Goal: Task Accomplishment & Management: Complete application form

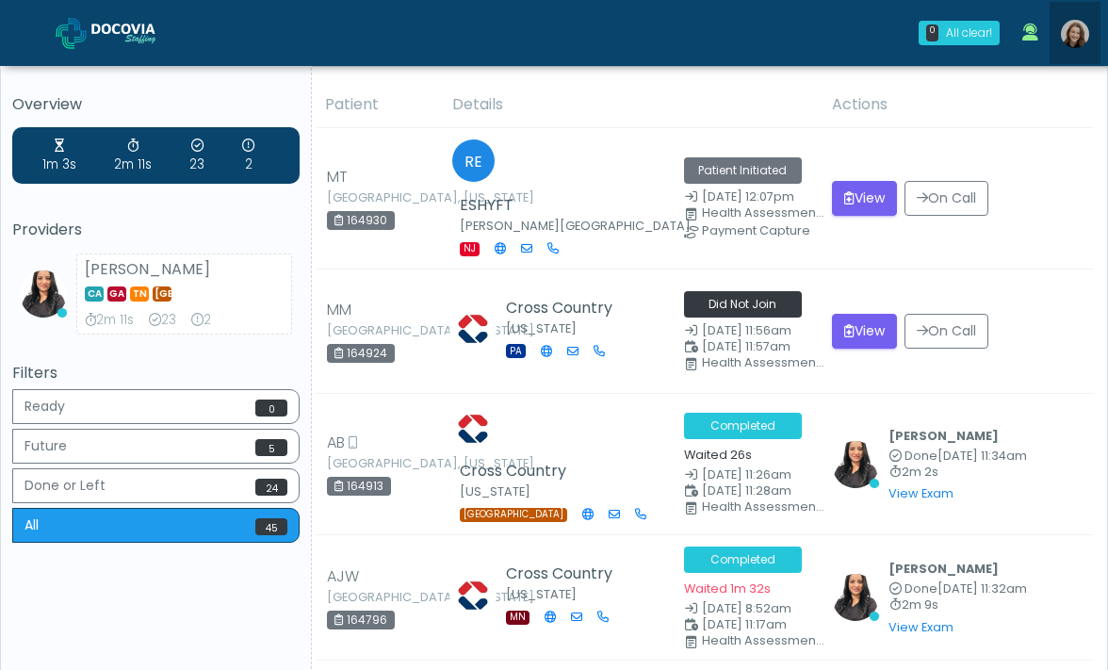
click at [1069, 41] on img at bounding box center [1075, 34] width 28 height 28
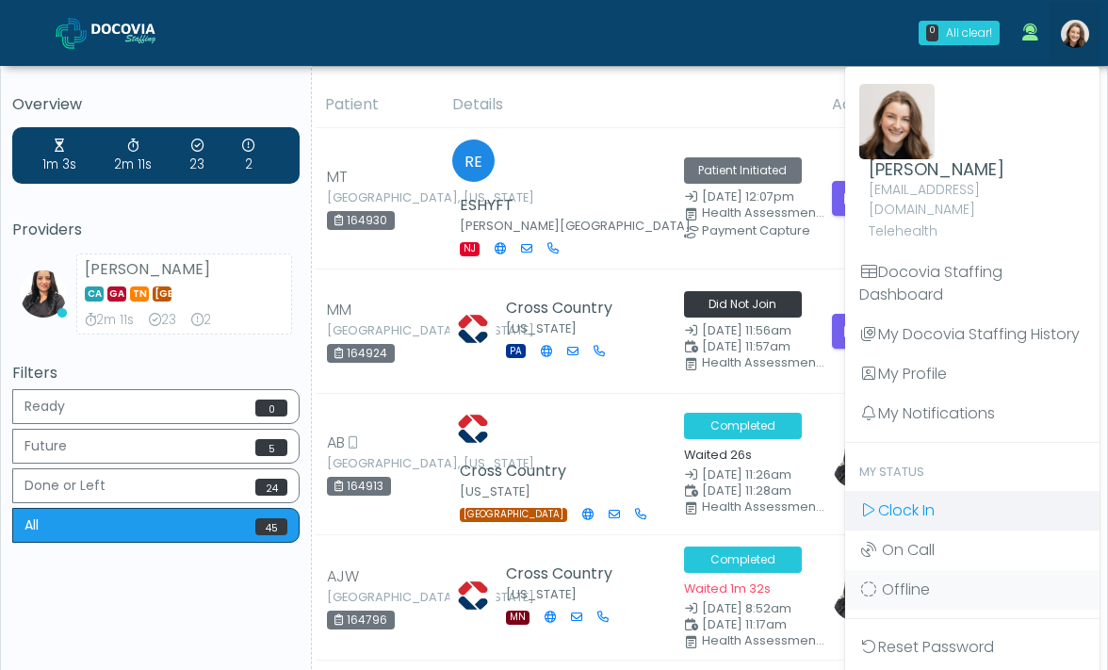
click at [905, 499] on span "Clock In" at bounding box center [906, 510] width 57 height 22
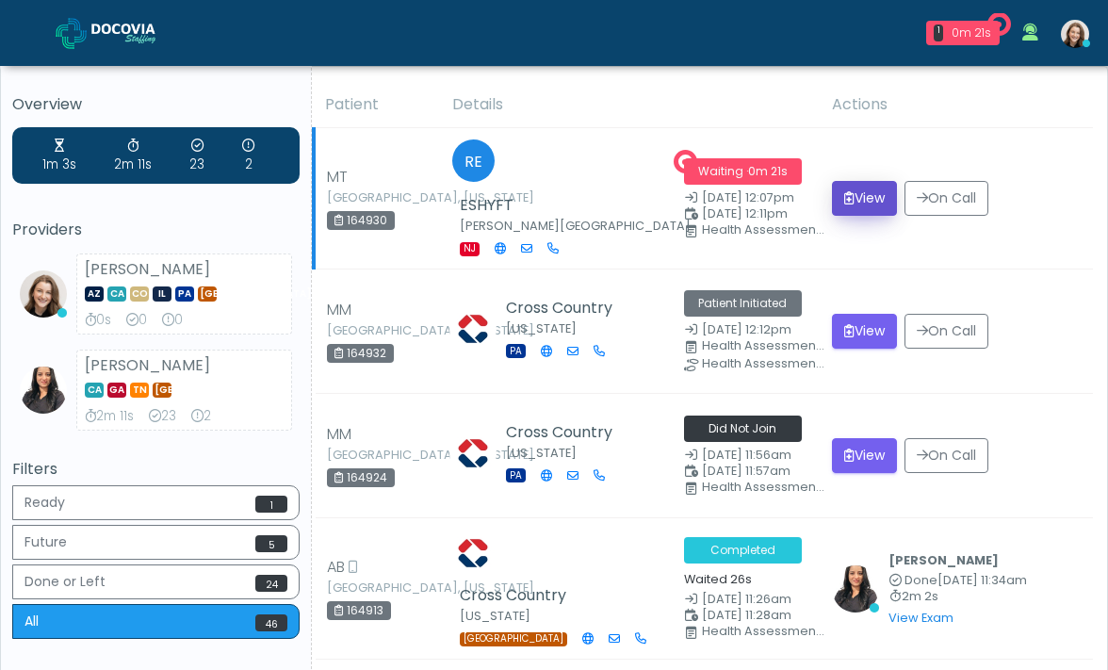
click at [884, 181] on button "View" at bounding box center [864, 198] width 65 height 35
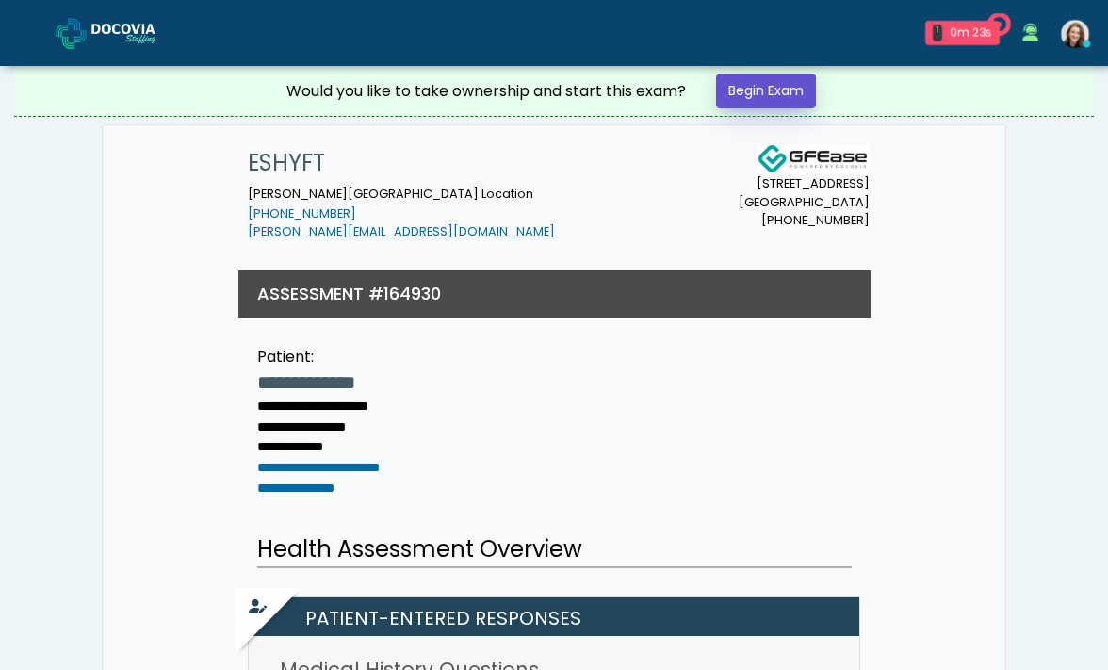
click at [766, 93] on link "Begin Exam" at bounding box center [766, 90] width 100 height 35
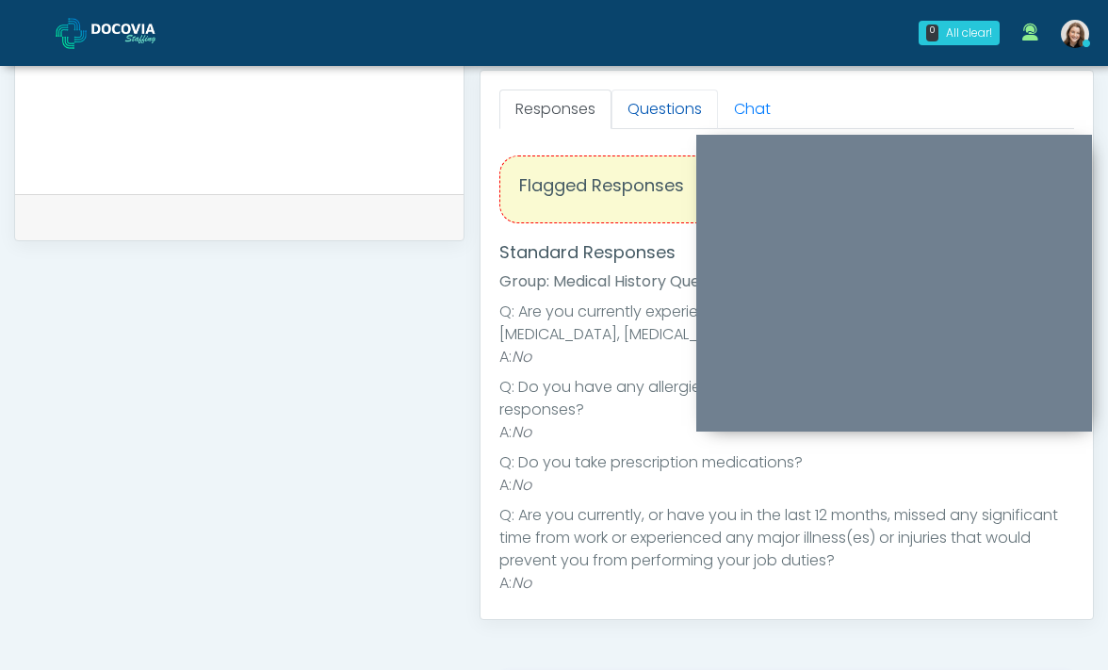
click at [649, 95] on link "Questions" at bounding box center [664, 109] width 106 height 40
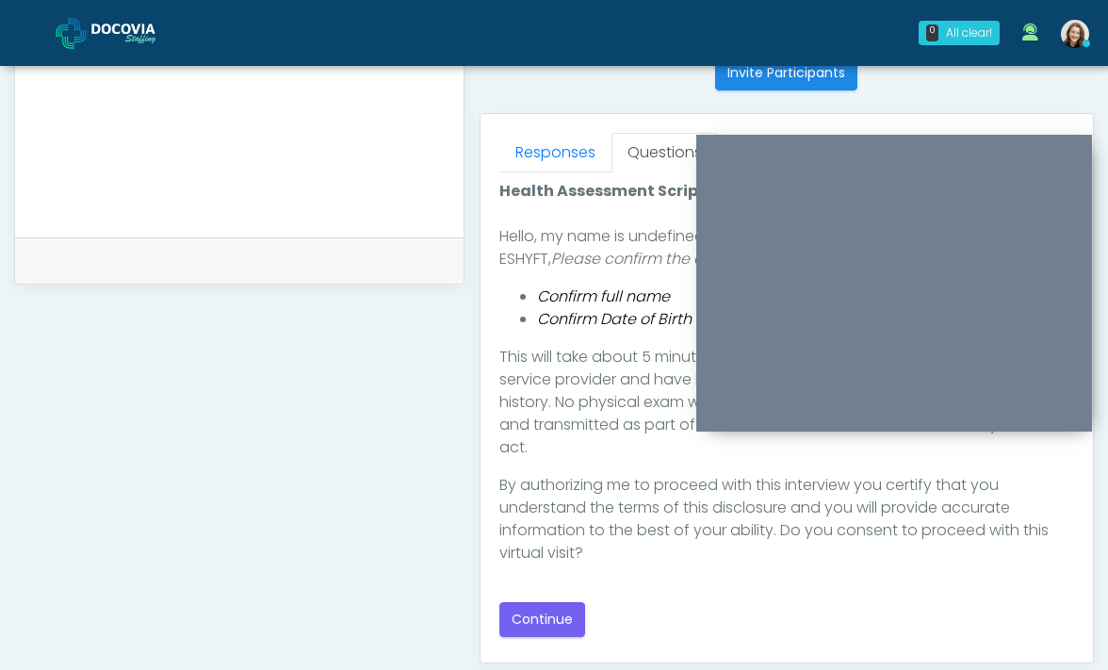
scroll to position [778, 0]
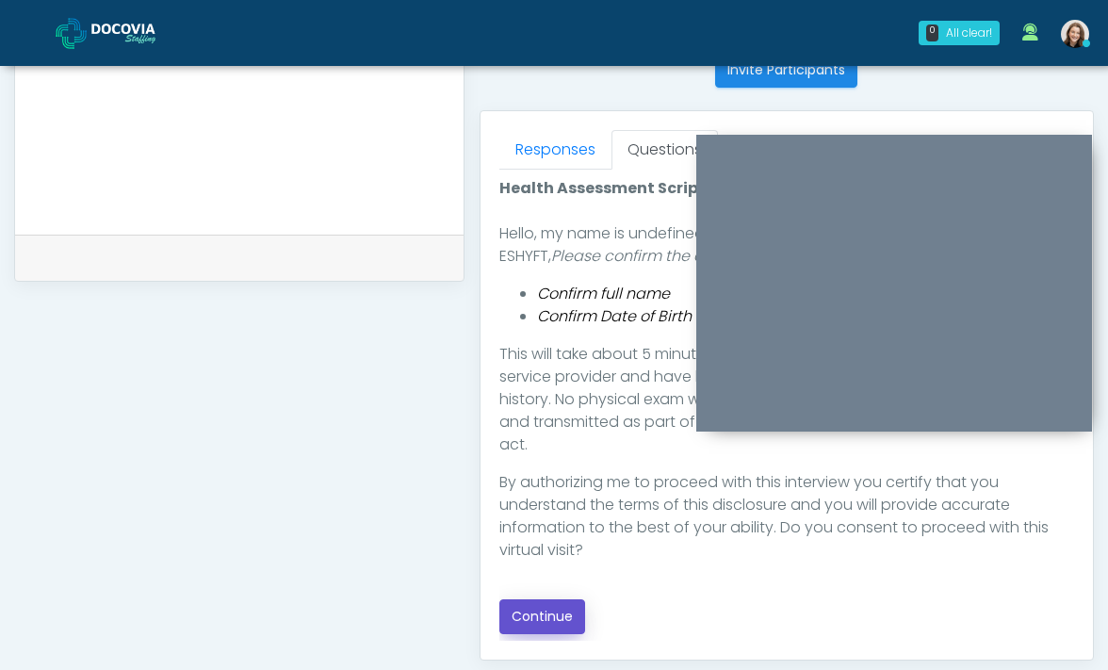
click at [545, 611] on button "Continue" at bounding box center [542, 616] width 86 height 35
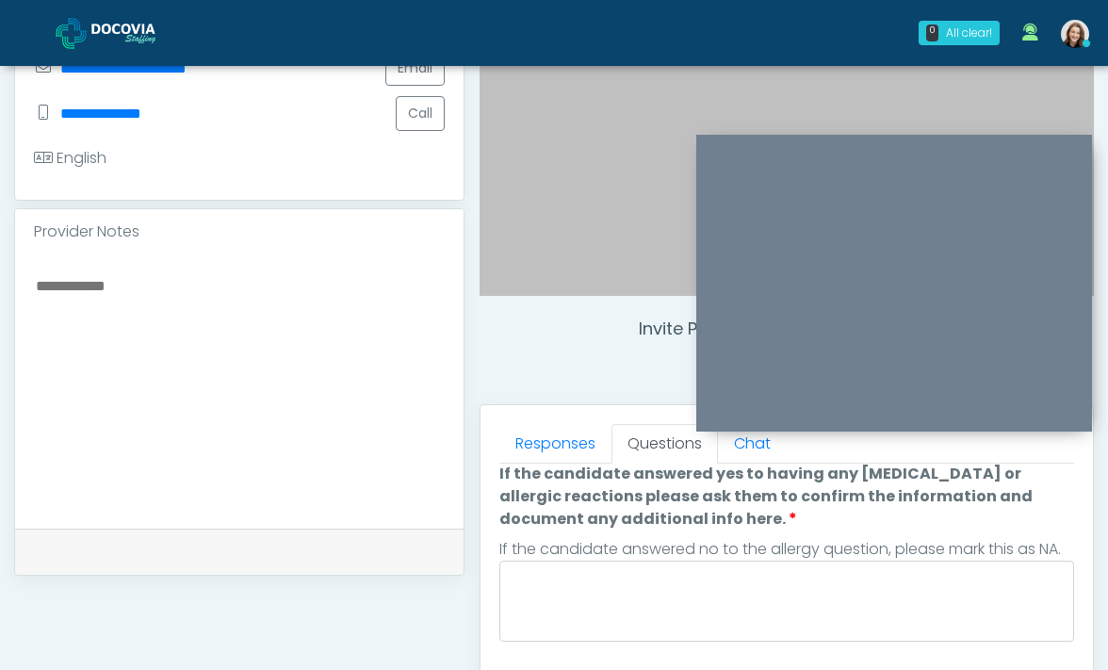
scroll to position [0, 0]
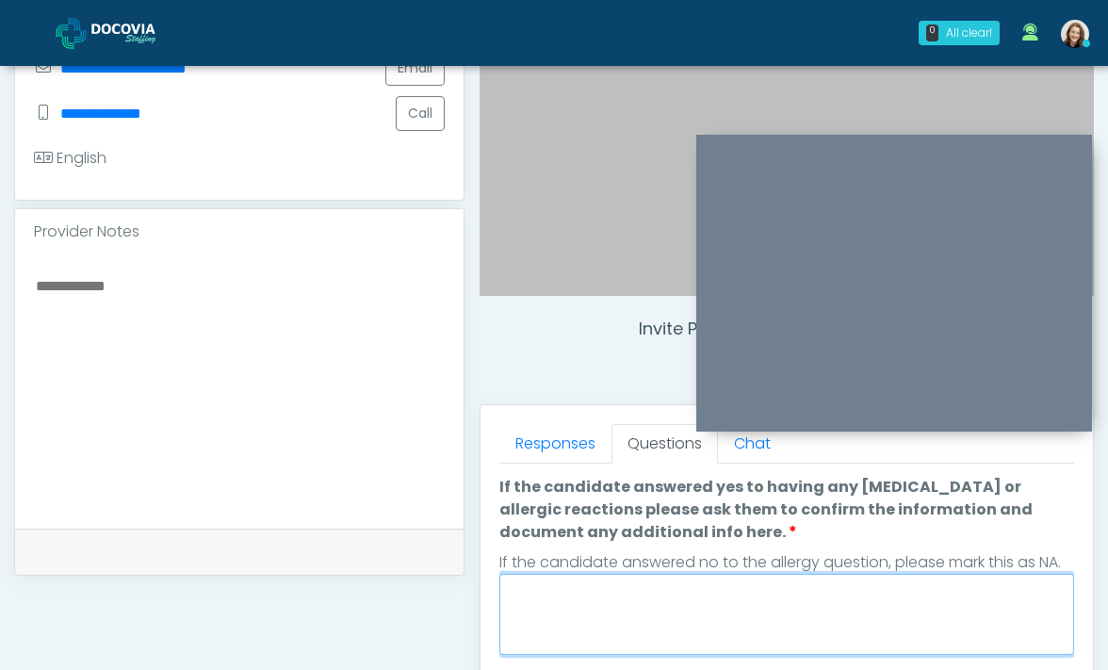
click at [640, 617] on textarea "If the candidate answered yes to having any allergies or allergic reactions ple…" at bounding box center [786, 614] width 575 height 81
type textarea "*"
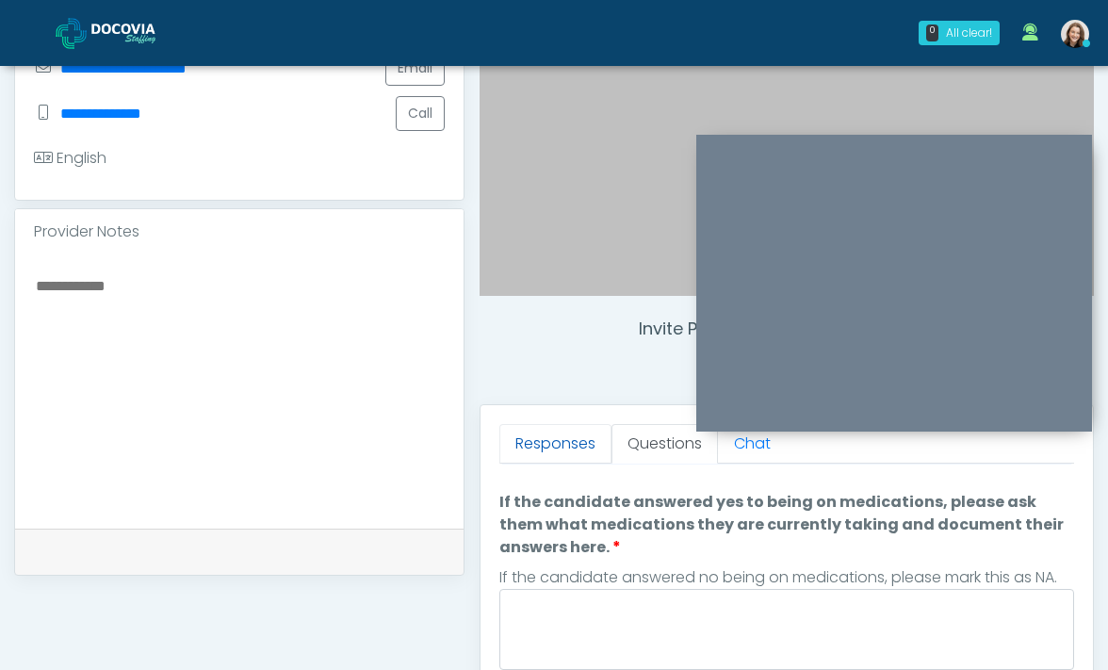
scroll to position [499, 0]
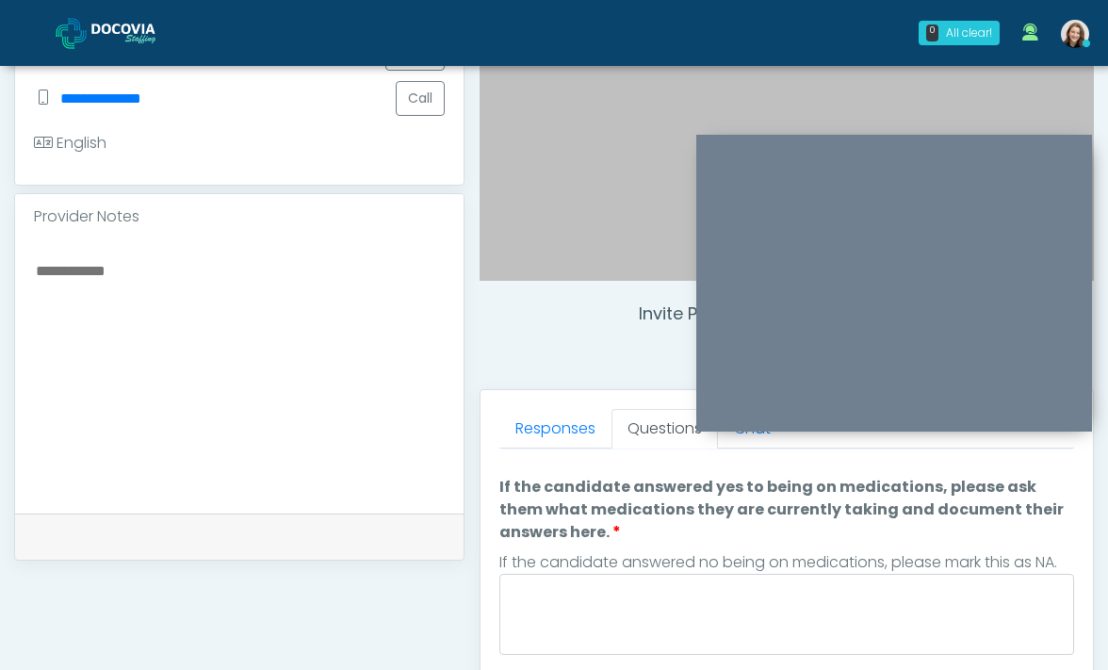
type textarea "***"
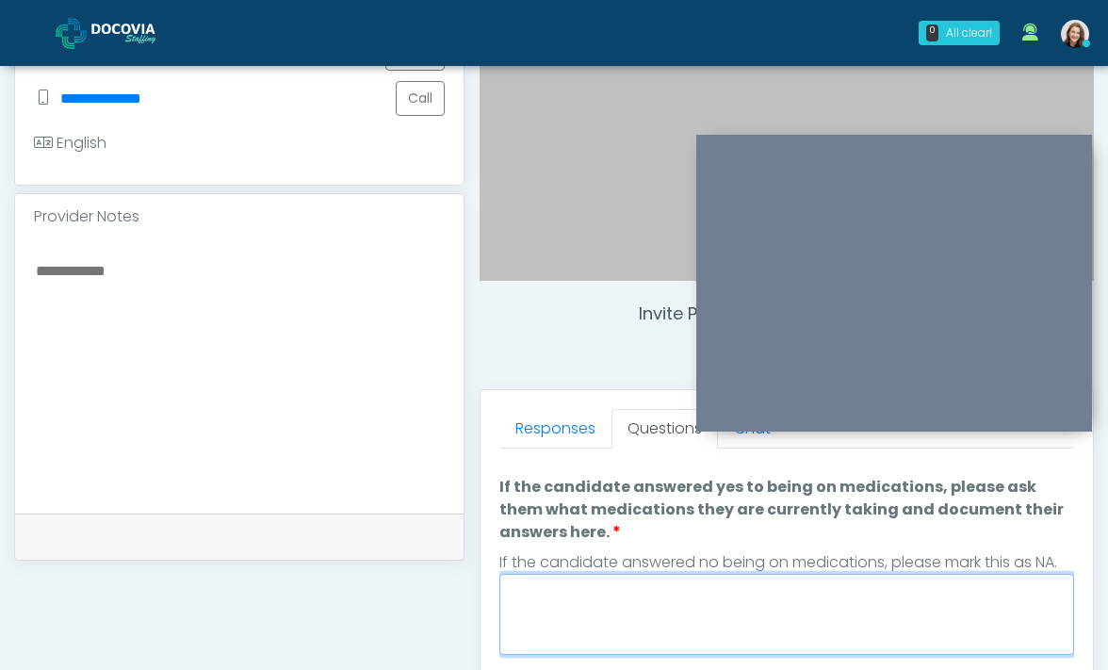
click at [589, 608] on textarea "If the candidate answered yes to being on medications, please ask them what med…" at bounding box center [786, 614] width 575 height 81
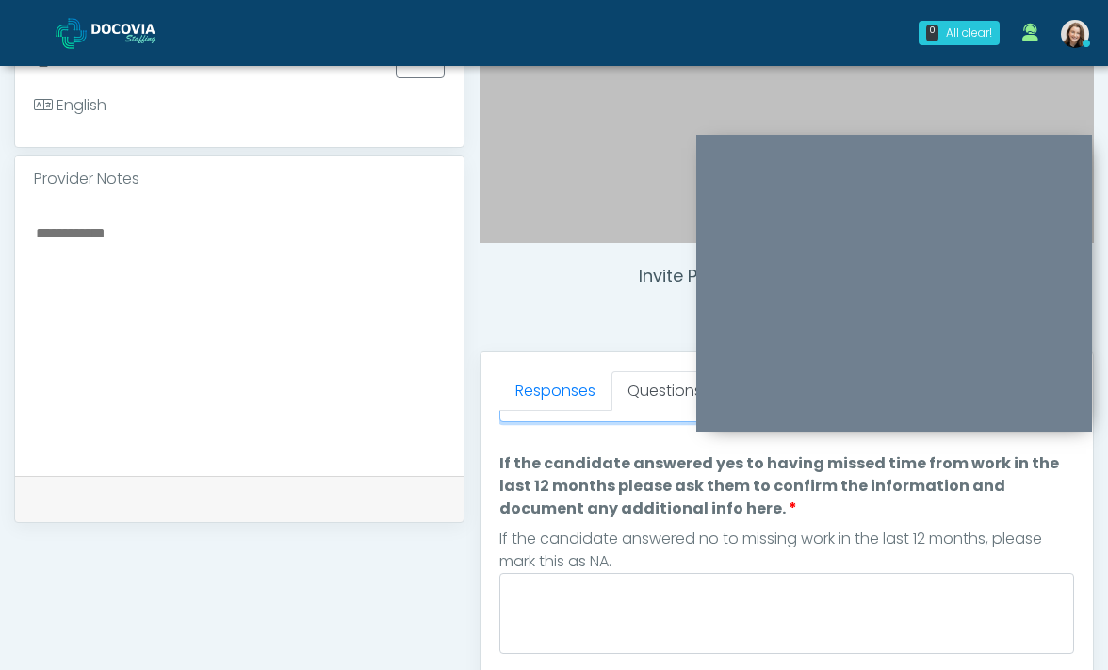
scroll to position [573, 0]
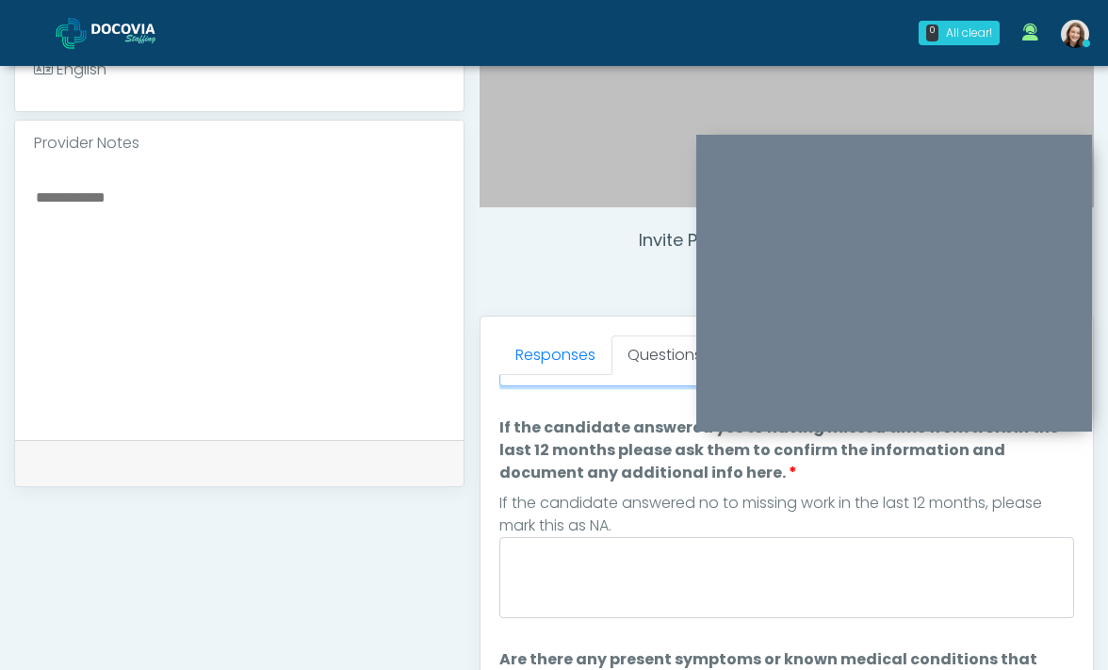
type textarea "***"
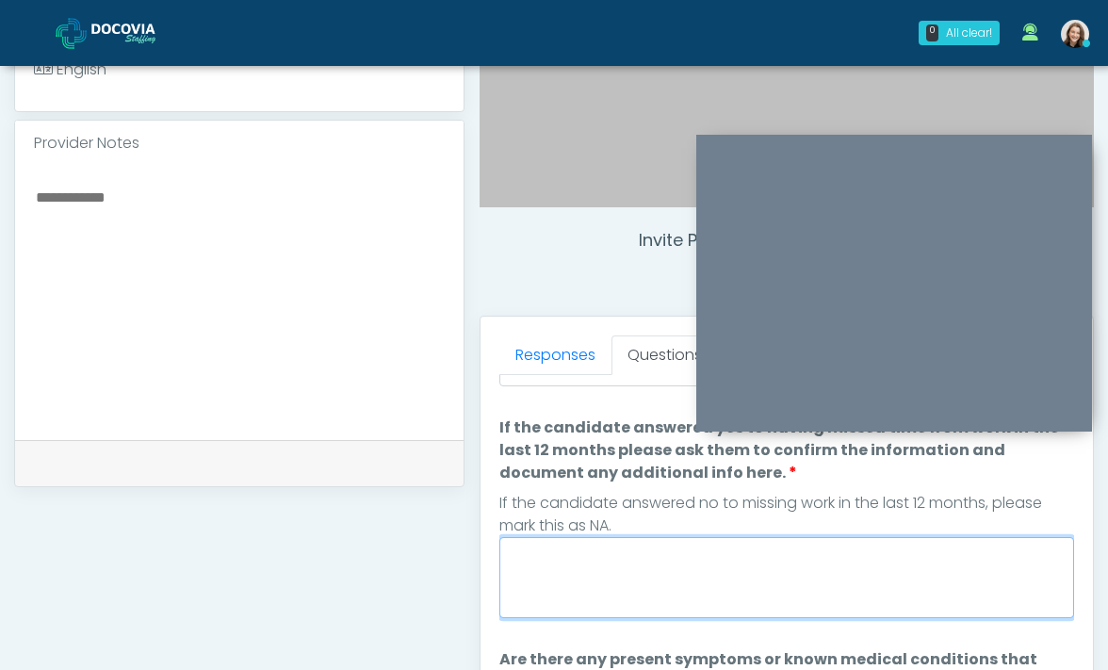
click at [534, 594] on textarea "If the candidate answered yes to having missed time from work in the last 12 mo…" at bounding box center [786, 577] width 575 height 81
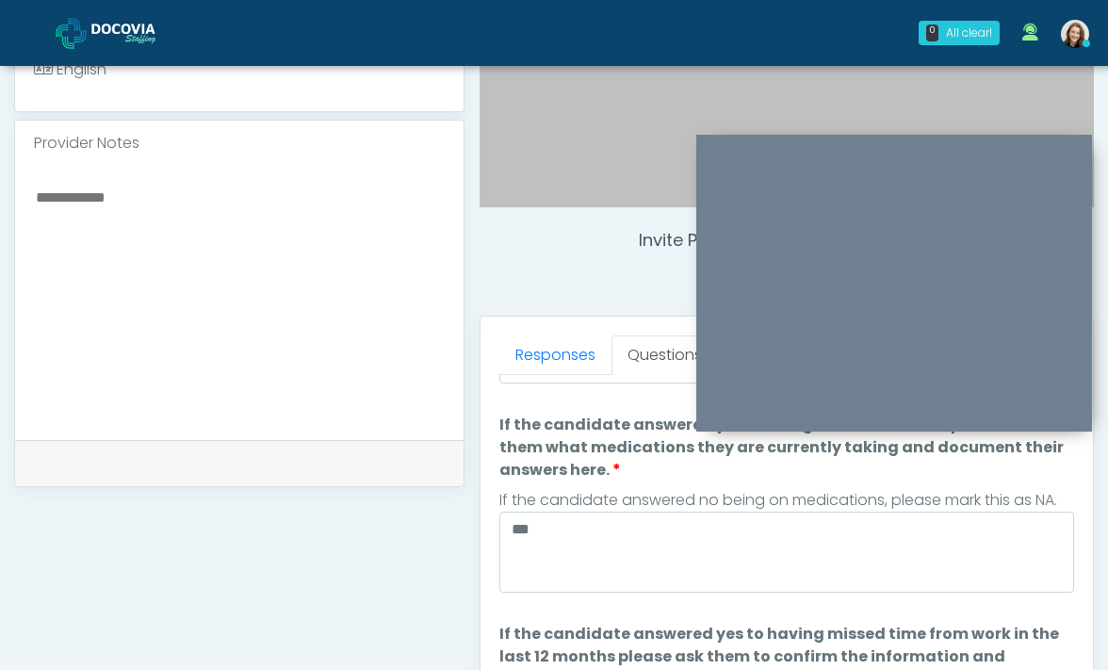
scroll to position [135, 0]
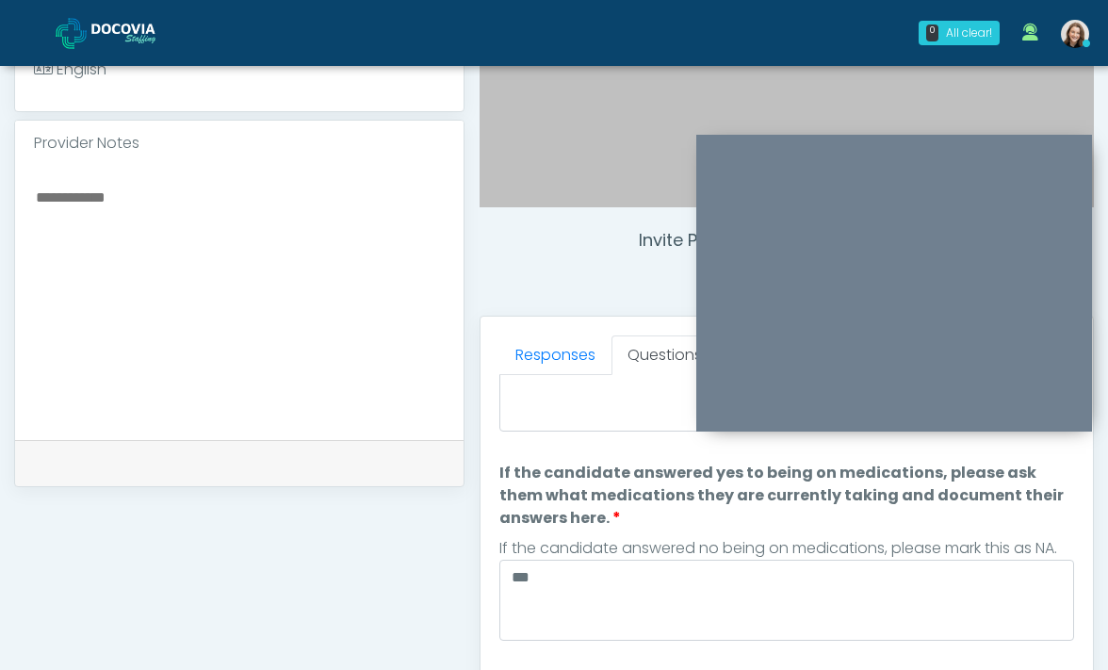
type textarea "***"
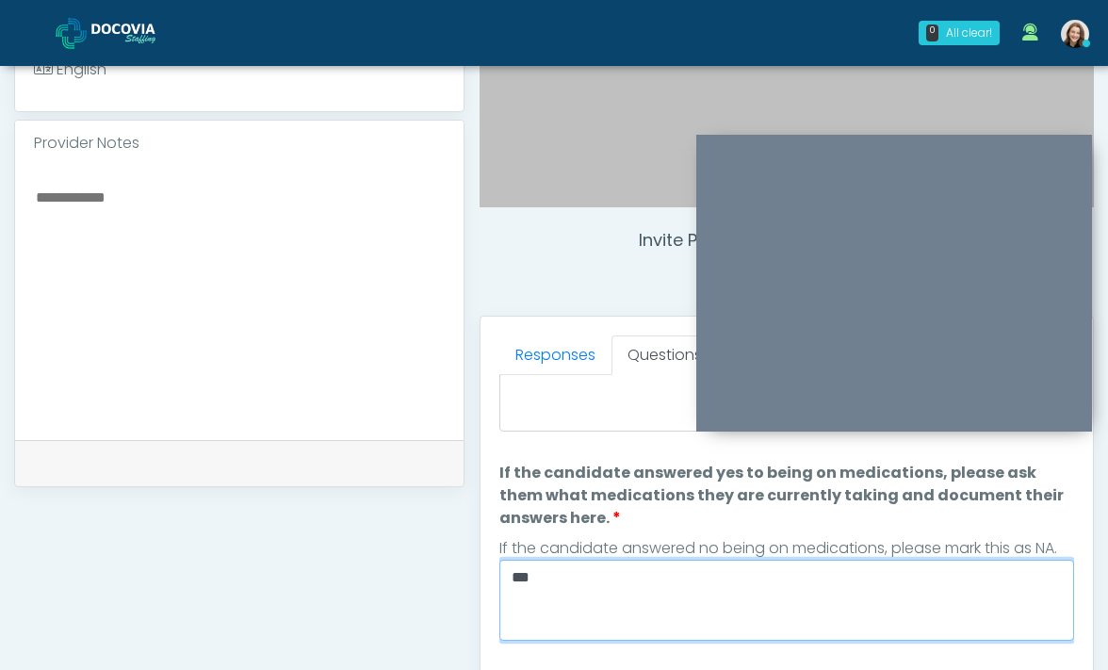
click at [628, 572] on textarea "***" at bounding box center [786, 599] width 575 height 81
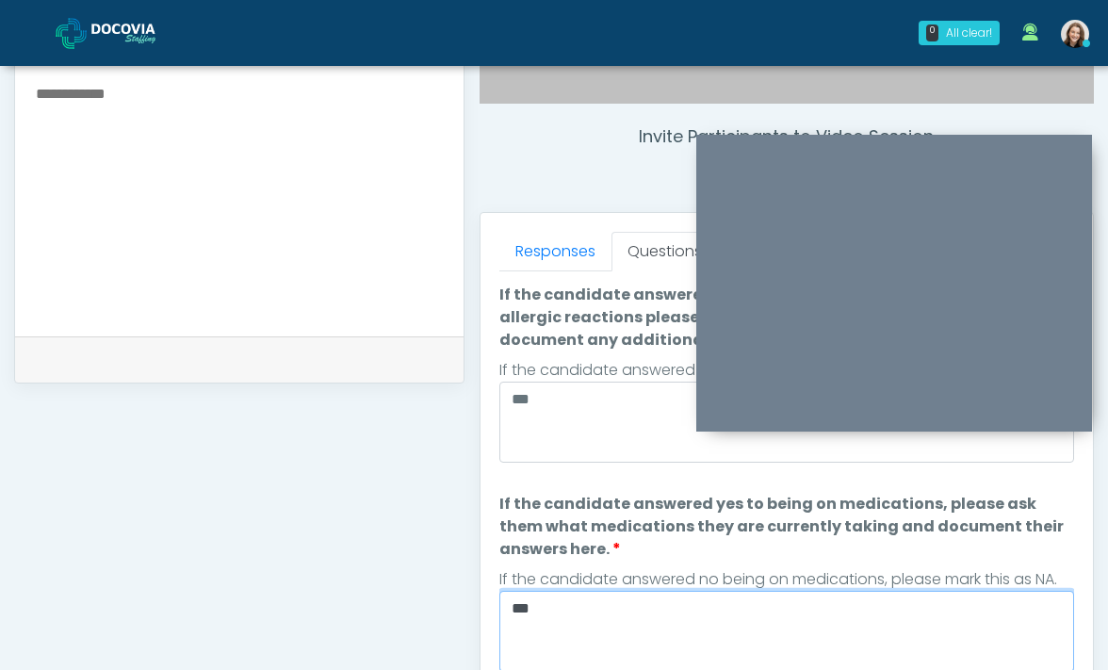
scroll to position [677, 0]
drag, startPoint x: 552, startPoint y: 610, endPoint x: 499, endPoint y: 603, distance: 53.3
click at [499, 604] on textarea "***" at bounding box center [786, 630] width 575 height 81
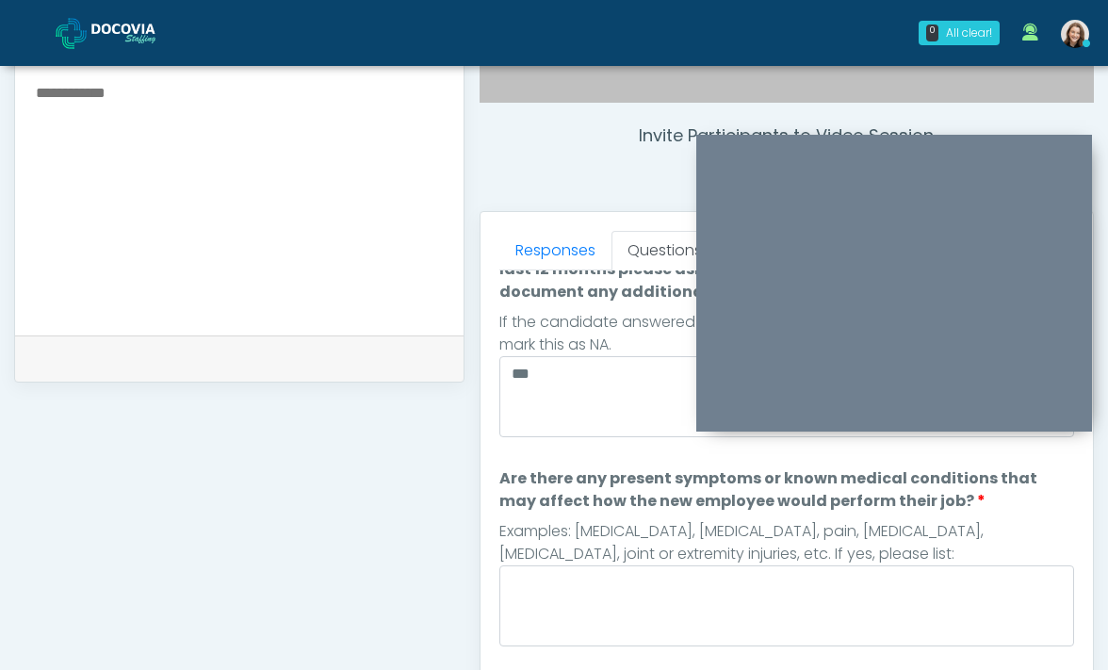
scroll to position [462, 0]
type textarea "**********"
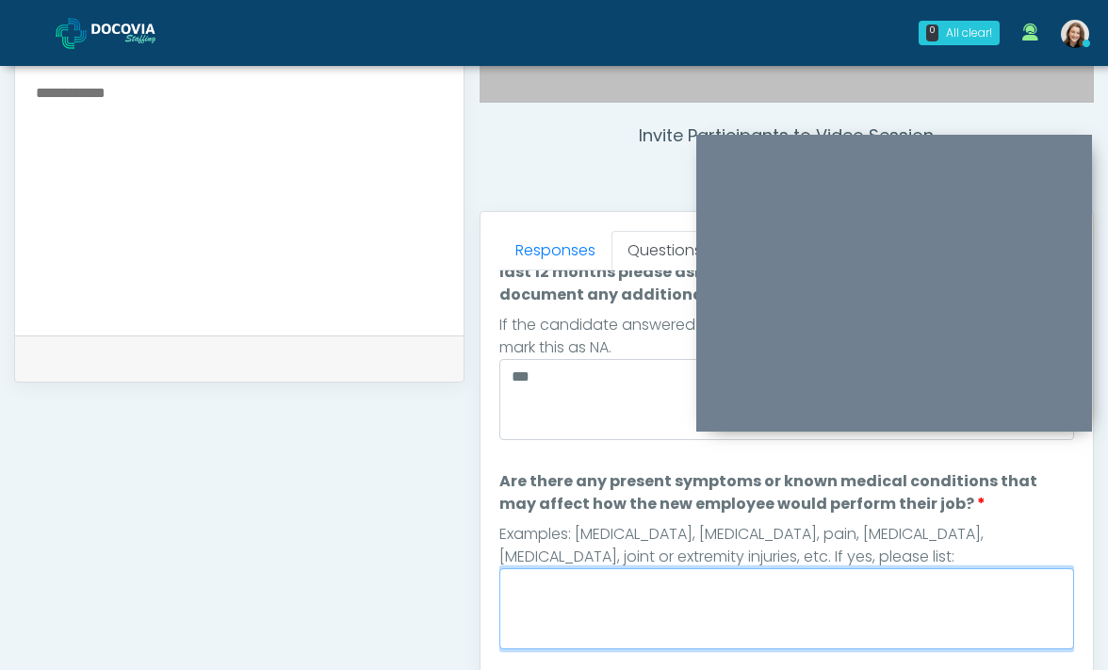
click at [547, 582] on textarea "Are there any present symptoms or known medical conditions that may affect how …" at bounding box center [786, 608] width 575 height 81
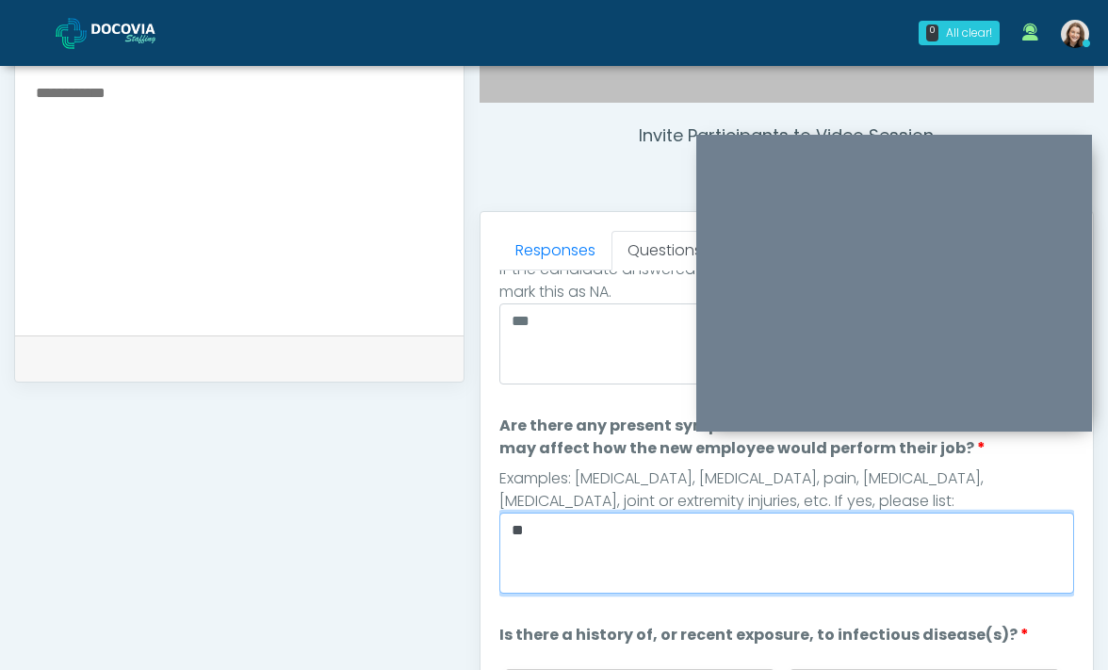
scroll to position [655, 0]
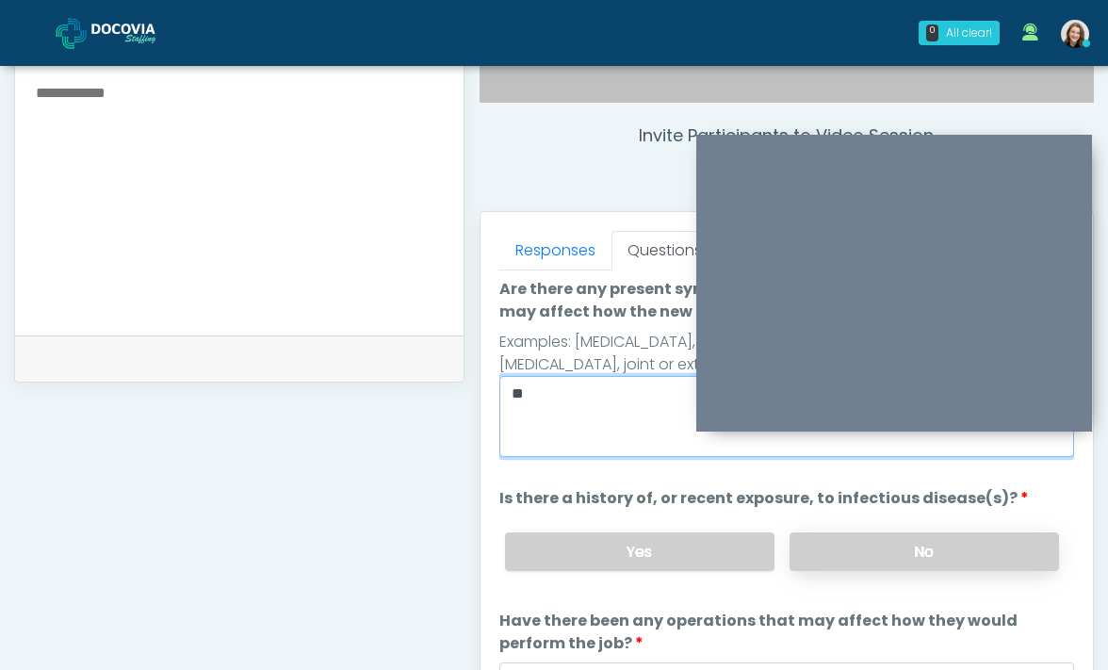
type textarea "**"
click at [910, 554] on label "No" at bounding box center [923, 551] width 269 height 39
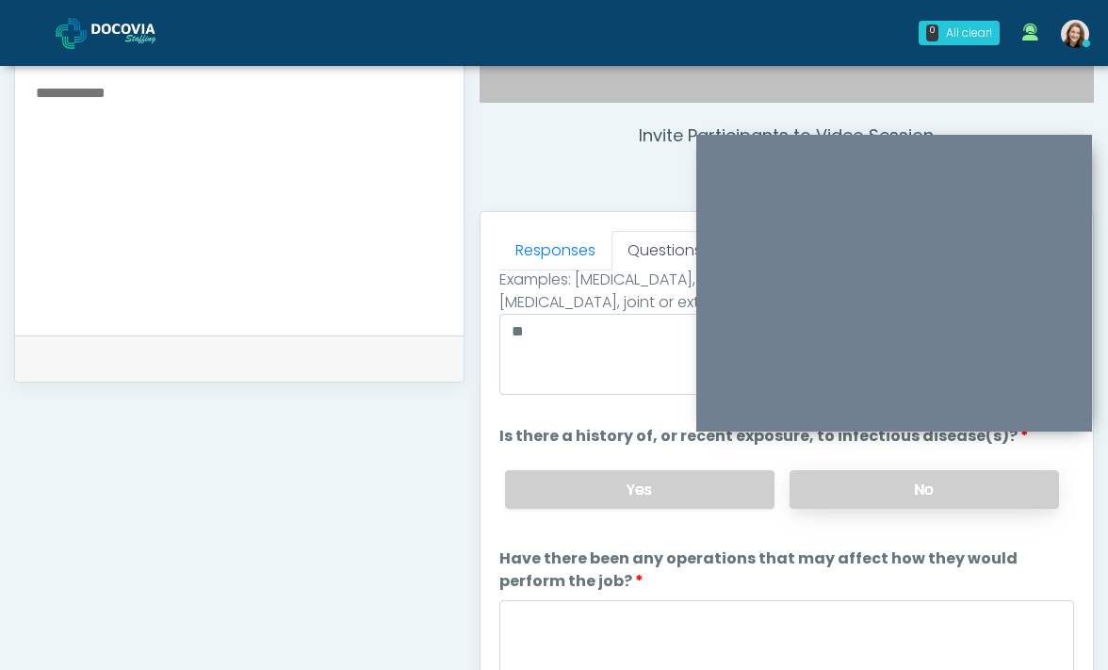
scroll to position [778, 0]
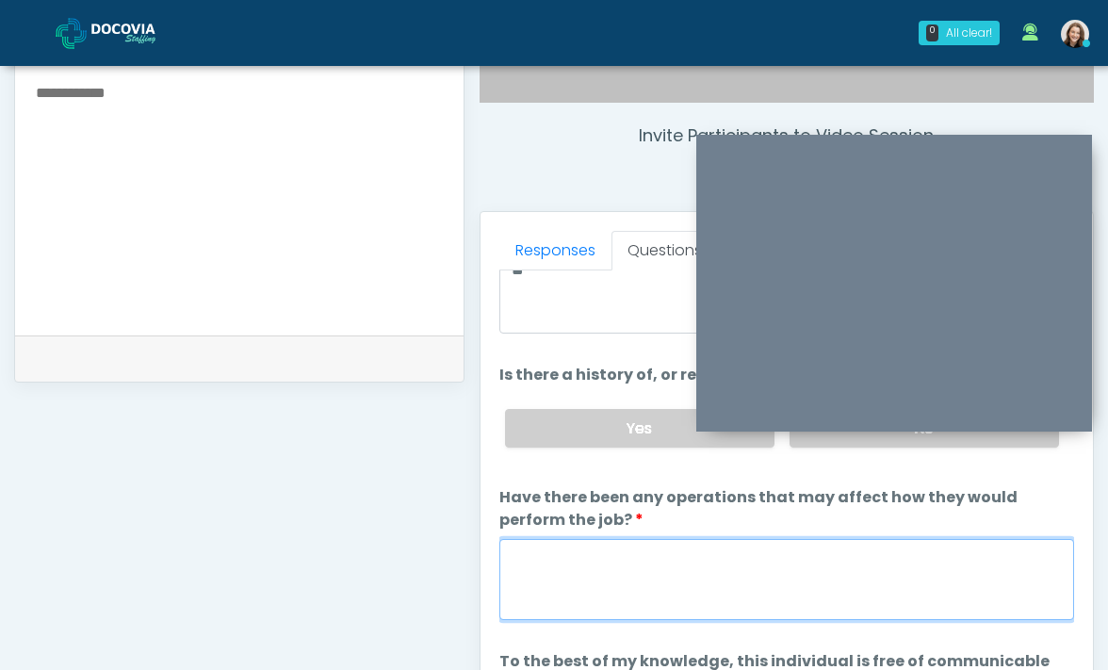
click at [865, 555] on textarea "Have there been any operations that may affect how they would perform the job?" at bounding box center [786, 579] width 575 height 81
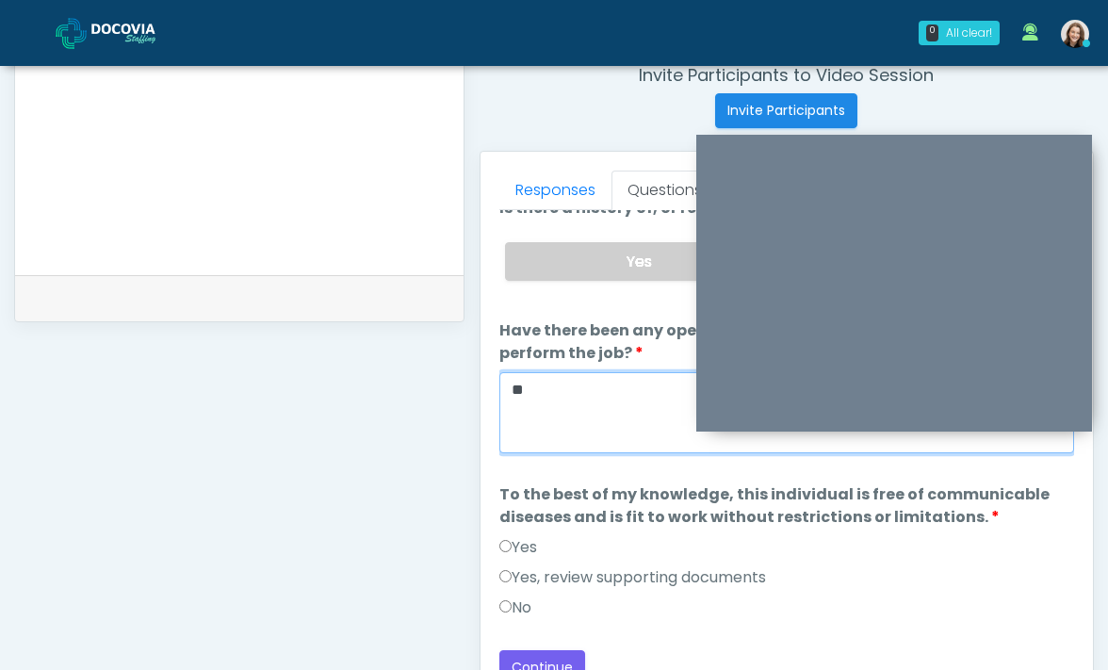
scroll to position [736, 0]
type textarea "**"
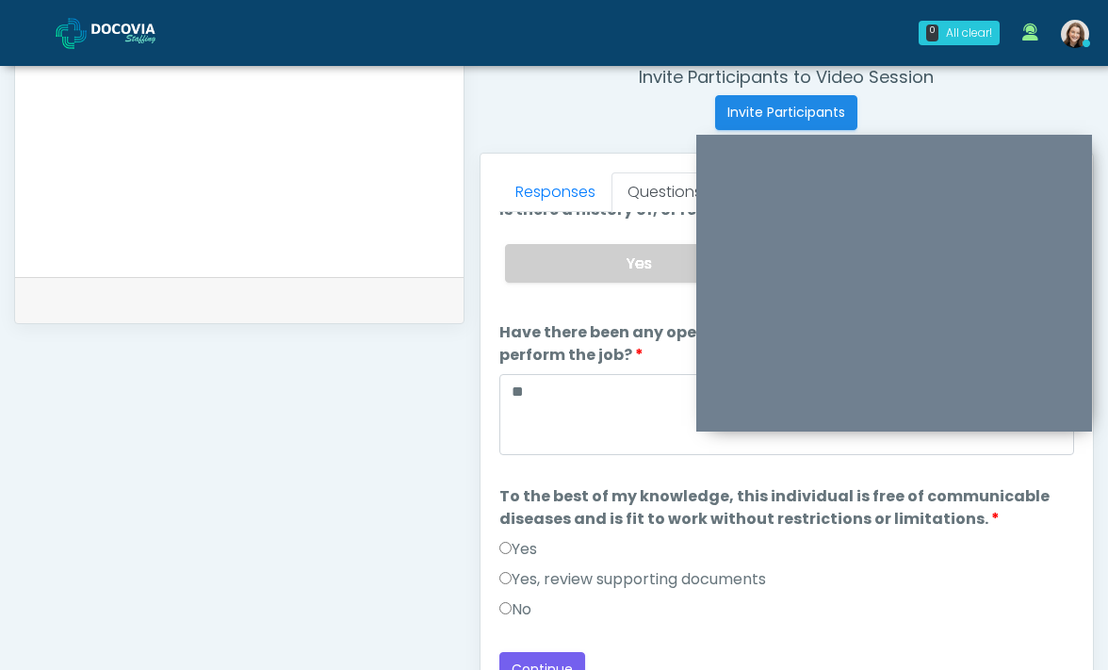
click at [523, 538] on label "Yes" at bounding box center [518, 549] width 38 height 23
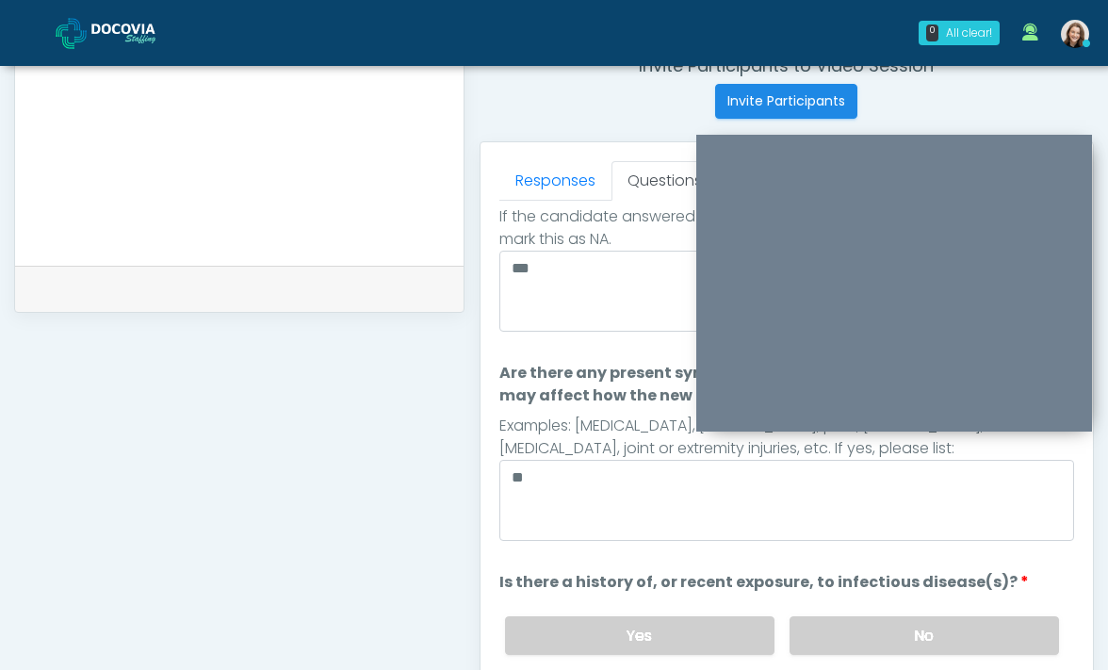
scroll to position [180, 0]
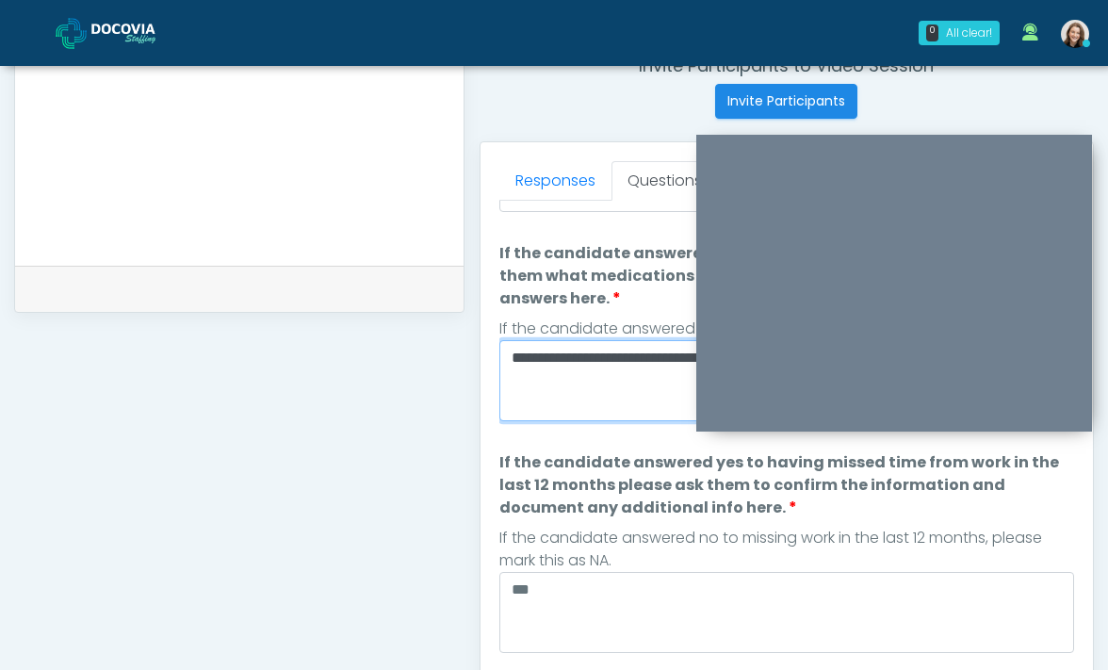
drag, startPoint x: 593, startPoint y: 358, endPoint x: 504, endPoint y: 356, distance: 89.5
click at [504, 356] on textarea "**********" at bounding box center [786, 380] width 575 height 81
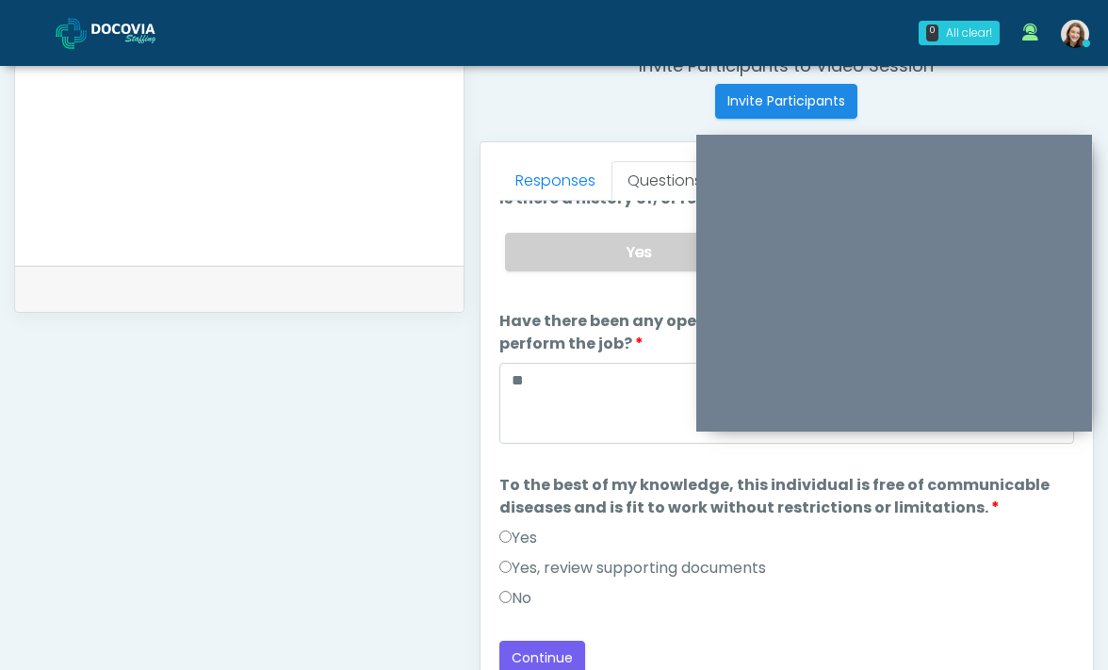
scroll to position [777, 0]
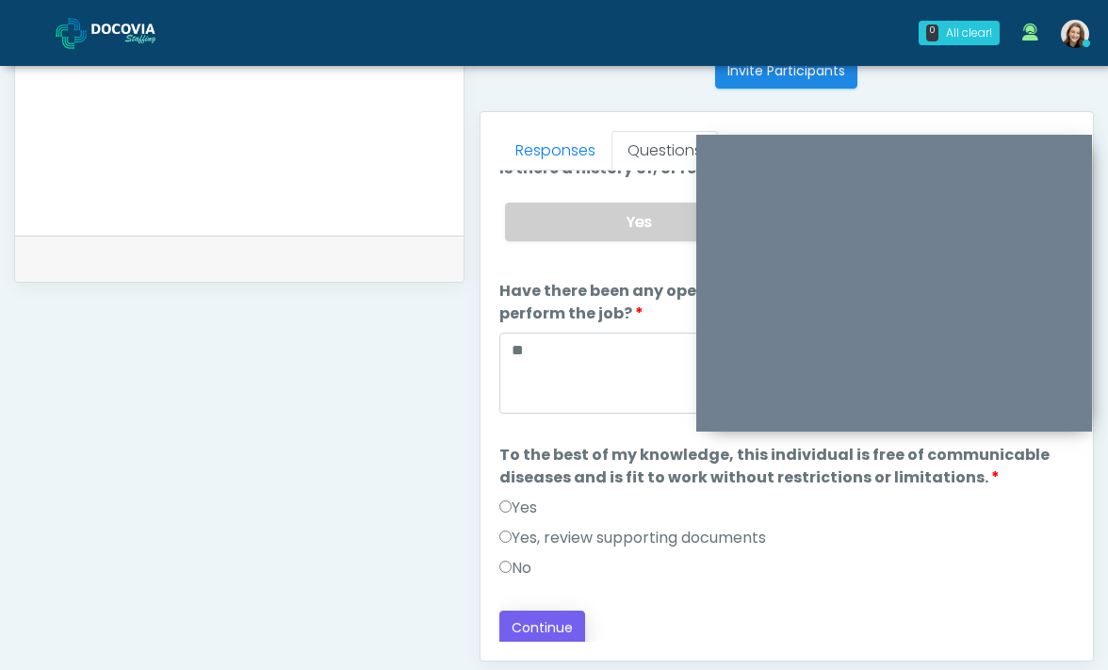
type textarea "**********"
click at [531, 625] on button "Continue" at bounding box center [542, 627] width 86 height 35
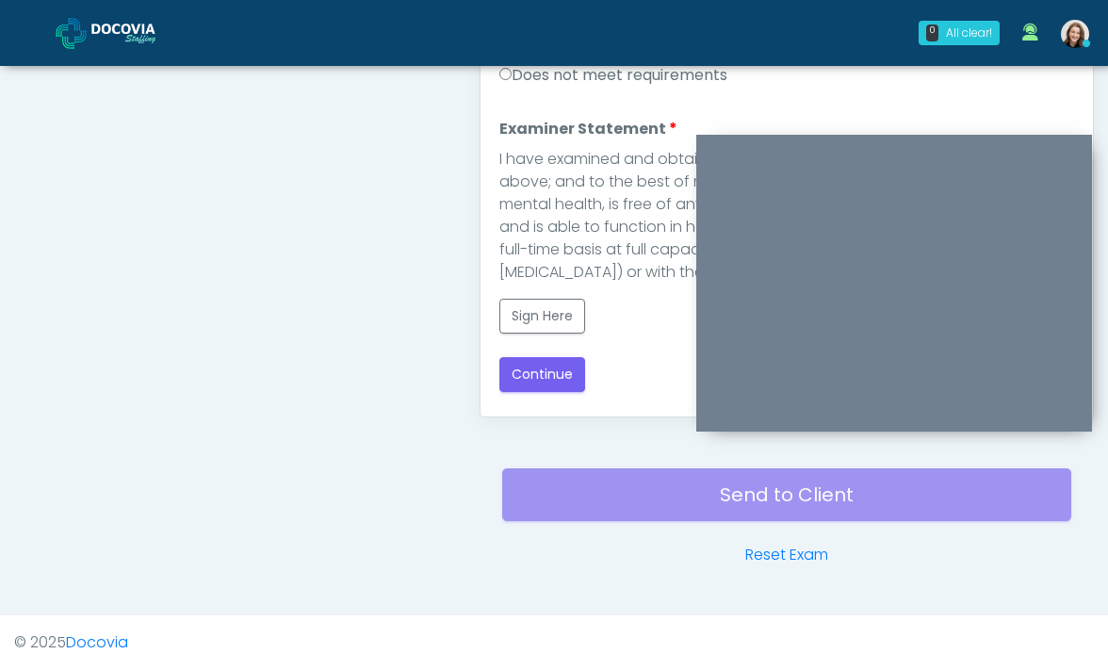
scroll to position [0, 0]
click at [568, 318] on button "Sign Here" at bounding box center [542, 316] width 86 height 35
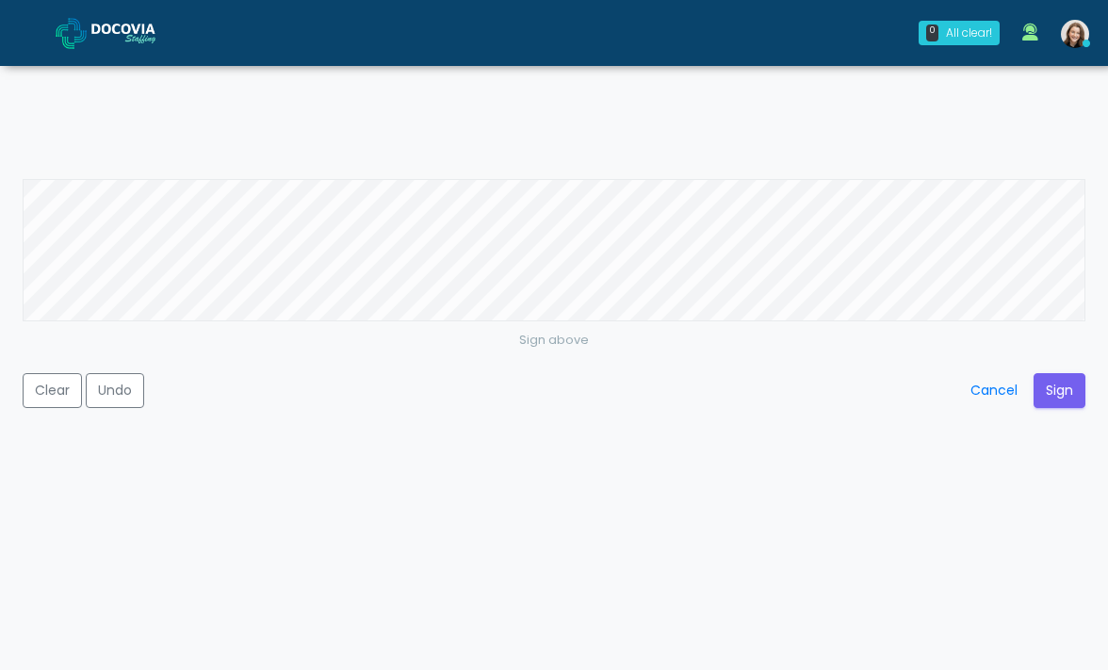
click at [1056, 381] on button "Sign" at bounding box center [1059, 390] width 52 height 35
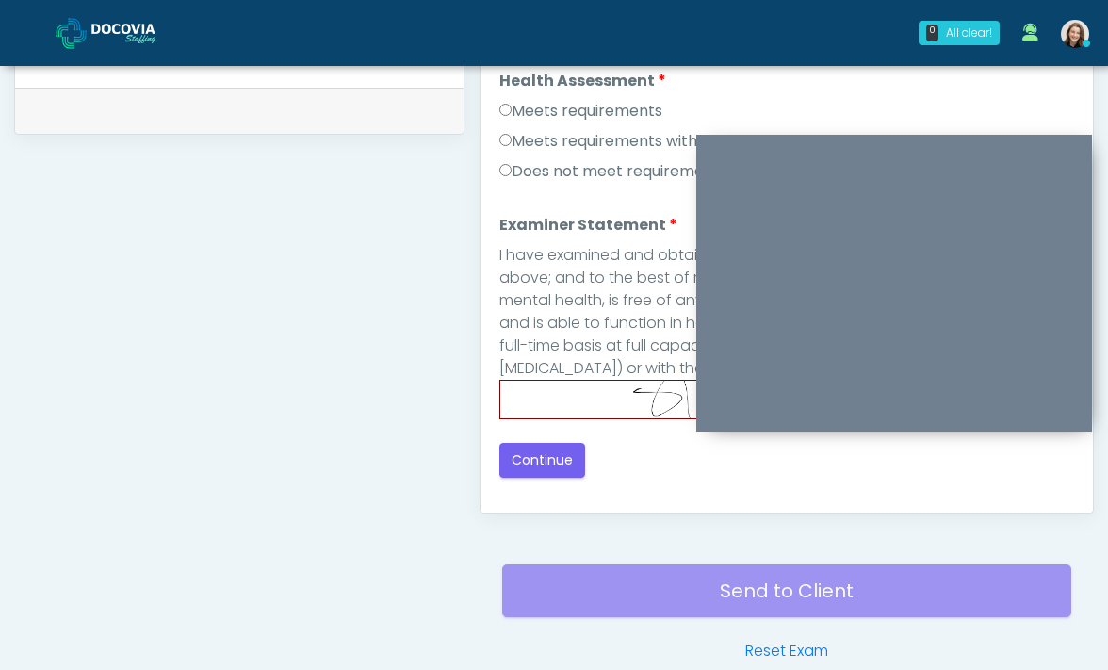
scroll to position [821, 0]
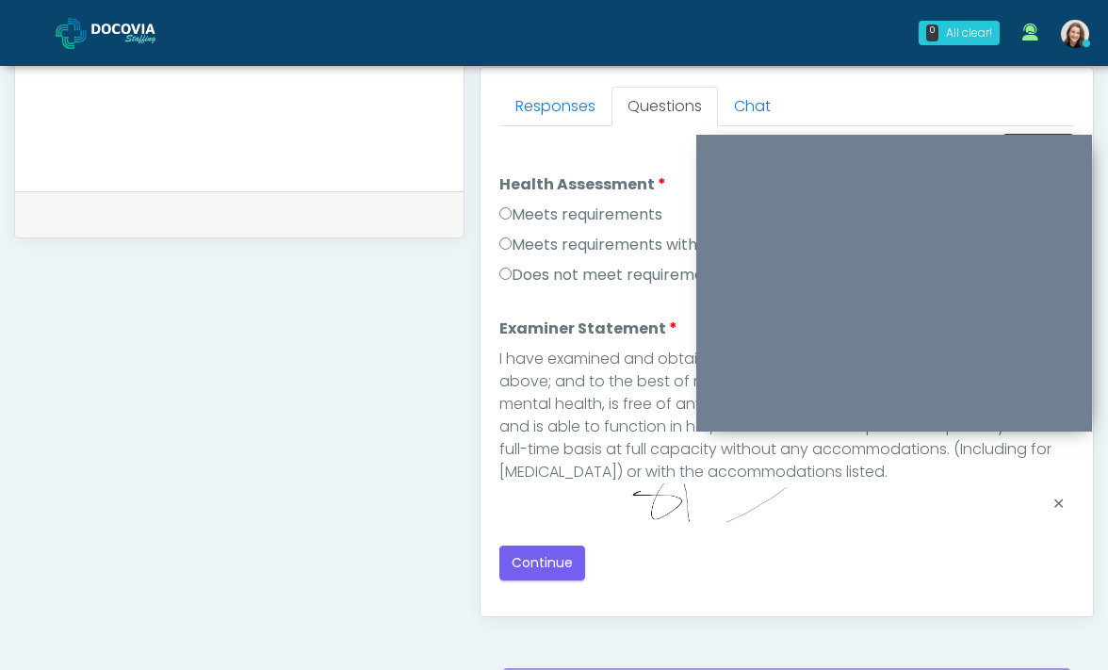
click at [575, 218] on label "Meets requirements" at bounding box center [580, 214] width 163 height 23
click at [544, 563] on button "Continue" at bounding box center [542, 562] width 86 height 35
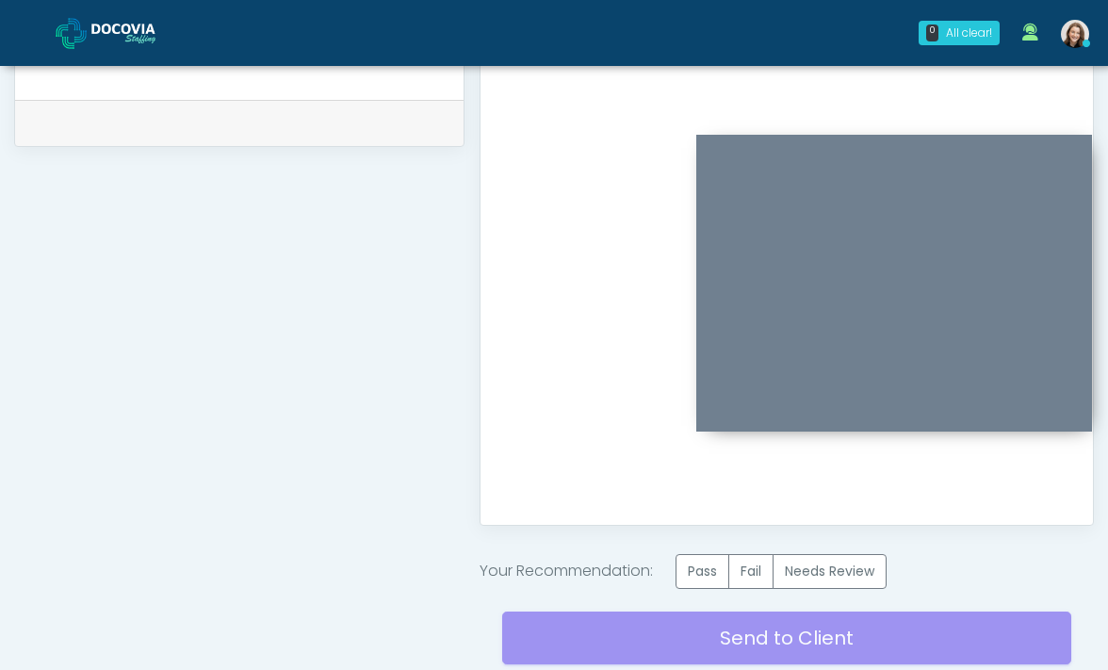
scroll to position [931, 0]
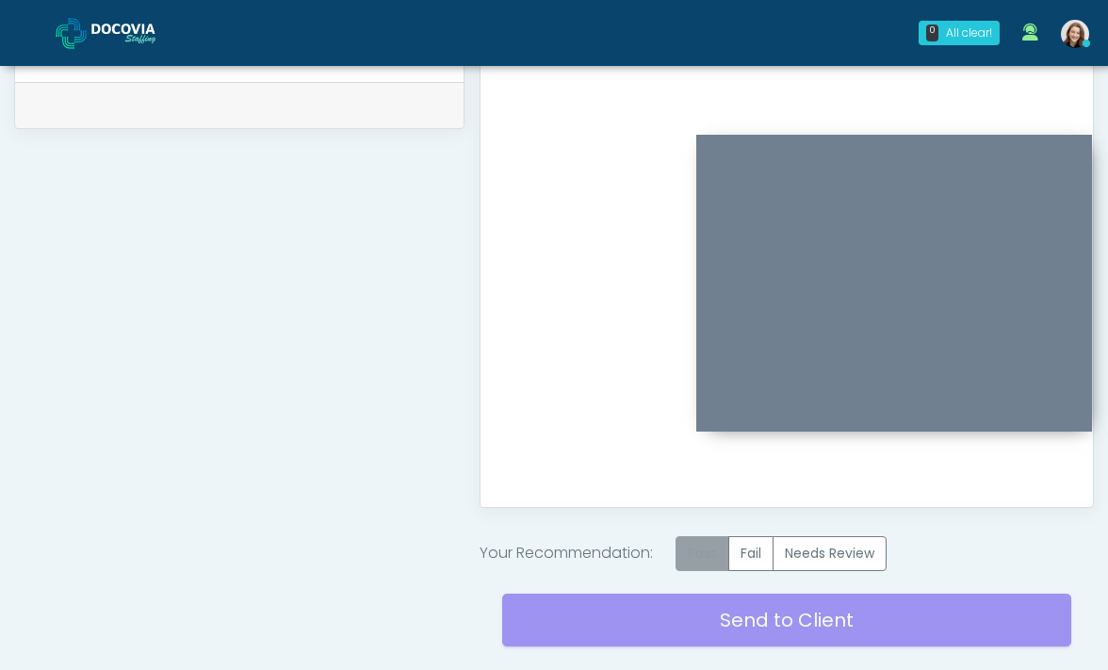
click at [721, 554] on label "Pass" at bounding box center [702, 553] width 54 height 35
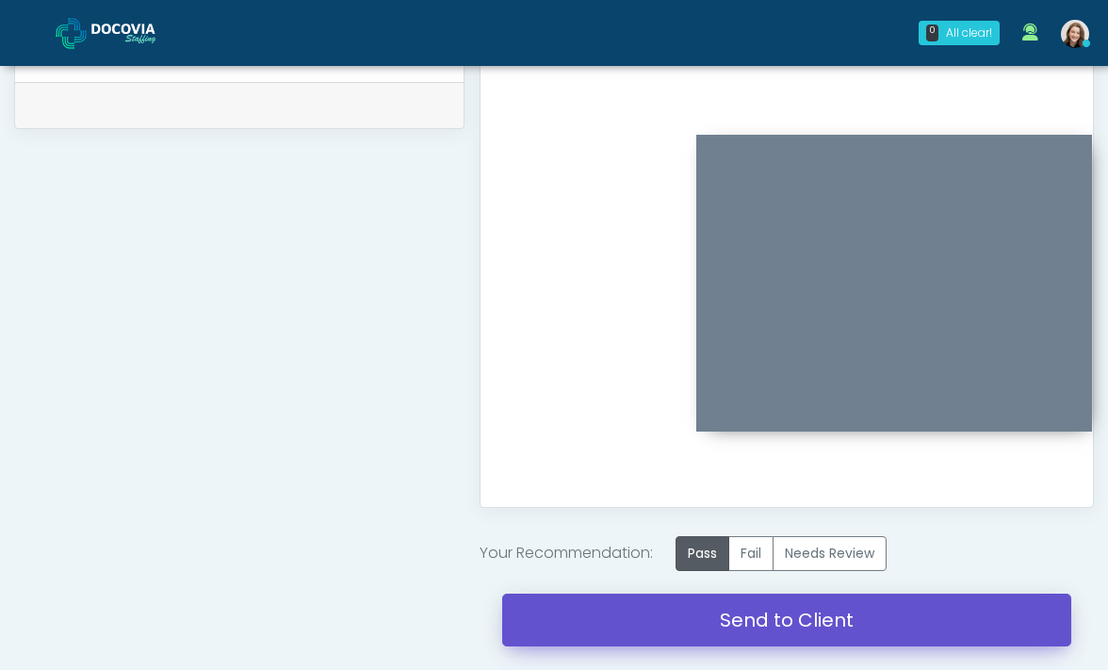
click at [693, 634] on link "Send to Client" at bounding box center [787, 619] width 570 height 53
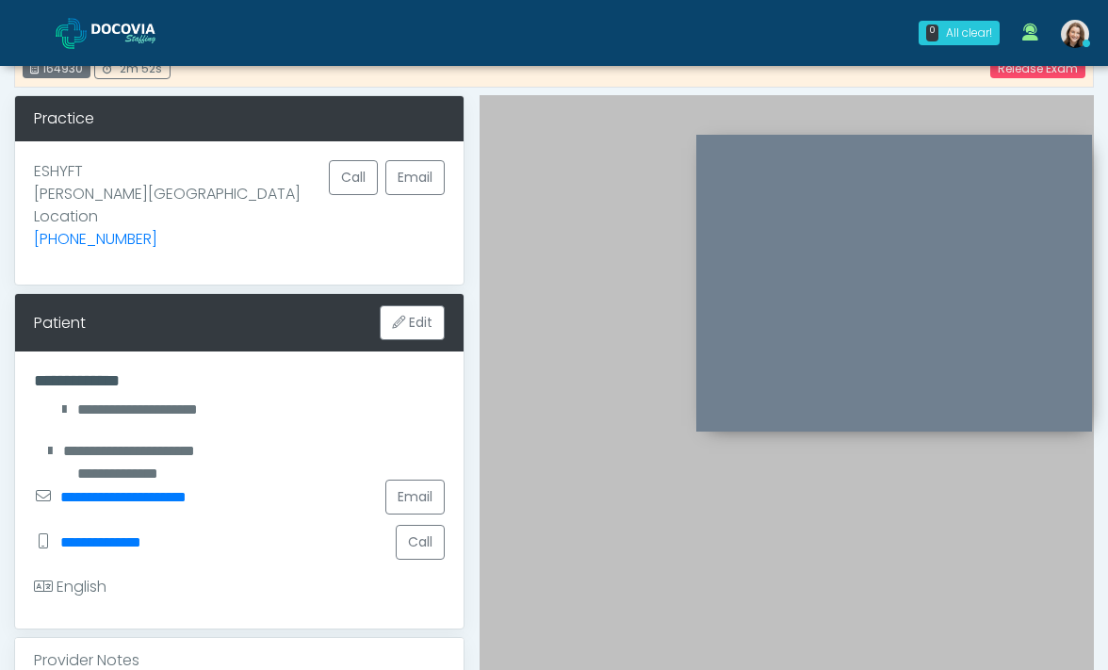
scroll to position [0, 0]
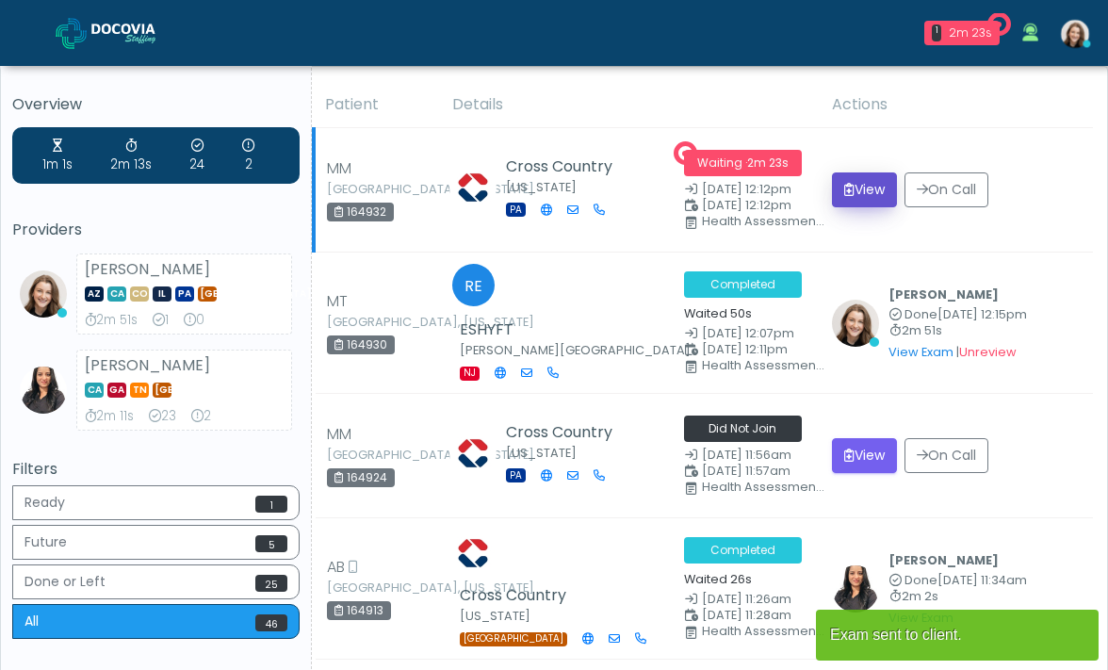
click at [897, 191] on button "View" at bounding box center [864, 189] width 65 height 35
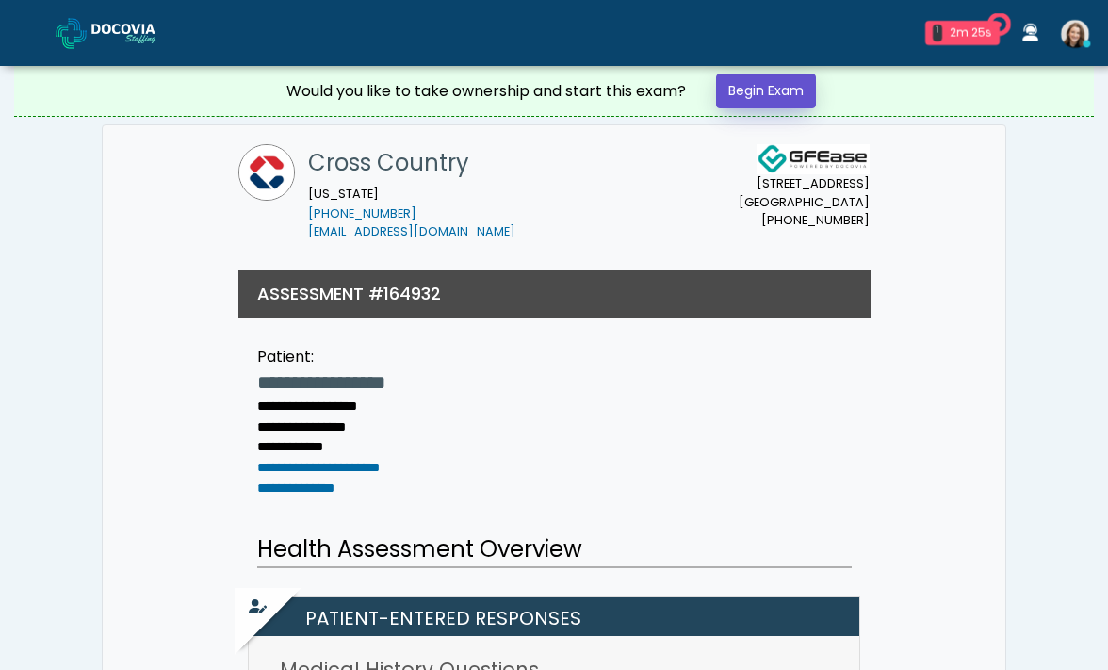
click at [798, 97] on link "Begin Exam" at bounding box center [766, 90] width 100 height 35
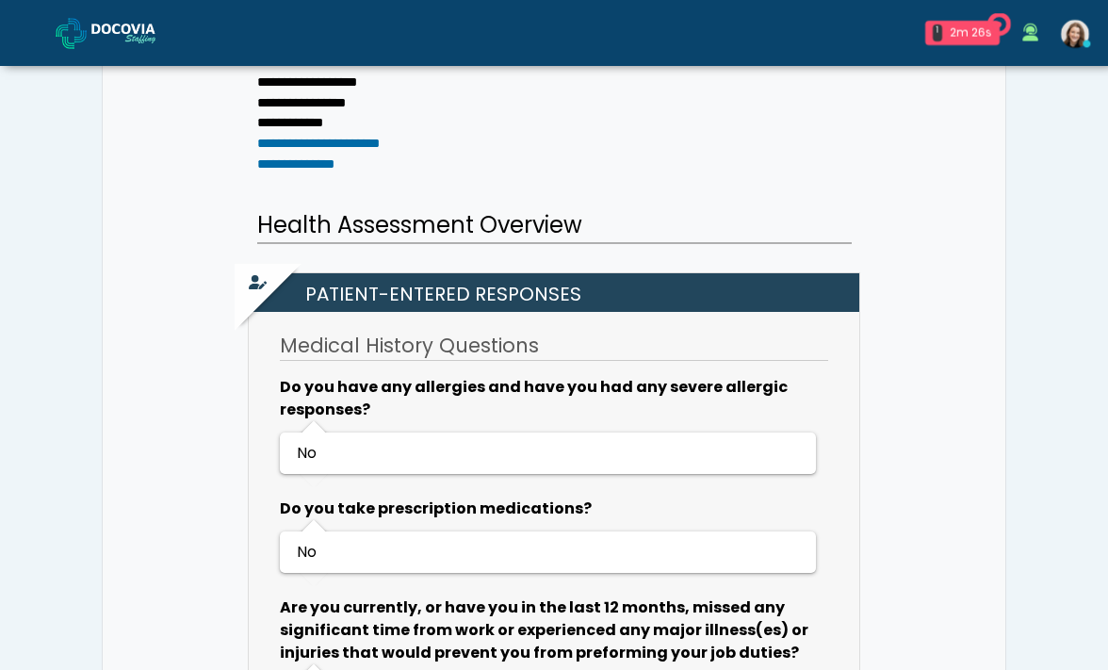
scroll to position [399, 0]
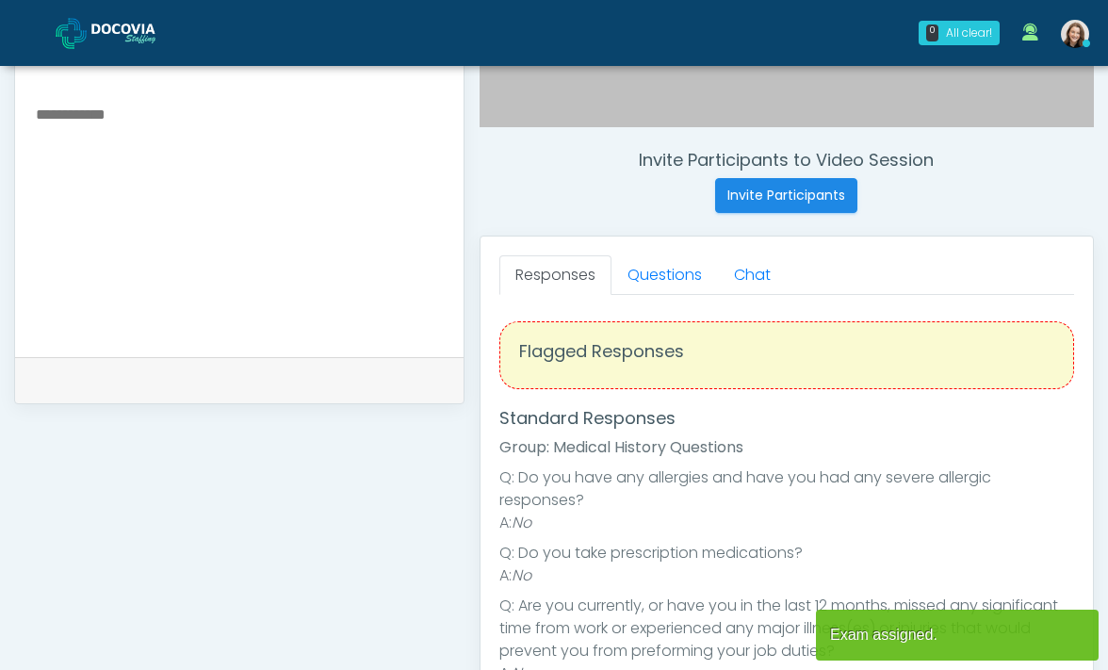
scroll to position [725, 0]
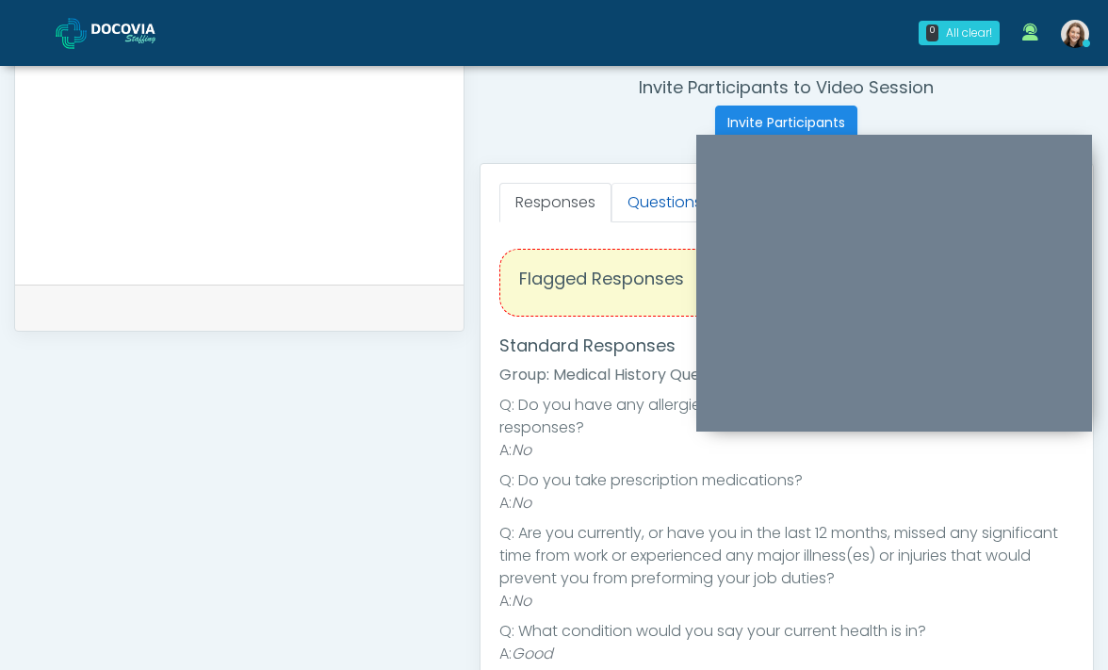
click at [640, 208] on link "Questions" at bounding box center [664, 203] width 106 height 40
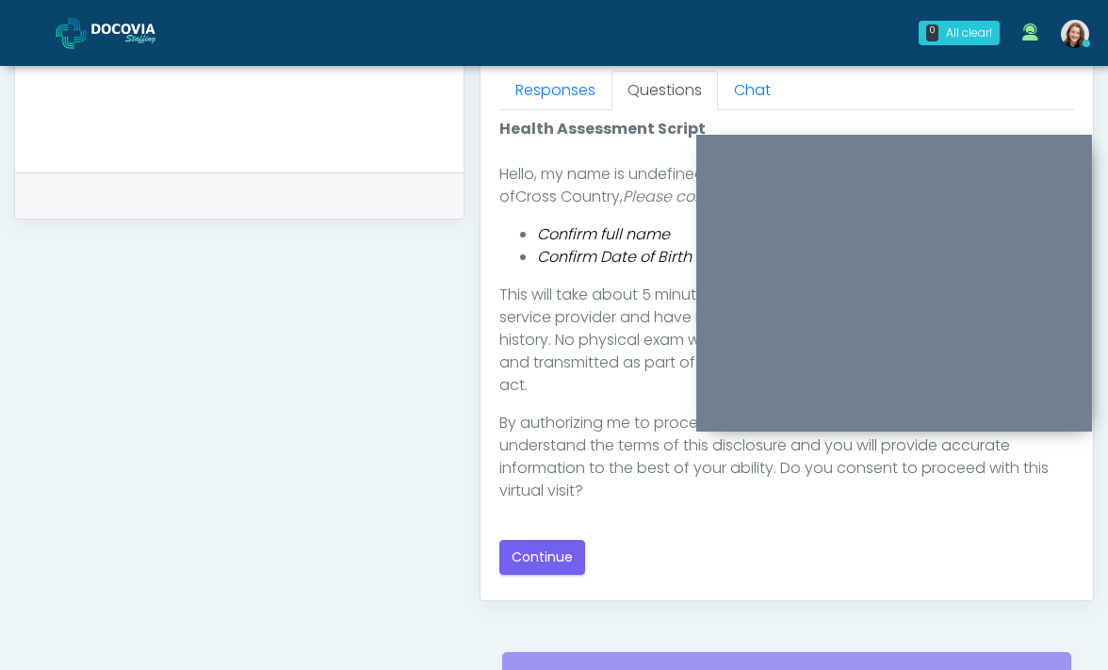
scroll to position [838, 0]
click at [565, 548] on button "Continue" at bounding box center [542, 556] width 86 height 35
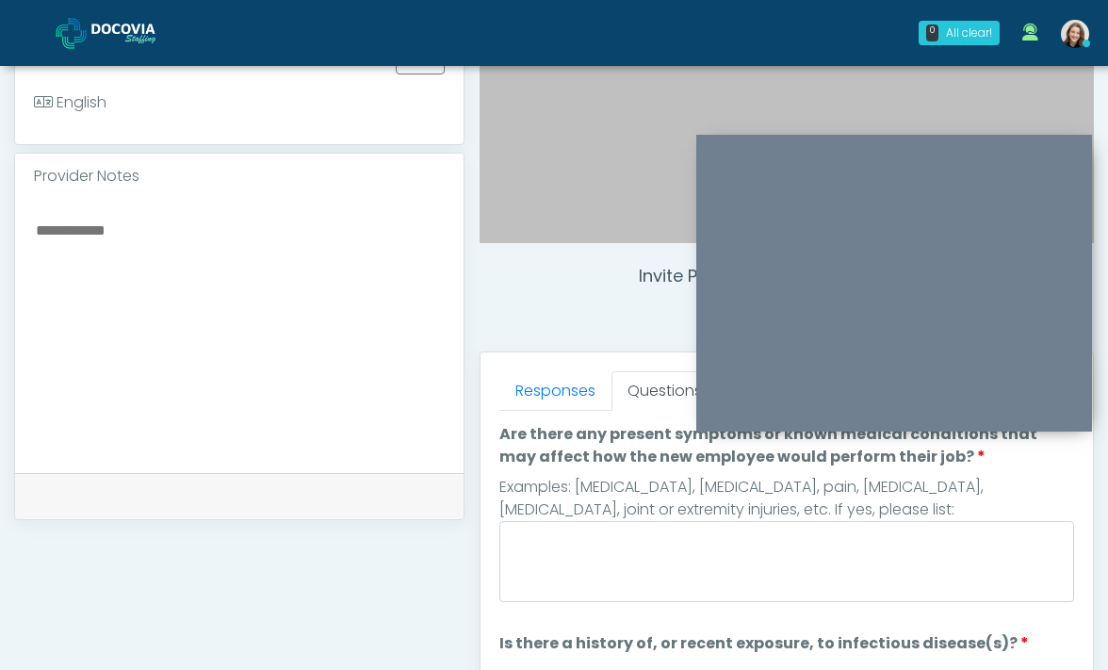
scroll to position [514, 0]
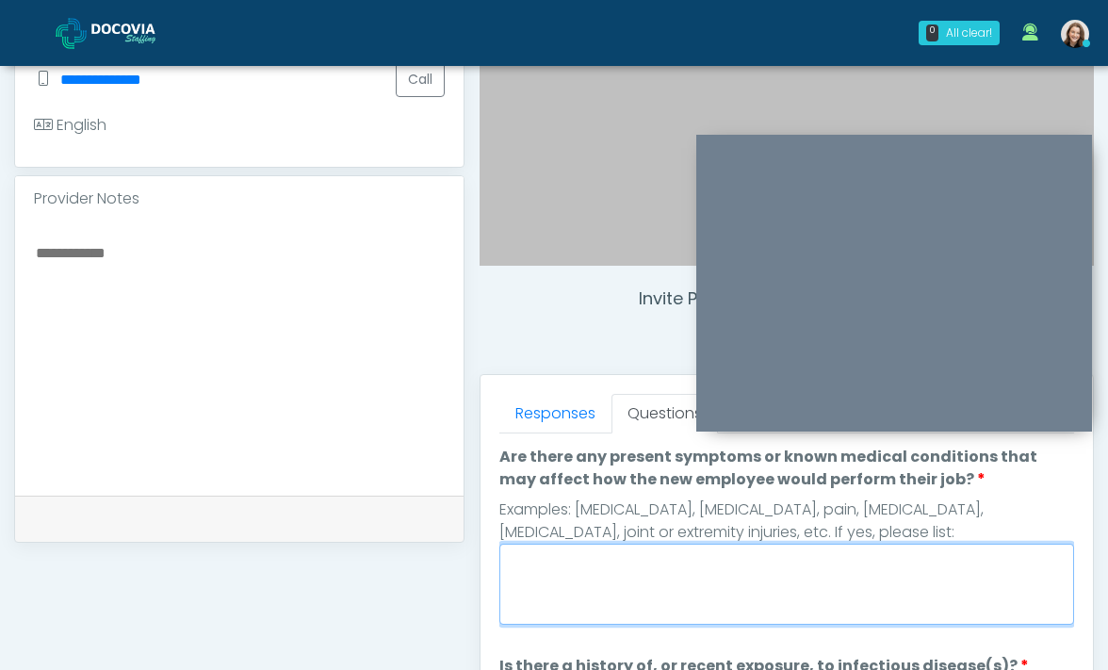
click at [642, 552] on textarea "Are there any present symptoms or known medical conditions that may affect how …" at bounding box center [786, 583] width 575 height 81
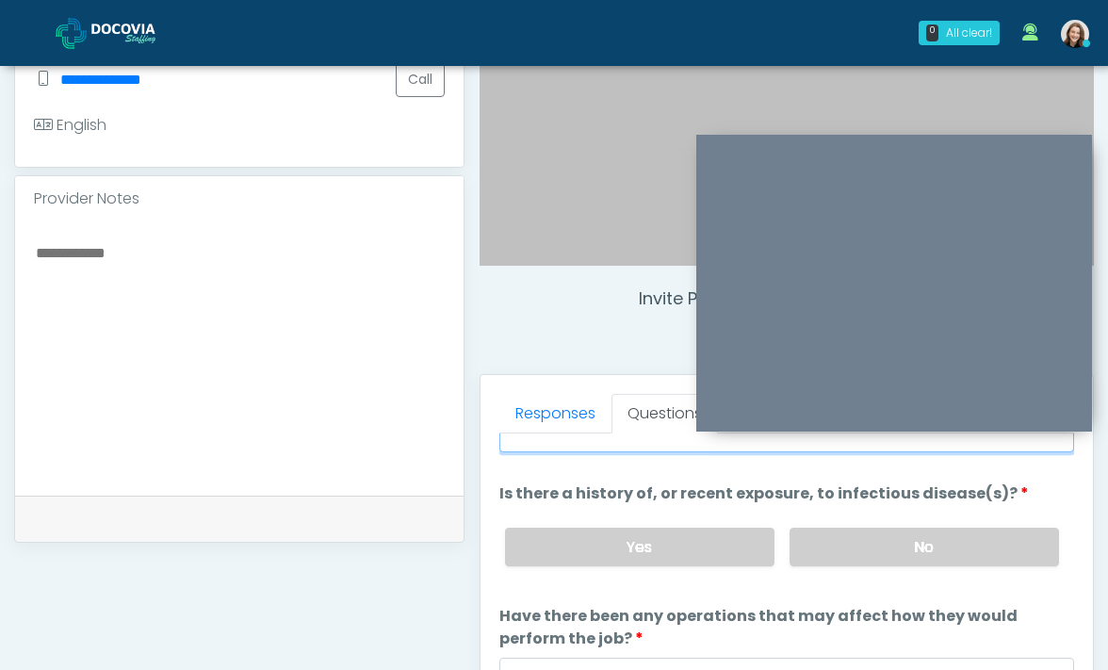
scroll to position [182, 0]
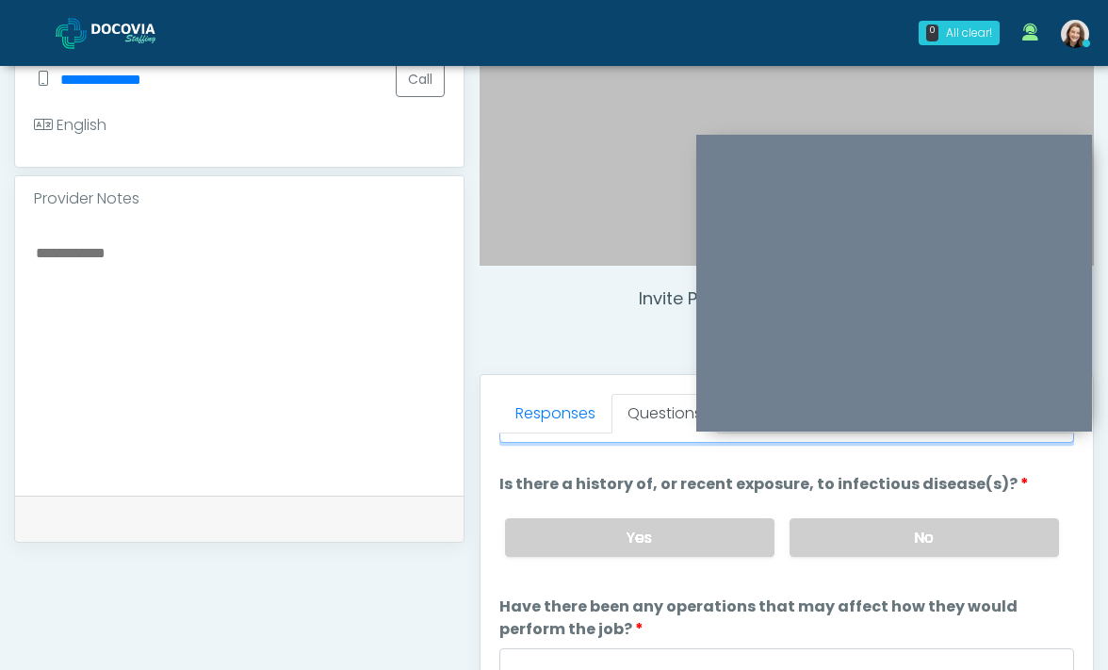
type textarea "**"
click at [869, 563] on div "Yes No" at bounding box center [782, 537] width 585 height 69
click at [885, 538] on label "No" at bounding box center [923, 537] width 269 height 39
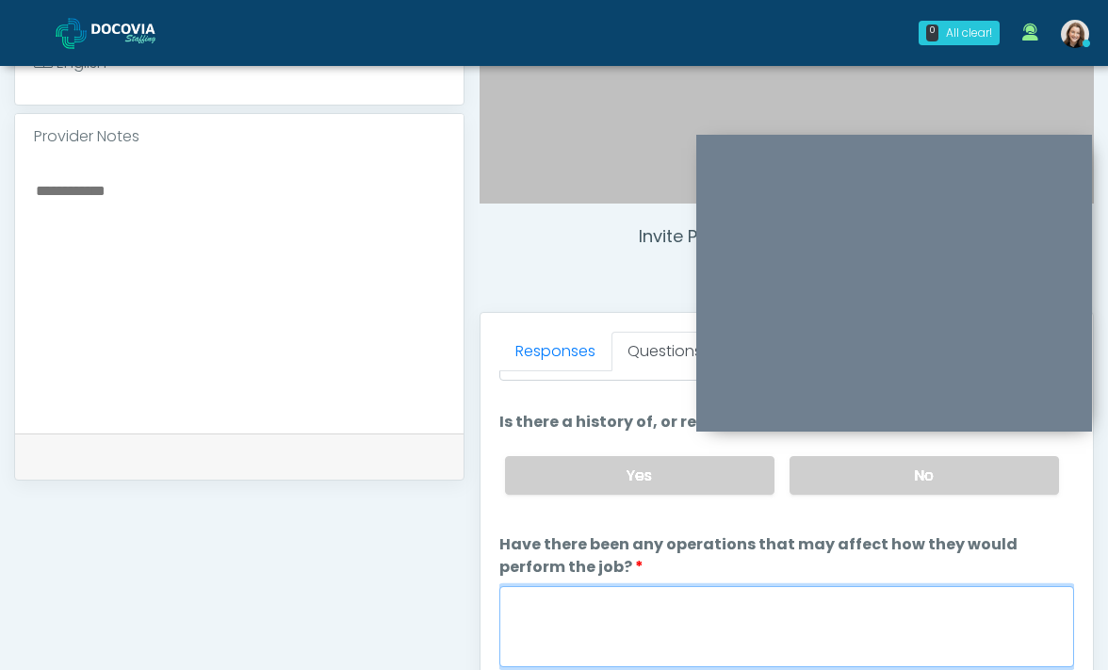
click at [848, 622] on textarea "Have there been any operations that may affect how they would perform the job?" at bounding box center [786, 626] width 575 height 81
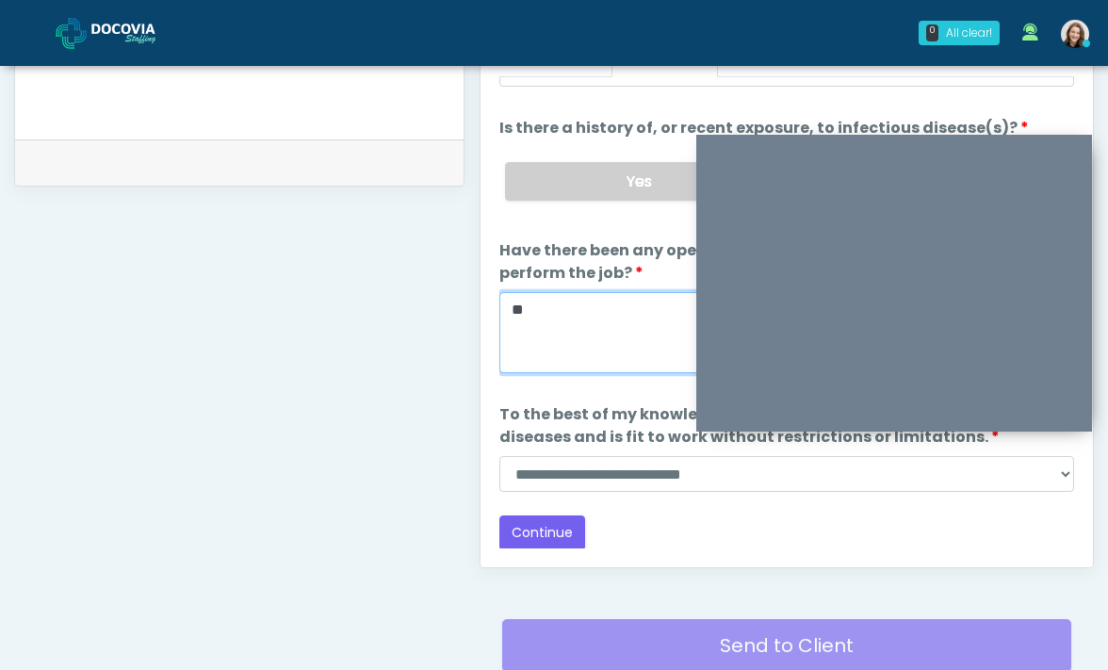
scroll to position [922, 0]
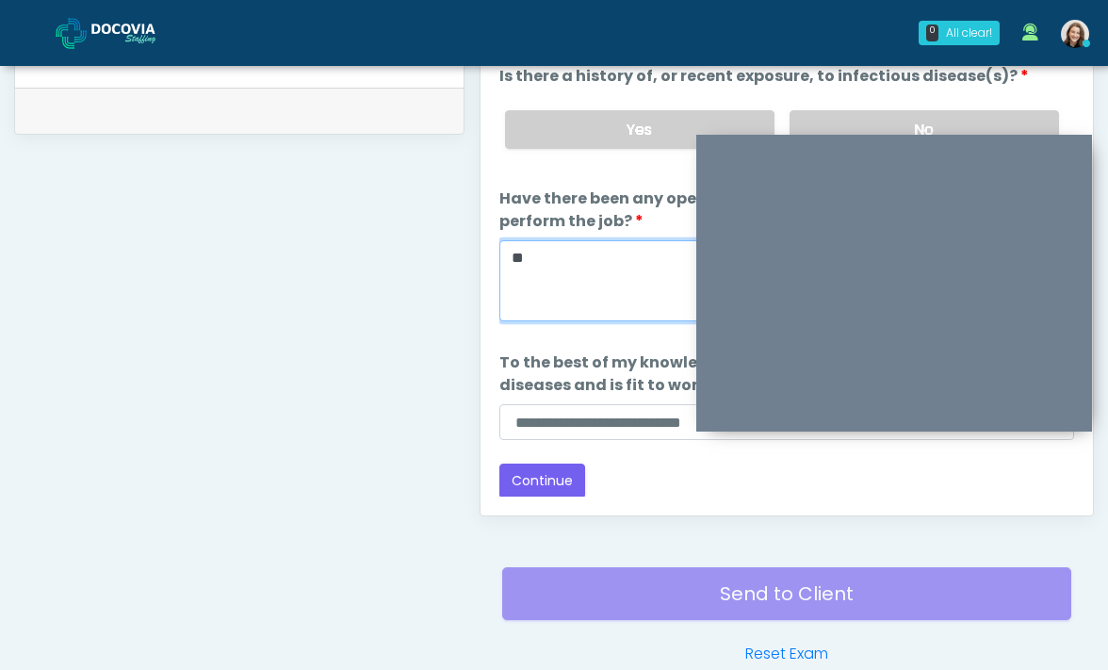
type textarea "**"
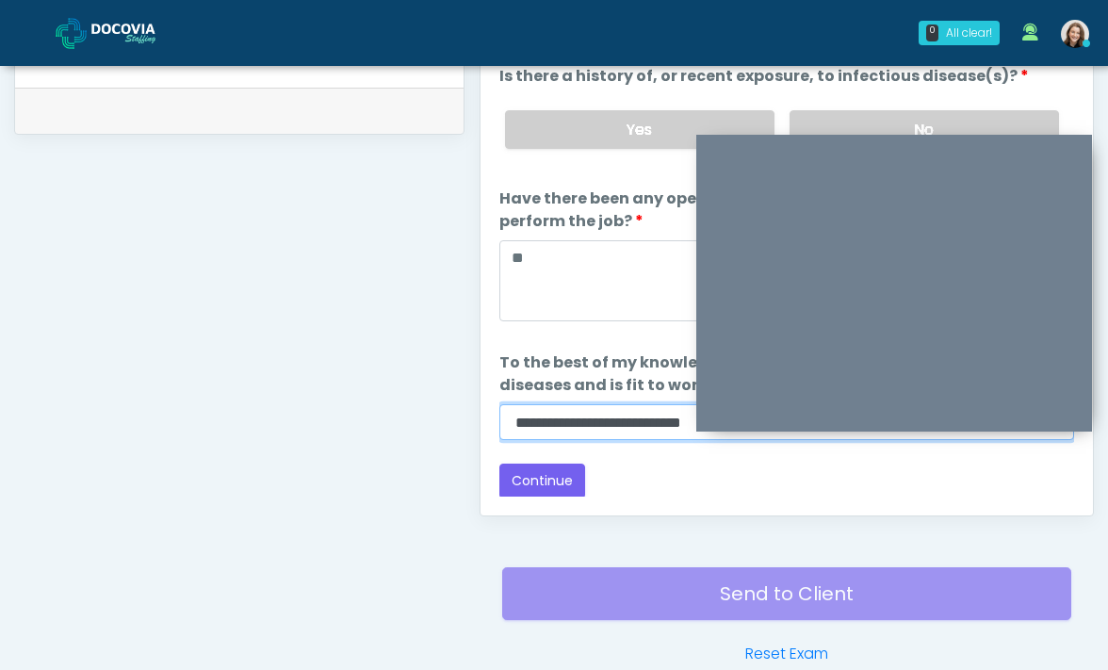
click at [648, 413] on select "**********" at bounding box center [786, 422] width 575 height 36
select select "******"
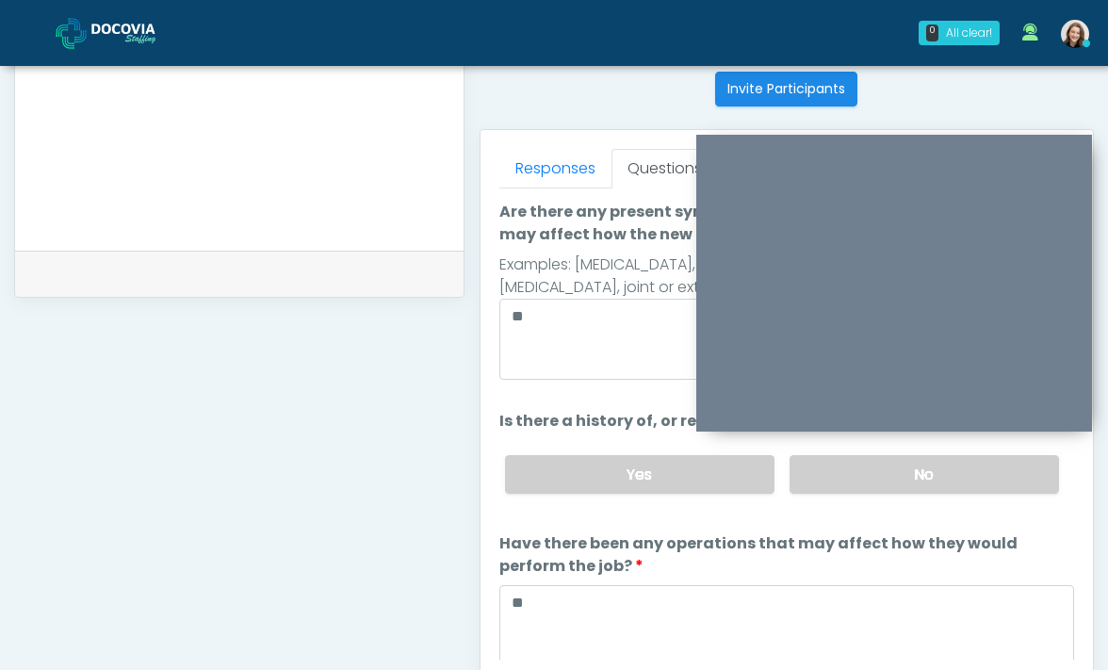
scroll to position [693, 0]
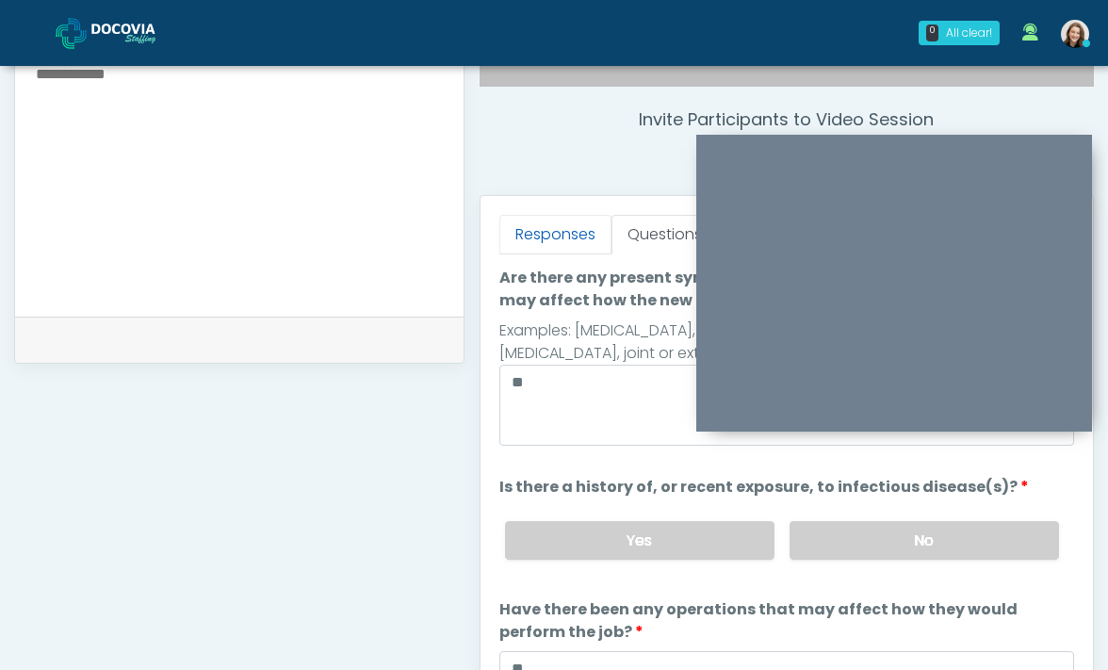
click at [565, 247] on link "Responses" at bounding box center [555, 235] width 112 height 40
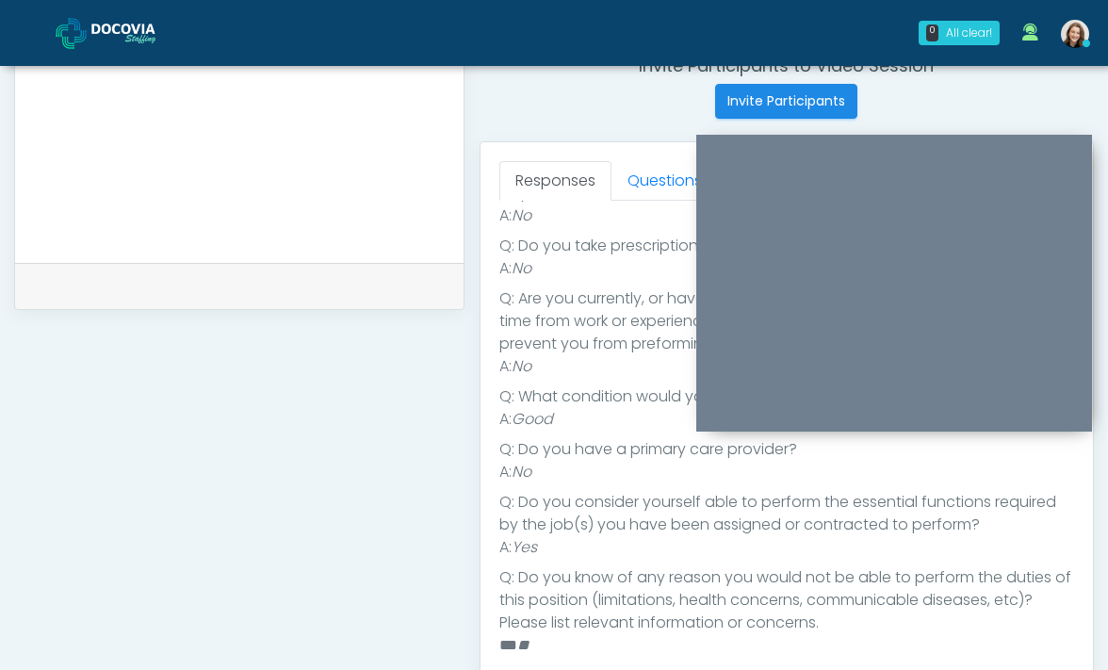
scroll to position [0, 0]
click at [634, 194] on link "Questions" at bounding box center [664, 181] width 106 height 40
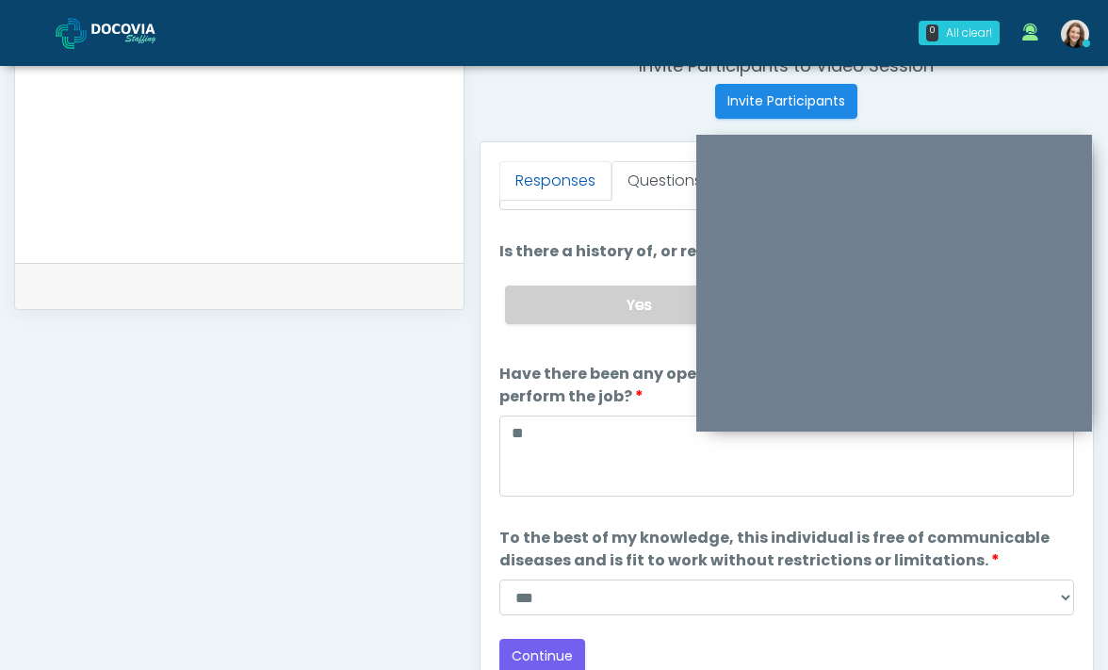
click at [545, 185] on link "Responses" at bounding box center [555, 181] width 112 height 40
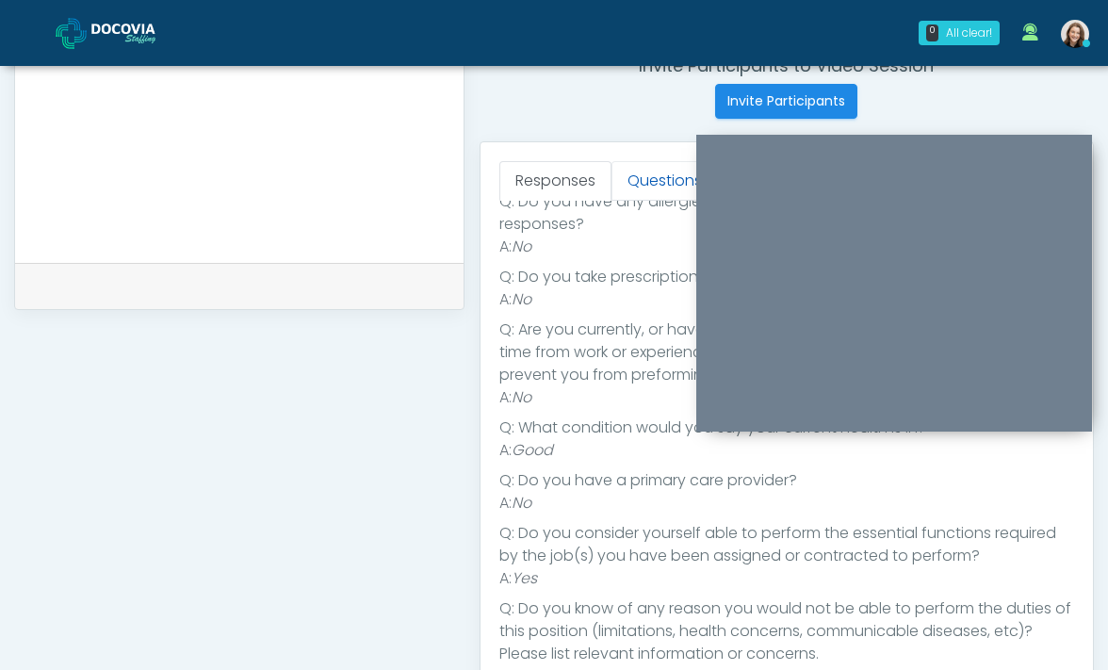
click at [627, 179] on link "Questions" at bounding box center [664, 181] width 106 height 40
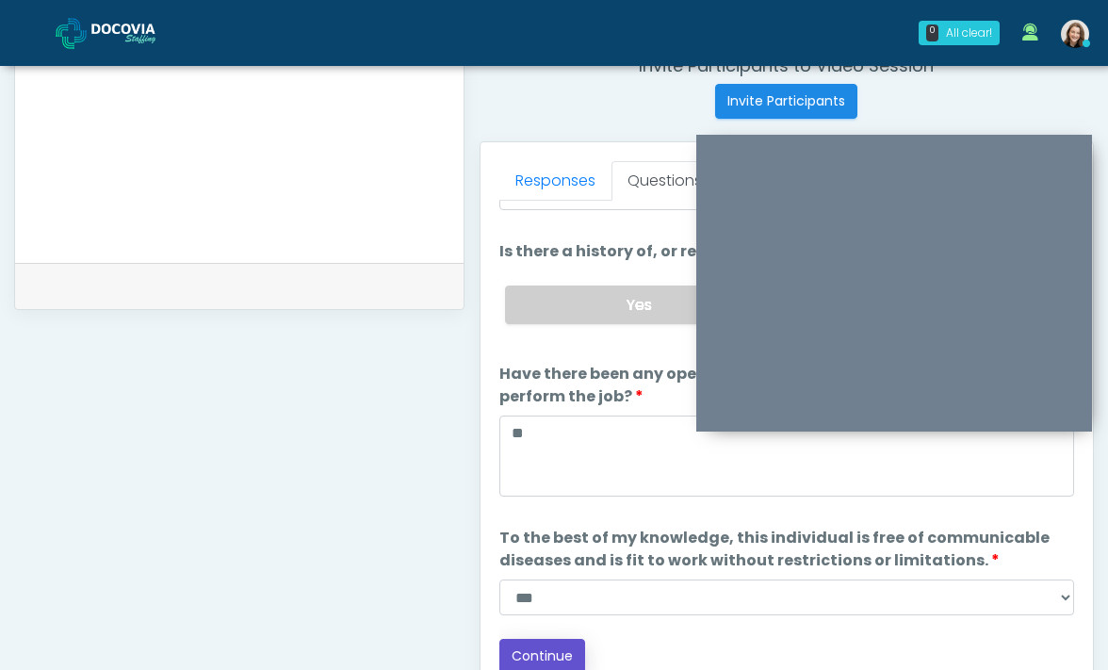
click at [543, 643] on button "Continue" at bounding box center [542, 656] width 86 height 35
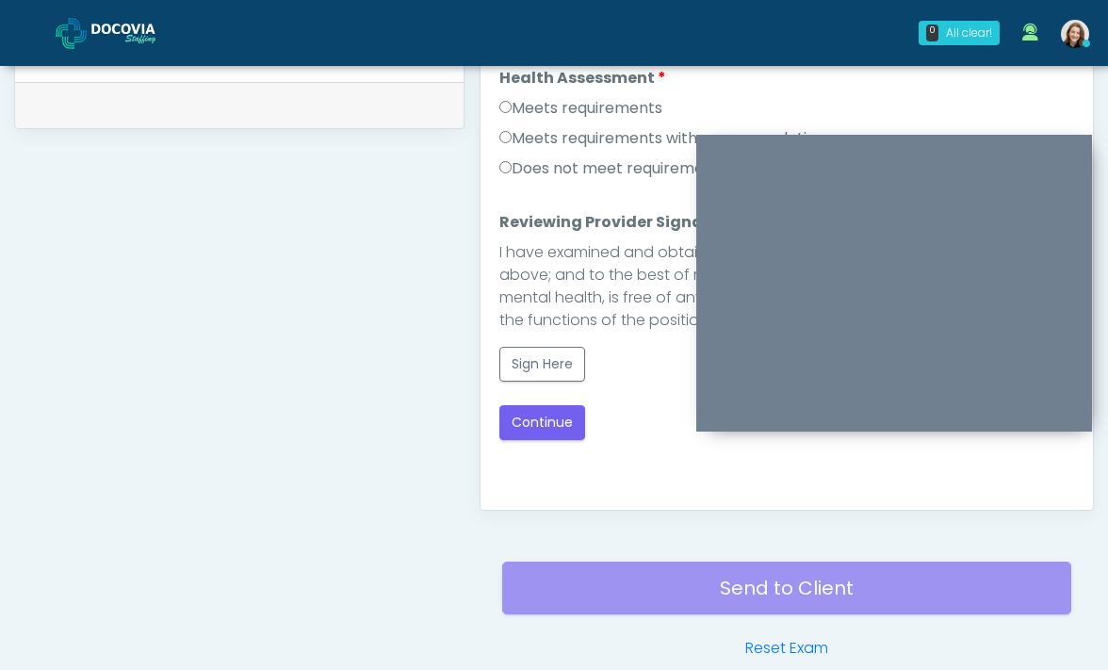
scroll to position [721, 0]
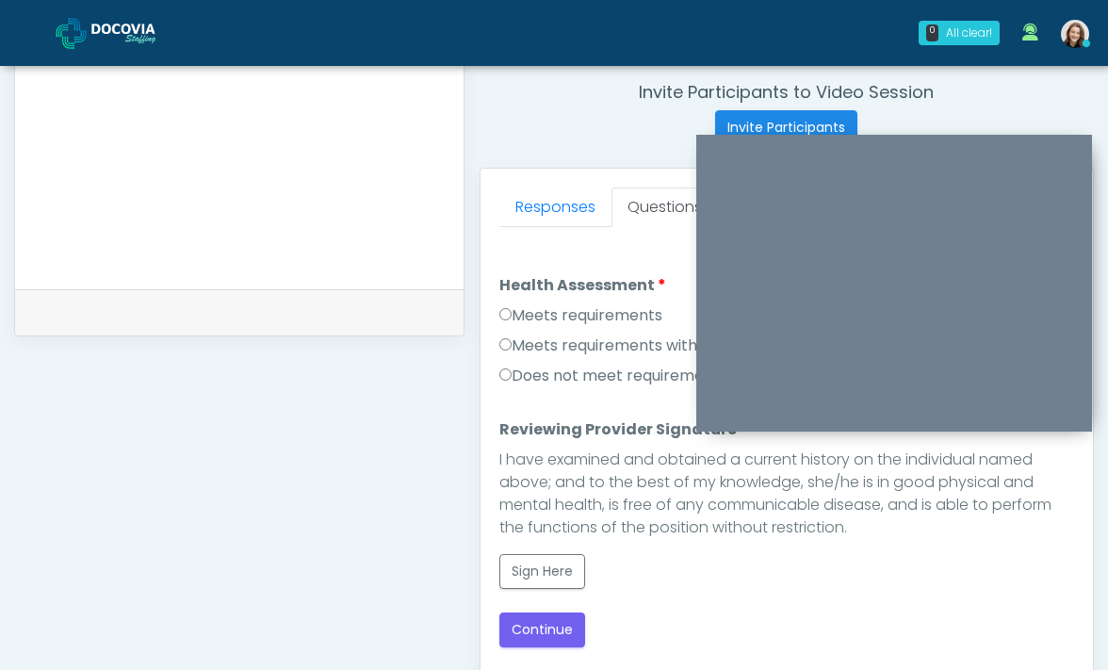
click at [565, 320] on label "Meets requirements" at bounding box center [580, 315] width 163 height 23
click at [559, 579] on button "Sign Here" at bounding box center [542, 571] width 86 height 35
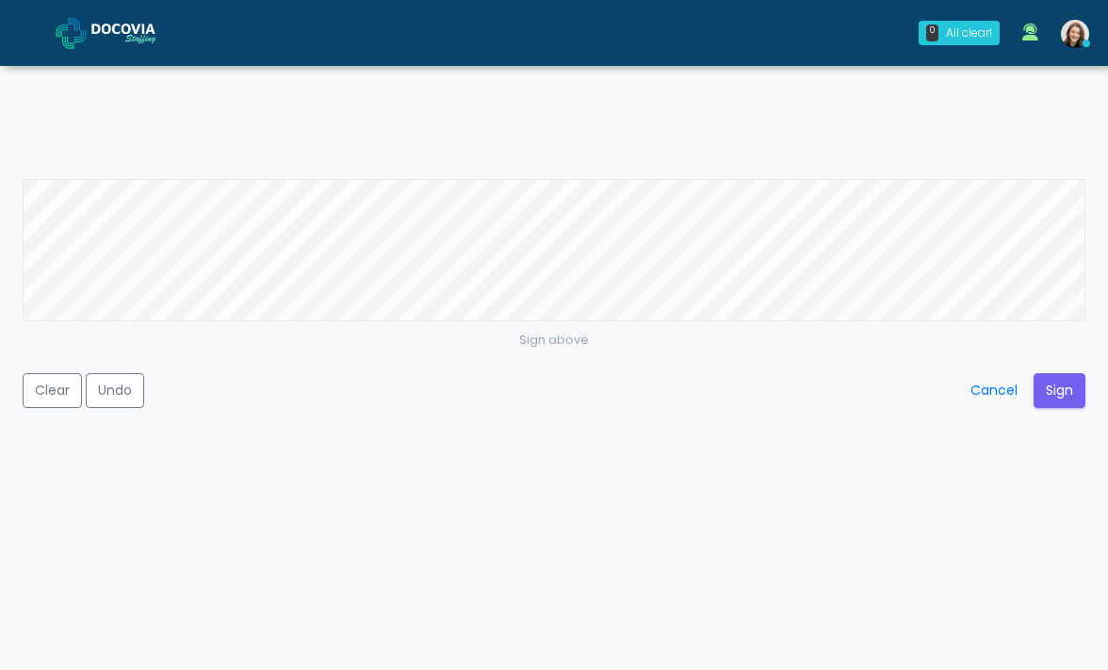
click at [1052, 409] on div "Sign above Clear Undo Cancel Sign" at bounding box center [554, 335] width 1062 height 313
click at [1052, 391] on button "Sign" at bounding box center [1059, 390] width 52 height 35
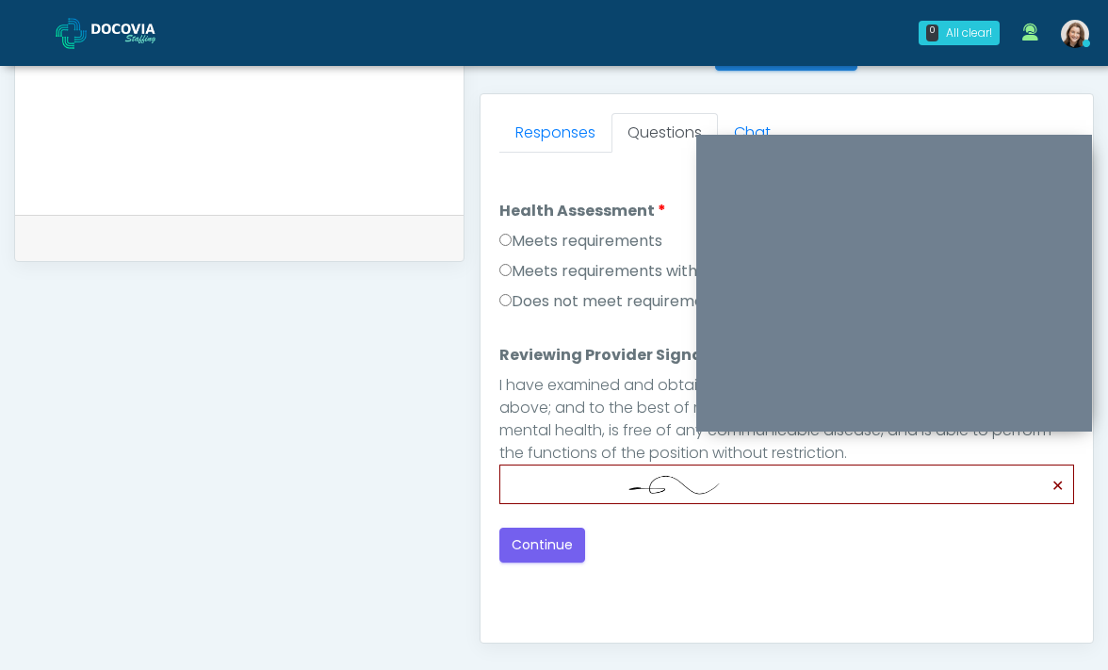
scroll to position [866, 0]
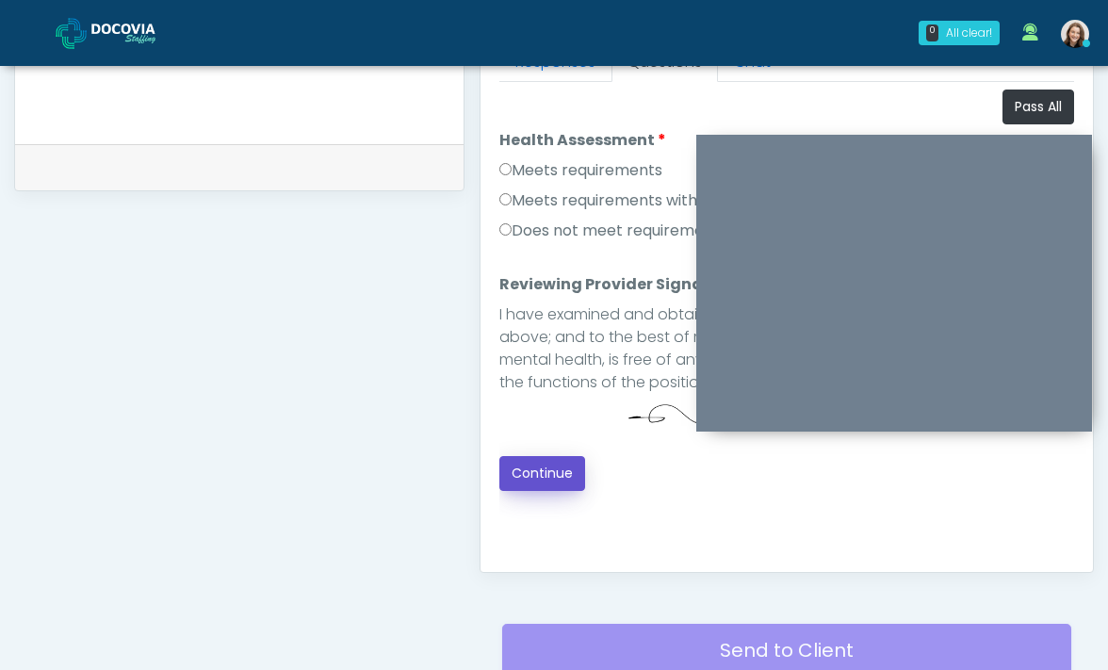
click at [551, 478] on button "Continue" at bounding box center [542, 473] width 86 height 35
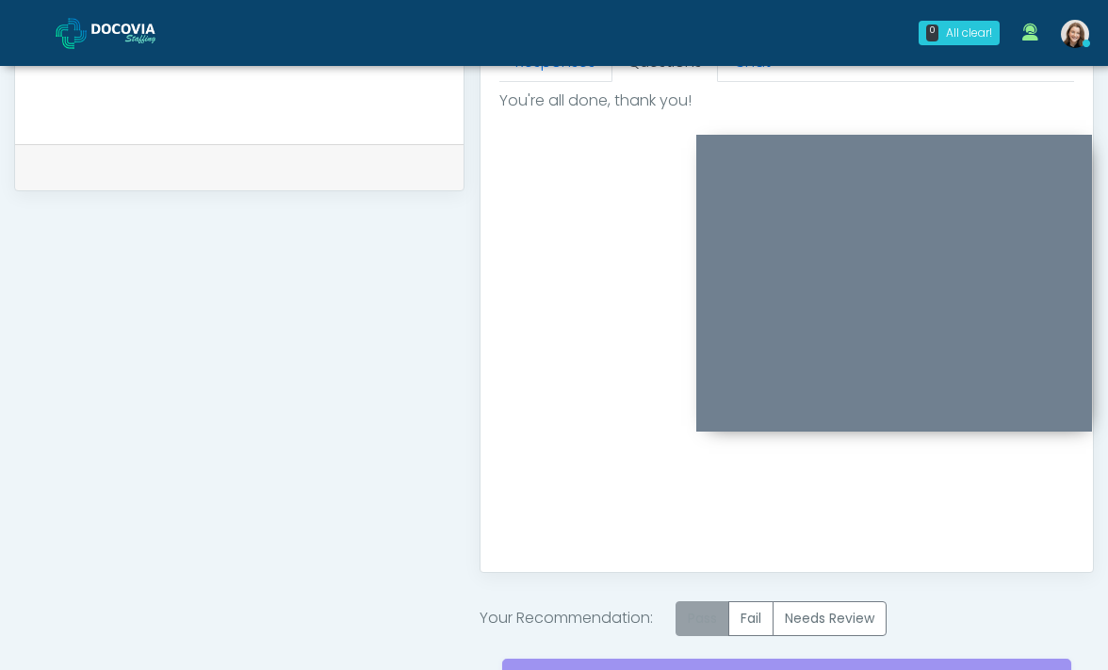
click at [692, 620] on label "Pass" at bounding box center [702, 618] width 54 height 35
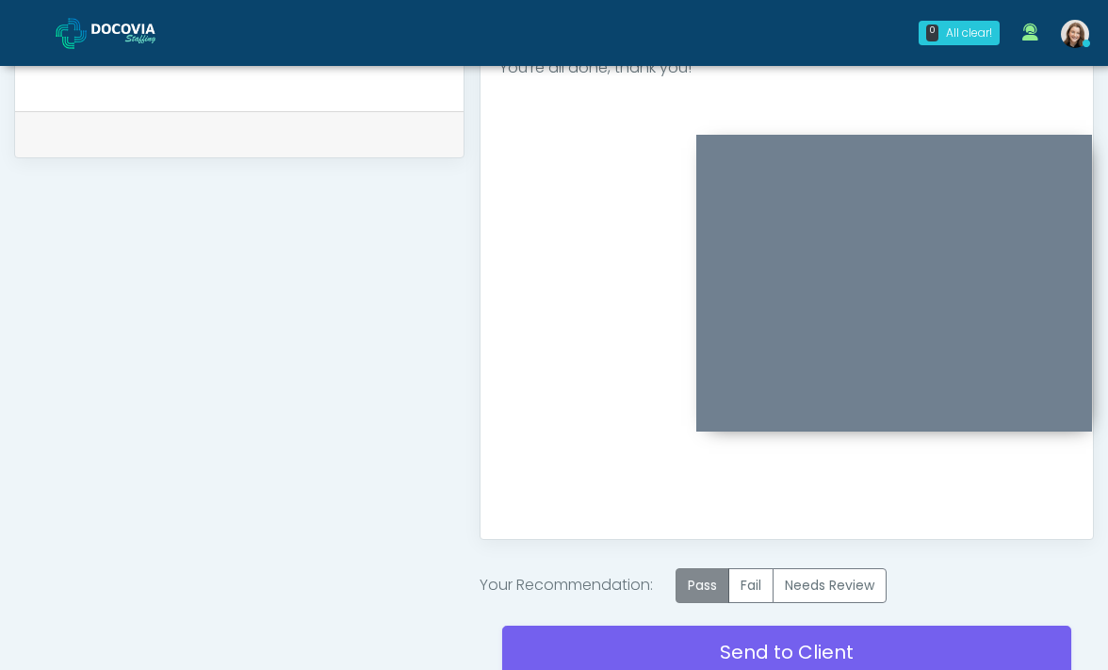
scroll to position [894, 0]
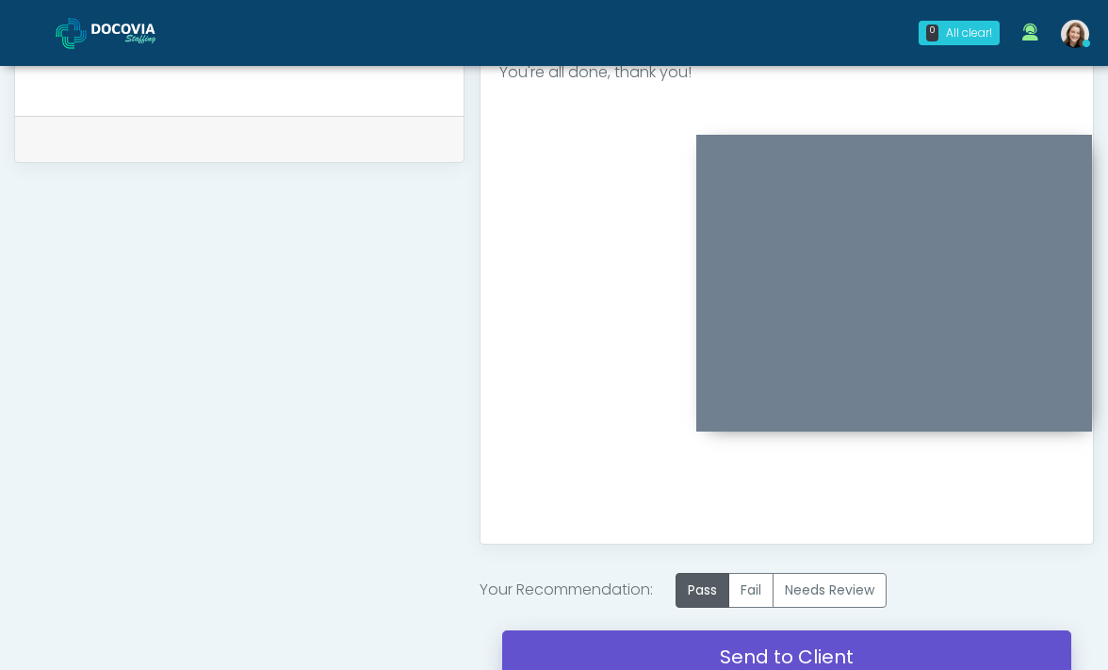
click at [691, 642] on link "Send to Client" at bounding box center [787, 656] width 570 height 53
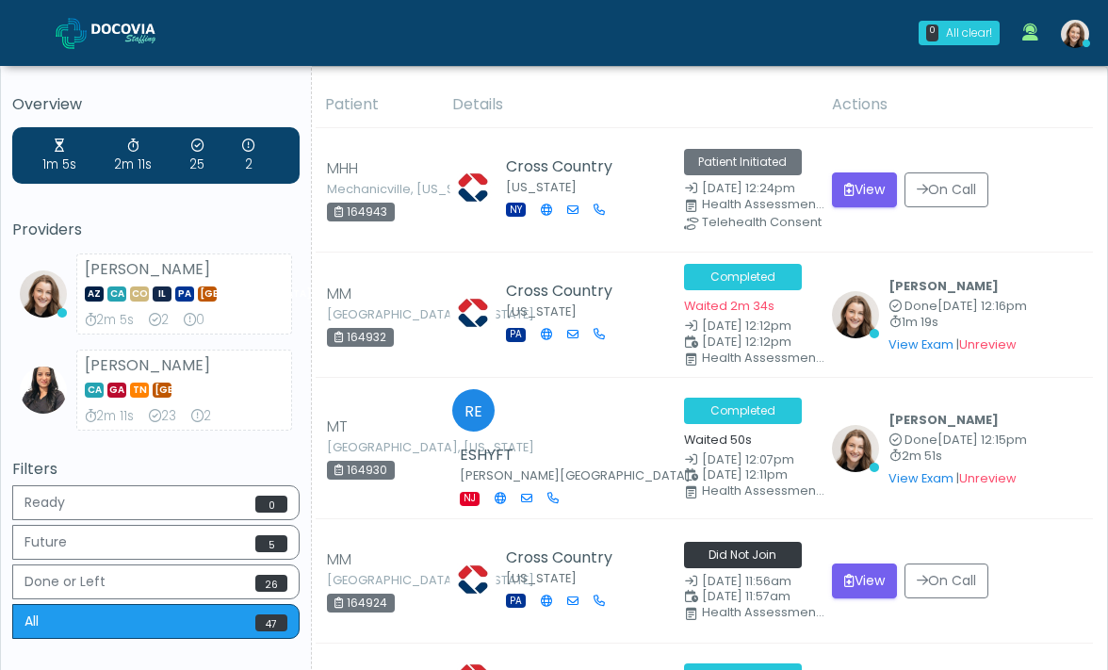
click at [131, 29] on img at bounding box center [138, 33] width 94 height 19
click at [862, 175] on button "View" at bounding box center [864, 189] width 65 height 35
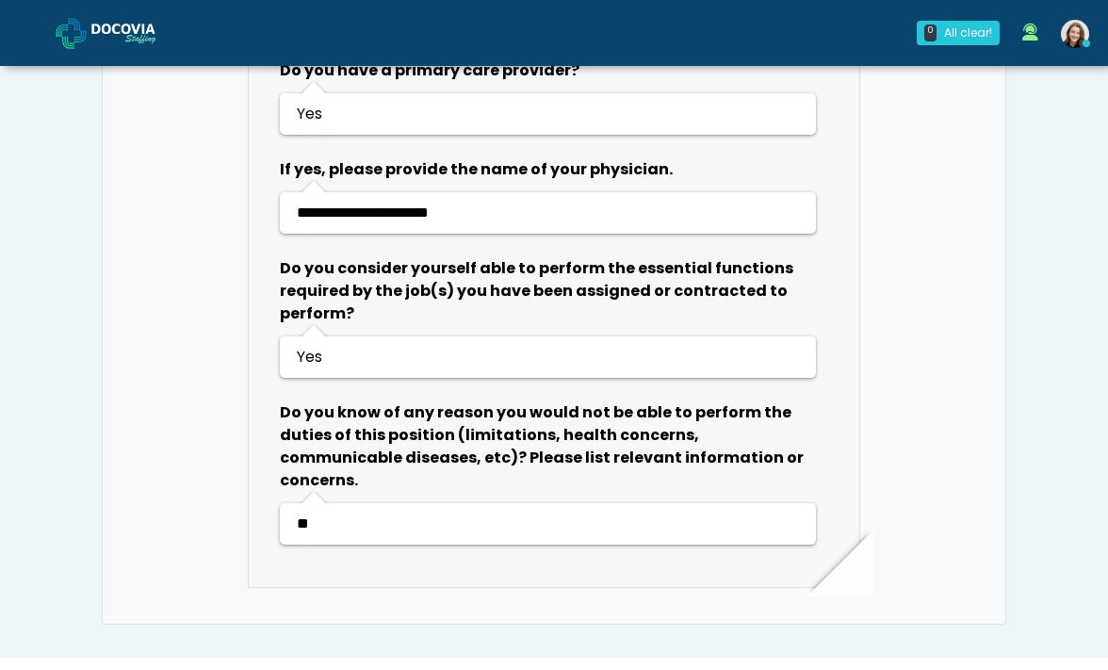
scroll to position [1055, 0]
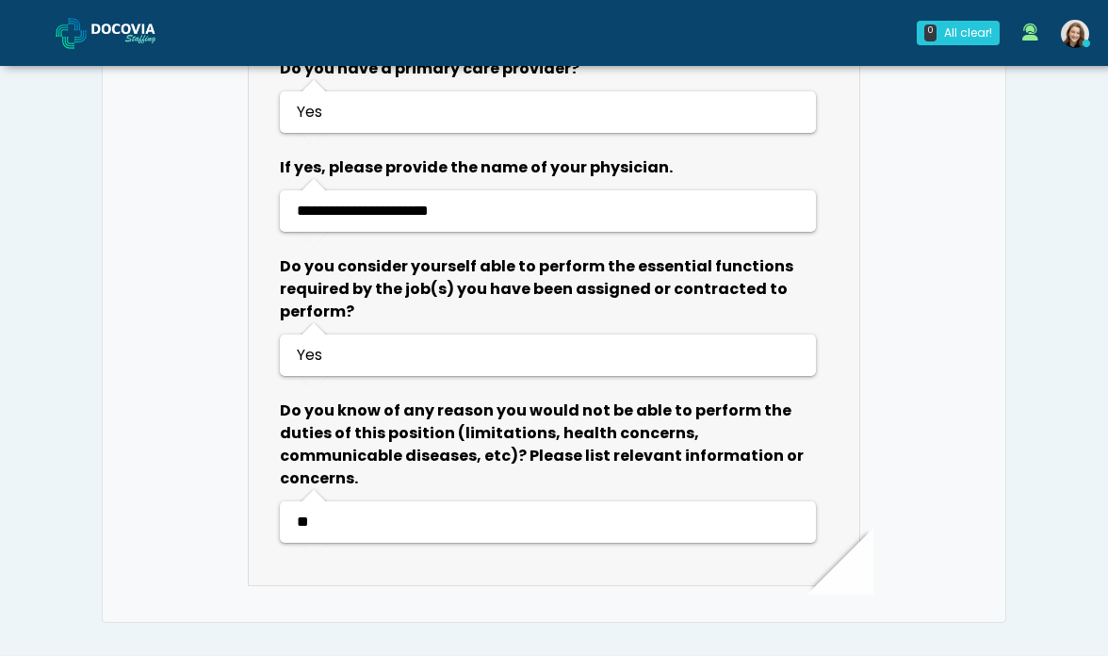
click at [142, 45] on link at bounding box center [121, 32] width 130 height 61
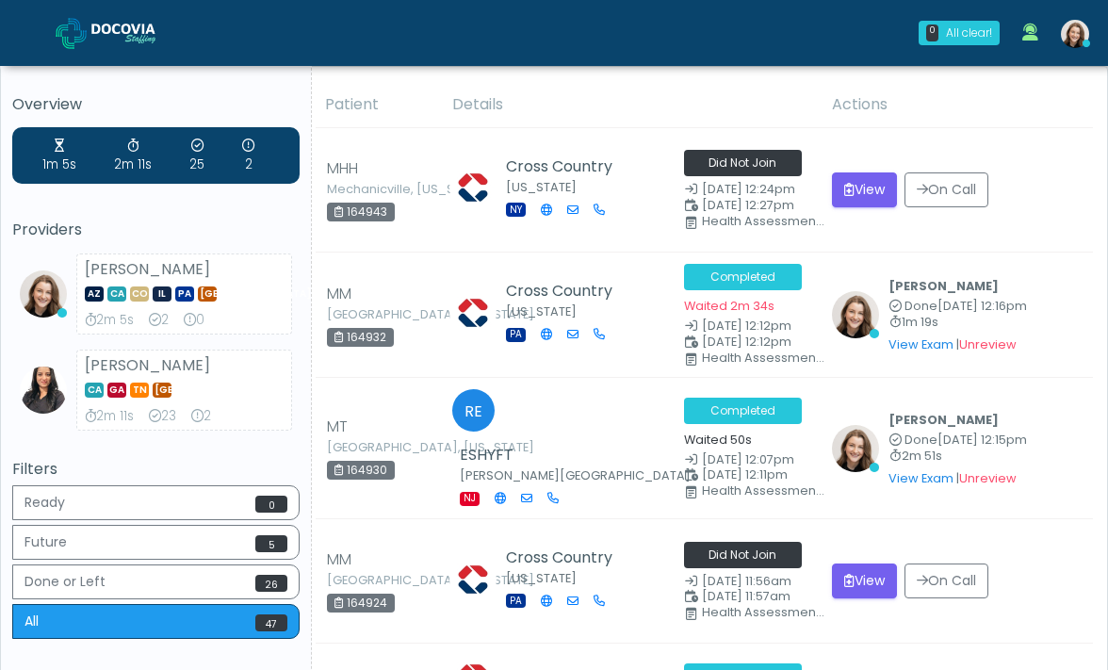
click at [104, 46] on link at bounding box center [121, 32] width 130 height 61
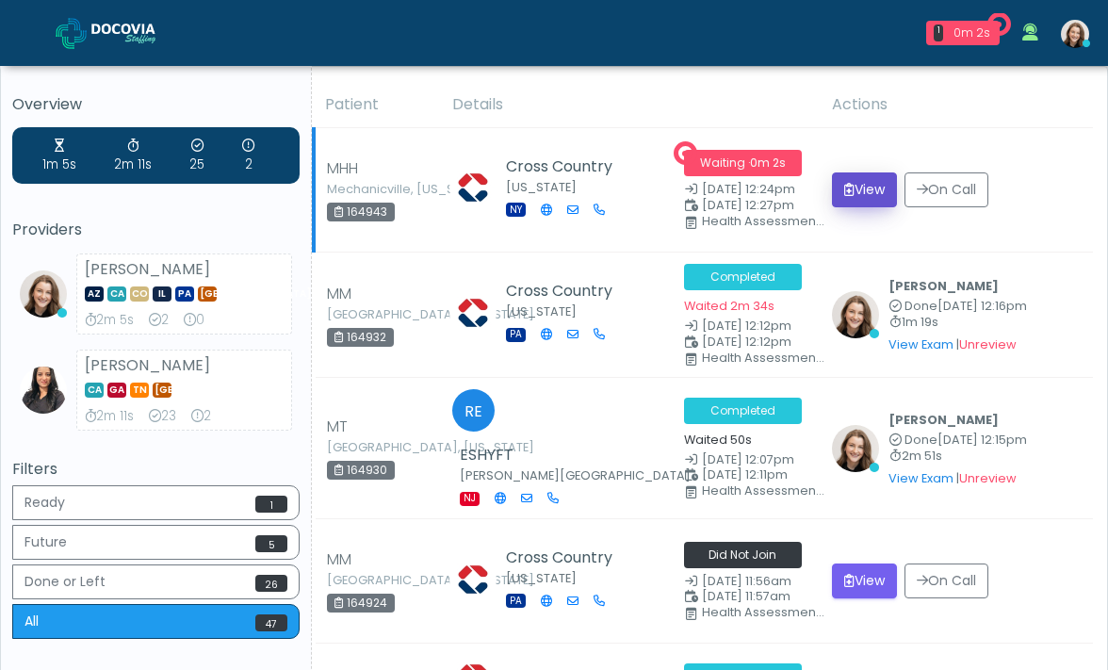
click at [870, 184] on button "View" at bounding box center [864, 189] width 65 height 35
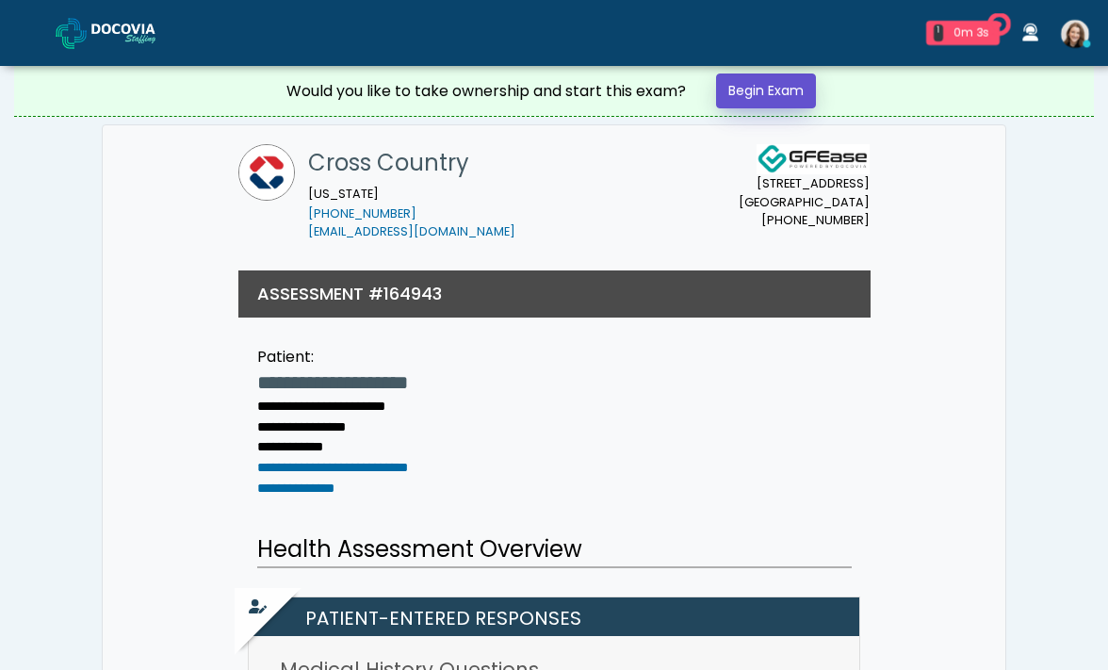
click at [732, 94] on link "Begin Exam" at bounding box center [766, 90] width 100 height 35
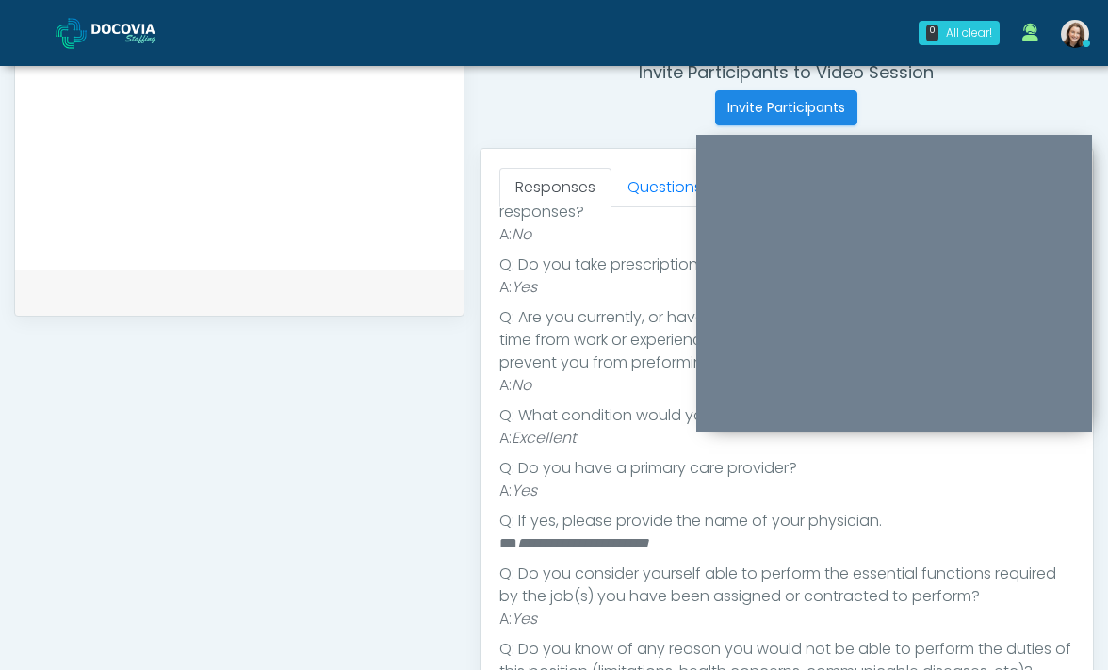
scroll to position [204, 0]
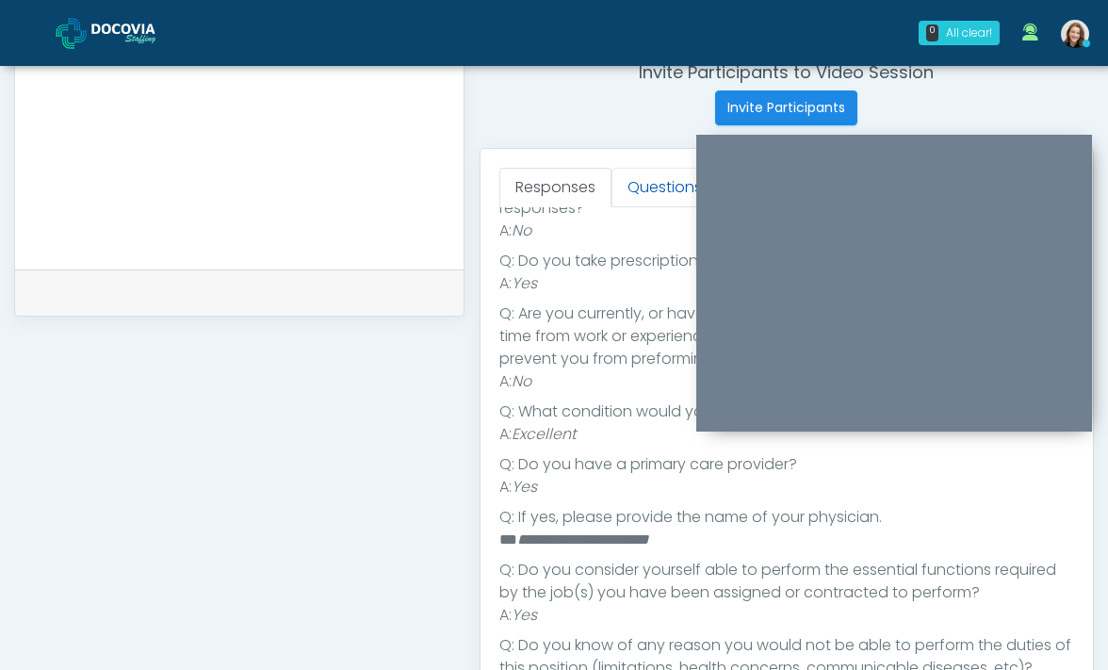
click at [636, 191] on link "Questions" at bounding box center [664, 188] width 106 height 40
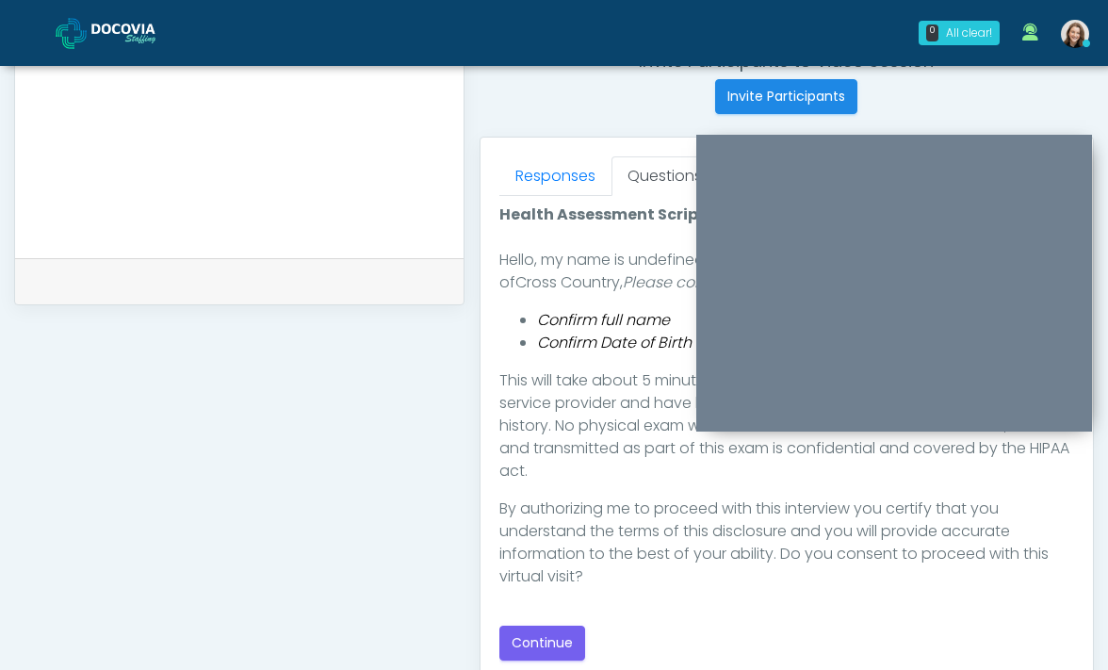
scroll to position [786, 0]
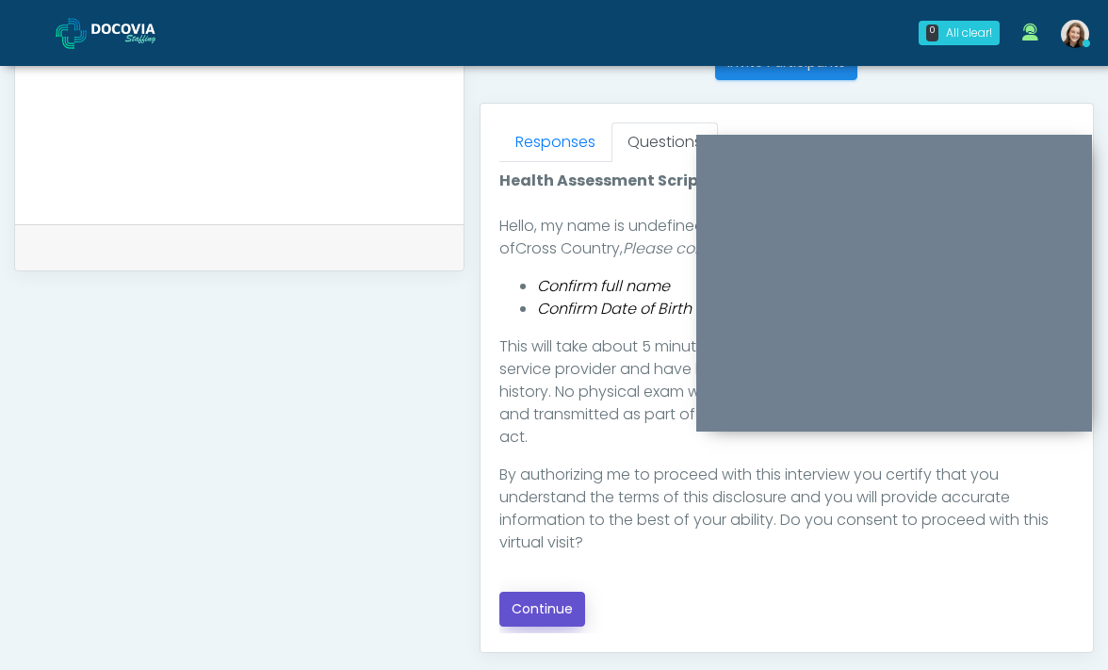
click at [546, 604] on button "Continue" at bounding box center [542, 609] width 86 height 35
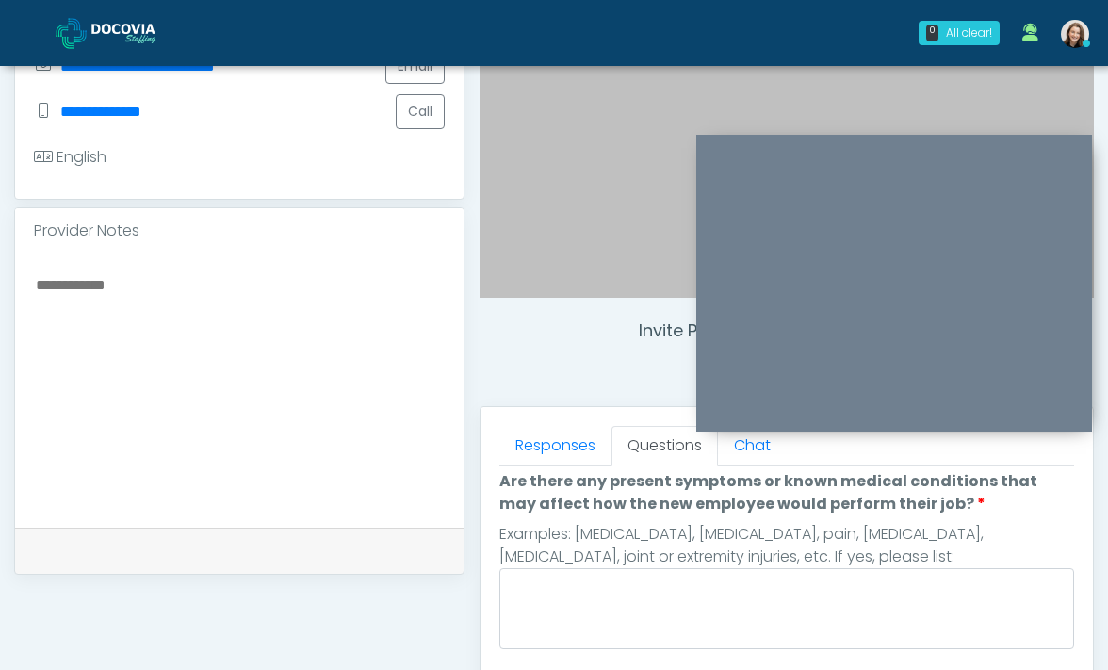
scroll to position [0, 0]
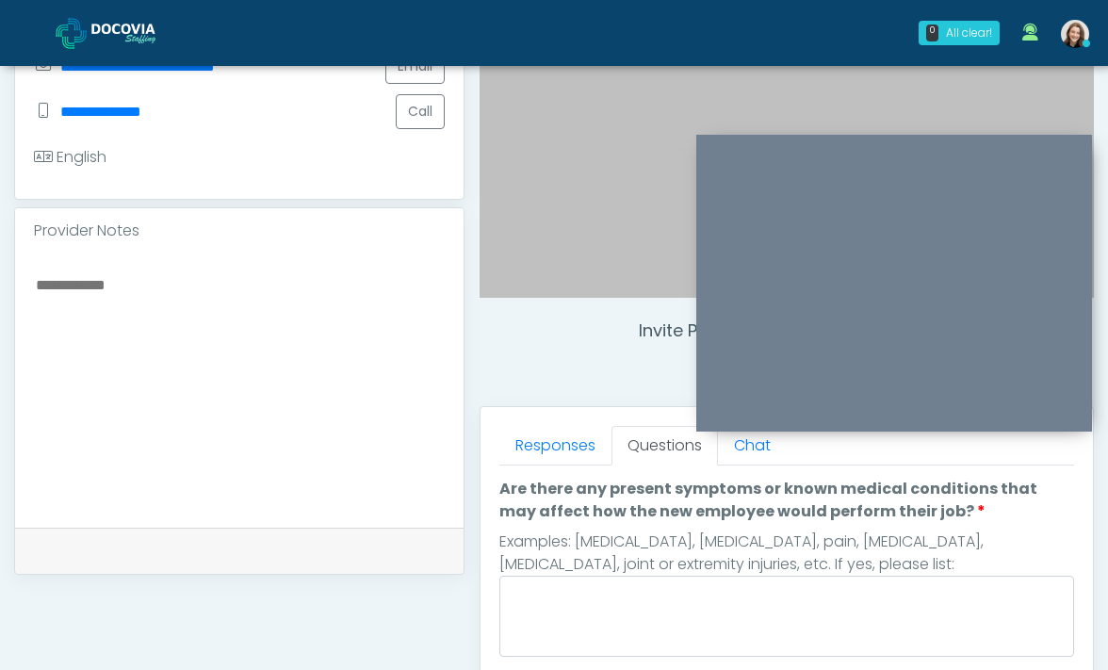
click at [332, 332] on textarea at bounding box center [239, 387] width 411 height 230
type textarea "*"
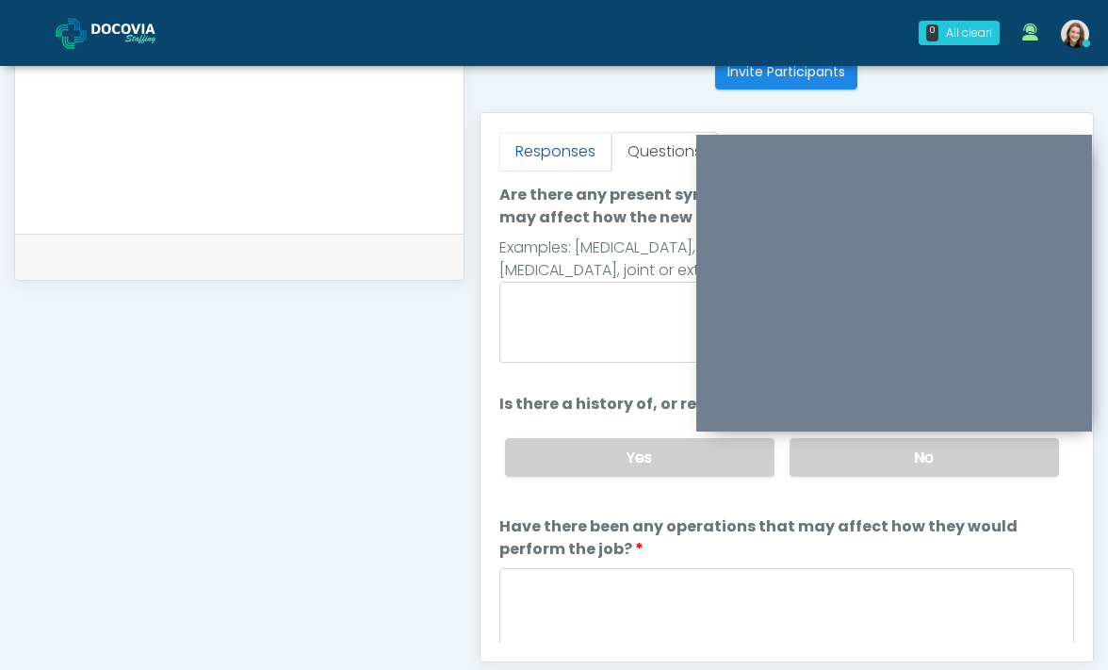
click at [544, 147] on link "Responses" at bounding box center [555, 152] width 112 height 40
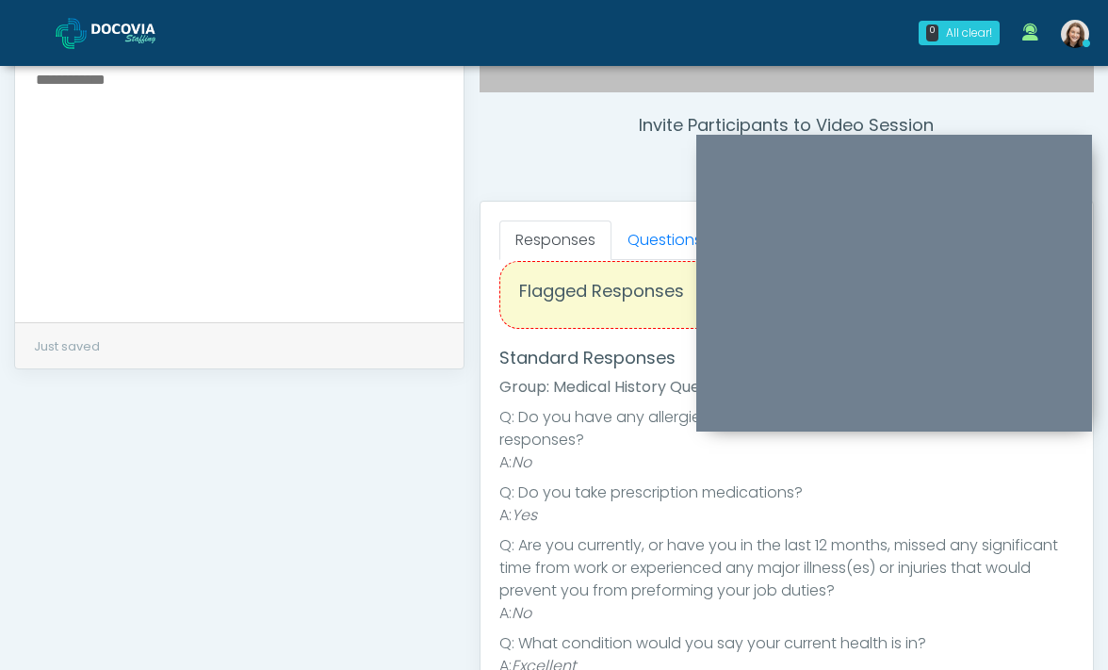
scroll to position [678, 0]
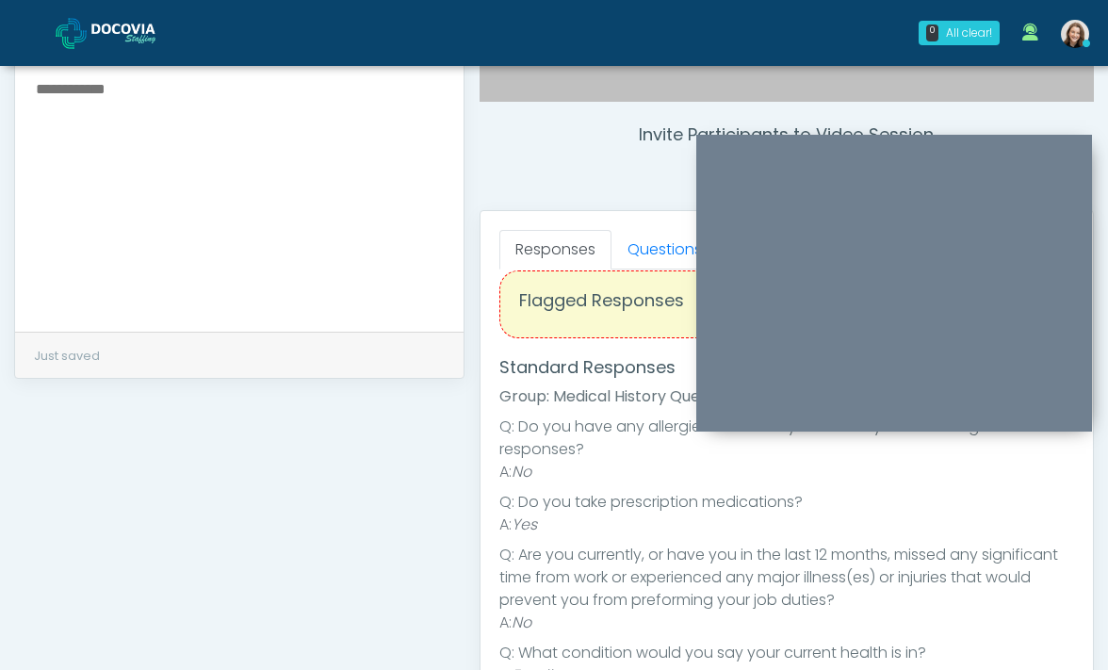
click at [241, 248] on textarea at bounding box center [239, 191] width 411 height 230
type textarea "**********"
click at [654, 238] on link "Questions" at bounding box center [664, 250] width 106 height 40
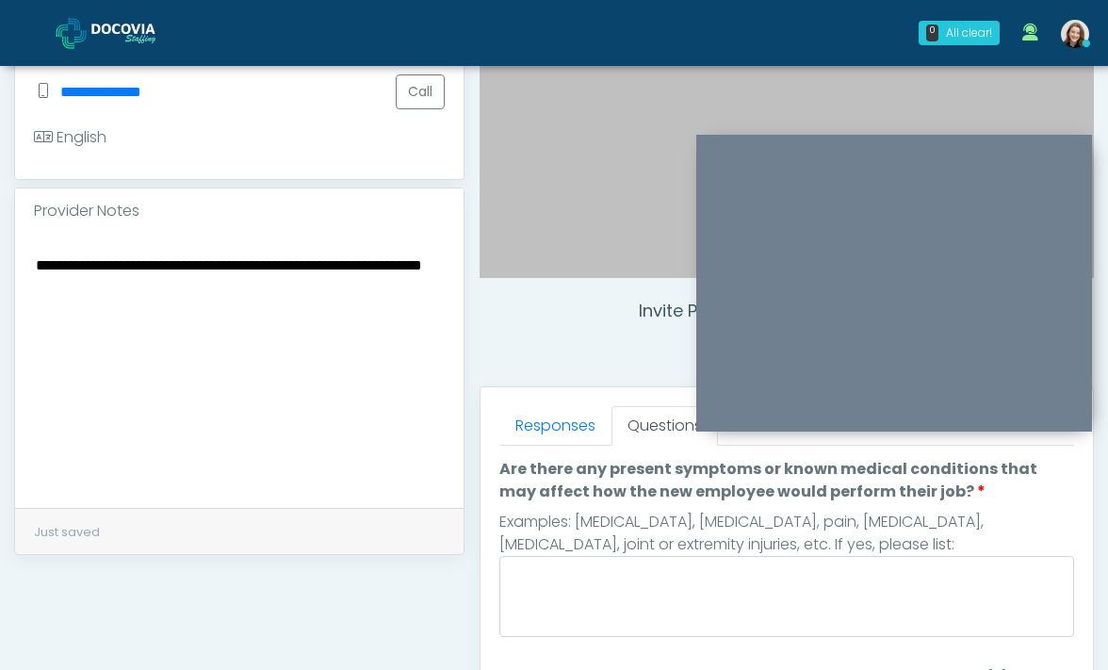
scroll to position [489, 0]
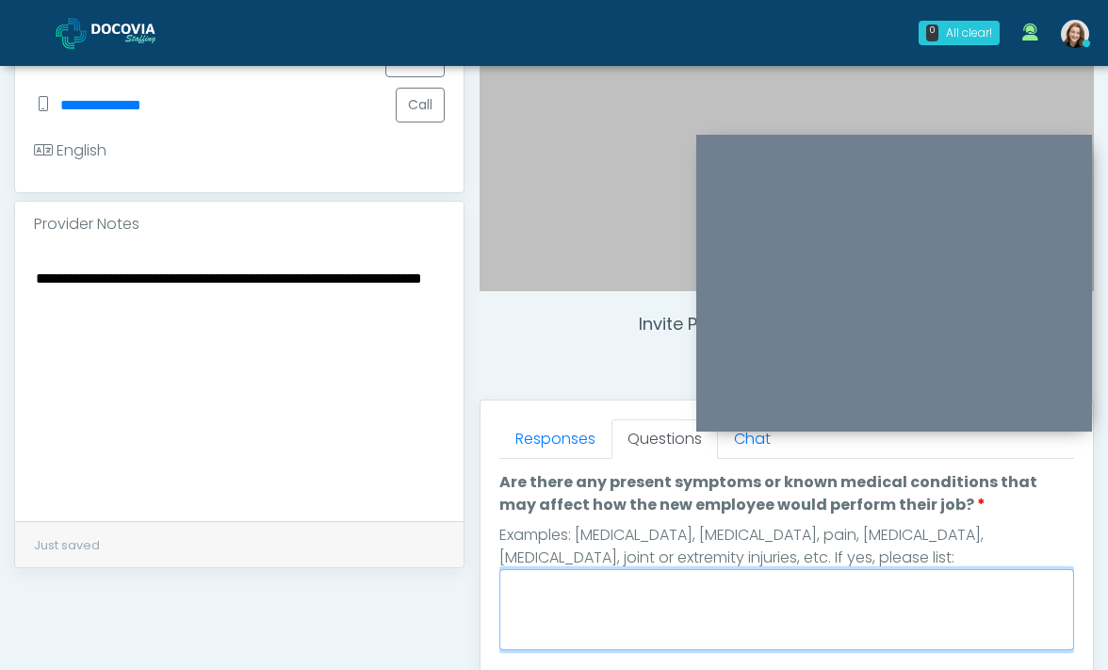
click at [638, 604] on textarea "Are there any present symptoms or known medical conditions that may affect how …" at bounding box center [786, 609] width 575 height 81
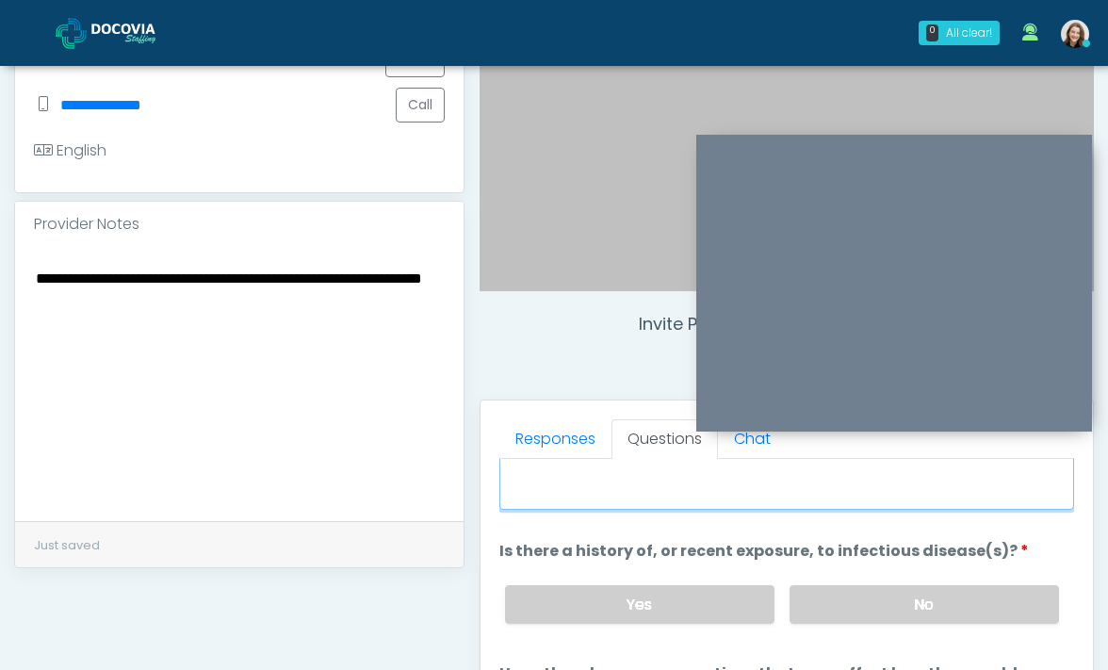
scroll to position [182, 0]
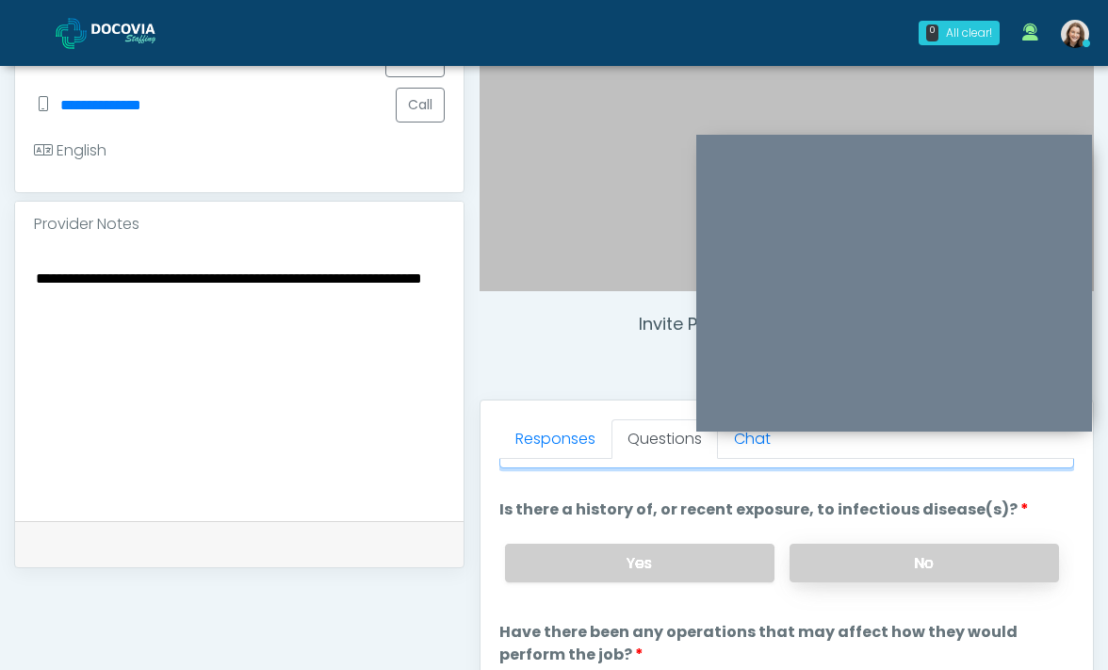
type textarea "**"
click at [866, 567] on label "No" at bounding box center [923, 562] width 269 height 39
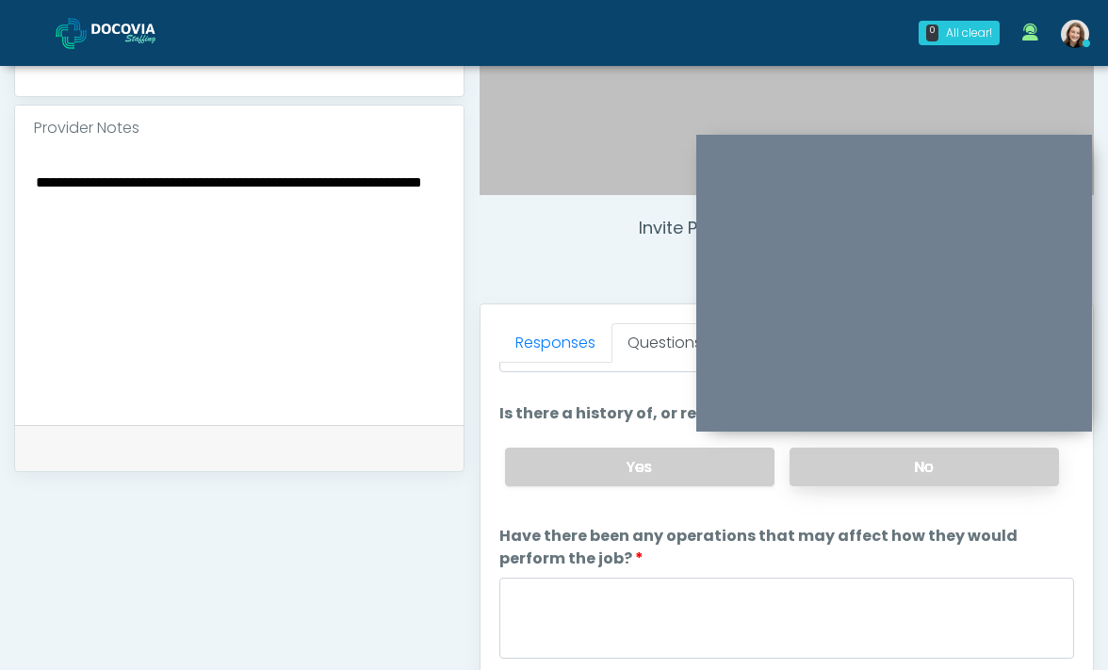
scroll to position [600, 0]
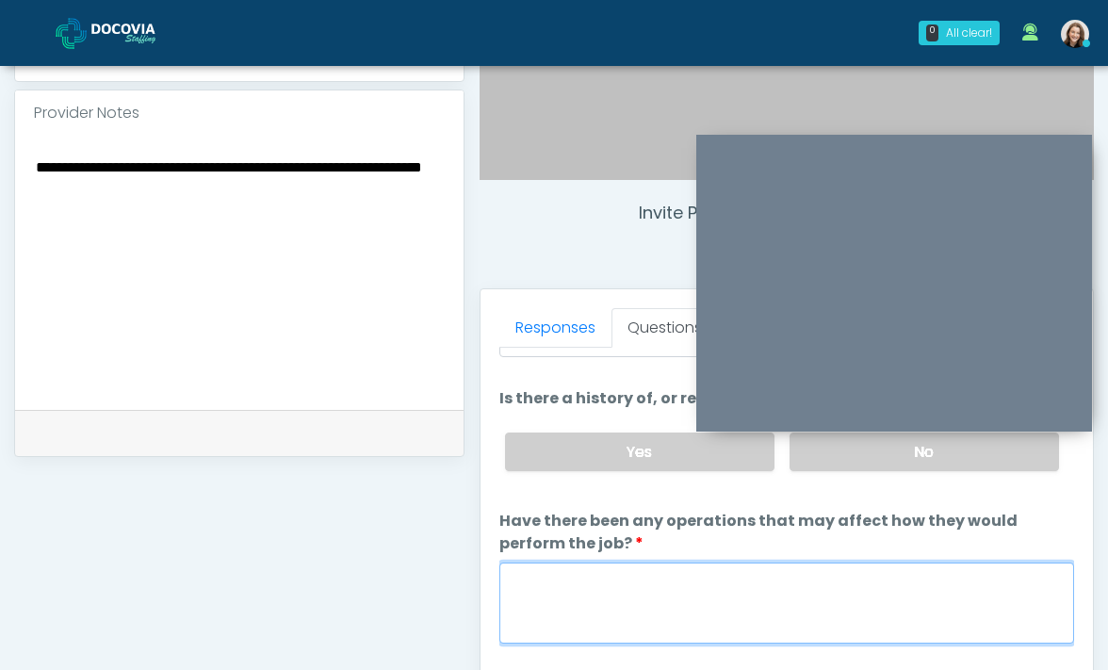
click at [852, 585] on textarea "Have there been any operations that may affect how they would perform the job?" at bounding box center [786, 602] width 575 height 81
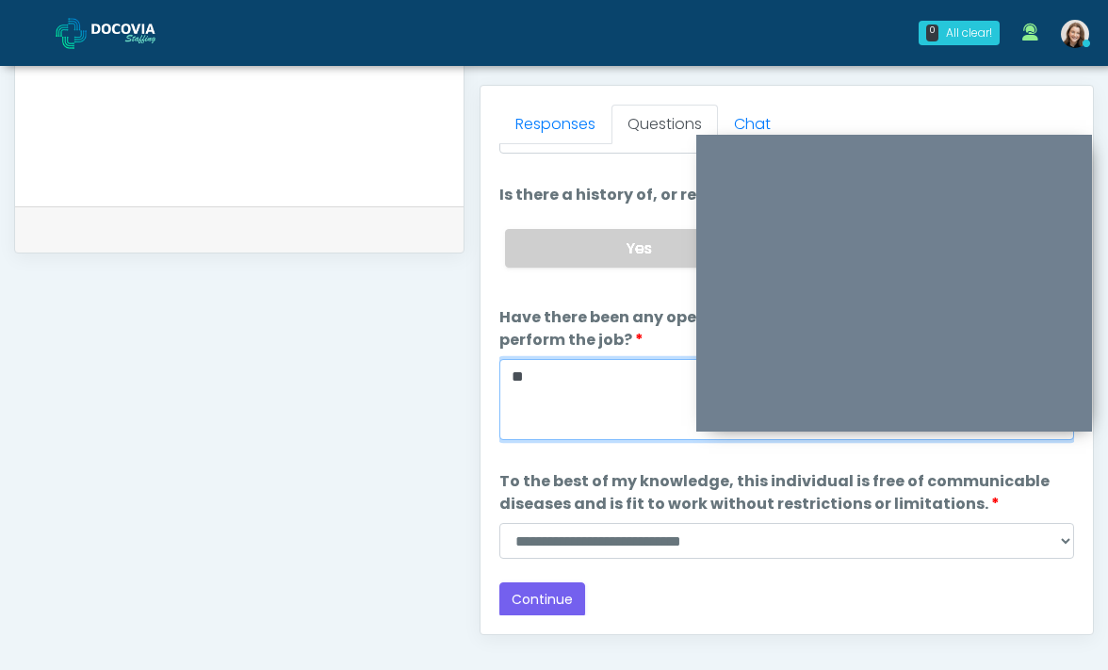
scroll to position [823, 0]
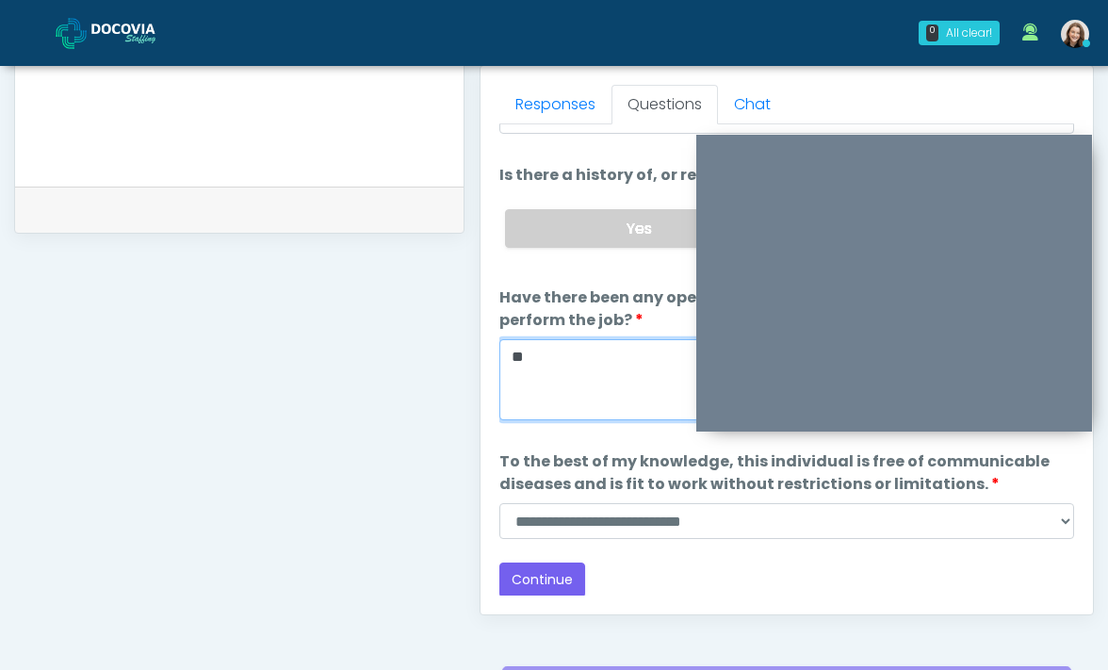
type textarea "**"
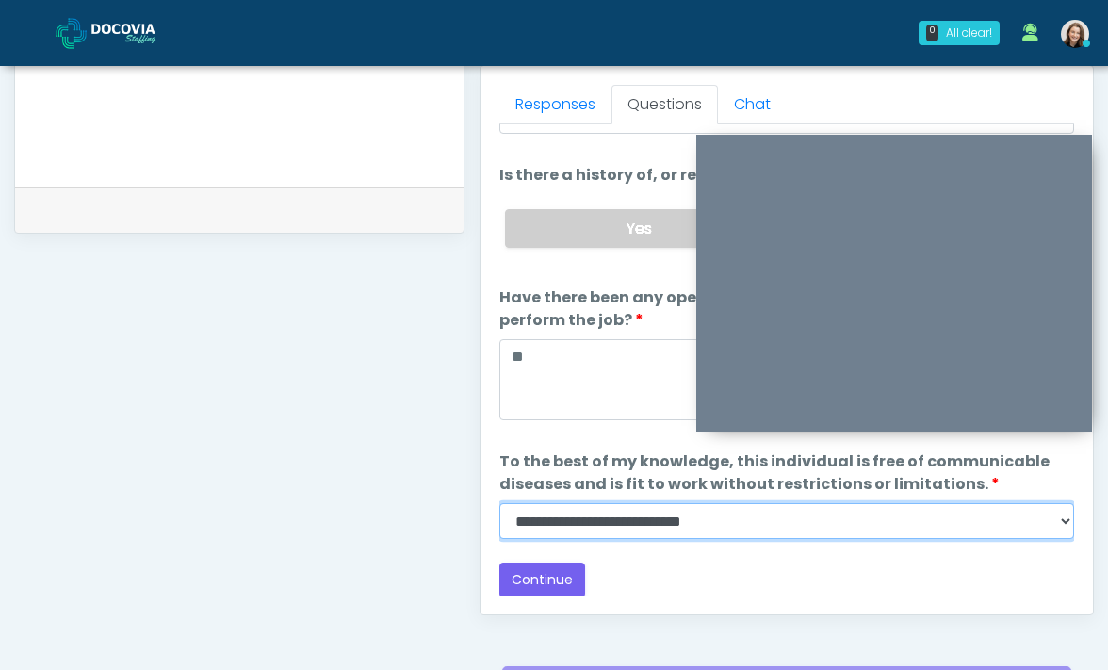
click at [818, 529] on select "**********" at bounding box center [786, 521] width 575 height 36
select select "******"
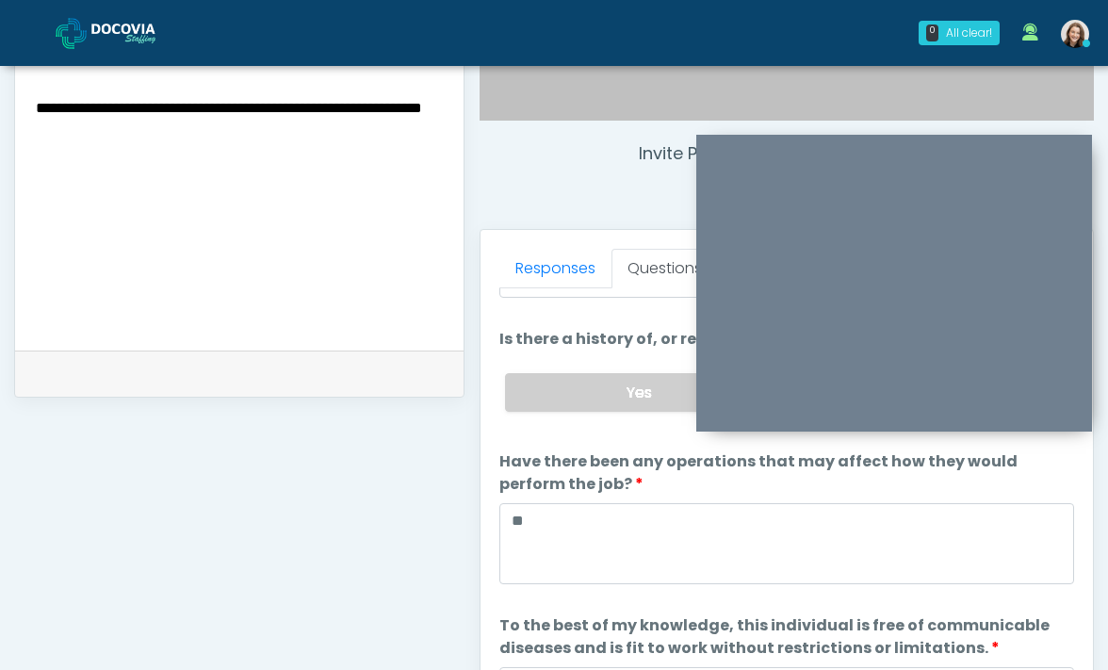
scroll to position [448, 0]
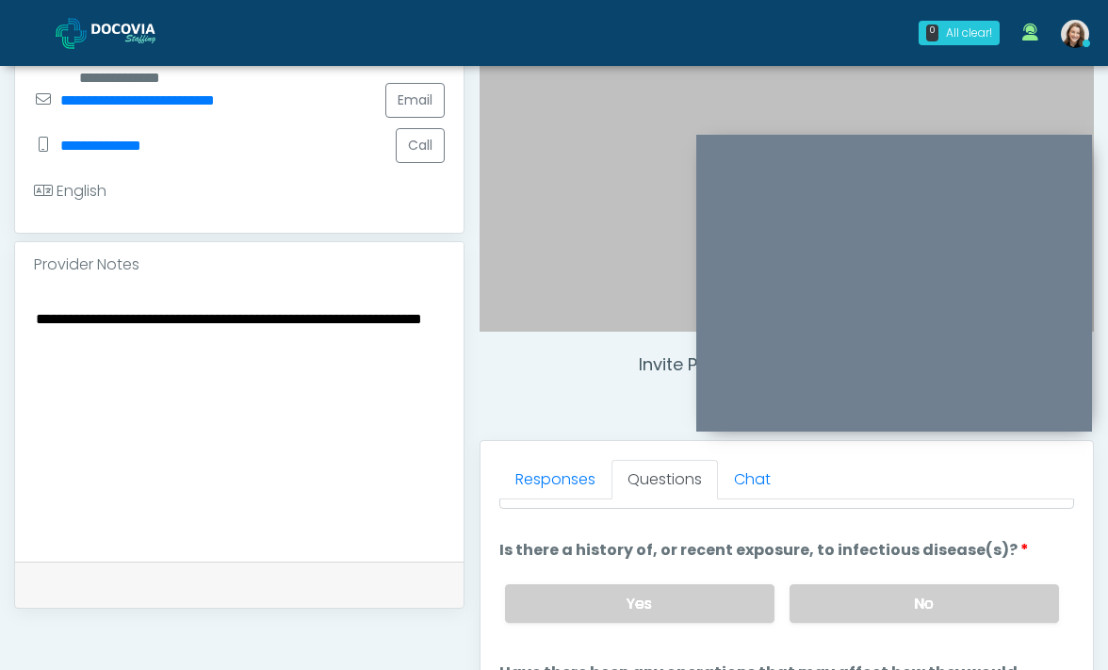
click at [34, 316] on textarea "**********" at bounding box center [239, 421] width 411 height 230
click at [258, 319] on textarea "**********" at bounding box center [239, 421] width 411 height 230
click at [249, 321] on textarea "**********" at bounding box center [239, 421] width 411 height 230
click at [144, 316] on textarea "**********" at bounding box center [239, 421] width 411 height 230
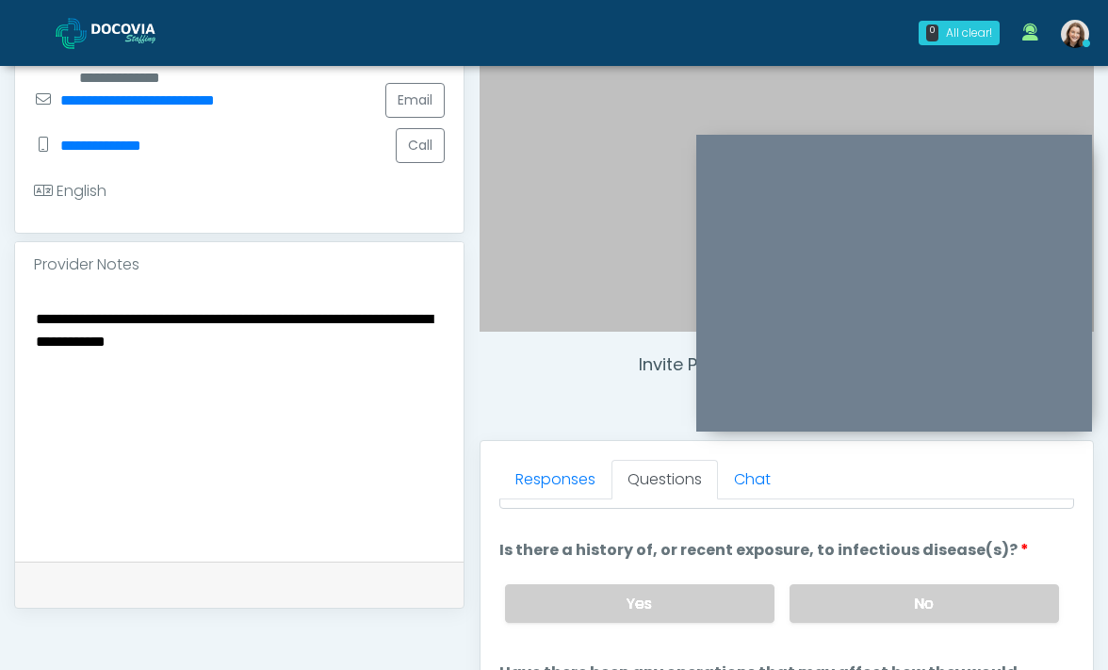
click at [142, 316] on textarea "**********" at bounding box center [239, 421] width 411 height 230
drag, startPoint x: 1070, startPoint y: 398, endPoint x: 249, endPoint y: 320, distance: 825.0
click at [249, 320] on textarea "**********" at bounding box center [239, 421] width 411 height 230
click at [355, 333] on textarea "**********" at bounding box center [239, 421] width 411 height 230
drag, startPoint x: 249, startPoint y: 320, endPoint x: 402, endPoint y: 375, distance: 163.0
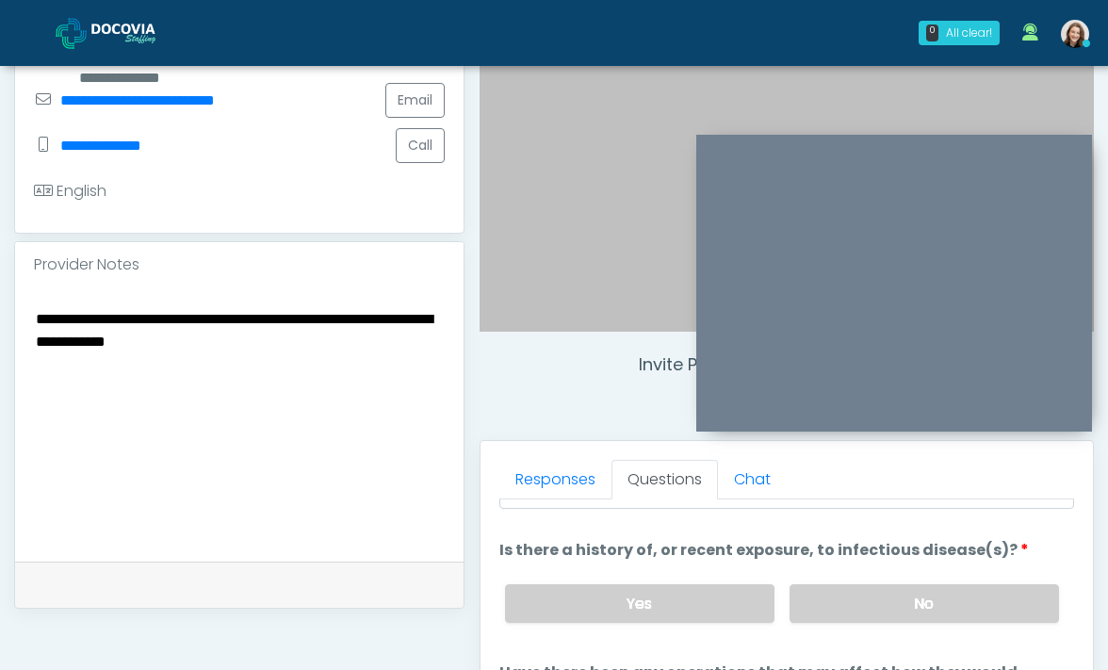
click at [402, 375] on textarea "**********" at bounding box center [239, 421] width 411 height 230
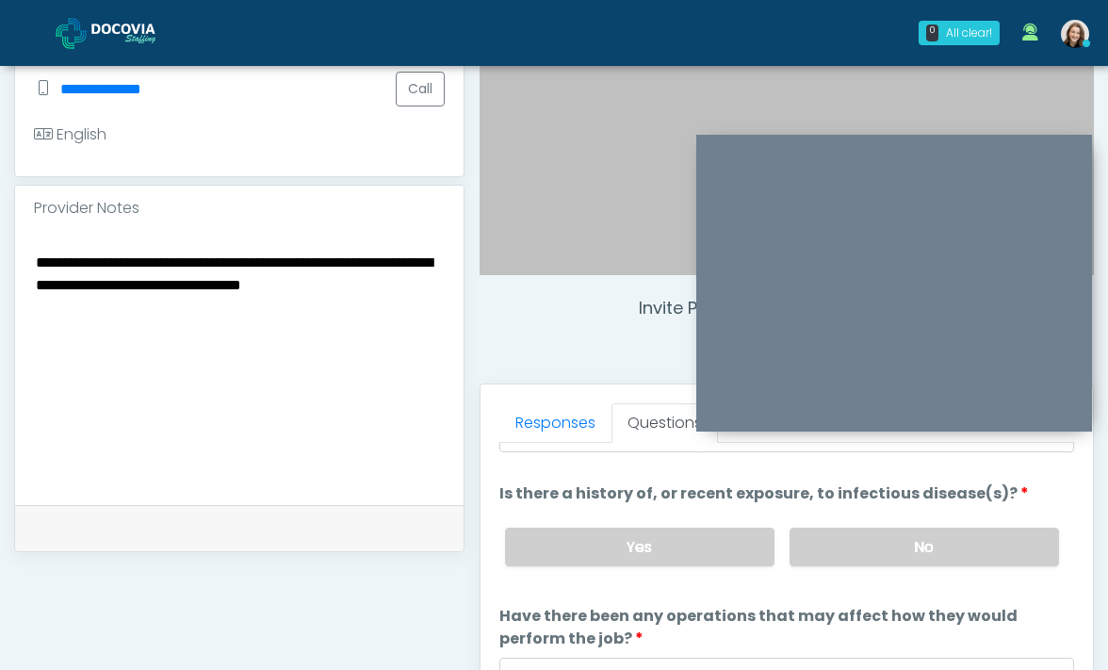
scroll to position [507, 0]
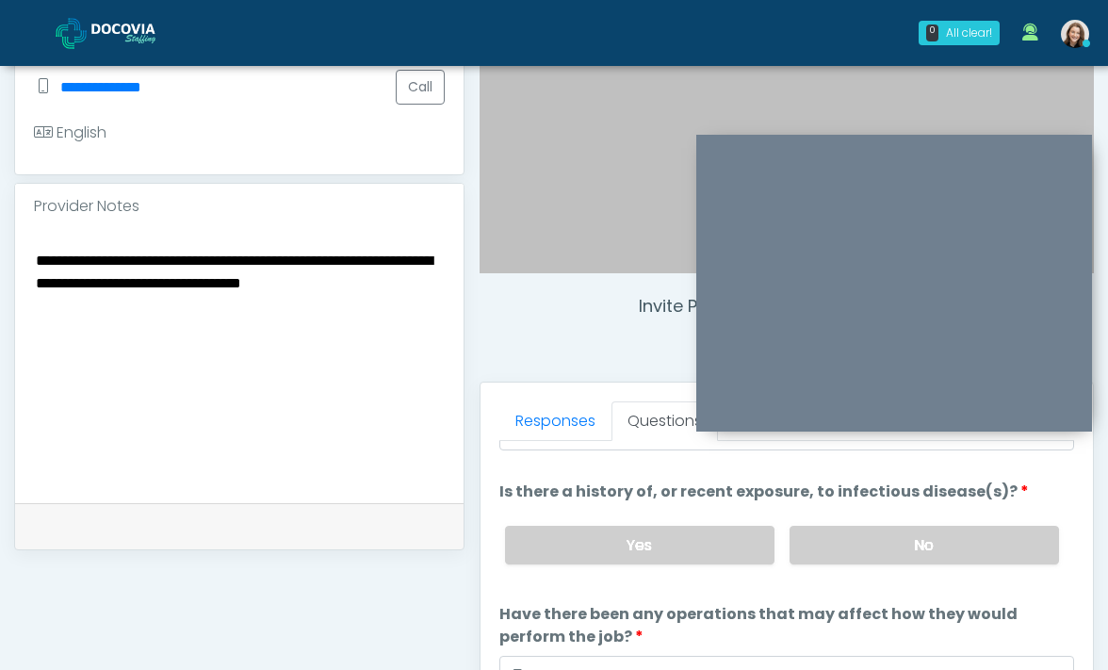
type textarea "**********"
drag, startPoint x: 402, startPoint y: 375, endPoint x: 581, endPoint y: 423, distance: 185.3
click at [581, 423] on link "Responses" at bounding box center [555, 421] width 112 height 40
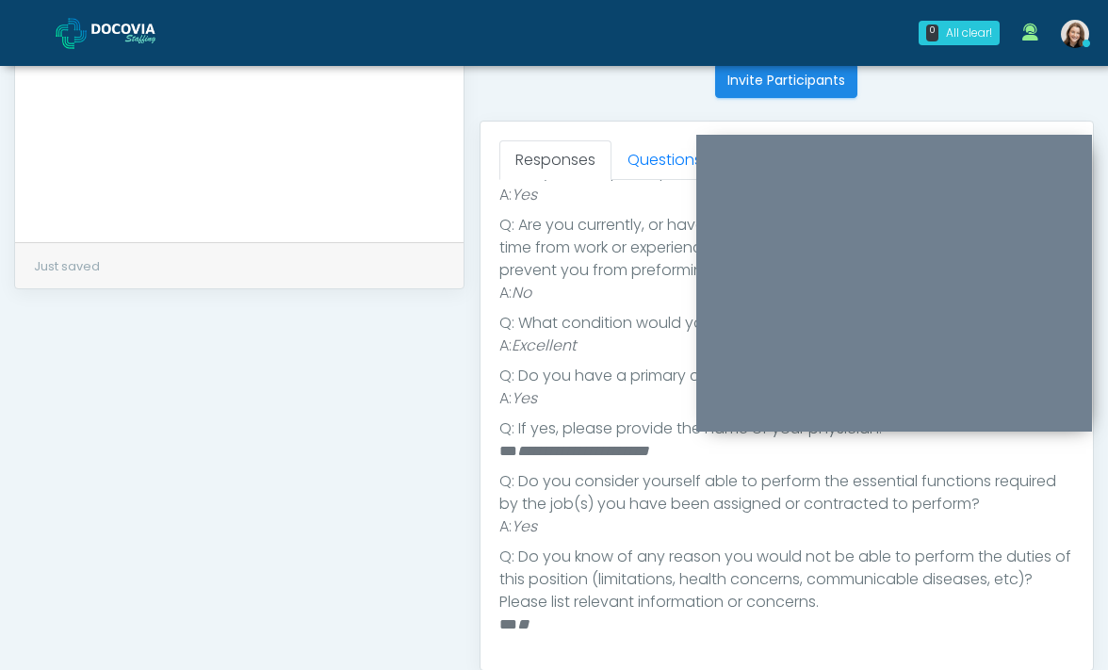
scroll to position [0, 0]
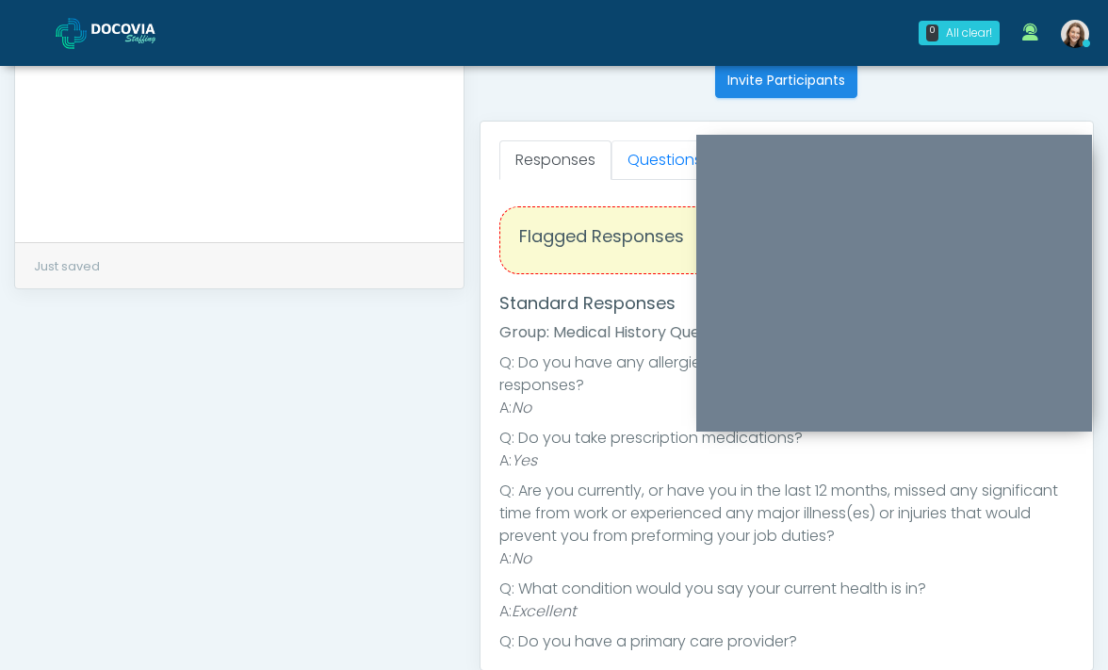
click at [645, 141] on link "Questions" at bounding box center [664, 160] width 106 height 40
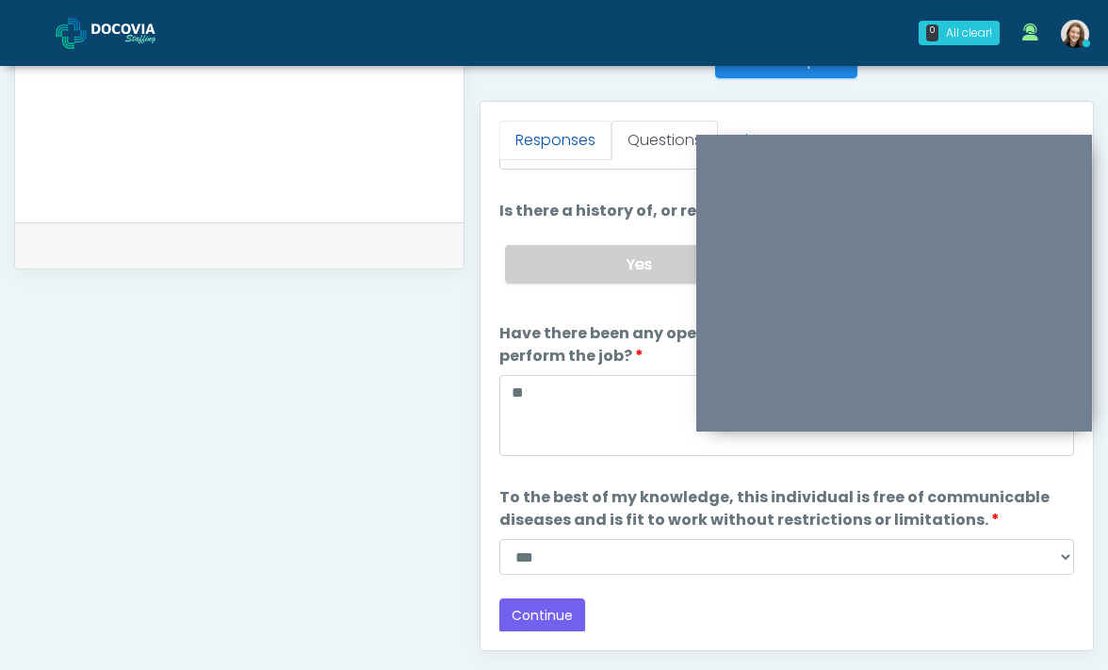
scroll to position [846, 0]
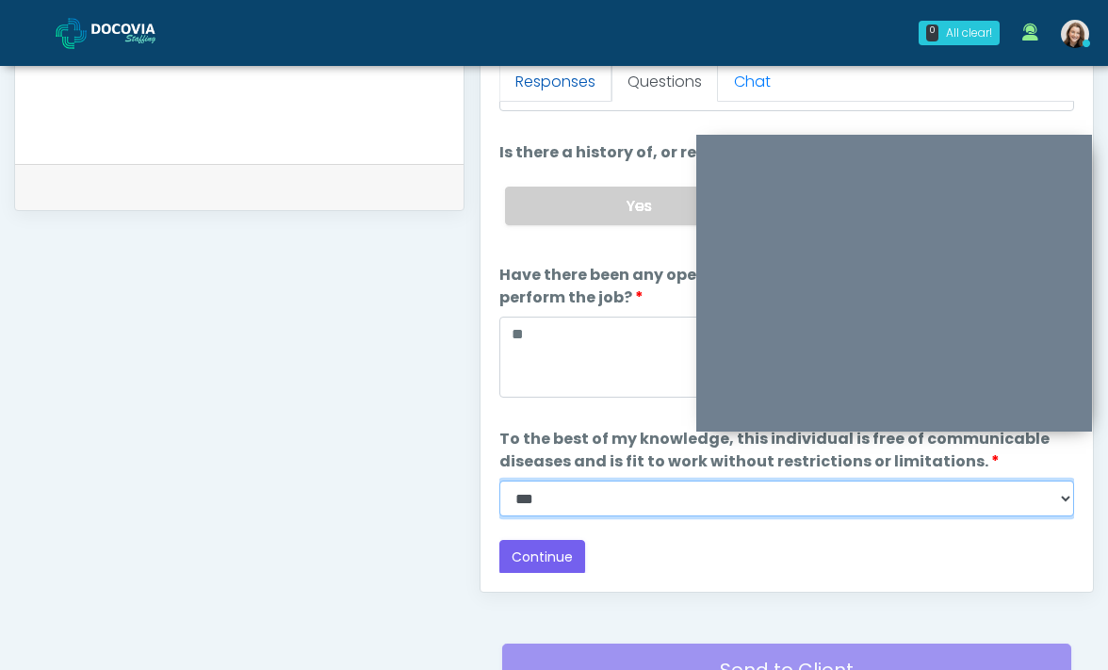
click at [557, 508] on select "**********" at bounding box center [786, 498] width 575 height 36
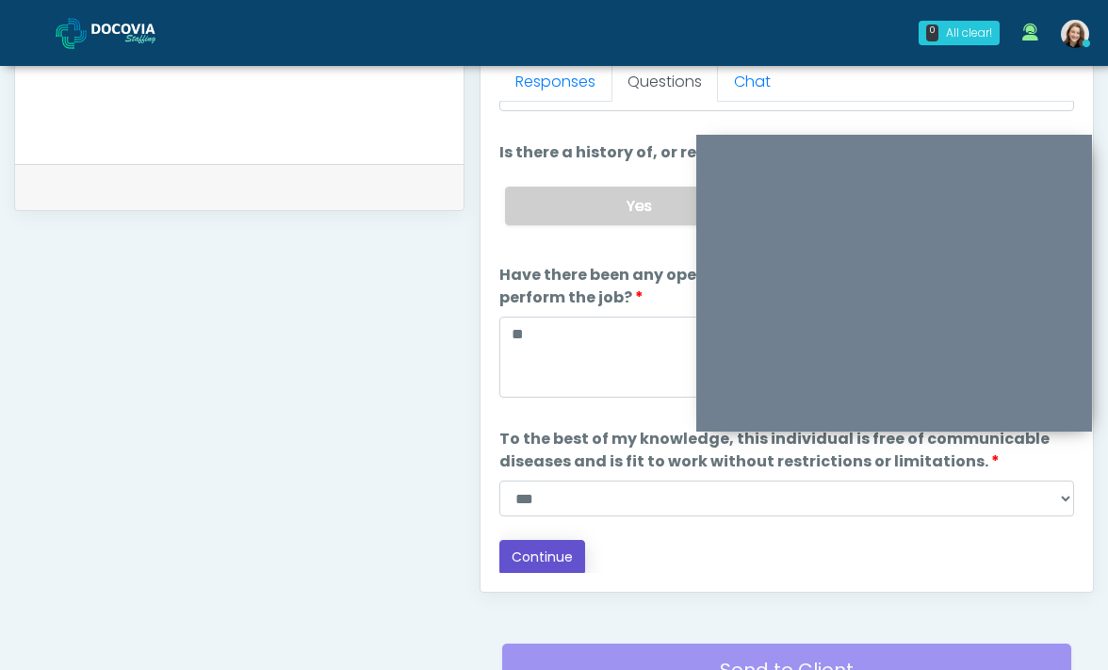
click at [543, 551] on button "Continue" at bounding box center [542, 557] width 86 height 35
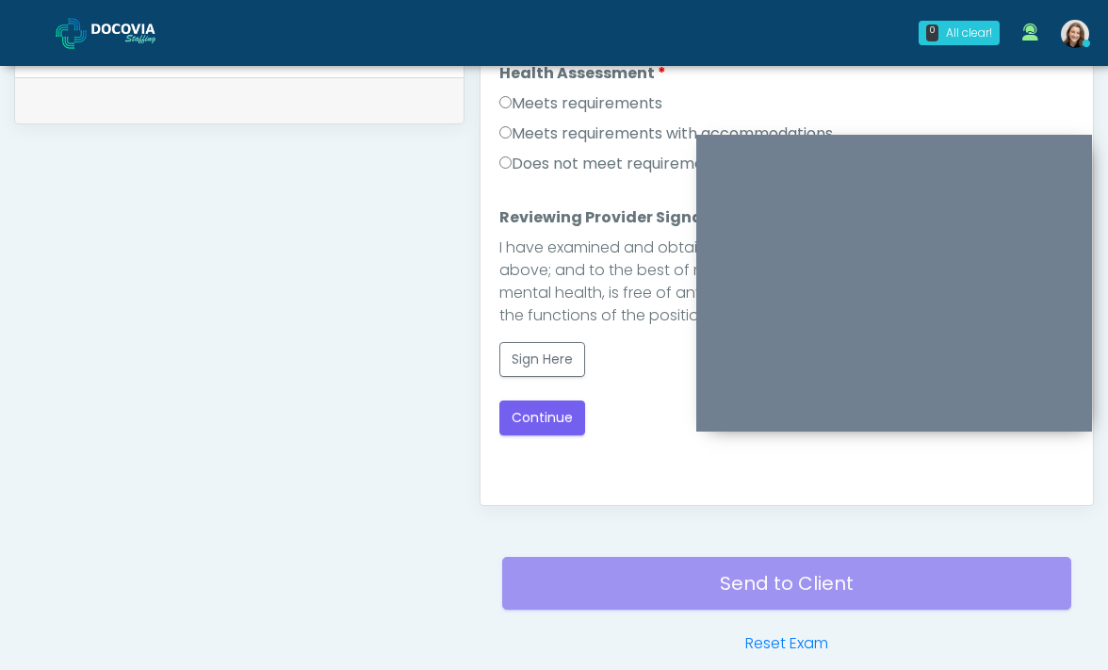
scroll to position [815, 0]
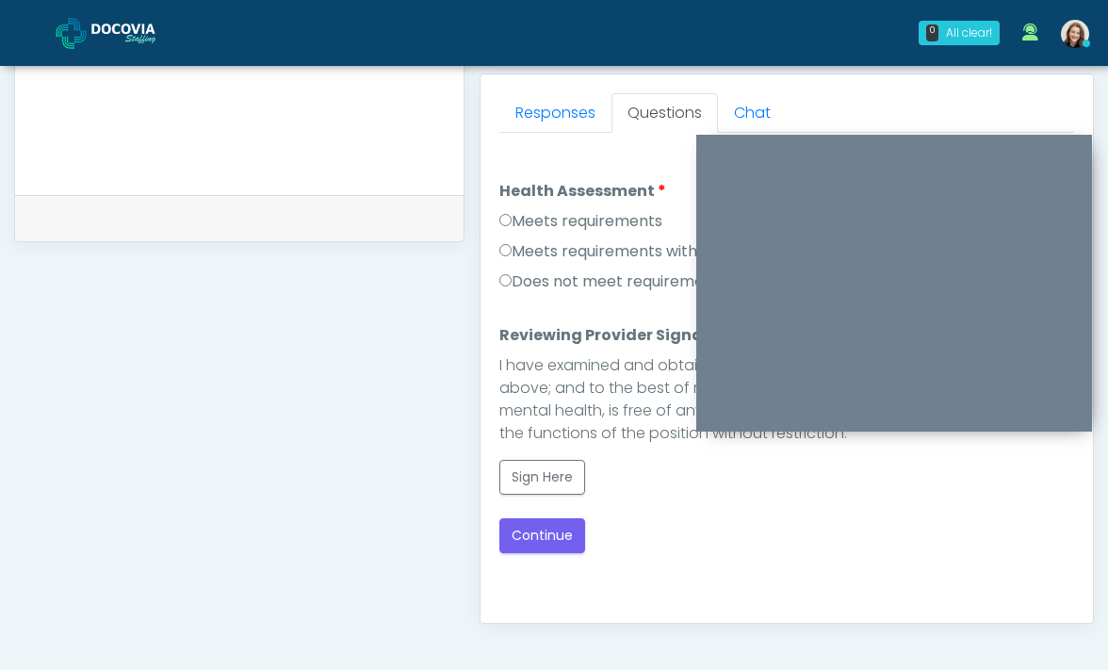
click at [594, 226] on label "Meets requirements" at bounding box center [580, 221] width 163 height 23
click at [532, 465] on button "Sign Here" at bounding box center [542, 477] width 86 height 35
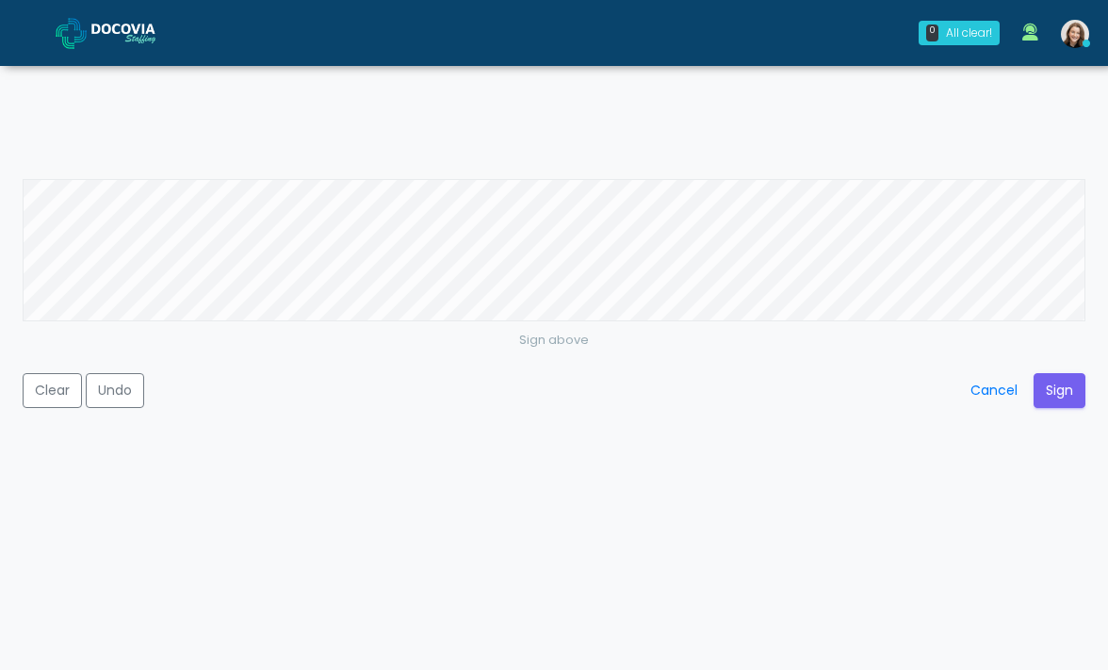
click at [882, 139] on div "Sign above Clear Undo Cancel Sign" at bounding box center [554, 335] width 1108 height 670
click at [1057, 379] on button "Sign" at bounding box center [1059, 390] width 52 height 35
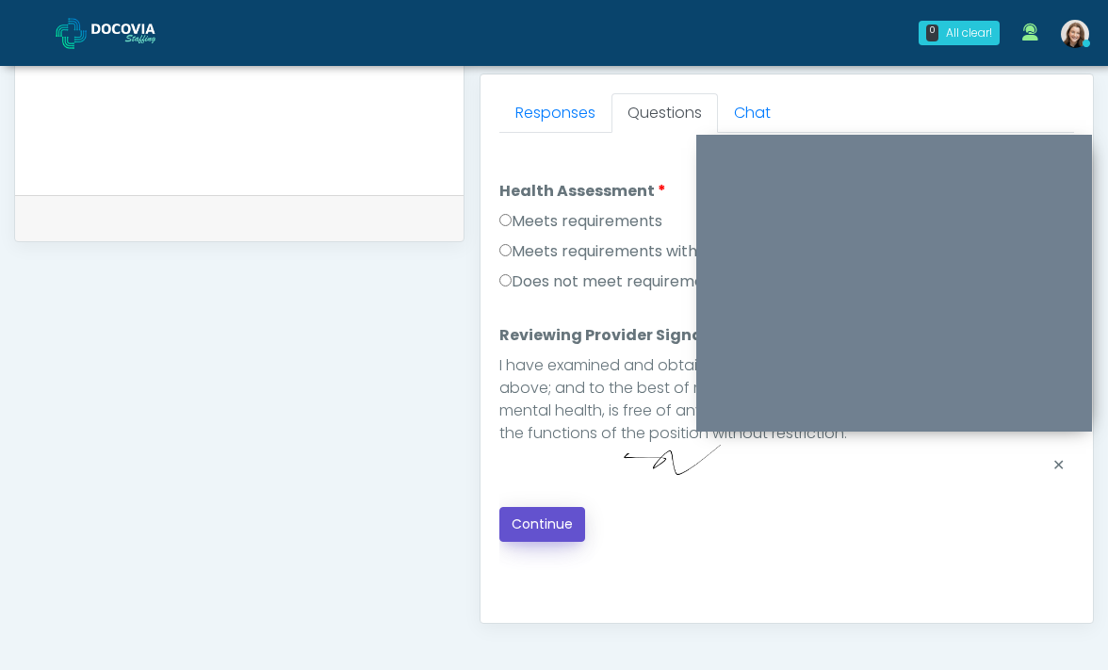
click at [551, 530] on button "Continue" at bounding box center [542, 524] width 86 height 35
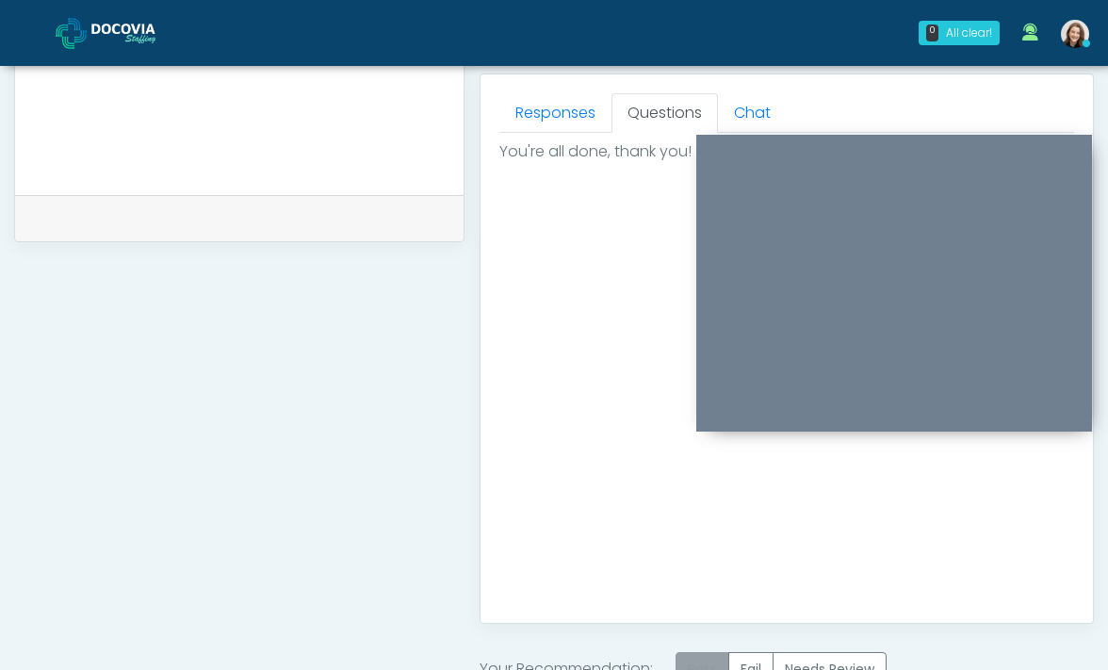
click at [696, 657] on label "Pass" at bounding box center [702, 669] width 54 height 35
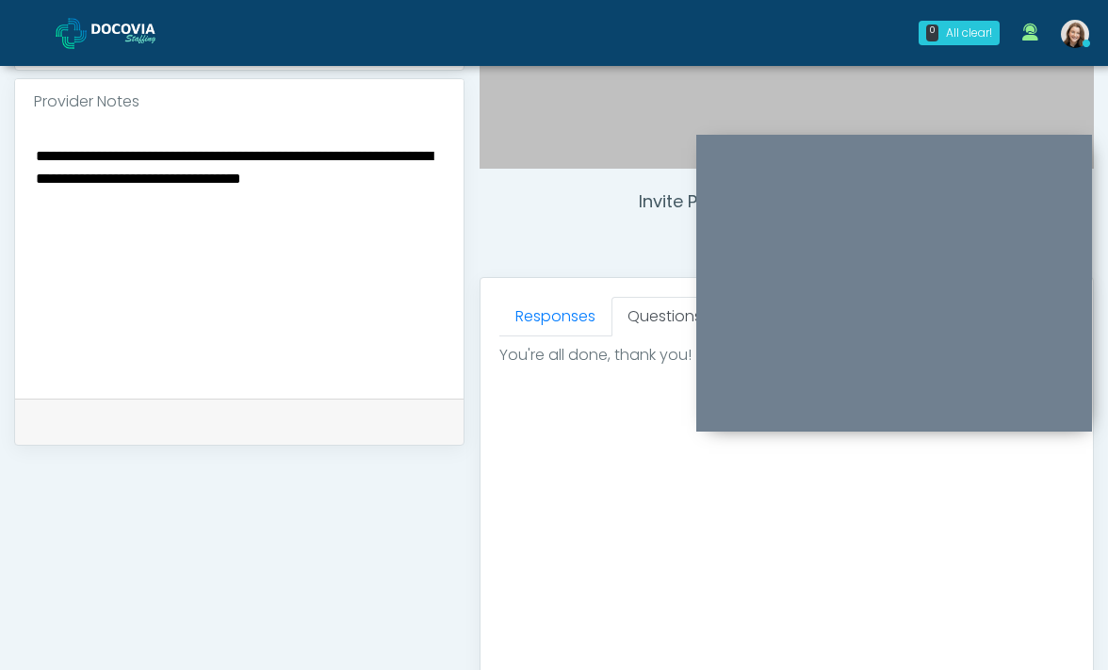
scroll to position [553, 0]
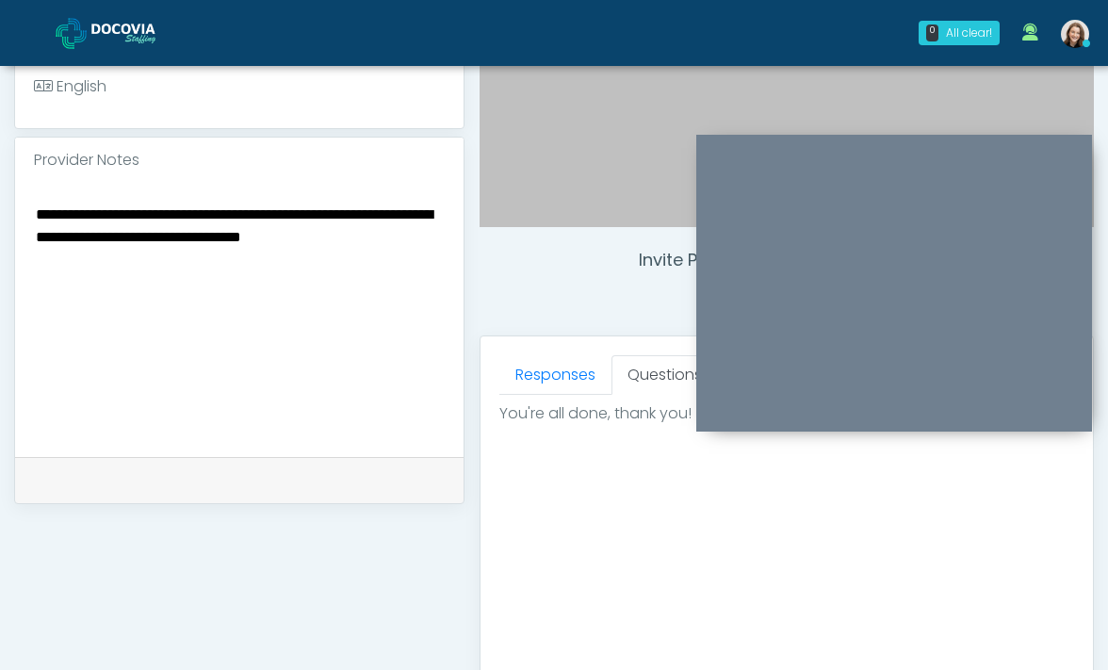
drag, startPoint x: 258, startPoint y: 242, endPoint x: 281, endPoint y: 269, distance: 35.5
click at [281, 269] on textarea "**********" at bounding box center [239, 317] width 411 height 230
click at [281, 270] on textarea "**********" at bounding box center [239, 317] width 411 height 230
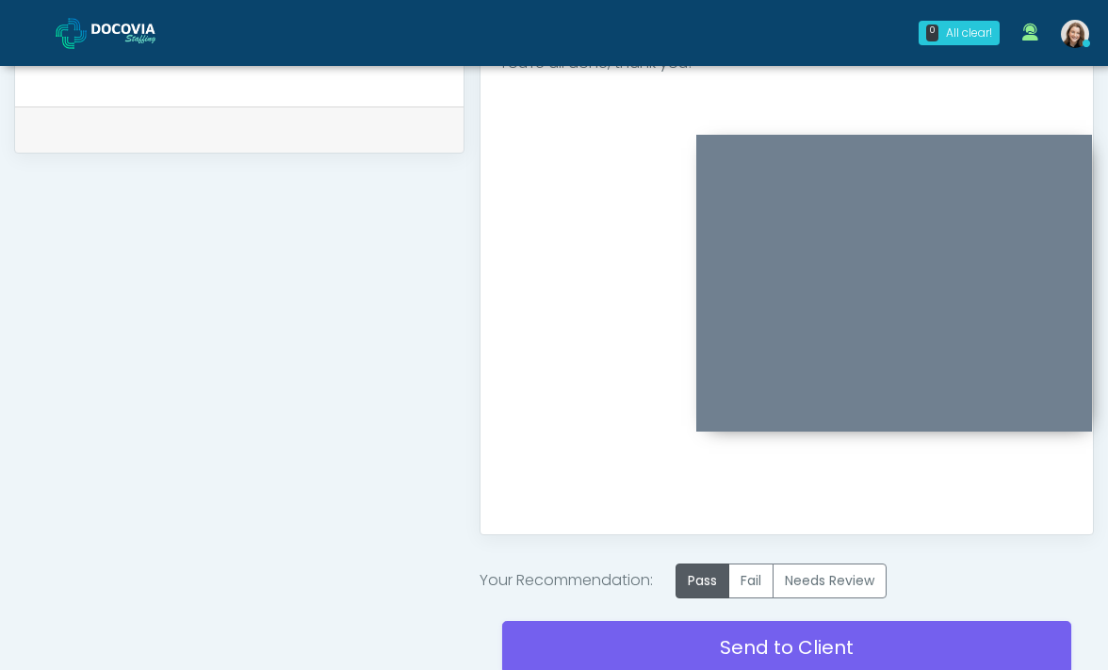
scroll to position [1024, 0]
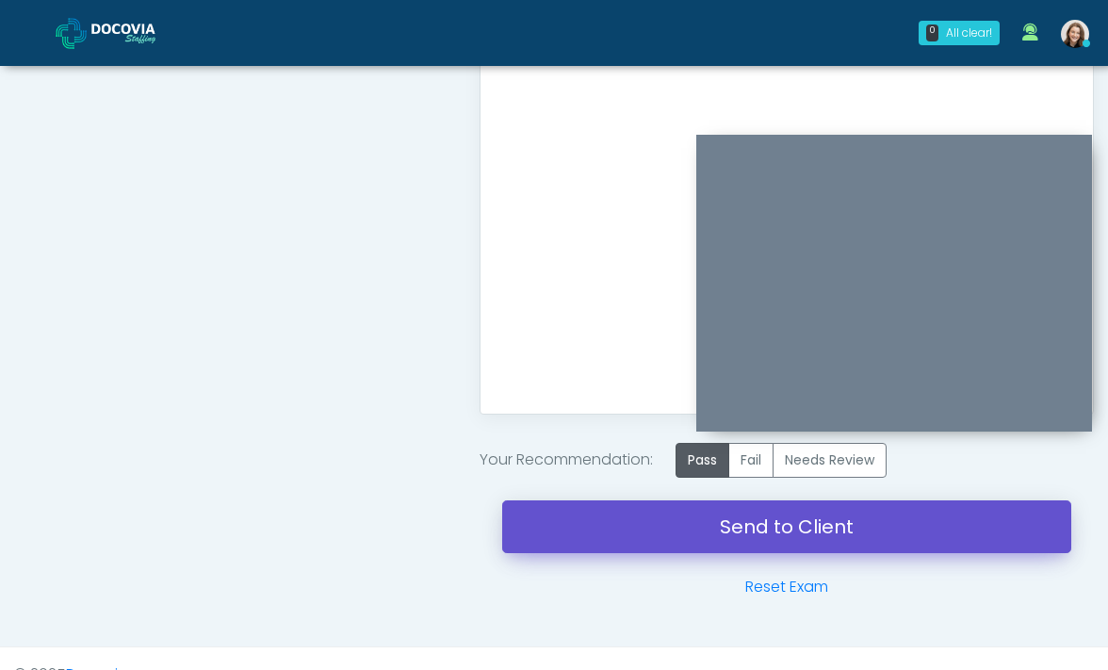
click at [637, 536] on link "Send to Client" at bounding box center [787, 526] width 570 height 53
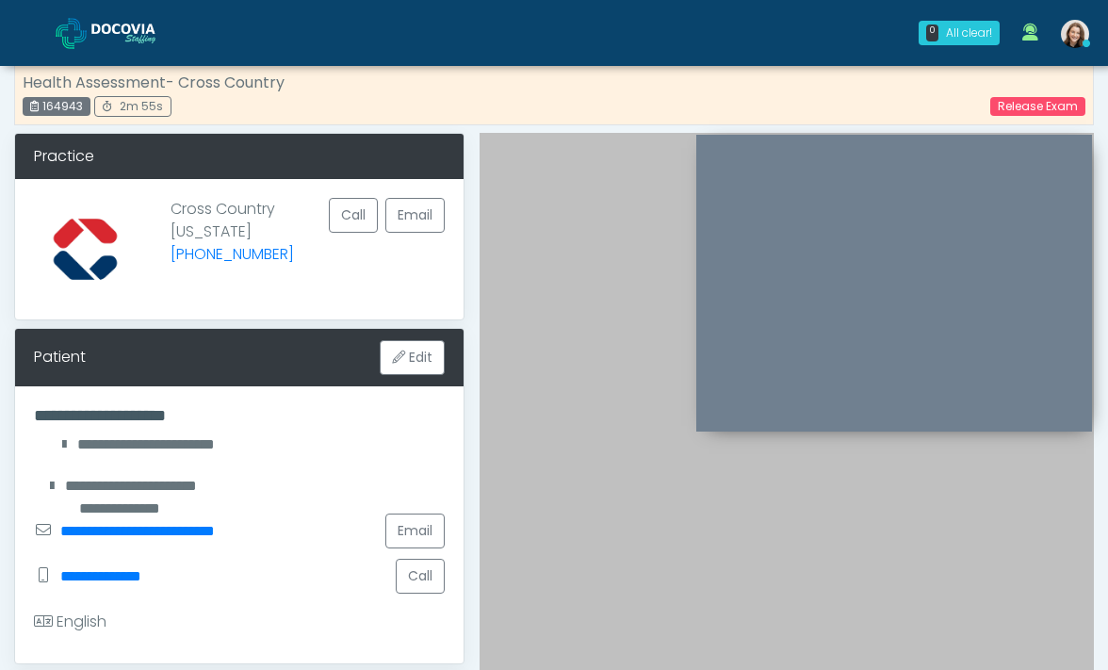
scroll to position [0, 0]
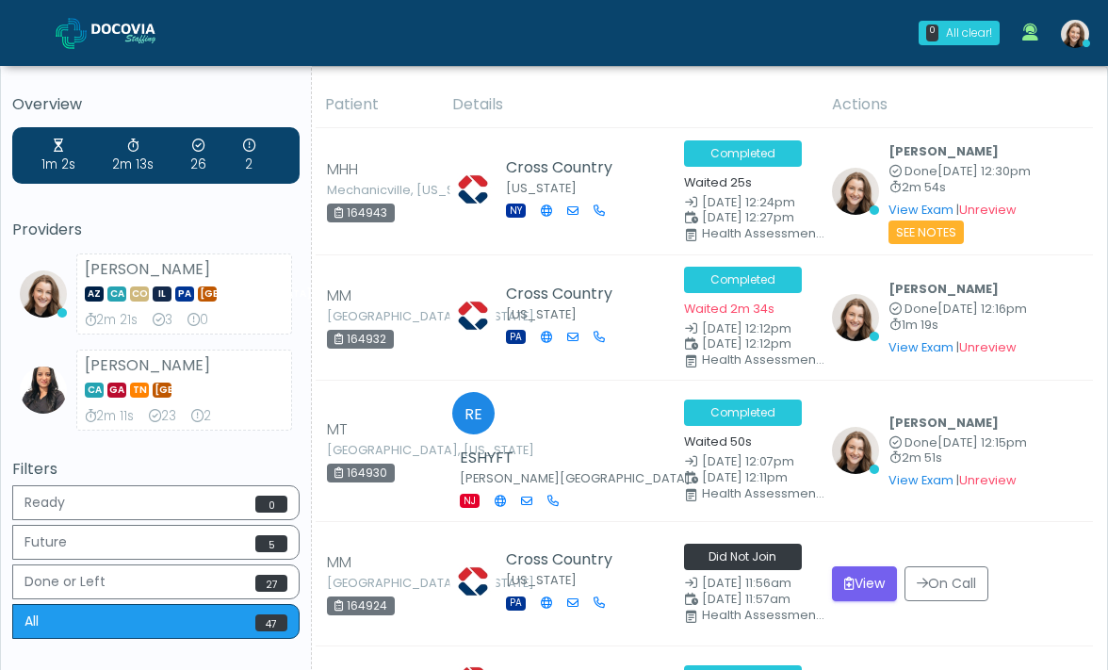
click at [141, 28] on img at bounding box center [138, 33] width 94 height 19
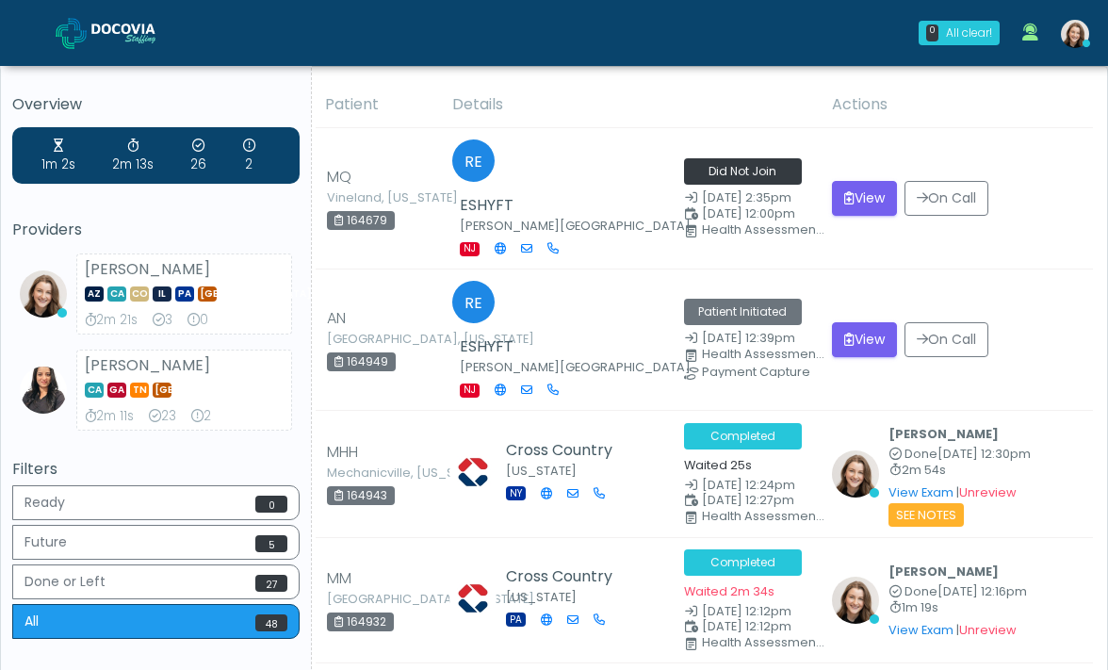
click at [161, 34] on img at bounding box center [138, 33] width 94 height 19
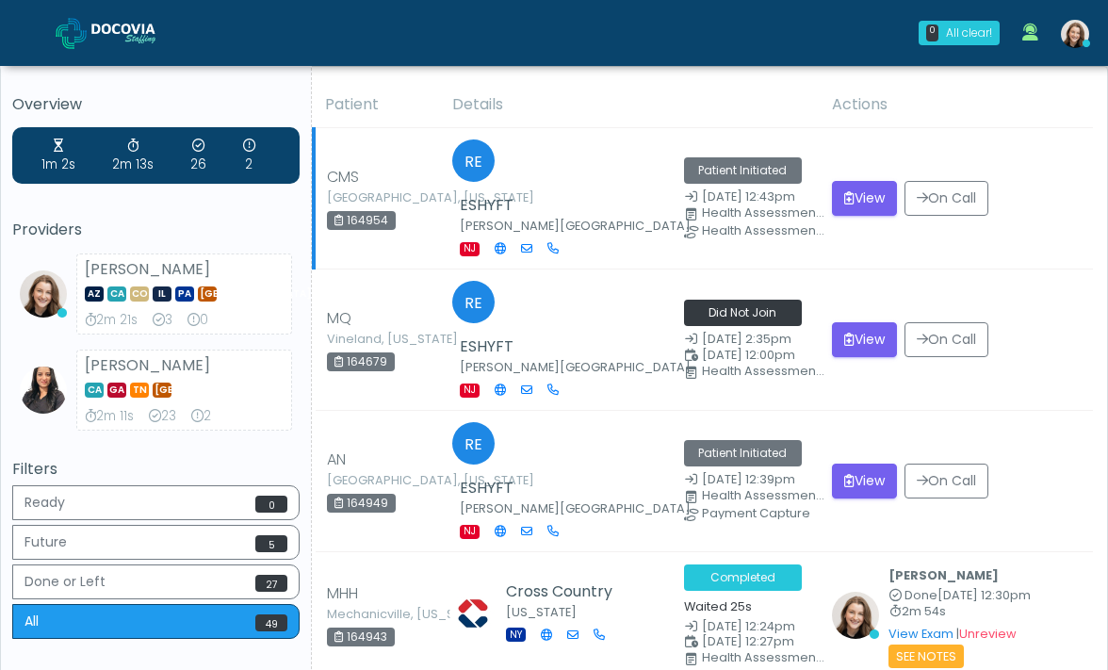
scroll to position [70, 0]
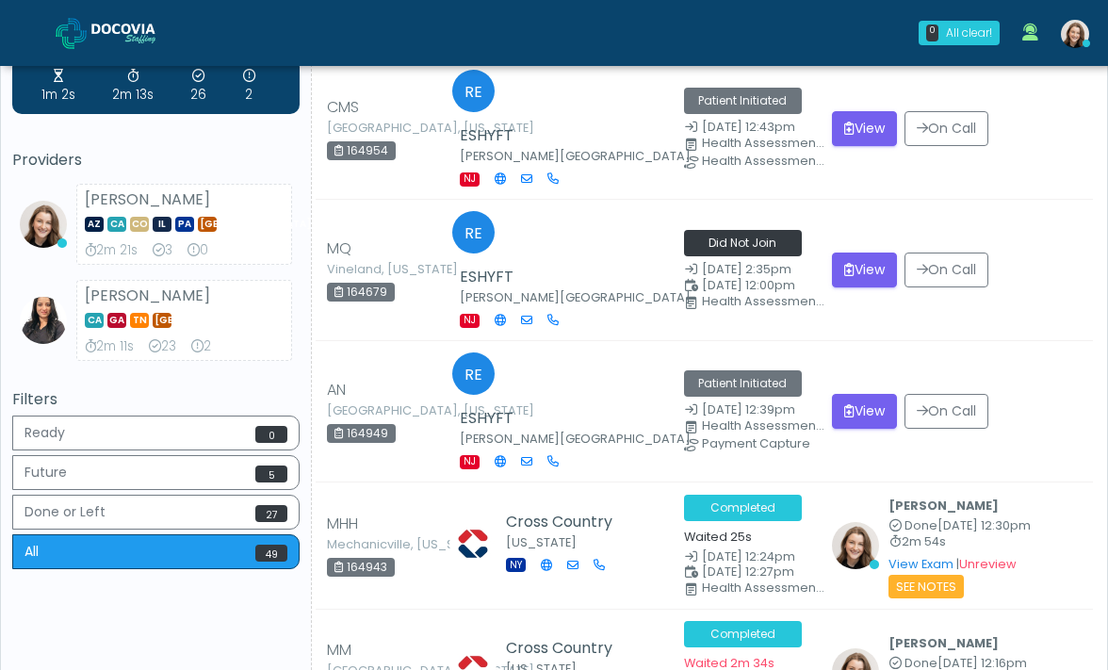
click at [101, 14] on link at bounding box center [121, 32] width 130 height 61
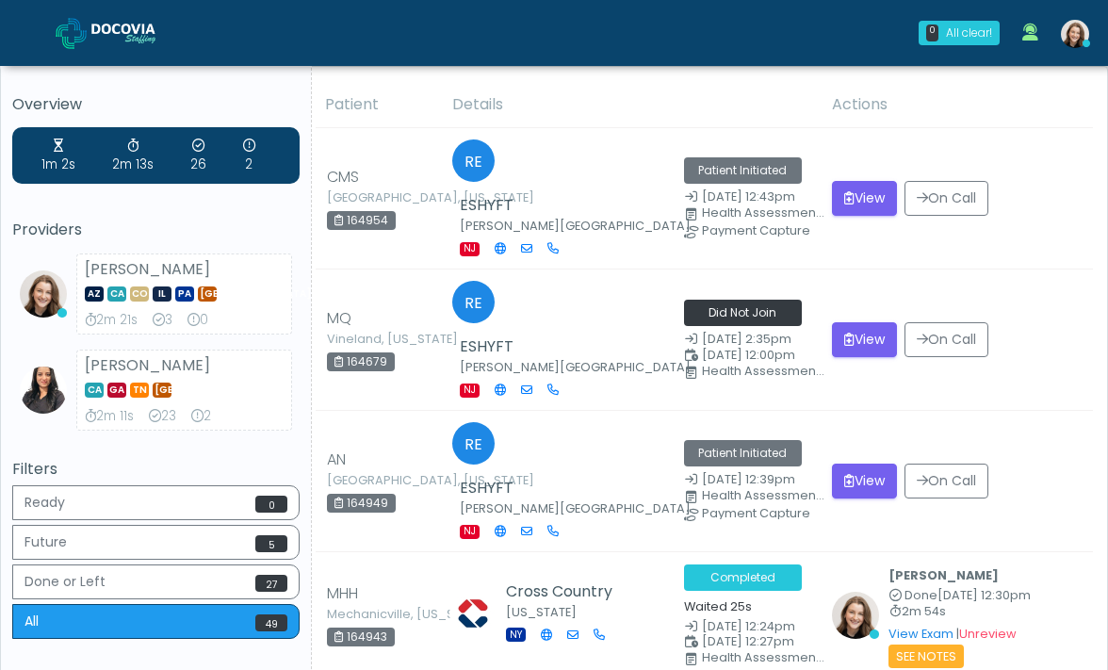
click at [129, 28] on img at bounding box center [138, 33] width 94 height 19
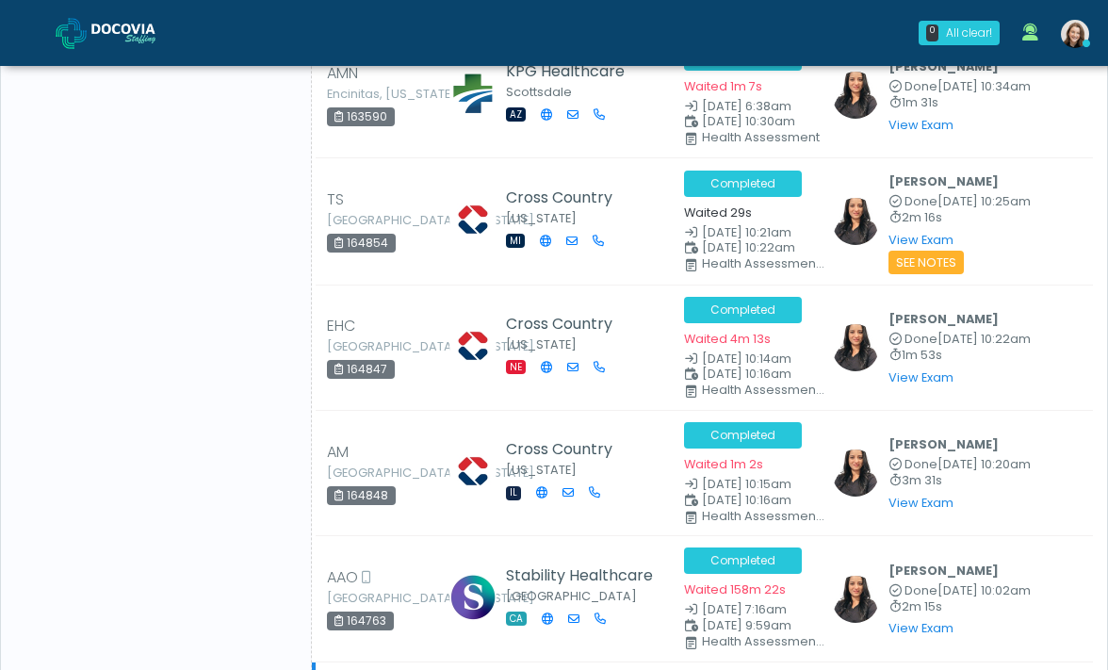
scroll to position [1944, 0]
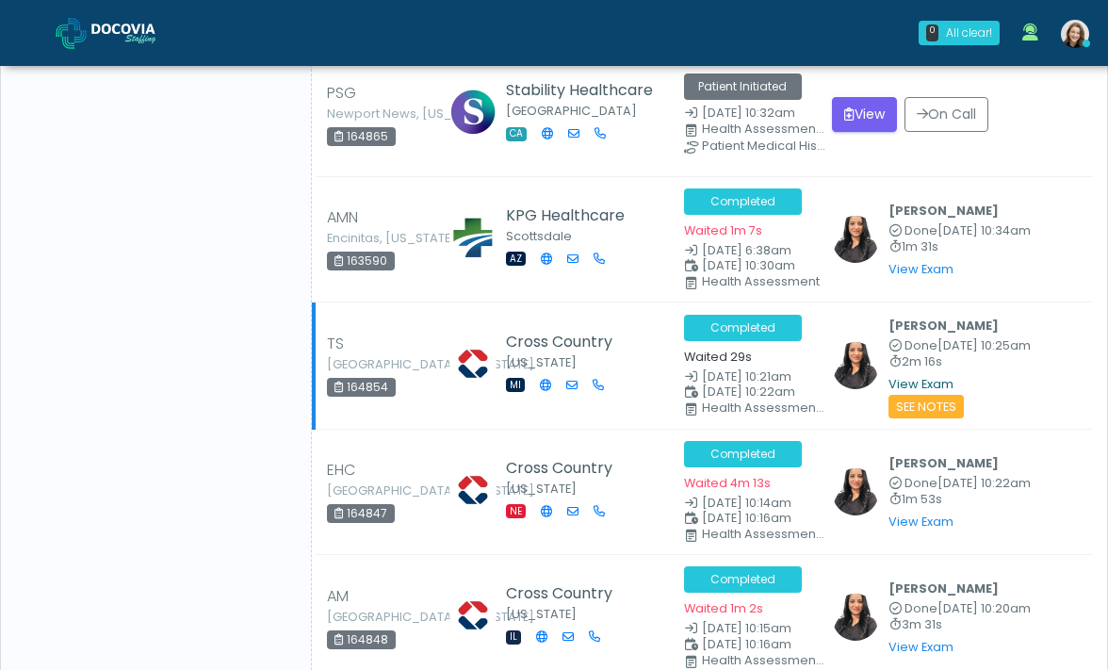
click at [923, 376] on link "View Exam" at bounding box center [920, 384] width 65 height 16
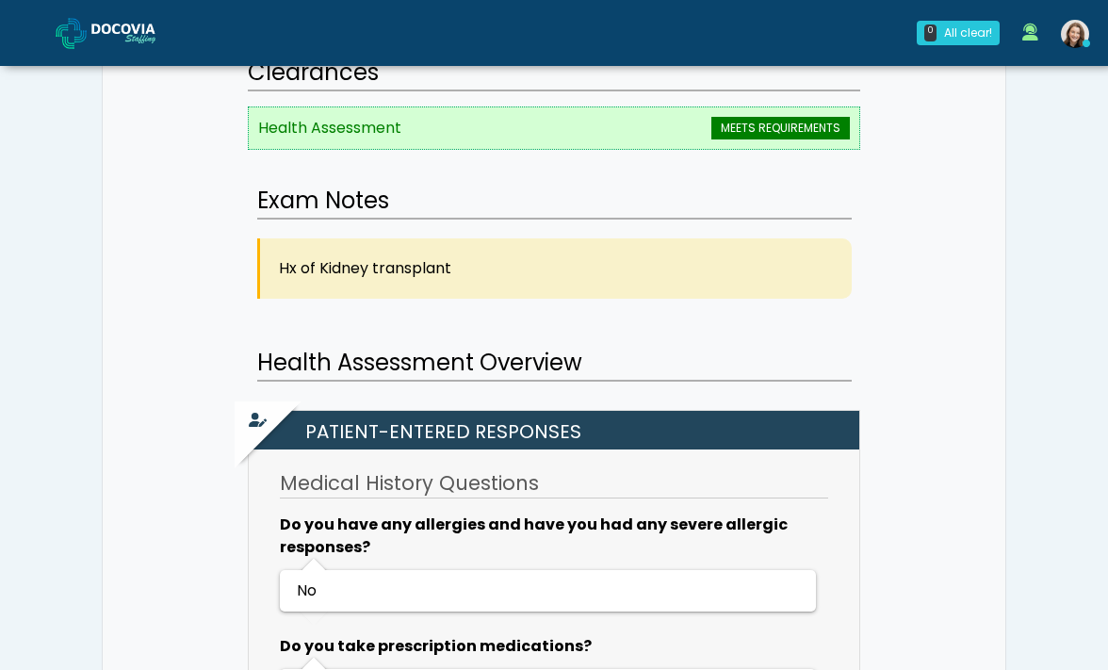
scroll to position [639, 0]
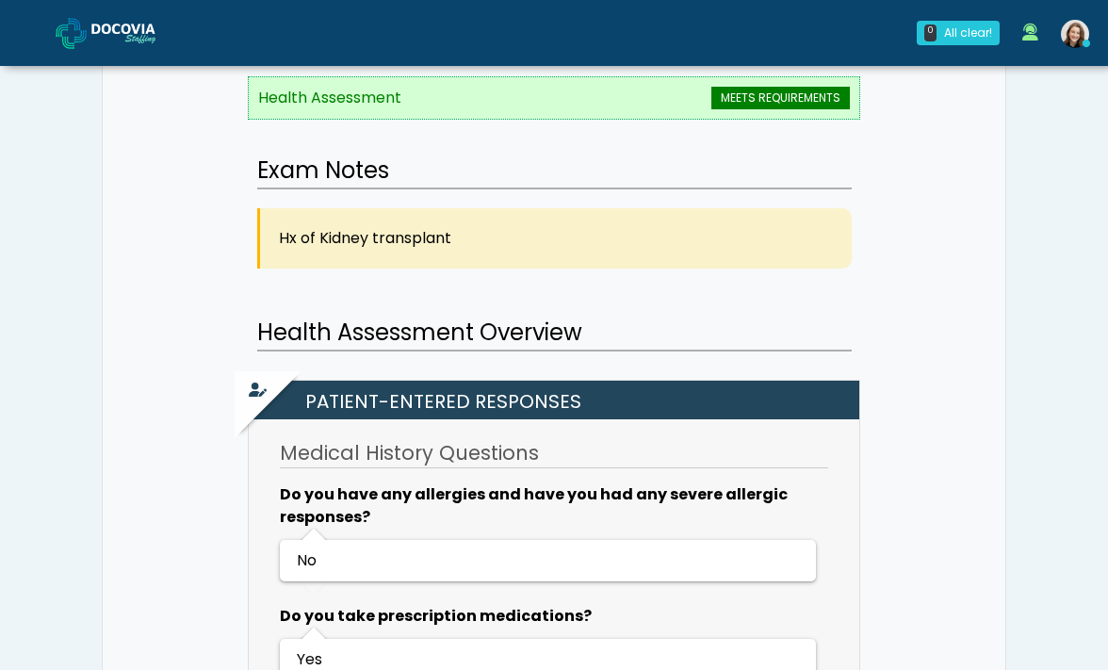
click at [111, 11] on link at bounding box center [121, 32] width 130 height 61
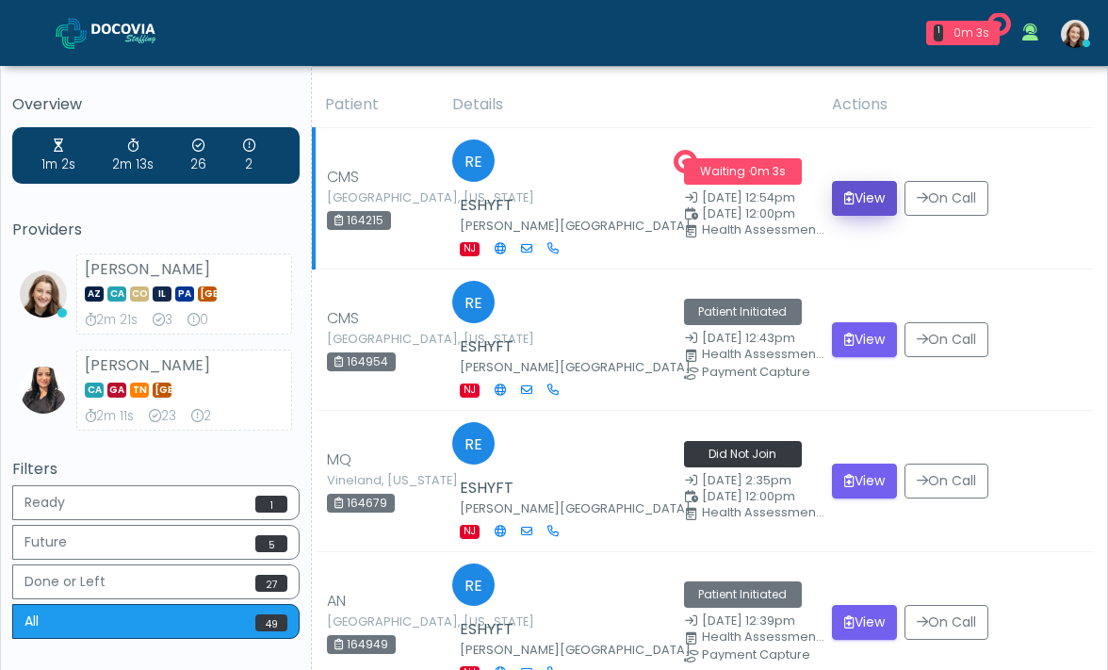
click at [883, 183] on button "View" at bounding box center [864, 198] width 65 height 35
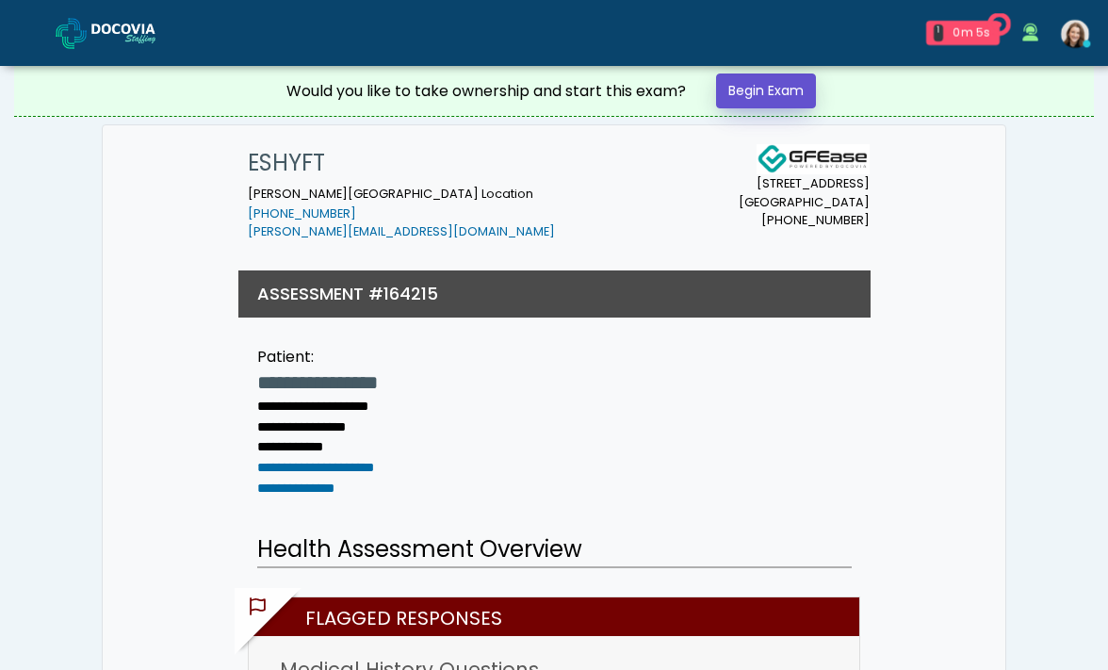
click at [750, 89] on link "Begin Exam" at bounding box center [766, 90] width 100 height 35
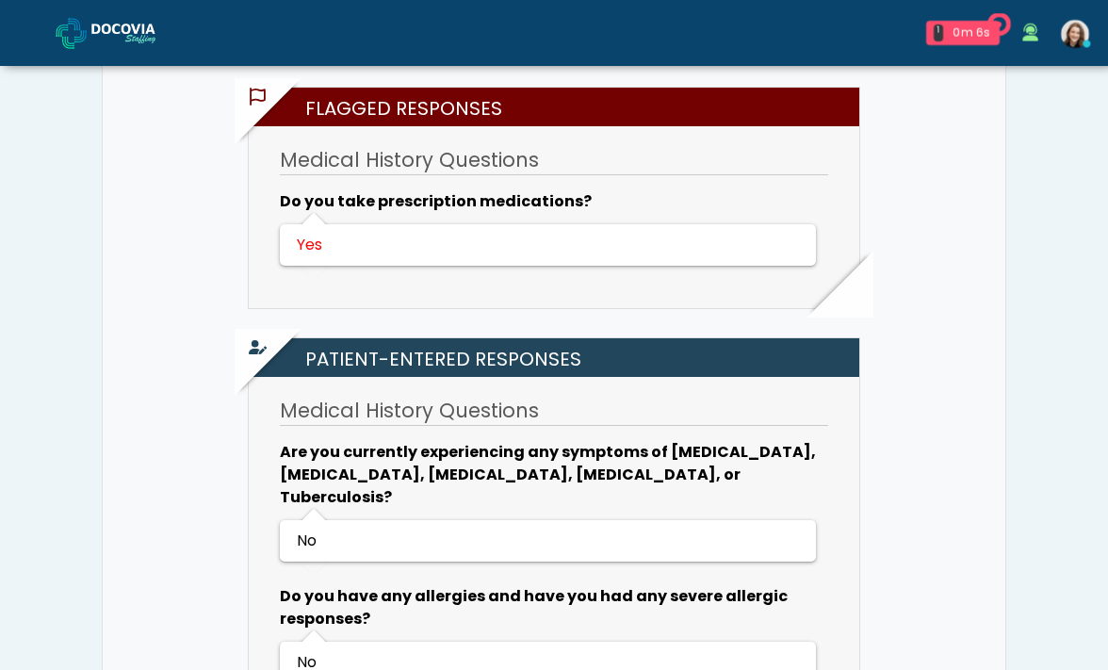
scroll to position [588, 0]
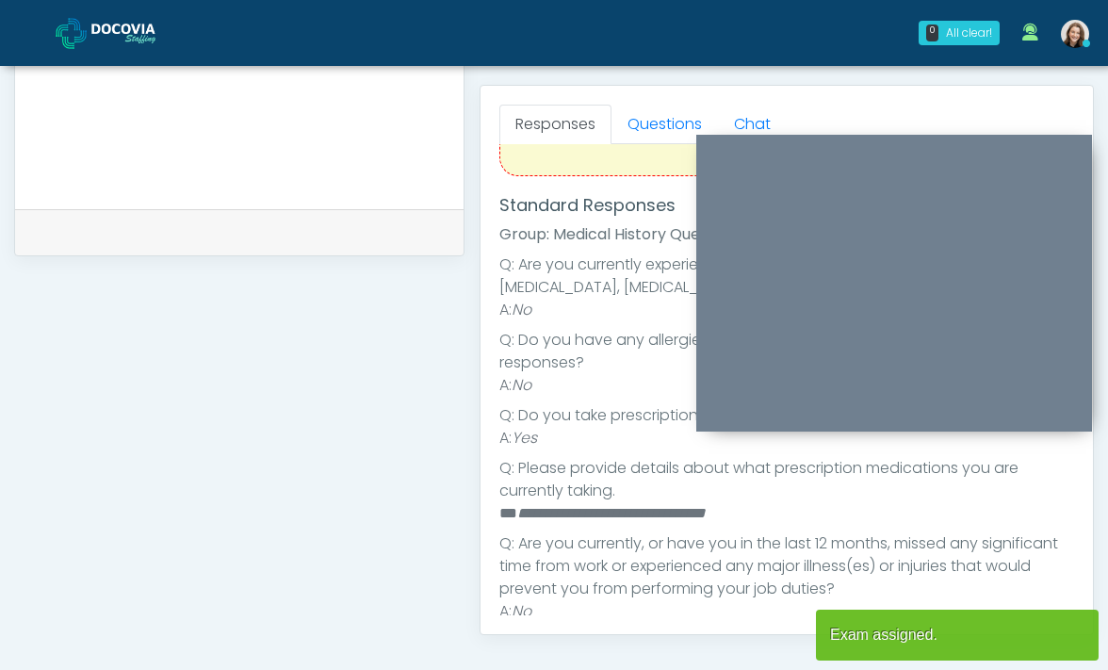
scroll to position [166, 0]
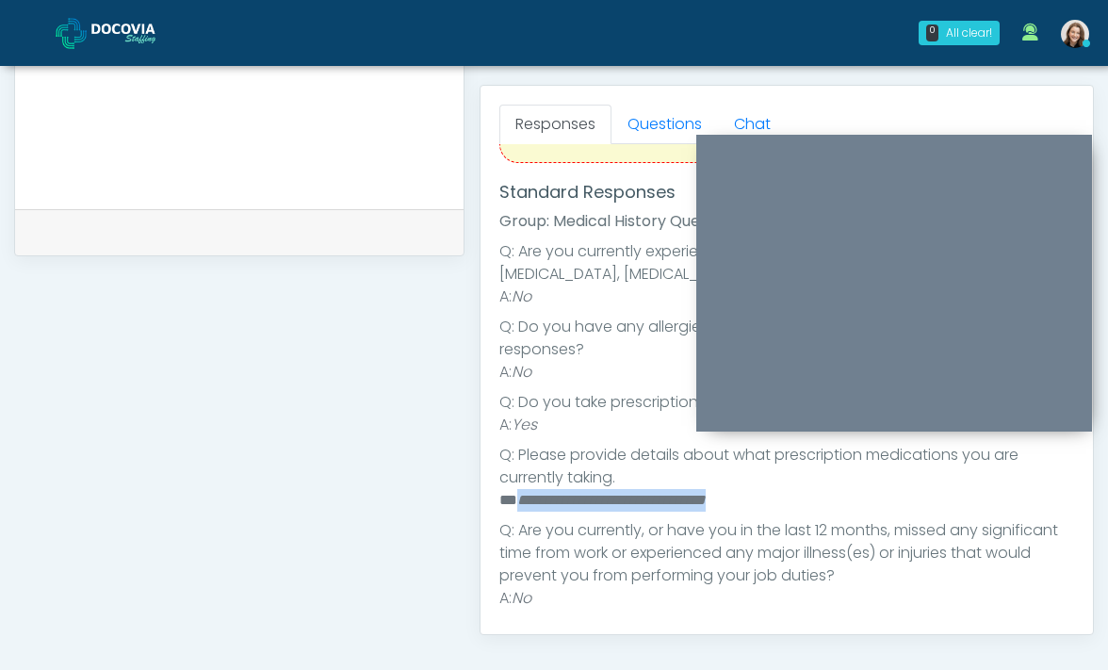
drag, startPoint x: 761, startPoint y: 496, endPoint x: 517, endPoint y: 505, distance: 244.1
click at [517, 505] on li "**********" at bounding box center [786, 500] width 575 height 23
copy em "**********"
click at [517, 505] on em "**********" at bounding box center [611, 500] width 188 height 14
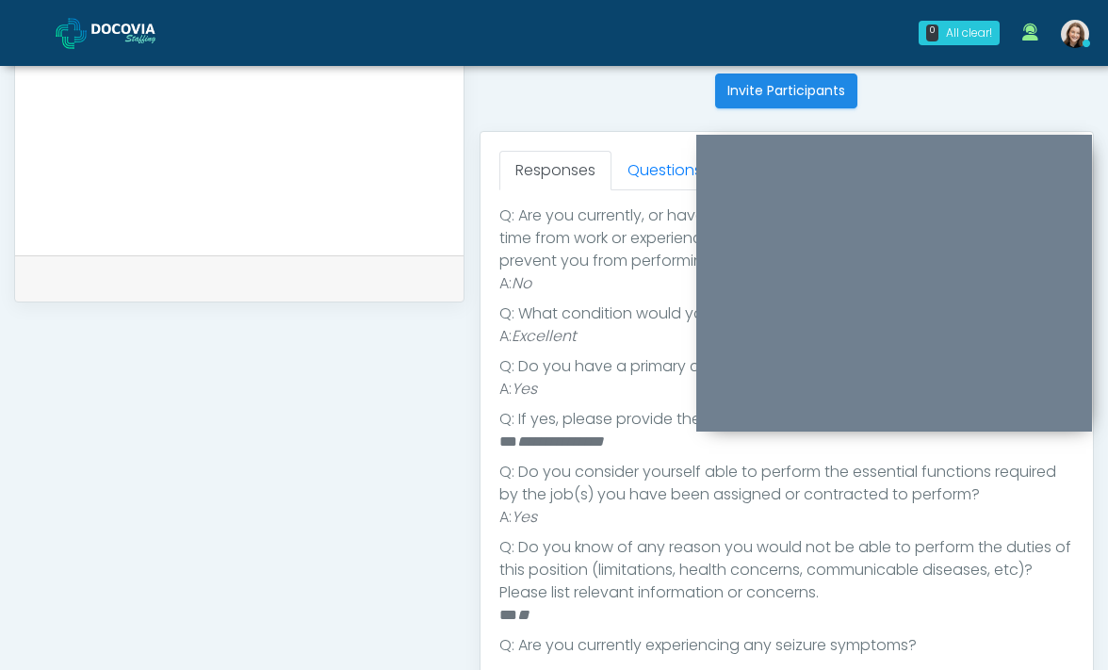
scroll to position [559, 0]
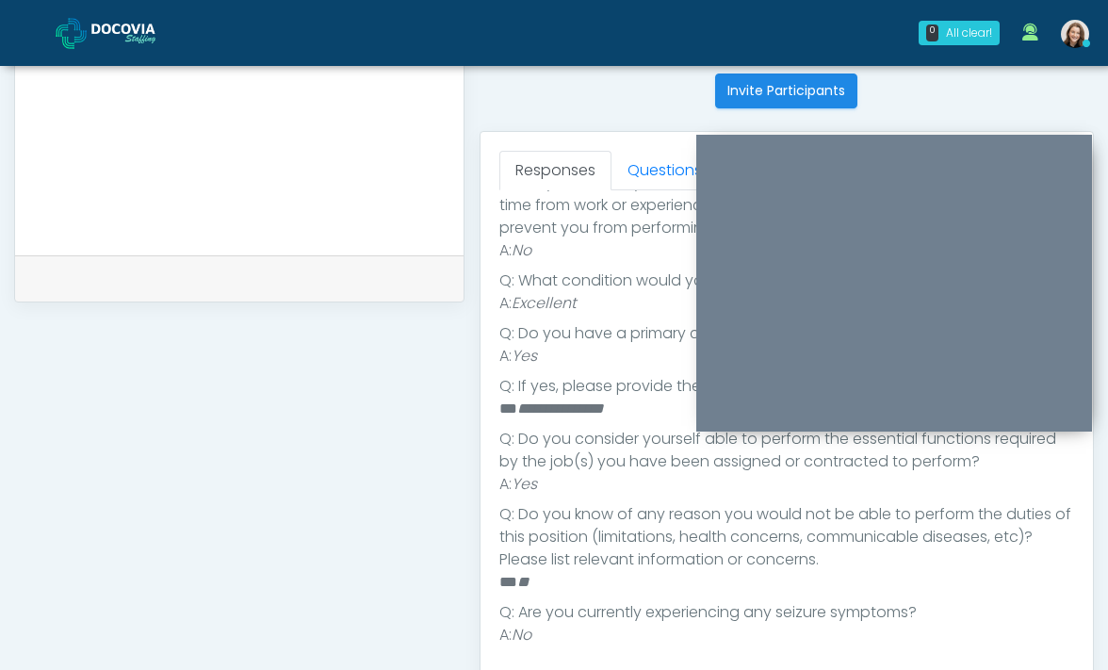
click at [643, 191] on li "Q: Are you currently, or have you in the last 12 months, missed any significant…" at bounding box center [786, 205] width 575 height 68
click at [643, 177] on link "Questions" at bounding box center [664, 171] width 106 height 40
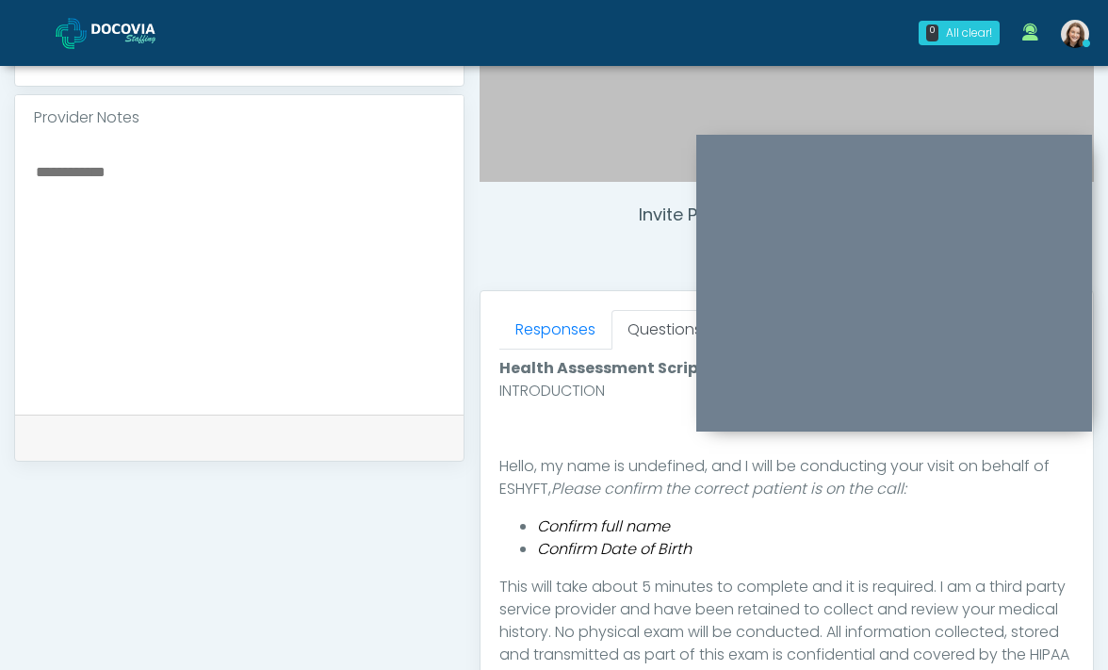
scroll to position [578, 0]
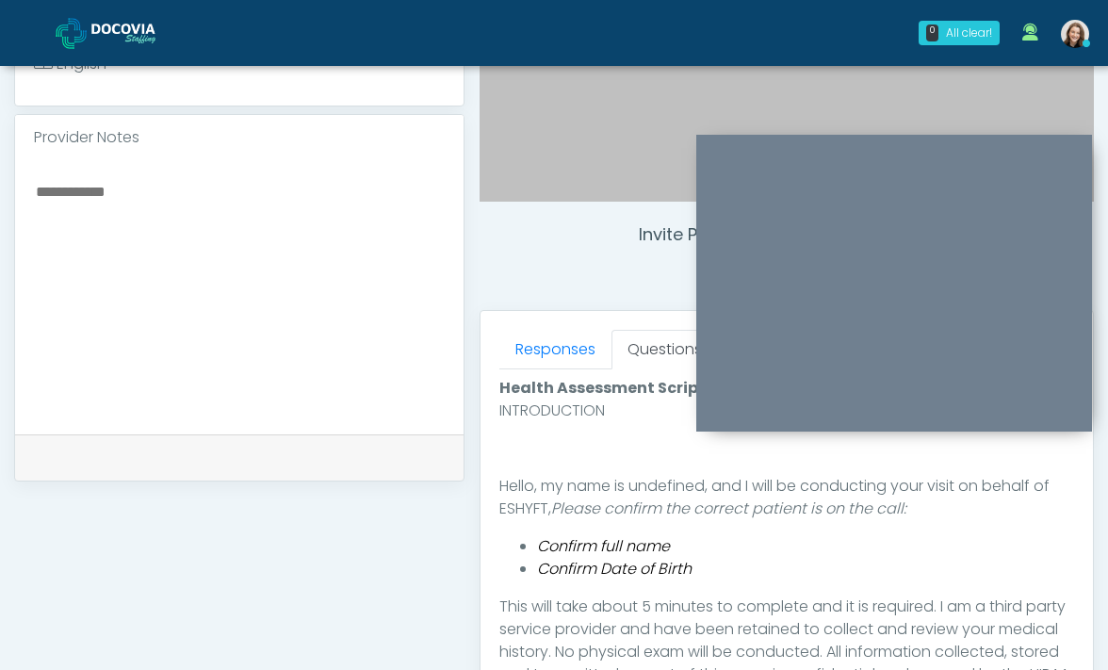
click at [309, 320] on textarea at bounding box center [239, 294] width 411 height 230
paste textarea "**********"
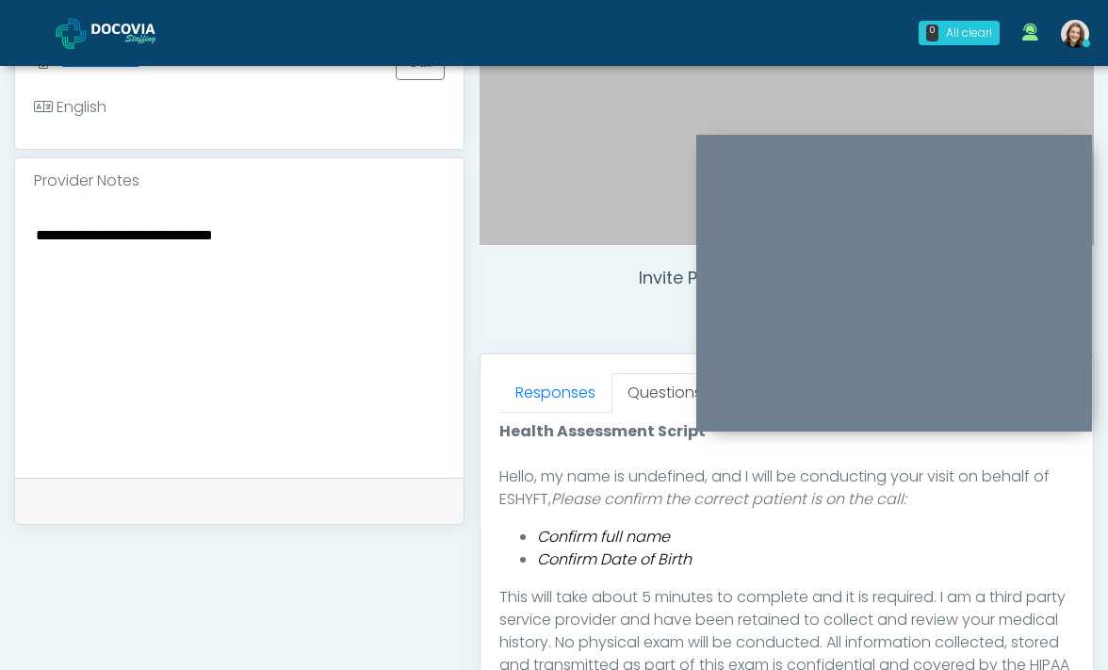
scroll to position [522, 0]
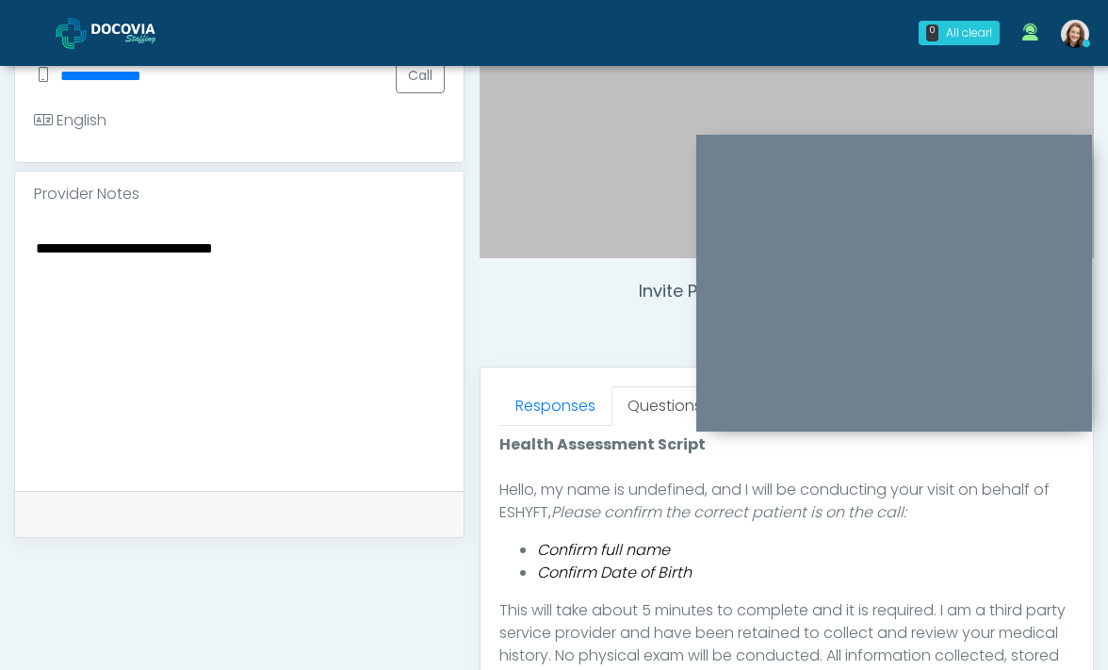
type textarea "**********"
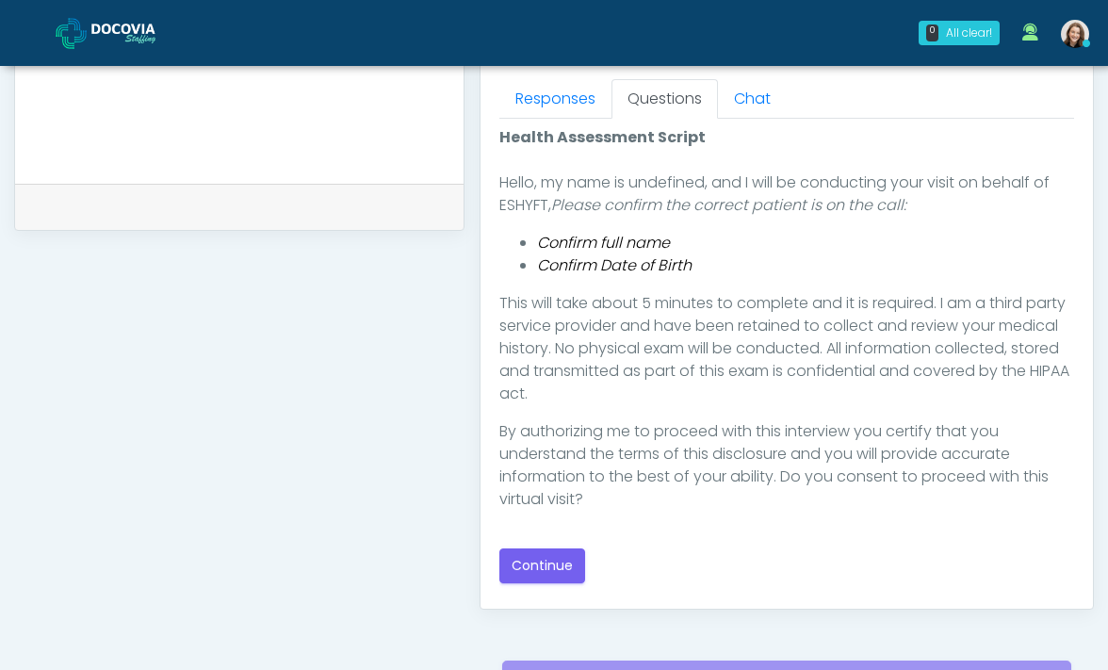
scroll to position [838, 0]
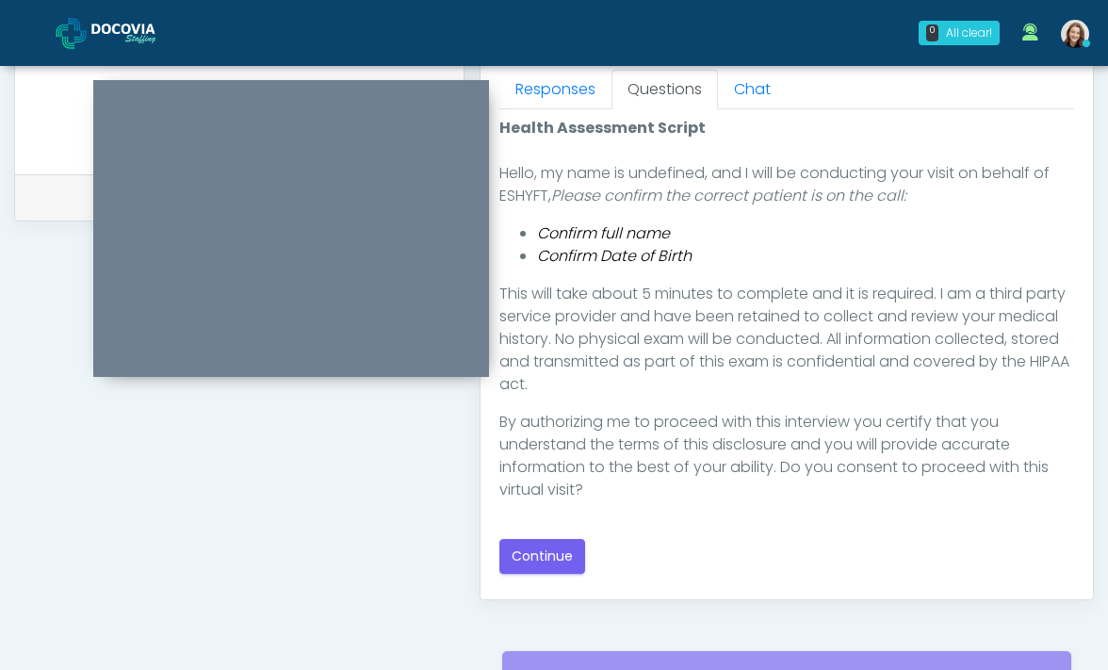
drag, startPoint x: 801, startPoint y: 146, endPoint x: 198, endPoint y: 92, distance: 605.2
click at [198, 92] on div at bounding box center [291, 228] width 396 height 297
click at [553, 551] on button "Continue" at bounding box center [542, 556] width 86 height 35
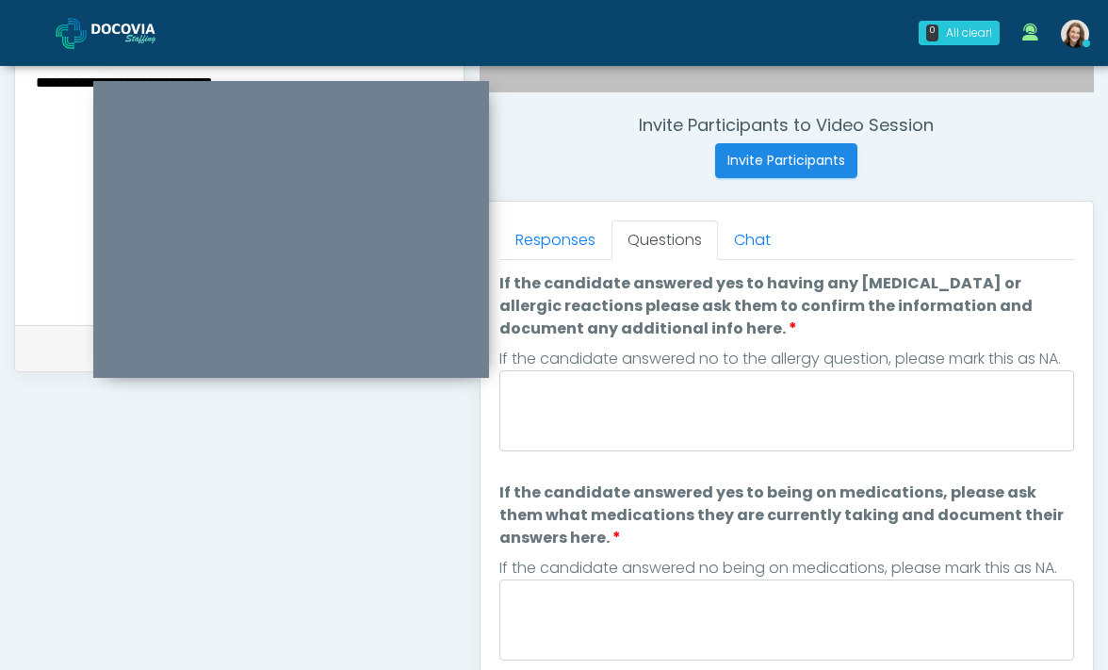
scroll to position [687, 0]
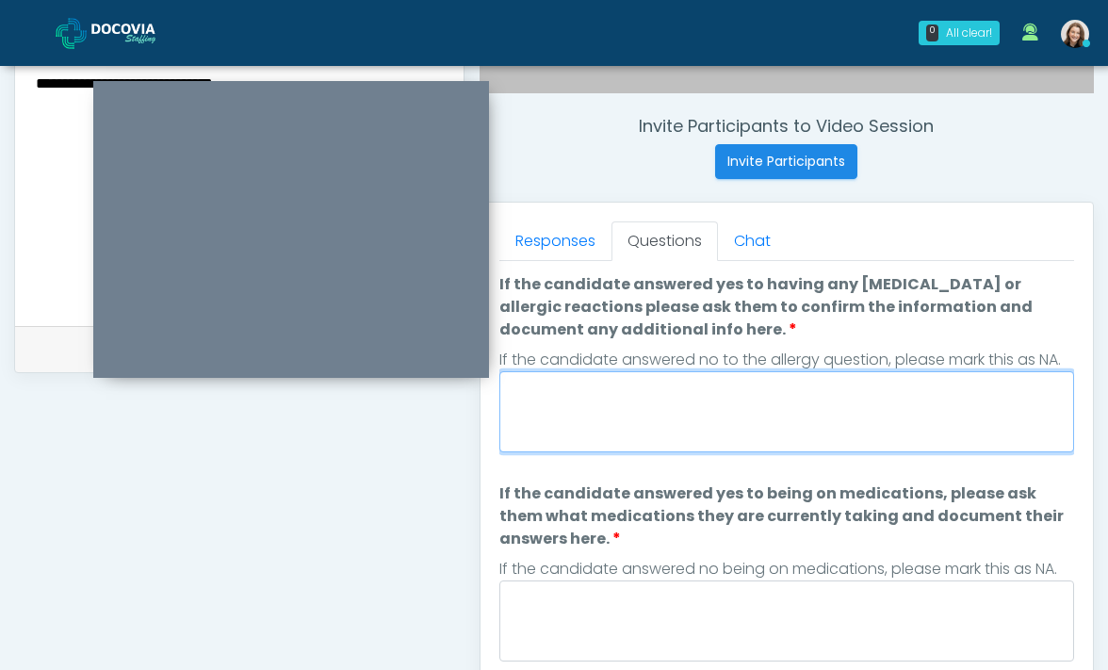
click at [643, 405] on textarea "If the candidate answered yes to having any allergies or allergic reactions ple…" at bounding box center [786, 411] width 575 height 81
type textarea "***"
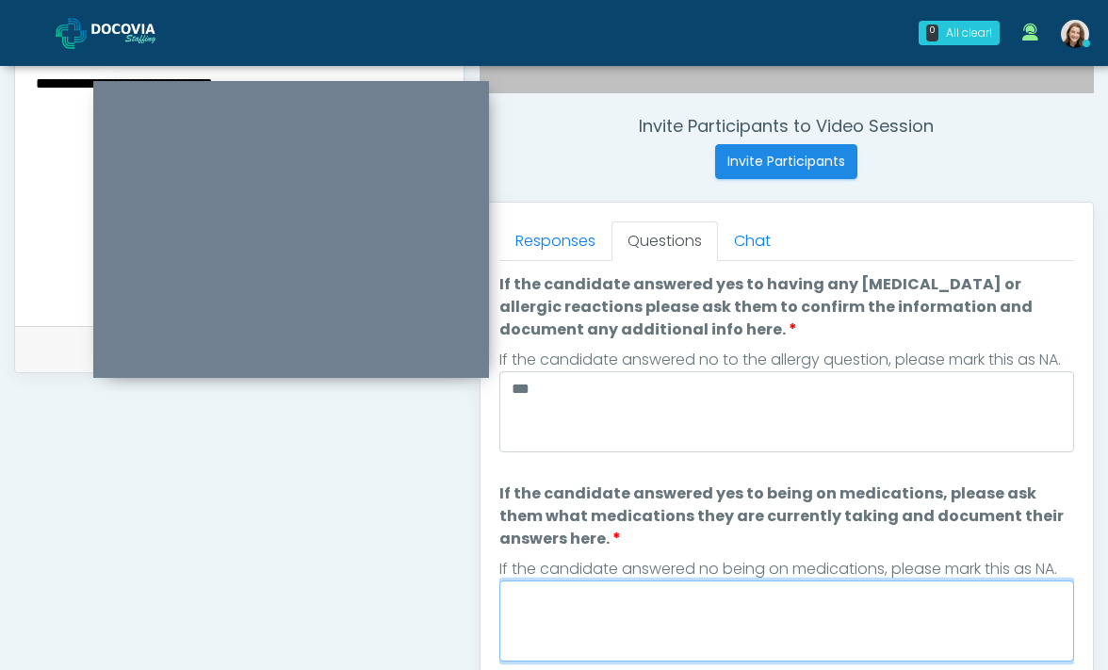
click at [786, 613] on textarea "If the candidate answered yes to being on medications, please ask them what med…" at bounding box center [786, 620] width 575 height 81
paste textarea "**********"
click at [583, 598] on textarea "**********" at bounding box center [786, 620] width 575 height 81
click at [658, 603] on textarea "**********" at bounding box center [786, 620] width 575 height 81
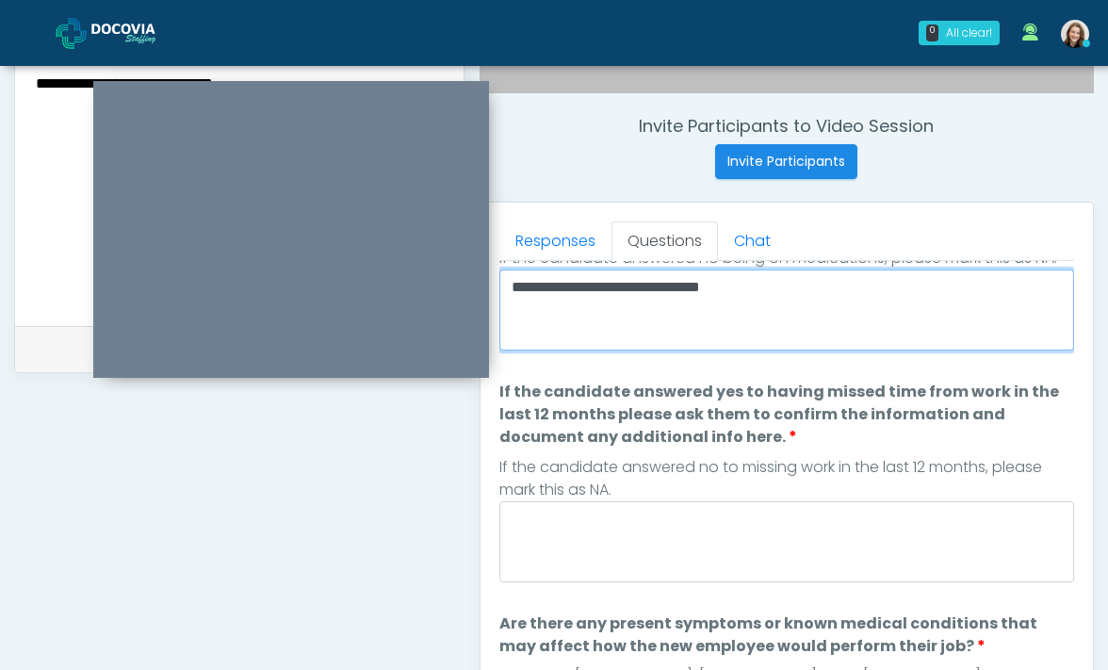
scroll to position [316, 0]
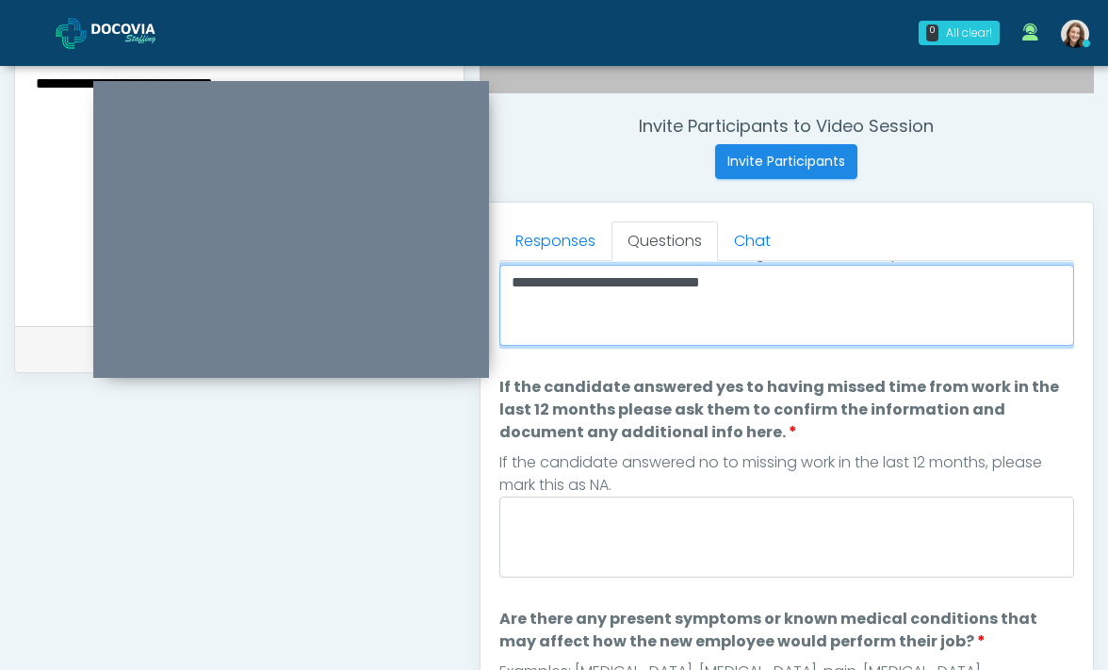
type textarea "**********"
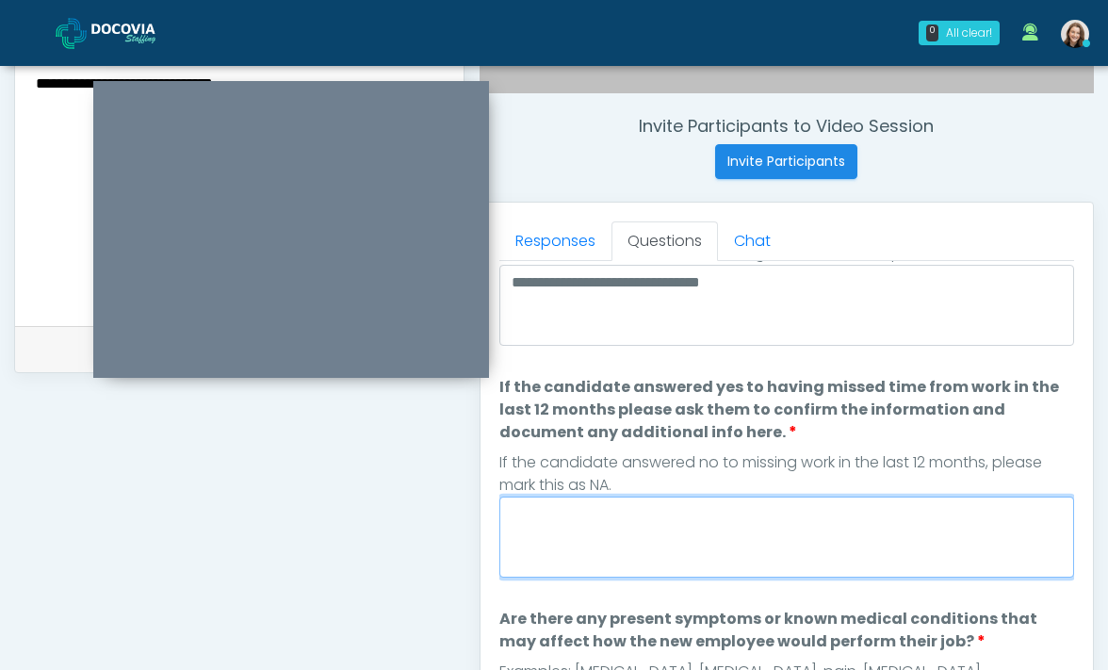
click at [642, 556] on textarea "If the candidate answered yes to having missed time from work in the last 12 mo…" at bounding box center [786, 536] width 575 height 81
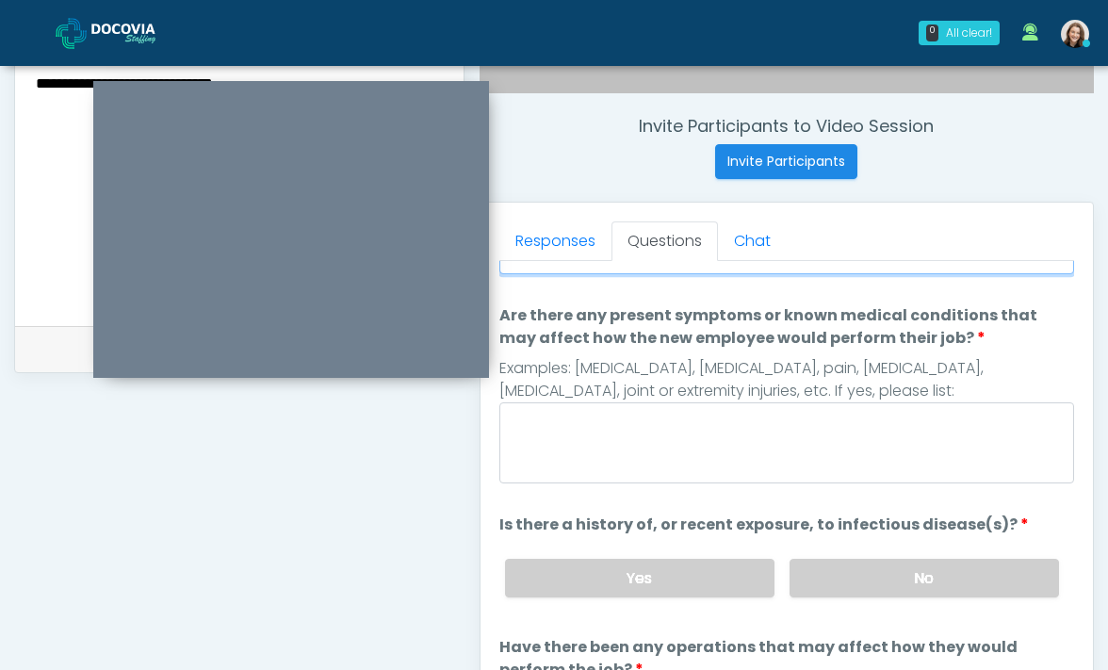
scroll to position [639, 0]
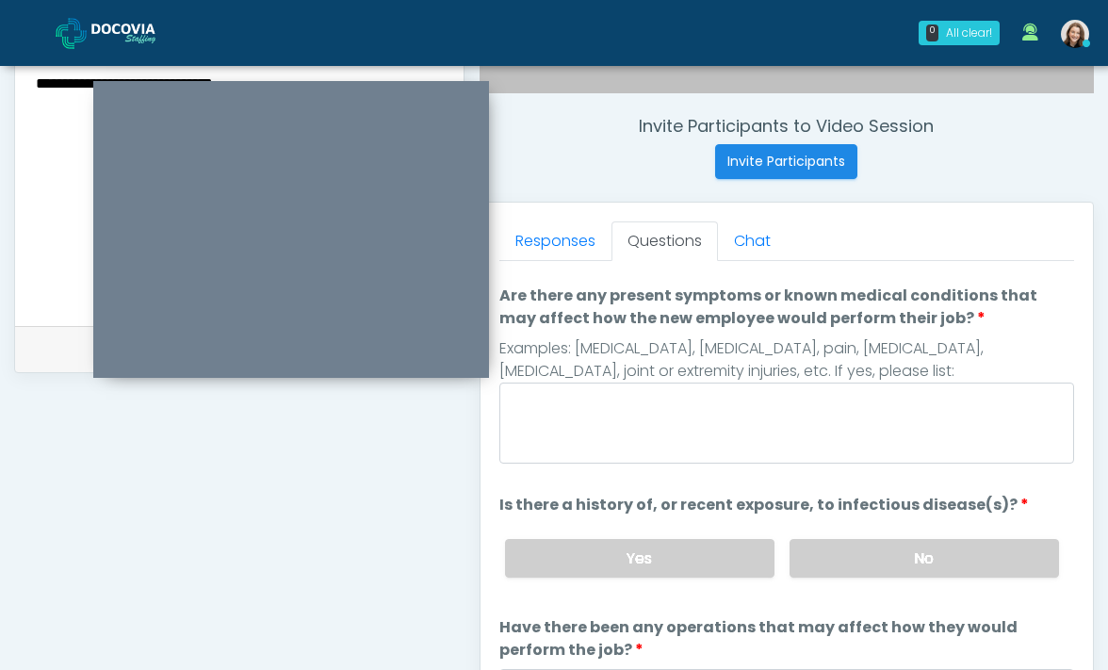
type textarea "**"
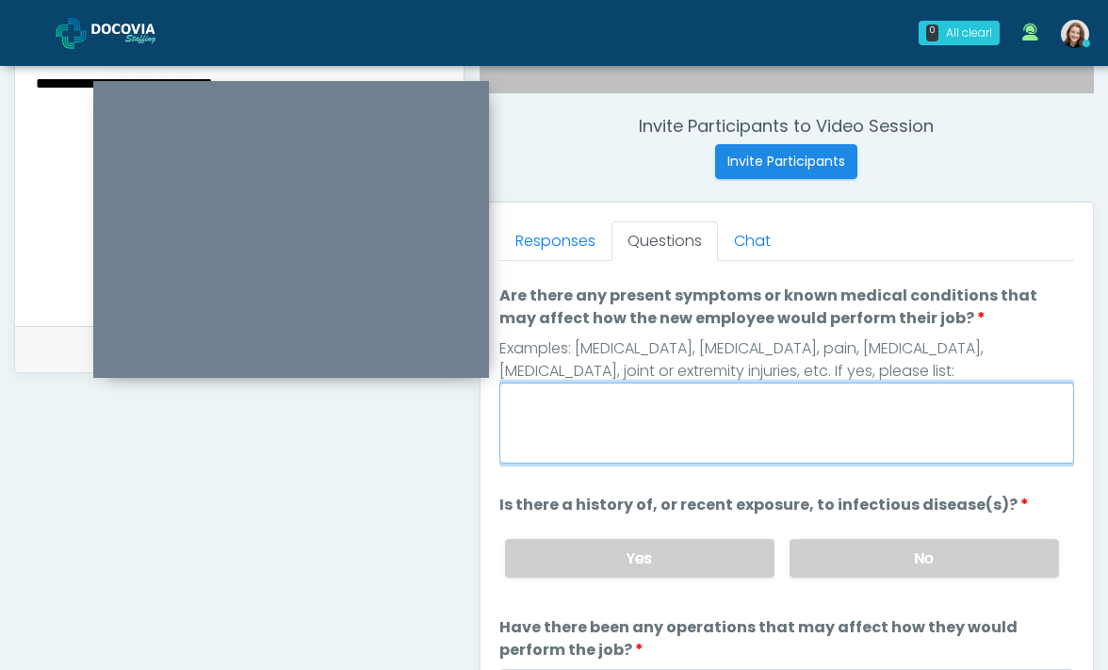
click at [691, 426] on textarea "Are there any present symptoms or known medical conditions that may affect how …" at bounding box center [786, 422] width 575 height 81
type textarea "**"
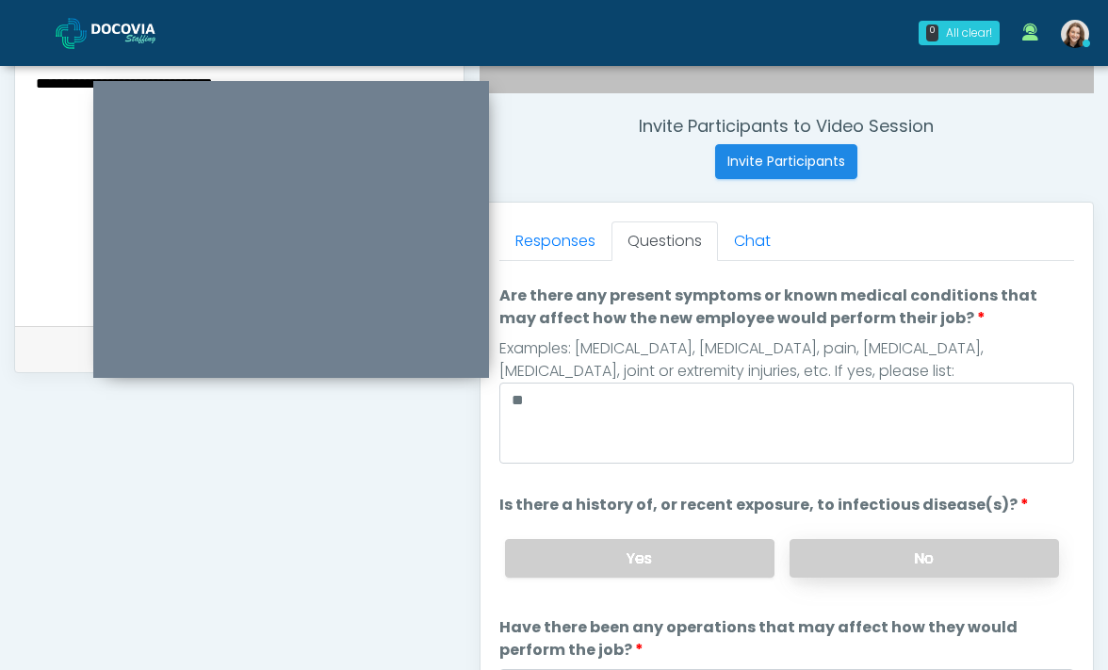
click at [910, 568] on label "No" at bounding box center [923, 558] width 269 height 39
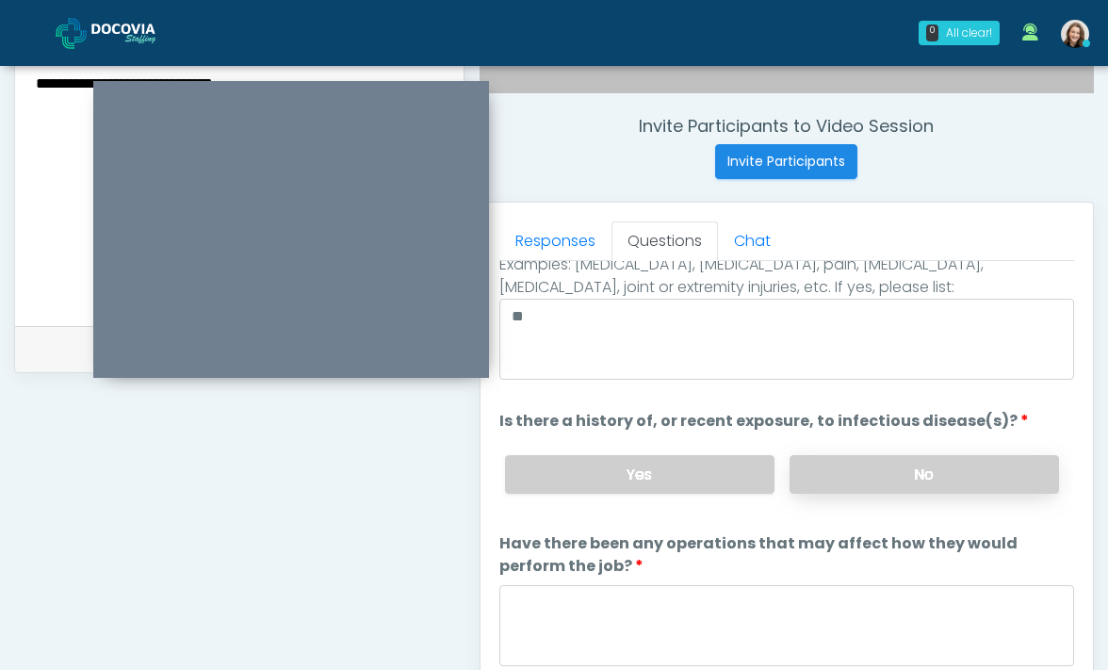
scroll to position [789, 0]
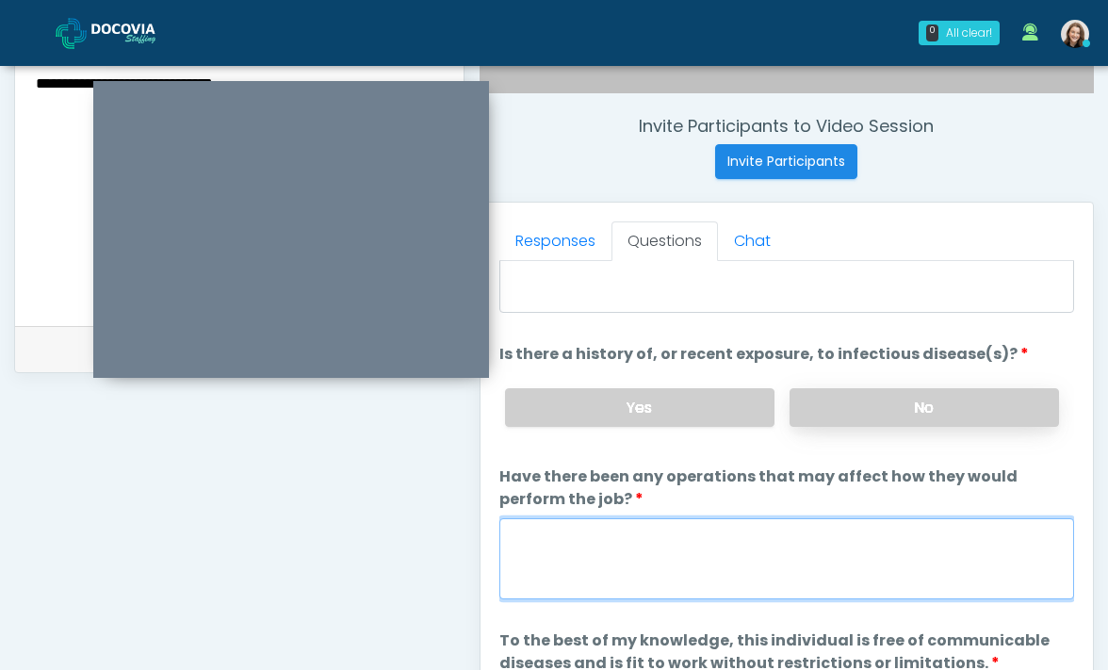
click at [910, 568] on textarea "Have there been any operations that may affect how they would perform the job?" at bounding box center [786, 558] width 575 height 81
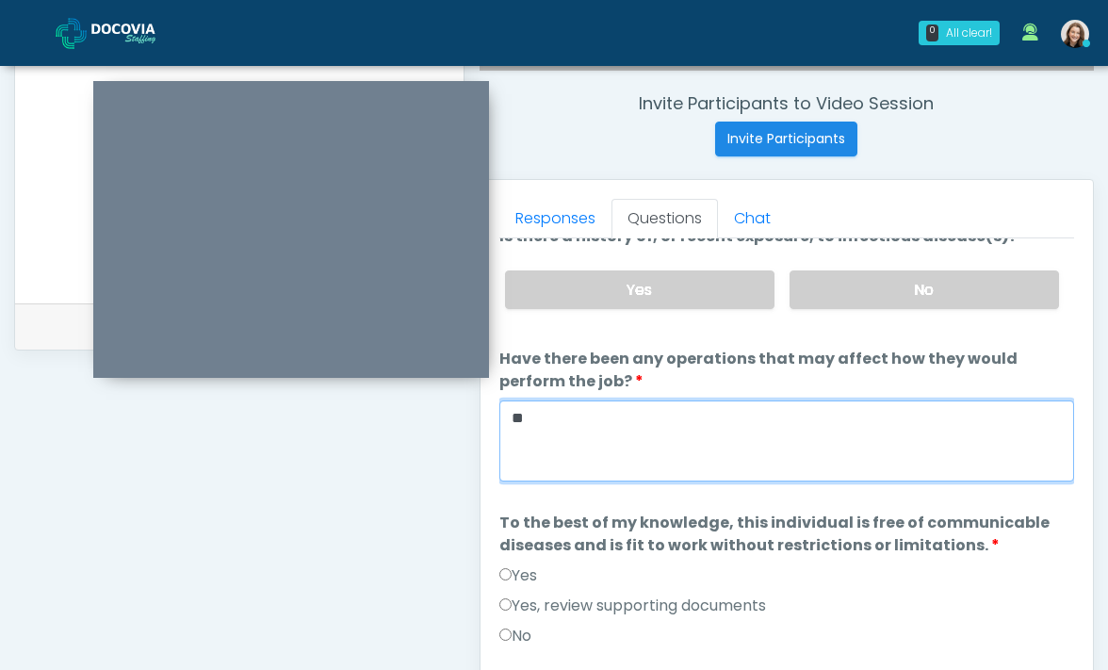
scroll to position [716, 0]
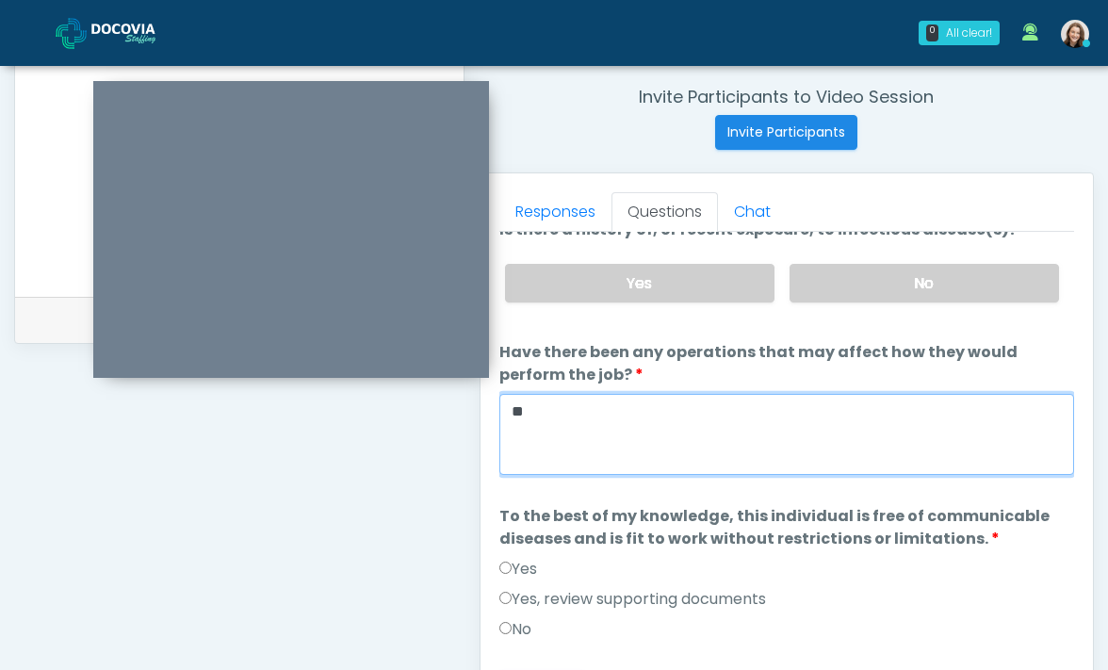
type textarea "**"
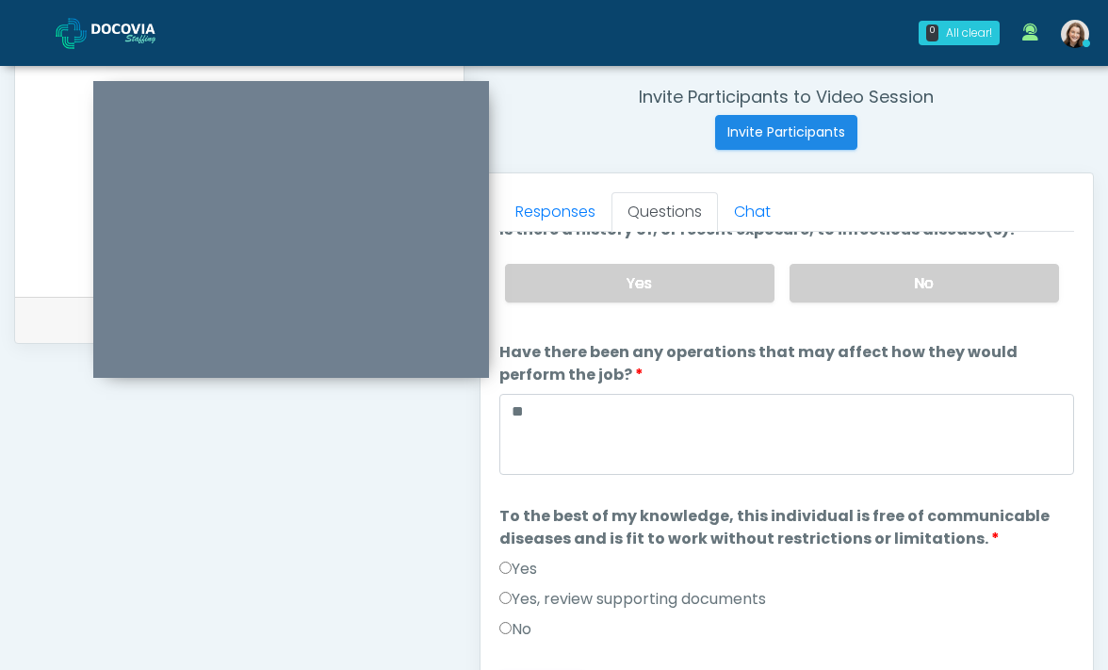
click at [522, 559] on label "Yes" at bounding box center [518, 569] width 38 height 23
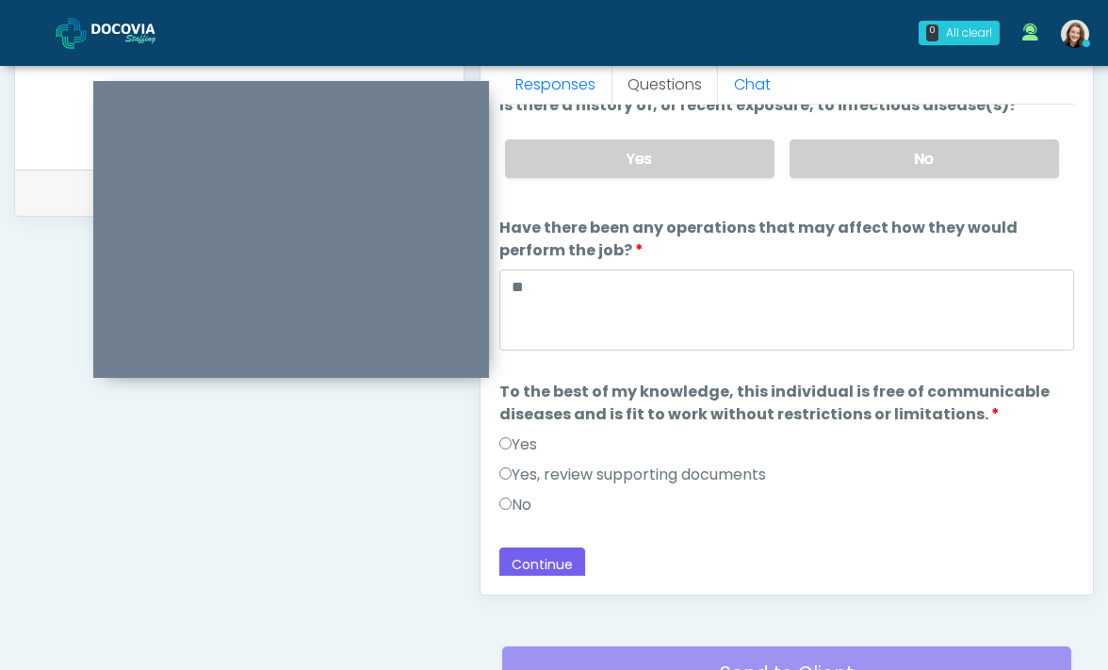
scroll to position [884, 0]
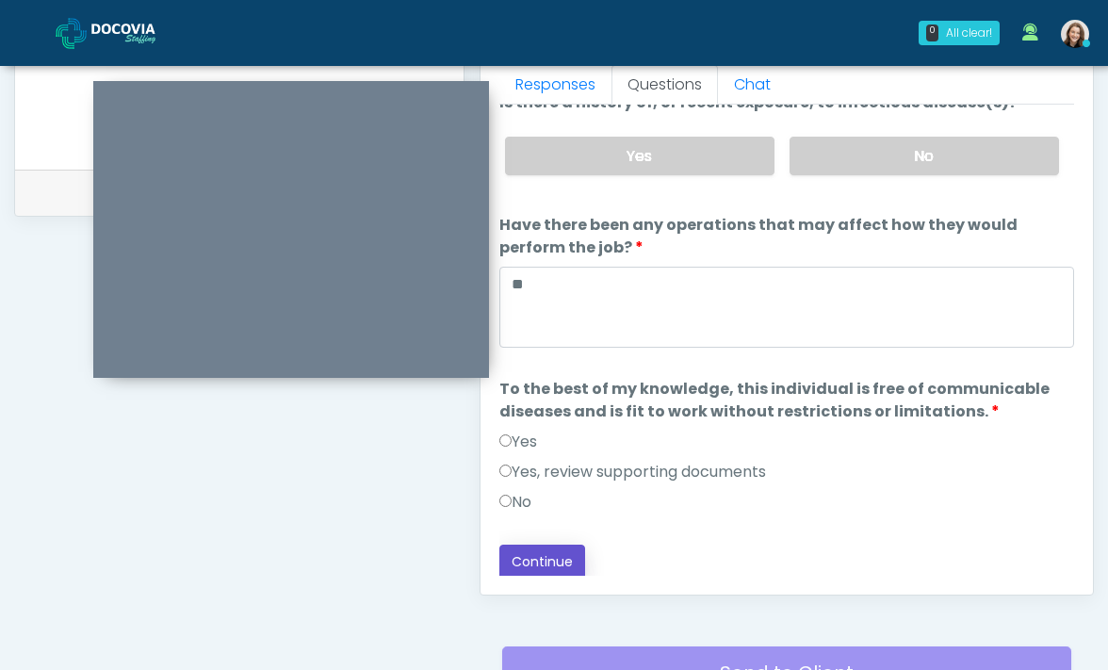
click at [555, 569] on button "Continue" at bounding box center [542, 561] width 86 height 35
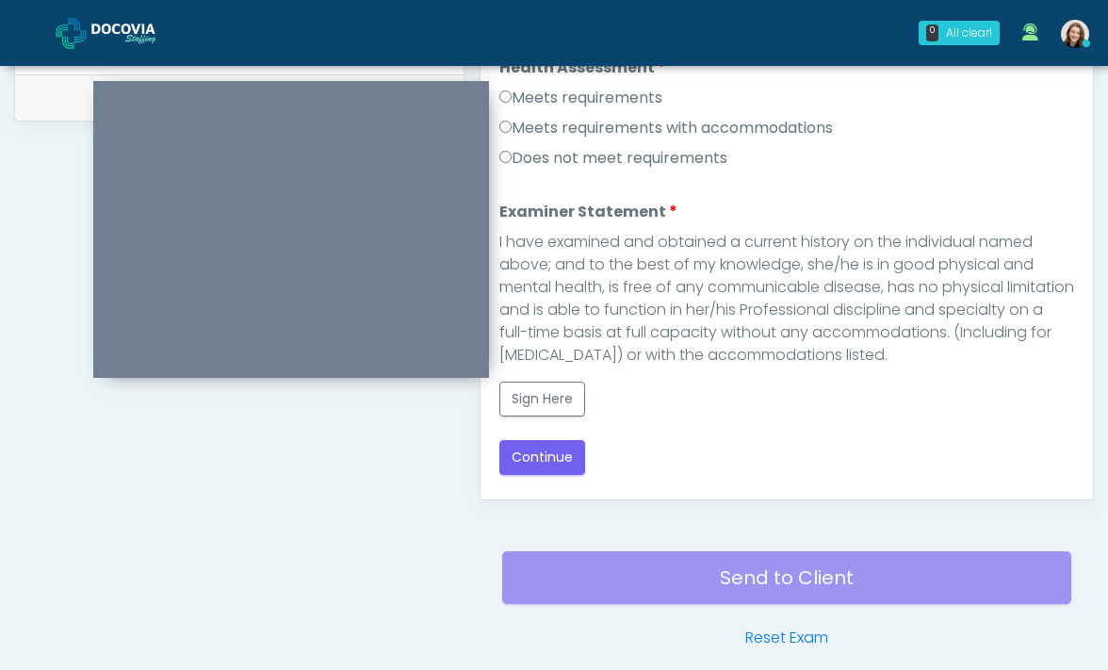
scroll to position [818, 0]
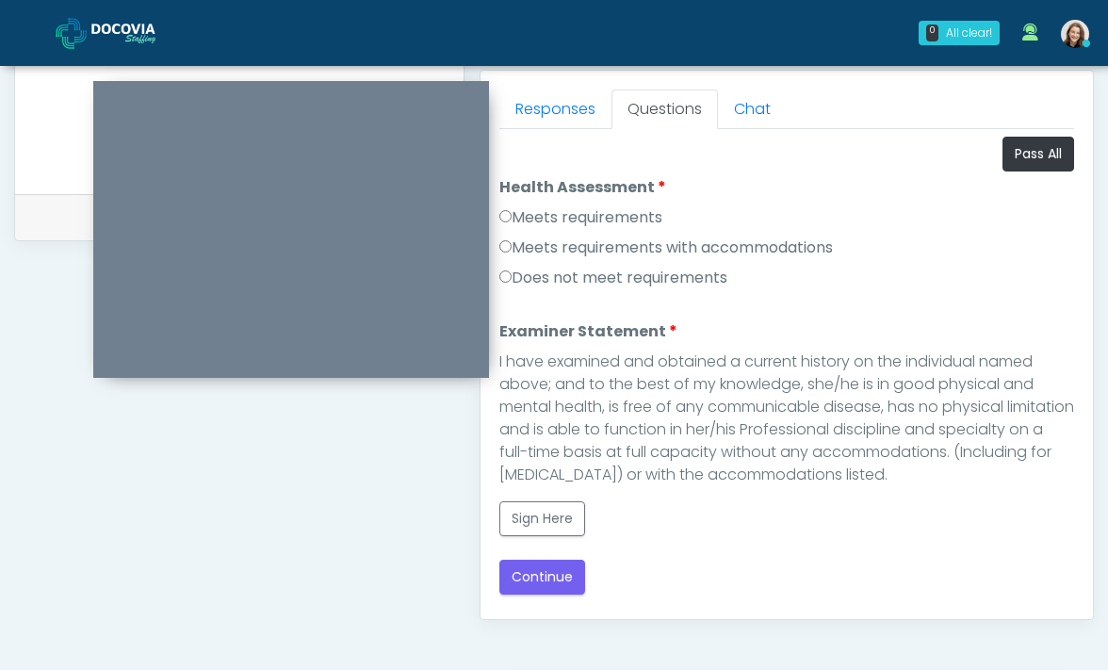
click at [608, 218] on label "Meets requirements" at bounding box center [580, 217] width 163 height 23
click at [551, 512] on button "Sign Here" at bounding box center [542, 518] width 86 height 35
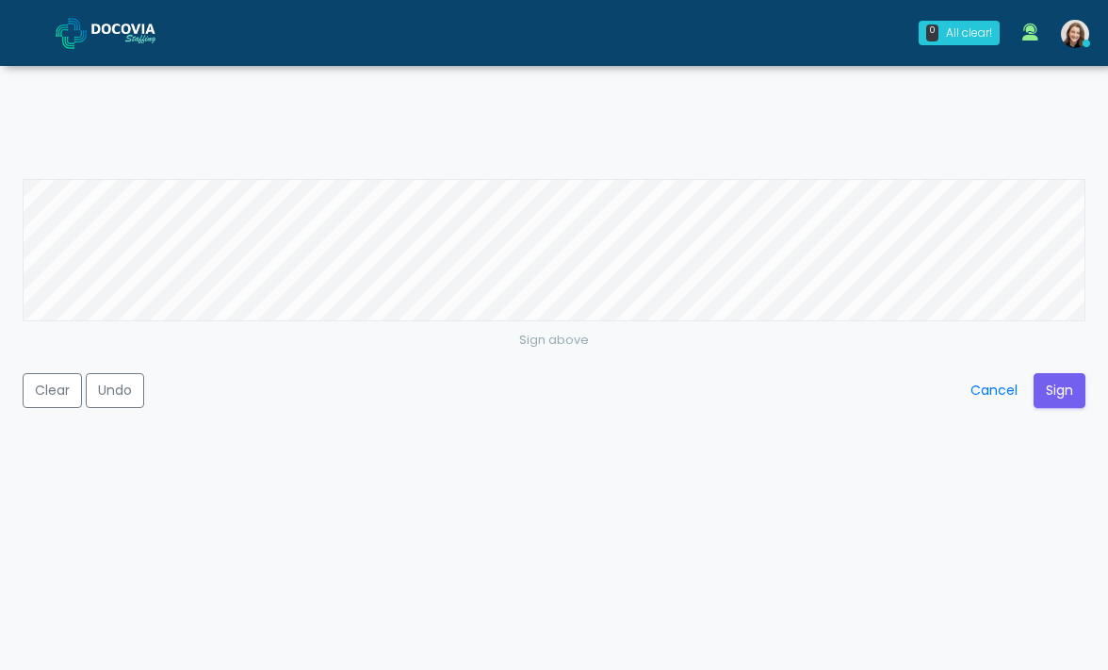
click at [767, 161] on div "Sign above Clear Undo Cancel Sign" at bounding box center [554, 335] width 1108 height 670
click at [1058, 394] on button "Sign" at bounding box center [1059, 390] width 52 height 35
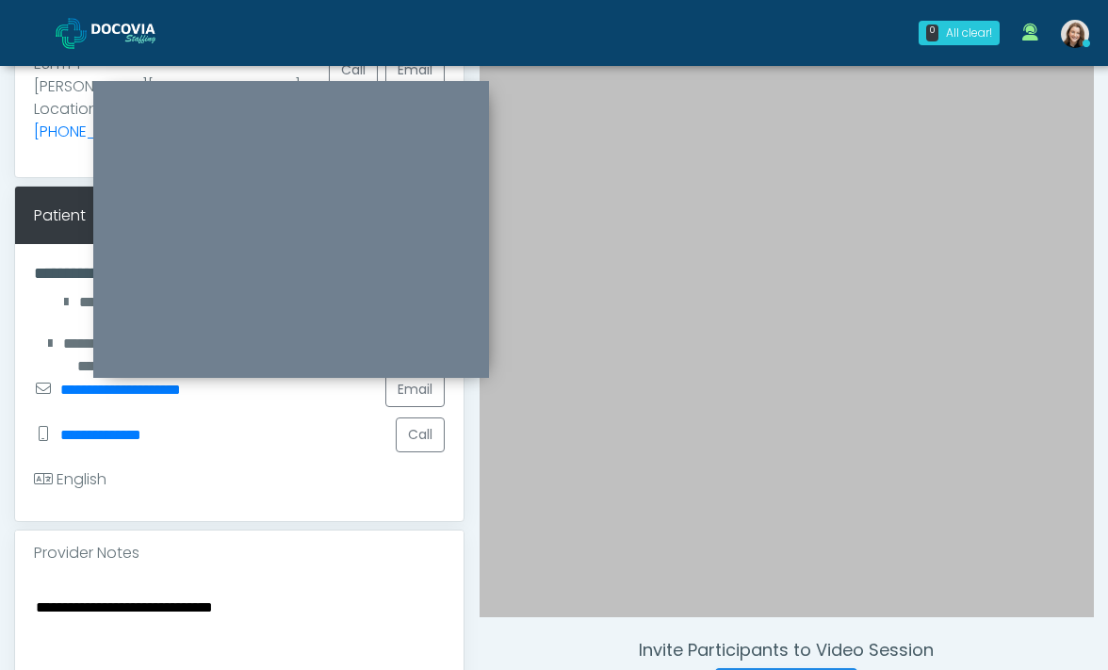
scroll to position [122, 0]
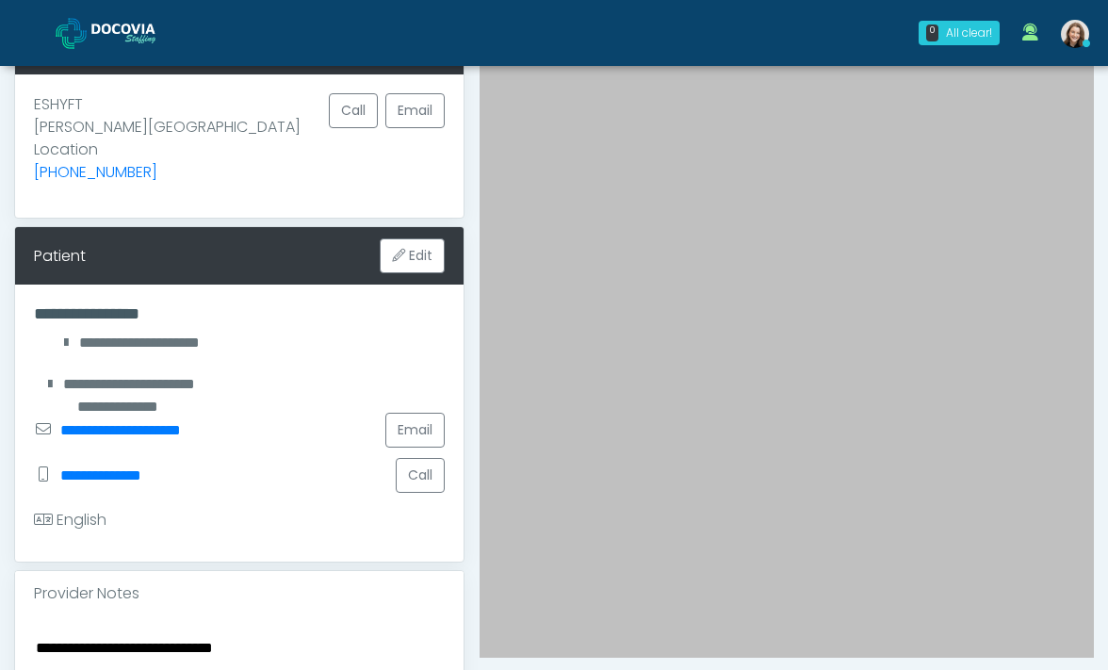
drag, startPoint x: 284, startPoint y: 617, endPoint x: 2, endPoint y: 618, distance: 282.6
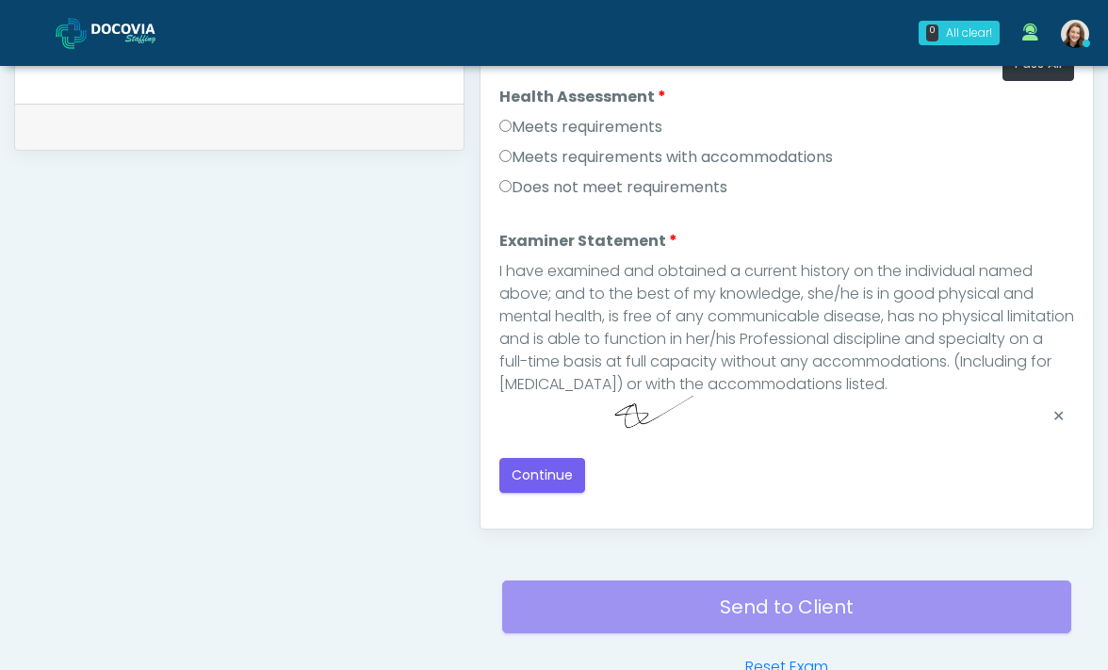
scroll to position [1021, 0]
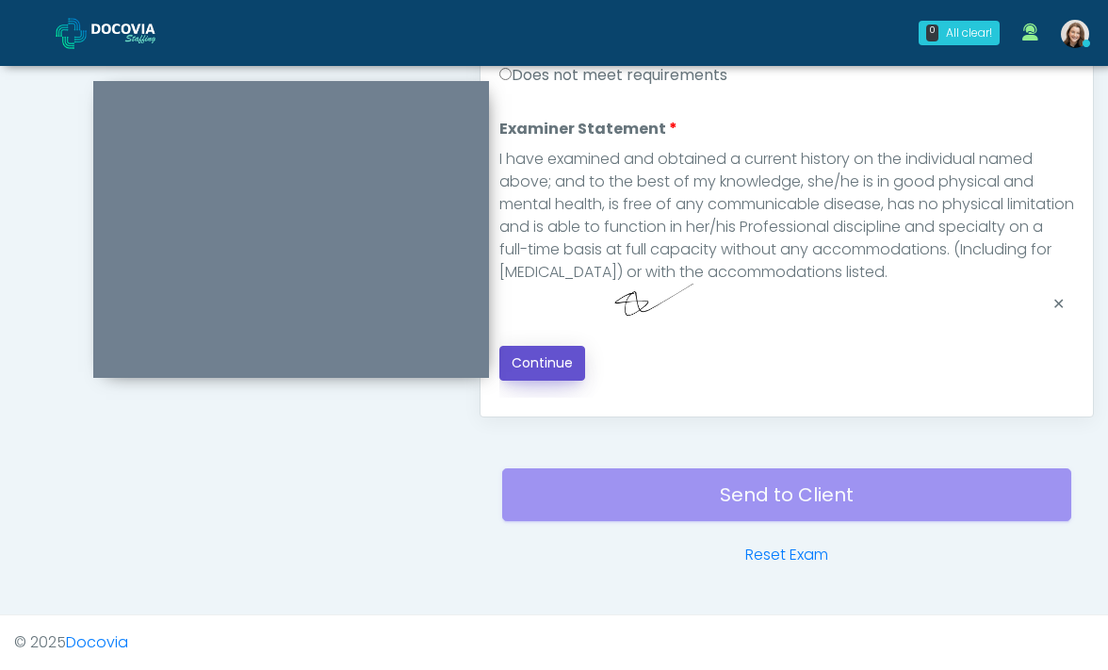
click at [571, 371] on button "Continue" at bounding box center [542, 363] width 86 height 35
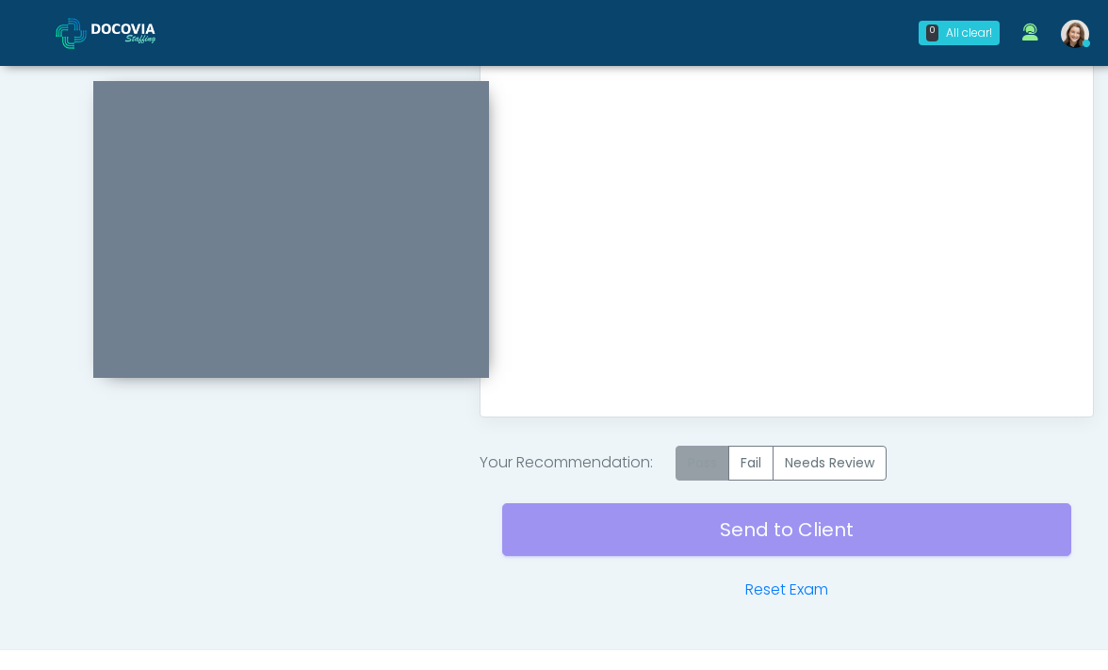
click at [720, 478] on label "Pass" at bounding box center [702, 463] width 54 height 35
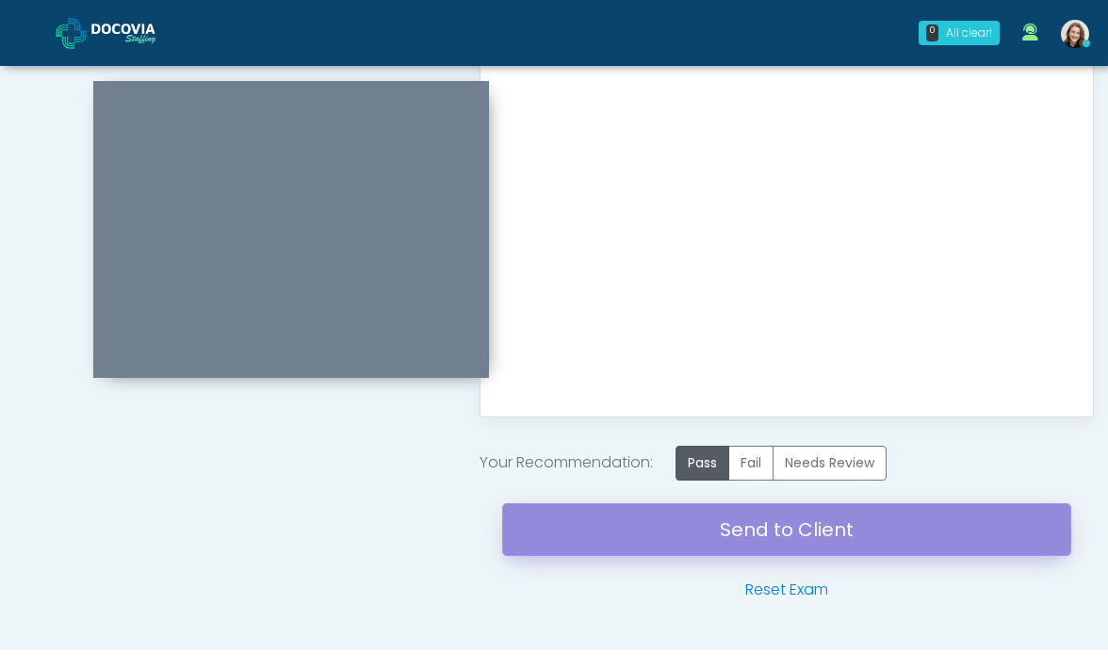
click at [715, 536] on link "Send to Client" at bounding box center [787, 529] width 570 height 53
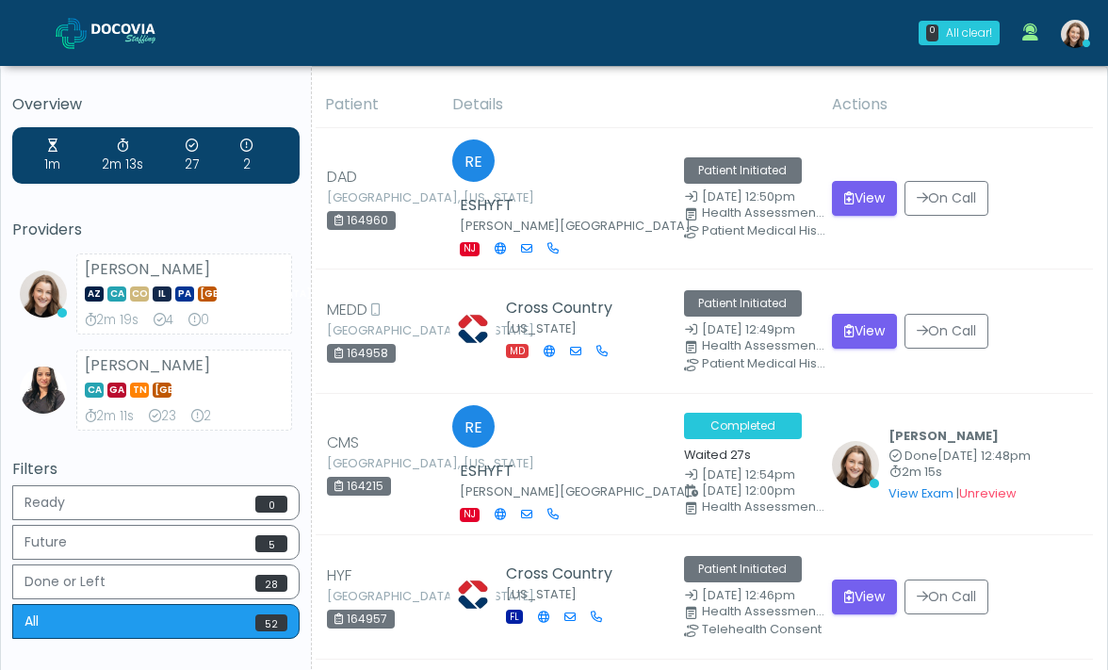
click at [91, 24] on img at bounding box center [138, 33] width 94 height 19
click at [104, 21] on span at bounding box center [138, 32] width 94 height 26
click at [146, 42] on img at bounding box center [138, 33] width 94 height 19
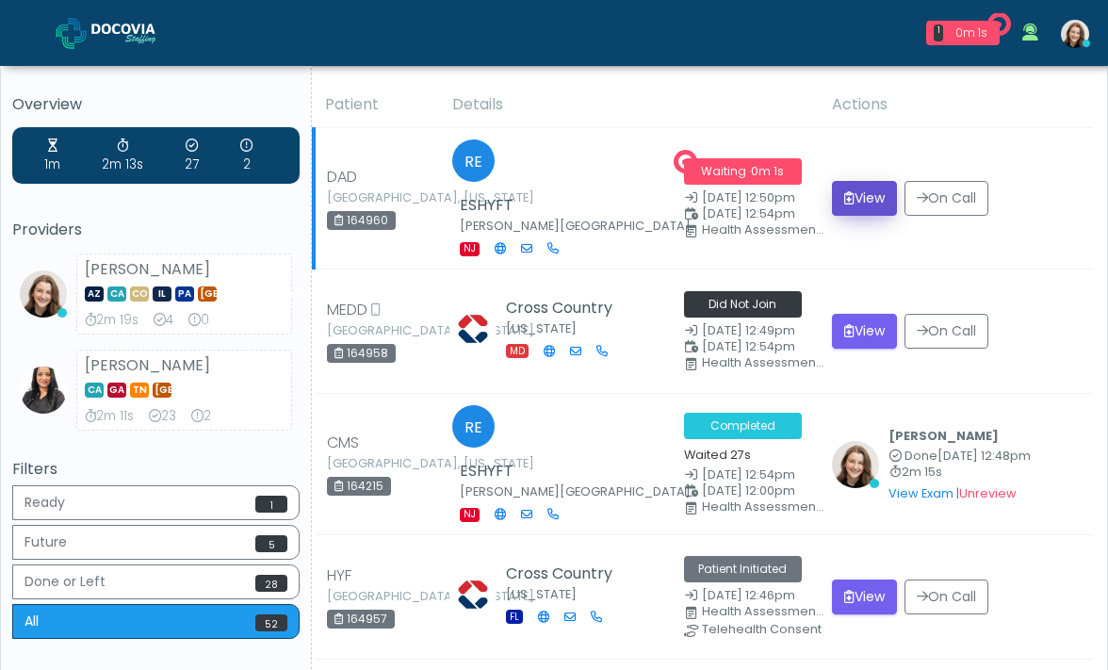
click at [859, 184] on button "View" at bounding box center [864, 198] width 65 height 35
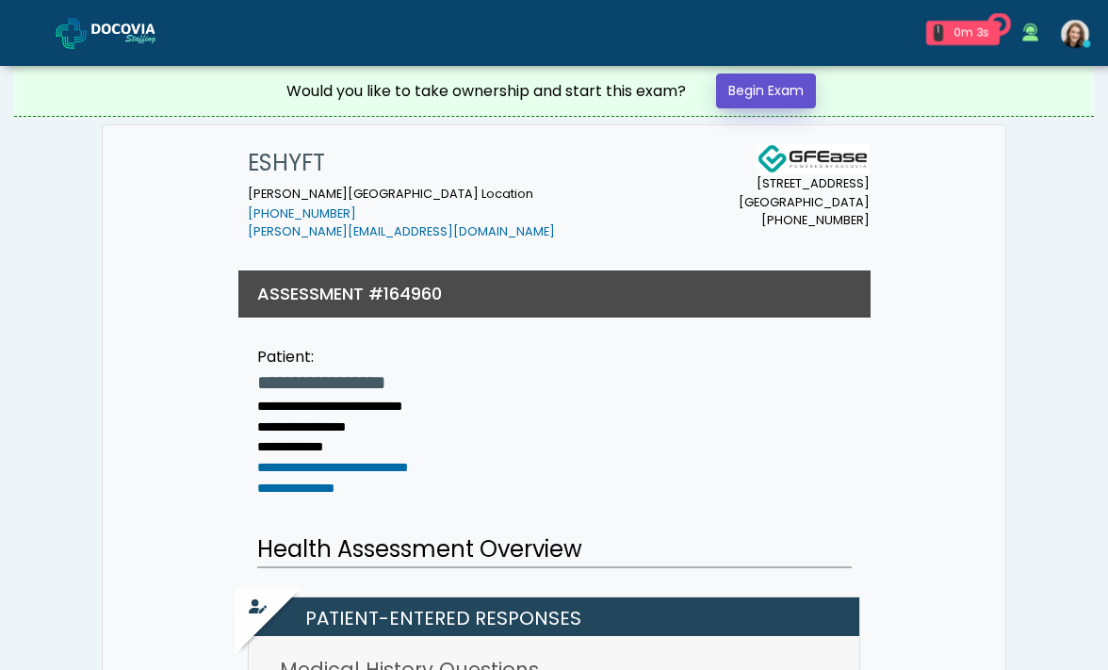
click at [752, 98] on link "Begin Exam" at bounding box center [766, 90] width 100 height 35
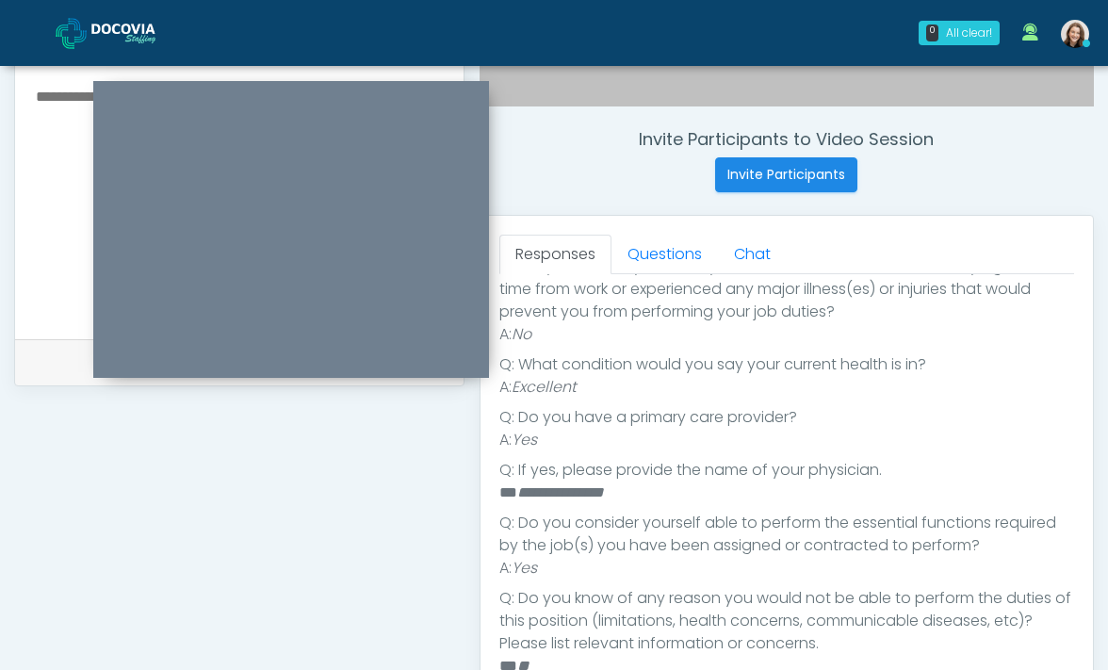
scroll to position [760, 0]
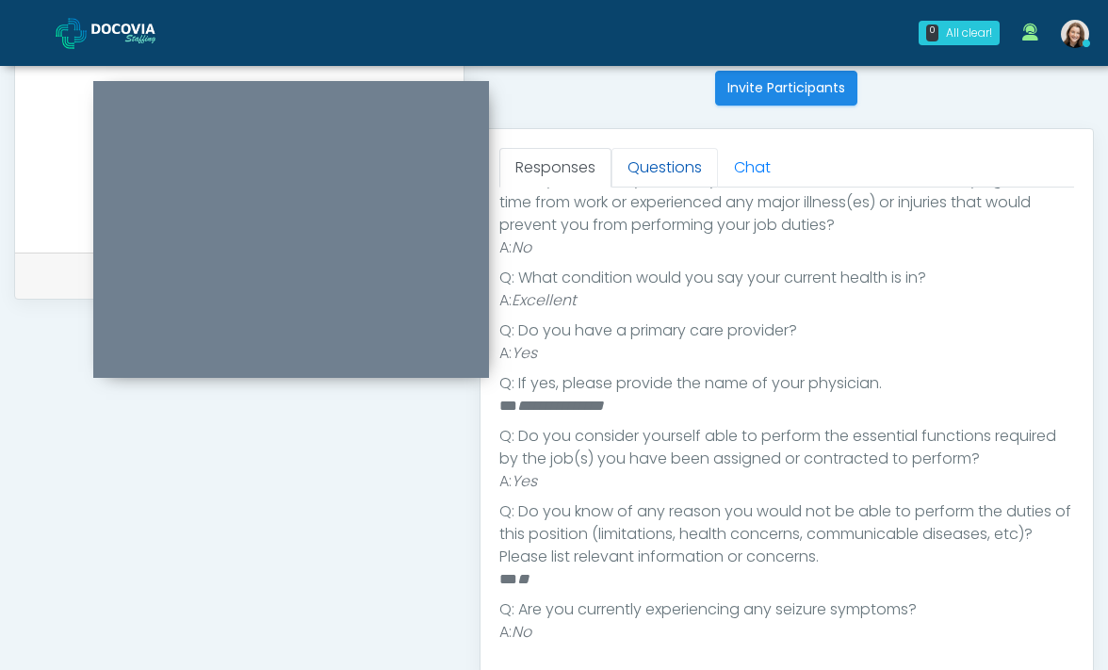
click at [661, 170] on link "Questions" at bounding box center [664, 168] width 106 height 40
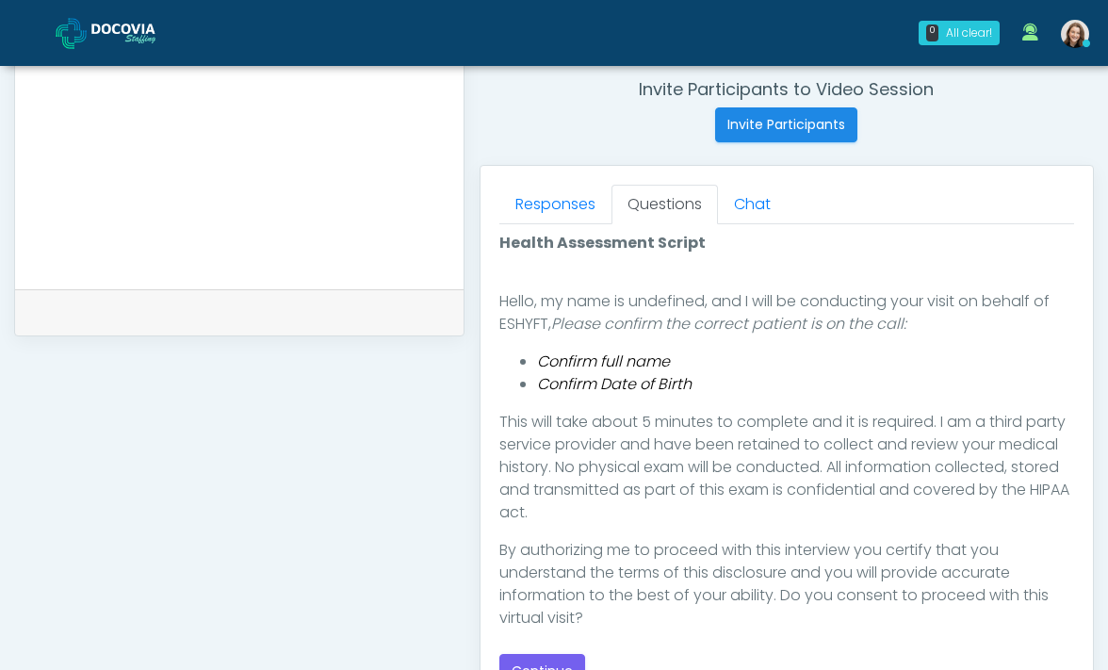
scroll to position [747, 0]
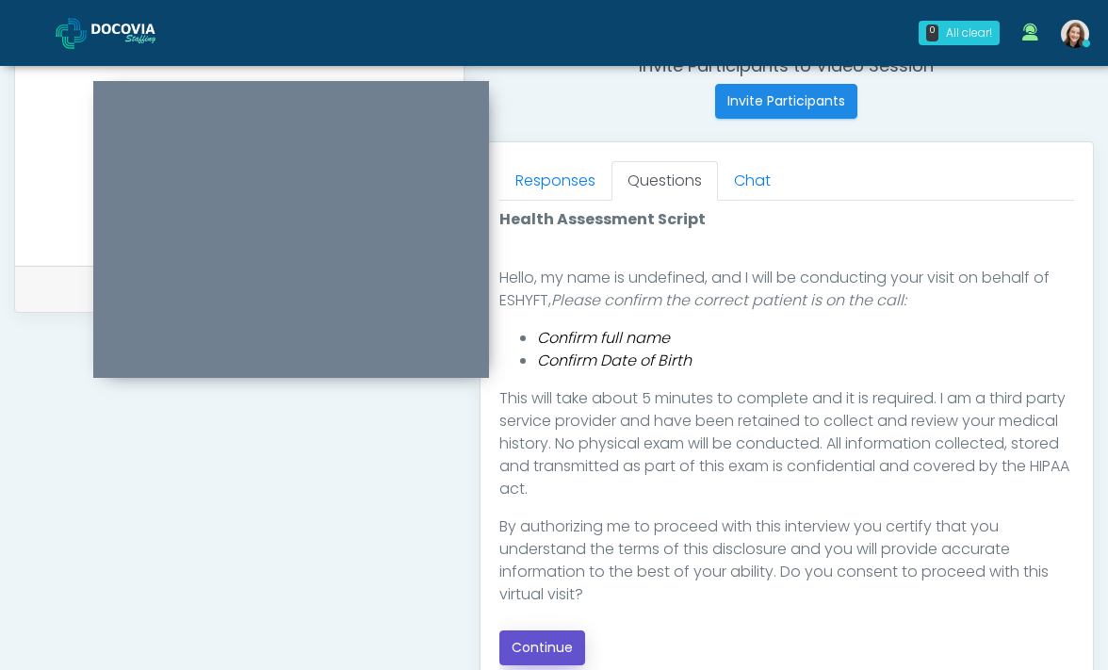
click at [559, 644] on button "Continue" at bounding box center [542, 647] width 86 height 35
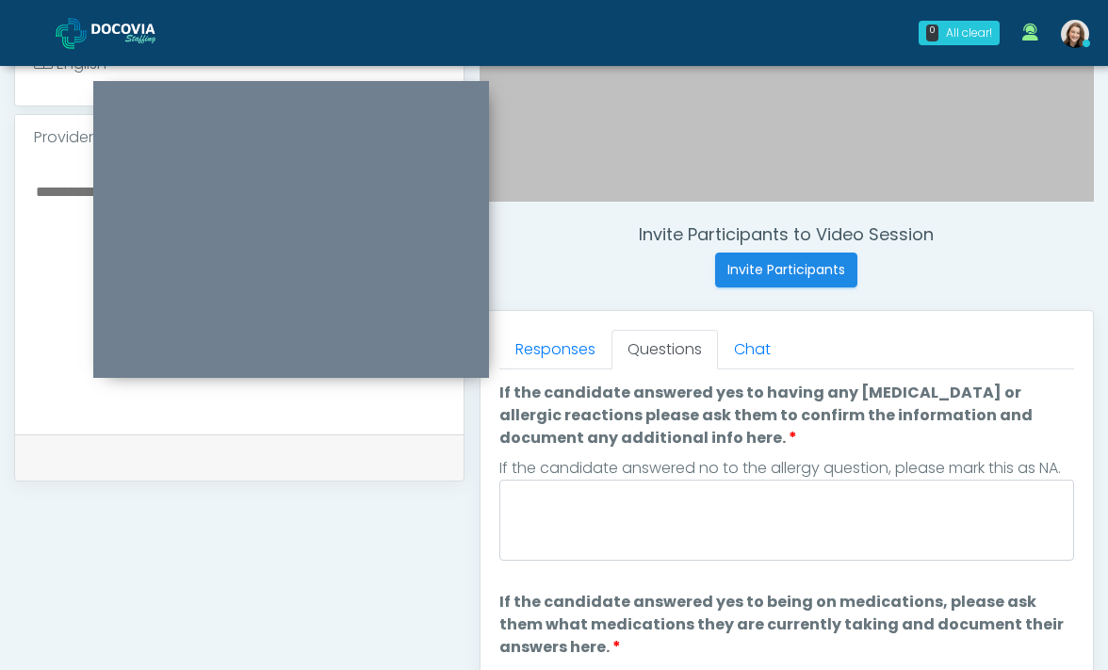
scroll to position [575, 0]
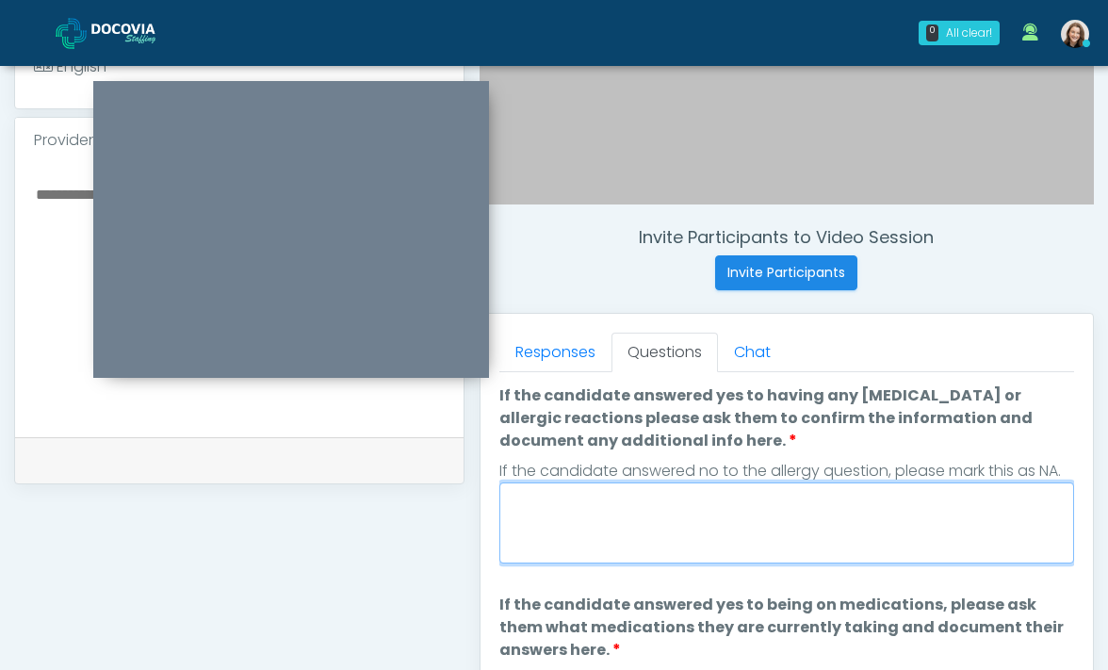
click at [615, 499] on textarea "If the candidate answered yes to having any allergies or allergic reactions ple…" at bounding box center [786, 522] width 575 height 81
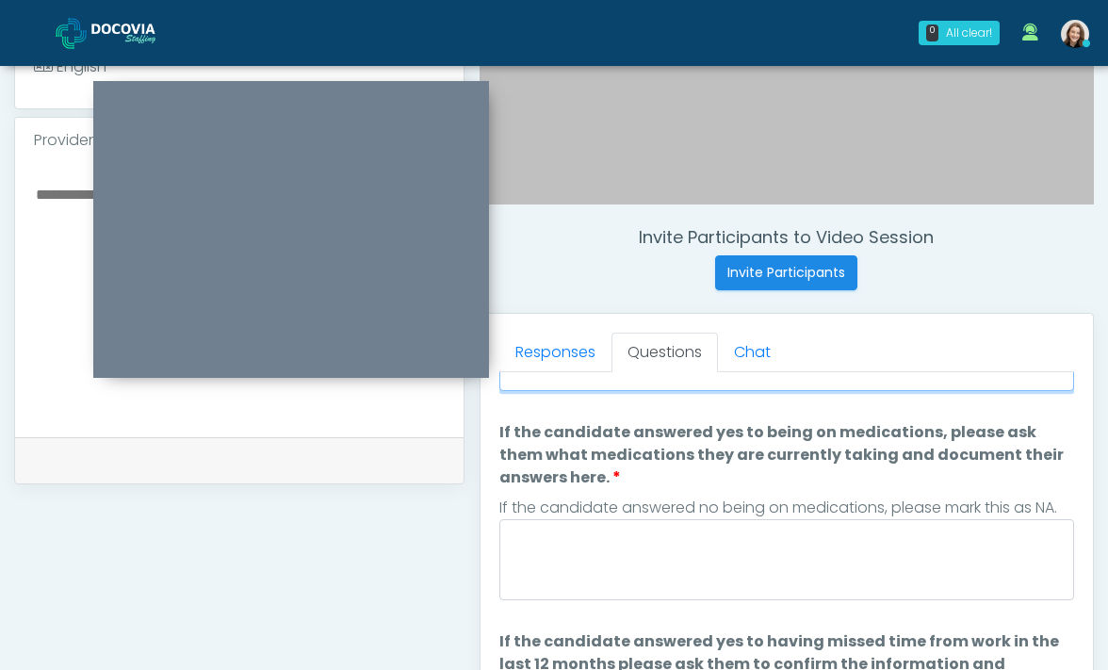
scroll to position [217, 0]
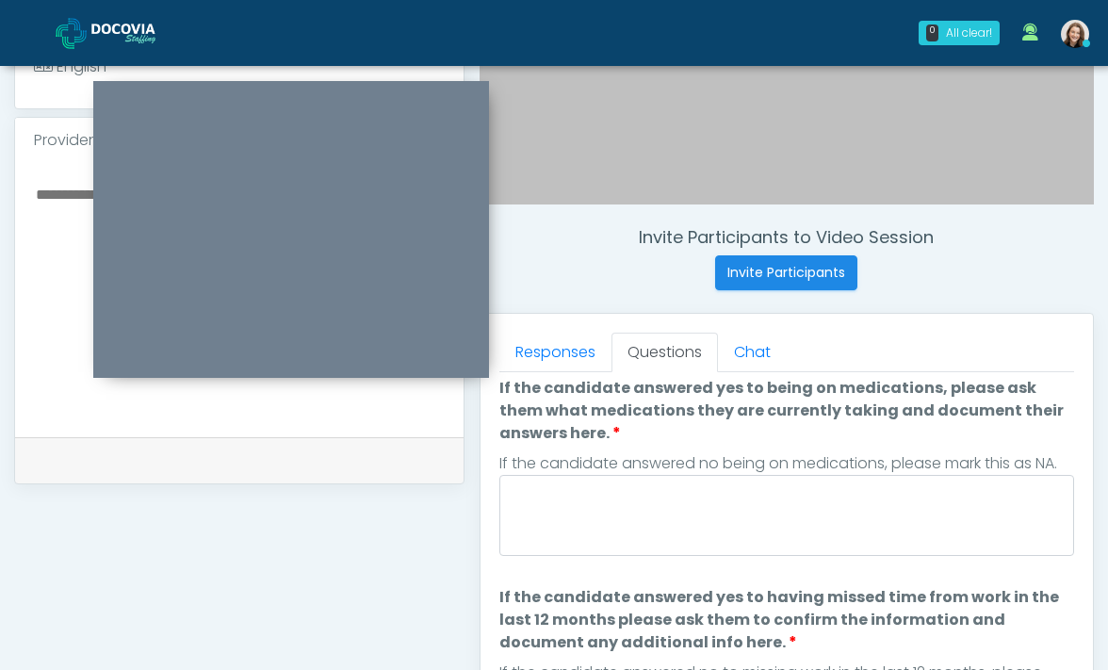
type textarea "**"
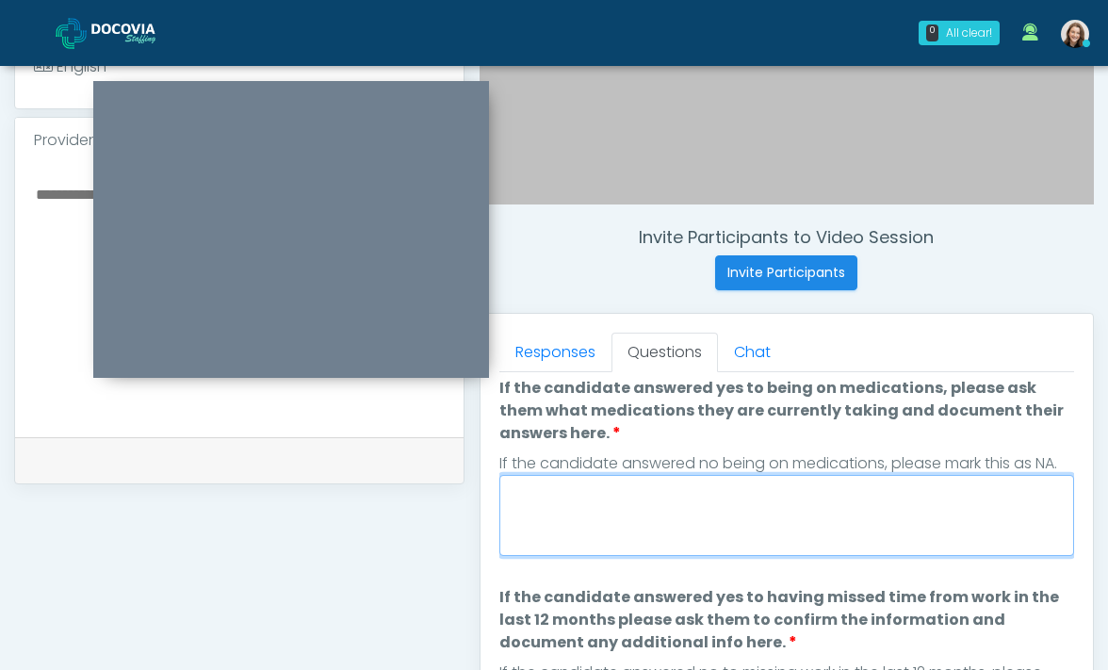
click at [638, 535] on textarea "If the candidate answered yes to being on medications, please ask them what med…" at bounding box center [786, 515] width 575 height 81
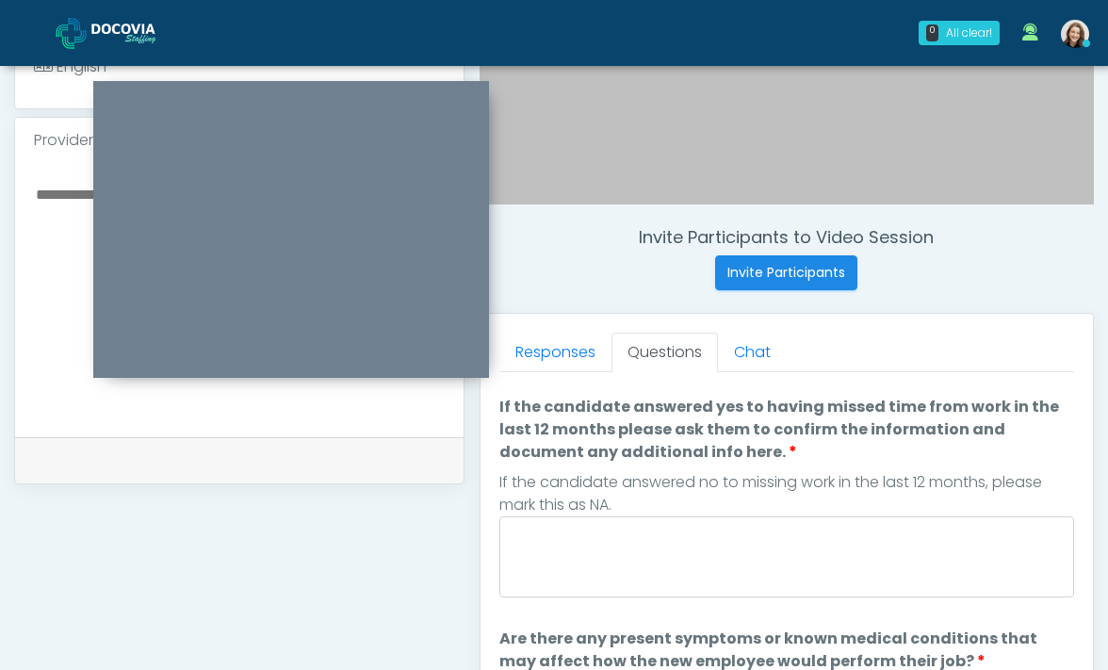
scroll to position [410, 0]
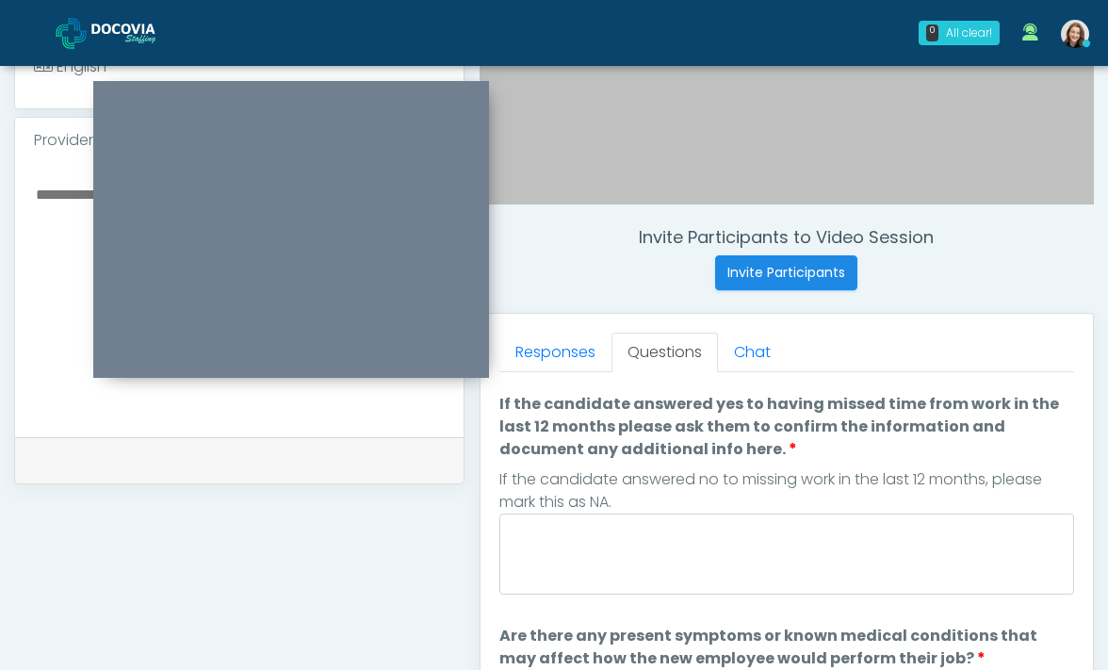
type textarea "**"
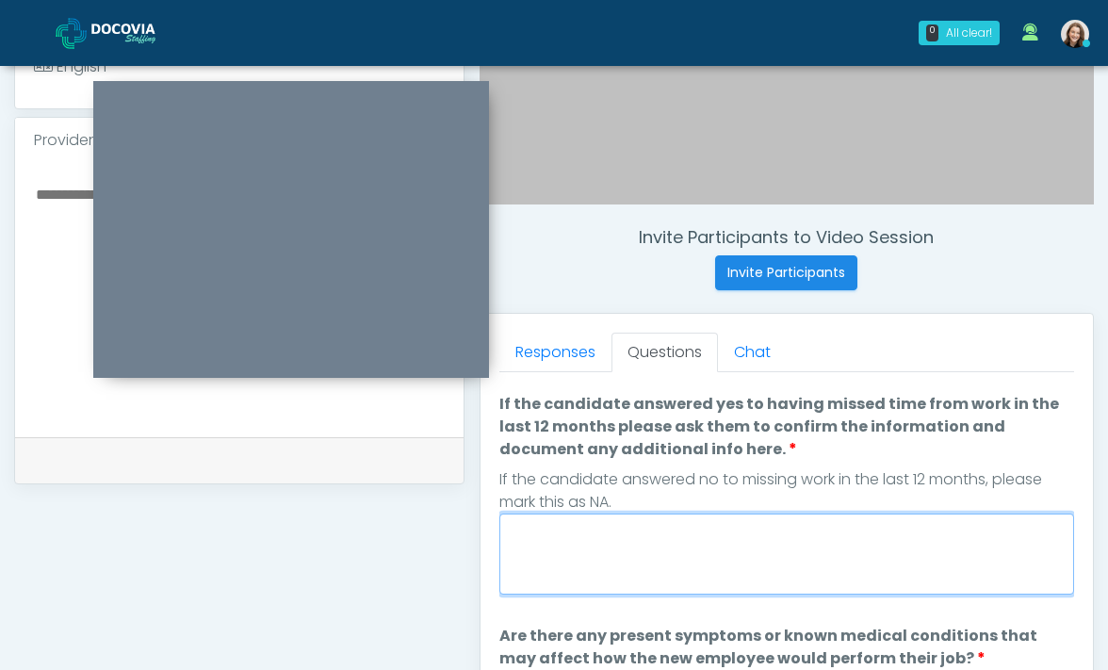
click at [800, 580] on textarea "If the candidate answered yes to having missed time from work in the last 12 mo…" at bounding box center [786, 553] width 575 height 81
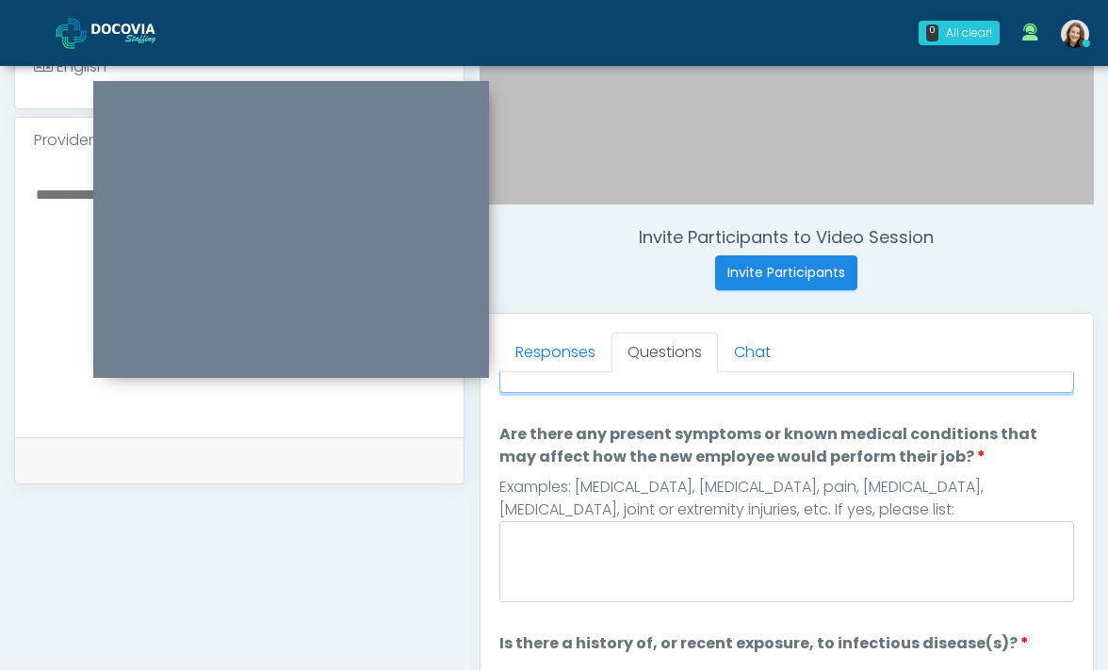
type textarea "**"
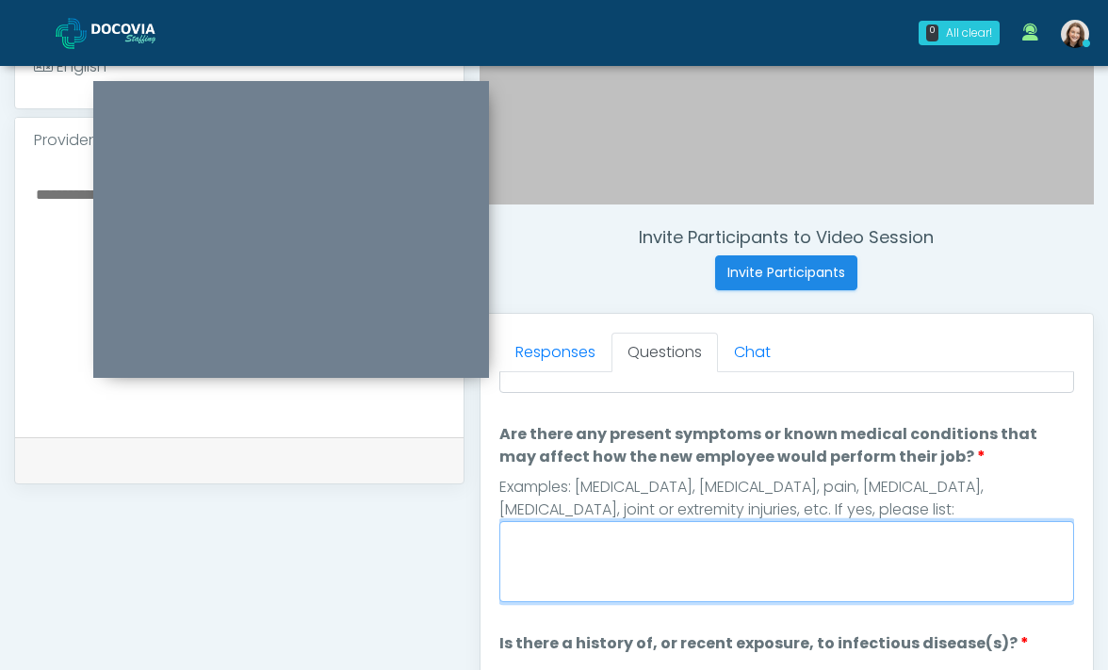
click at [860, 592] on textarea "Are there any present symptoms or known medical conditions that may affect how …" at bounding box center [786, 561] width 575 height 81
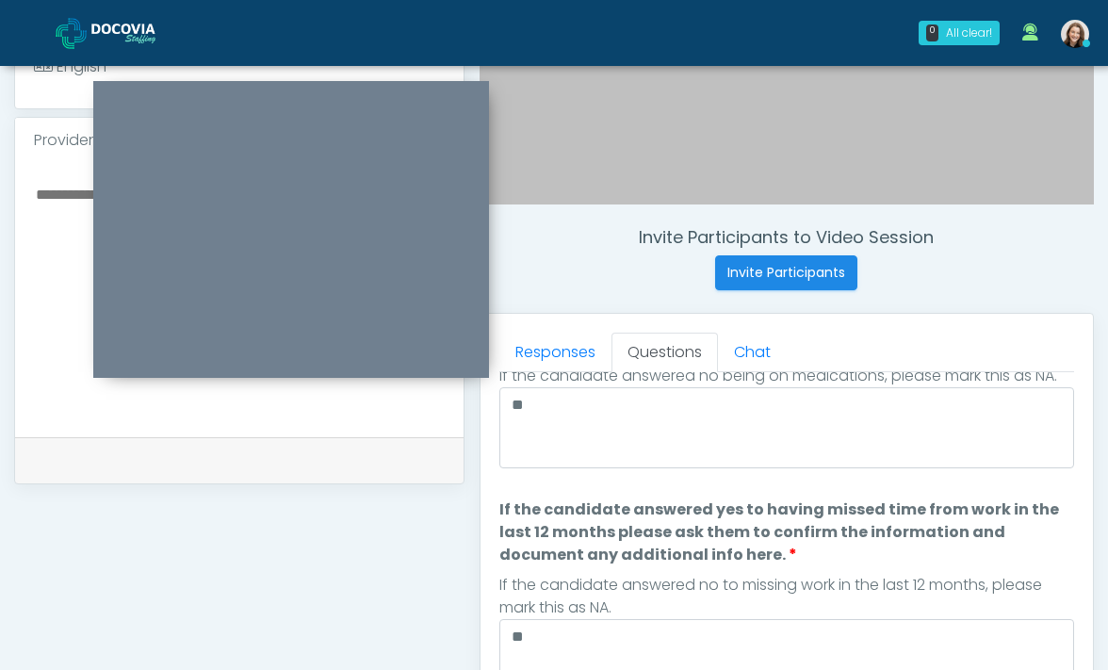
scroll to position [280, 0]
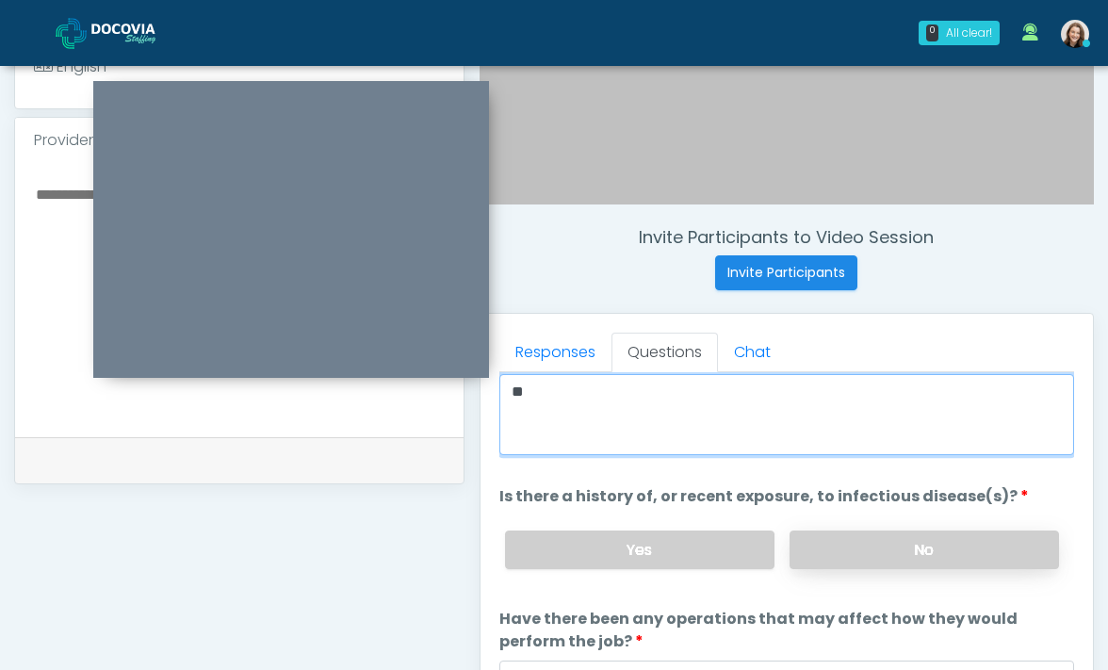
type textarea "**"
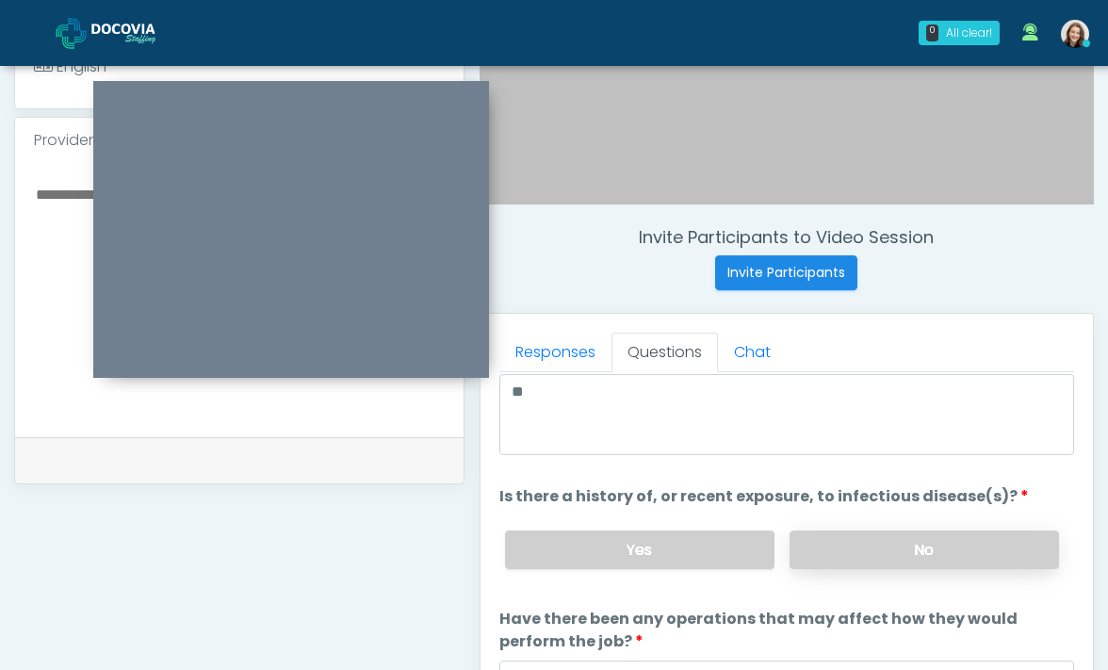
click at [988, 559] on label "No" at bounding box center [923, 549] width 269 height 39
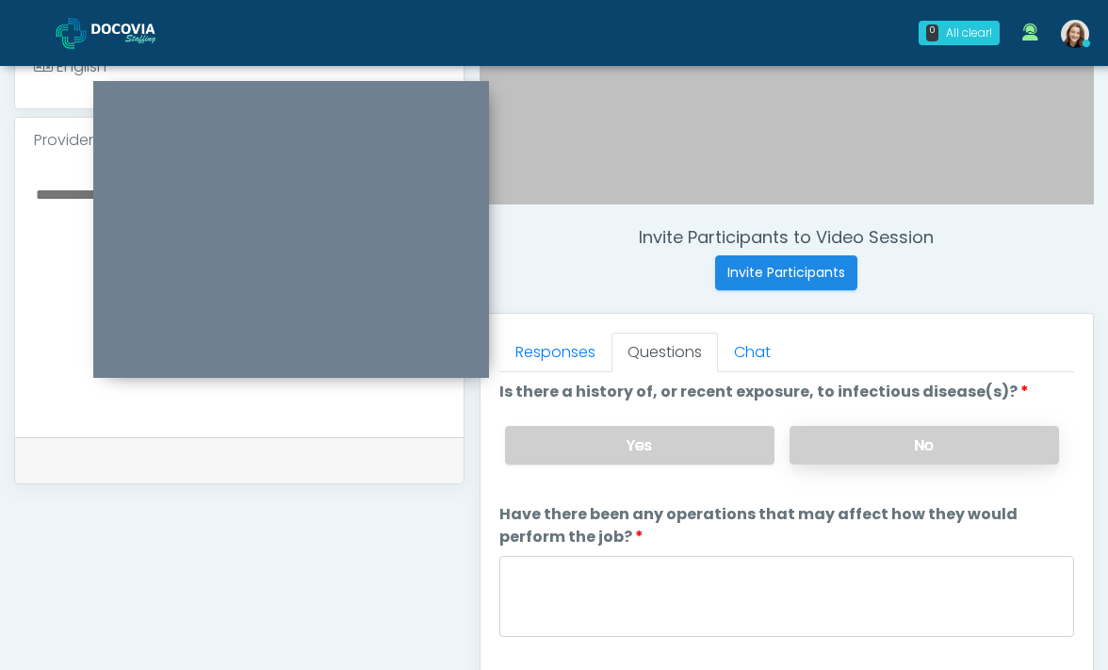
scroll to position [875, 0]
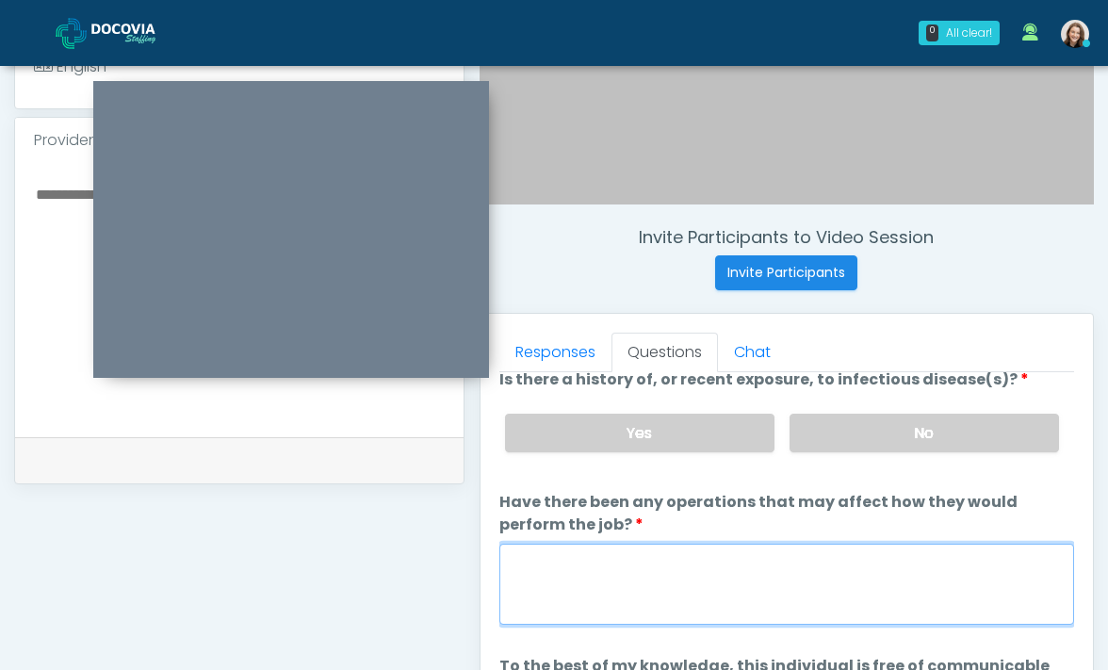
click at [912, 611] on textarea "Have there been any operations that may affect how they would perform the job?" at bounding box center [786, 583] width 575 height 81
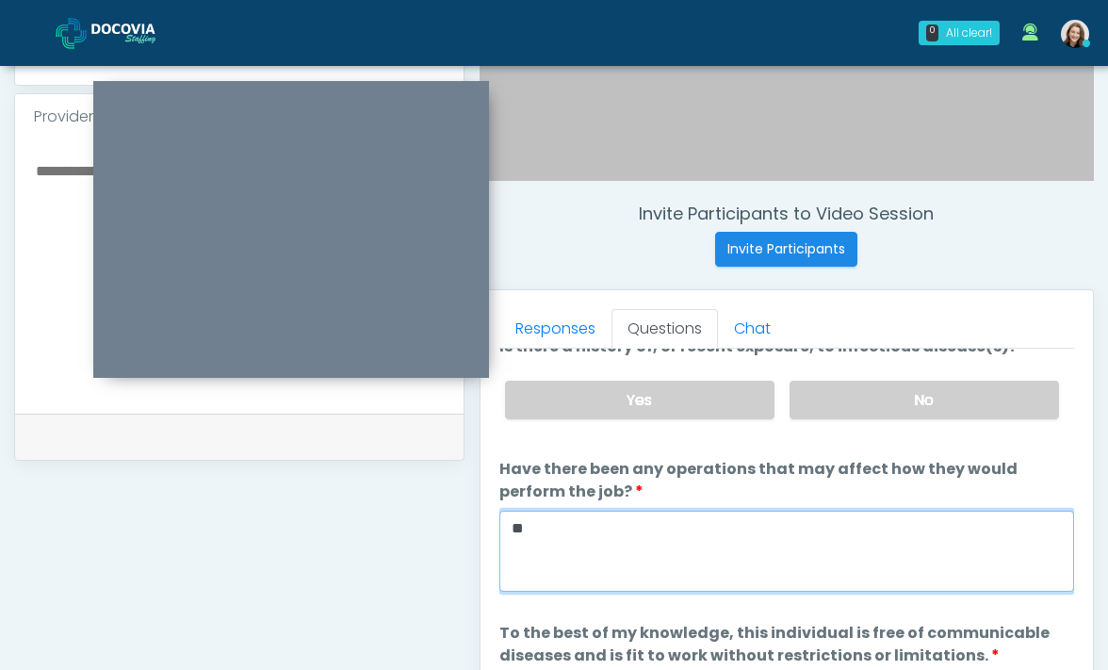
scroll to position [705, 0]
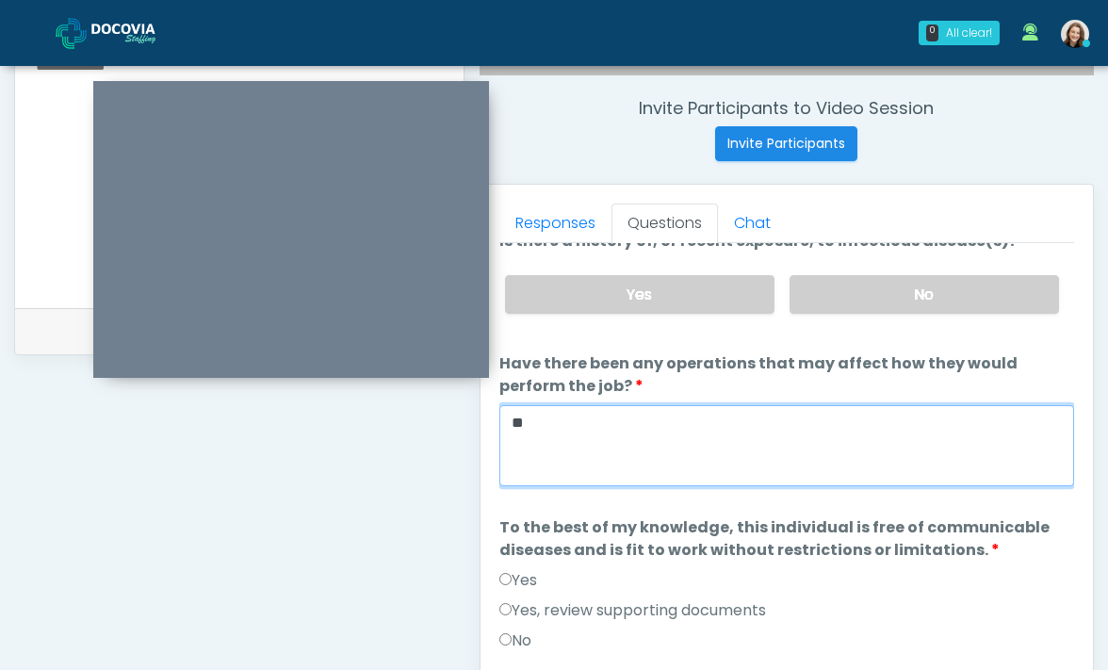
type textarea "**"
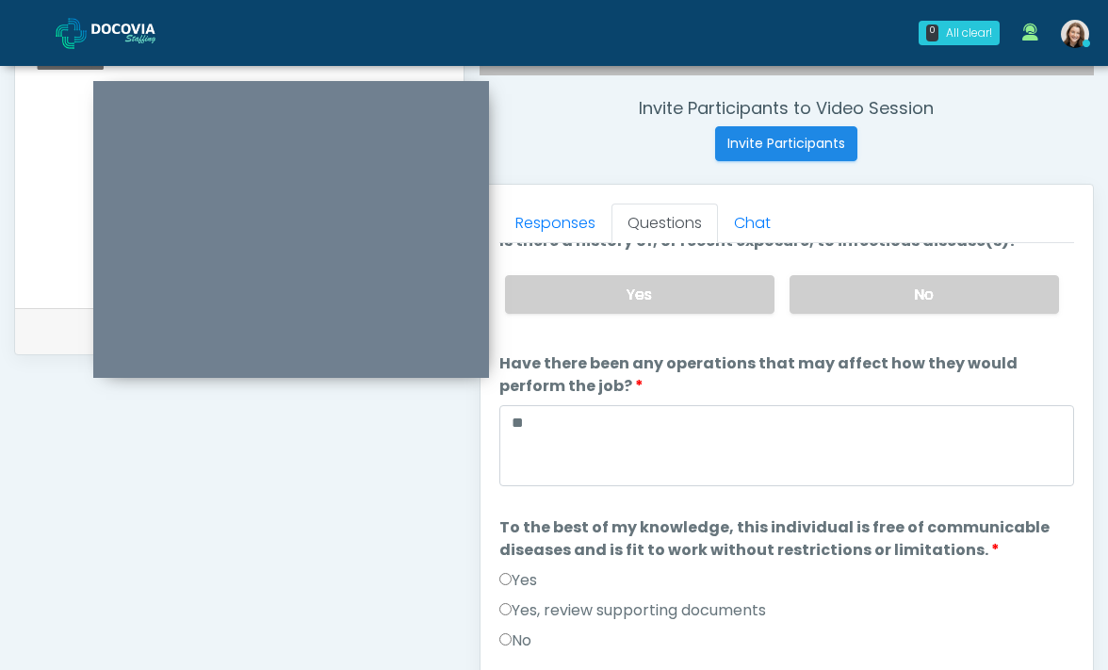
click at [537, 577] on label "Yes" at bounding box center [518, 580] width 38 height 23
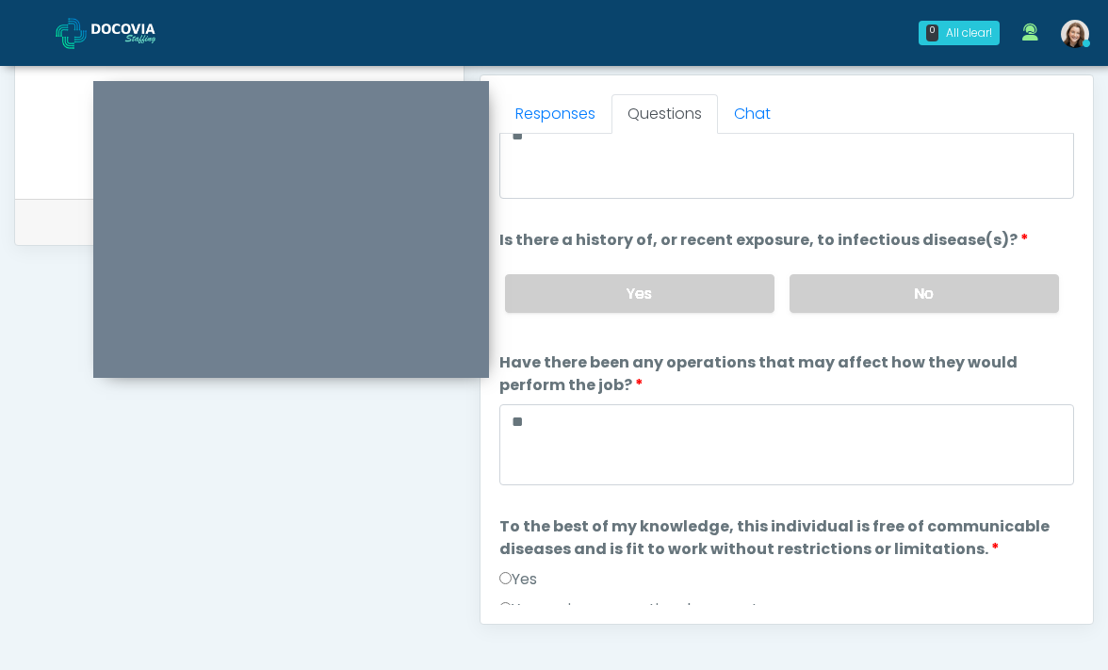
scroll to position [884, 0]
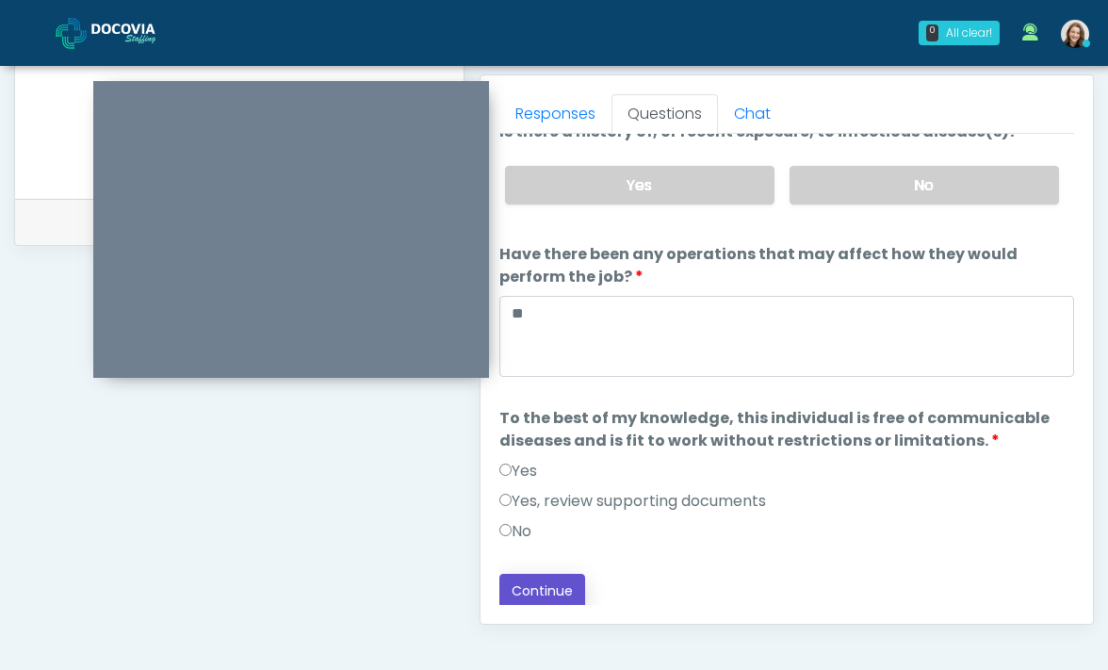
click at [549, 592] on button "Continue" at bounding box center [542, 591] width 86 height 35
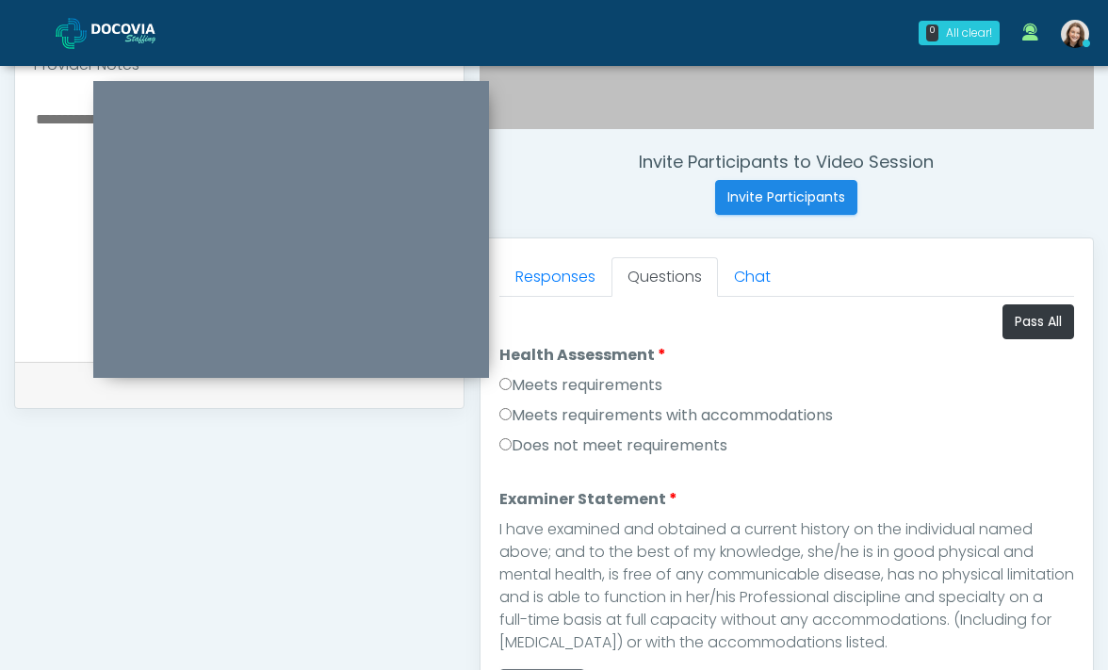
scroll to position [608, 0]
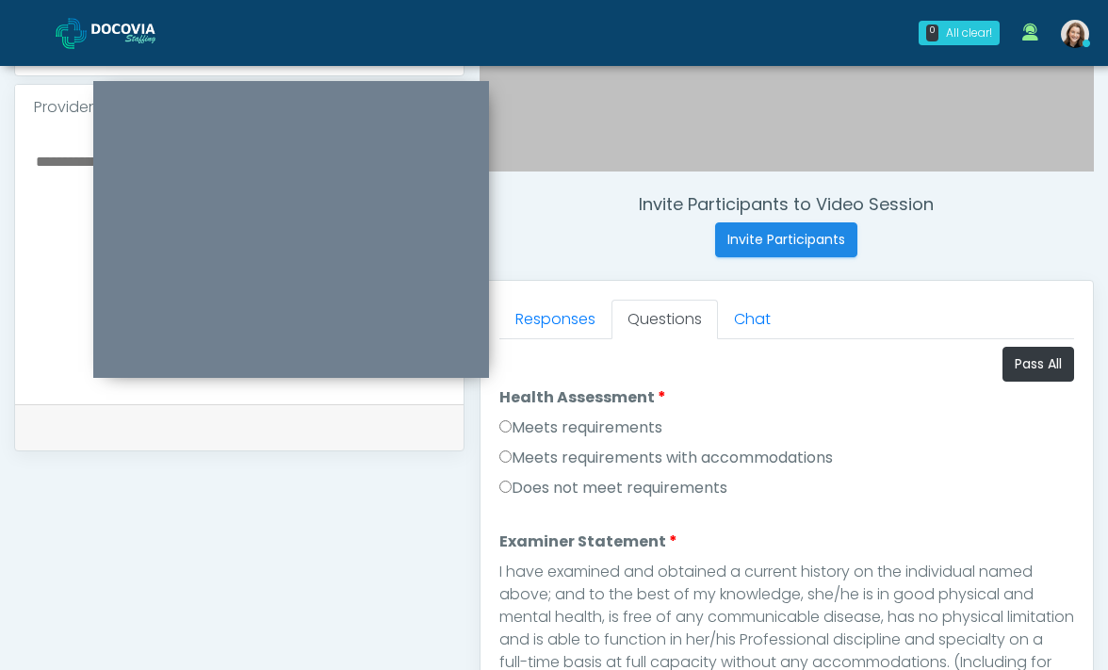
click at [557, 436] on label "Meets requirements" at bounding box center [580, 427] width 163 height 23
click at [555, 429] on label "Meets requirements" at bounding box center [580, 427] width 163 height 23
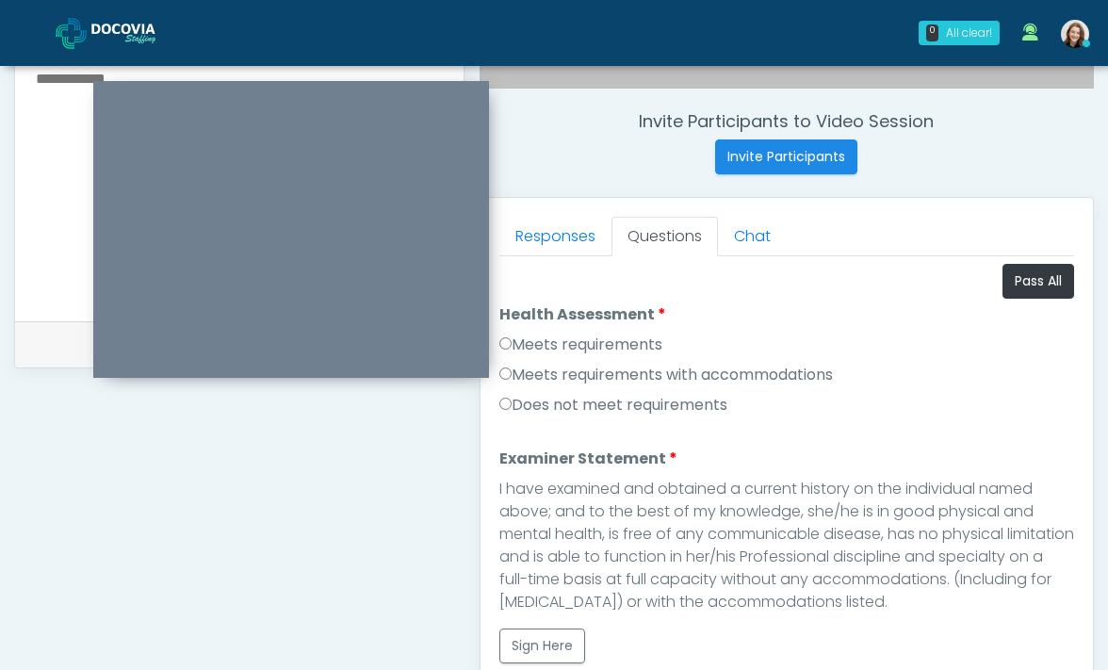
scroll to position [863, 0]
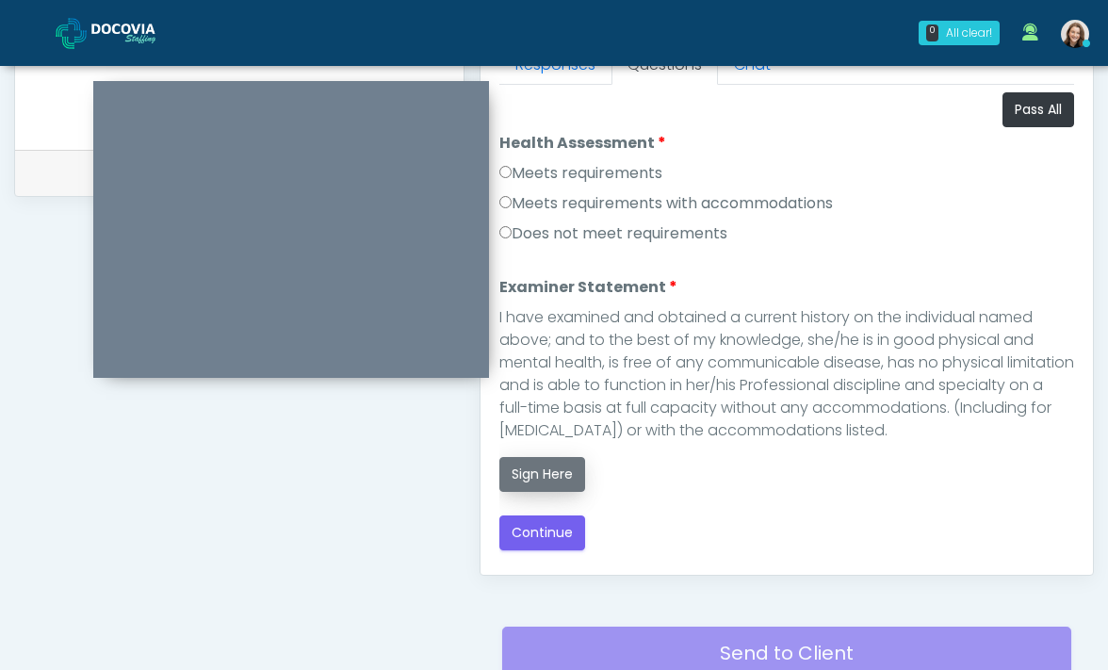
click at [539, 481] on button "Sign Here" at bounding box center [542, 474] width 86 height 35
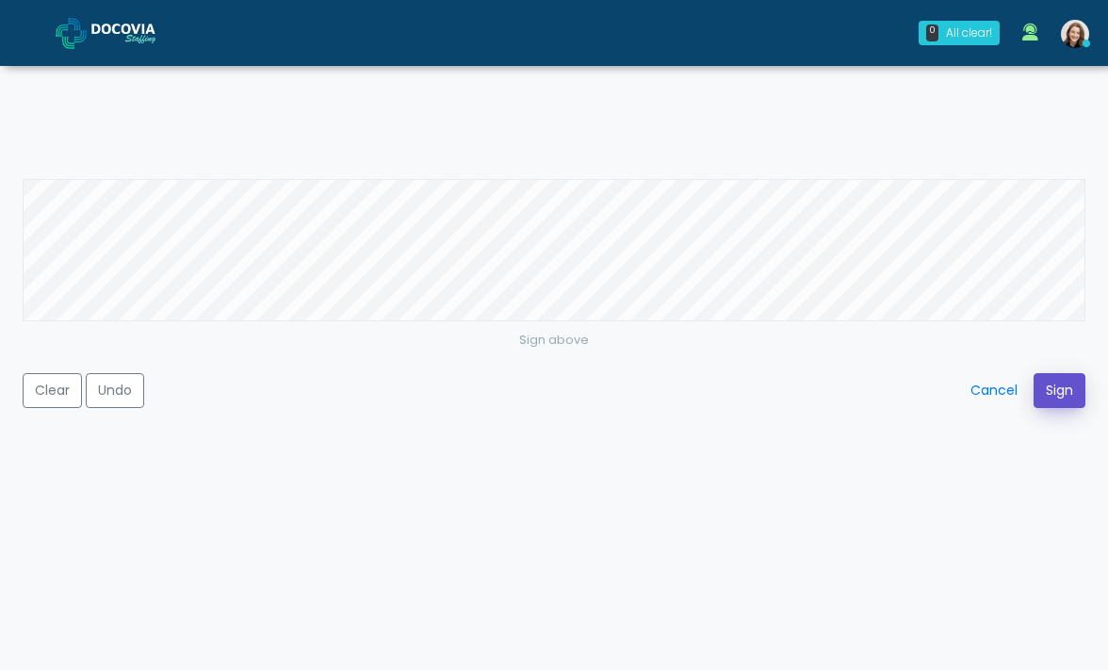
click at [1039, 397] on button "Sign" at bounding box center [1059, 390] width 52 height 35
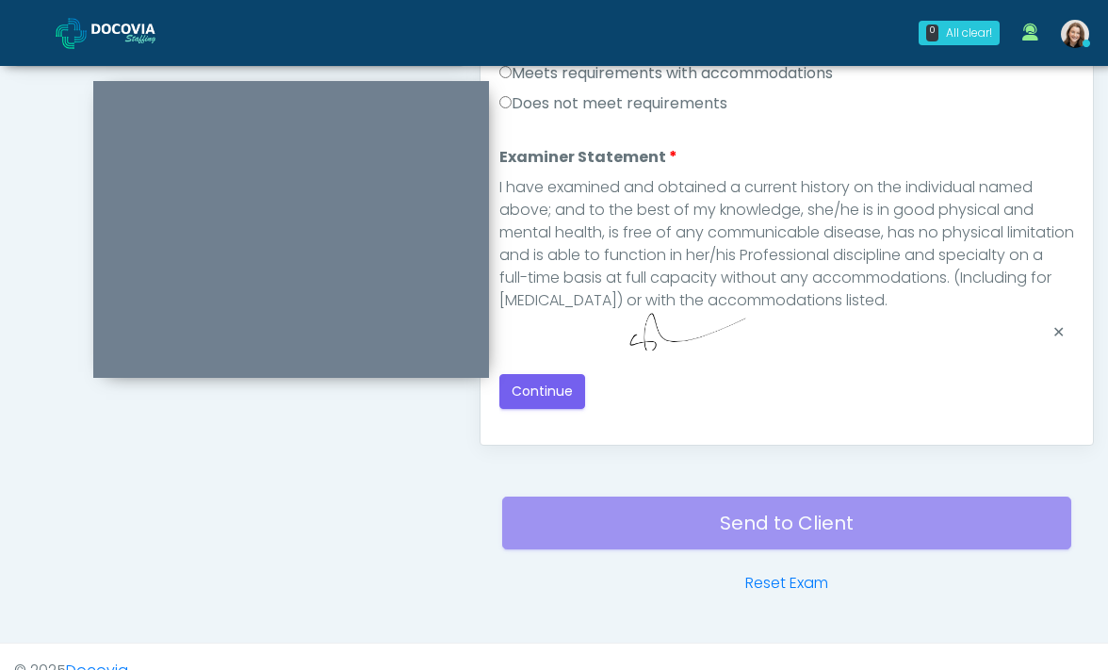
scroll to position [1021, 0]
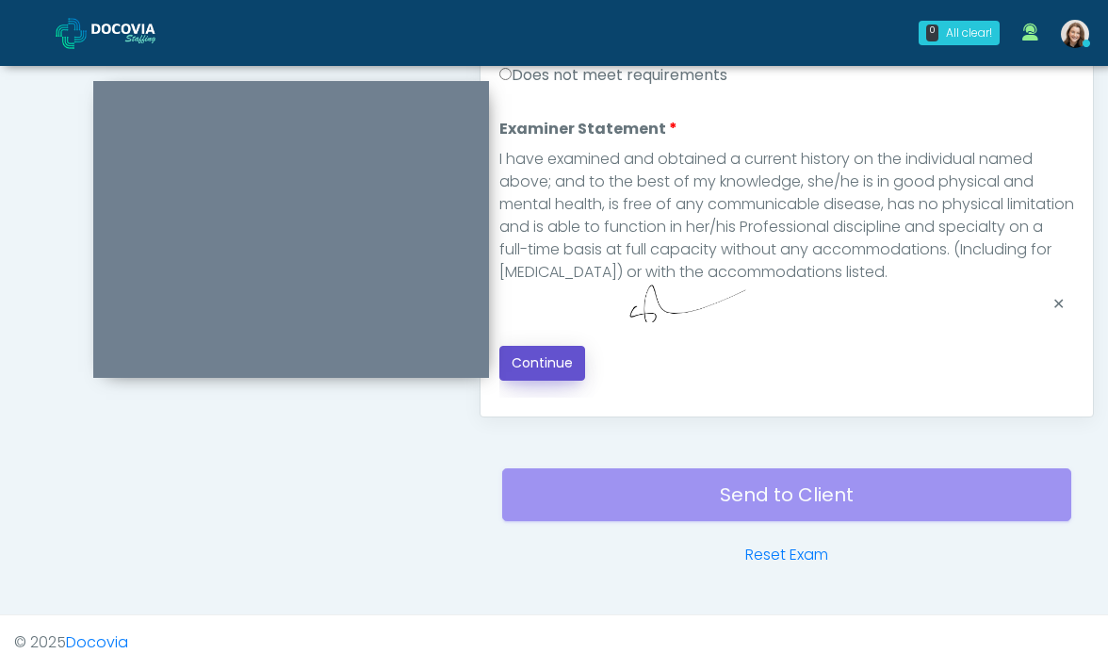
click at [552, 365] on button "Continue" at bounding box center [542, 363] width 86 height 35
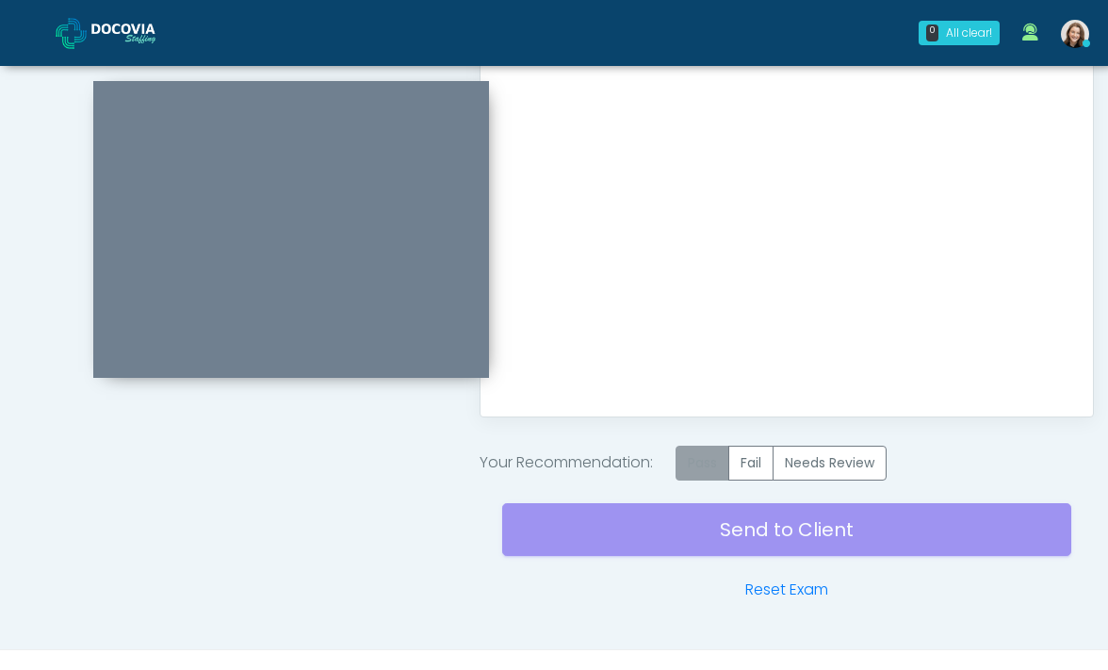
click at [693, 466] on label "Pass" at bounding box center [702, 463] width 54 height 35
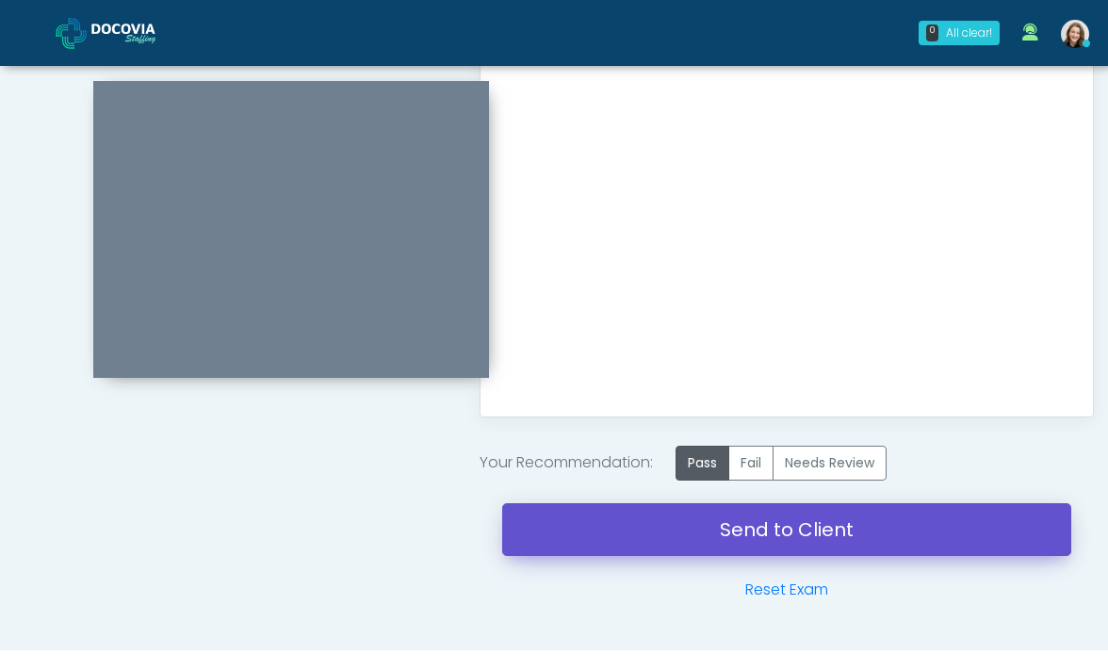
click at [689, 532] on link "Send to Client" at bounding box center [787, 529] width 570 height 53
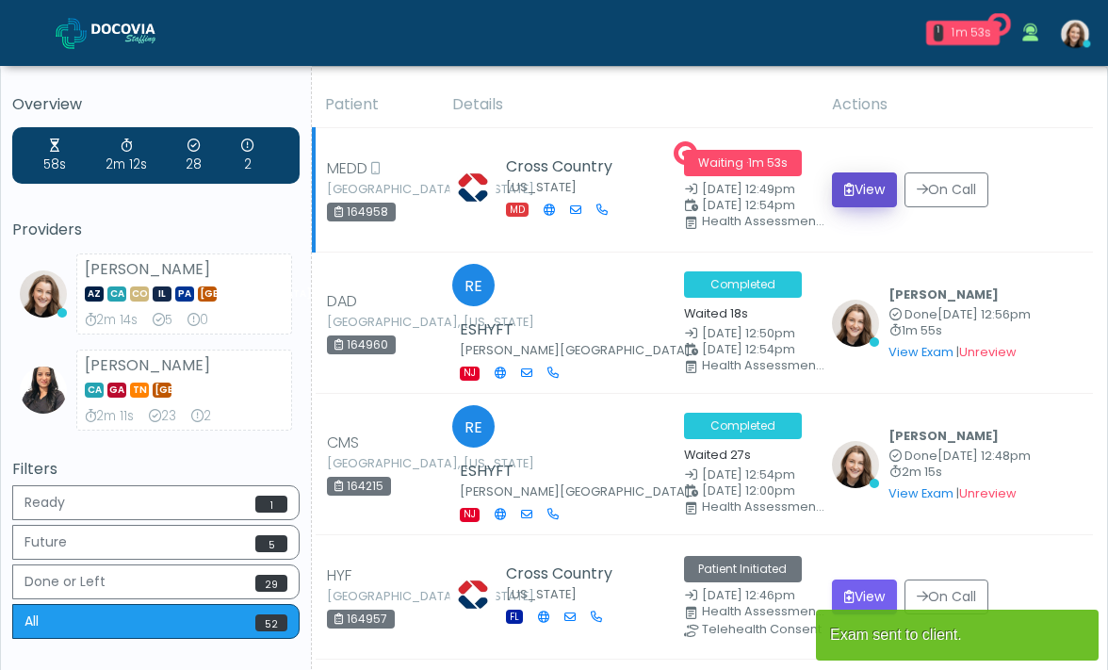
click at [897, 192] on button "View" at bounding box center [864, 189] width 65 height 35
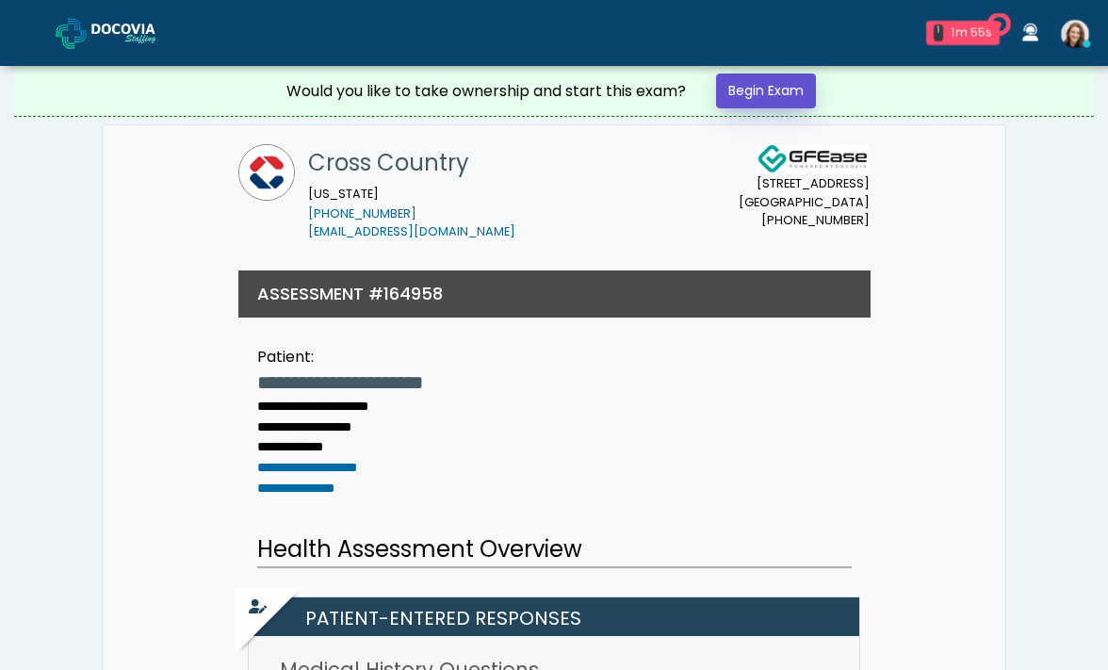
click at [784, 95] on link "Begin Exam" at bounding box center [766, 90] width 100 height 35
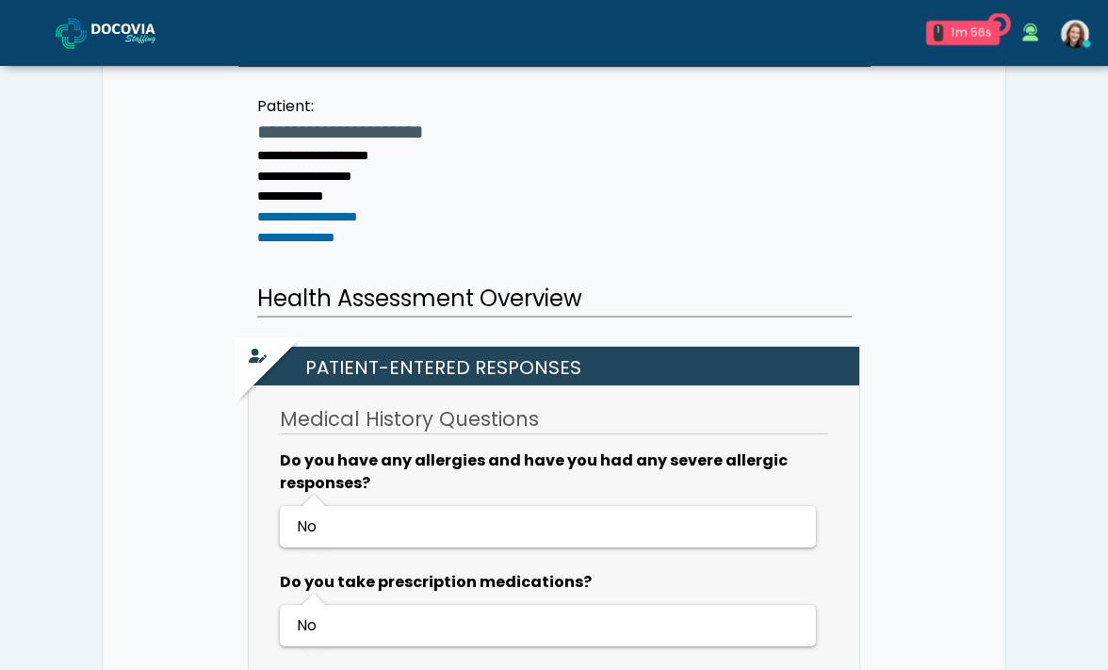
scroll to position [659, 0]
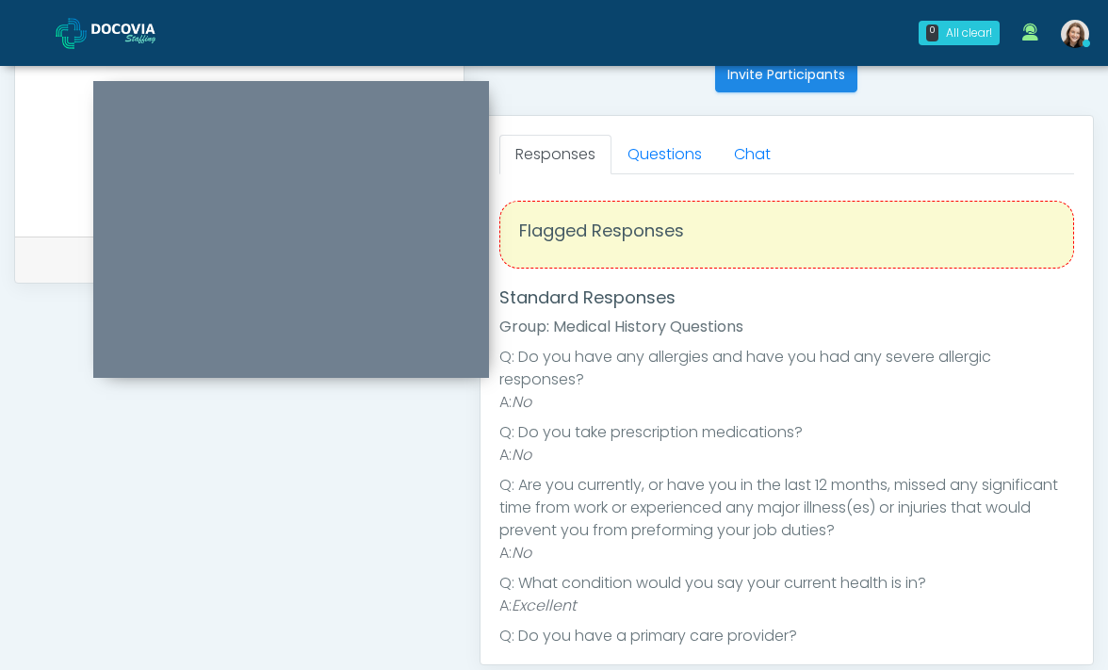
scroll to position [702, 0]
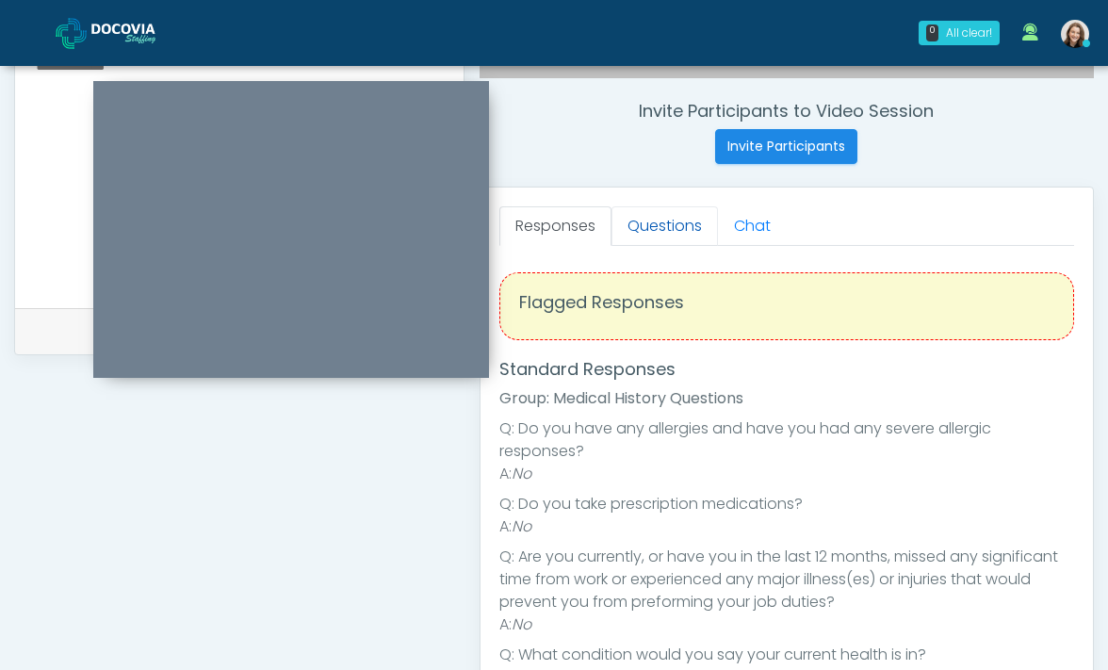
click at [664, 239] on link "Questions" at bounding box center [664, 226] width 106 height 40
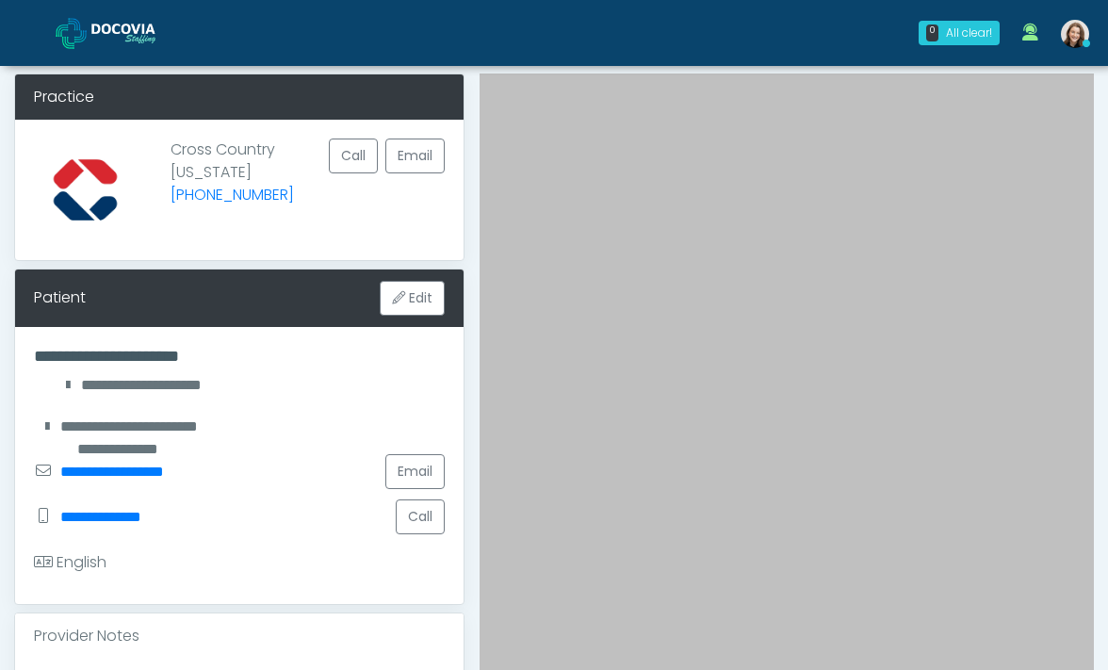
scroll to position [75, 0]
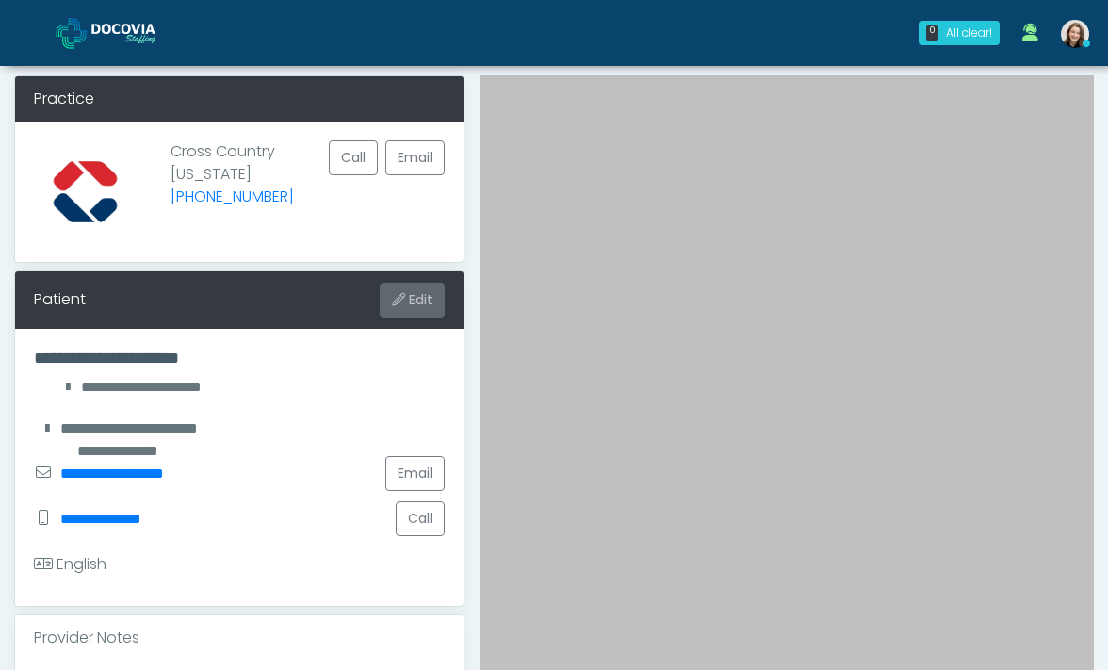
click at [417, 302] on button "Edit" at bounding box center [412, 300] width 65 height 35
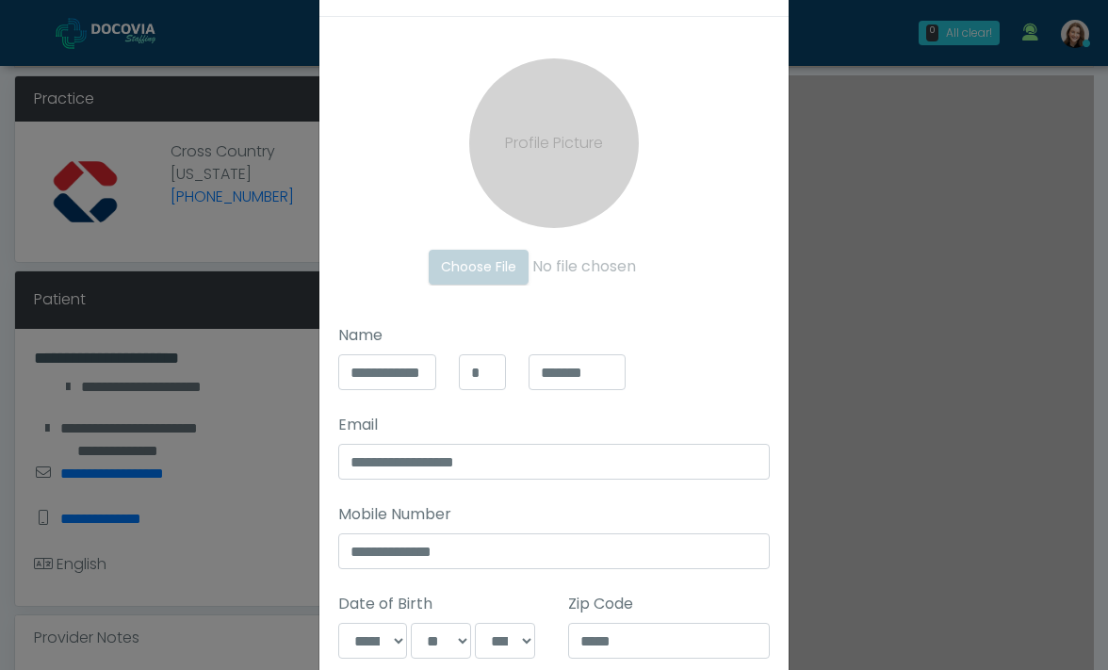
scroll to position [174, 0]
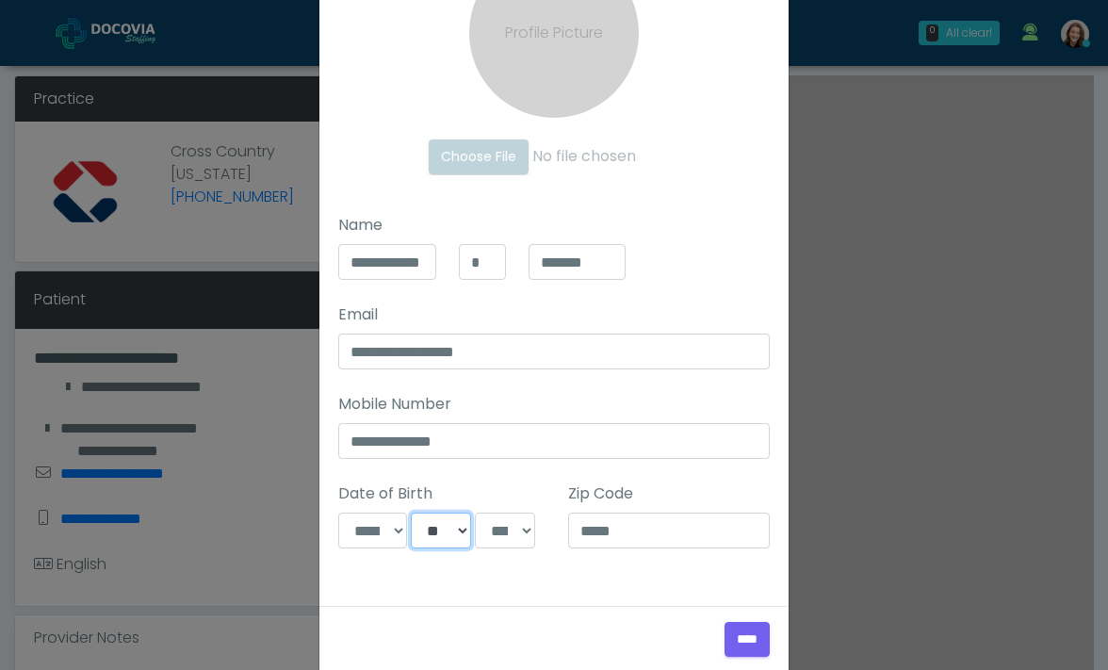
click at [440, 527] on select "*** * * * * * * * * * ** ** ** ** ** ** ** ** ** ** ** ** ** ** ** ** ** ** ** …" at bounding box center [441, 530] width 60 height 36
select select "**"
click at [756, 640] on input "****" at bounding box center [746, 639] width 45 height 35
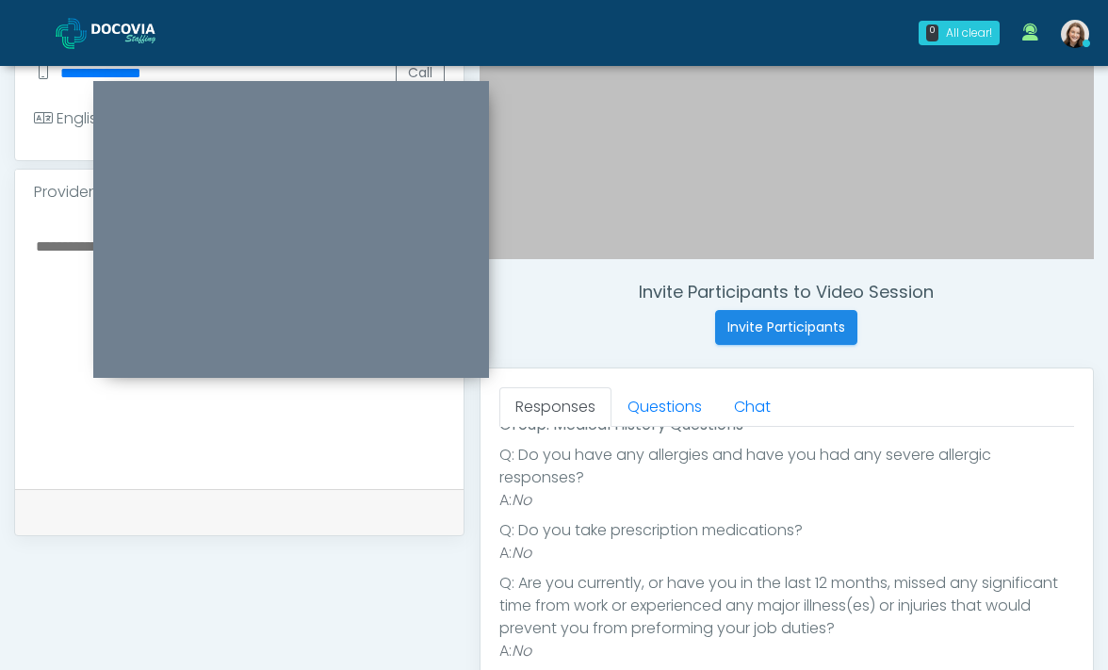
scroll to position [288, 0]
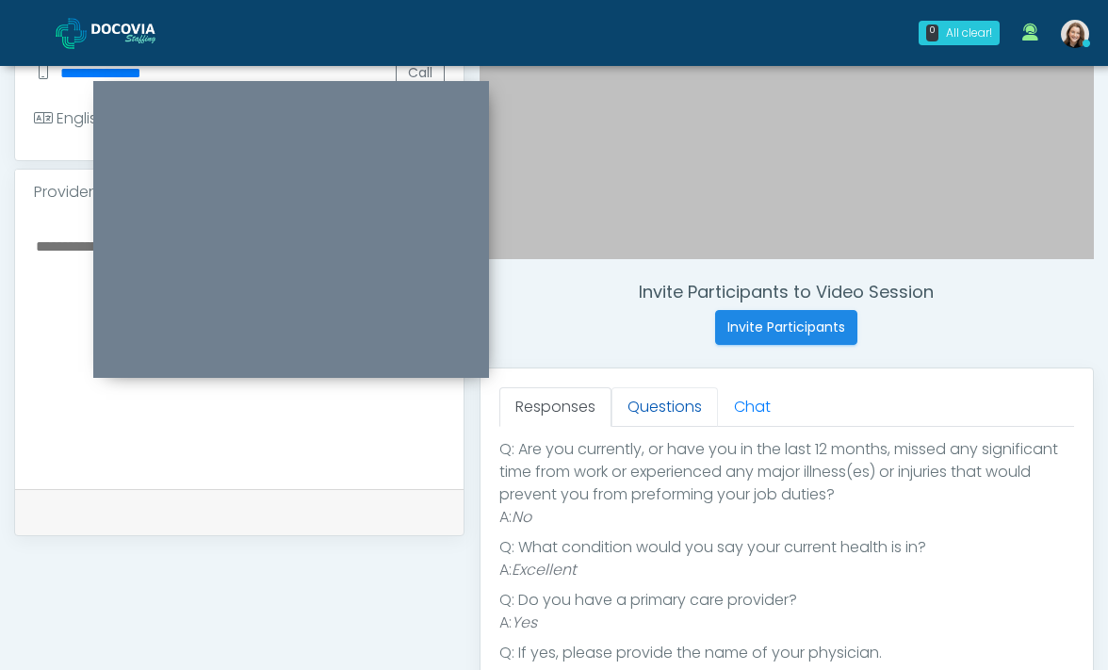
click at [640, 400] on link "Questions" at bounding box center [664, 407] width 106 height 40
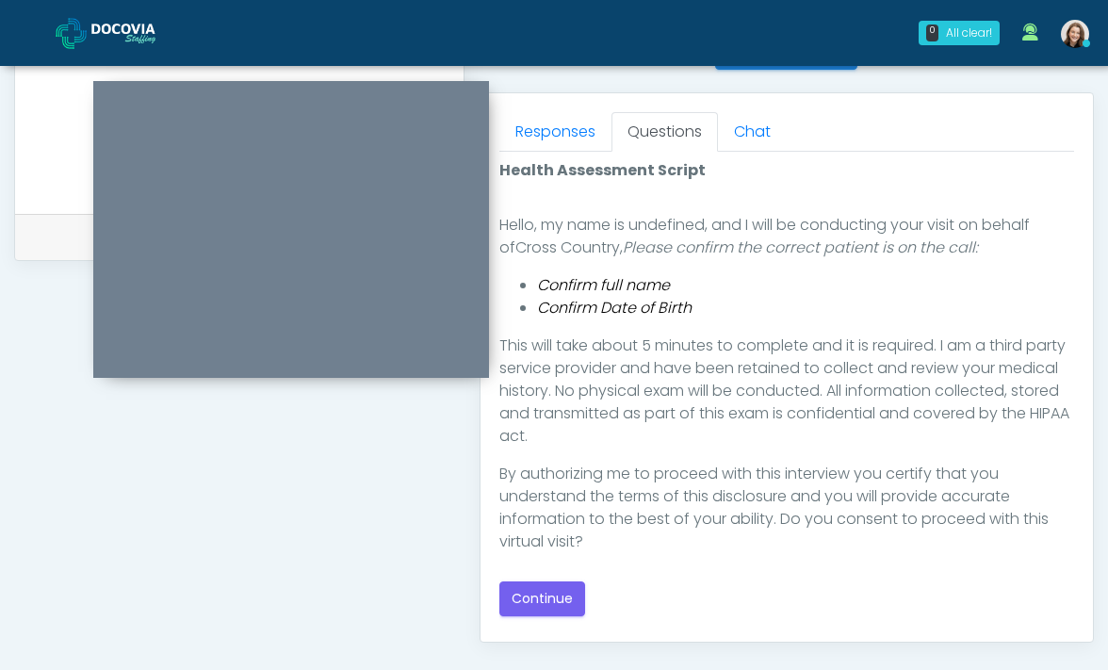
scroll to position [53, 0]
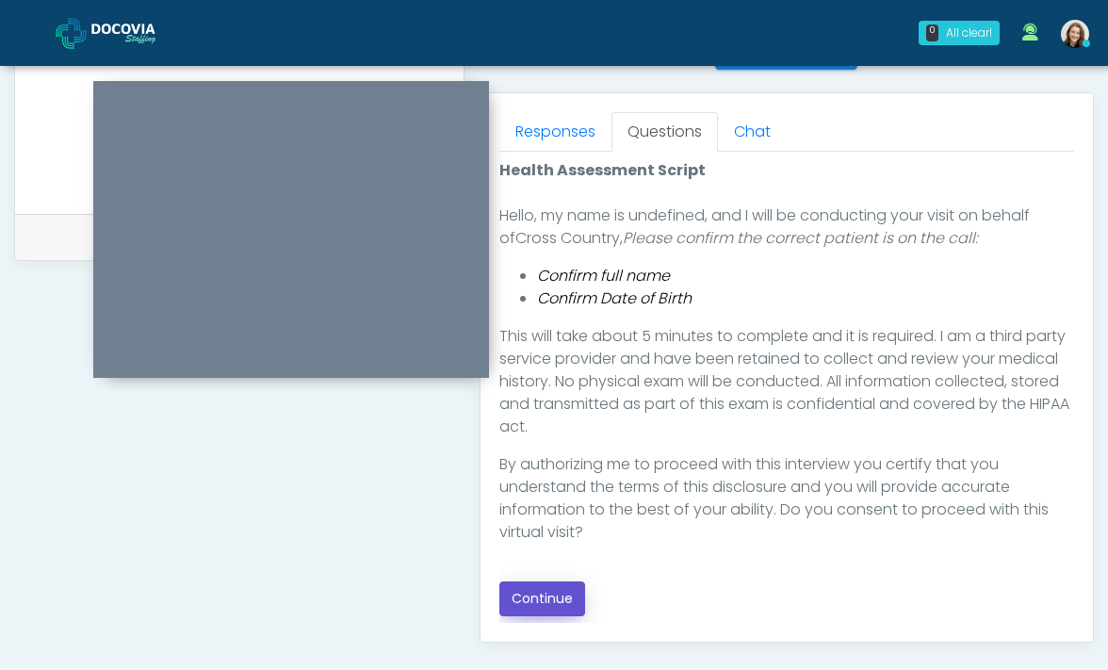
click at [549, 594] on button "Continue" at bounding box center [542, 598] width 86 height 35
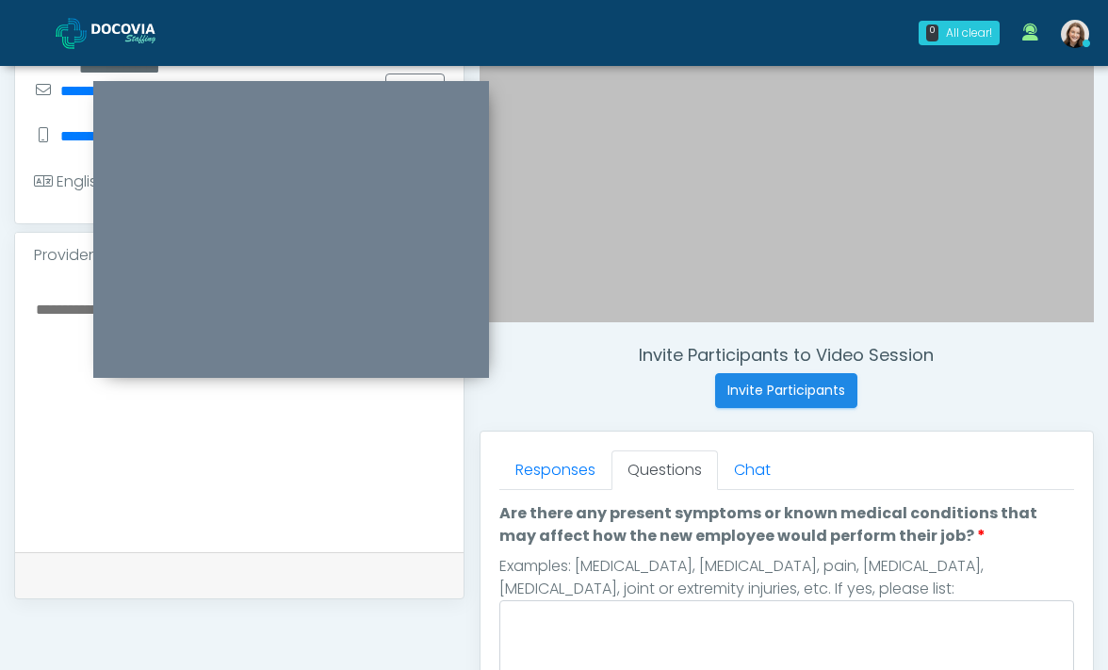
scroll to position [715, 0]
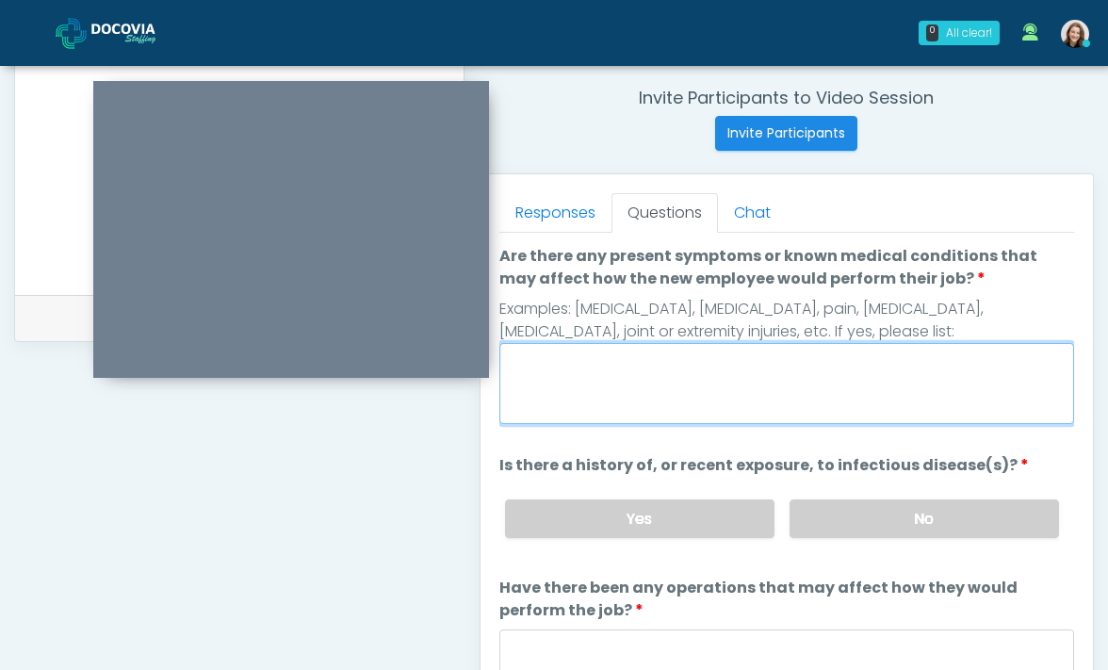
click at [603, 373] on textarea "Are there any present symptoms or known medical conditions that may affect how …" at bounding box center [786, 383] width 575 height 81
type textarea "**"
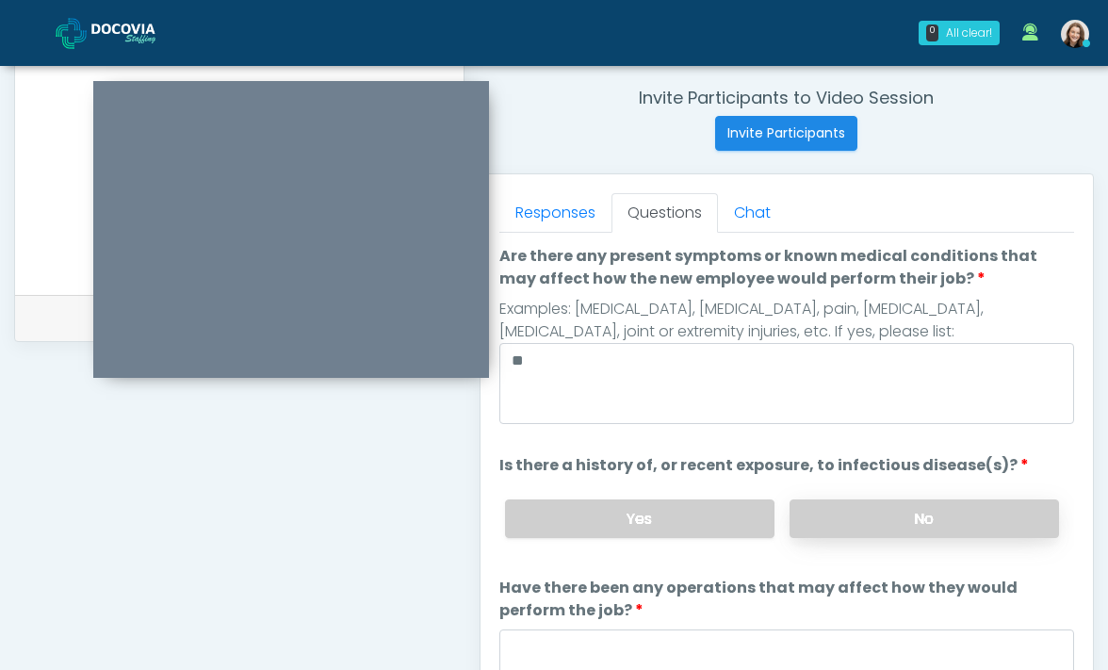
click at [868, 517] on label "No" at bounding box center [923, 518] width 269 height 39
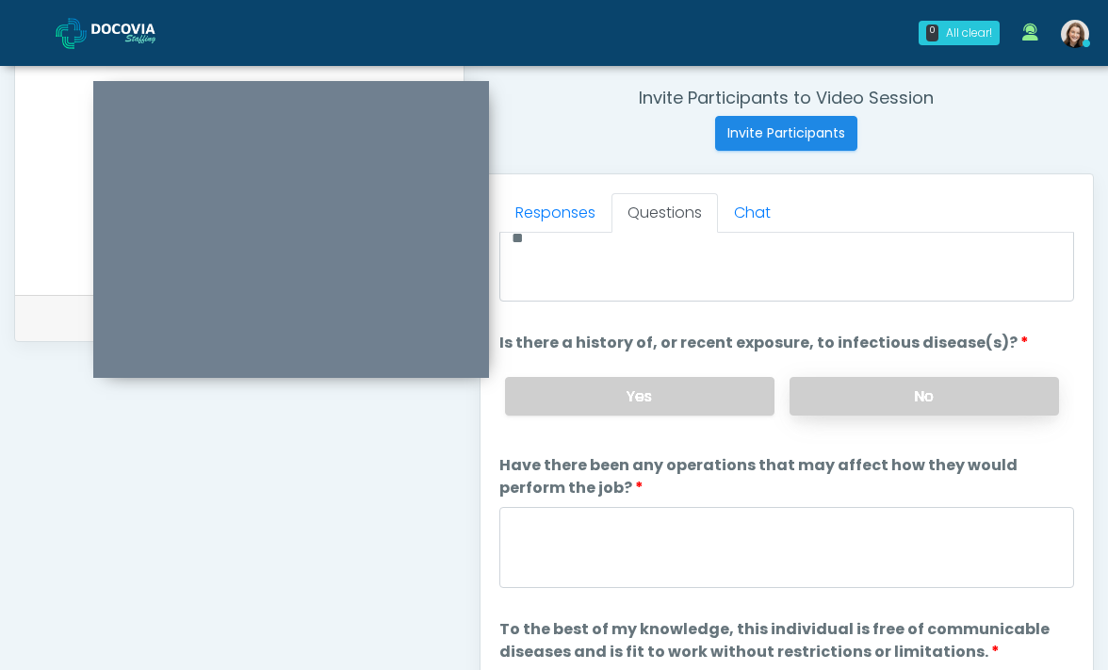
scroll to position [122, 0]
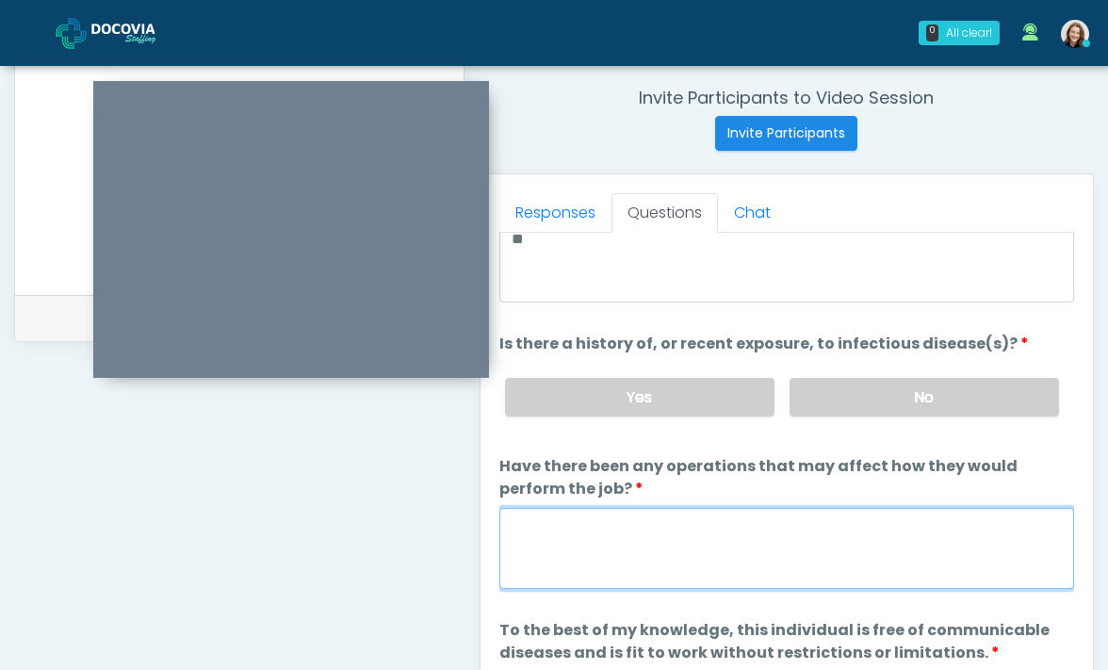
click at [854, 543] on textarea "Have there been any operations that may affect how they would perform the job?" at bounding box center [786, 548] width 575 height 81
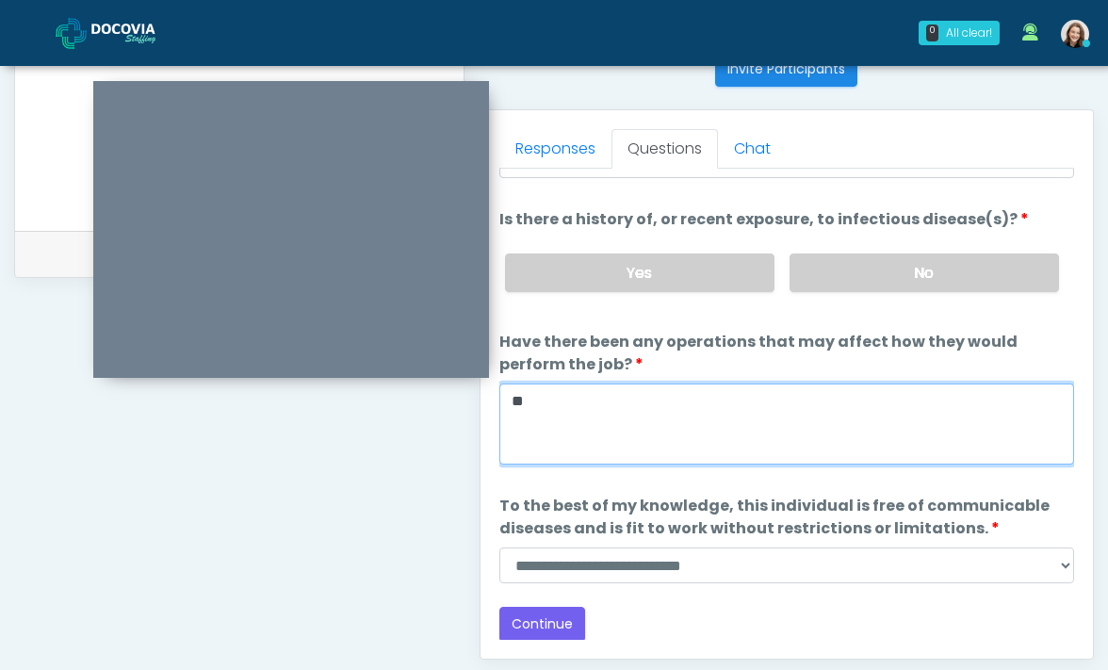
scroll to position [778, 0]
type textarea "**"
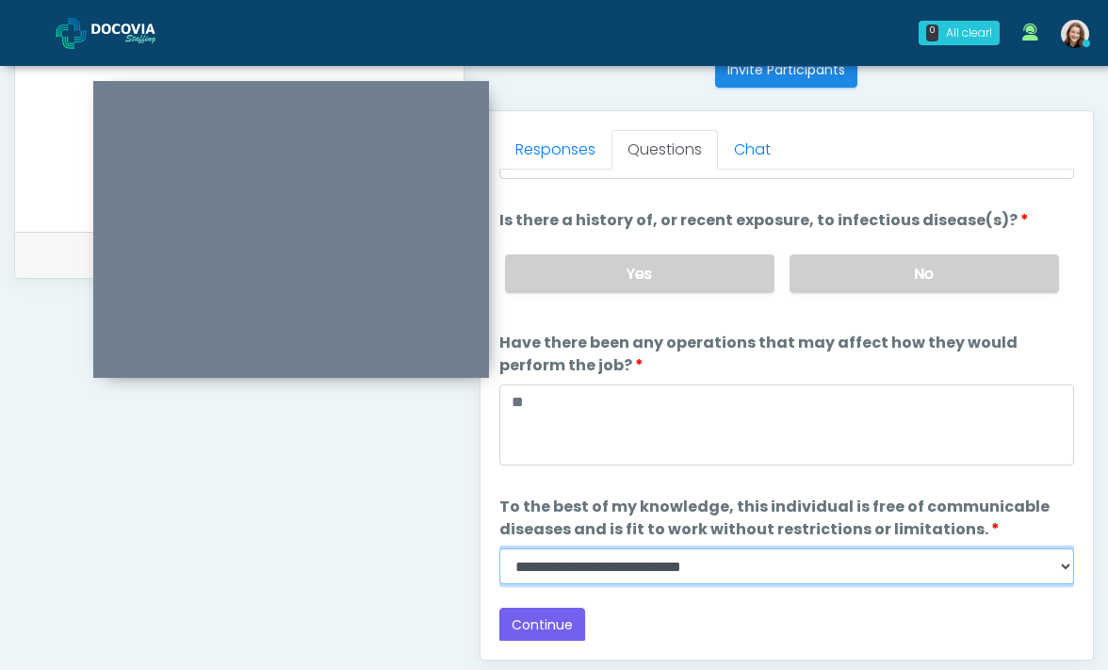
click at [748, 548] on select "**********" at bounding box center [786, 566] width 575 height 36
click at [711, 560] on select "**********" at bounding box center [786, 566] width 575 height 36
select select "******"
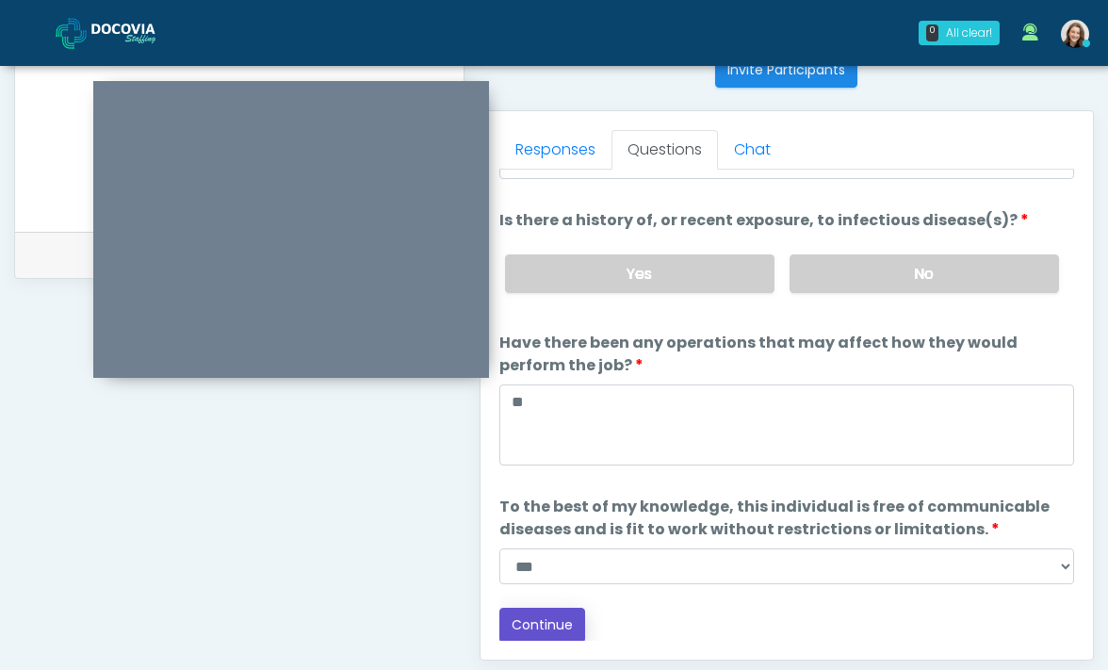
click at [570, 629] on button "Continue" at bounding box center [542, 625] width 86 height 35
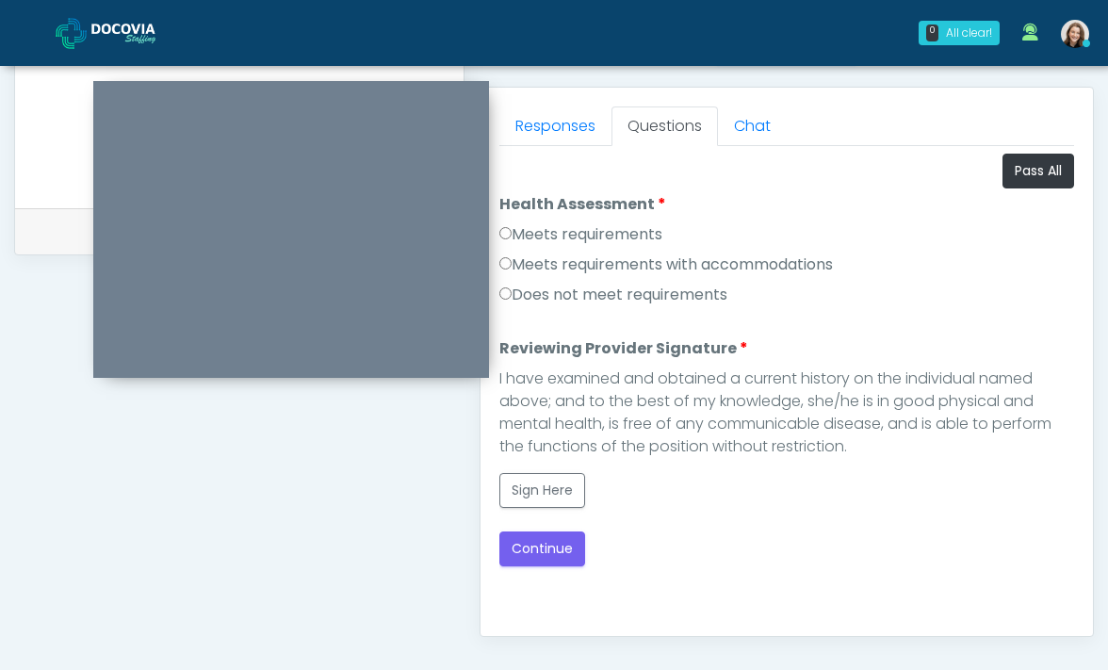
scroll to position [781, 0]
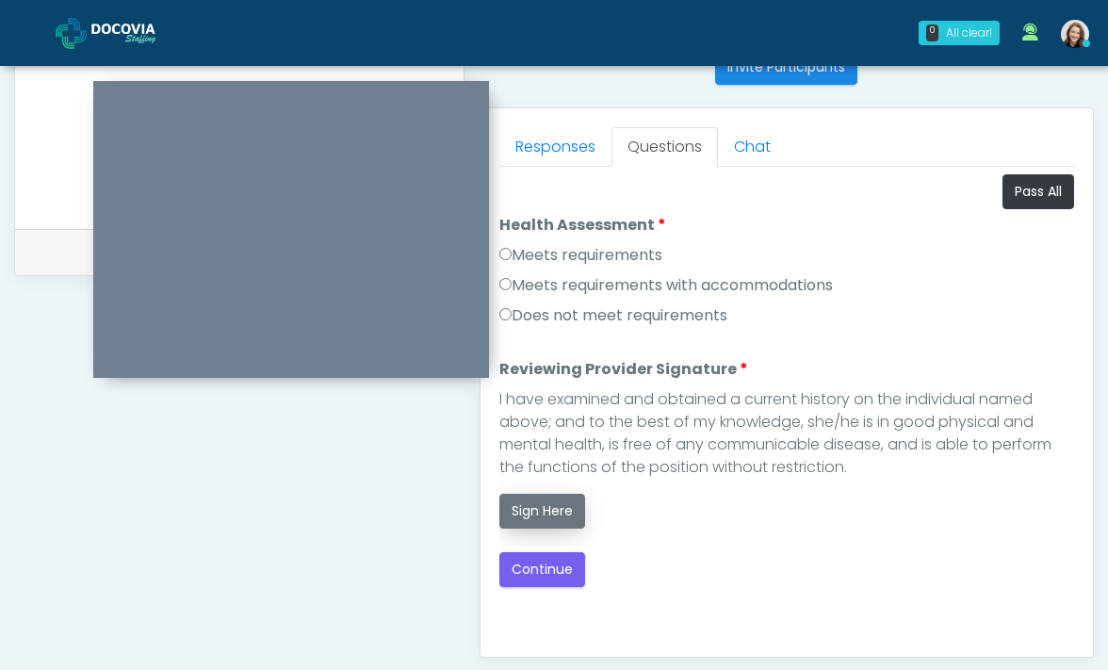
click at [527, 514] on button "Sign Here" at bounding box center [542, 511] width 86 height 35
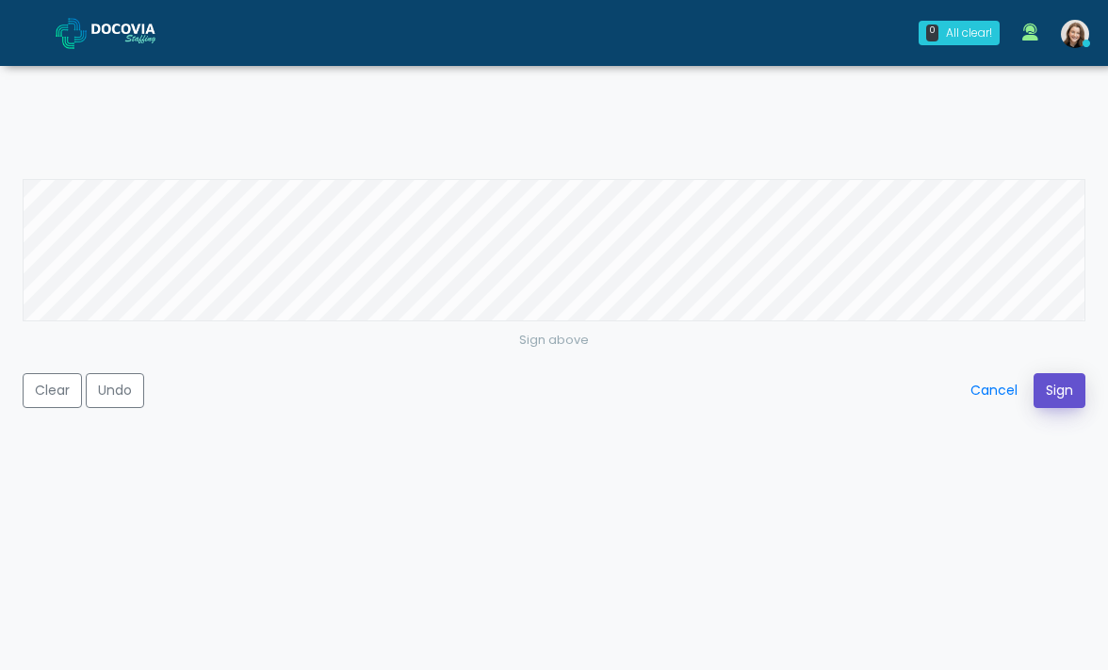
click at [1062, 395] on button "Sign" at bounding box center [1059, 390] width 52 height 35
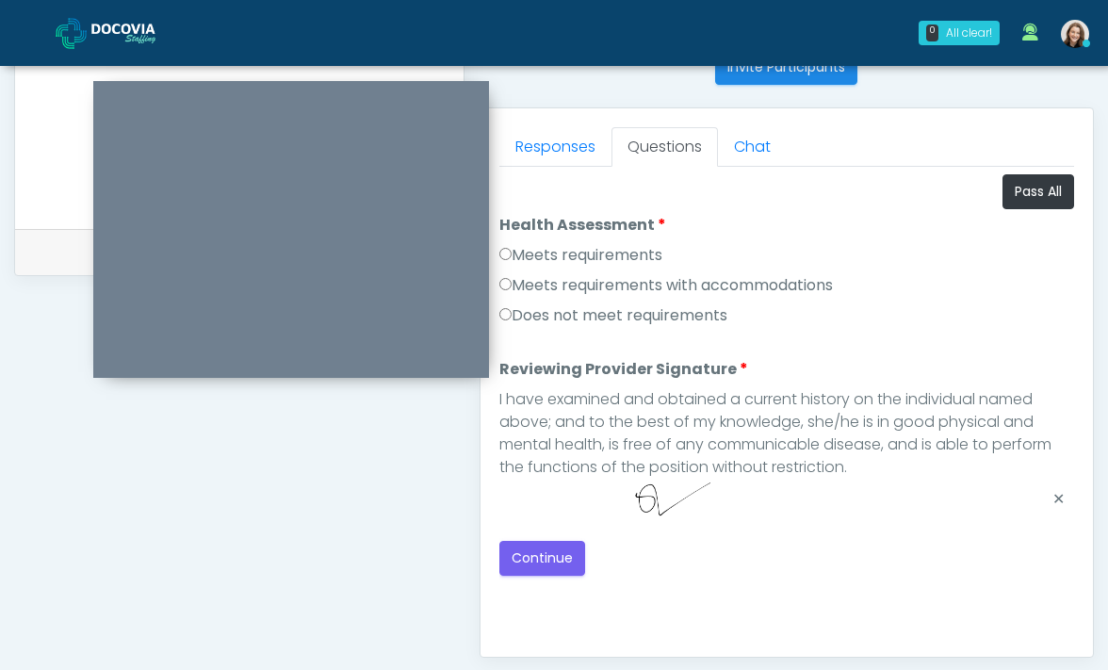
click at [643, 254] on label "Meets requirements" at bounding box center [580, 255] width 163 height 23
click at [566, 556] on button "Continue" at bounding box center [542, 558] width 86 height 35
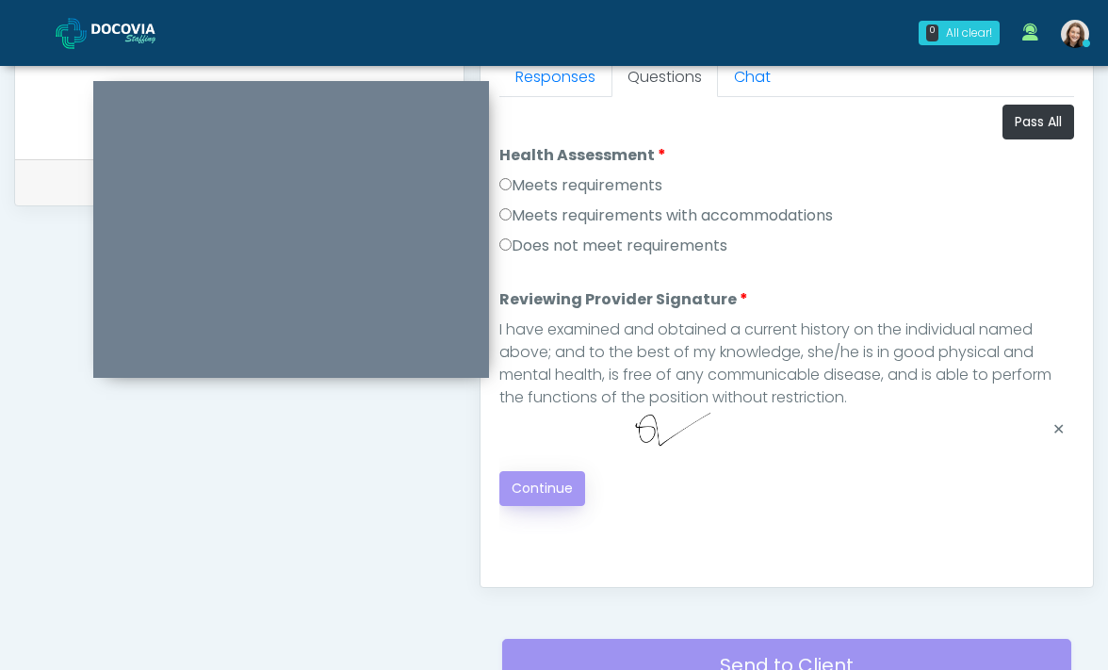
scroll to position [851, 0]
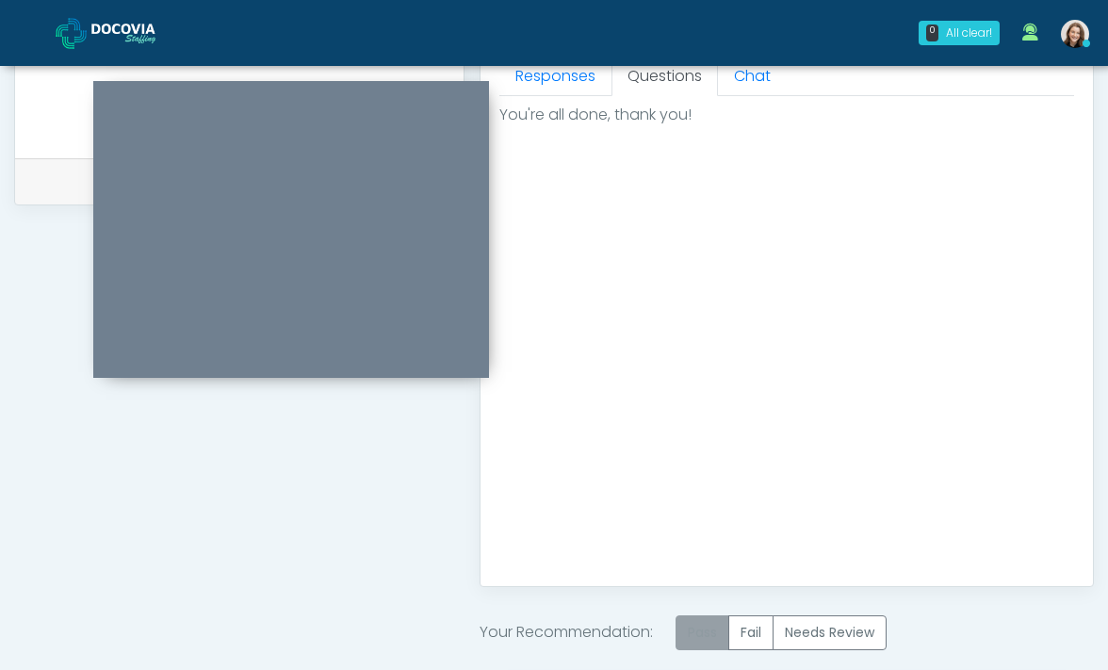
click at [705, 632] on label "Pass" at bounding box center [702, 632] width 54 height 35
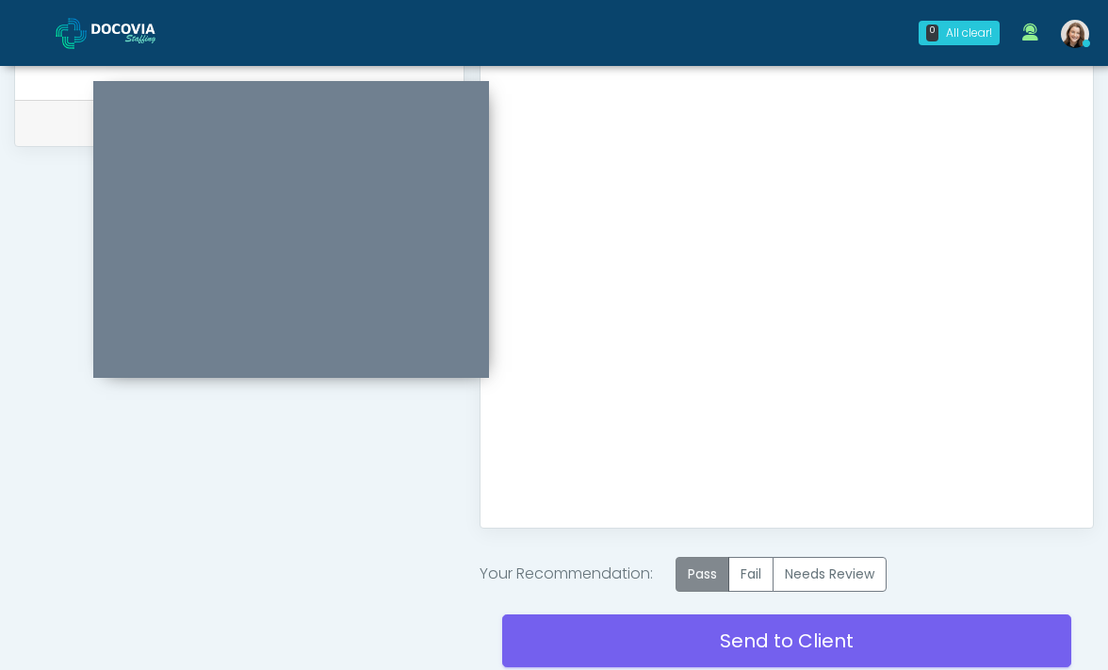
scroll to position [991, 0]
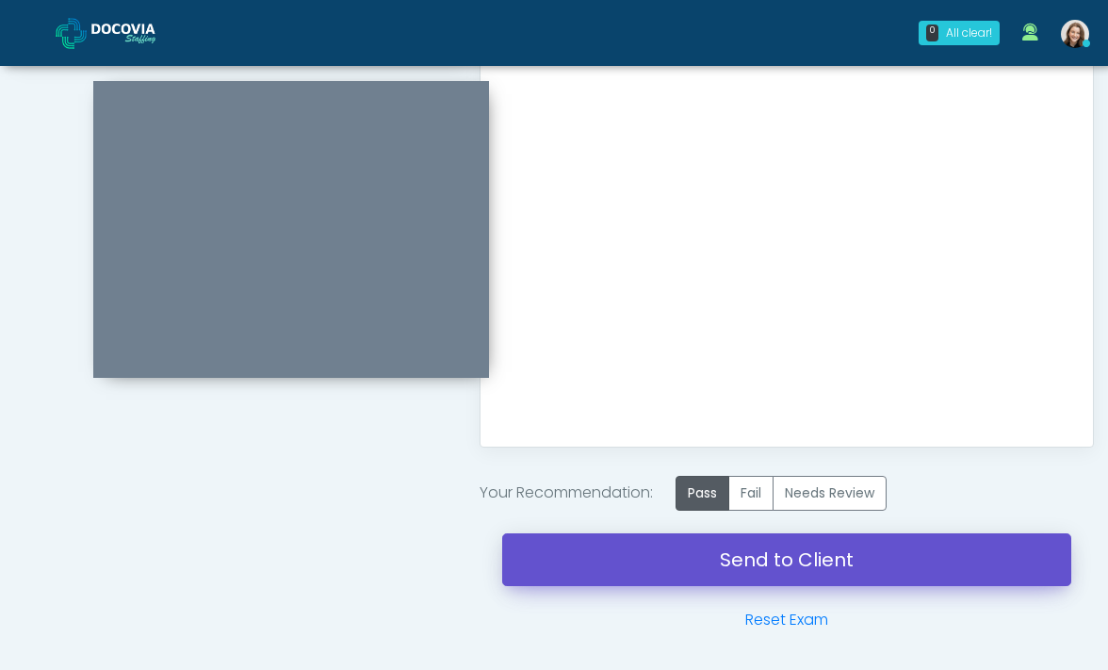
click at [708, 571] on link "Send to Client" at bounding box center [787, 559] width 570 height 53
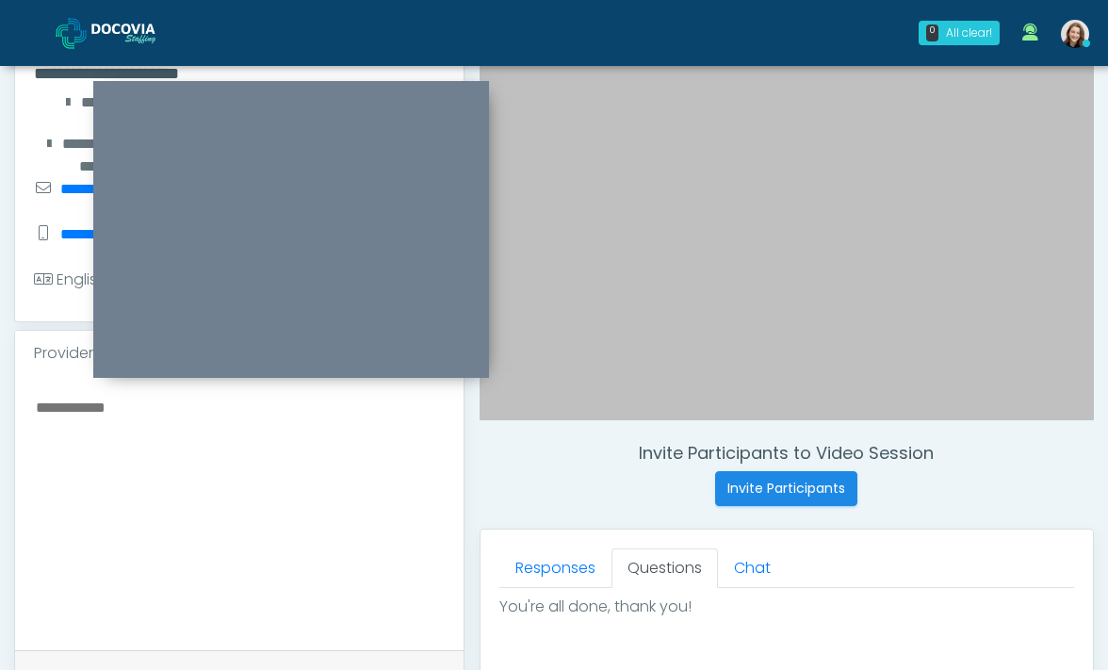
scroll to position [47, 0]
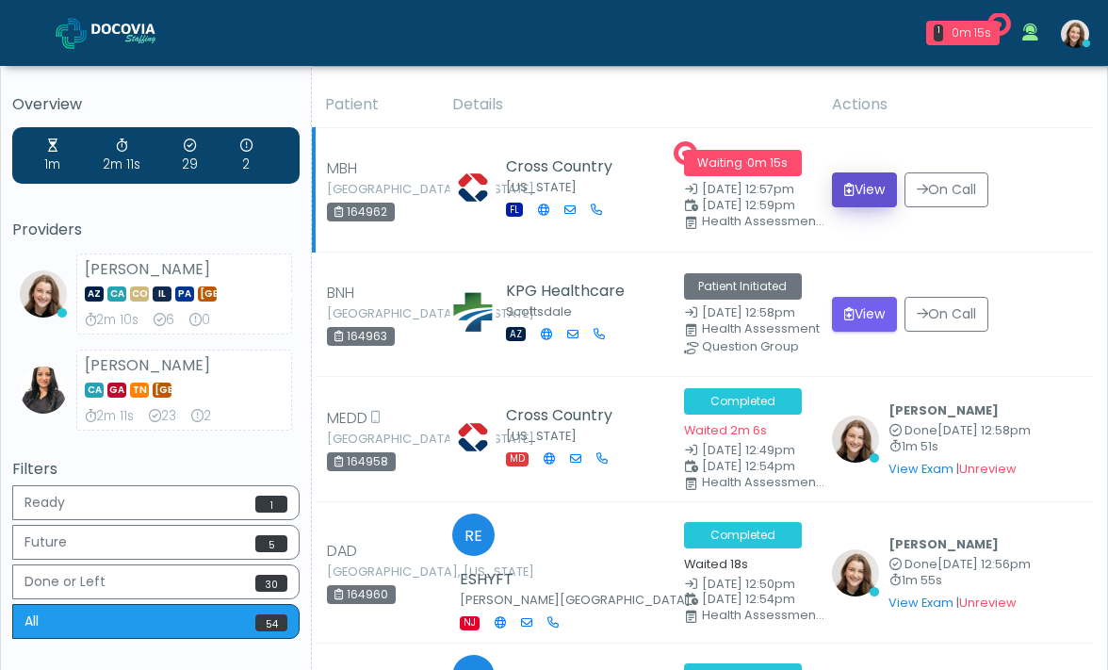
click at [897, 186] on button "View" at bounding box center [864, 189] width 65 height 35
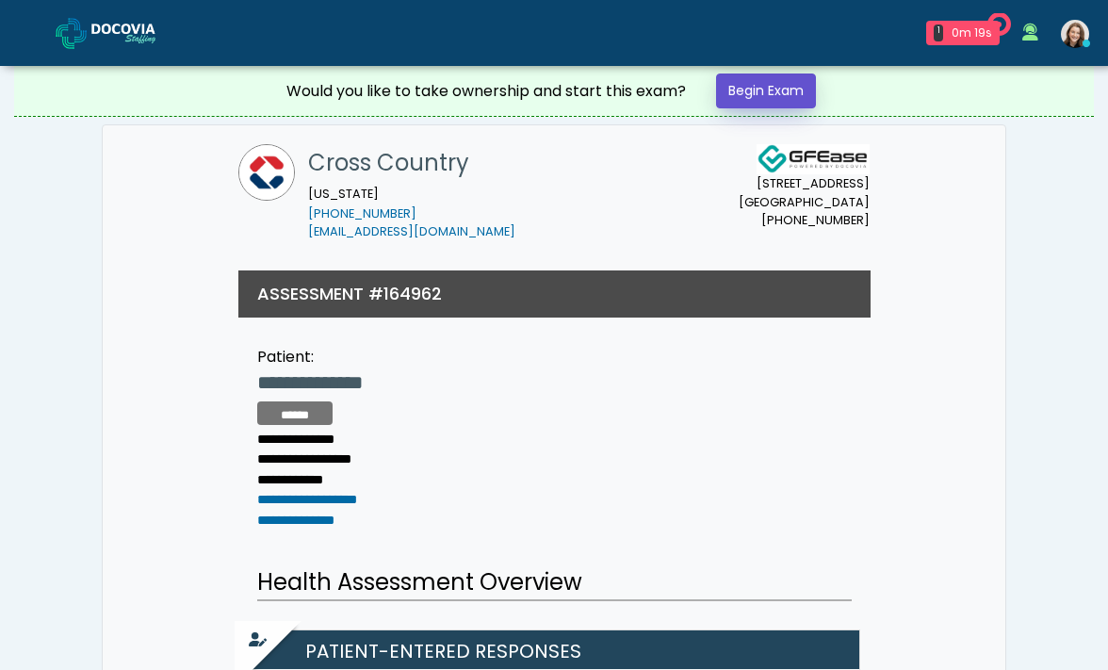
click at [786, 84] on link "Begin Exam" at bounding box center [766, 90] width 100 height 35
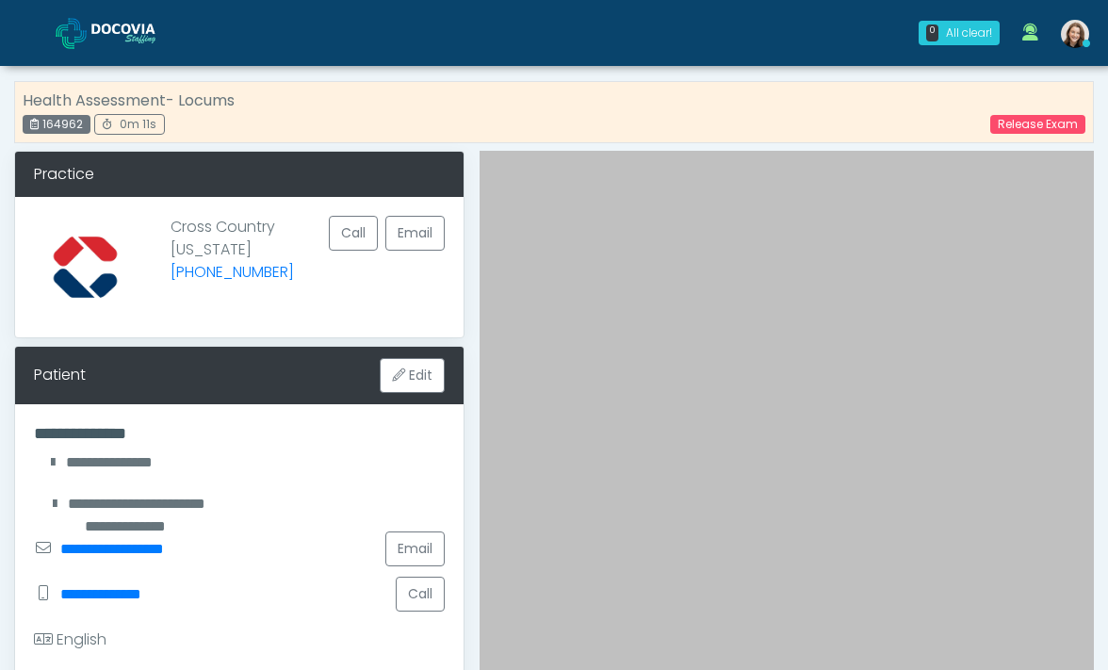
scroll to position [550, 0]
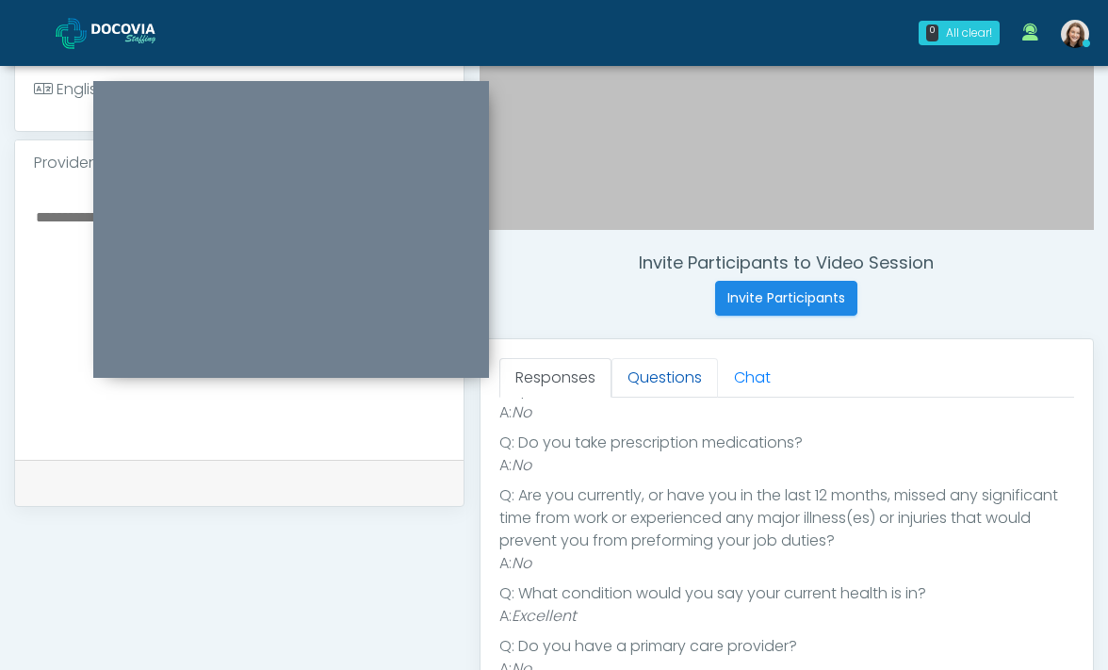
click at [650, 379] on link "Questions" at bounding box center [664, 378] width 106 height 40
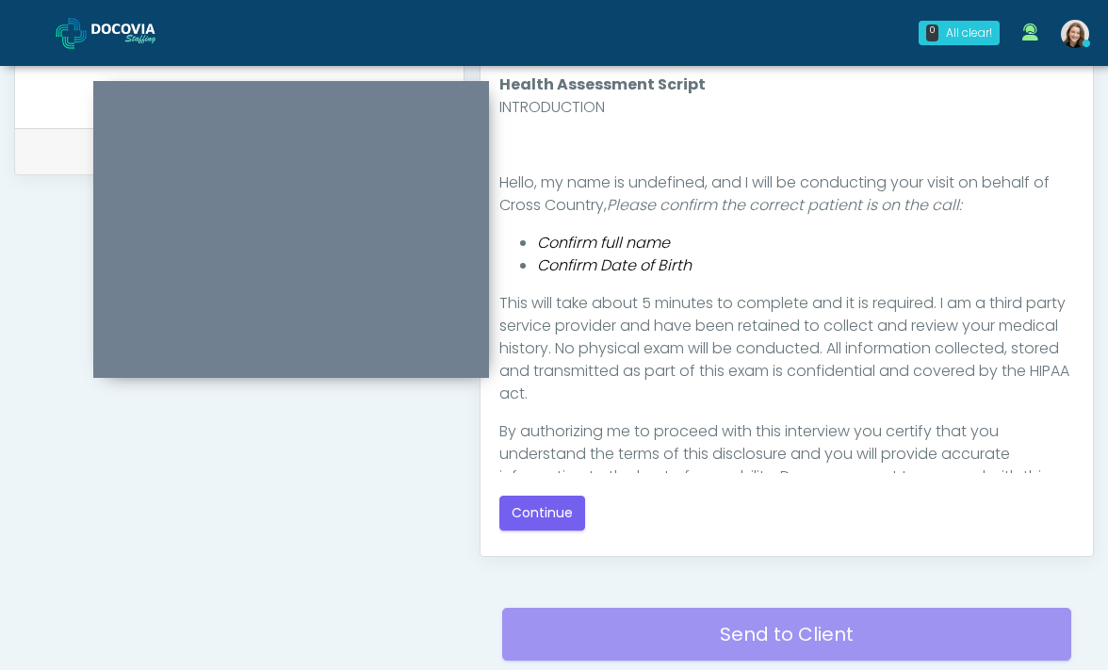
scroll to position [53, 0]
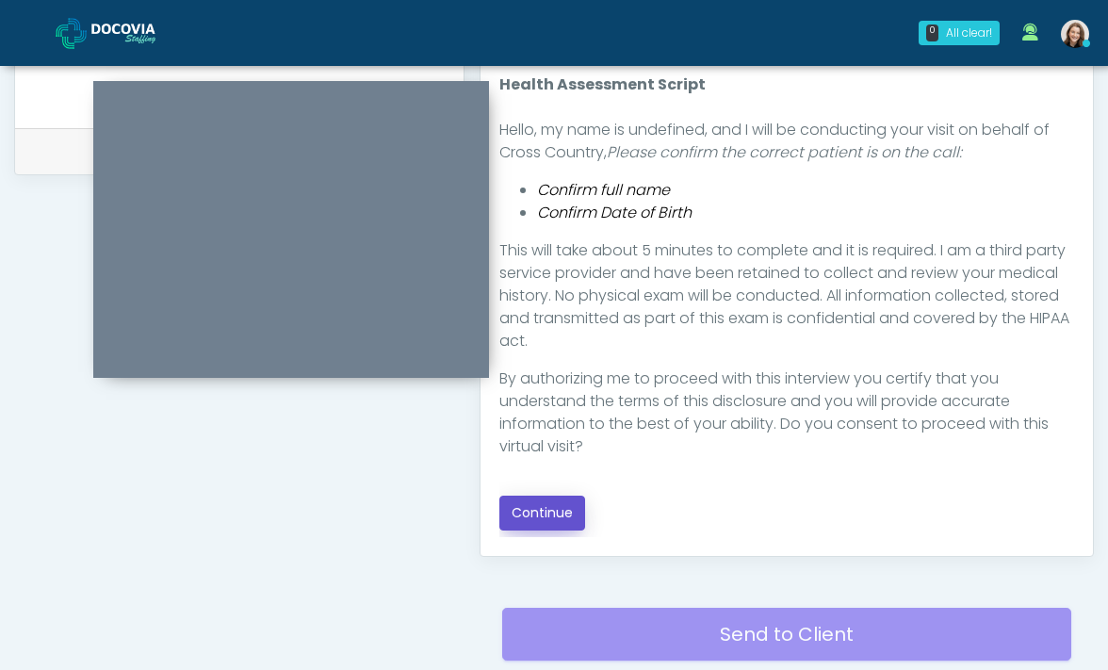
click at [544, 502] on button "Continue" at bounding box center [542, 512] width 86 height 35
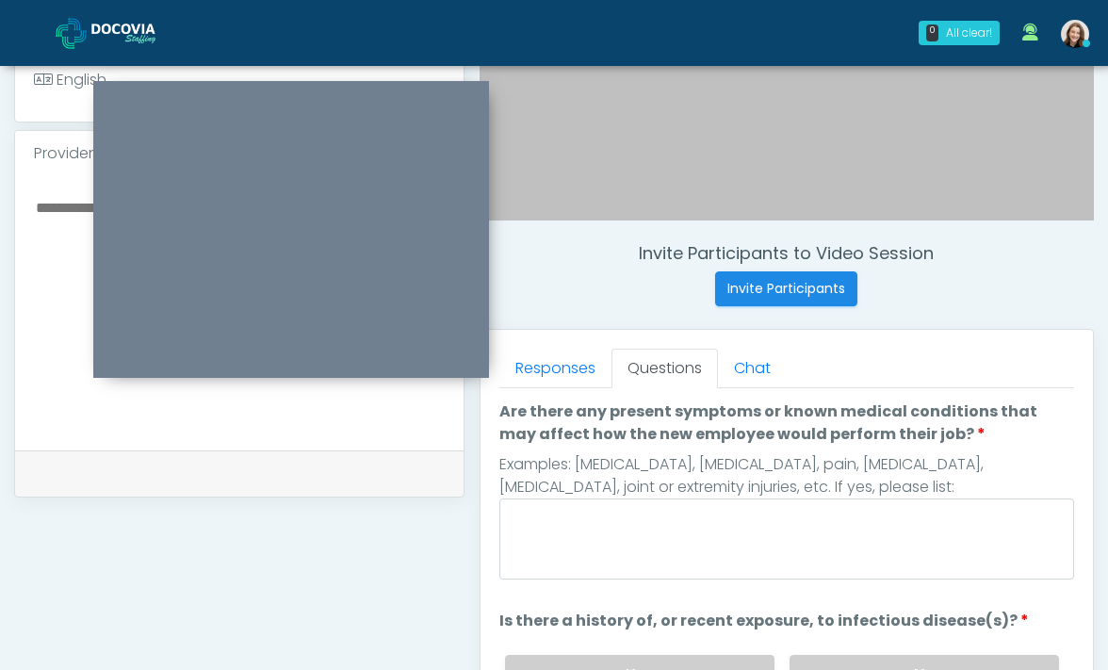
scroll to position [548, 0]
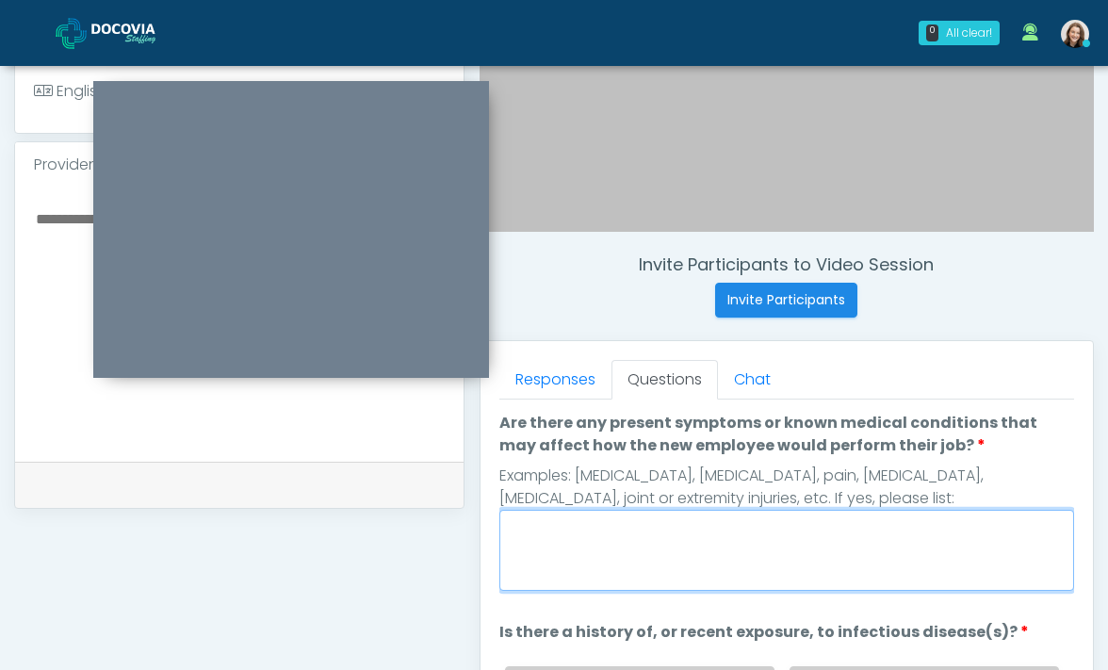
click at [597, 526] on textarea "Are there any present symptoms or known medical conditions that may affect how …" at bounding box center [786, 550] width 575 height 81
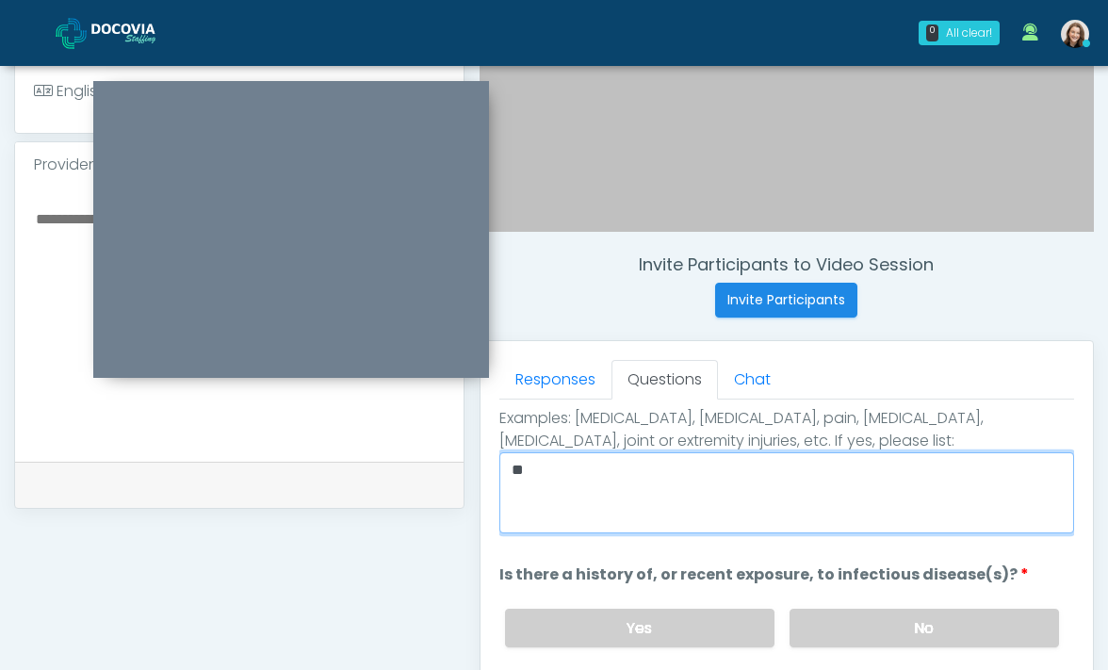
scroll to position [125, 0]
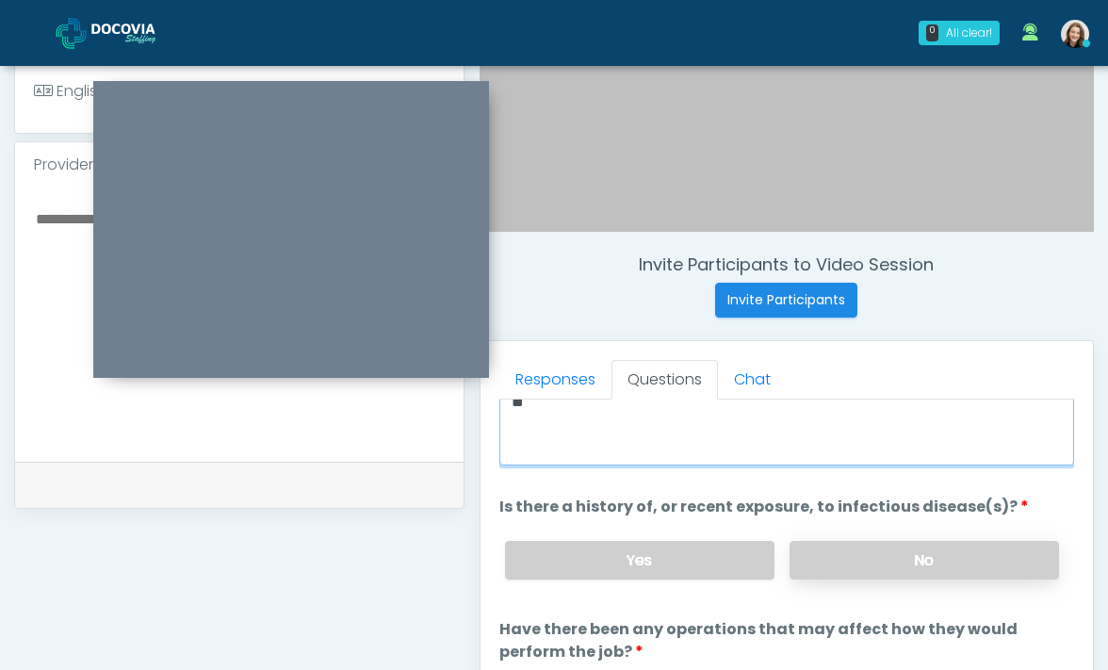
type textarea "**"
click at [818, 559] on label "No" at bounding box center [923, 560] width 269 height 39
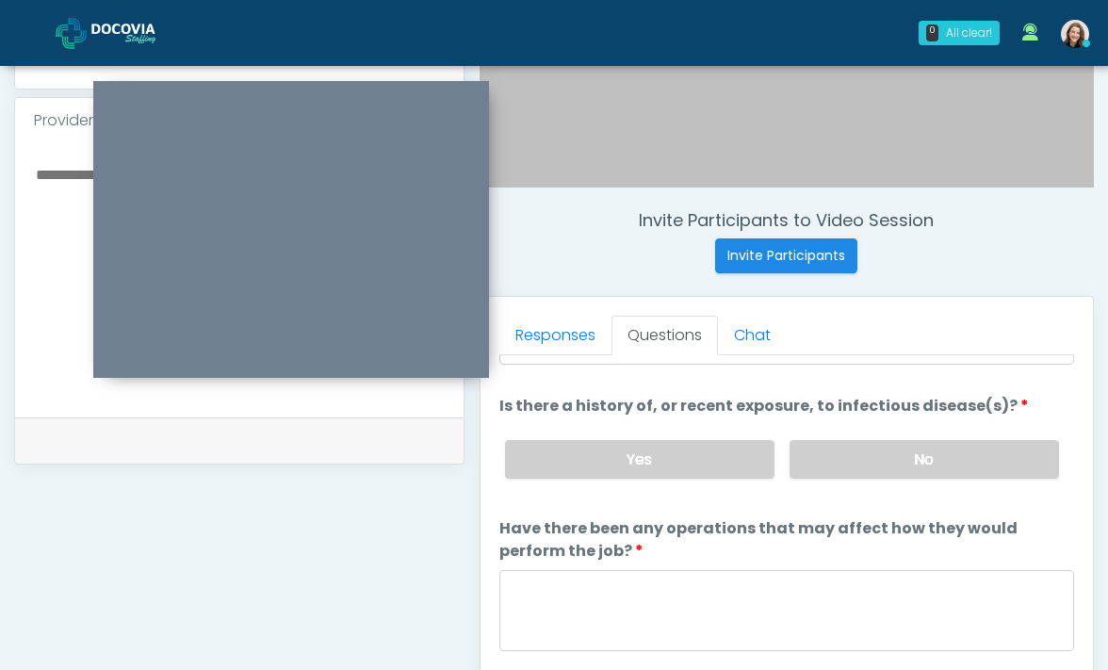
scroll to position [623, 0]
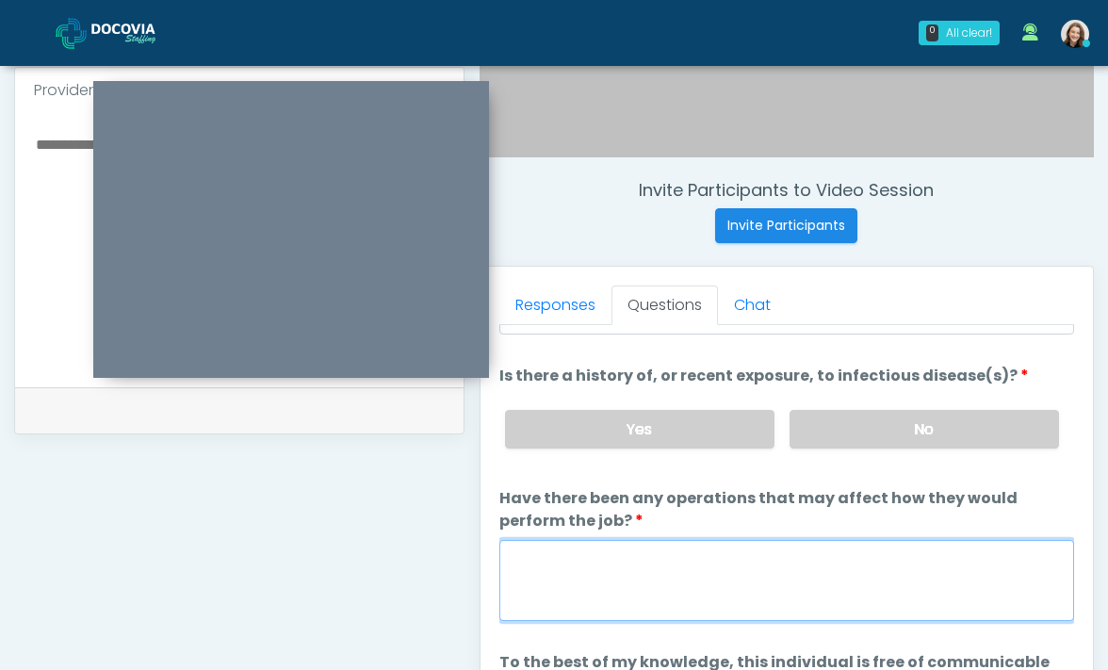
click at [792, 608] on textarea "Have there been any operations that may affect how they would perform the job?" at bounding box center [786, 580] width 575 height 81
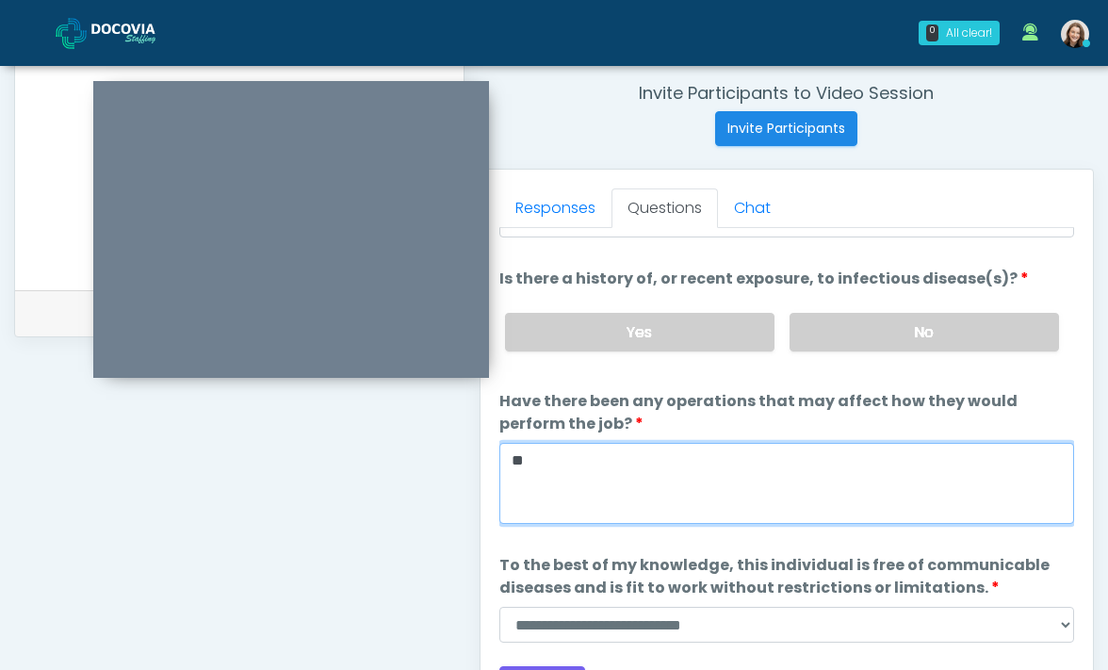
scroll to position [851, 0]
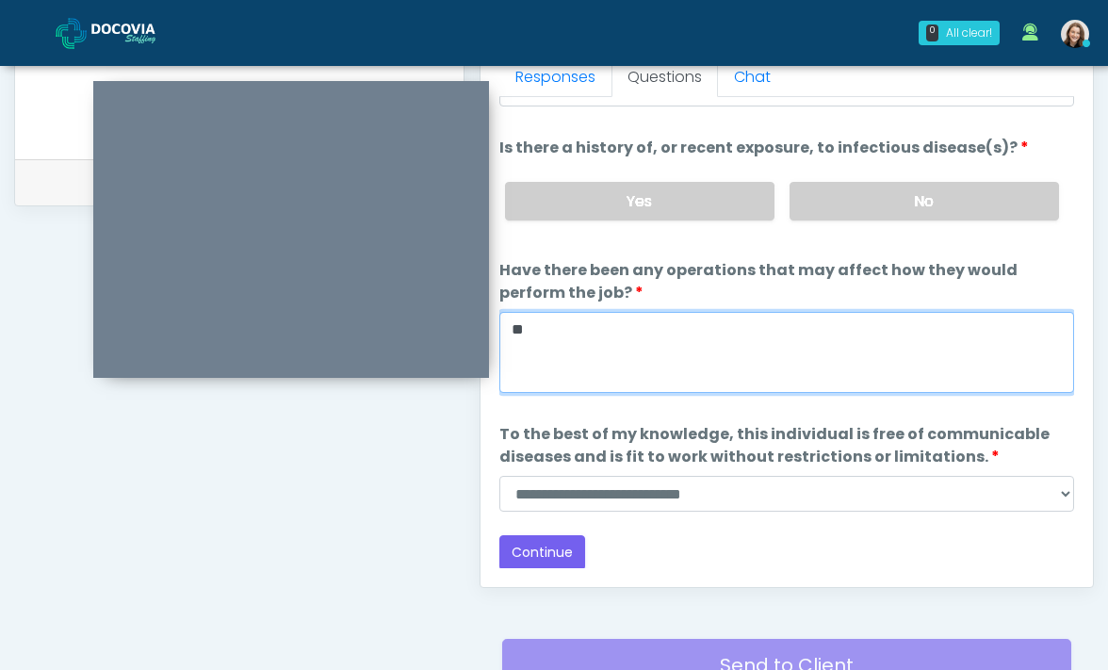
type textarea "**"
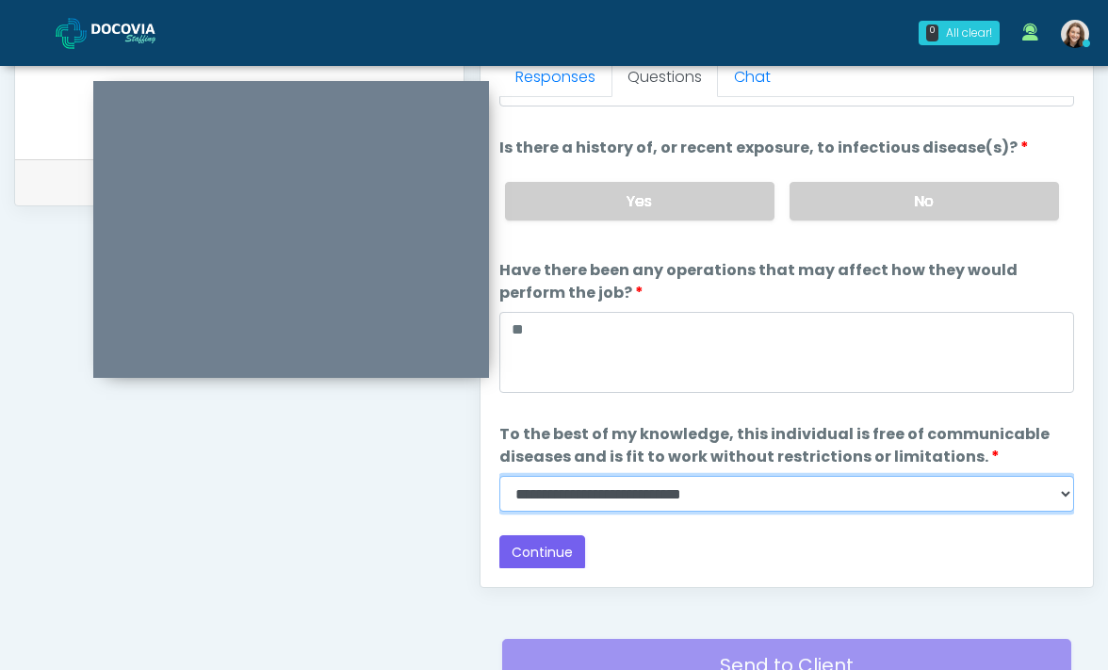
click at [576, 481] on select "**********" at bounding box center [786, 494] width 575 height 36
select select "******"
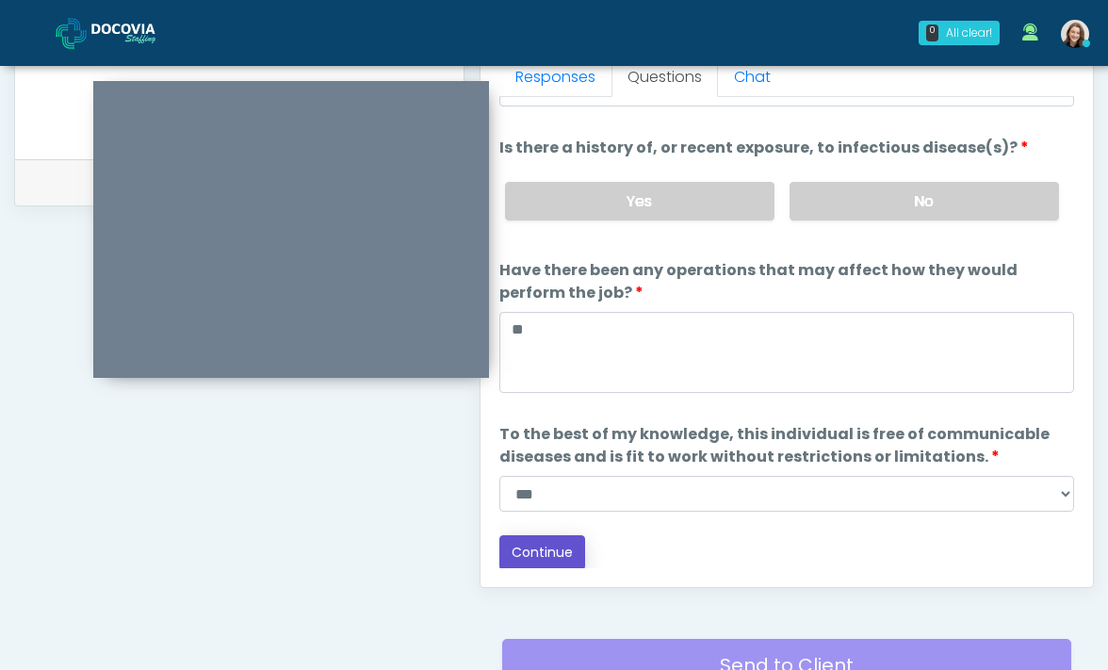
click at [567, 544] on button "Continue" at bounding box center [542, 552] width 86 height 35
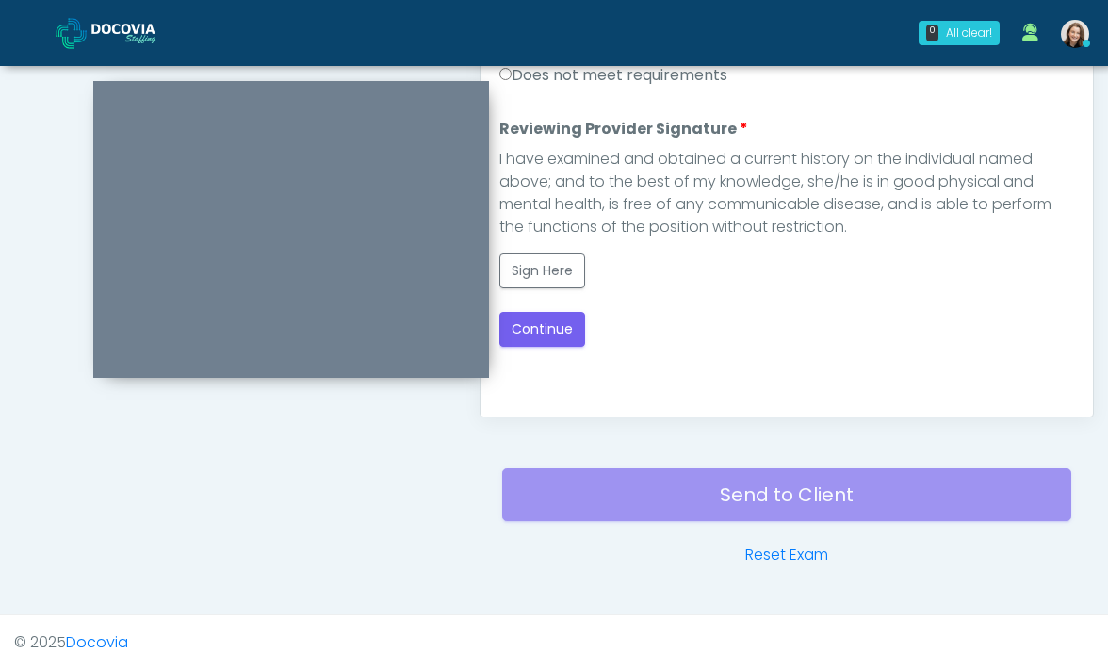
scroll to position [826, 0]
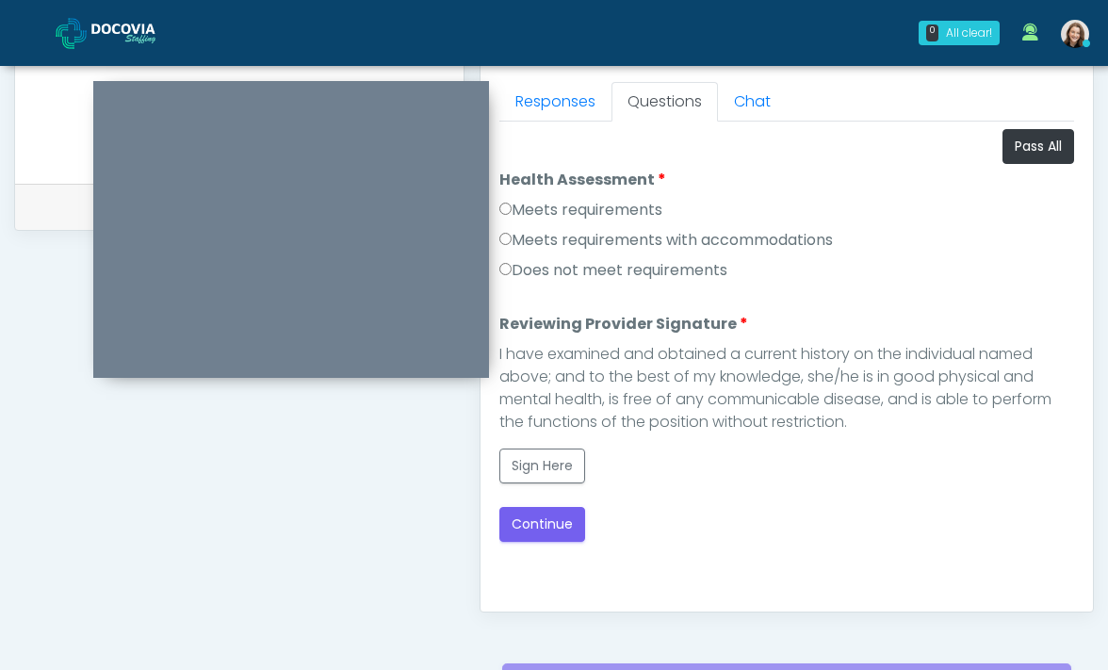
click at [598, 218] on label "Meets requirements" at bounding box center [580, 210] width 163 height 23
click at [551, 460] on button "Sign Here" at bounding box center [542, 465] width 86 height 35
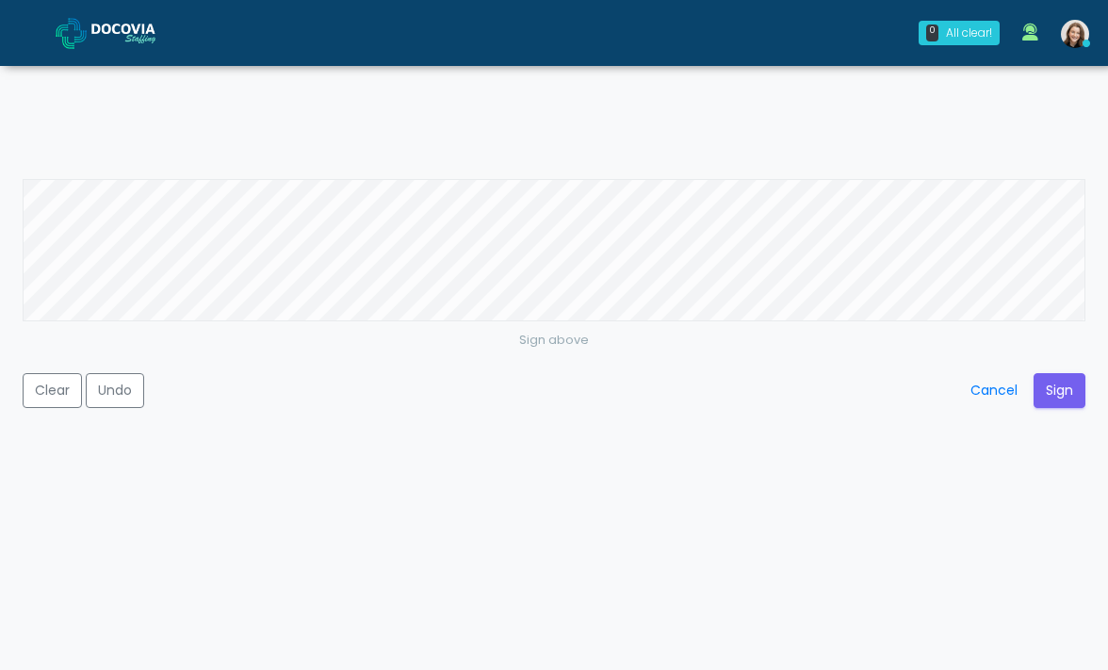
click at [781, 135] on div "Sign above Clear Undo Cancel Sign" at bounding box center [554, 335] width 1108 height 670
click at [1066, 404] on button "Sign" at bounding box center [1059, 390] width 52 height 35
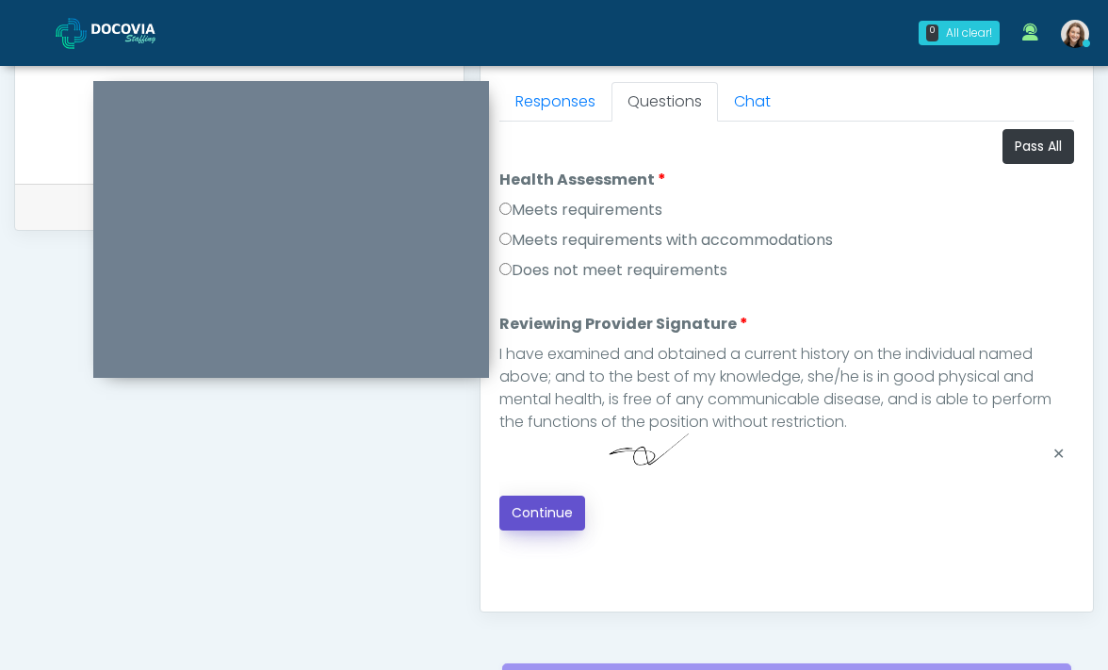
click at [564, 513] on button "Continue" at bounding box center [542, 512] width 86 height 35
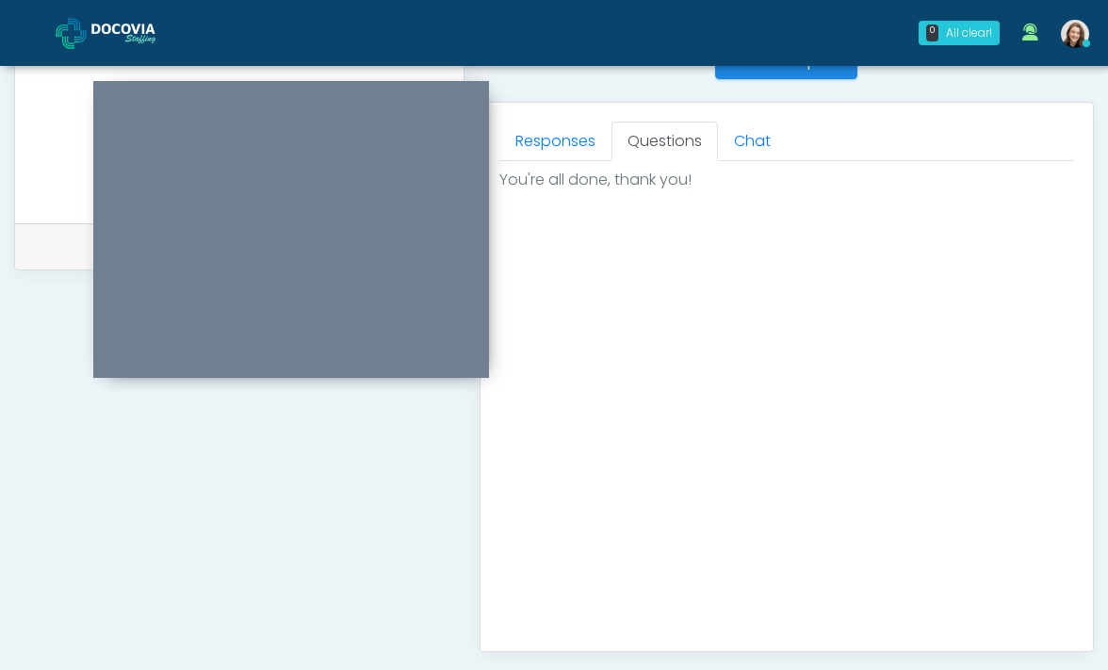
scroll to position [1023, 0]
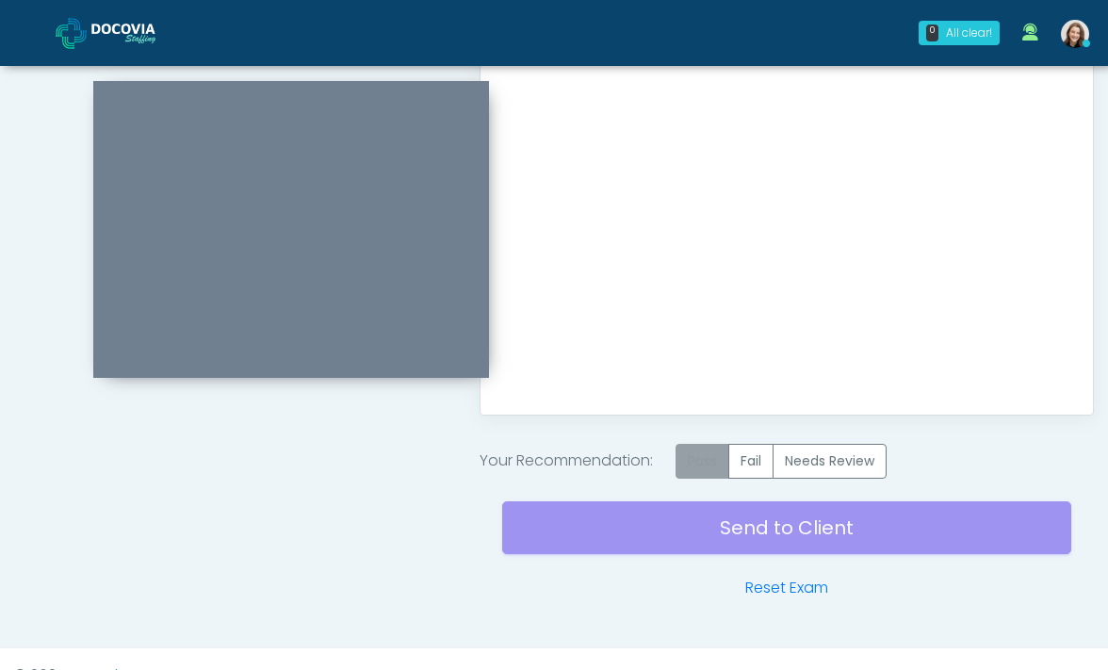
click at [712, 456] on label "Pass" at bounding box center [702, 461] width 54 height 35
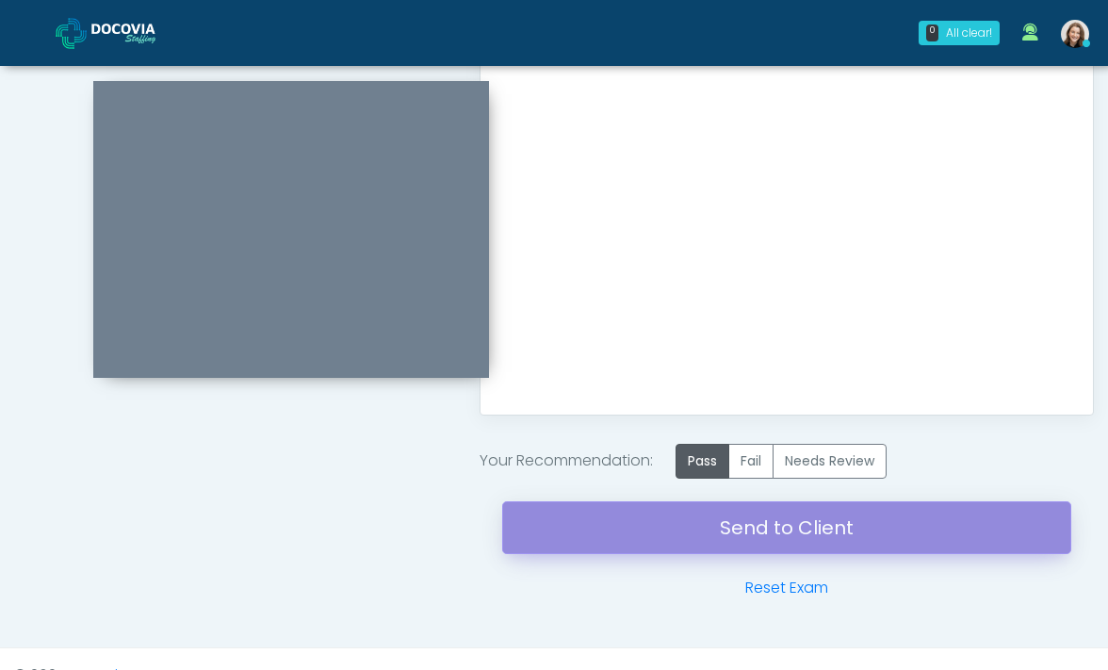
click at [691, 544] on link "Send to Client" at bounding box center [787, 527] width 570 height 53
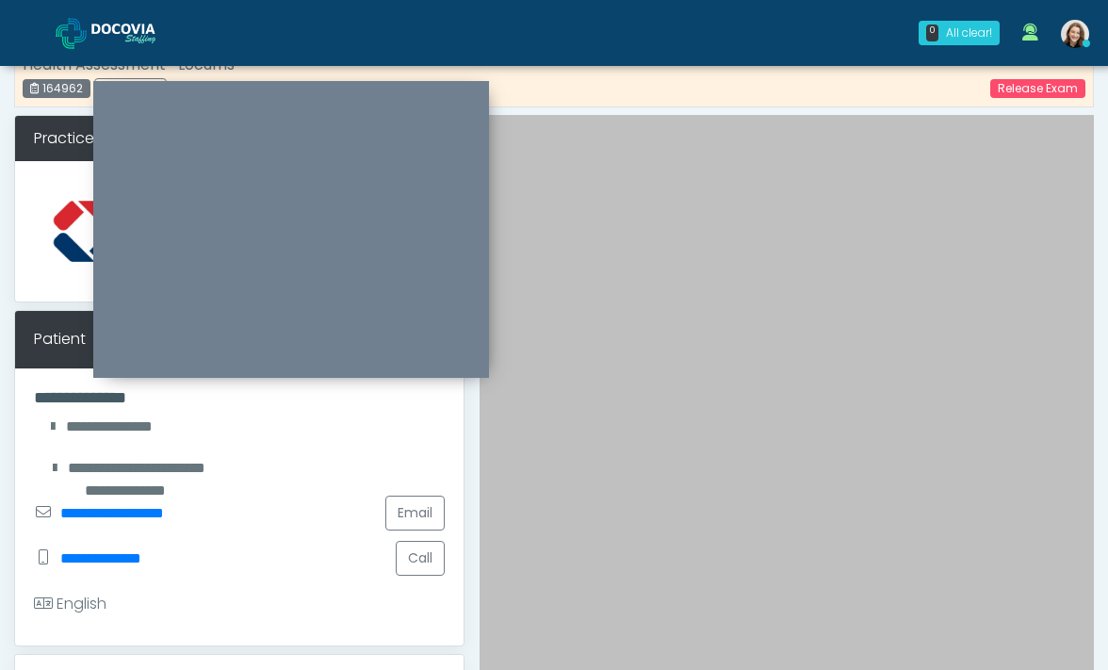
scroll to position [0, 0]
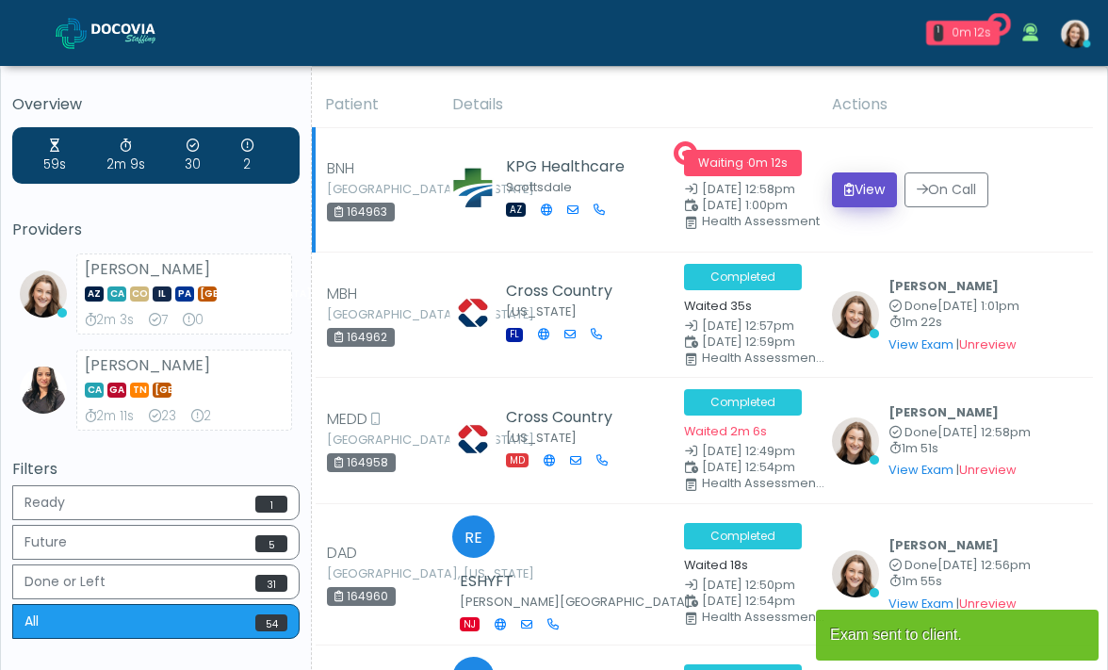
click at [861, 190] on button "View" at bounding box center [864, 189] width 65 height 35
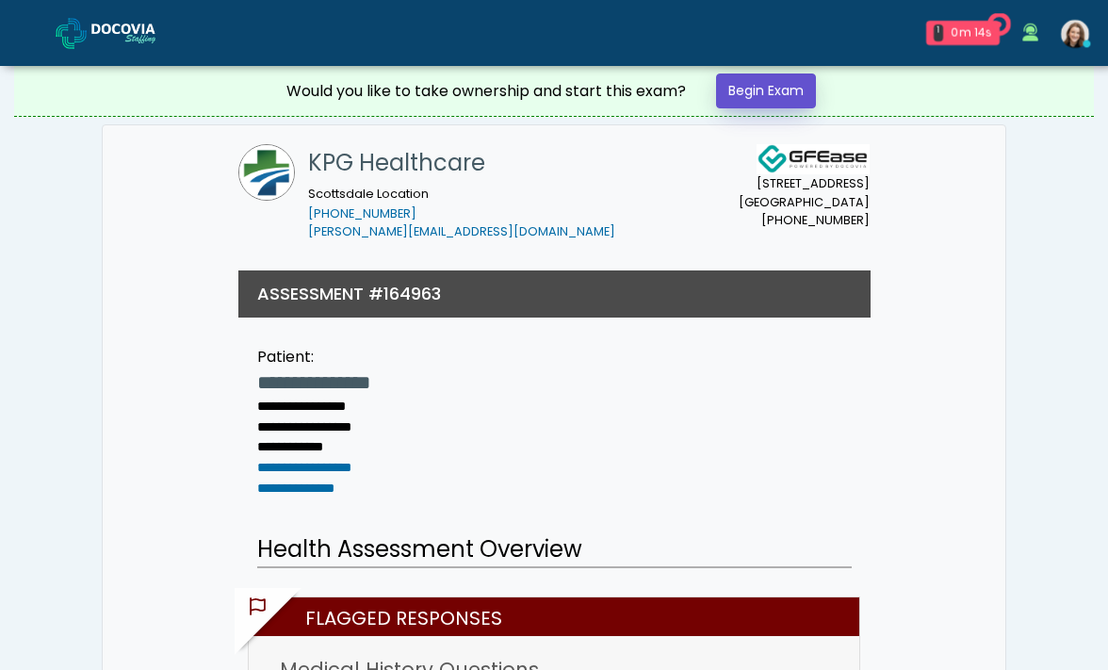
click at [790, 91] on link "Begin Exam" at bounding box center [766, 90] width 100 height 35
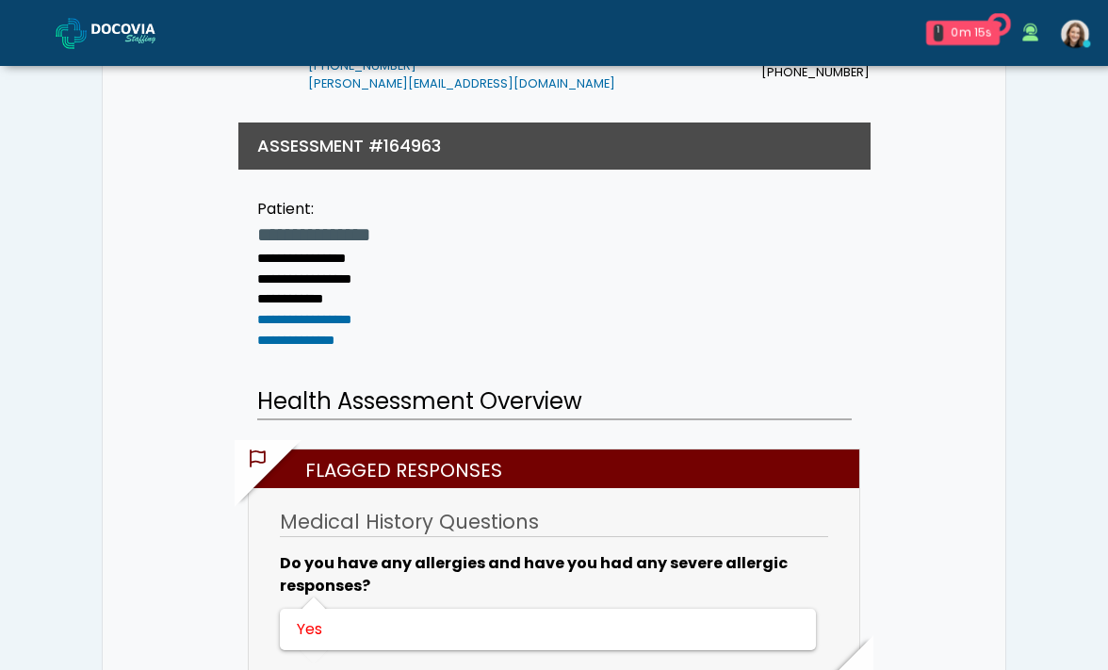
scroll to position [592, 0]
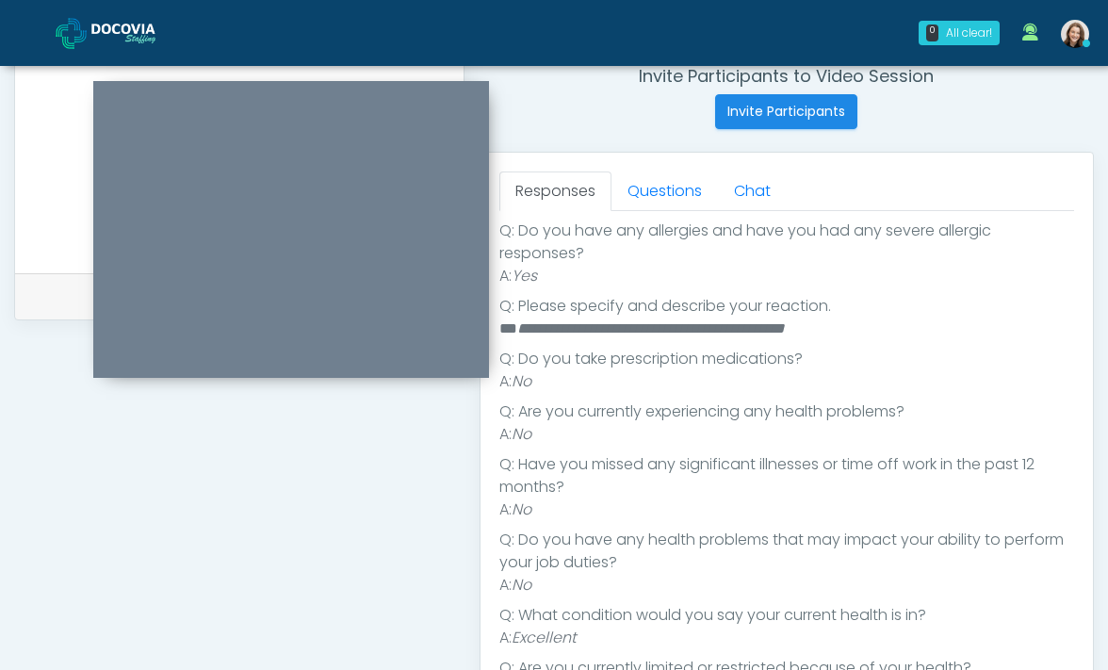
scroll to position [227, 0]
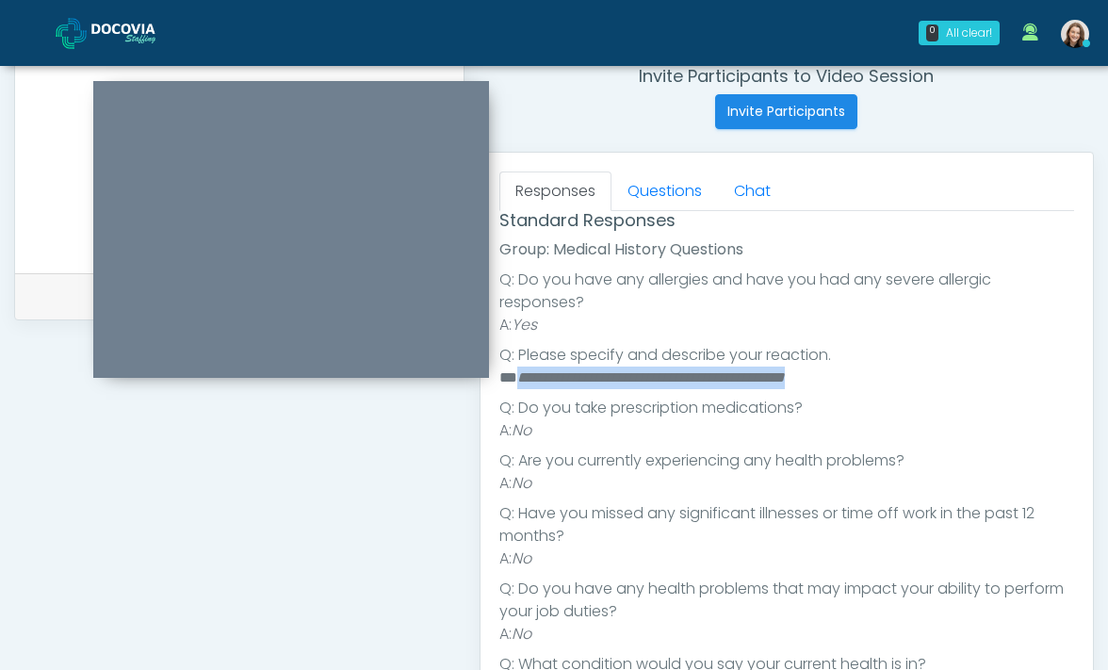
drag, startPoint x: 518, startPoint y: 372, endPoint x: 896, endPoint y: 373, distance: 377.7
click at [896, 373] on li "**********" at bounding box center [786, 377] width 575 height 23
copy em "**********"
click at [896, 373] on li "**********" at bounding box center [786, 377] width 575 height 23
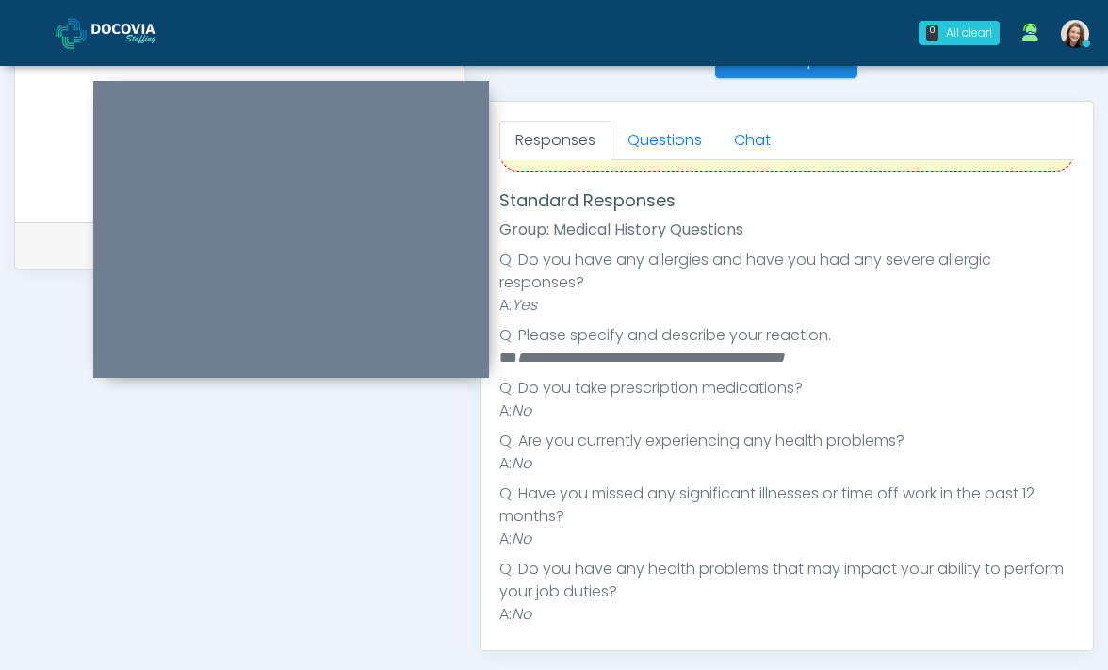
scroll to position [0, 0]
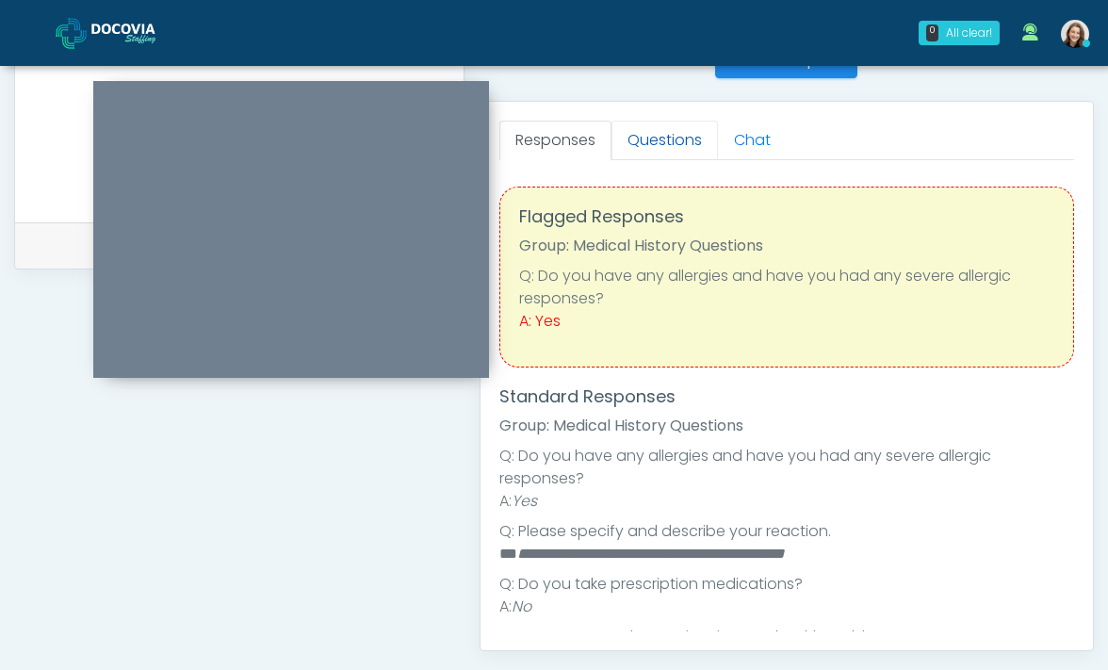
click at [657, 153] on link "Questions" at bounding box center [664, 141] width 106 height 40
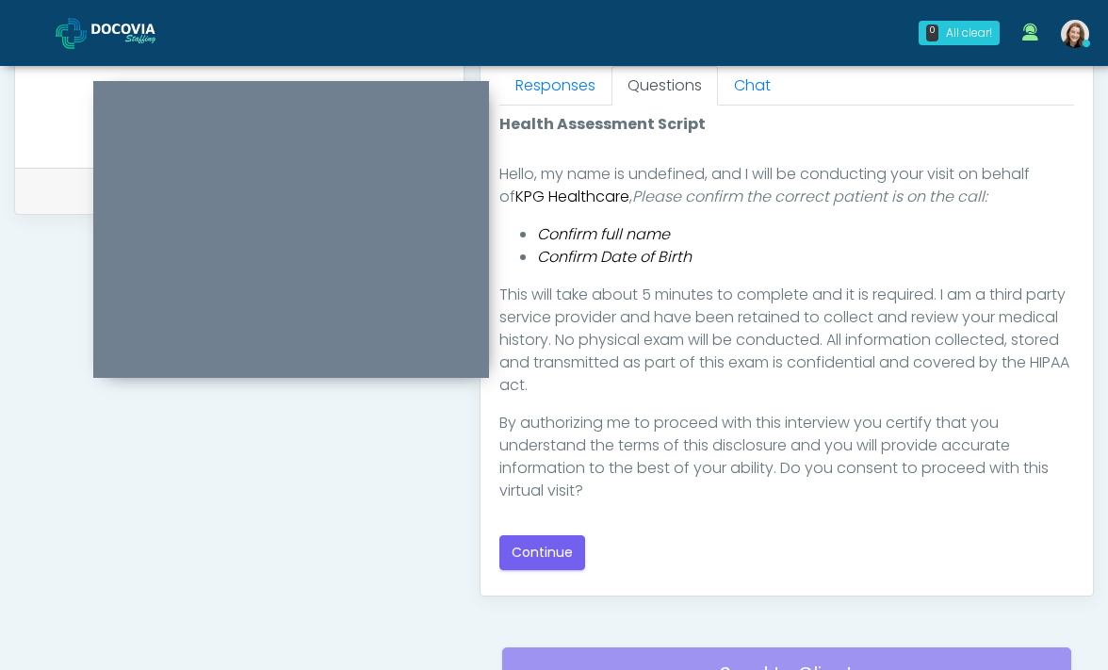
scroll to position [53, 0]
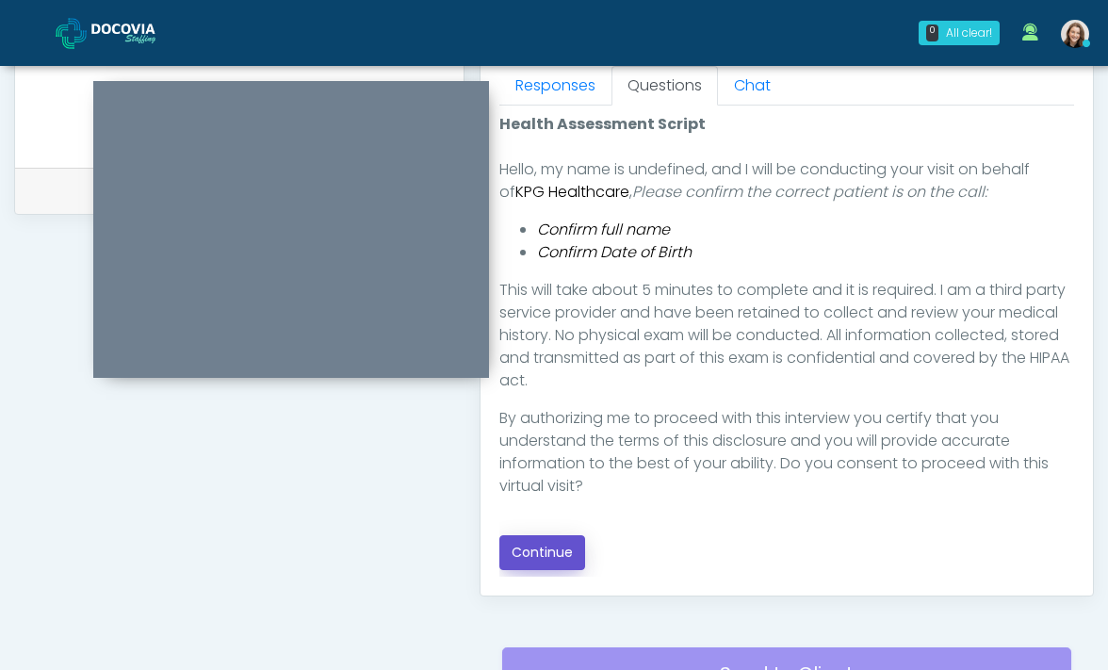
click at [571, 538] on button "Continue" at bounding box center [542, 552] width 86 height 35
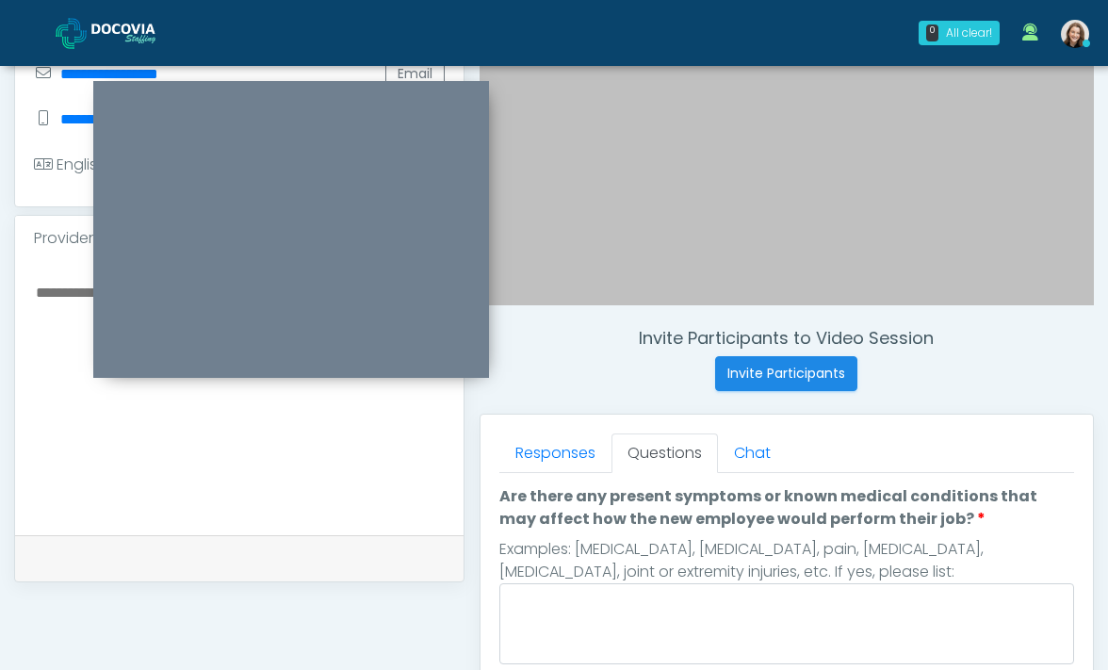
scroll to position [526, 0]
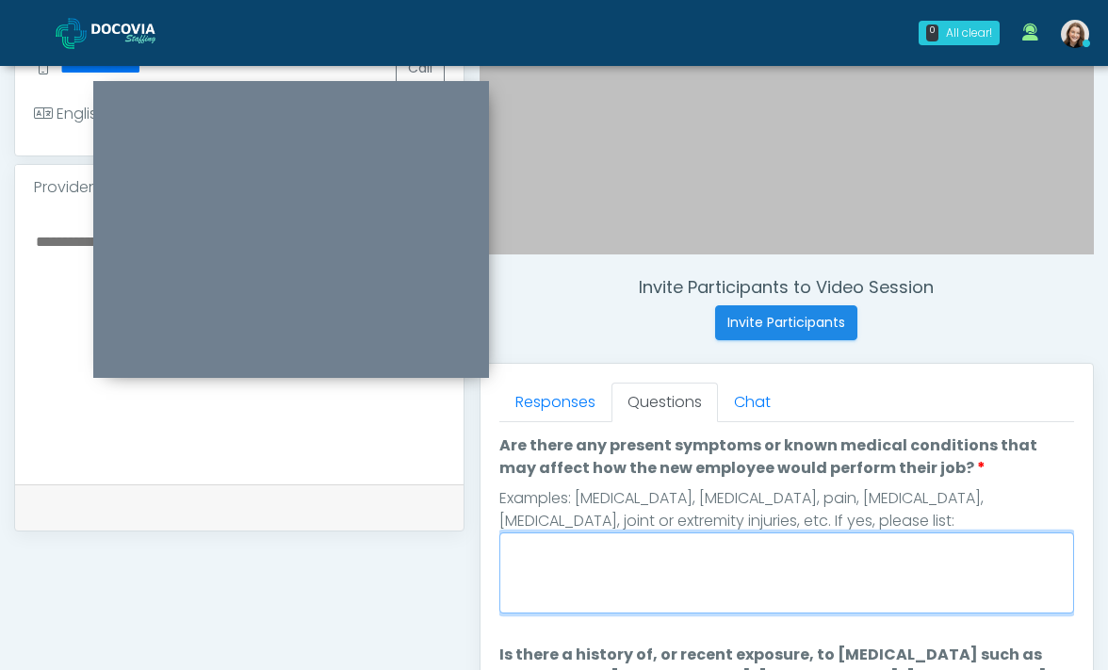
click at [622, 544] on textarea "Are there any present symptoms or known medical conditions that may affect how …" at bounding box center [786, 572] width 575 height 81
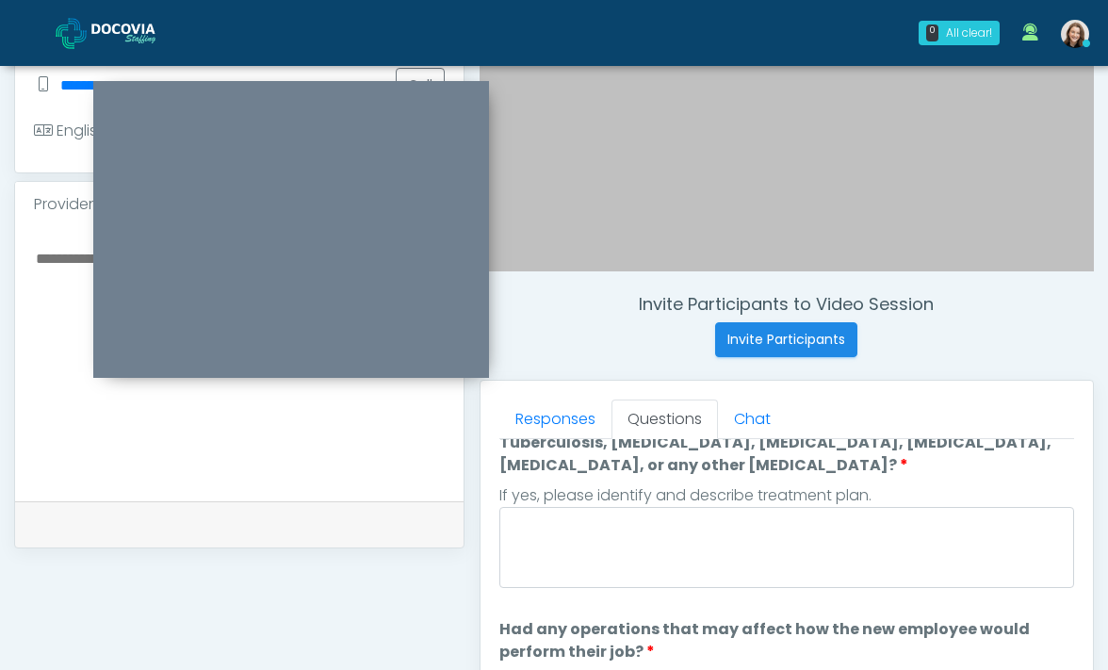
scroll to position [218, 0]
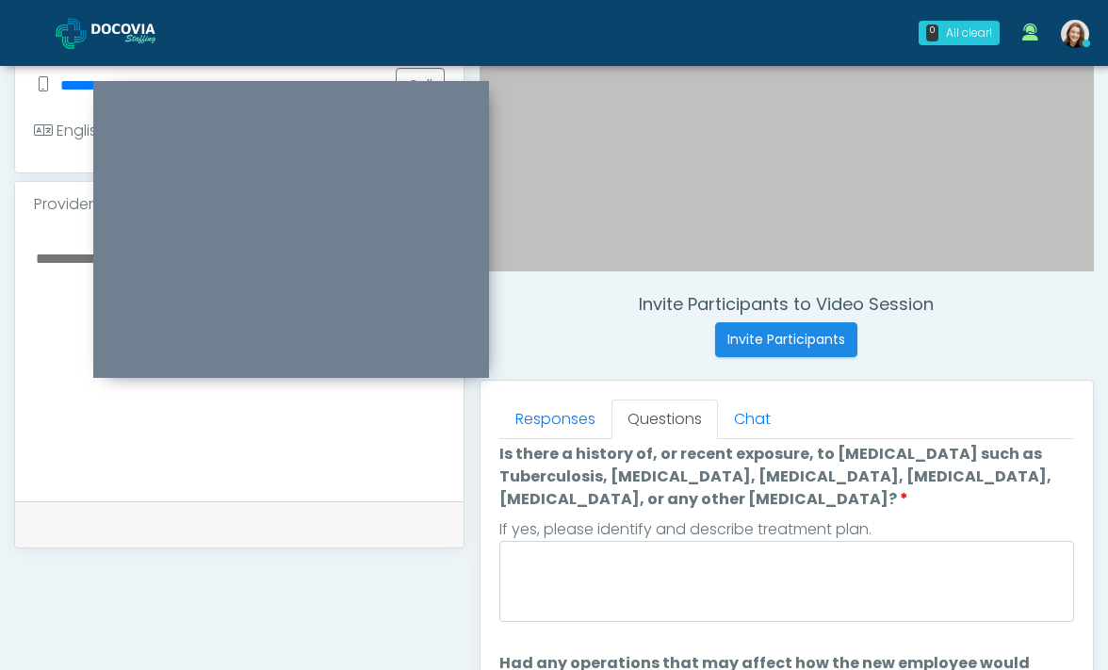
type textarea "**"
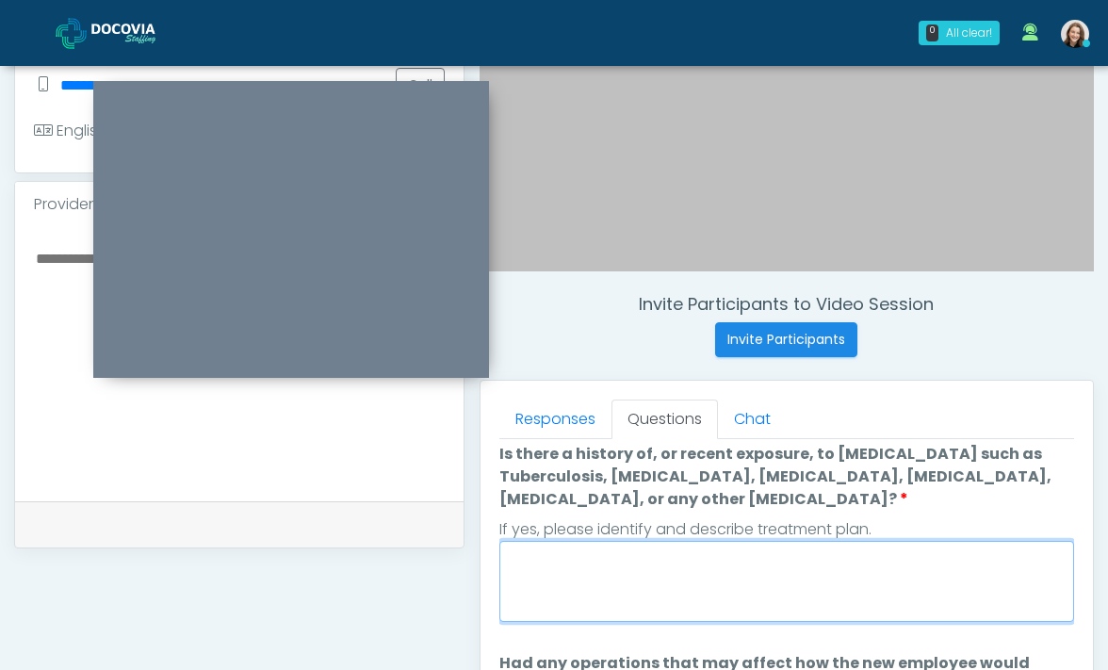
click at [633, 577] on textarea "Is there a history of, or recent exposure, to infectious diseases such as Tuber…" at bounding box center [786, 581] width 575 height 81
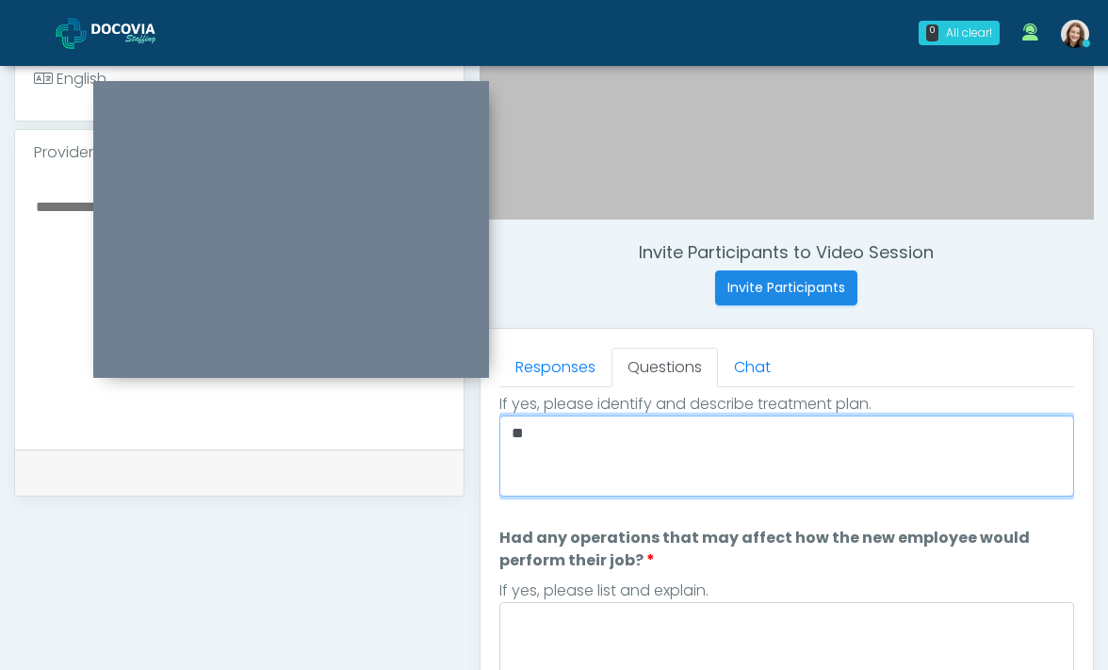
scroll to position [695, 0]
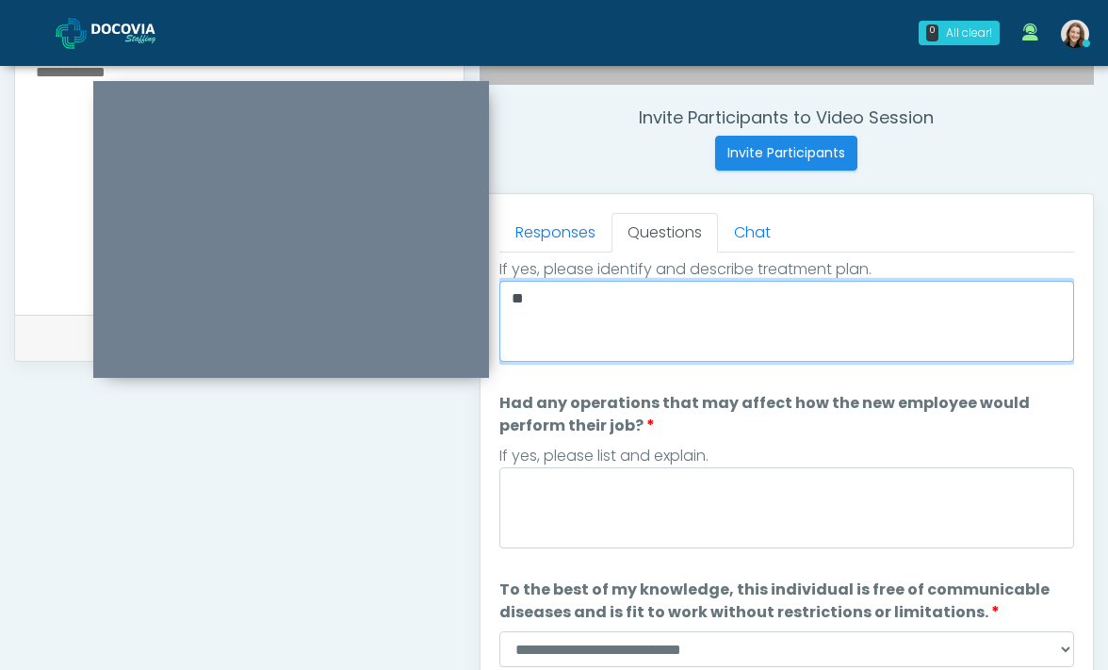
type textarea "**"
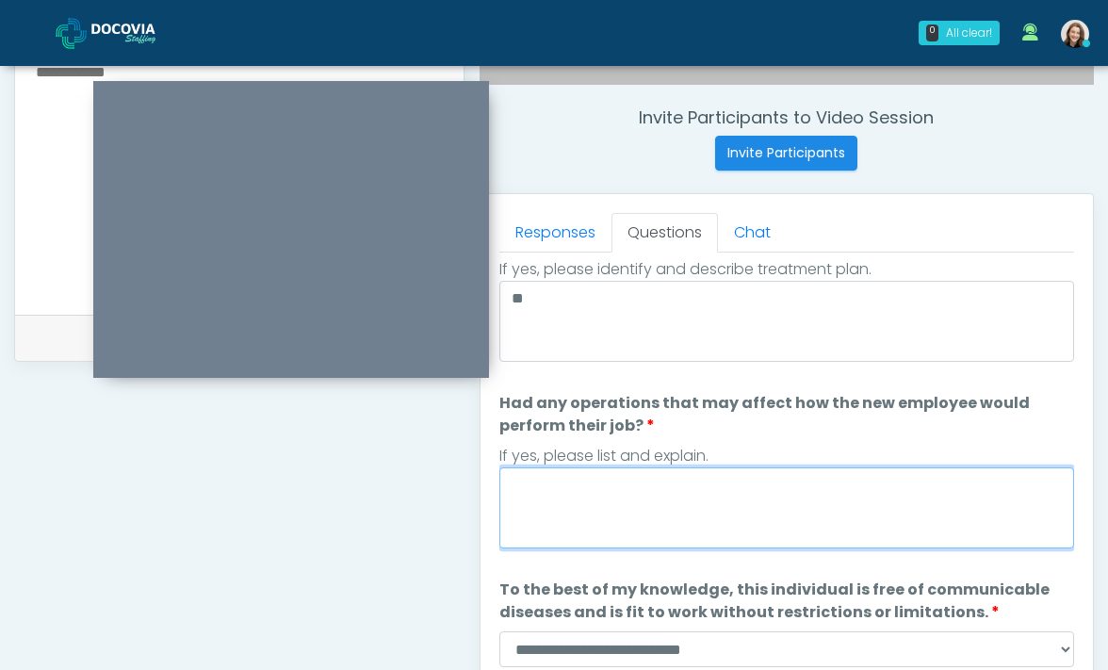
click at [756, 520] on textarea "Had any operations that may affect how the new employee would perform their job?" at bounding box center [786, 507] width 575 height 81
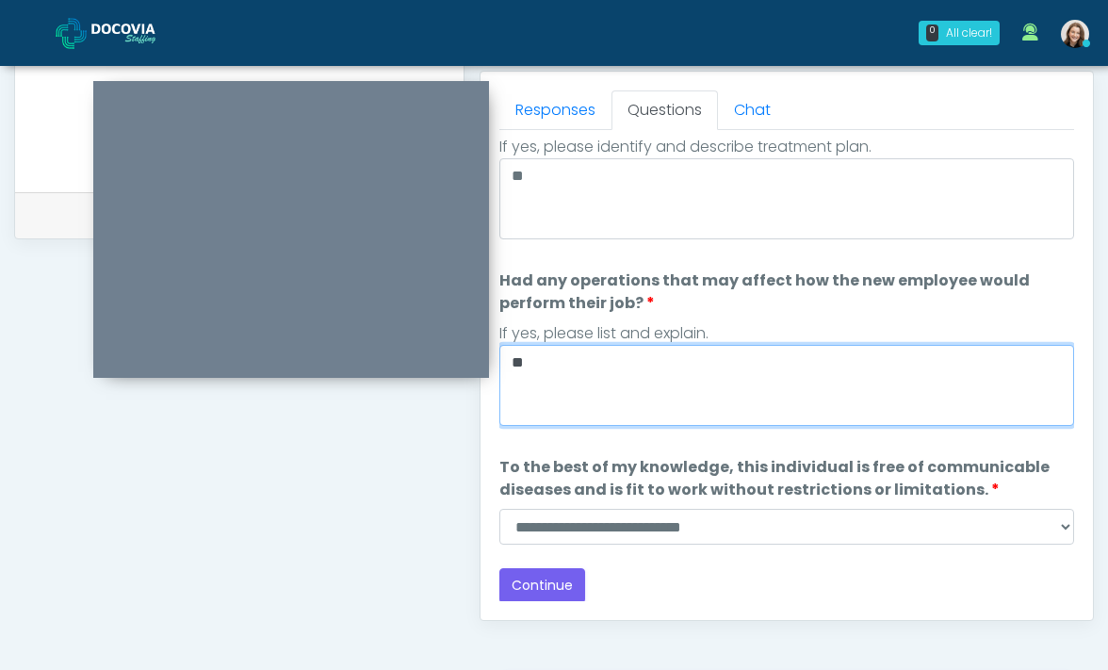
scroll to position [855, 0]
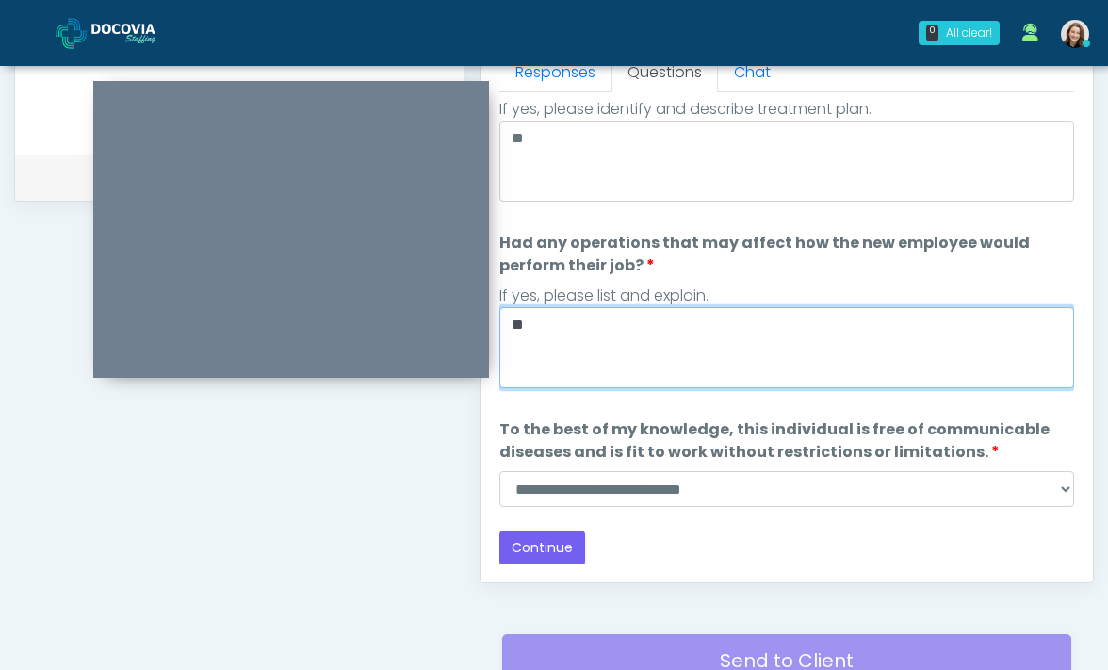
type textarea "**"
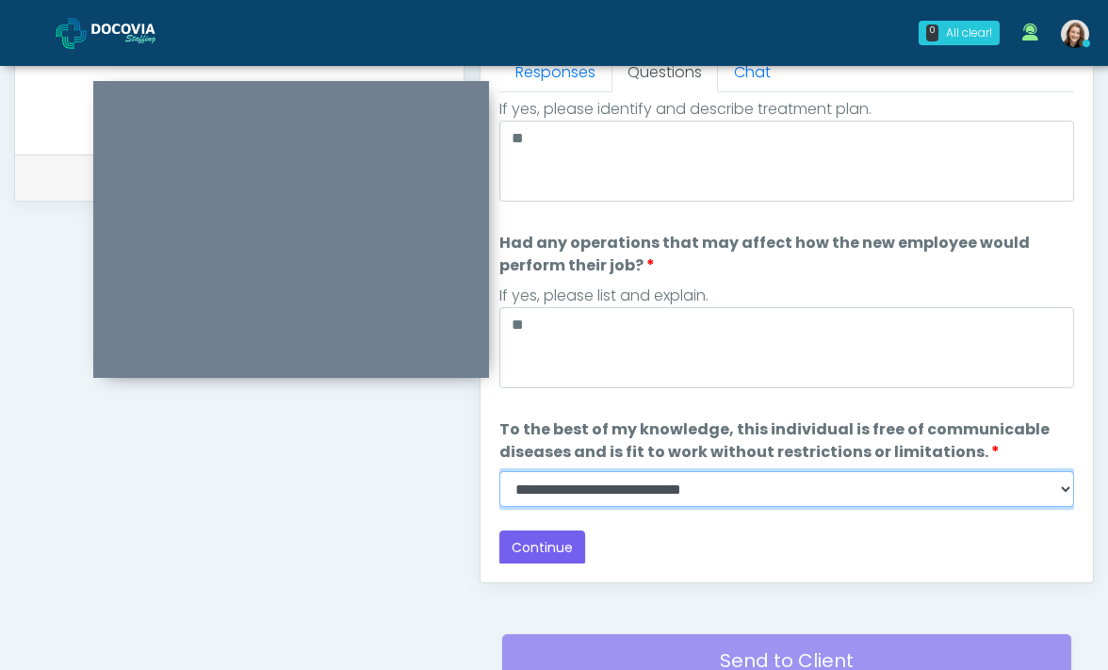
click at [743, 494] on select "**********" at bounding box center [786, 489] width 575 height 36
select select "******"
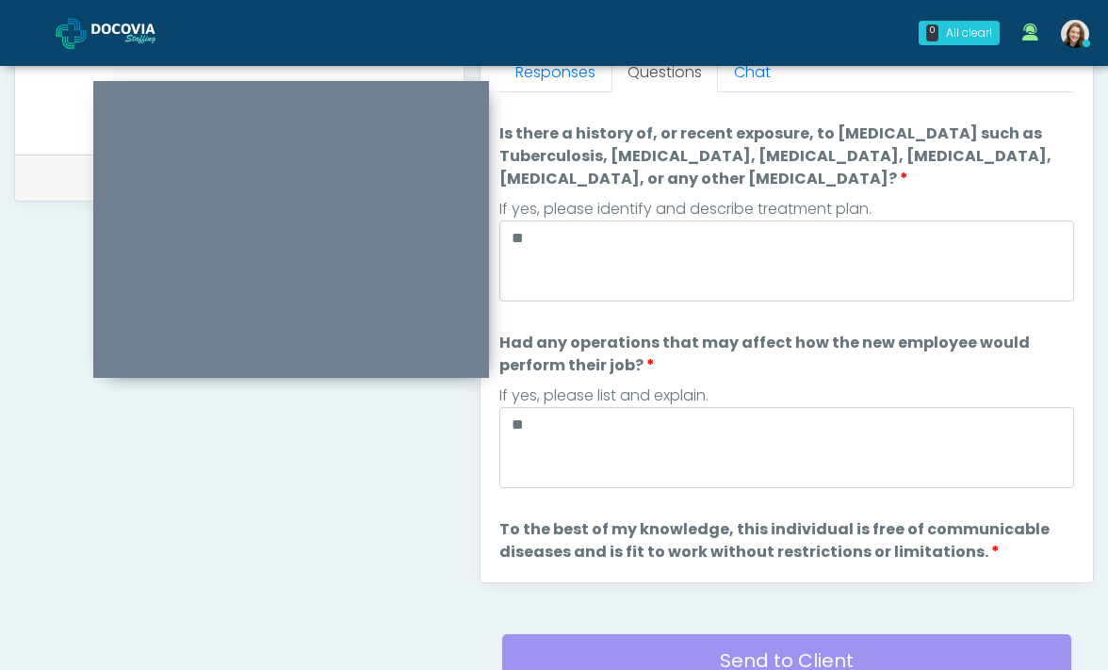
scroll to position [291, 0]
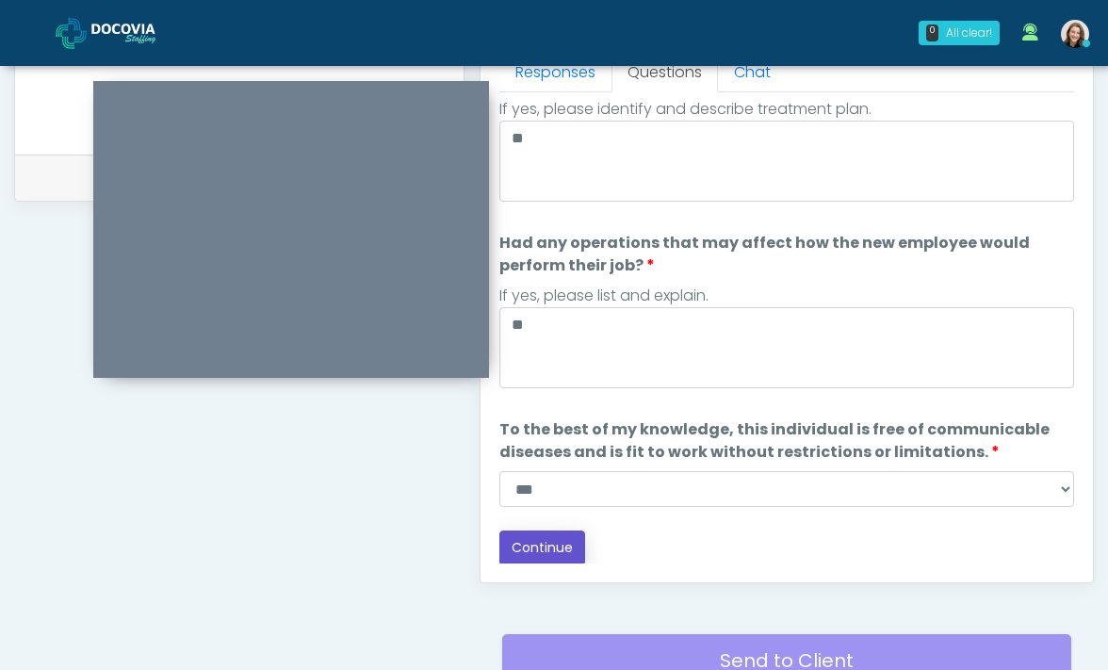
click at [538, 553] on button "Continue" at bounding box center [542, 547] width 86 height 35
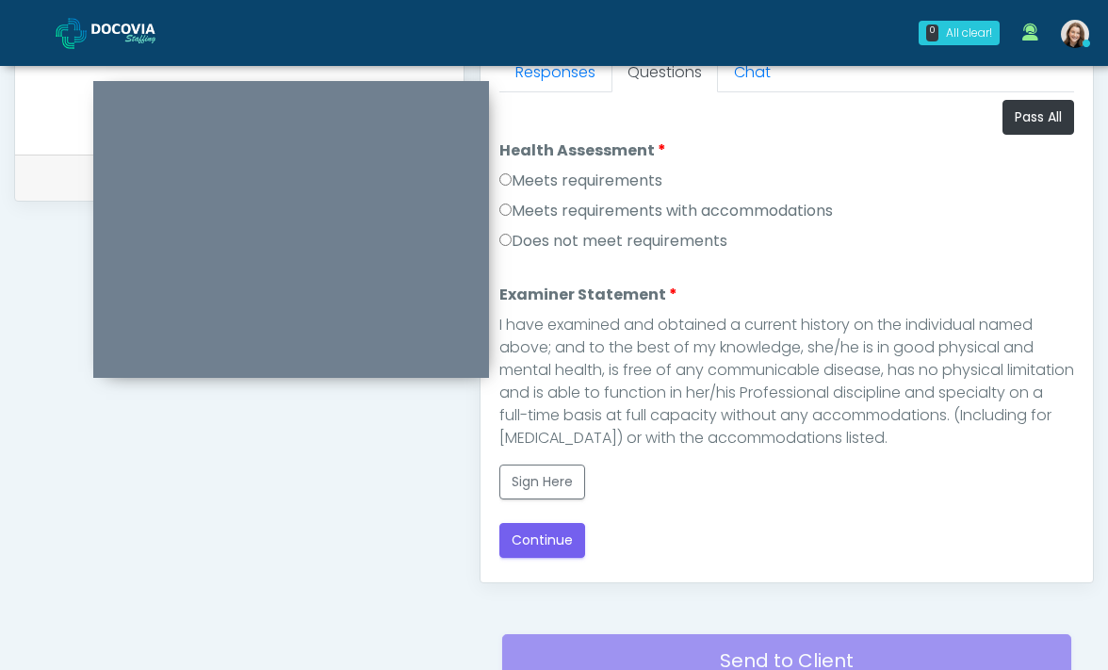
scroll to position [0, 0]
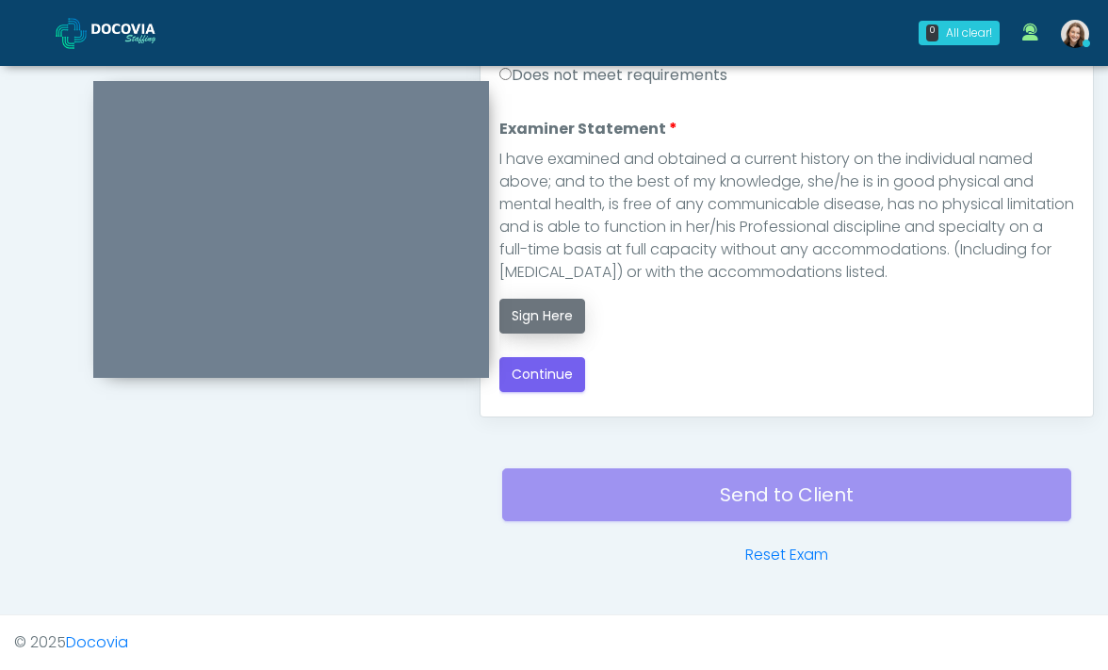
drag, startPoint x: 469, startPoint y: 360, endPoint x: 575, endPoint y: 301, distance: 120.6
click at [575, 301] on button "Sign Here" at bounding box center [542, 316] width 86 height 35
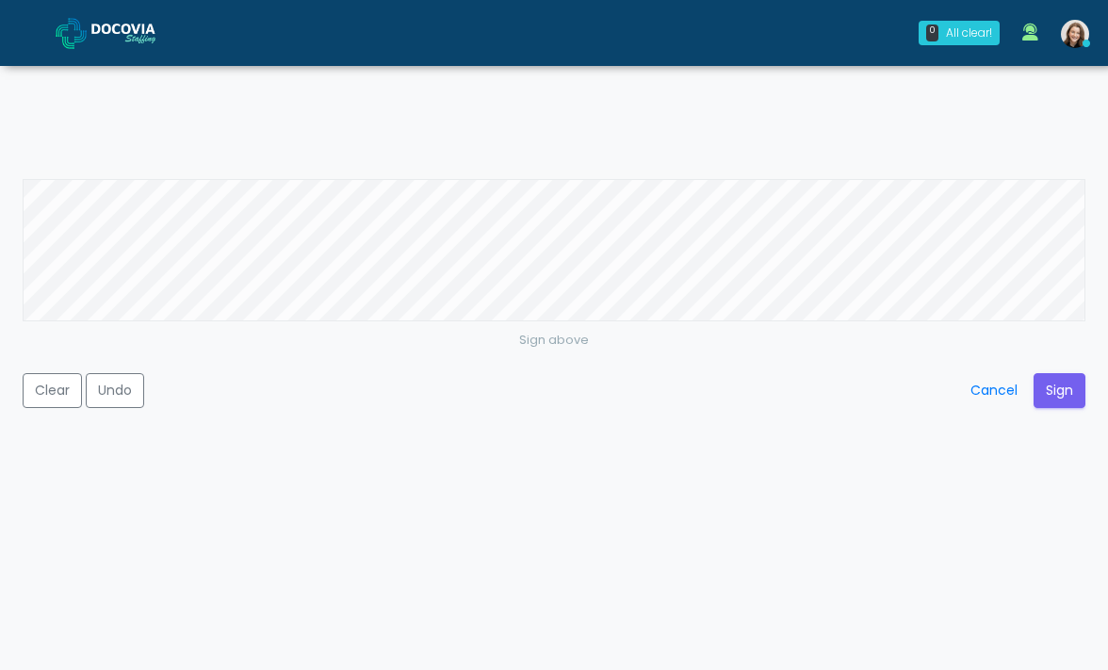
scroll to position [974, 0]
click at [752, 124] on div "Sign above Clear Undo Cancel Sign" at bounding box center [554, 335] width 1108 height 670
drag, startPoint x: 575, startPoint y: 301, endPoint x: 1056, endPoint y: 378, distance: 487.3
click at [1056, 378] on button "Sign" at bounding box center [1059, 390] width 52 height 35
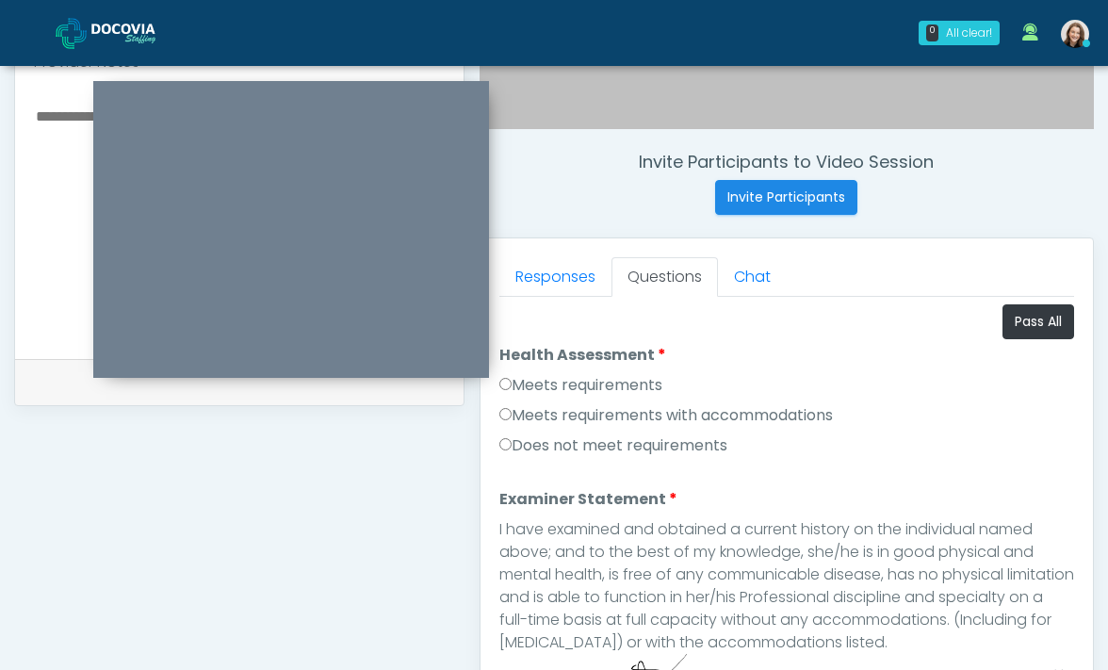
drag, startPoint x: 1056, startPoint y: 378, endPoint x: 604, endPoint y: 381, distance: 452.1
click at [604, 381] on label "Meets requirements" at bounding box center [580, 385] width 163 height 23
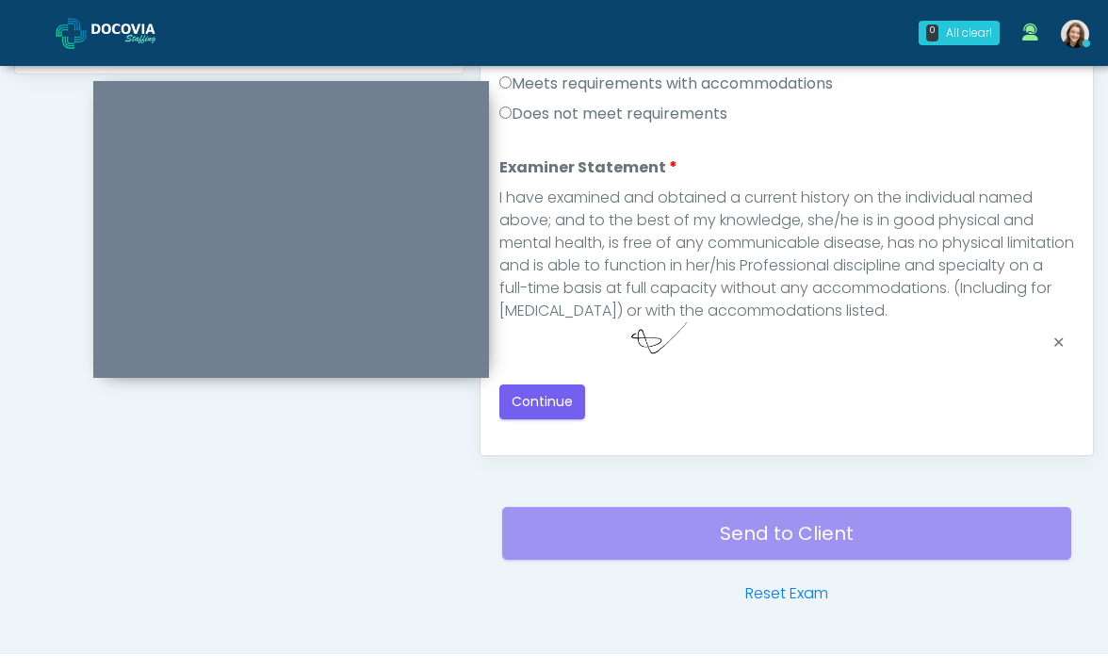
scroll to position [1021, 0]
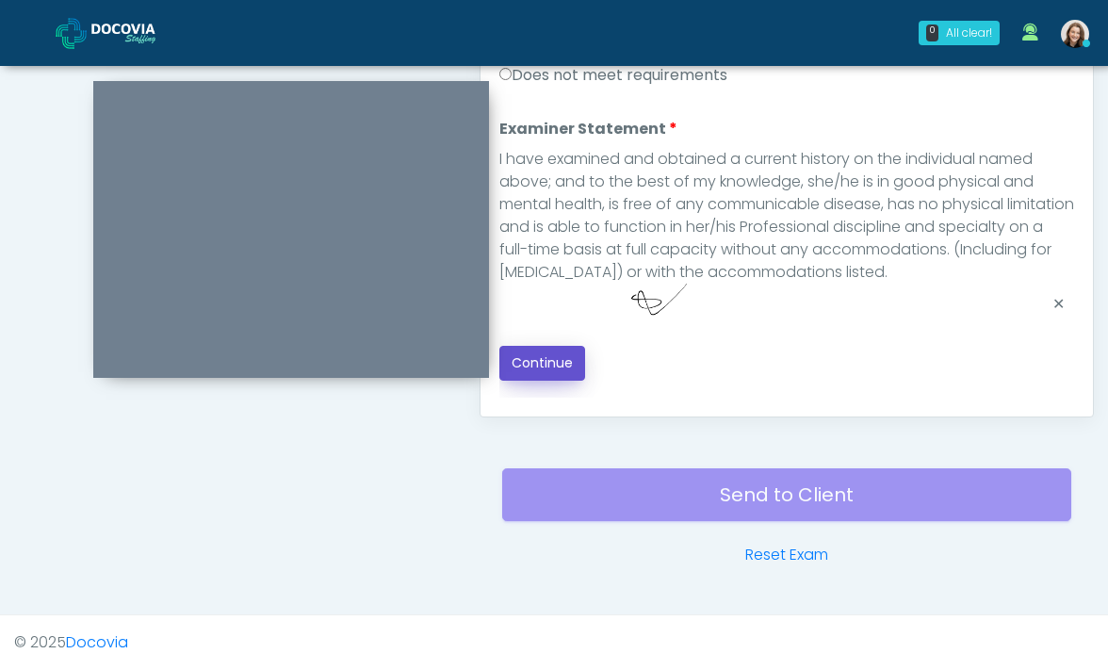
click at [548, 371] on button "Continue" at bounding box center [542, 363] width 86 height 35
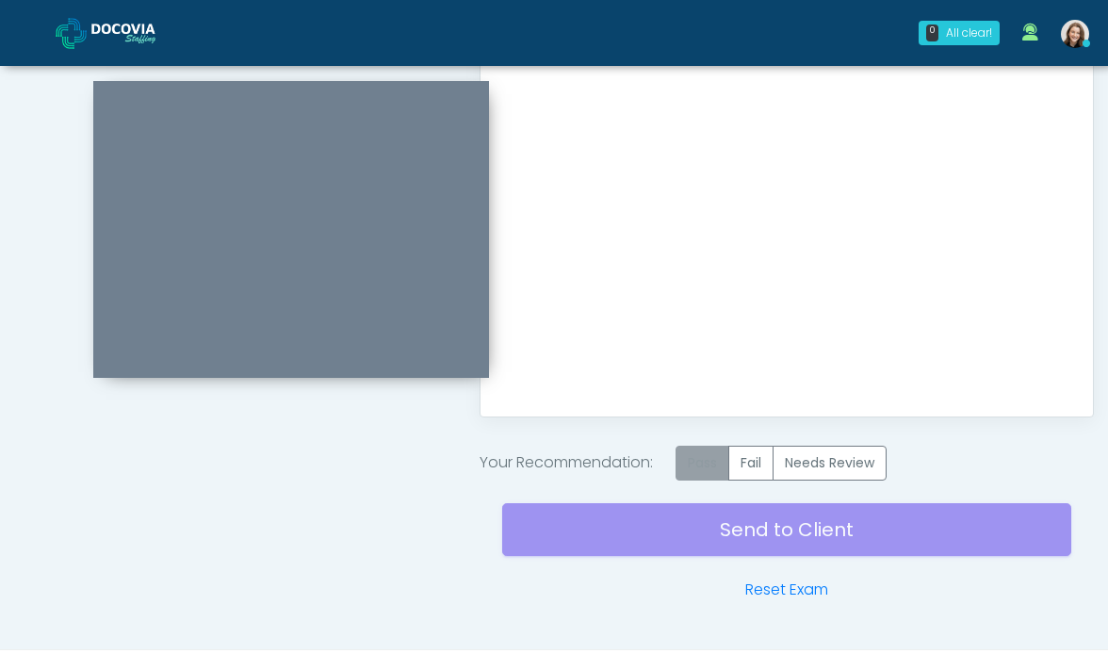
drag, startPoint x: 604, startPoint y: 381, endPoint x: 690, endPoint y: 470, distance: 123.9
click at [690, 470] on label "Pass" at bounding box center [702, 463] width 54 height 35
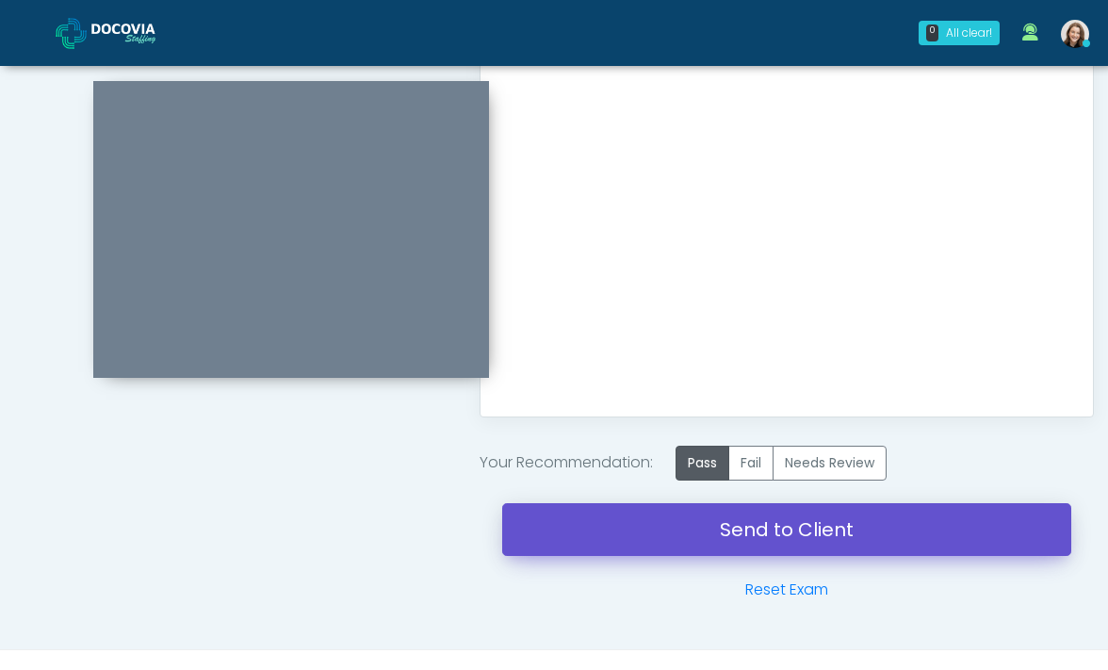
drag, startPoint x: 690, startPoint y: 470, endPoint x: 692, endPoint y: 522, distance: 51.8
click at [692, 522] on link "Send to Client" at bounding box center [787, 529] width 570 height 53
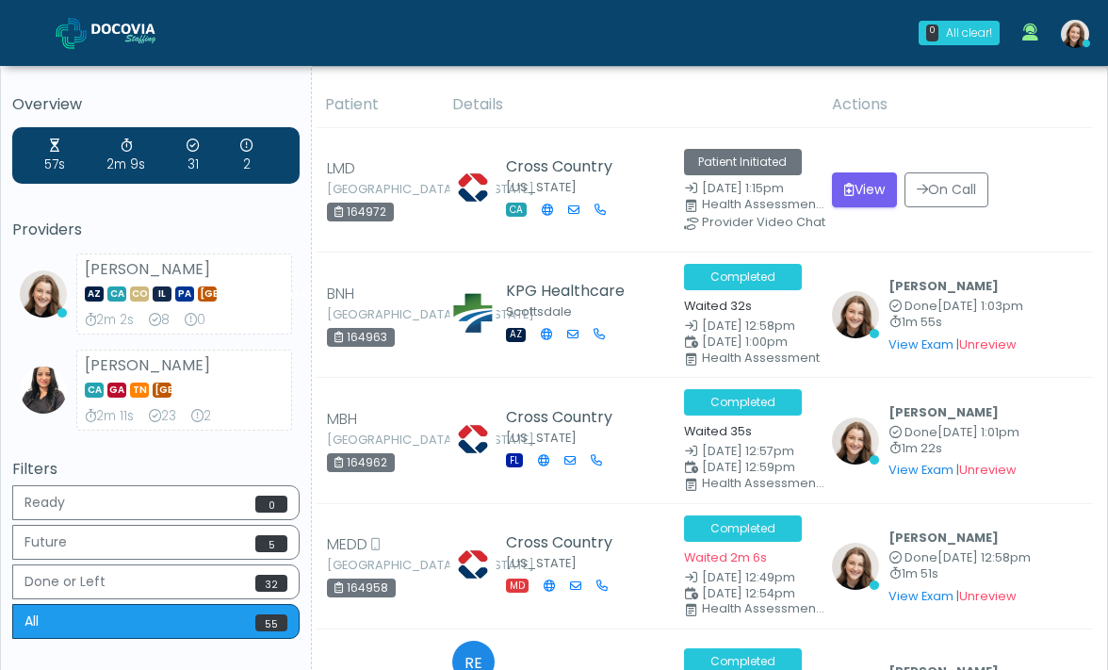
click at [103, 33] on img at bounding box center [138, 33] width 94 height 19
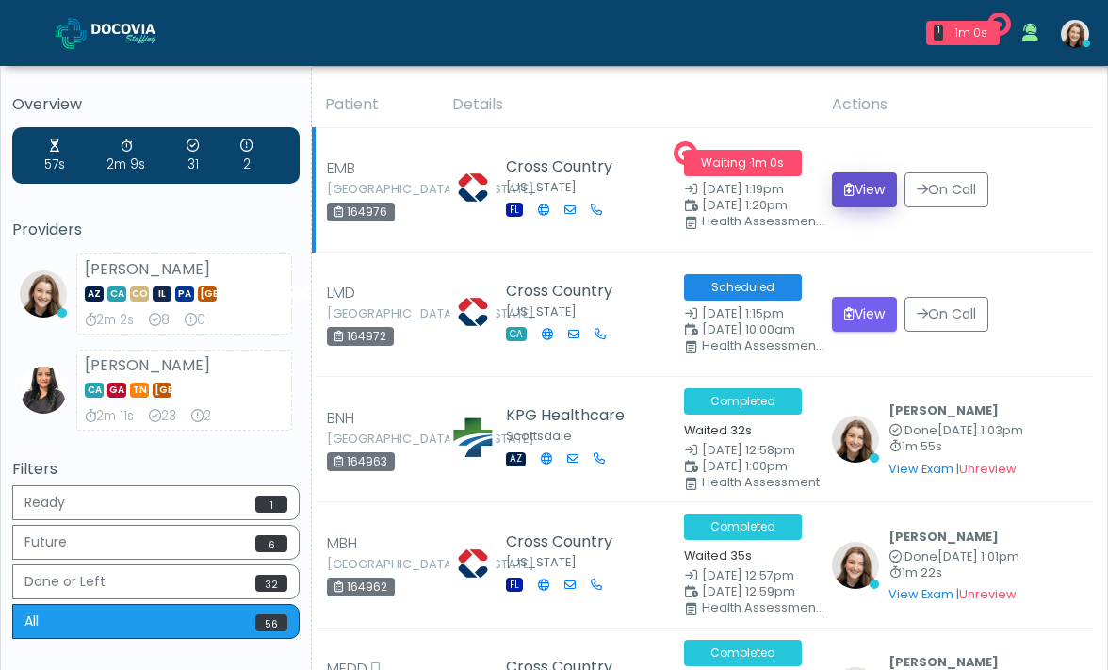
click at [862, 186] on button "View" at bounding box center [864, 189] width 65 height 35
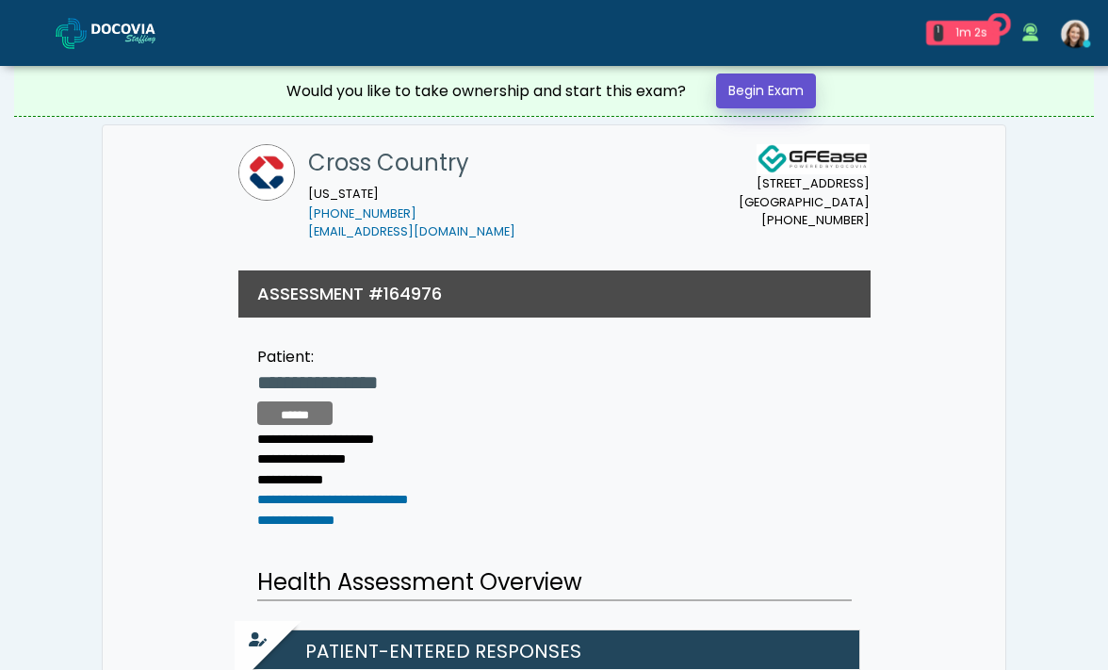
click at [792, 89] on link "Begin Exam" at bounding box center [766, 90] width 100 height 35
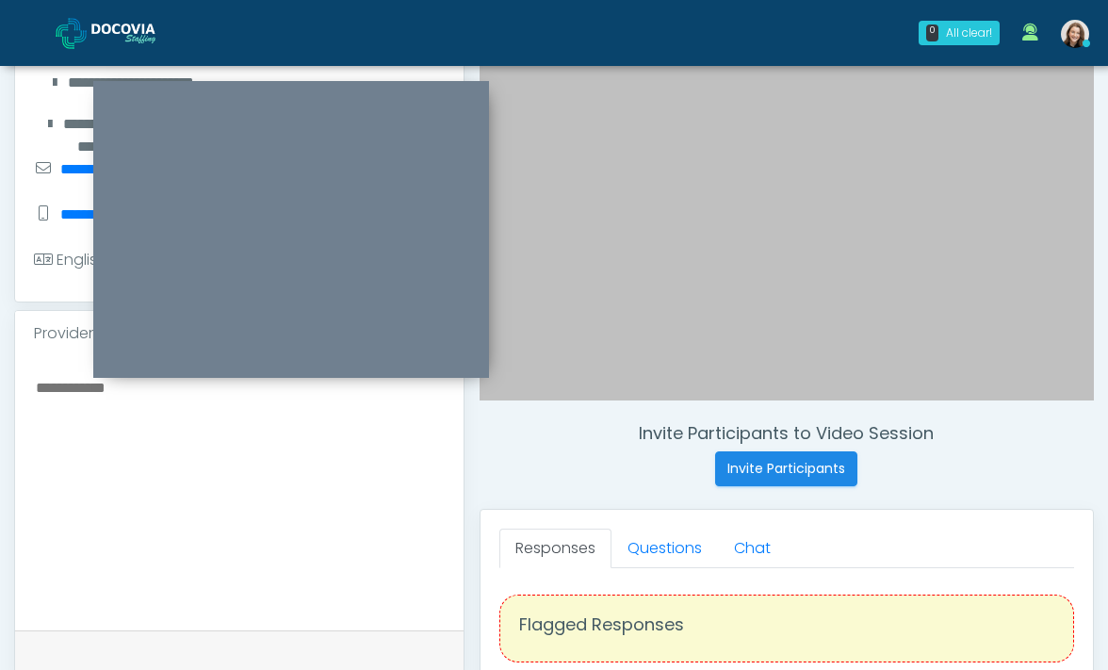
scroll to position [372, 0]
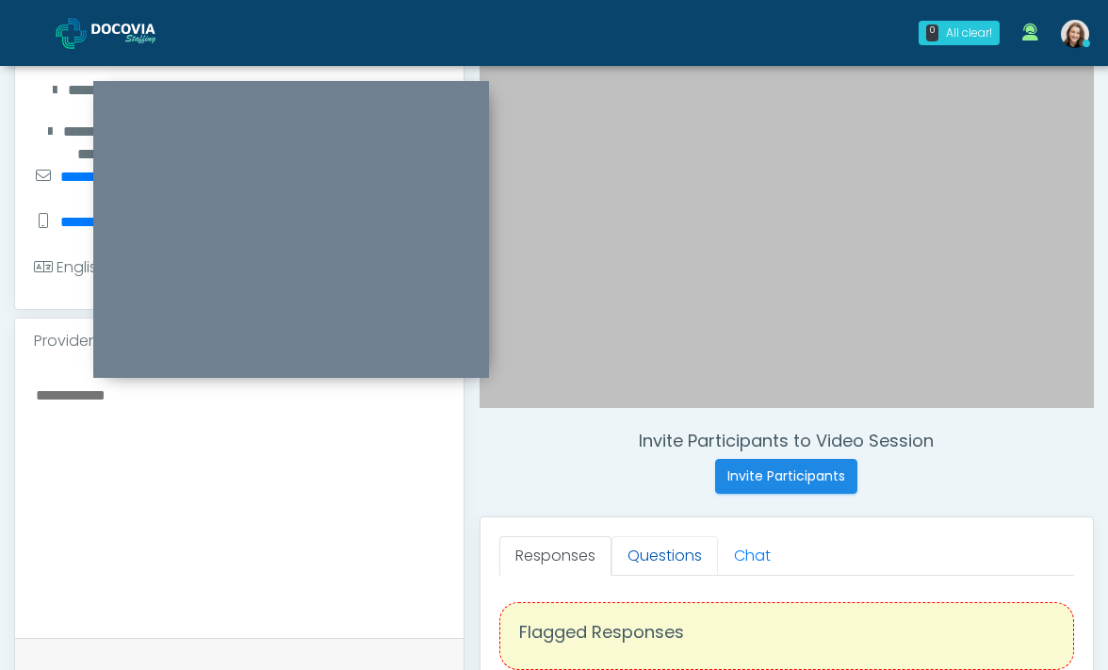
click at [642, 544] on link "Questions" at bounding box center [664, 556] width 106 height 40
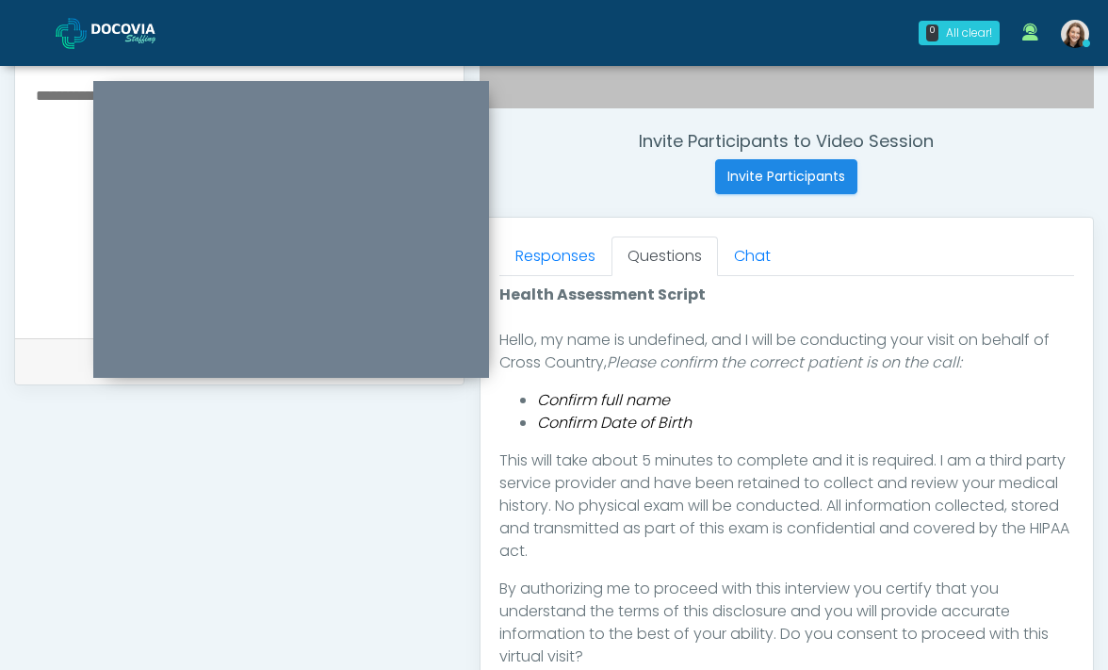
scroll to position [708, 0]
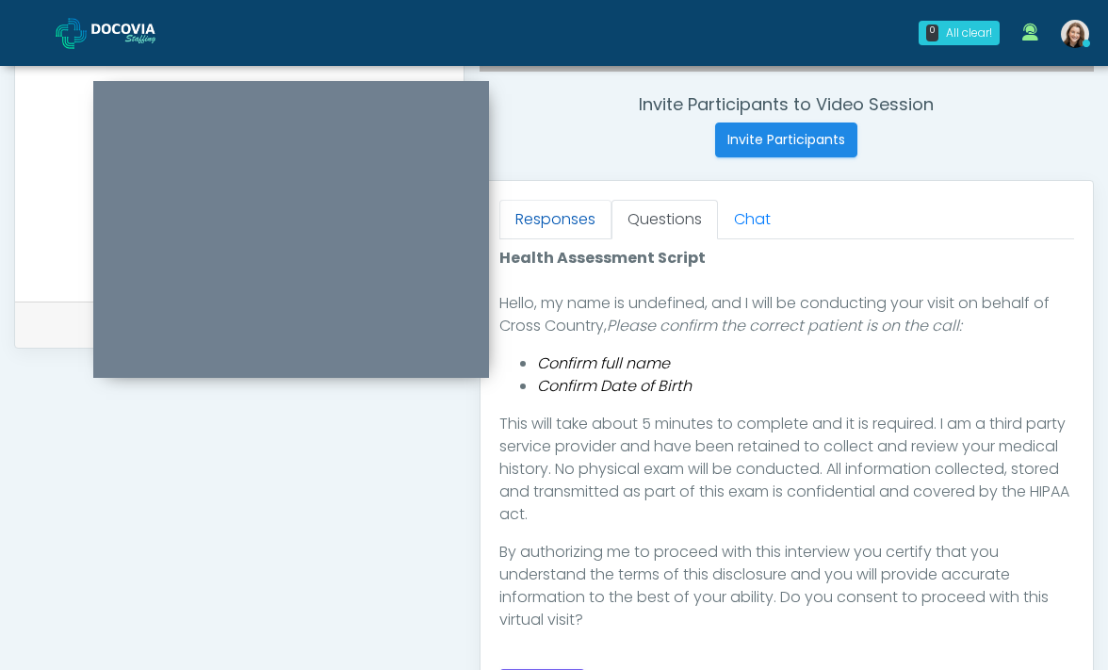
click at [585, 232] on link "Responses" at bounding box center [555, 220] width 112 height 40
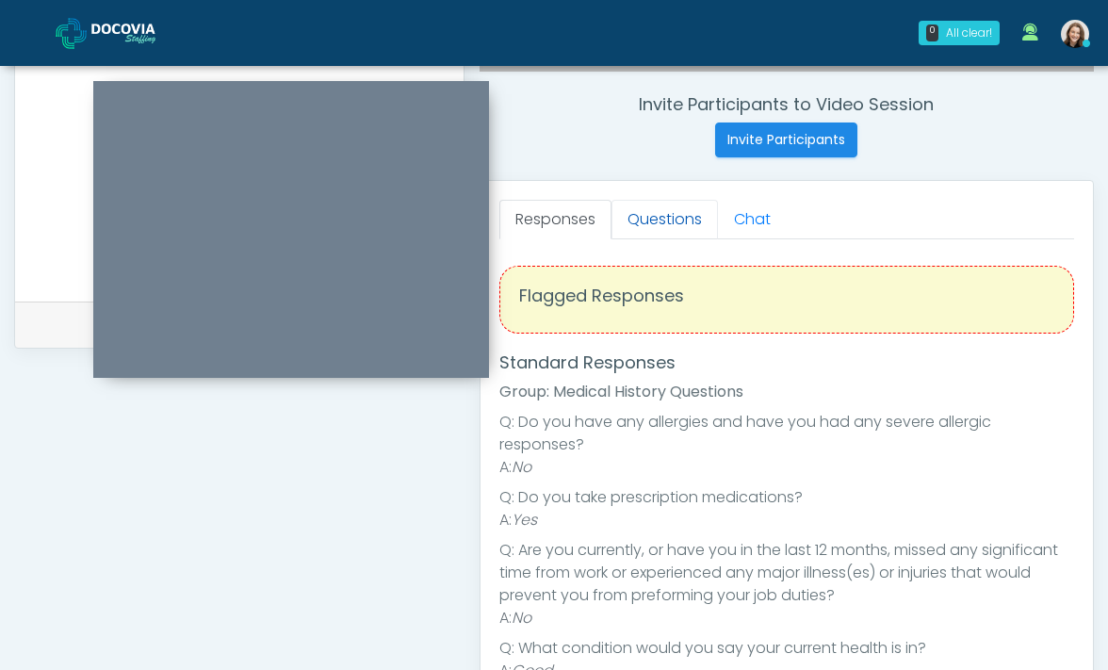
click at [633, 232] on link "Questions" at bounding box center [664, 220] width 106 height 40
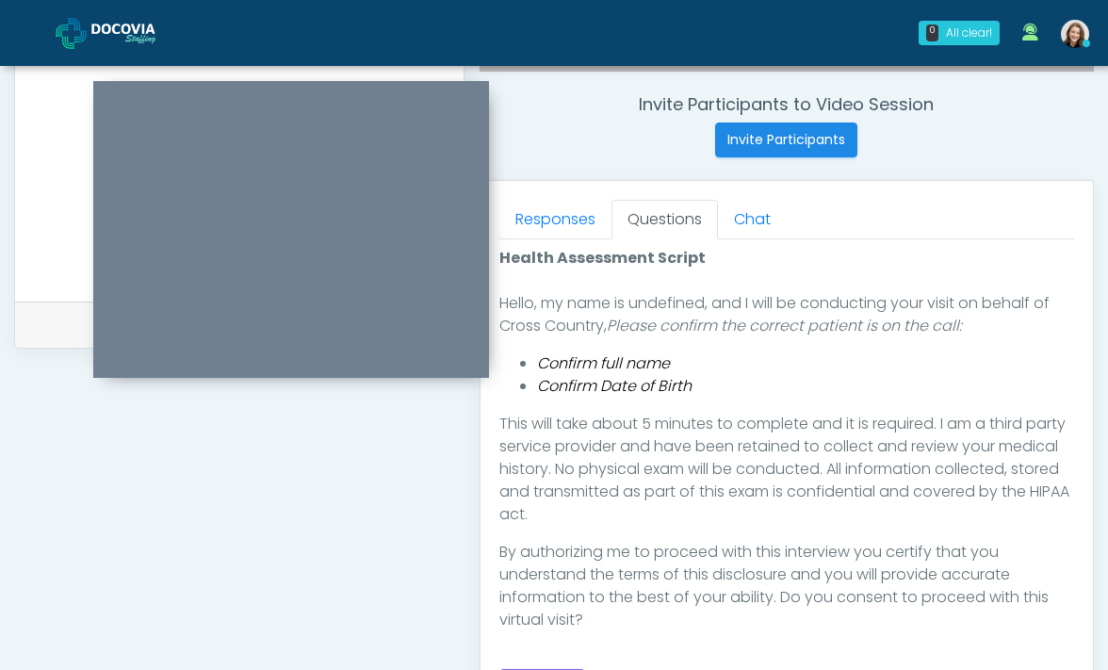
scroll to position [747, 0]
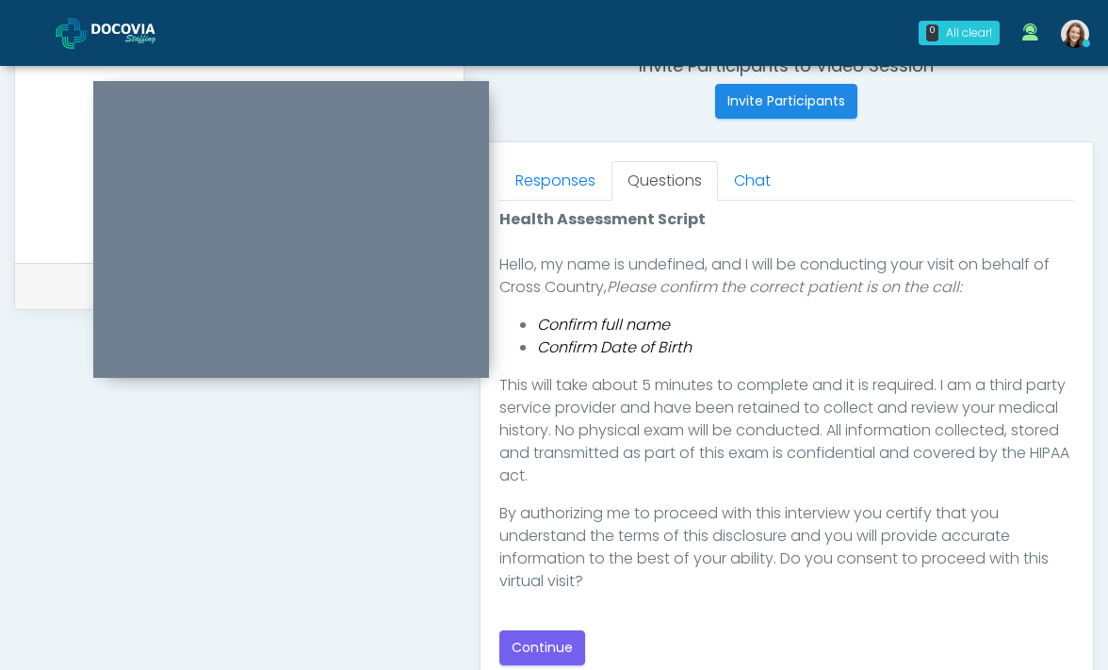
click at [560, 629] on div "Health Assessment Script INTRODUCTION Hello, my name is undefined, and I will b…" at bounding box center [786, 436] width 575 height 457
click at [559, 634] on button "Continue" at bounding box center [542, 647] width 86 height 35
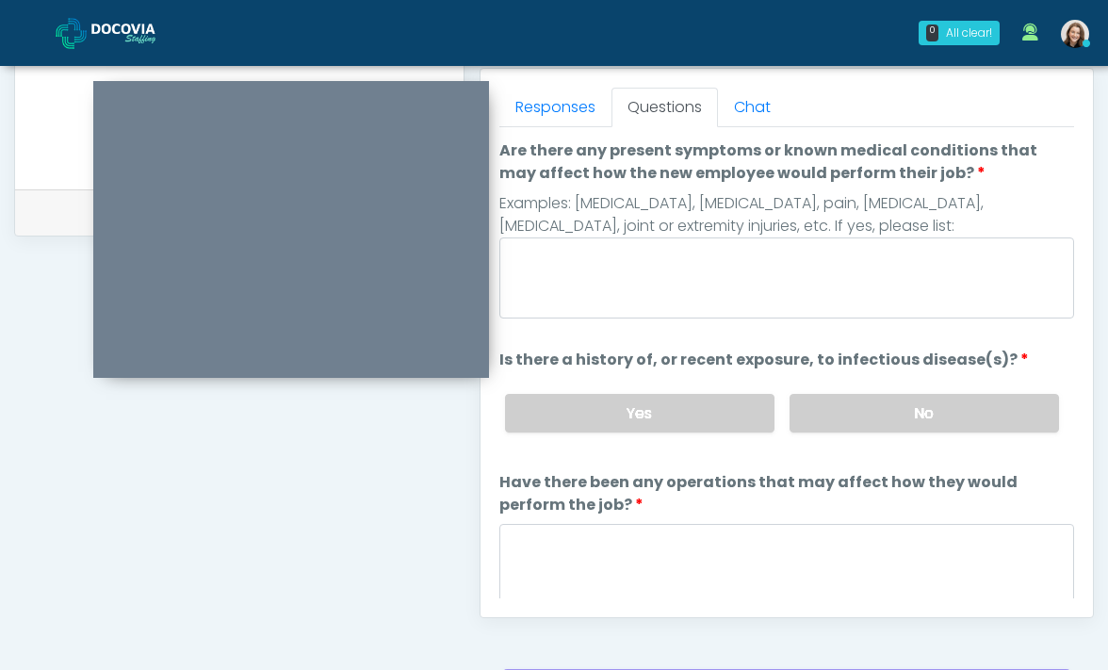
scroll to position [710, 0]
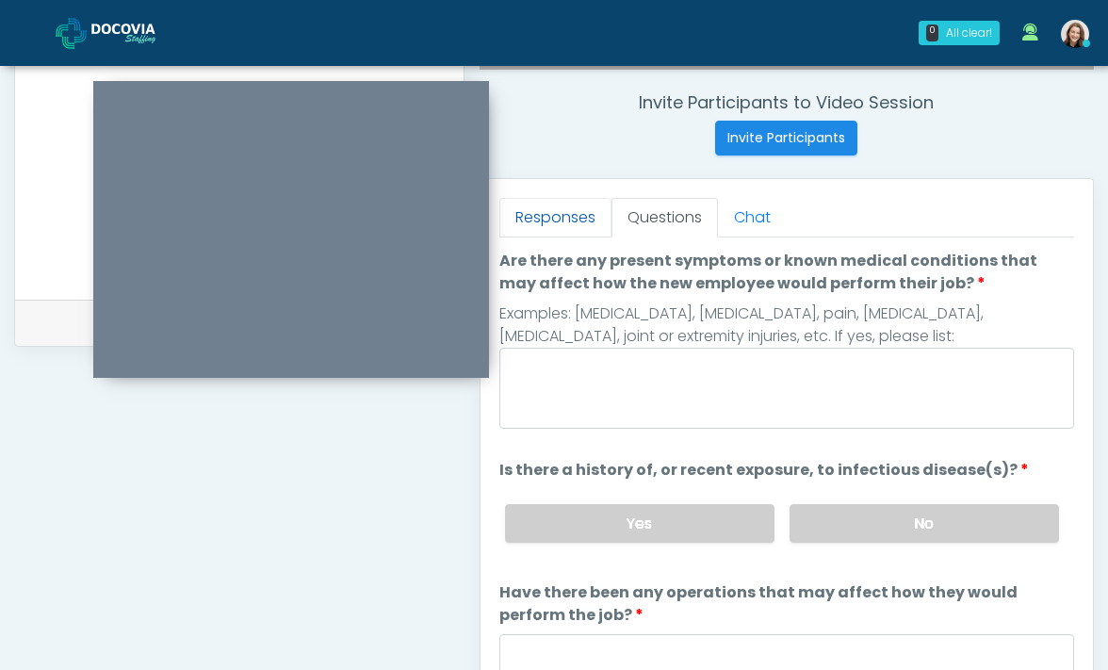
click at [577, 227] on link "Responses" at bounding box center [555, 218] width 112 height 40
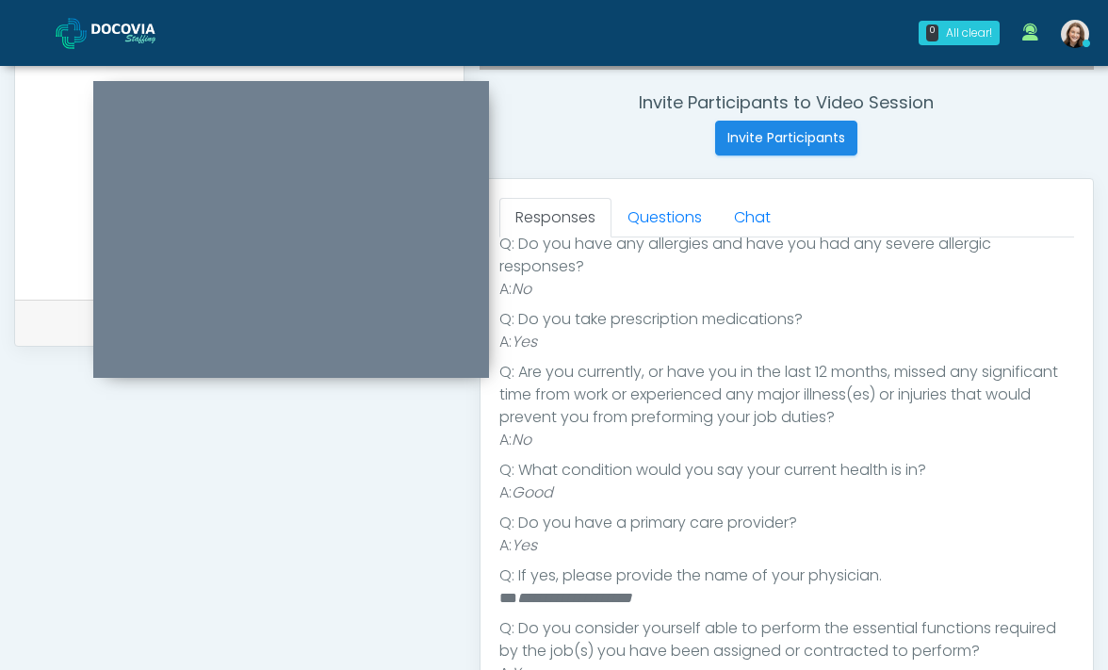
scroll to position [175, 0]
click at [533, 343] on em "Yes" at bounding box center [523, 343] width 25 height 22
click at [473, 504] on div "Invite Participants to Video Session Invite Participants Responses Questions Ch…" at bounding box center [779, 159] width 630 height 1436
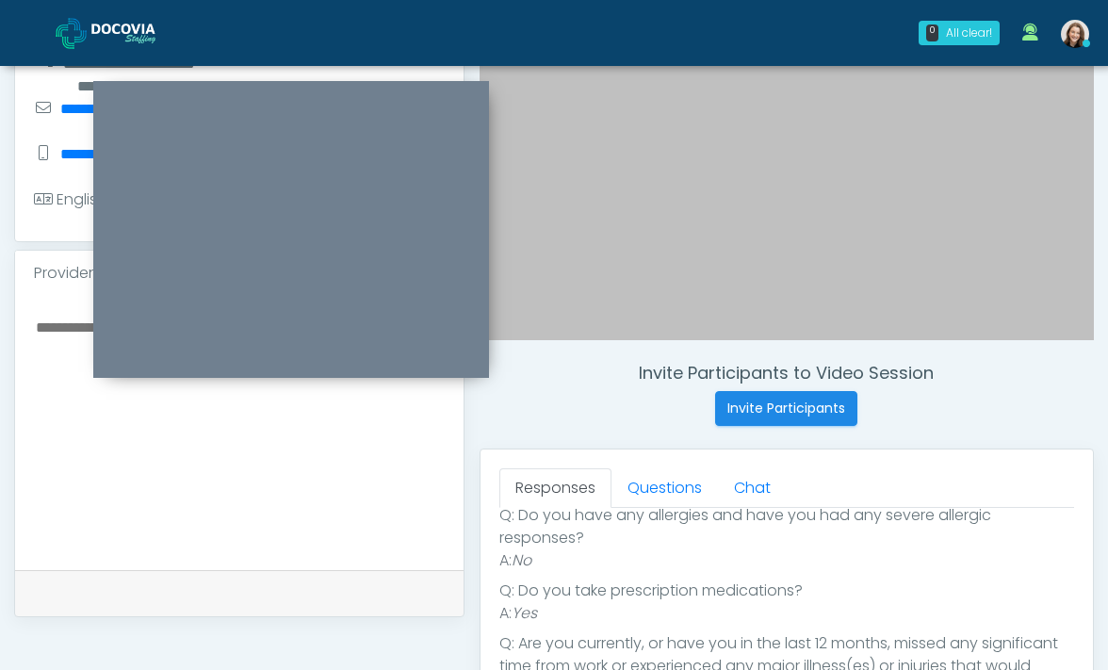
scroll to position [326, 0]
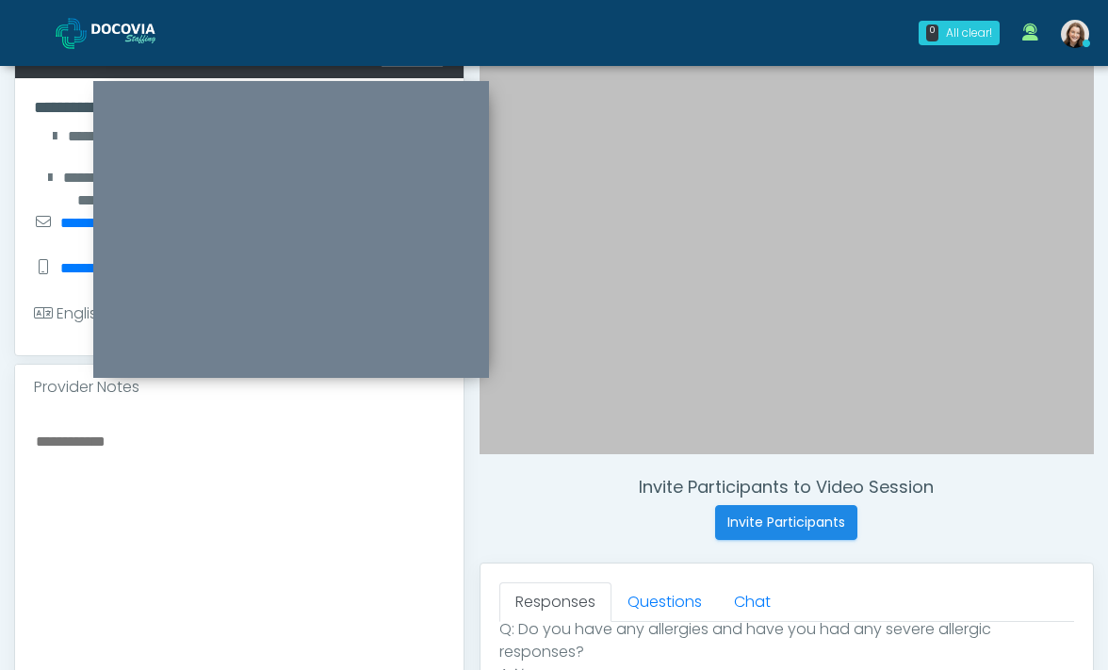
click at [339, 516] on textarea at bounding box center [239, 544] width 411 height 230
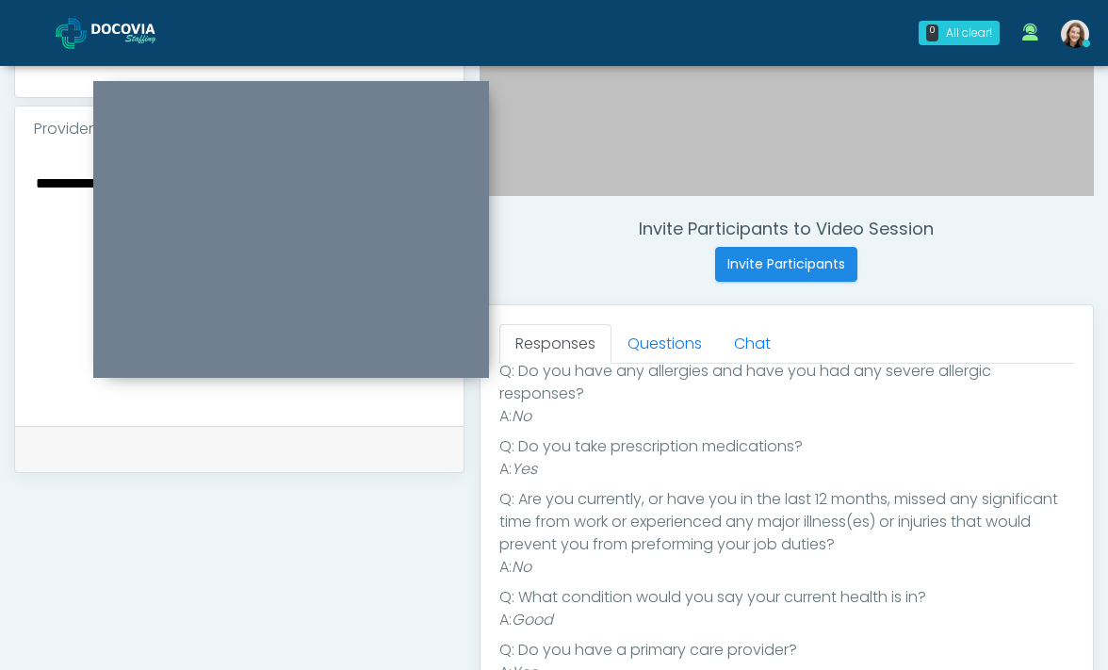
scroll to position [266, 0]
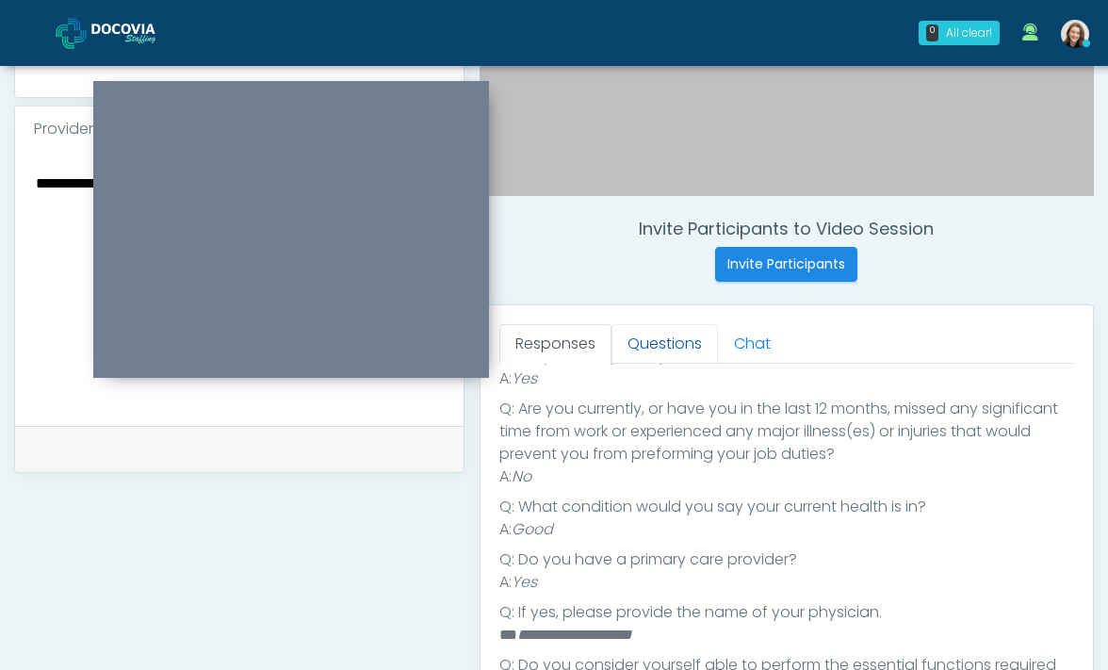
type textarea "**********"
click at [677, 348] on link "Questions" at bounding box center [664, 344] width 106 height 40
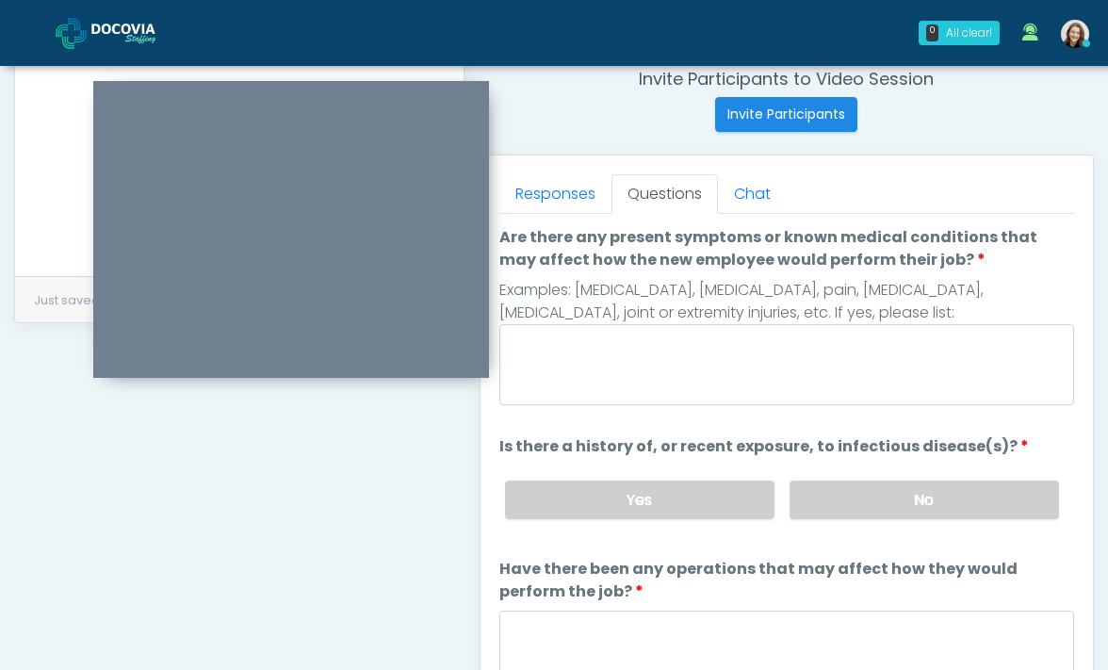
scroll to position [732, 0]
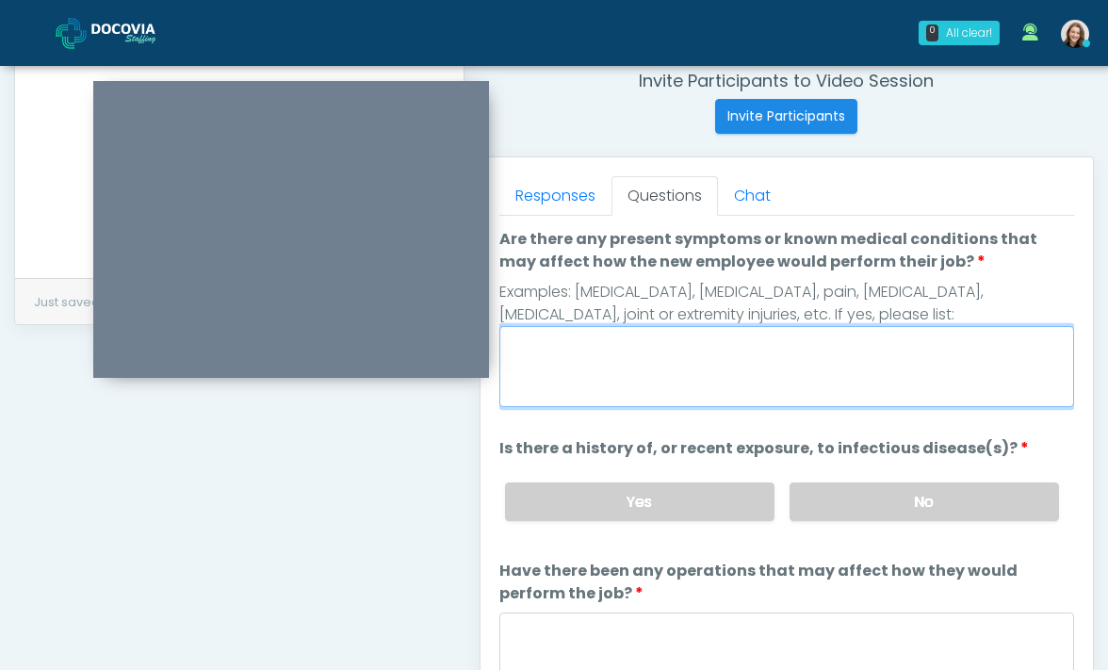
click at [674, 354] on textarea "Are there any present symptoms or known medical conditions that may affect how …" at bounding box center [786, 366] width 575 height 81
type textarea "**"
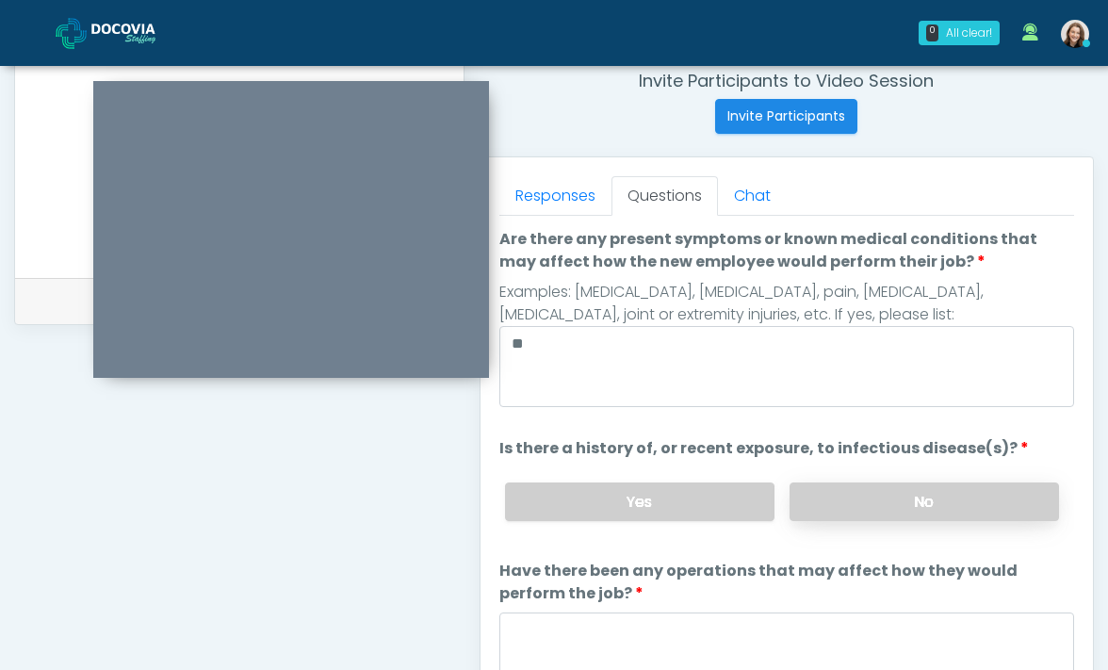
click at [831, 498] on label "No" at bounding box center [923, 501] width 269 height 39
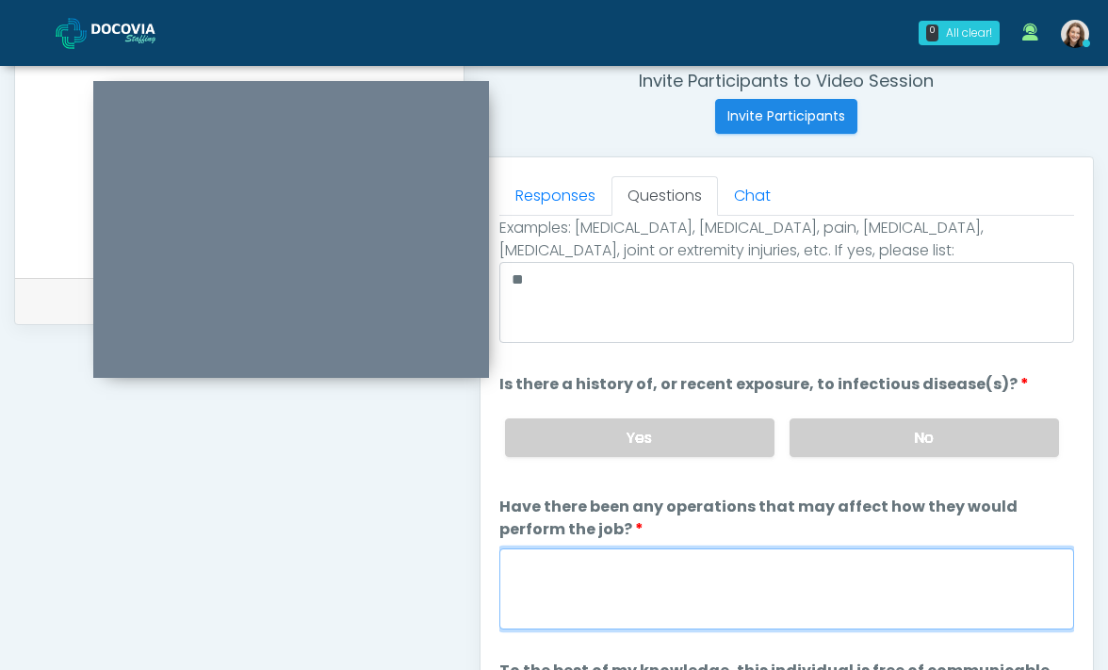
click at [767, 606] on textarea "Have there been any operations that may affect how they would perform the job?" at bounding box center [786, 588] width 575 height 81
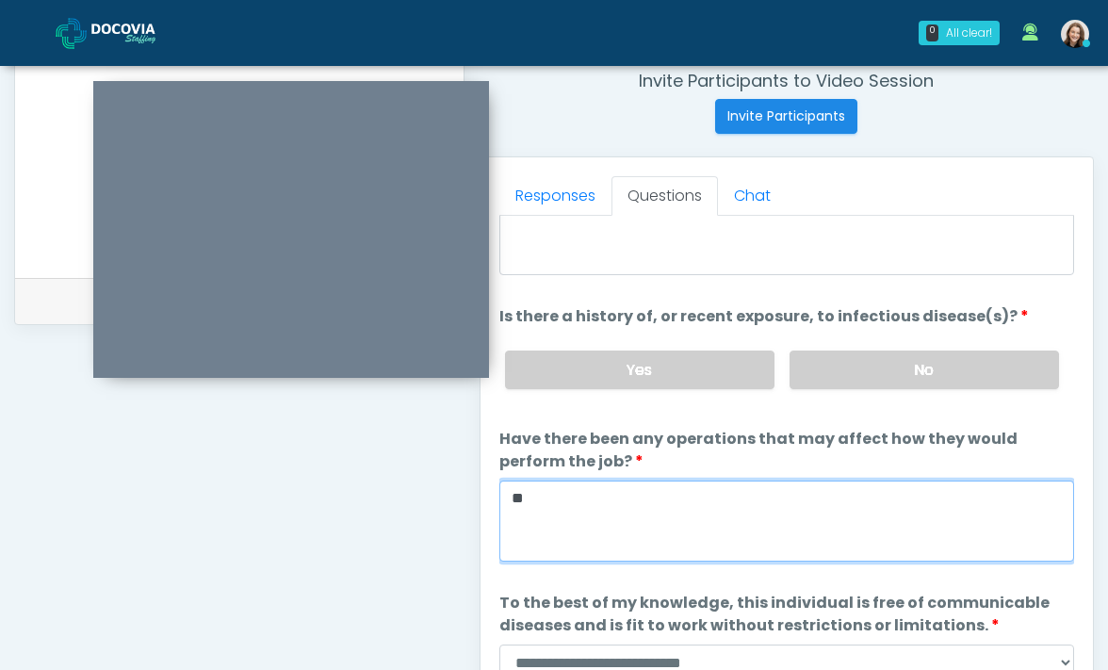
scroll to position [182, 0]
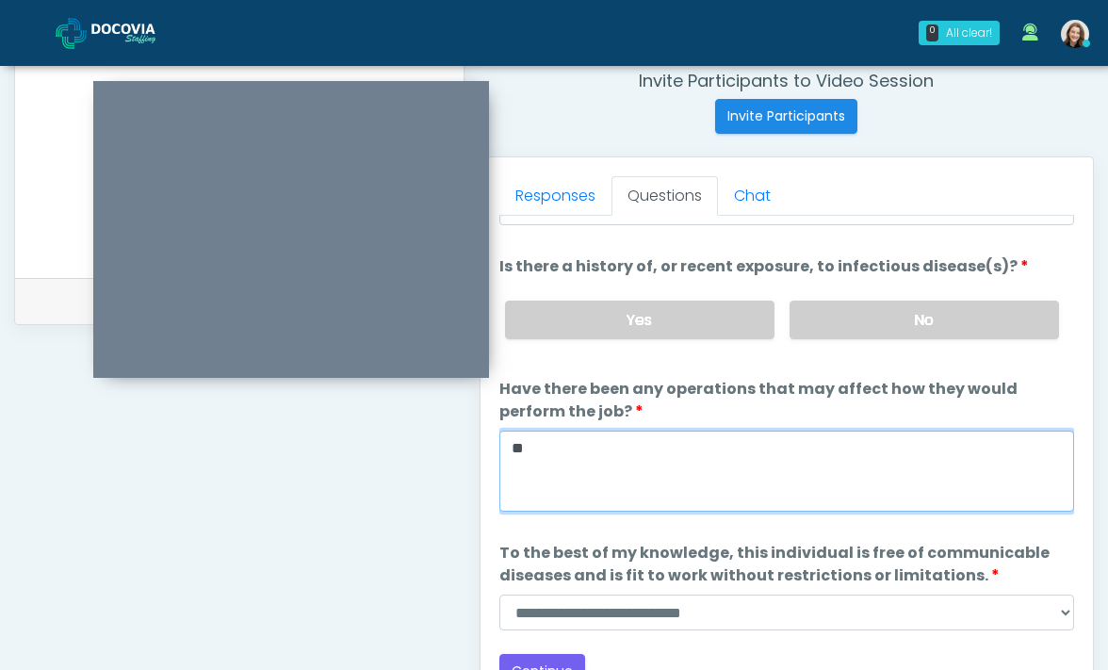
type textarea "**"
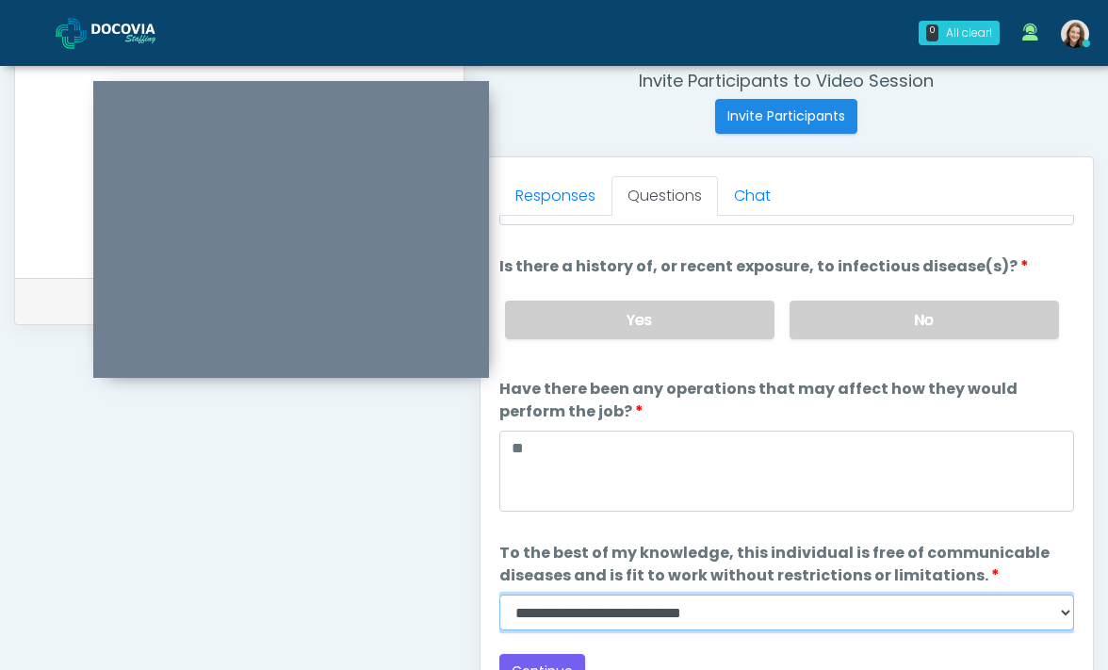
click at [745, 608] on select "**********" at bounding box center [786, 612] width 575 height 36
select select "******"
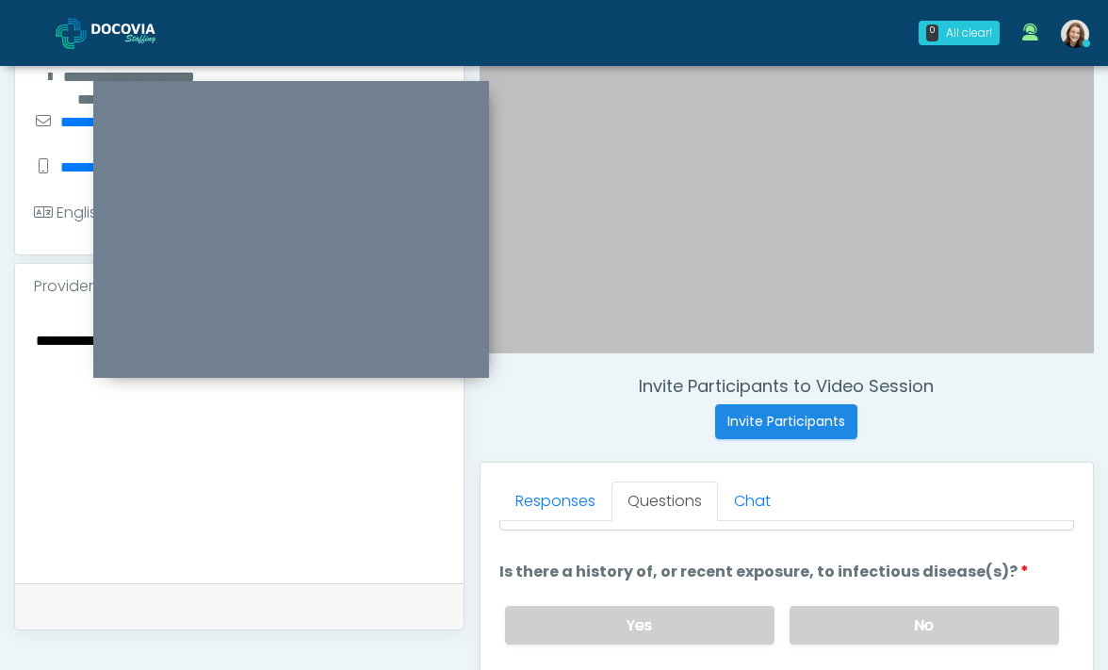
scroll to position [338, 0]
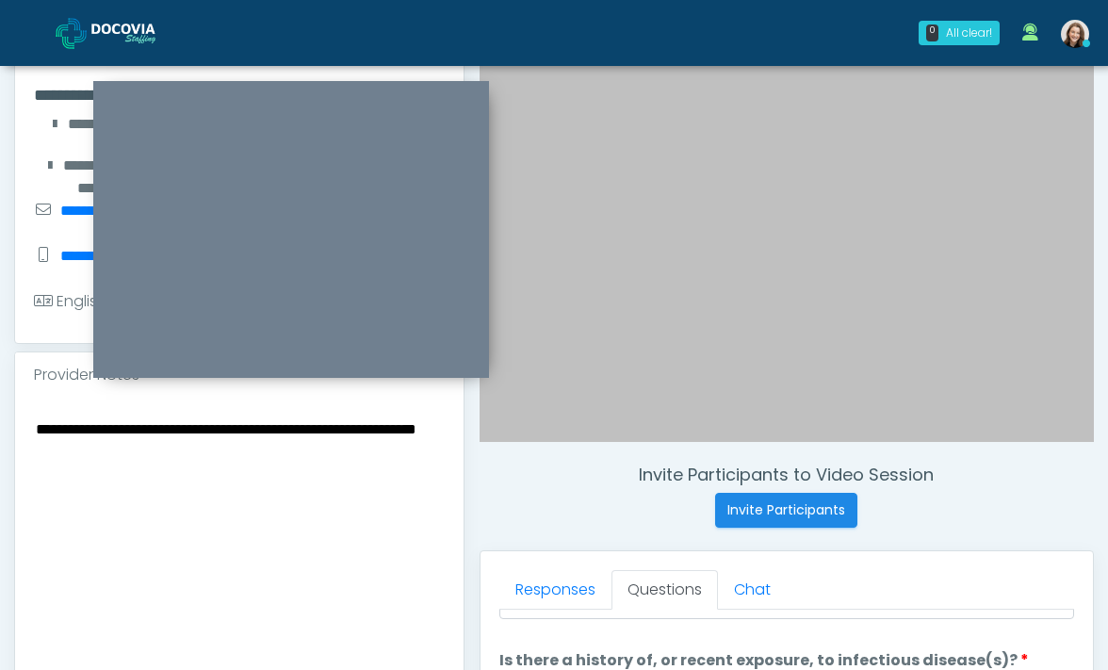
drag, startPoint x: 185, startPoint y: 454, endPoint x: 16, endPoint y: 405, distance: 175.6
click at [16, 405] on div "**********" at bounding box center [239, 534] width 448 height 274
click at [73, 429] on textarea "**********" at bounding box center [239, 531] width 411 height 230
drag, startPoint x: 214, startPoint y: 454, endPoint x: -47, endPoint y: 424, distance: 262.6
click at [0, 424] on html "0 All clear! All clear! Sydney Lundberg In Exam - 3m 29s FL Viral Patel CA GA T…" at bounding box center [554, 507] width 1108 height 1691
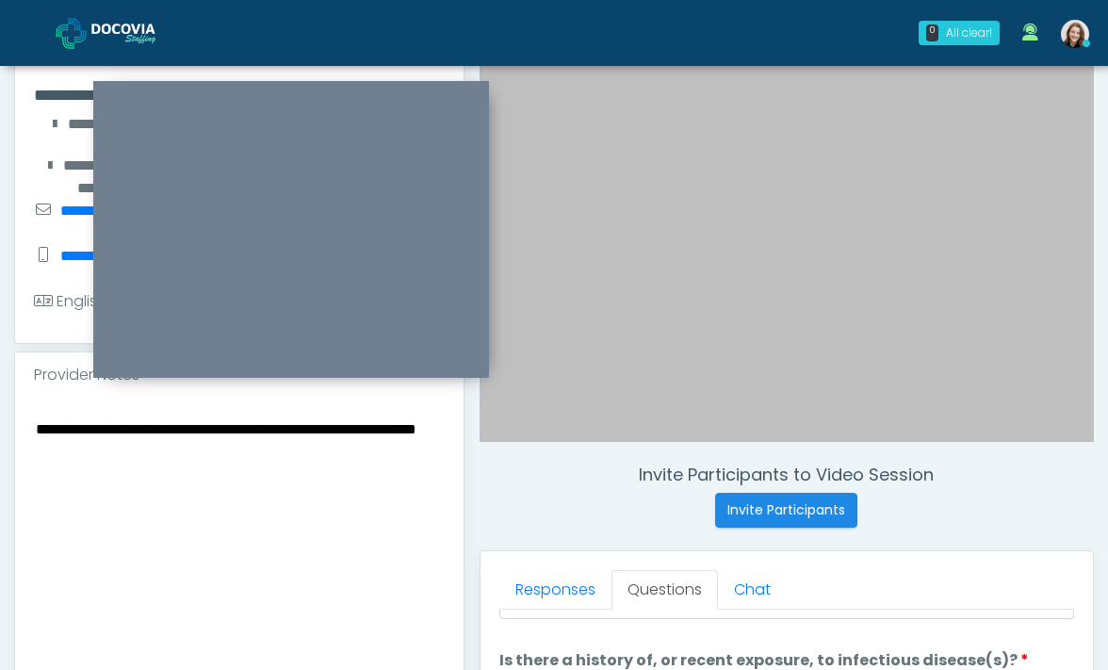
paste textarea "*****"
click at [34, 432] on textarea "**********" at bounding box center [239, 531] width 411 height 230
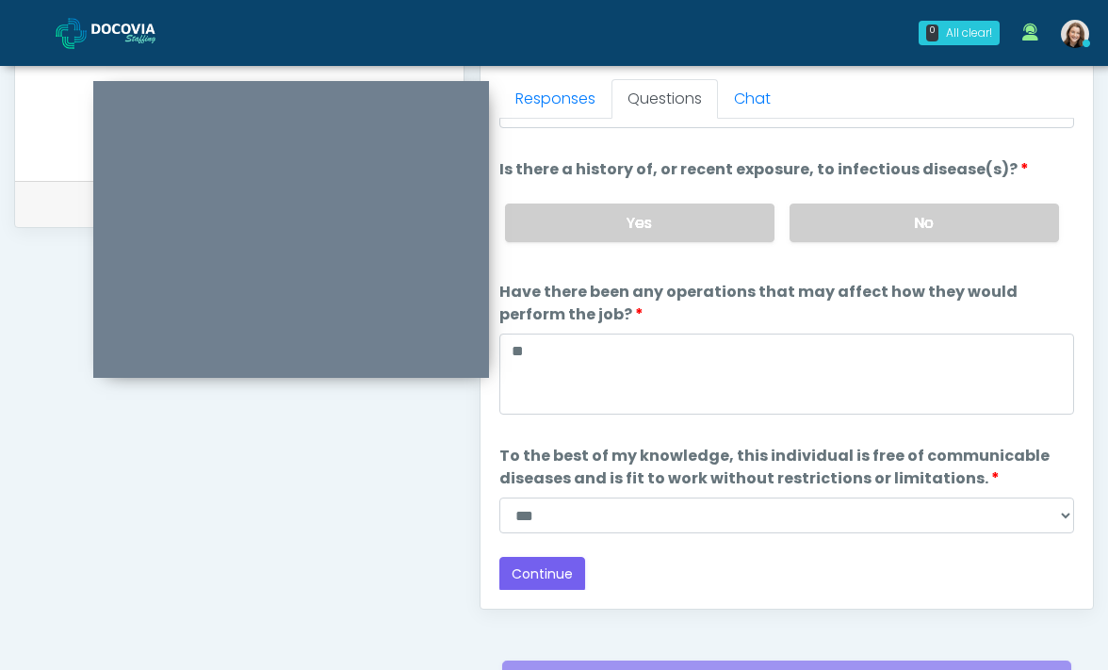
scroll to position [832, 0]
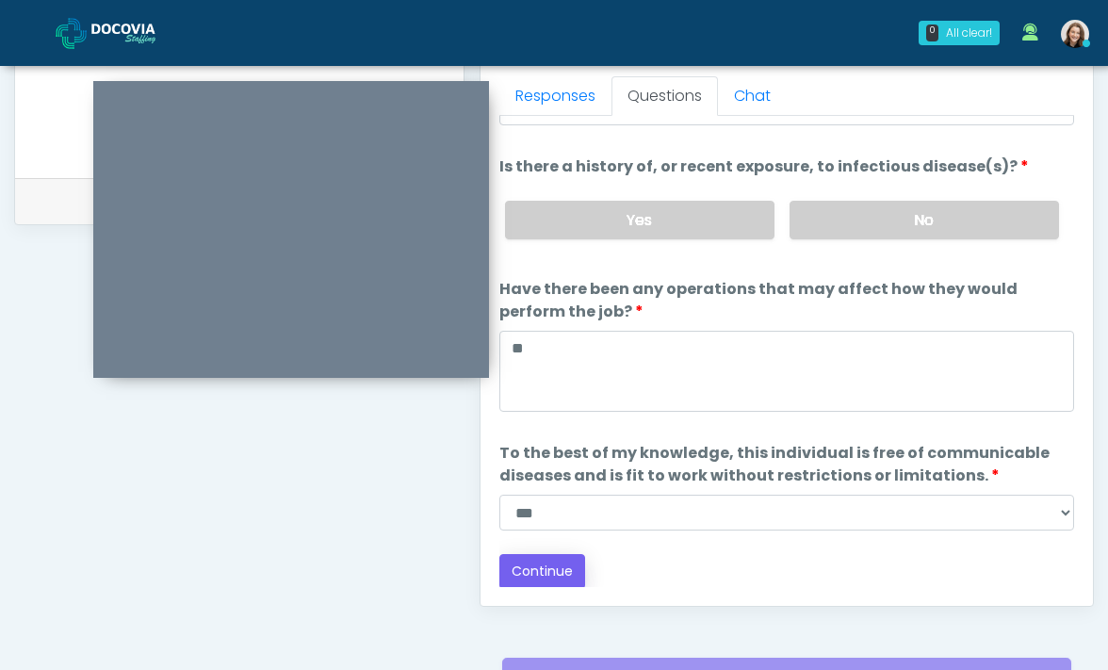
type textarea "**********"
click at [537, 576] on button "Continue" at bounding box center [542, 571] width 86 height 35
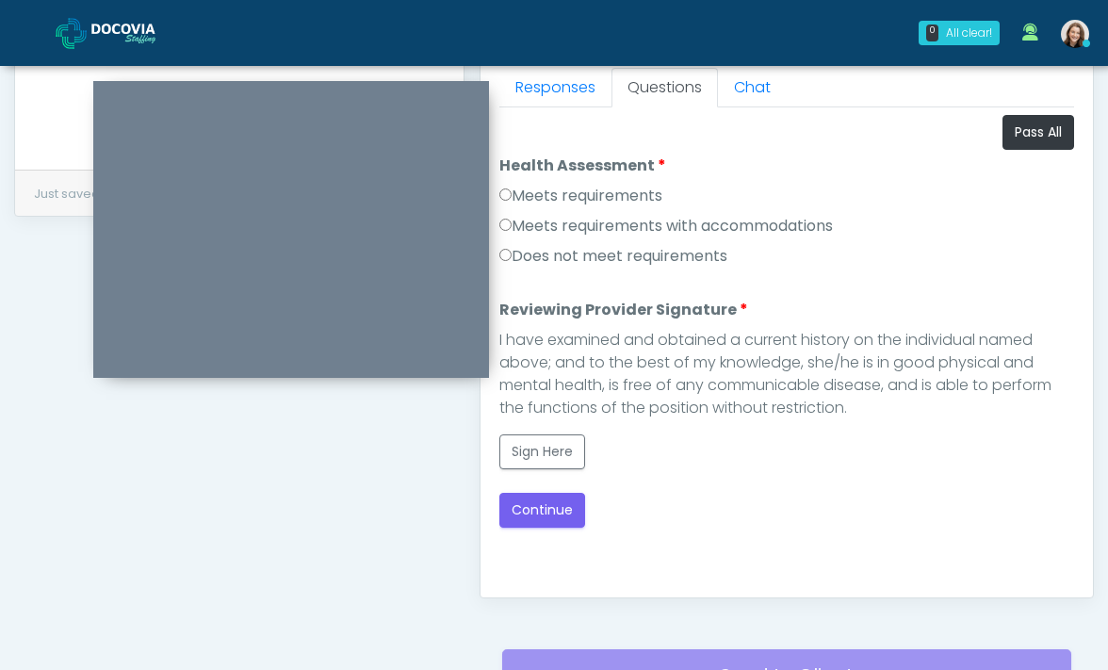
scroll to position [803, 0]
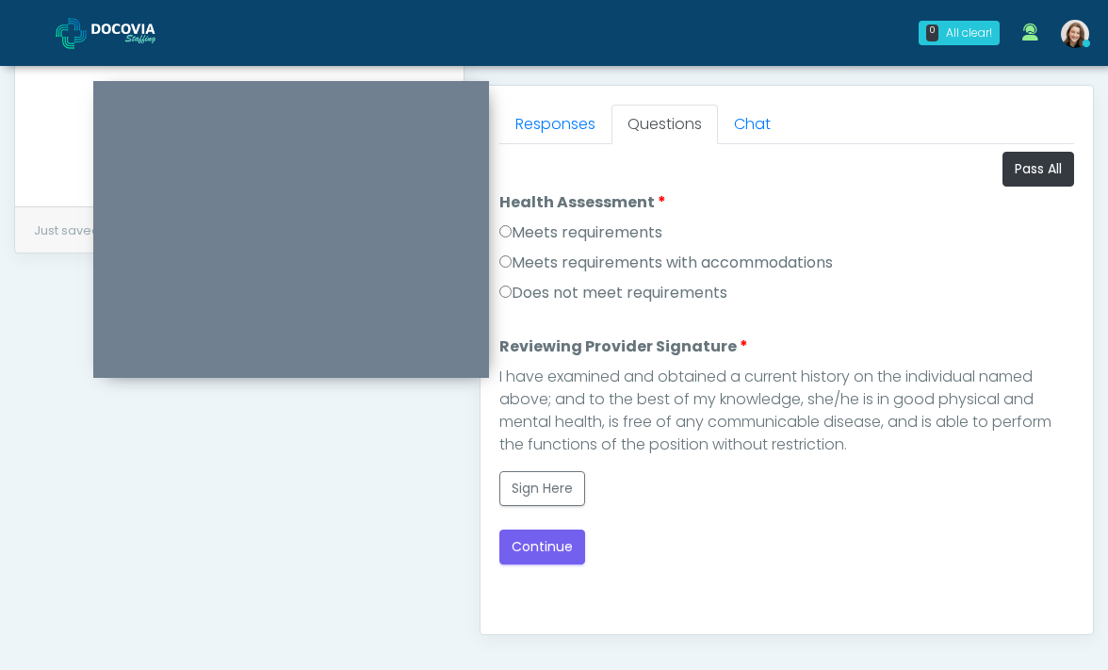
click at [633, 234] on label "Meets requirements" at bounding box center [580, 232] width 163 height 23
click at [568, 489] on button "Sign Here" at bounding box center [542, 488] width 86 height 35
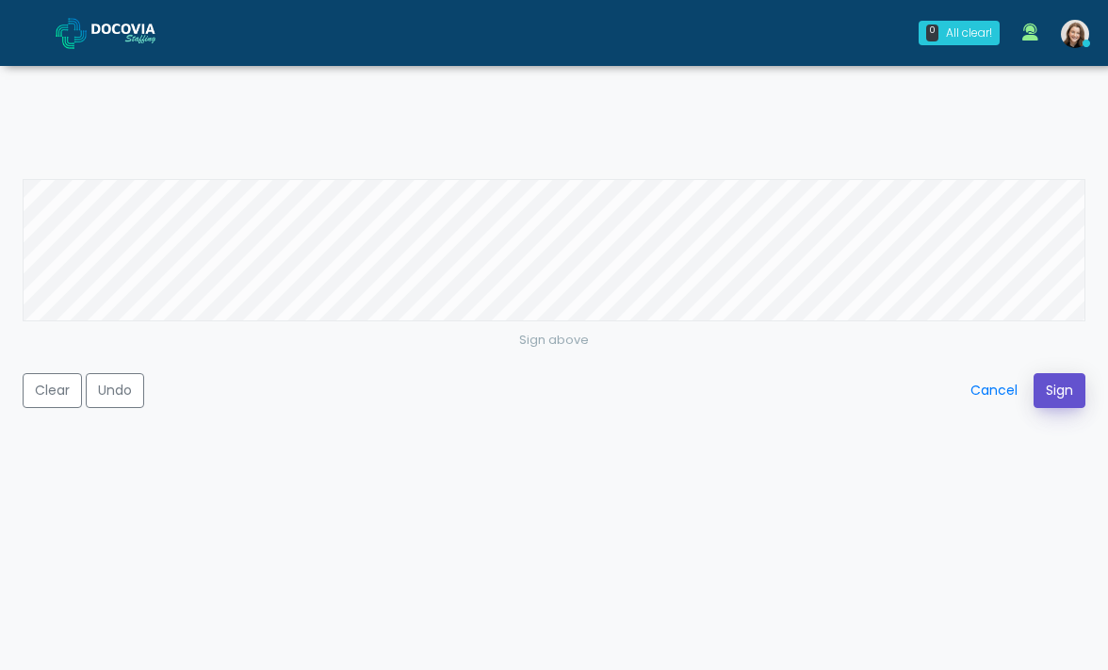
click at [1036, 395] on button "Sign" at bounding box center [1059, 390] width 52 height 35
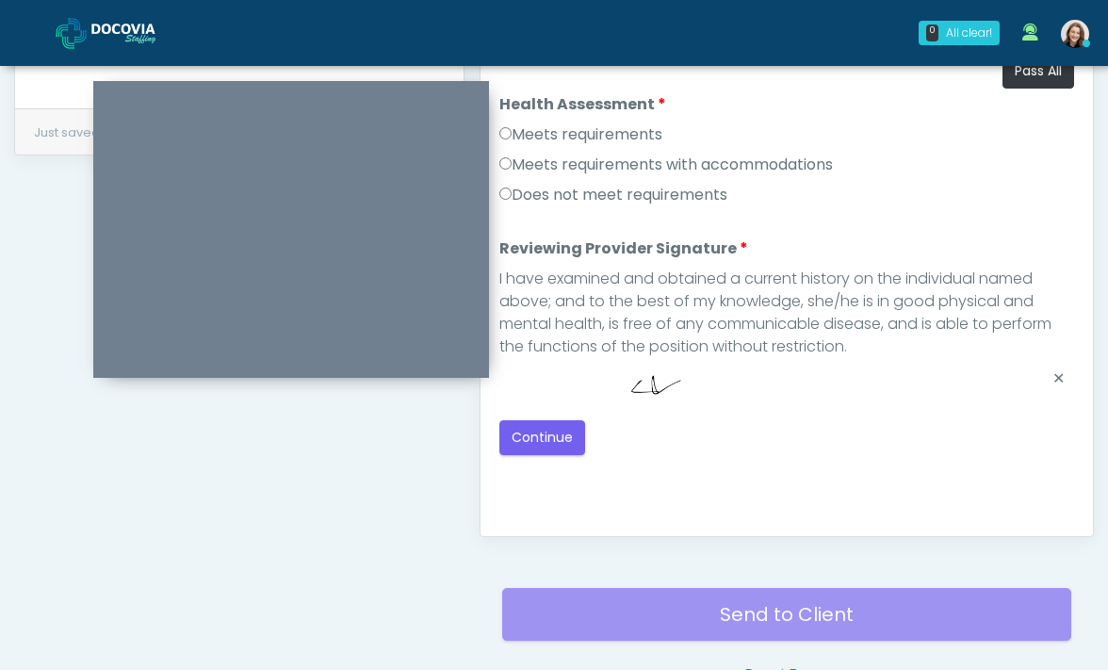
scroll to position [921, 0]
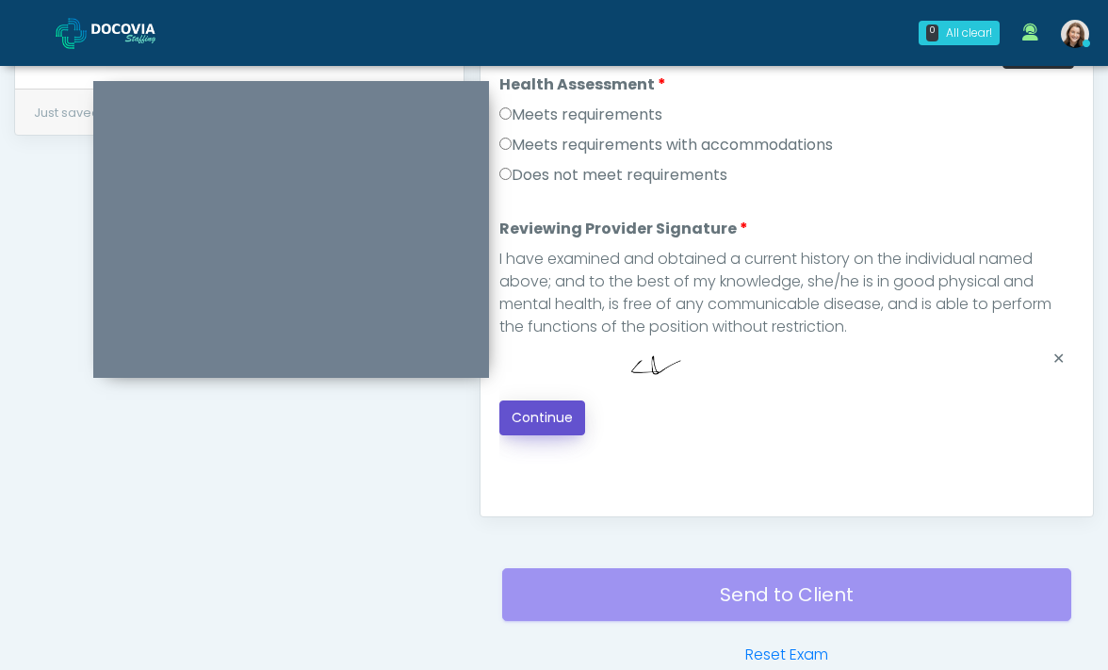
click at [530, 414] on button "Continue" at bounding box center [542, 417] width 86 height 35
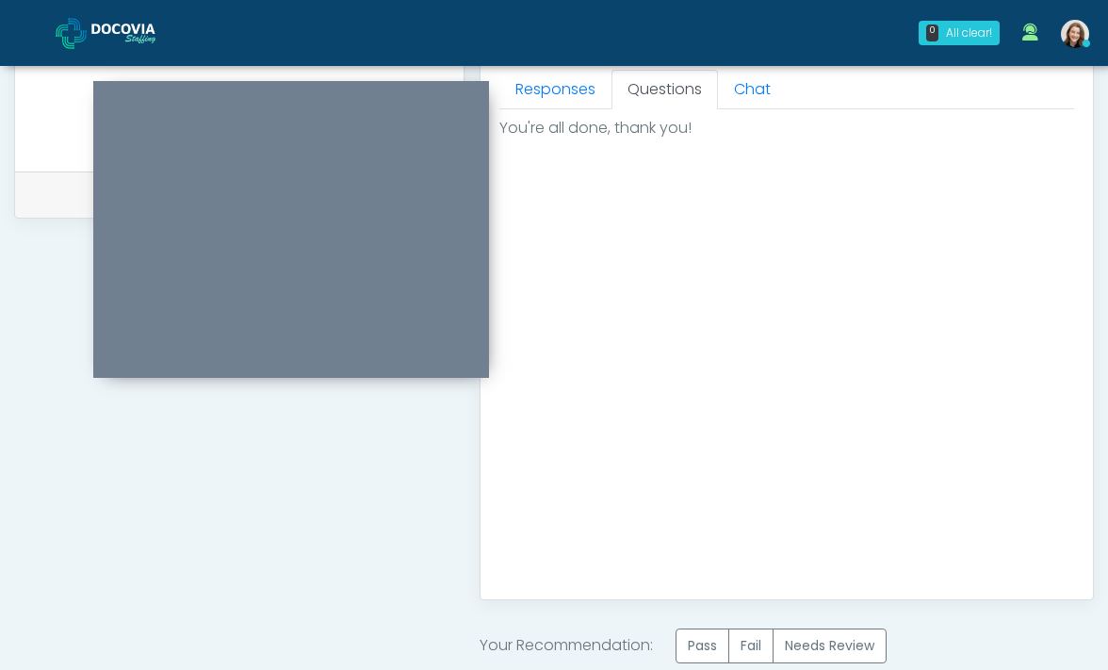
scroll to position [845, 0]
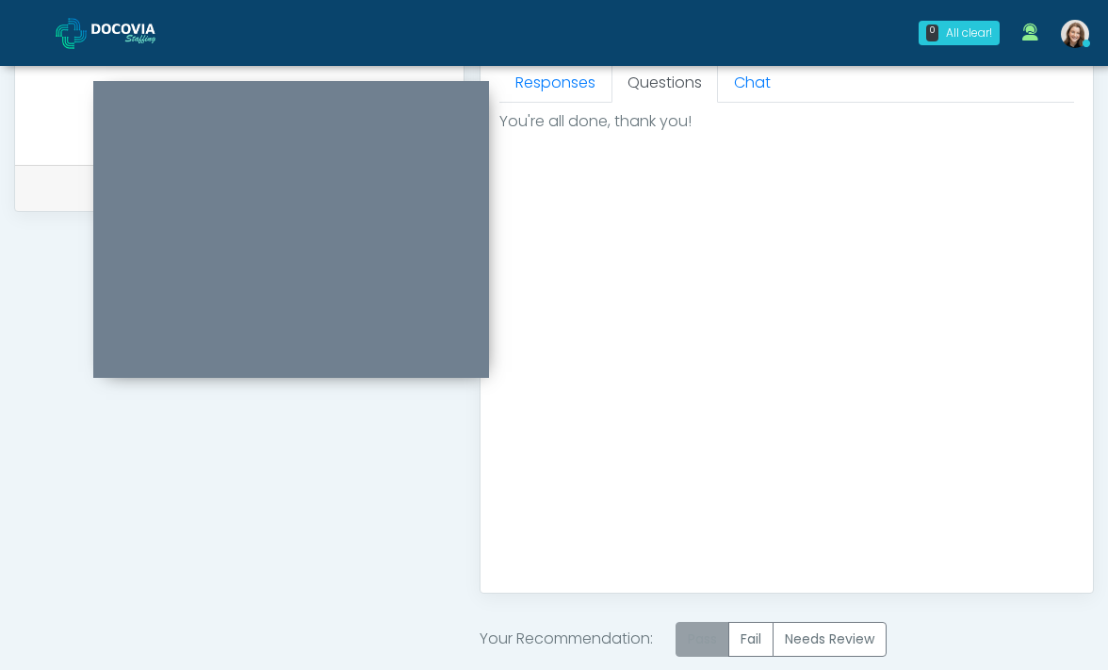
click at [701, 632] on label "Pass" at bounding box center [702, 639] width 54 height 35
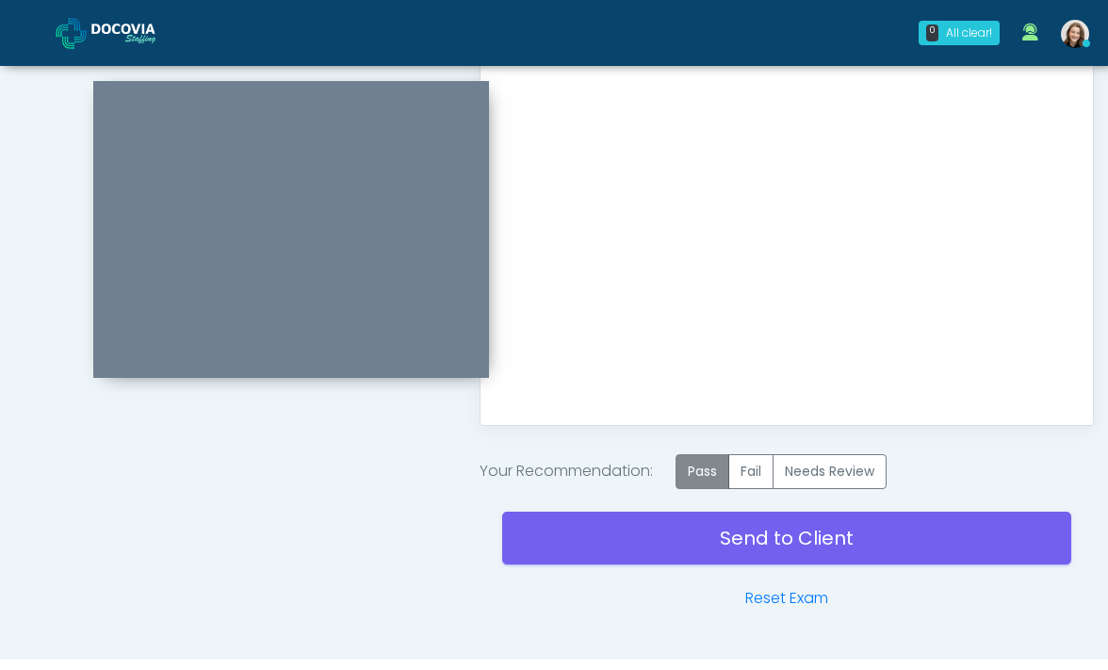
scroll to position [1049, 0]
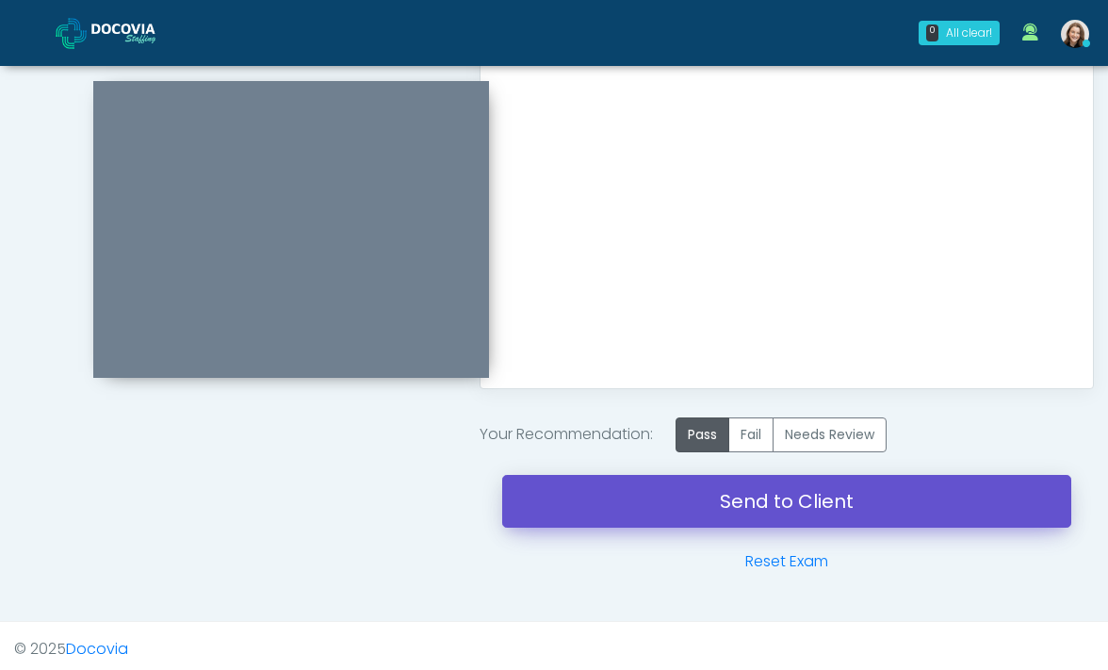
click at [688, 515] on link "Send to Client" at bounding box center [787, 501] width 570 height 53
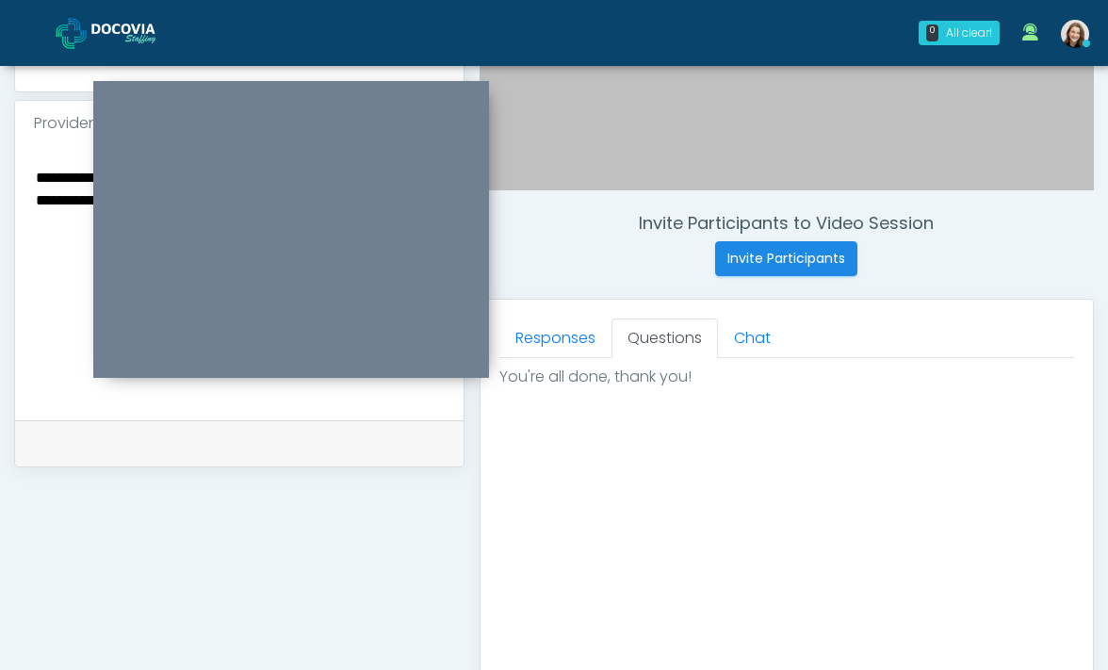
scroll to position [545, 0]
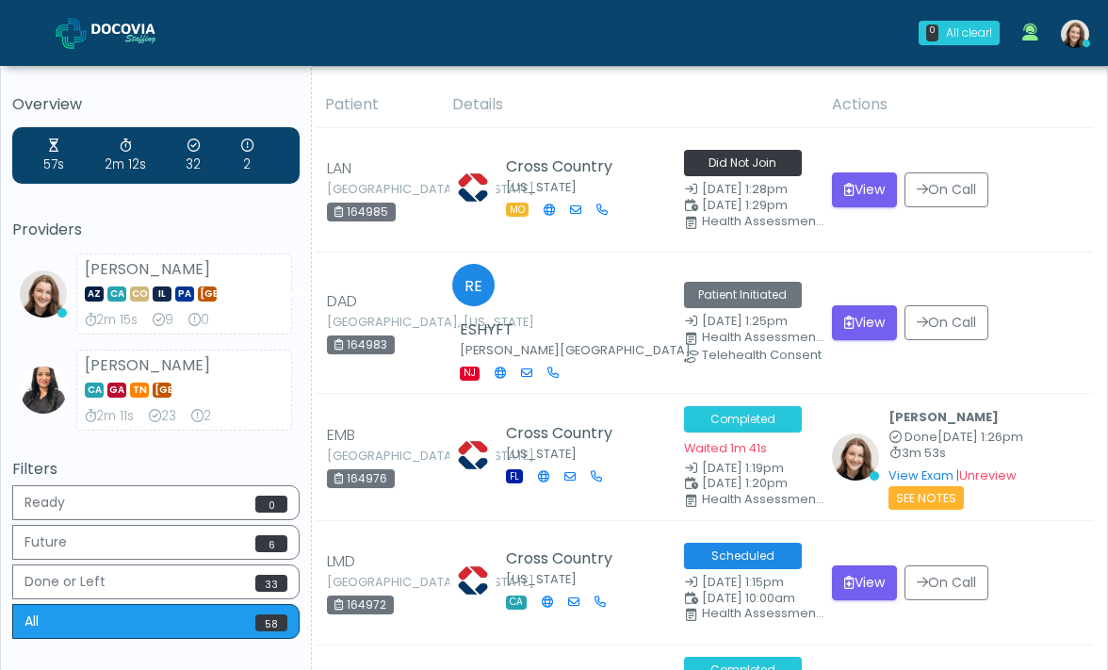
click at [156, 12] on link at bounding box center [121, 32] width 130 height 61
click at [77, 40] on img at bounding box center [71, 33] width 31 height 31
click at [83, 18] on img at bounding box center [71, 33] width 31 height 31
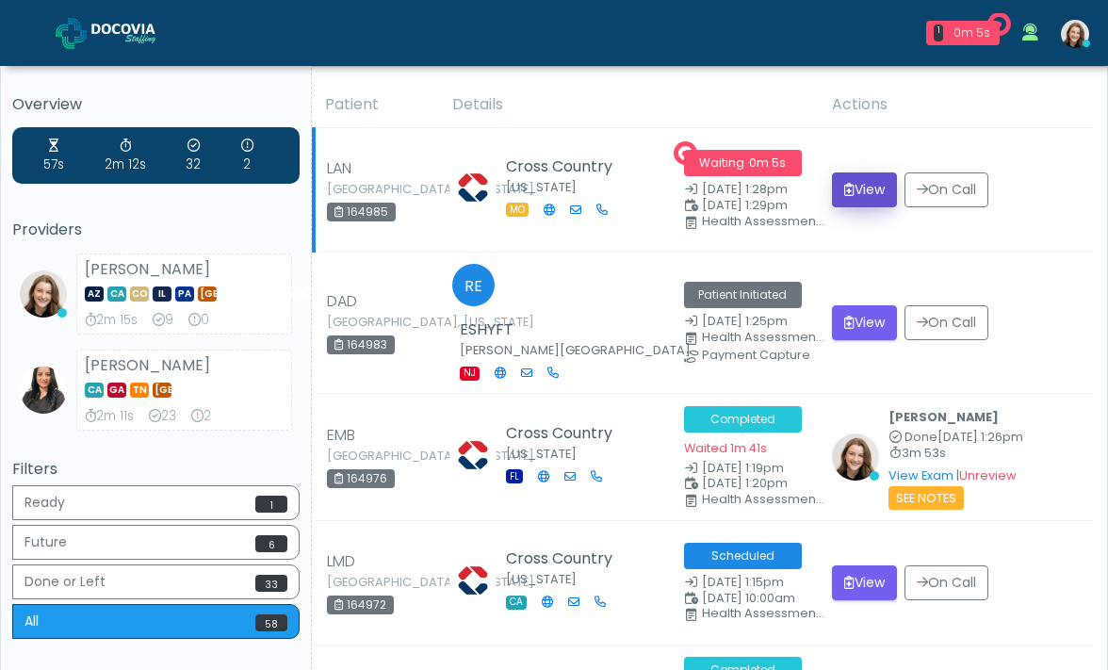
click at [862, 206] on button "View" at bounding box center [864, 189] width 65 height 35
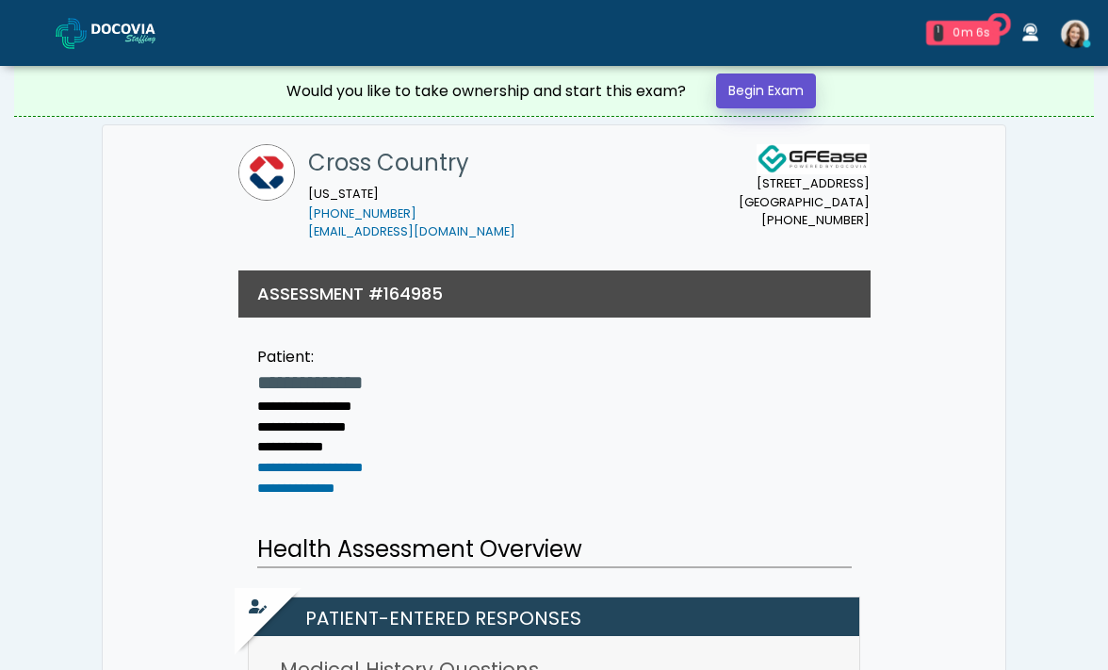
click at [802, 85] on link "Begin Exam" at bounding box center [766, 90] width 100 height 35
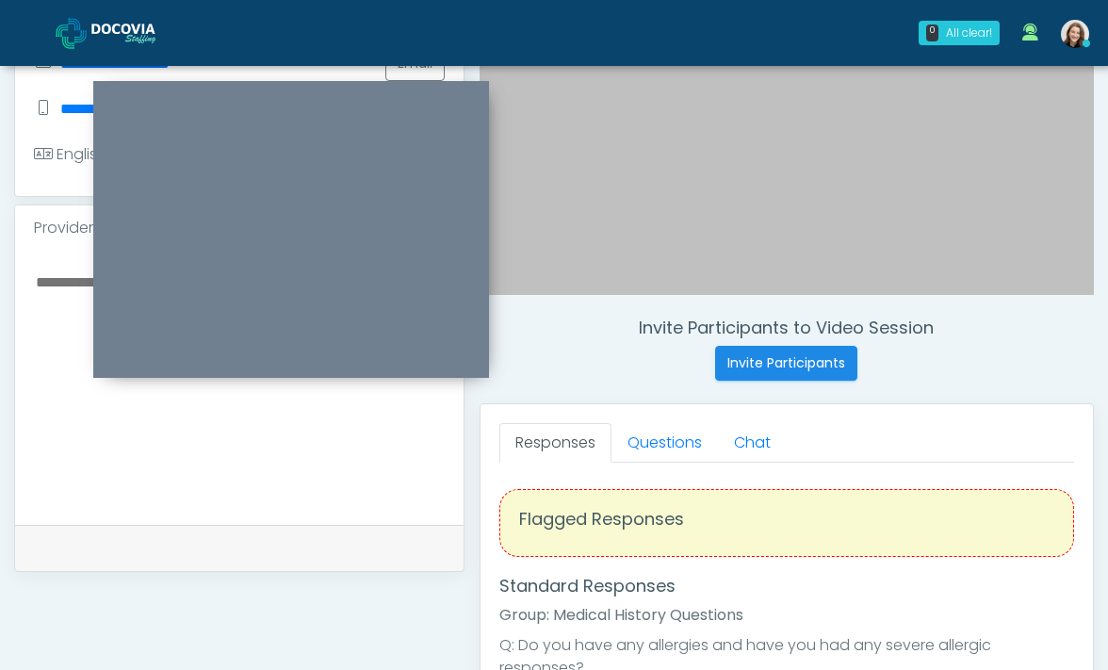
scroll to position [421, 0]
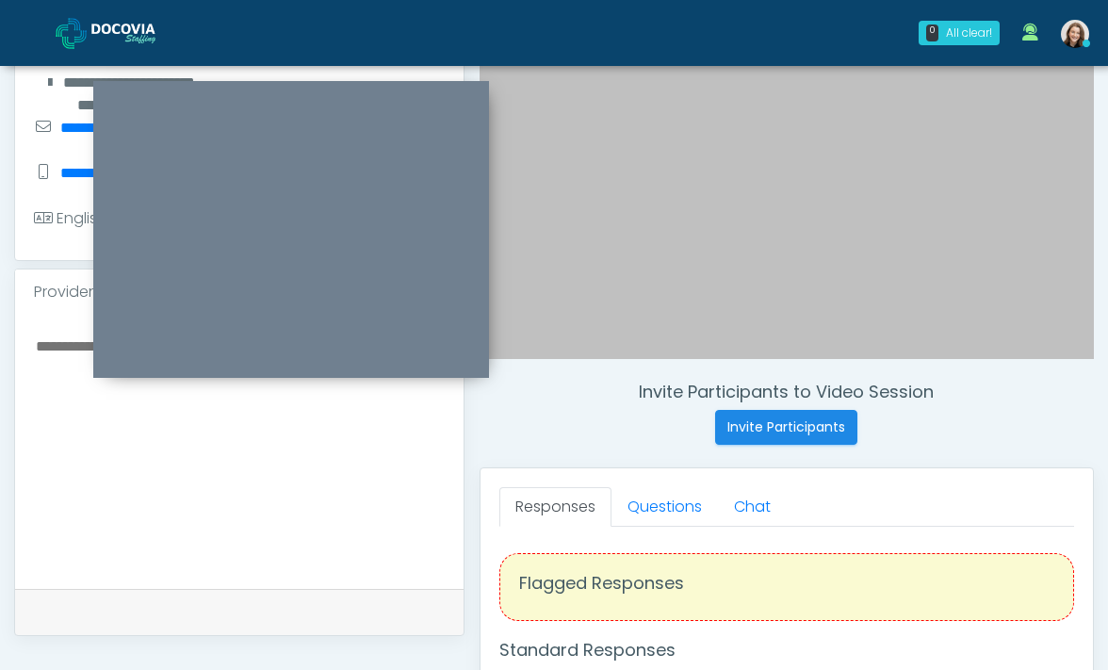
click at [298, 535] on textarea at bounding box center [239, 448] width 411 height 230
click at [692, 505] on link "Questions" at bounding box center [664, 507] width 106 height 40
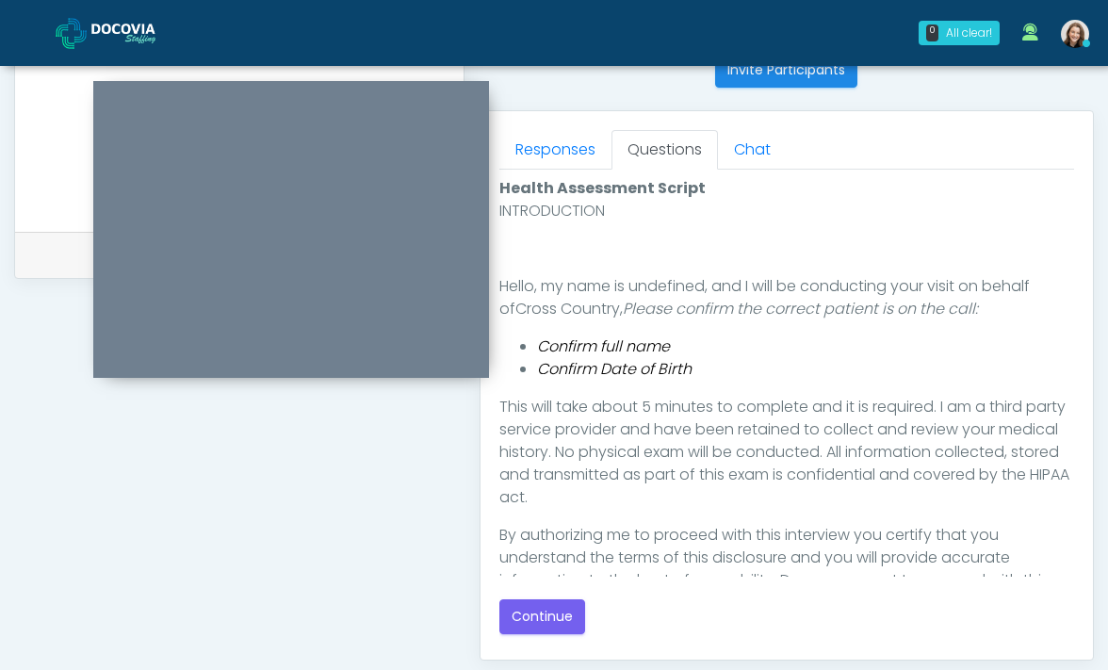
scroll to position [695, 0]
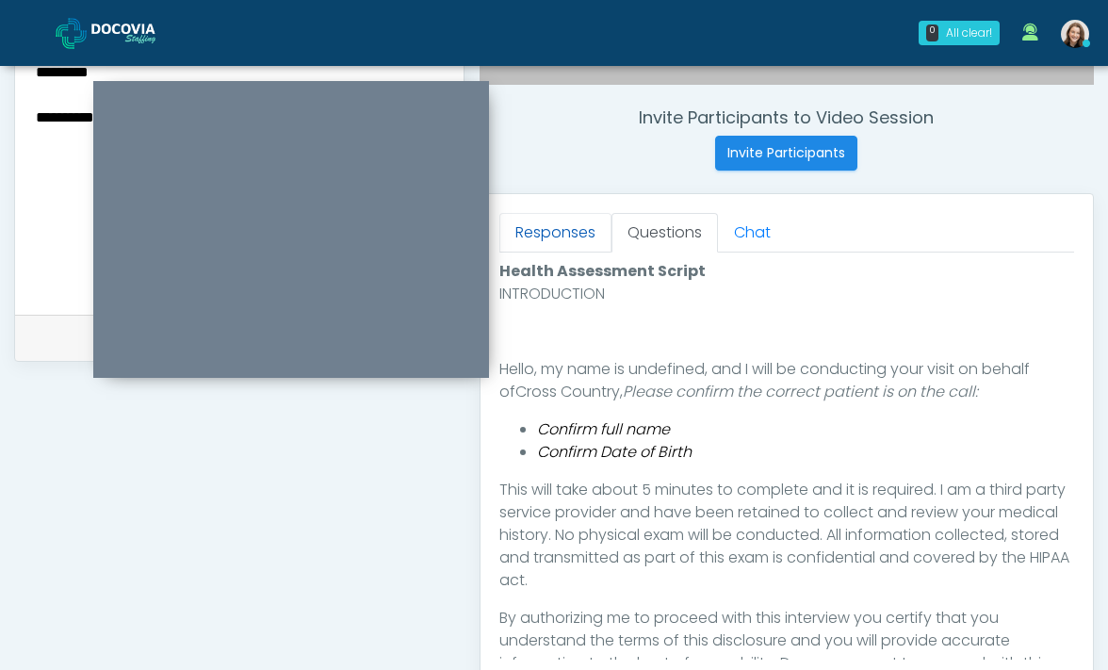
click at [583, 245] on link "Responses" at bounding box center [555, 233] width 112 height 40
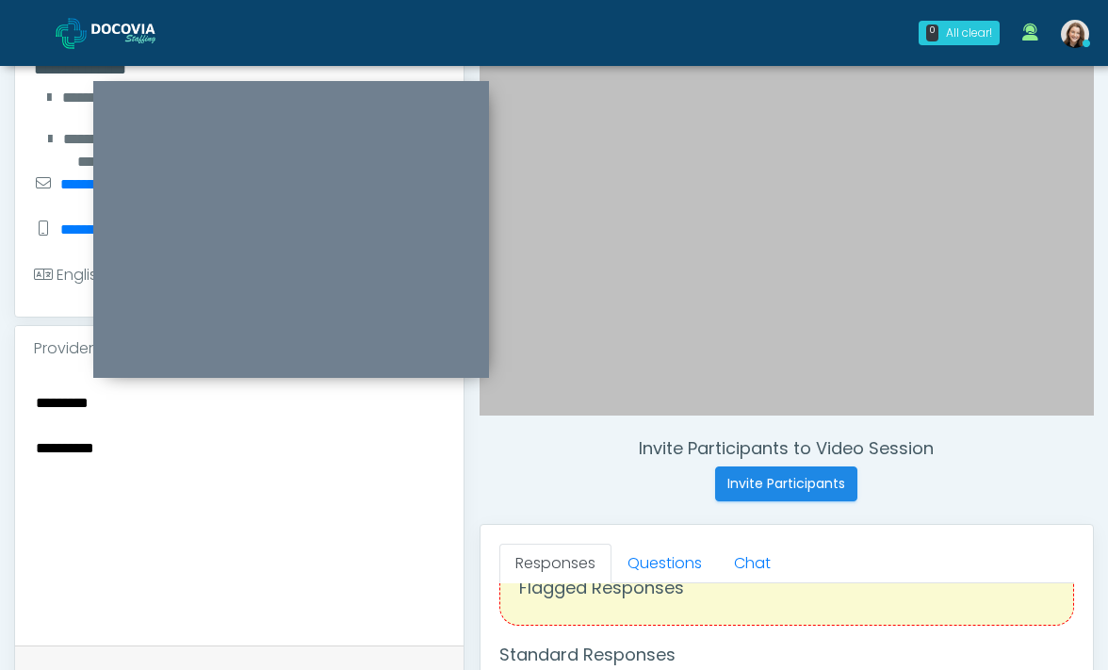
scroll to position [353, 0]
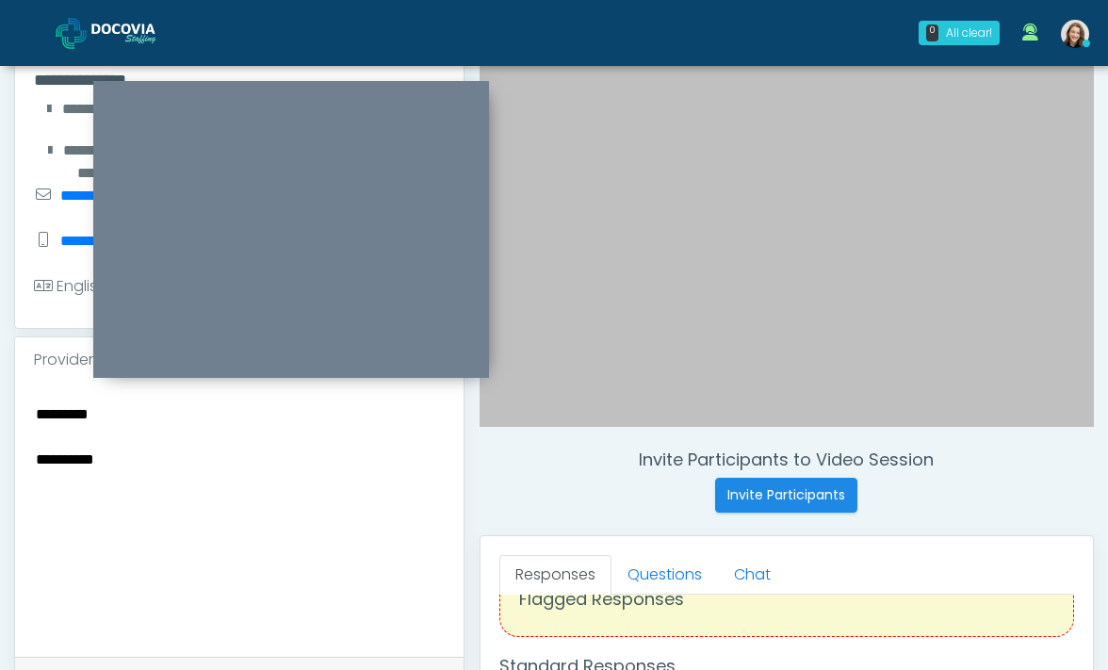
click at [270, 437] on textarea "**********" at bounding box center [239, 516] width 411 height 230
click at [263, 422] on textarea "**********" at bounding box center [239, 516] width 411 height 230
click at [197, 414] on textarea "**********" at bounding box center [239, 516] width 411 height 230
click at [251, 438] on textarea "**********" at bounding box center [239, 516] width 411 height 230
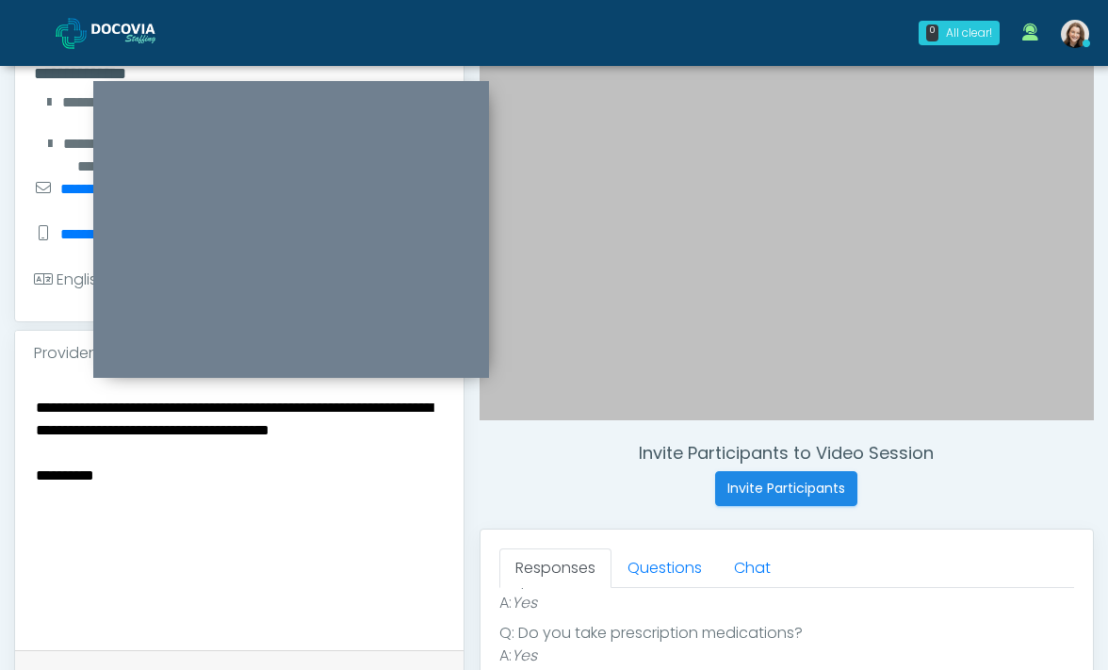
scroll to position [326, 0]
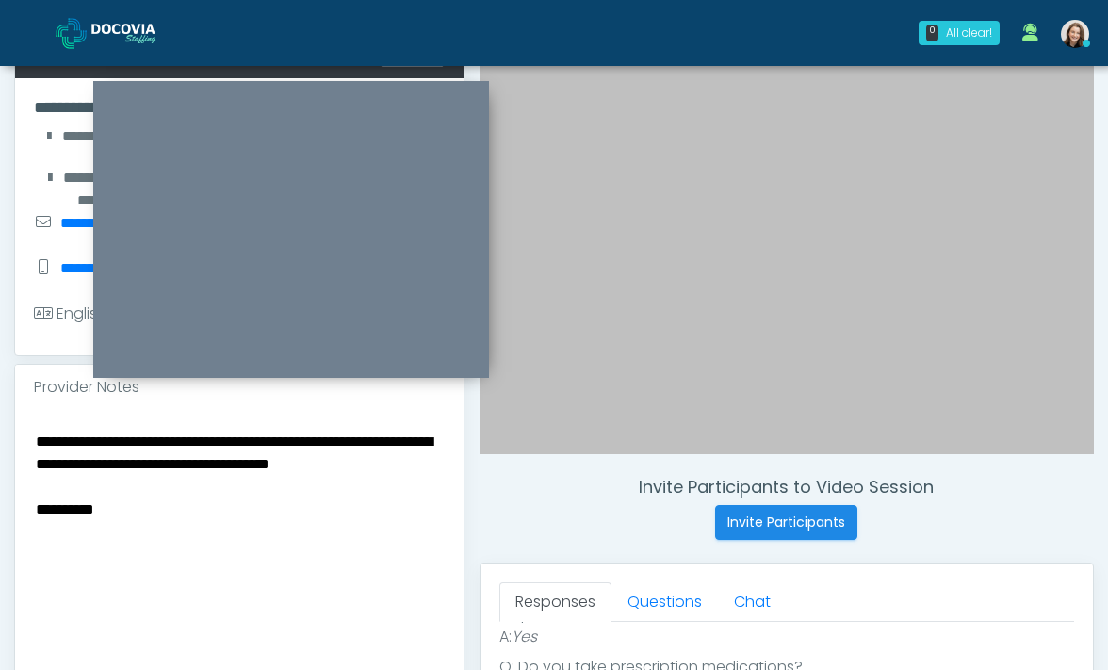
click at [326, 533] on textarea "**********" at bounding box center [239, 544] width 411 height 230
click at [196, 443] on textarea "**********" at bounding box center [239, 544] width 411 height 230
click at [258, 559] on textarea "**********" at bounding box center [239, 544] width 411 height 230
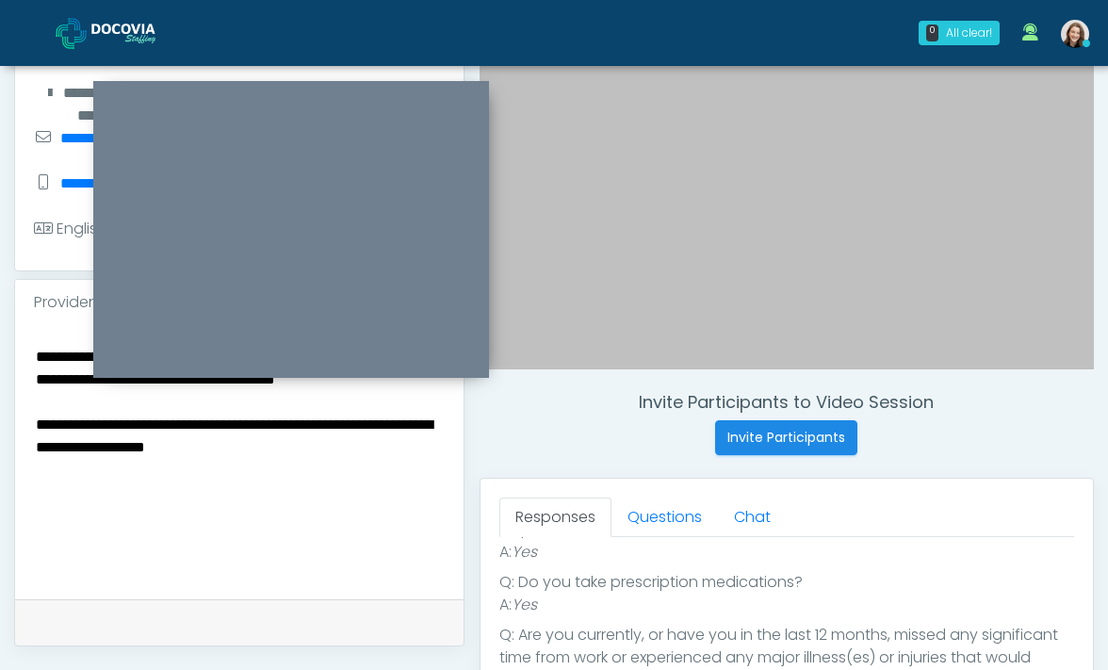
scroll to position [484, 0]
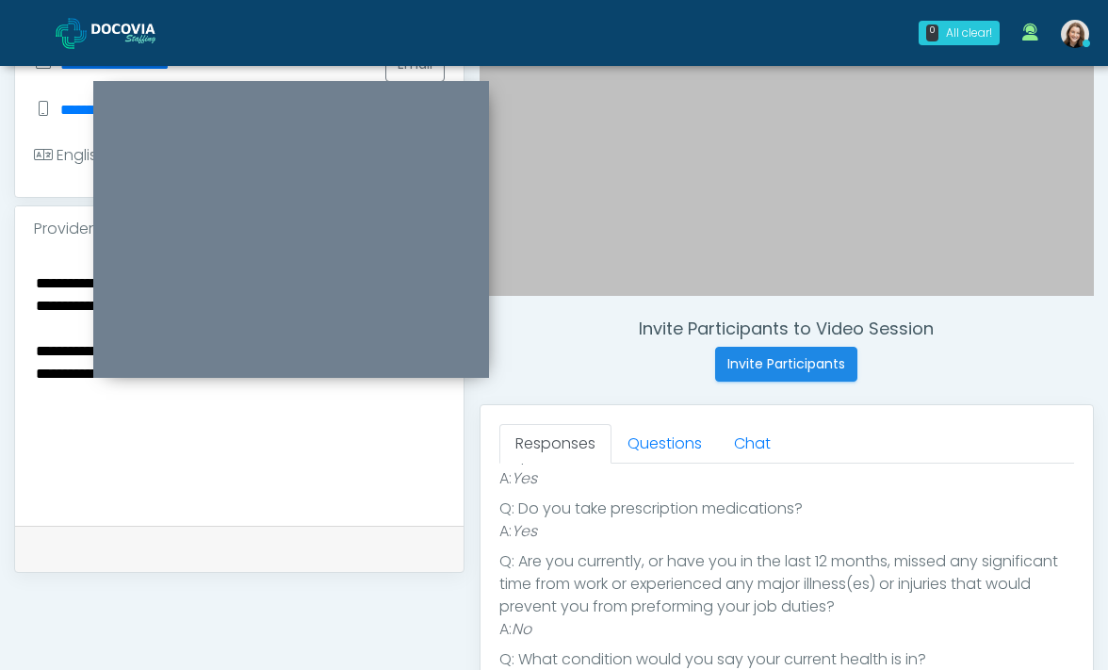
click at [381, 392] on textarea "**********" at bounding box center [239, 385] width 411 height 230
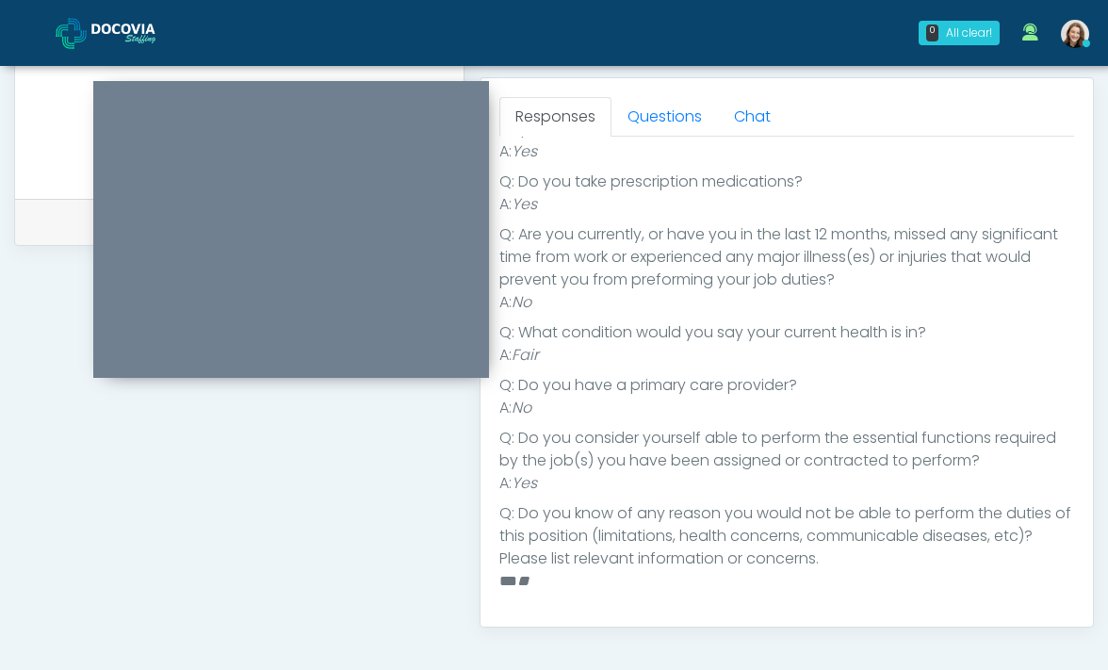
scroll to position [0, 0]
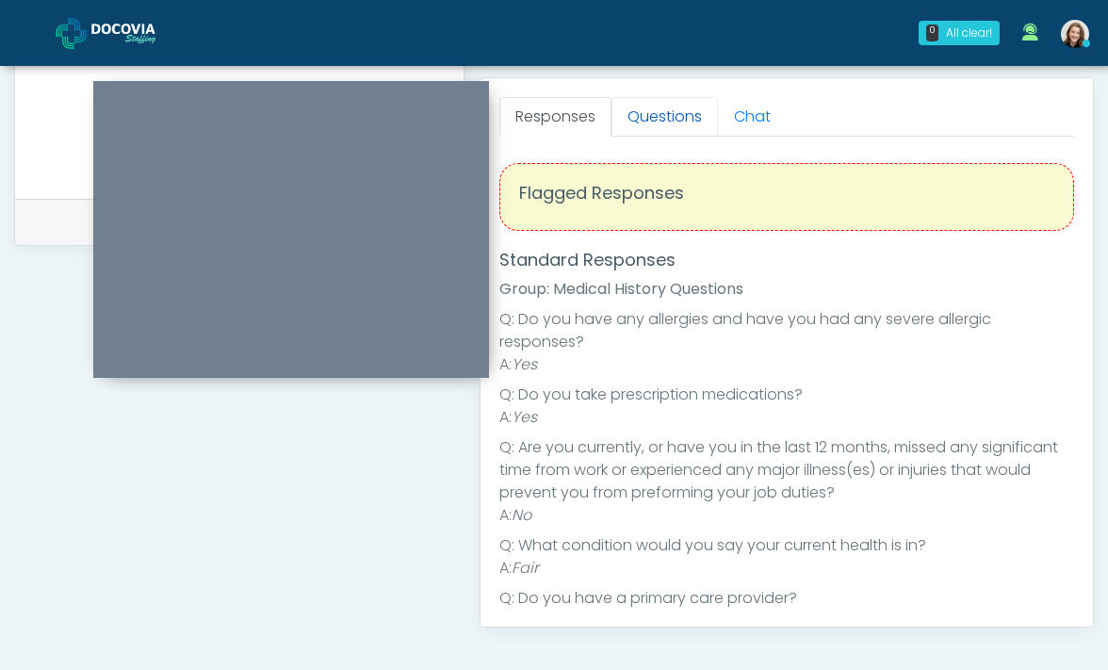
type textarea "**********"
click at [664, 127] on link "Questions" at bounding box center [664, 117] width 106 height 40
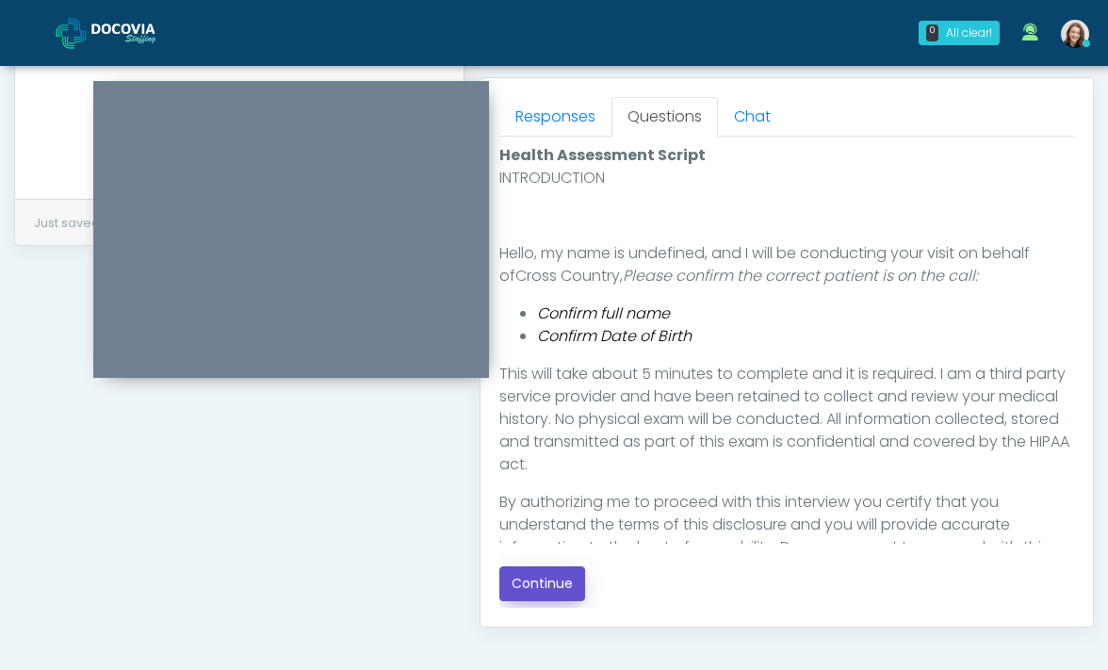
click at [550, 584] on button "Continue" at bounding box center [542, 583] width 86 height 35
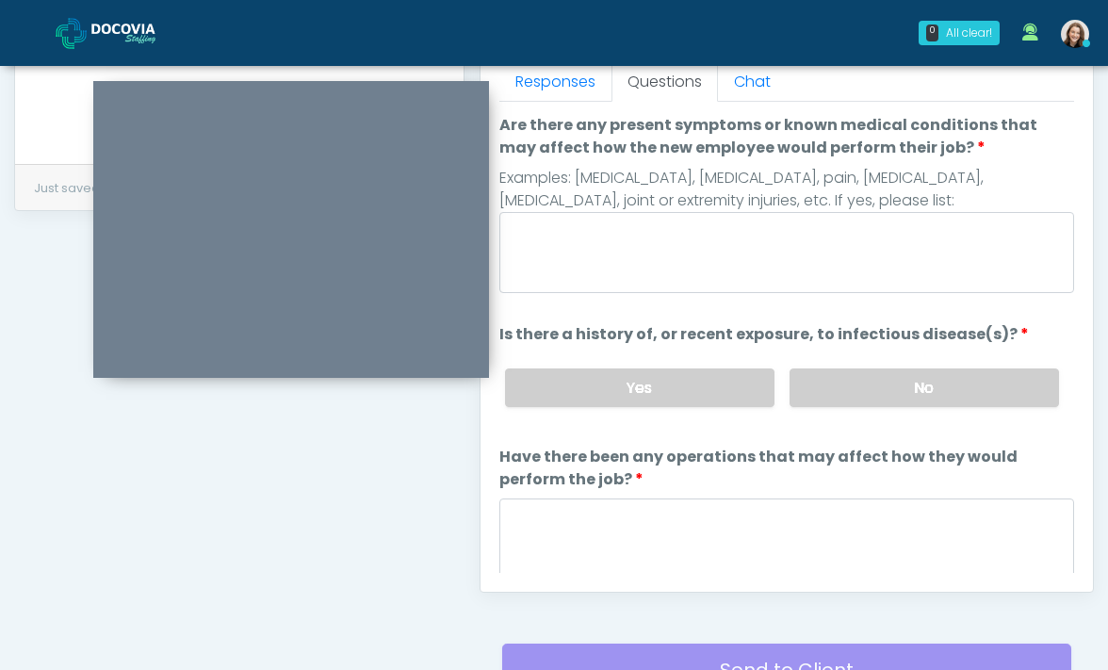
scroll to position [823, 0]
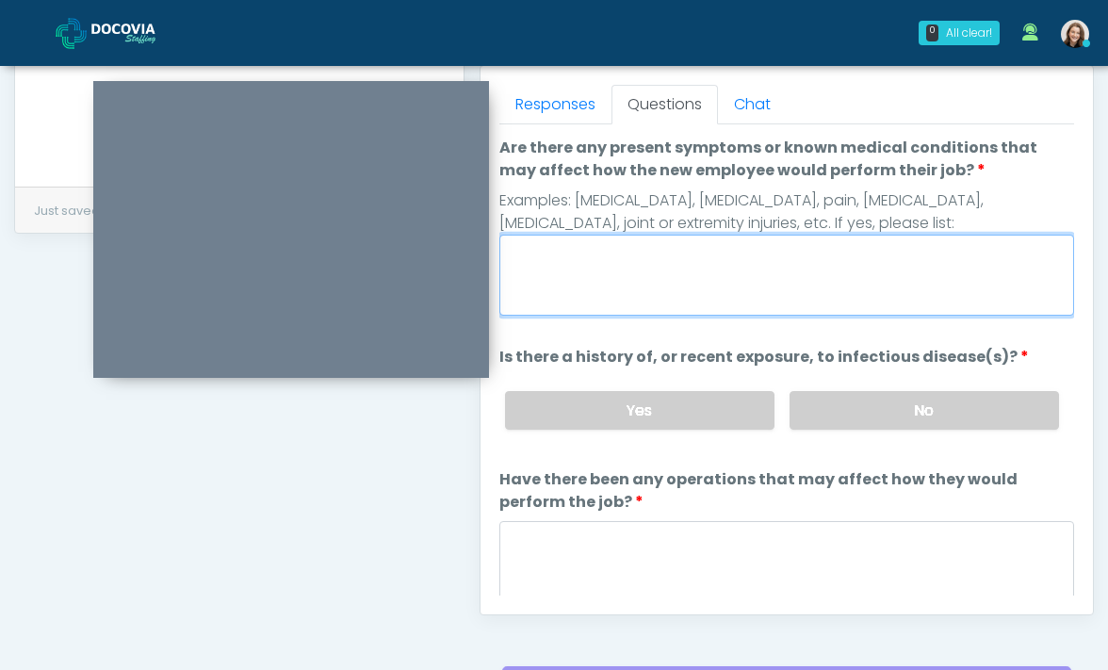
click at [718, 277] on textarea "Are there any present symptoms or known medical conditions that may affect how …" at bounding box center [786, 275] width 575 height 81
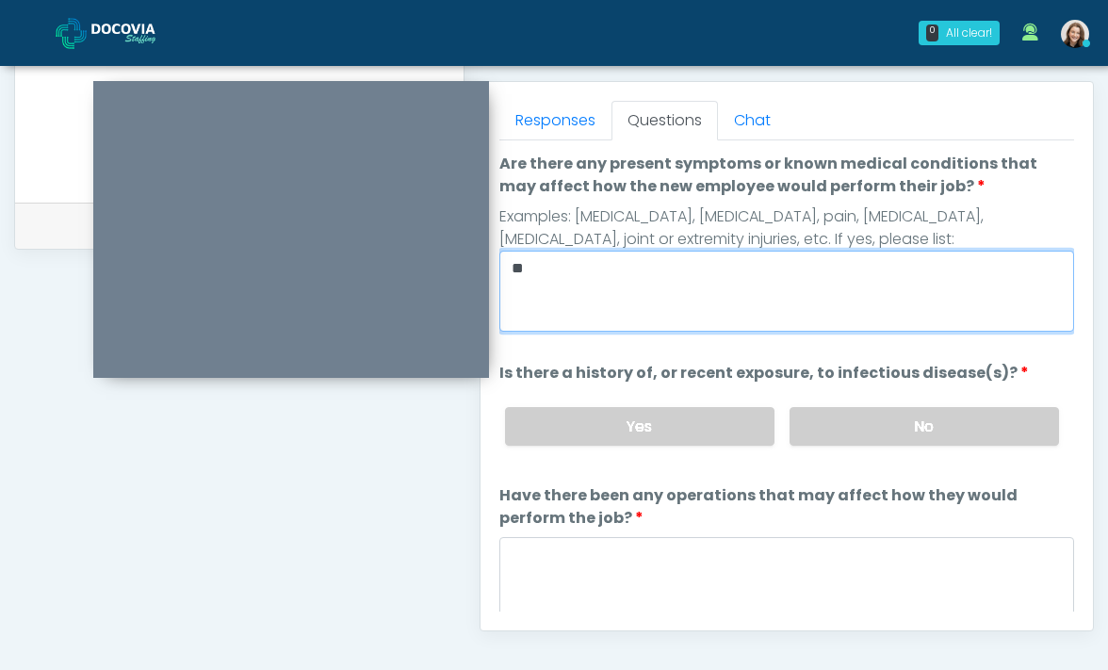
scroll to position [806, 0]
type textarea "**"
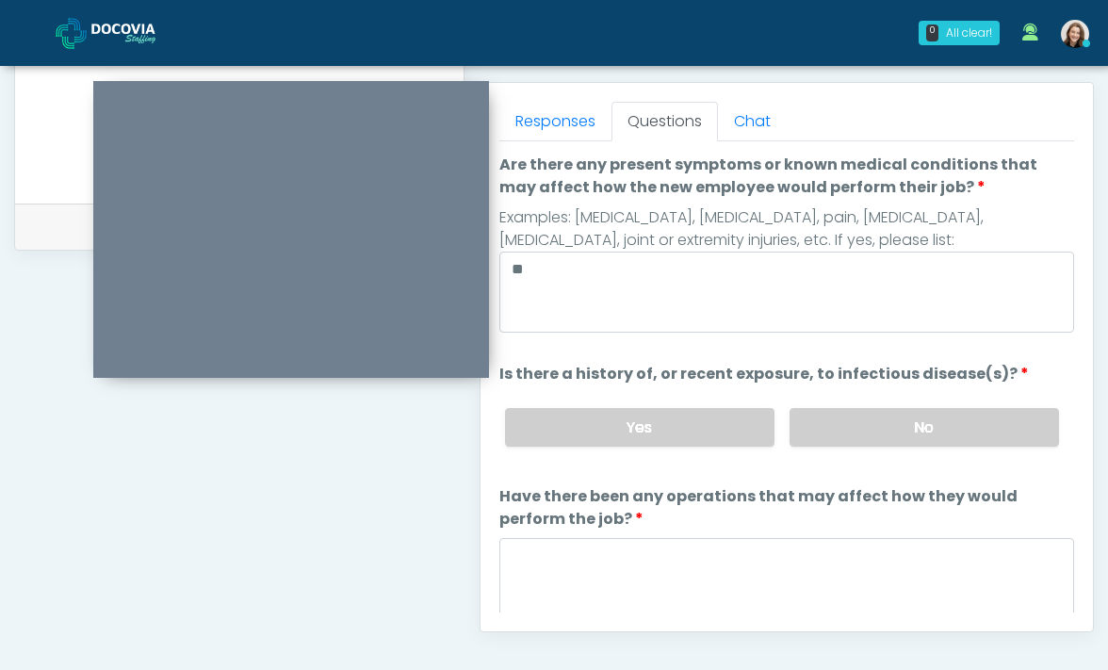
click at [828, 429] on label "No" at bounding box center [923, 427] width 269 height 39
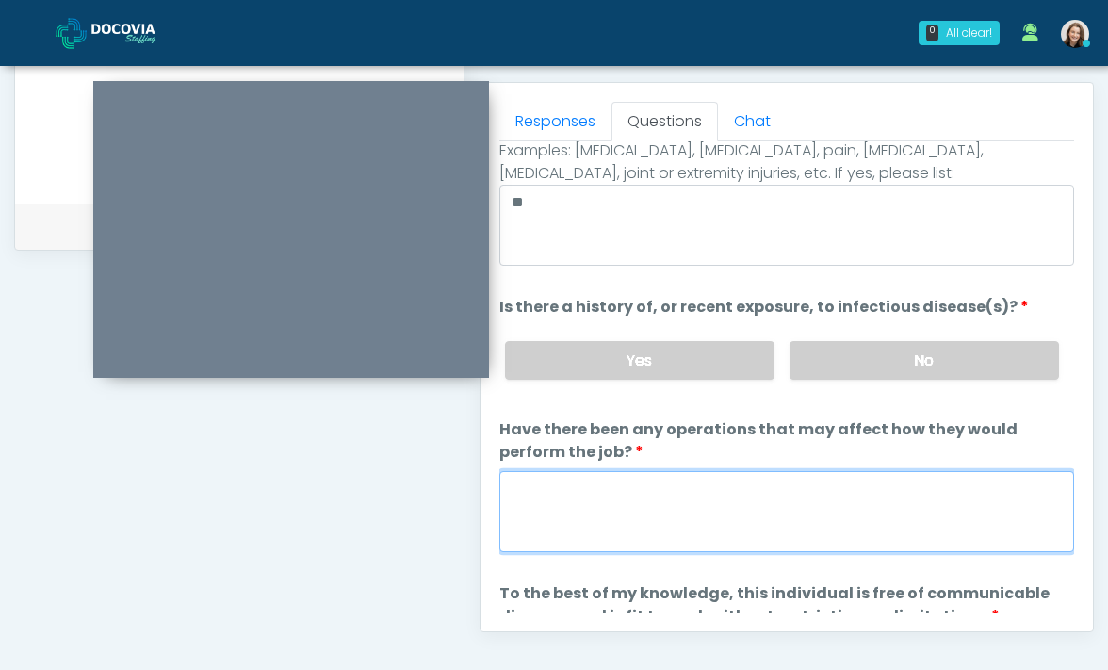
click at [782, 521] on textarea "Have there been any operations that may affect how they would perform the job?" at bounding box center [786, 511] width 575 height 81
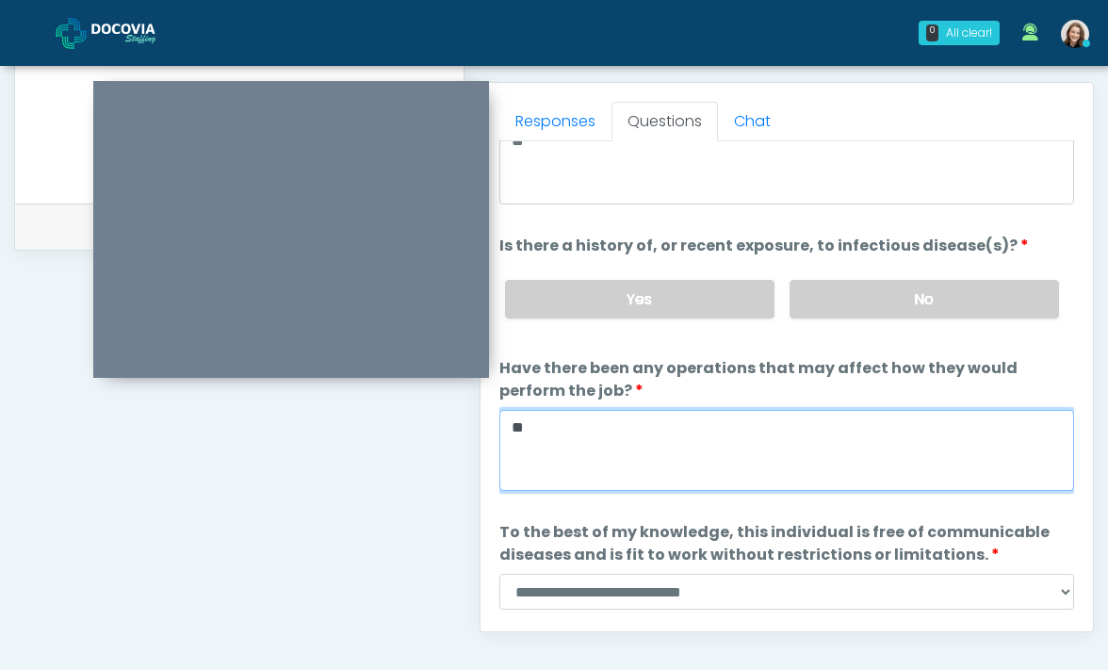
scroll to position [182, 0]
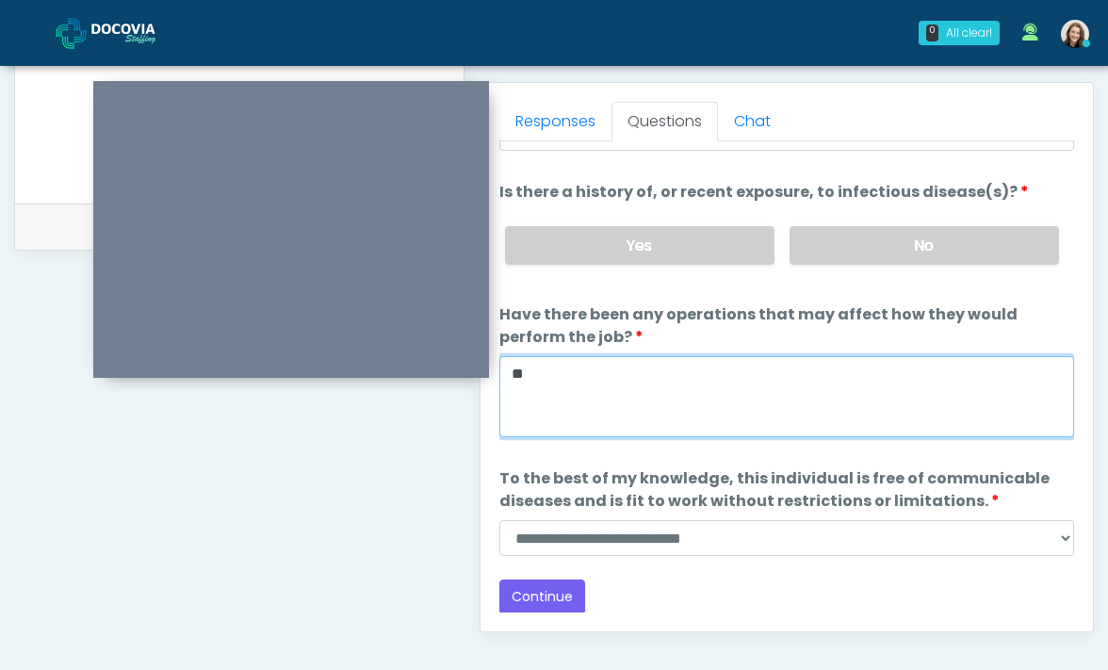
type textarea "**"
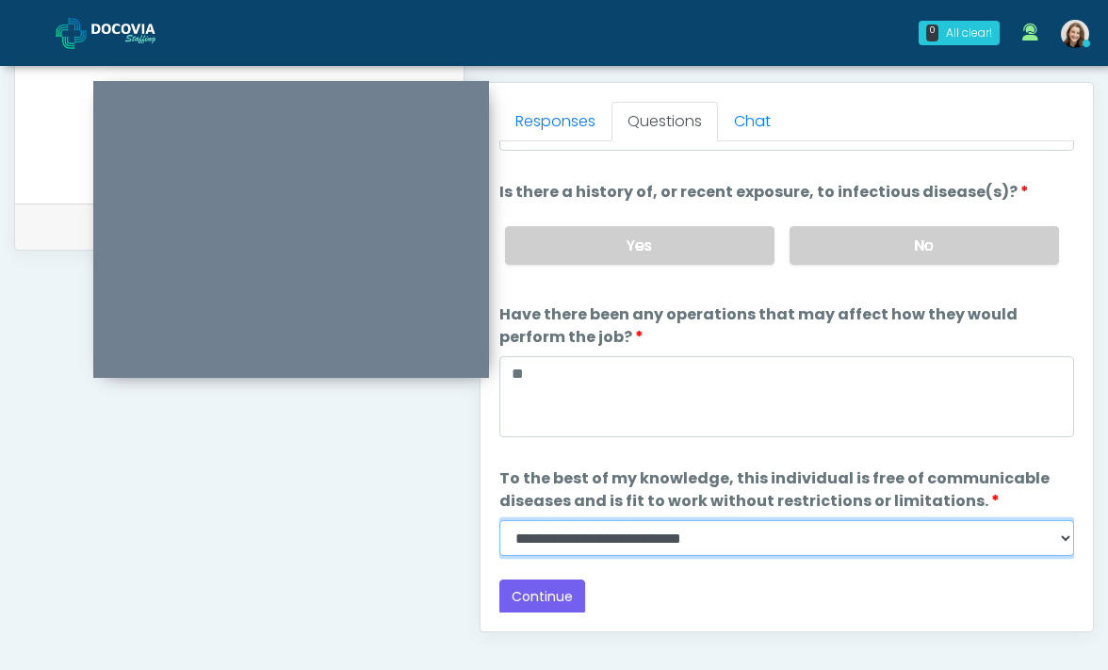
click at [679, 534] on select "**********" at bounding box center [786, 538] width 575 height 36
click at [676, 542] on select "**********" at bounding box center [786, 538] width 575 height 36
select select "******"
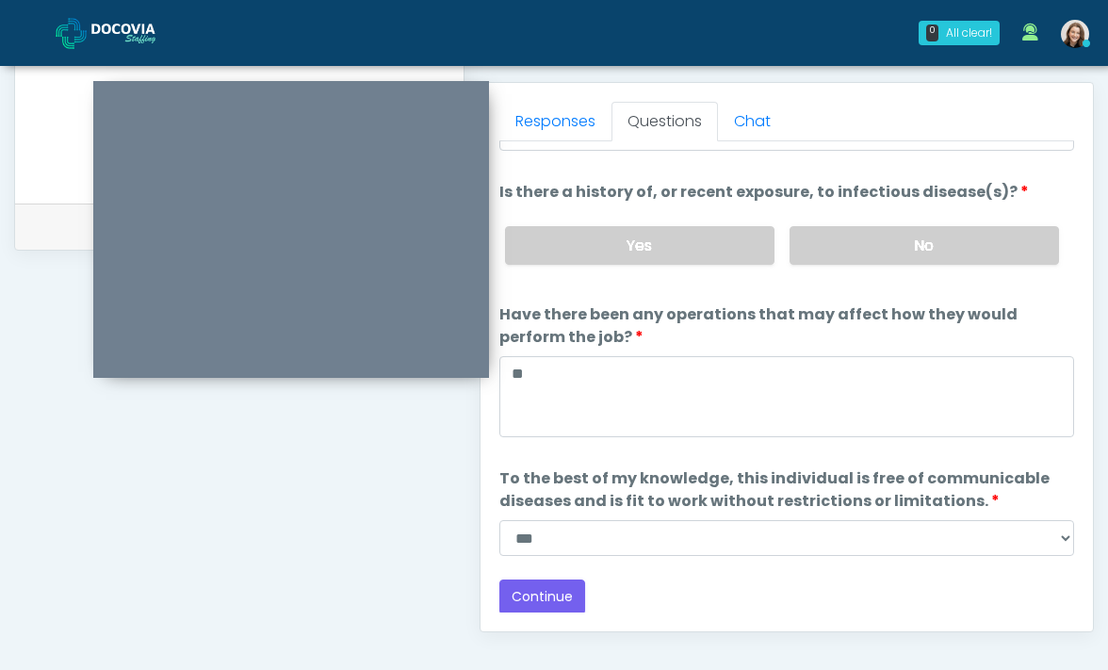
click at [350, 412] on div "**********" at bounding box center [239, 62] width 450 height 1436
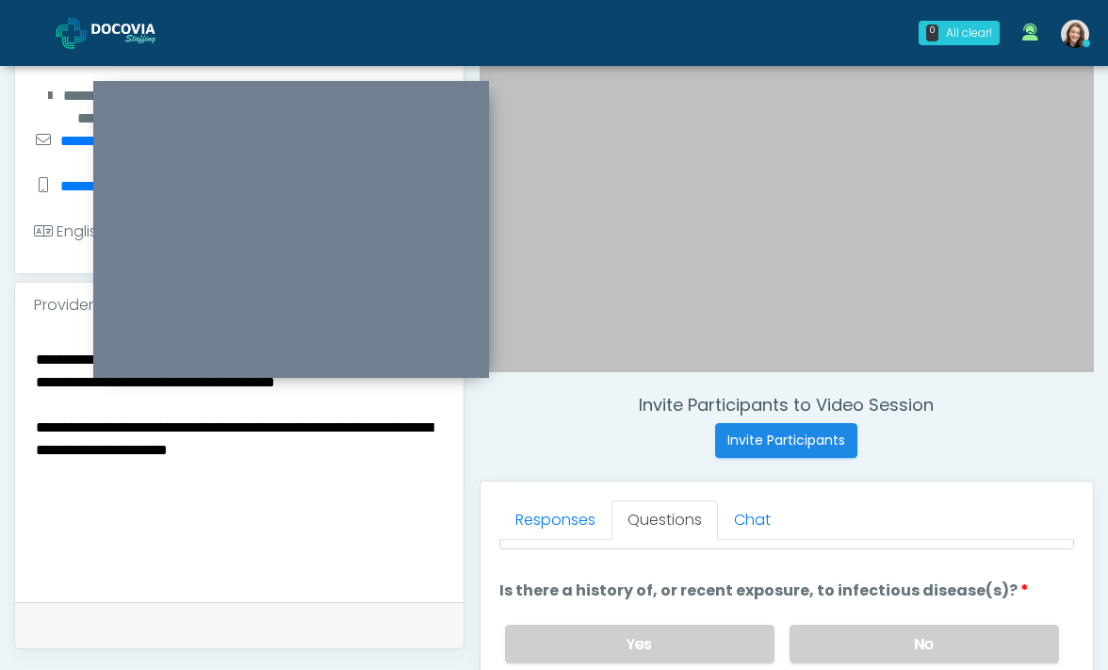
scroll to position [327, 0]
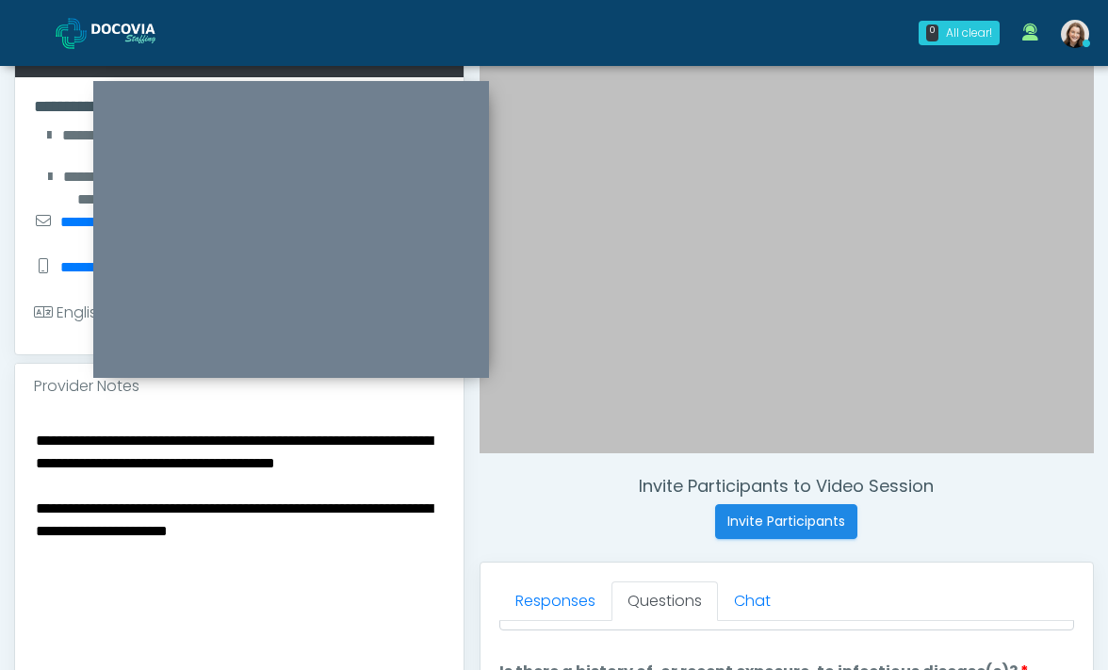
paste textarea
click at [244, 479] on textarea "**********" at bounding box center [239, 543] width 411 height 230
click at [179, 486] on textarea "**********" at bounding box center [239, 543] width 411 height 230
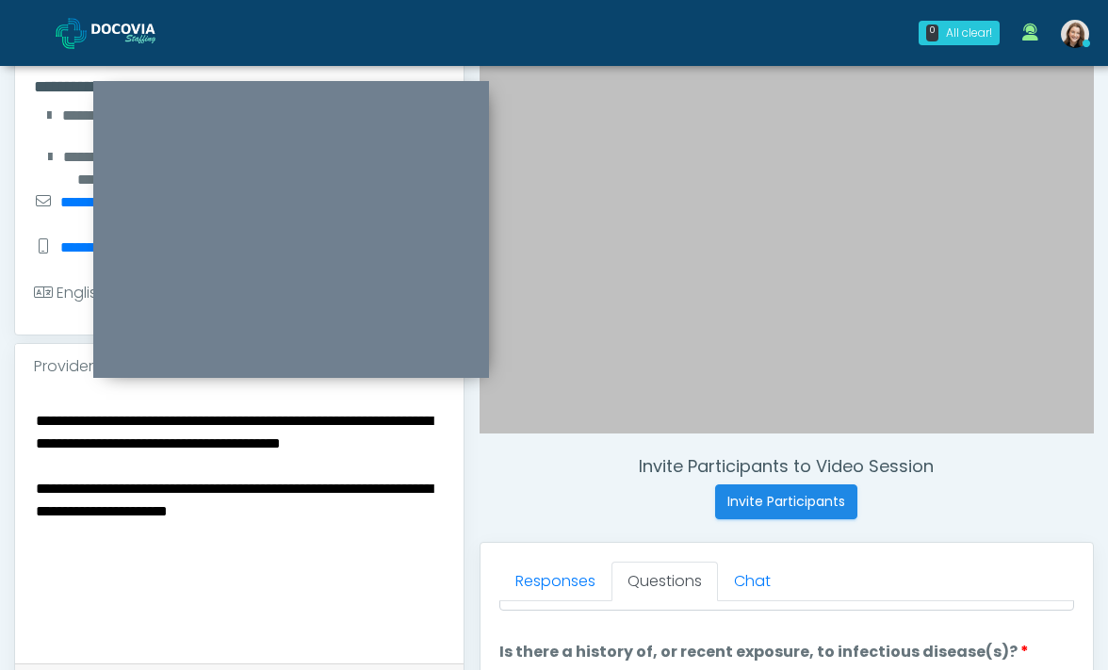
scroll to position [351, 0]
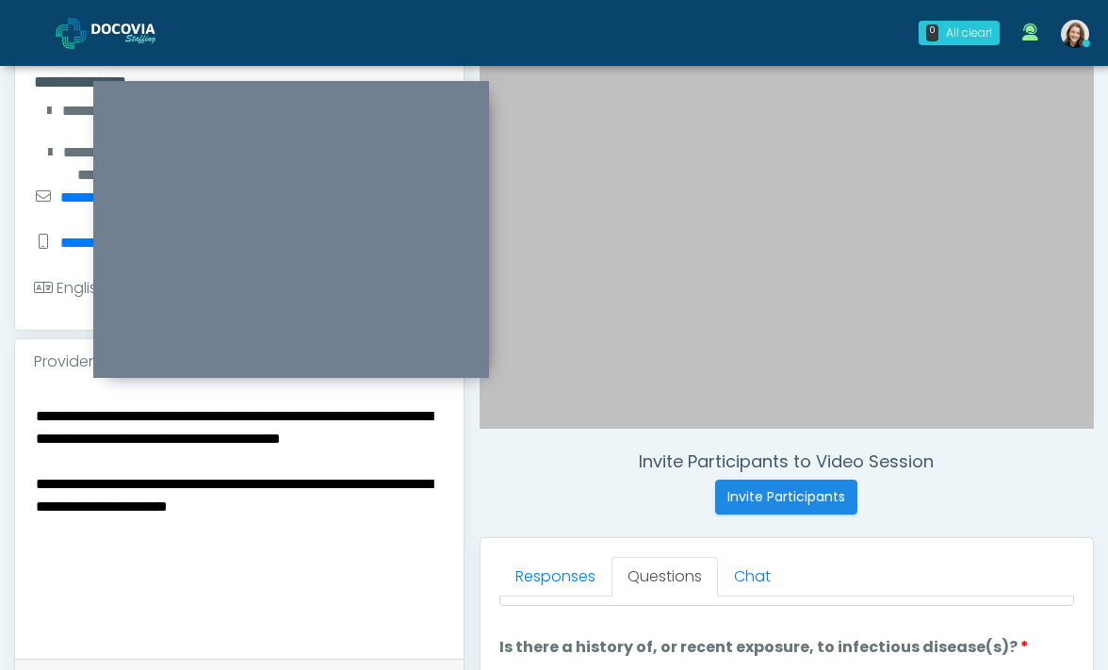
click at [120, 508] on textarea "**********" at bounding box center [239, 518] width 411 height 230
click at [258, 511] on textarea "**********" at bounding box center [239, 518] width 411 height 230
click at [376, 527] on textarea "**********" at bounding box center [239, 518] width 411 height 230
drag, startPoint x: 258, startPoint y: 511, endPoint x: 325, endPoint y: 527, distance: 68.8
click at [325, 527] on textarea "**********" at bounding box center [239, 518] width 411 height 230
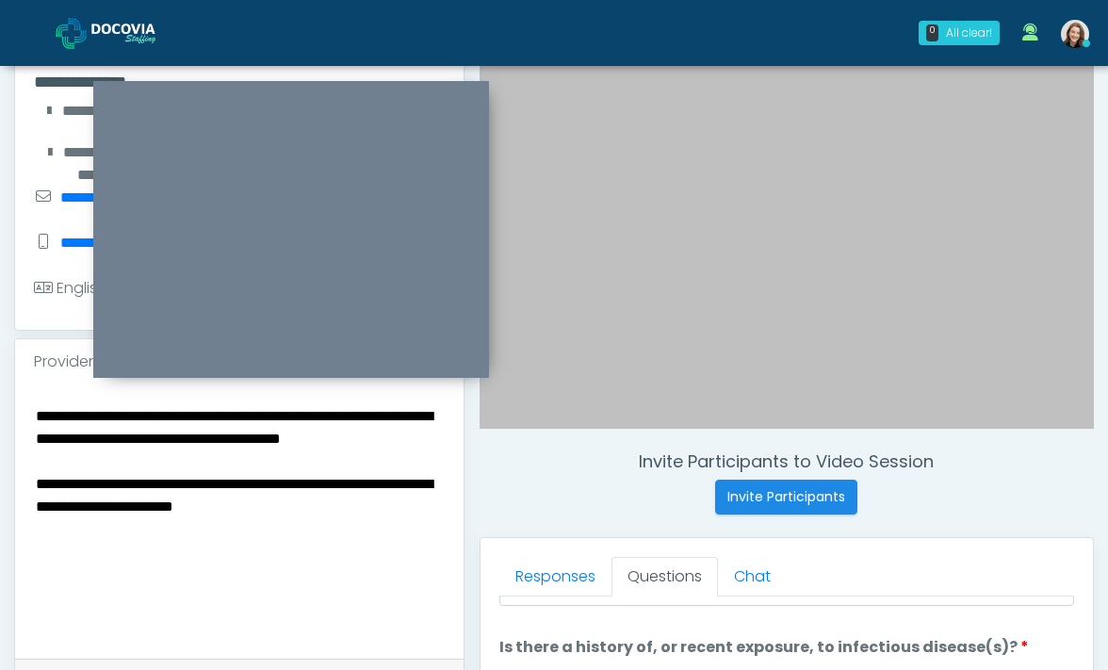
click at [309, 527] on textarea "**********" at bounding box center [239, 518] width 411 height 230
type textarea "**********"
click at [200, 578] on textarea "**********" at bounding box center [239, 518] width 411 height 230
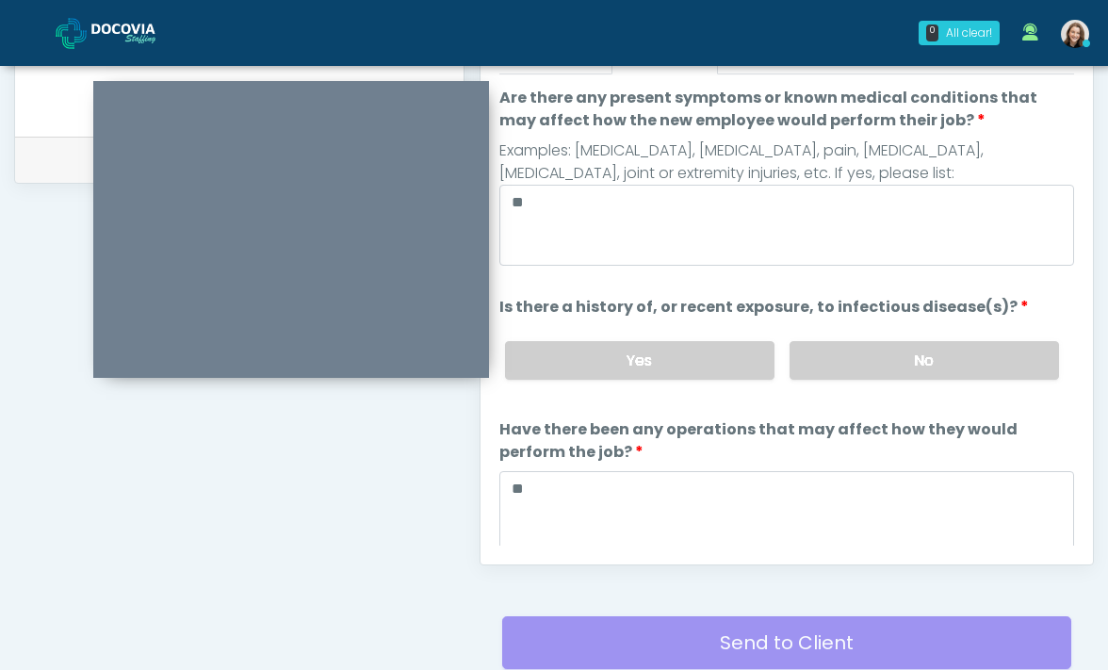
scroll to position [182, 0]
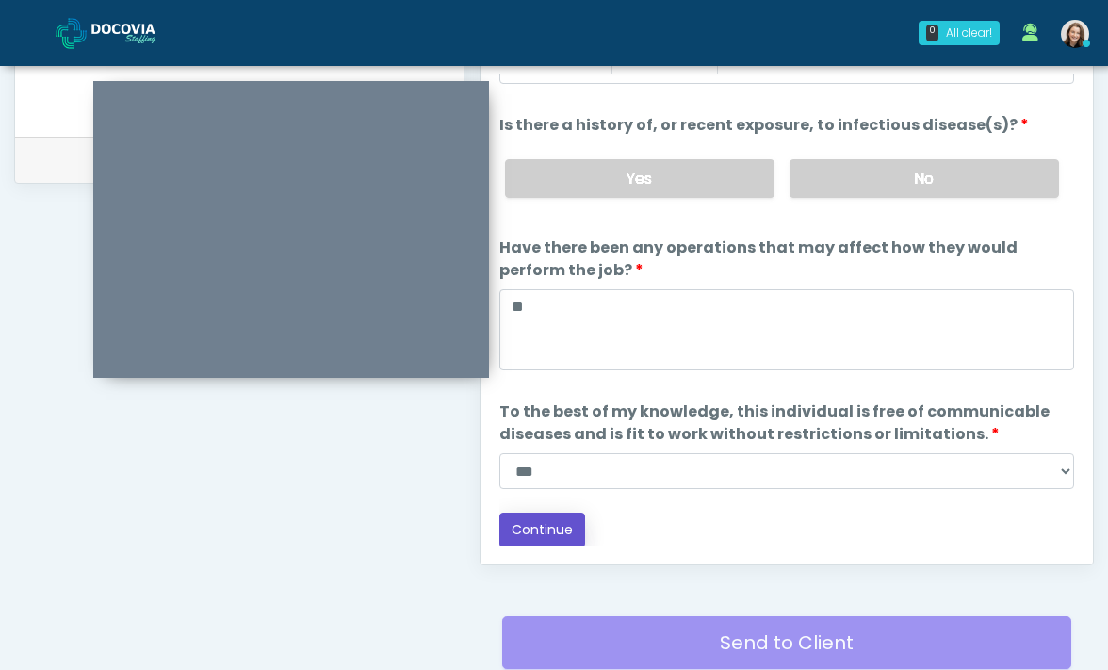
click at [542, 534] on button "Continue" at bounding box center [542, 529] width 86 height 35
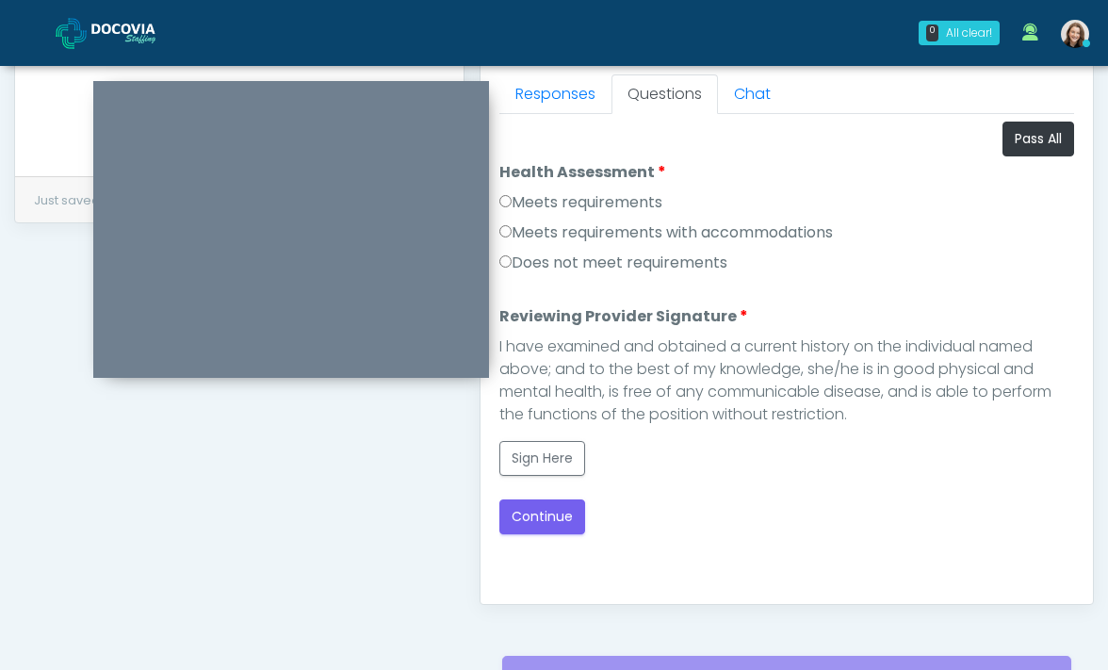
scroll to position [763, 0]
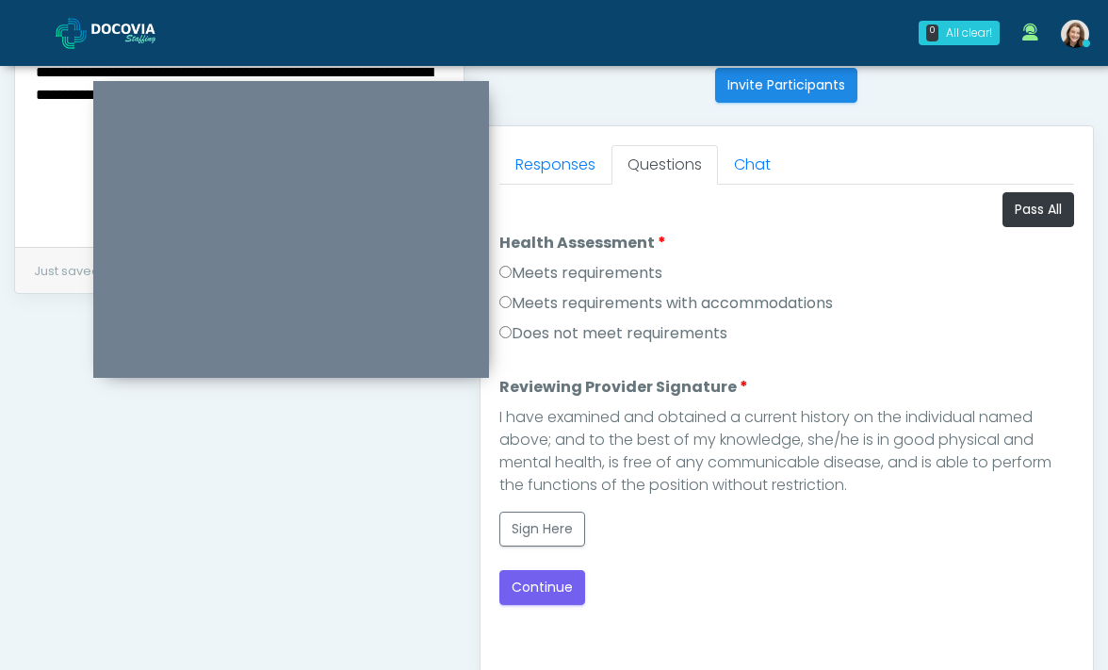
click at [601, 263] on label "Meets requirements" at bounding box center [580, 273] width 163 height 23
click at [527, 517] on button "Sign Here" at bounding box center [542, 528] width 86 height 35
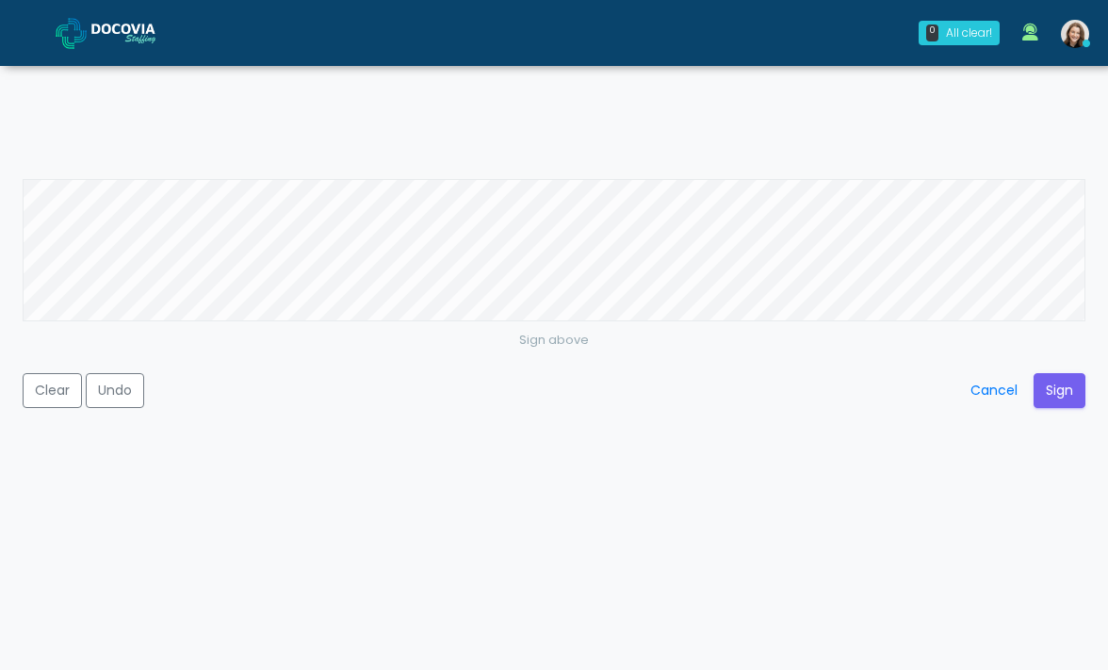
click at [964, 114] on div "Sign above Clear Undo Cancel Sign" at bounding box center [554, 335] width 1108 height 670
click at [1049, 379] on button "Sign" at bounding box center [1059, 390] width 52 height 35
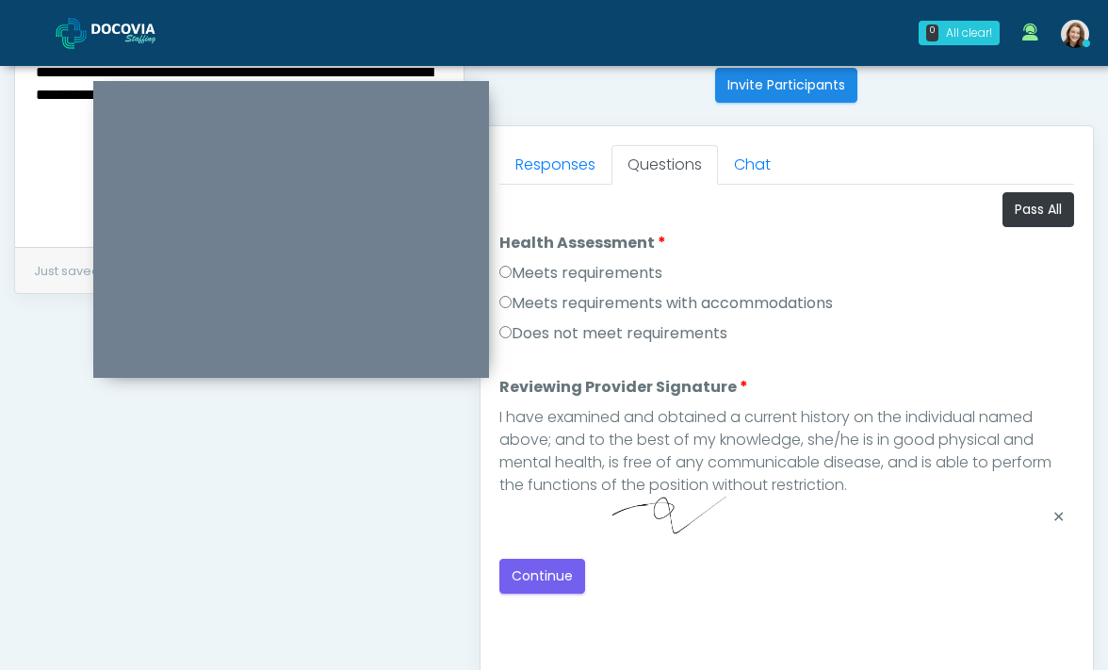
scroll to position [1021, 0]
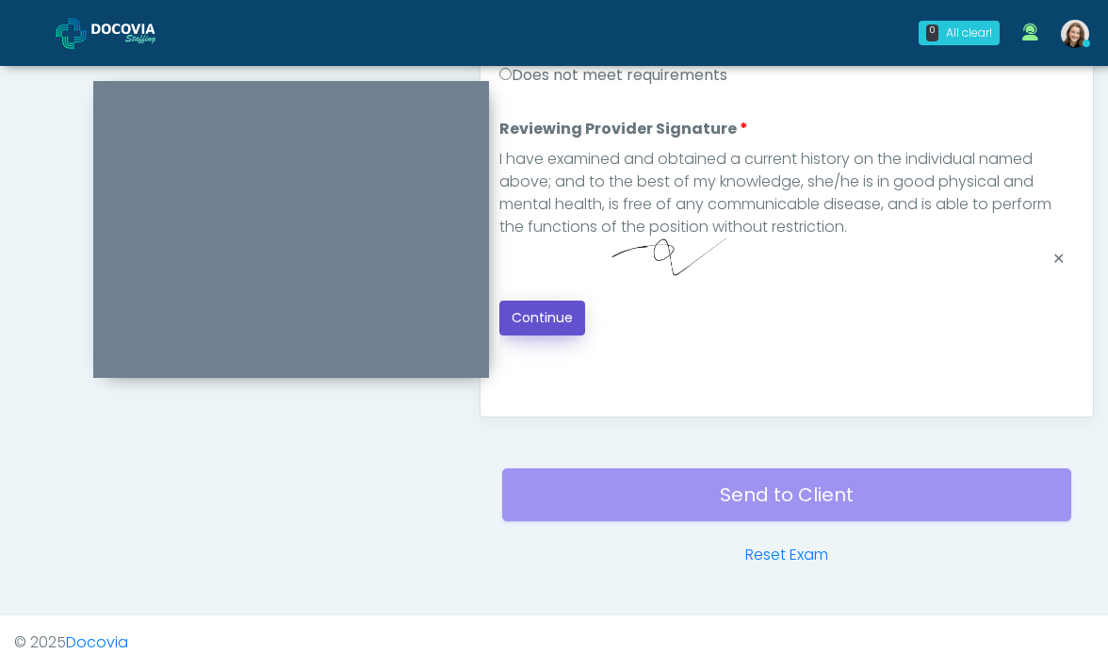
click at [573, 330] on button "Continue" at bounding box center [542, 317] width 86 height 35
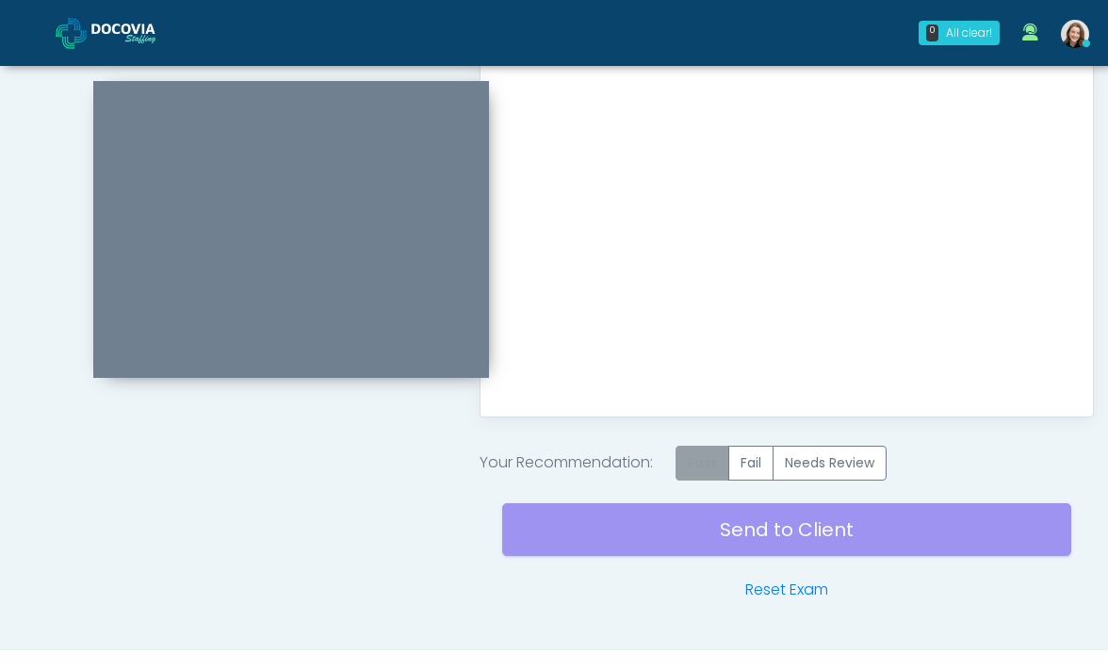
click at [699, 476] on label "Pass" at bounding box center [702, 463] width 54 height 35
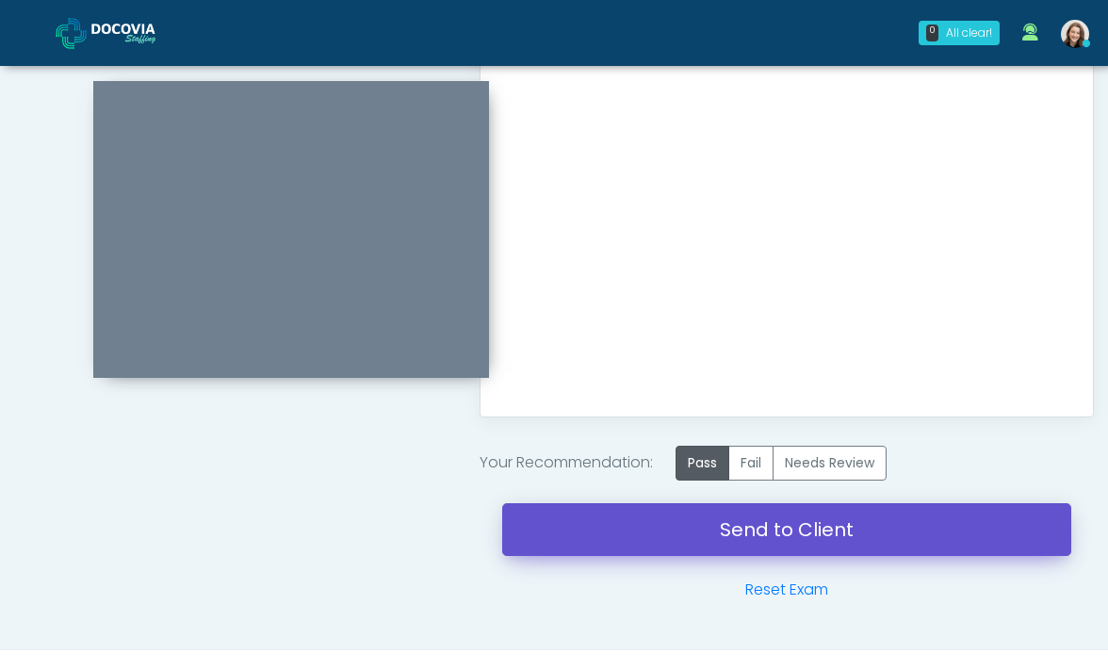
click at [714, 544] on link "Send to Client" at bounding box center [787, 529] width 570 height 53
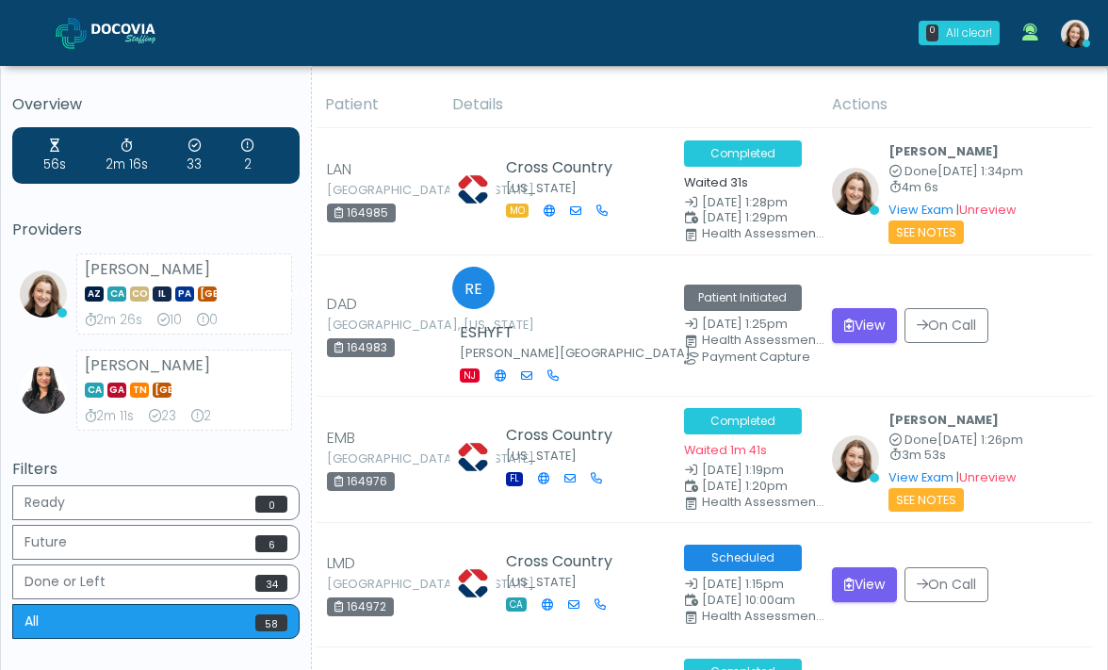
click at [124, 43] on span at bounding box center [138, 32] width 94 height 26
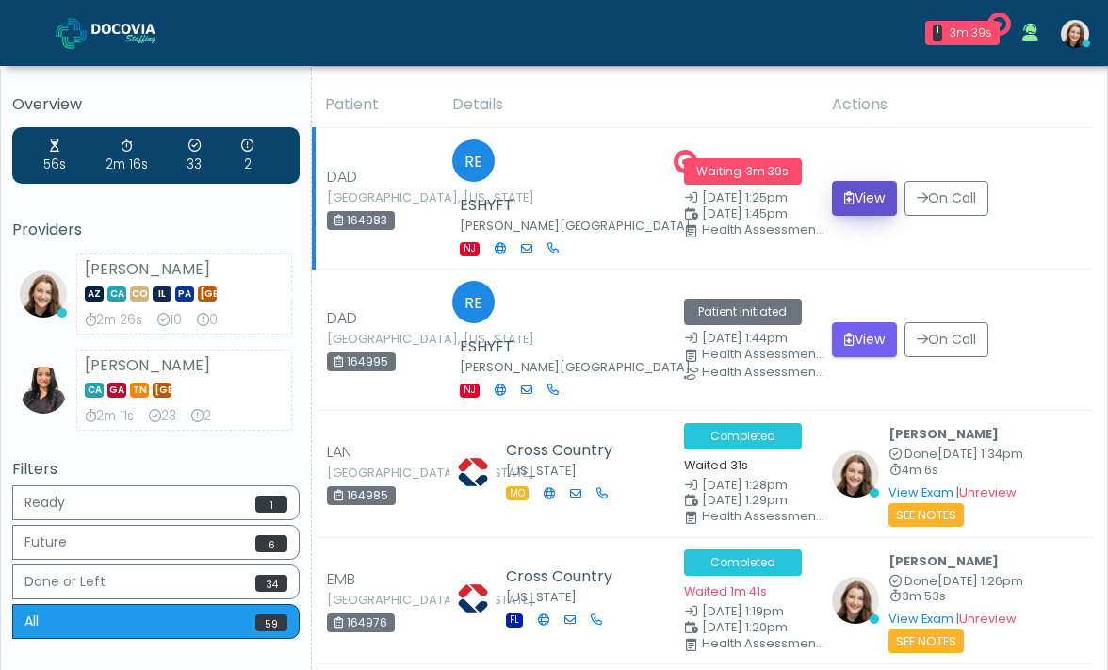
click at [857, 190] on button "View" at bounding box center [864, 198] width 65 height 35
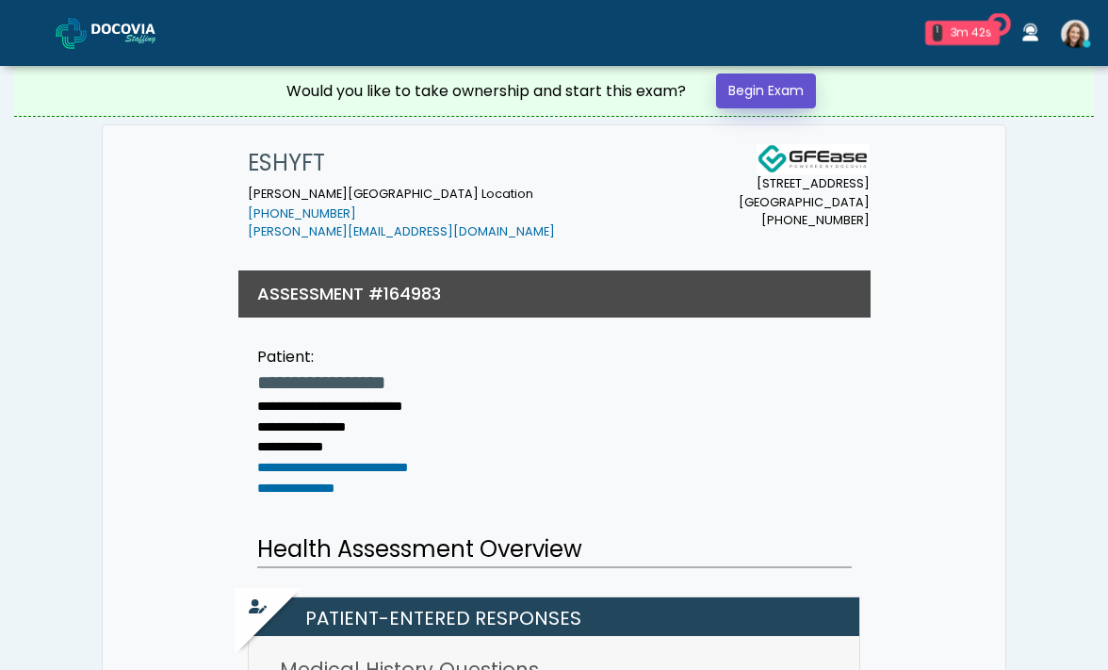
click at [805, 87] on link "Begin Exam" at bounding box center [766, 90] width 100 height 35
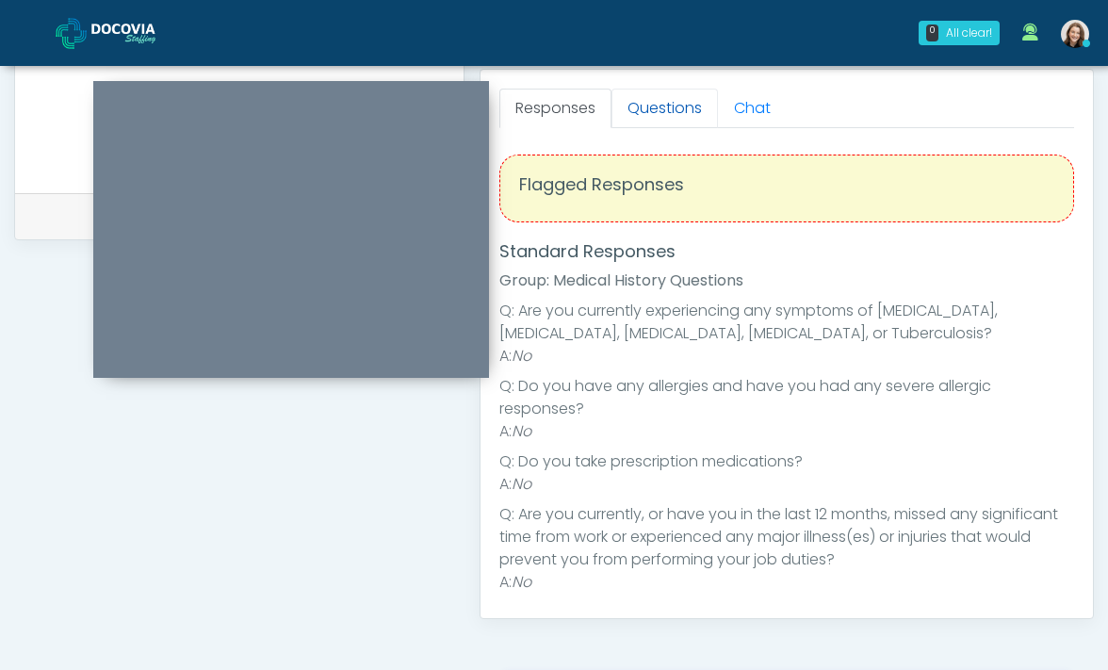
click at [624, 118] on link "Questions" at bounding box center [664, 109] width 106 height 40
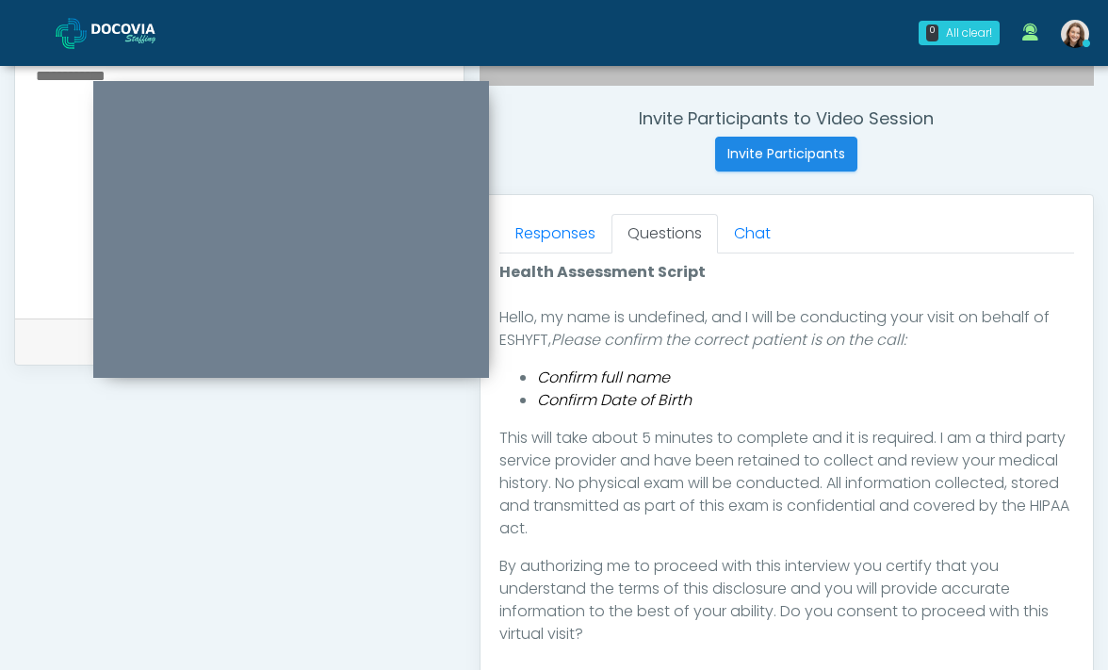
scroll to position [767, 0]
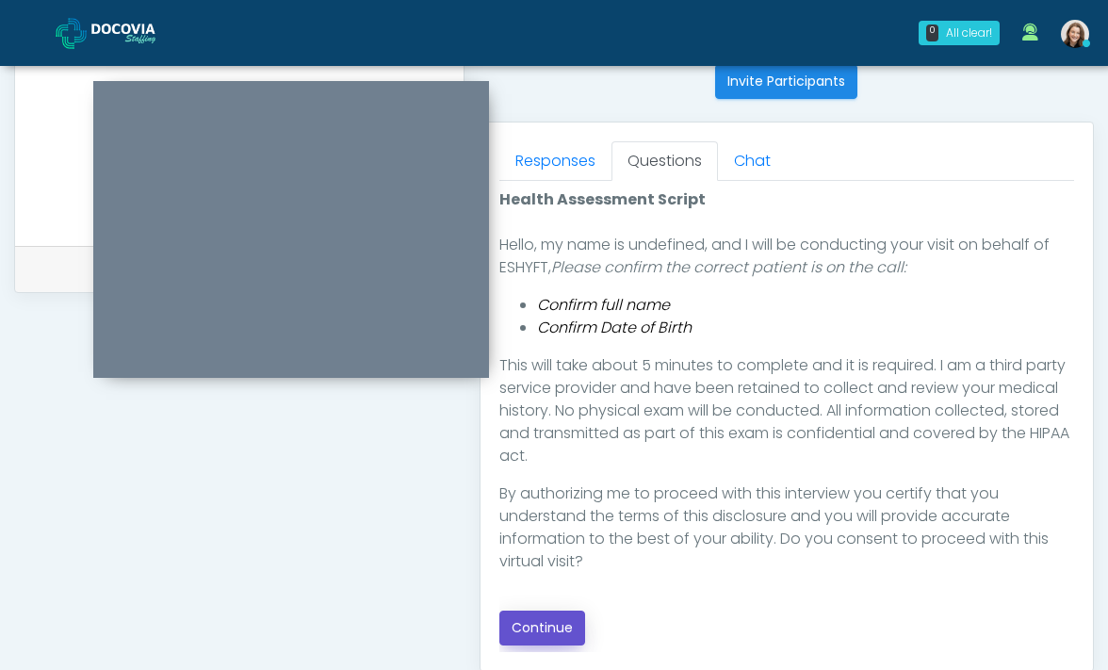
click at [569, 633] on button "Continue" at bounding box center [542, 627] width 86 height 35
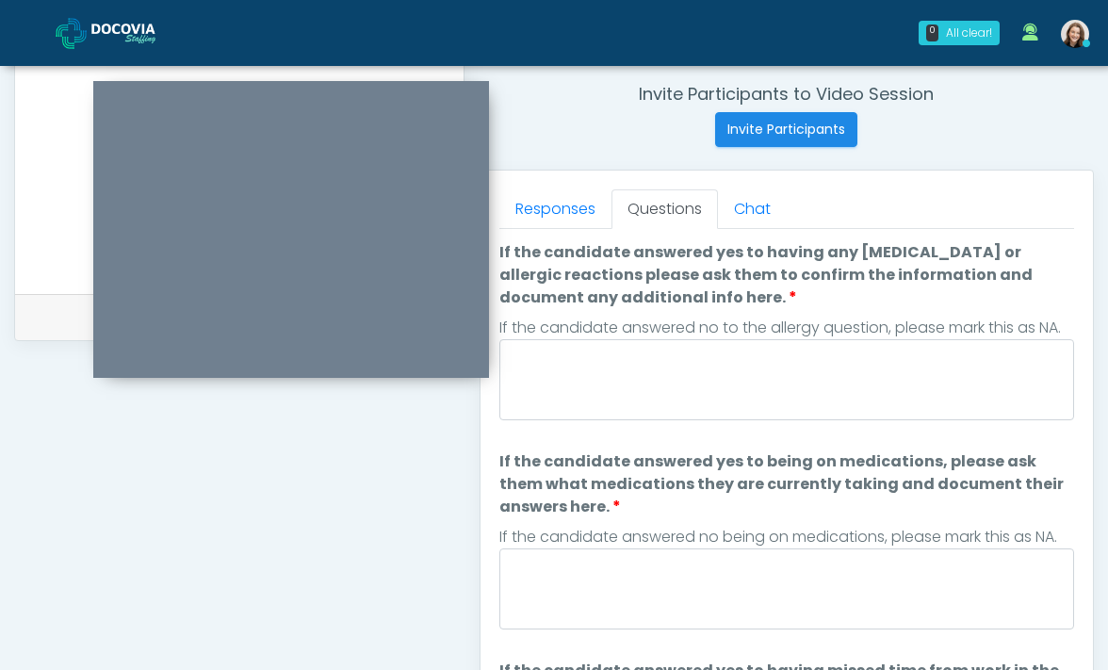
scroll to position [717, 0]
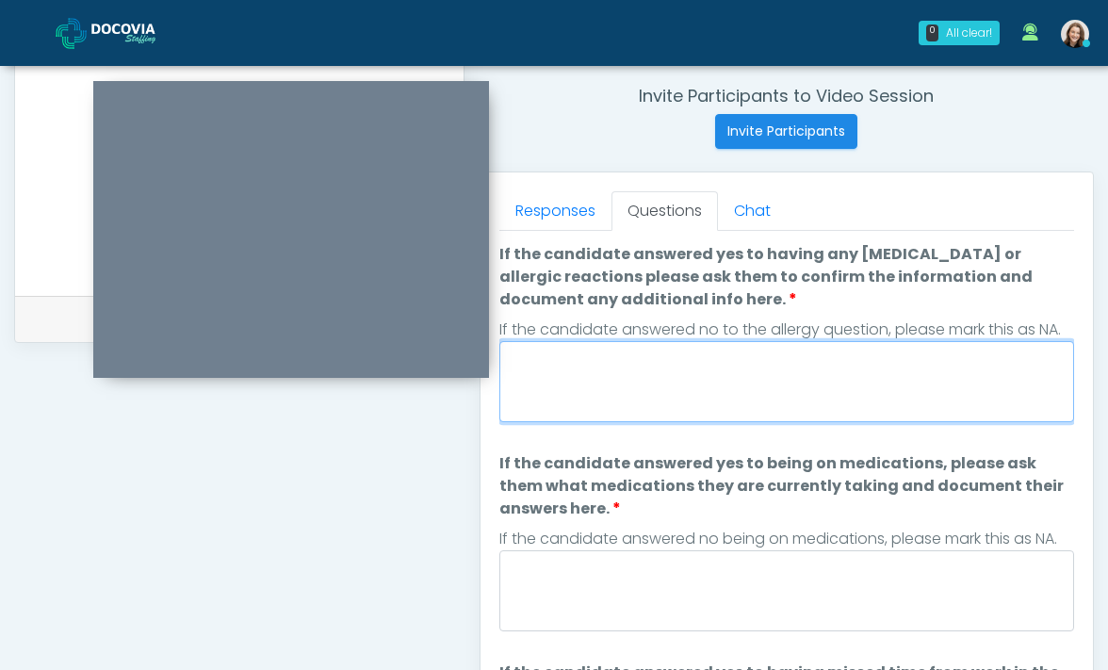
click at [645, 390] on textarea "If the candidate answered yes to having any allergies or allergic reactions ple…" at bounding box center [786, 381] width 575 height 81
type textarea "**"
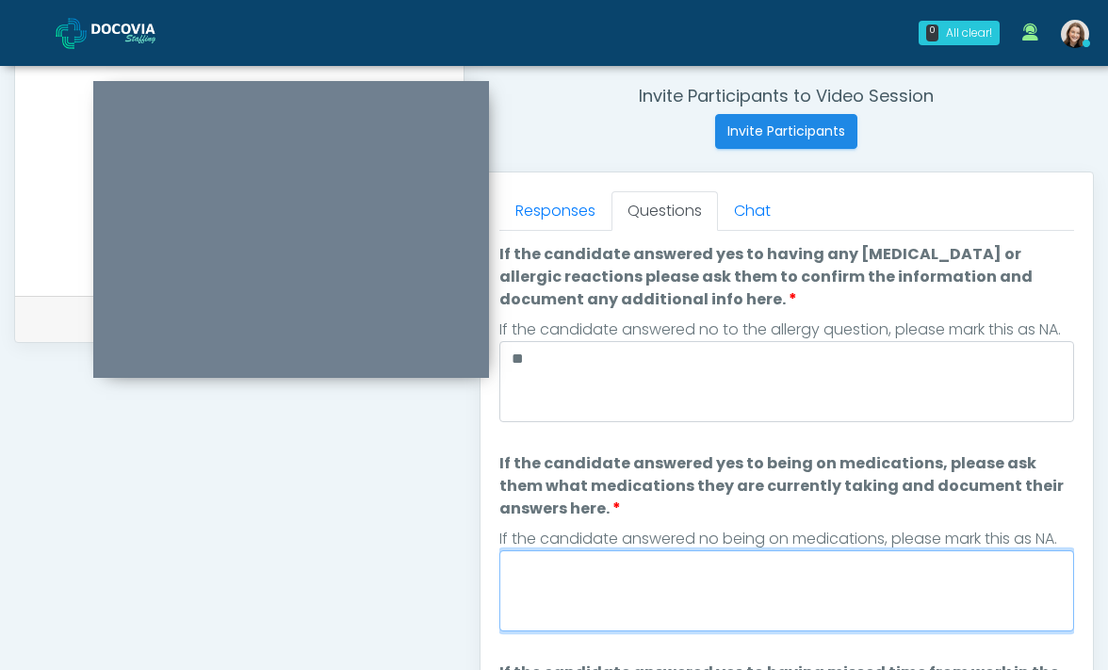
click at [642, 578] on textarea "If the candidate answered yes to being on medications, please ask them what med…" at bounding box center [786, 590] width 575 height 81
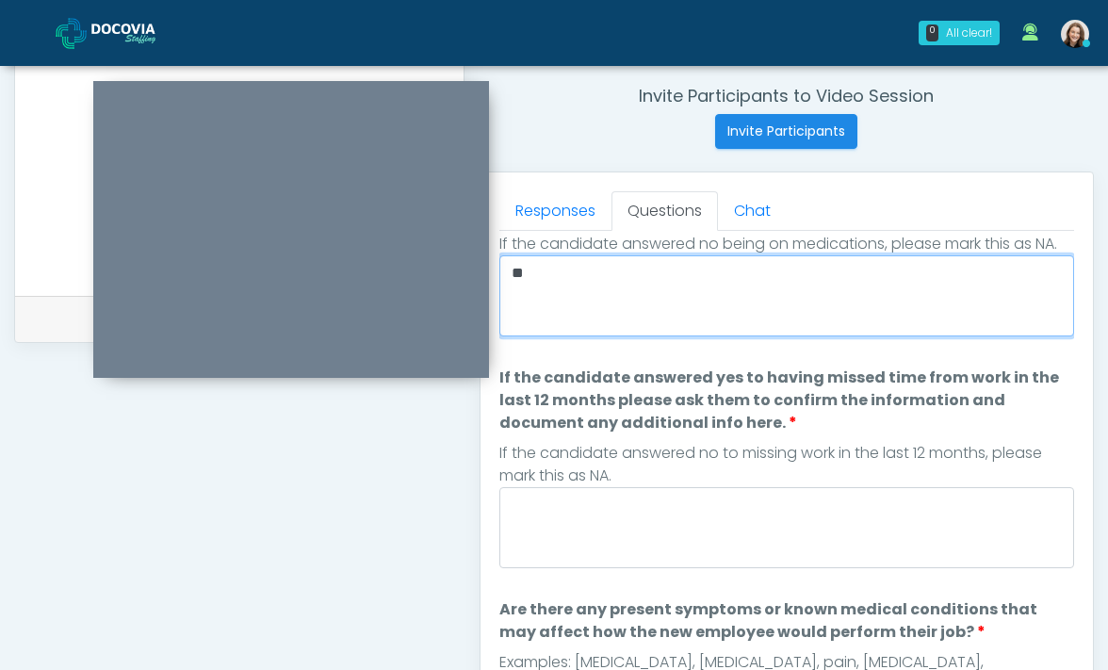
scroll to position [337, 0]
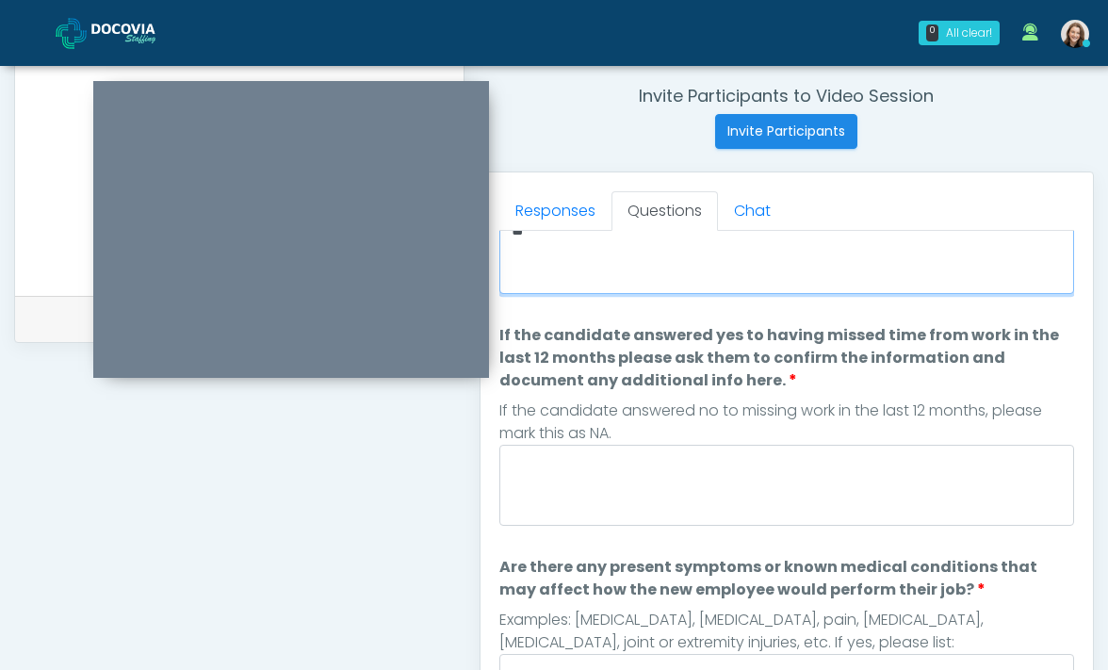
type textarea "**"
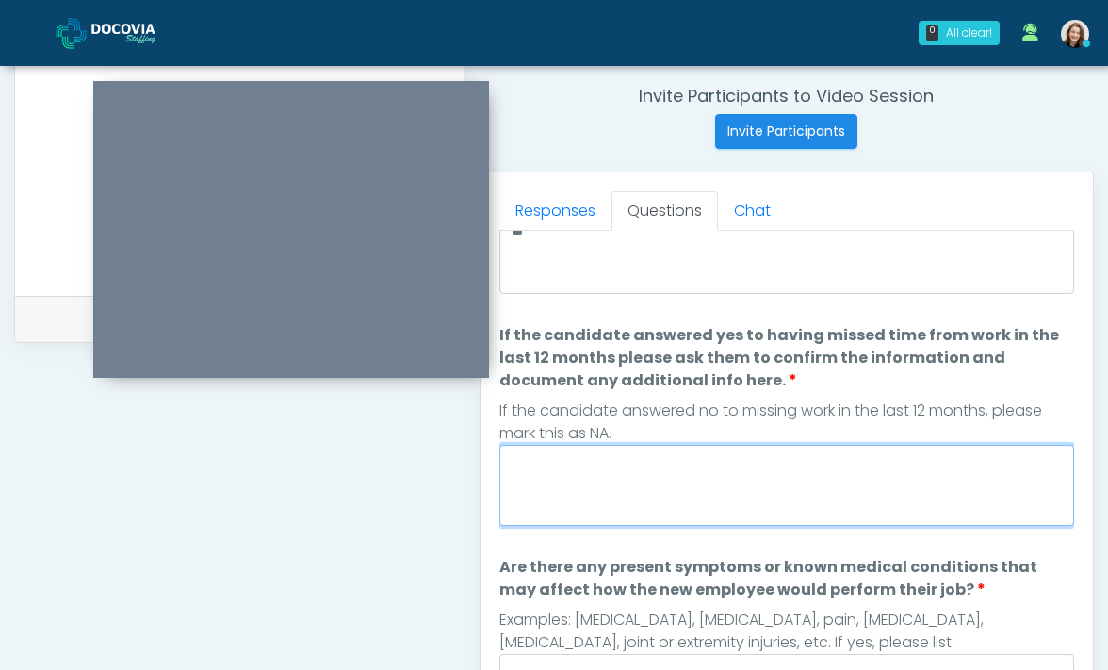
click at [621, 504] on textarea "If the candidate answered yes to having missed time from work in the last 12 mo…" at bounding box center [786, 485] width 575 height 81
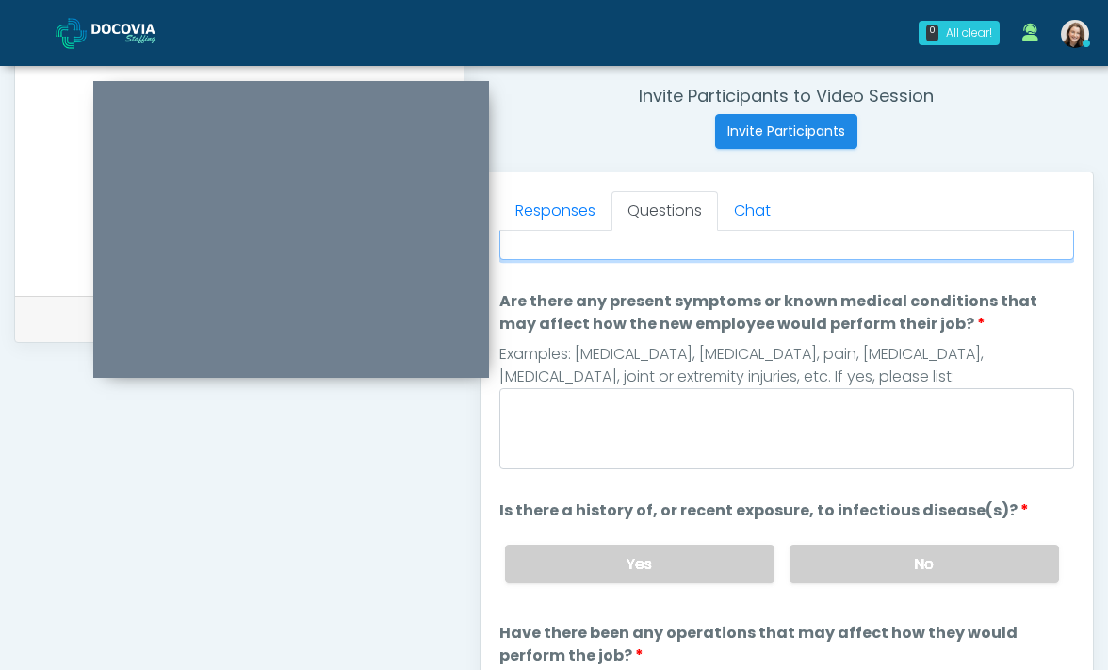
scroll to position [602, 0]
type textarea "**"
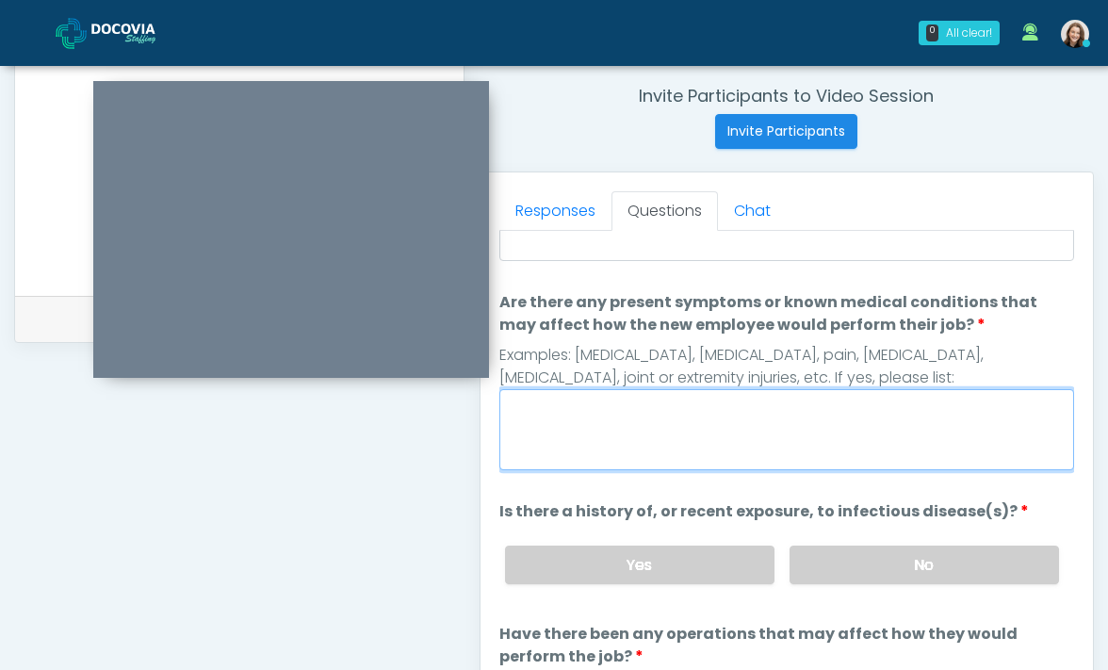
click at [633, 426] on textarea "Are there any present symptoms or known medical conditions that may affect how …" at bounding box center [786, 429] width 575 height 81
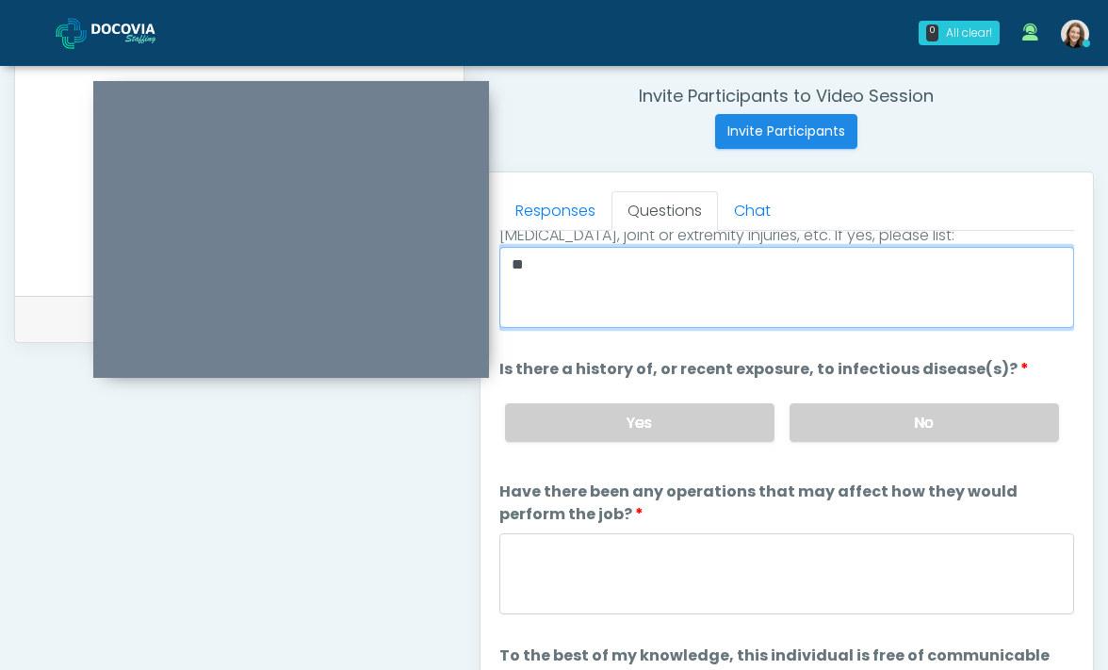
scroll to position [778, 0]
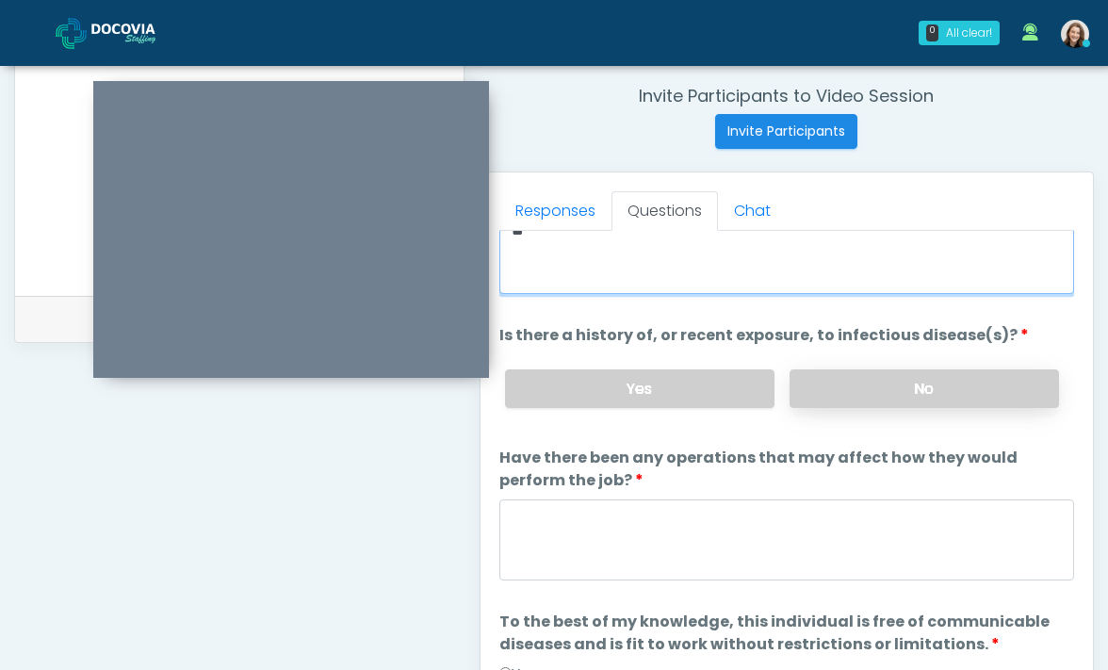
type textarea "**"
click at [869, 393] on label "No" at bounding box center [923, 388] width 269 height 39
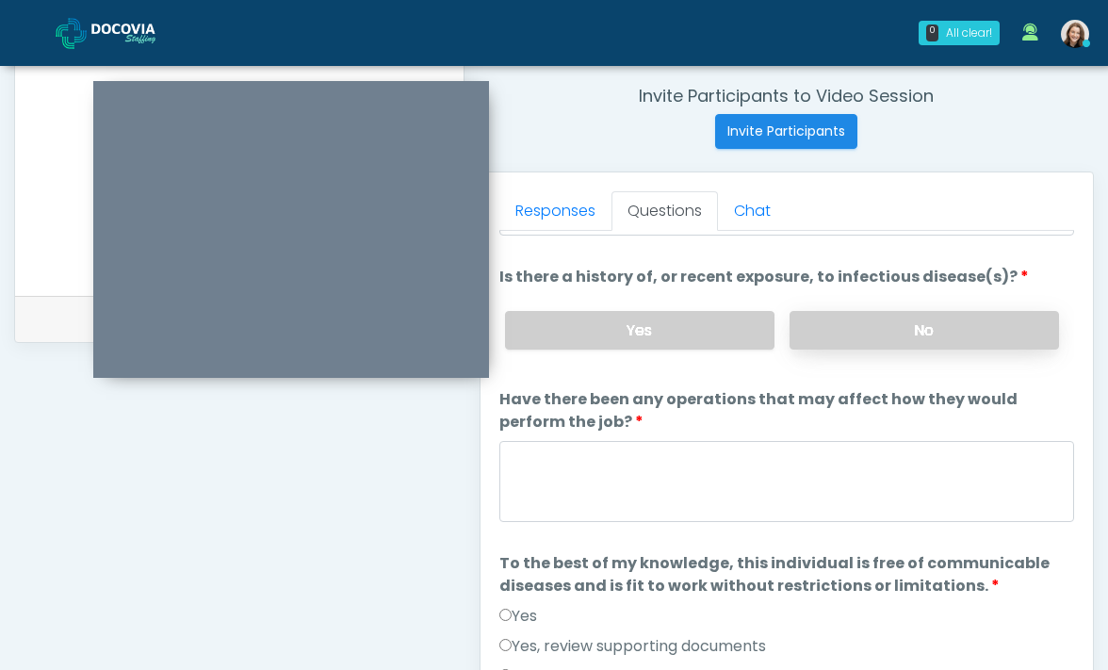
scroll to position [835, 0]
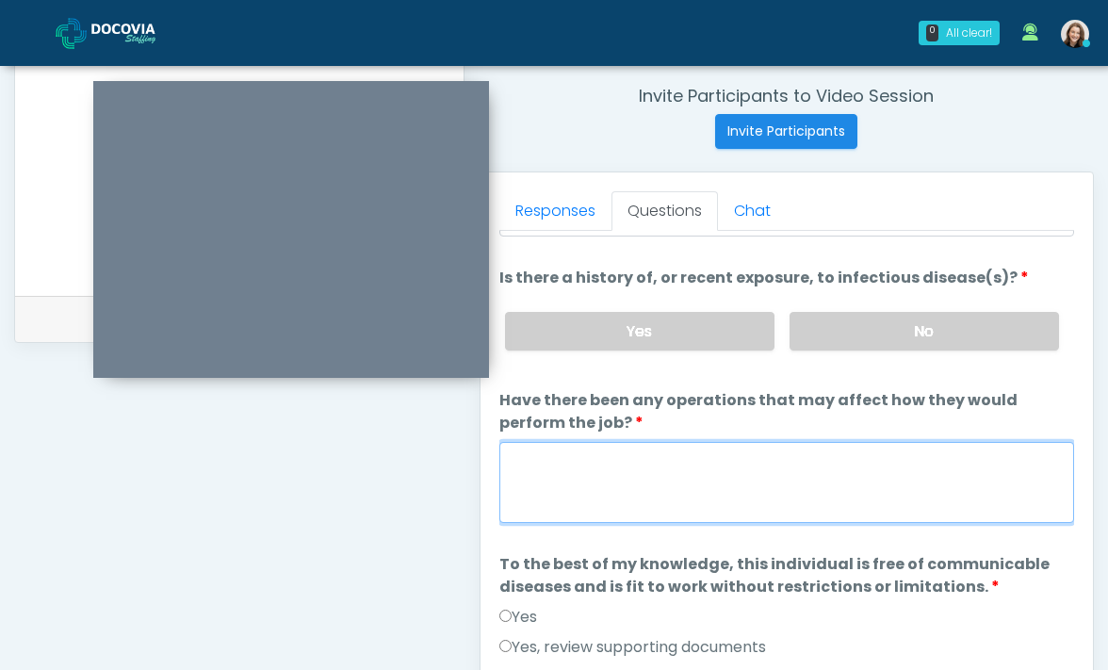
click at [834, 454] on textarea "Have there been any operations that may affect how they would perform the job?" at bounding box center [786, 482] width 575 height 81
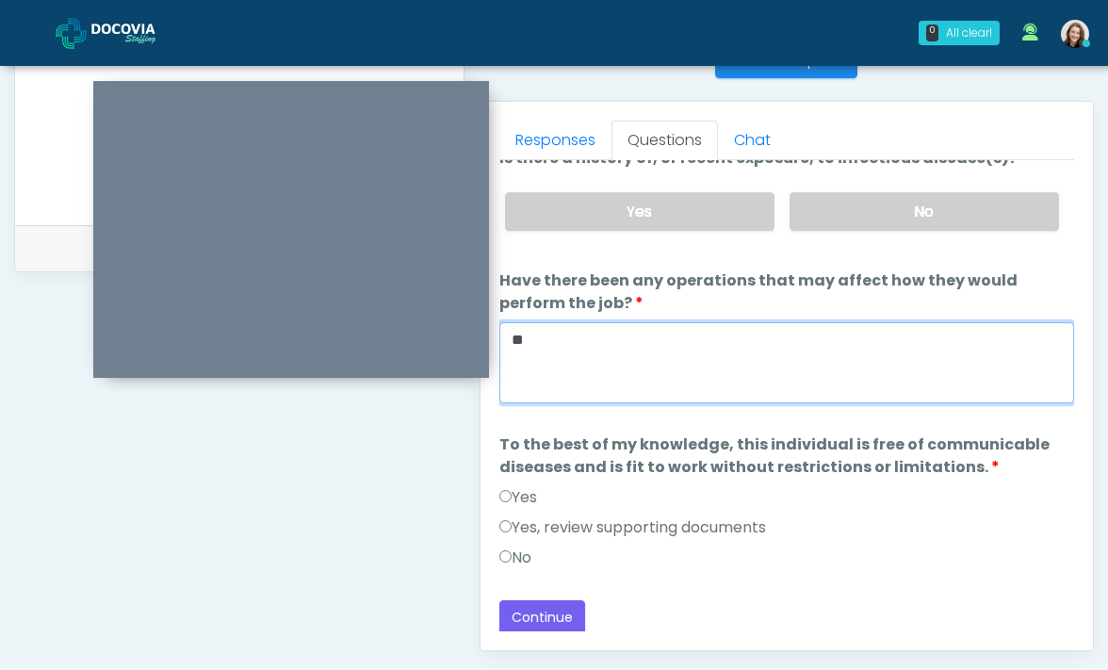
scroll to position [849, 0]
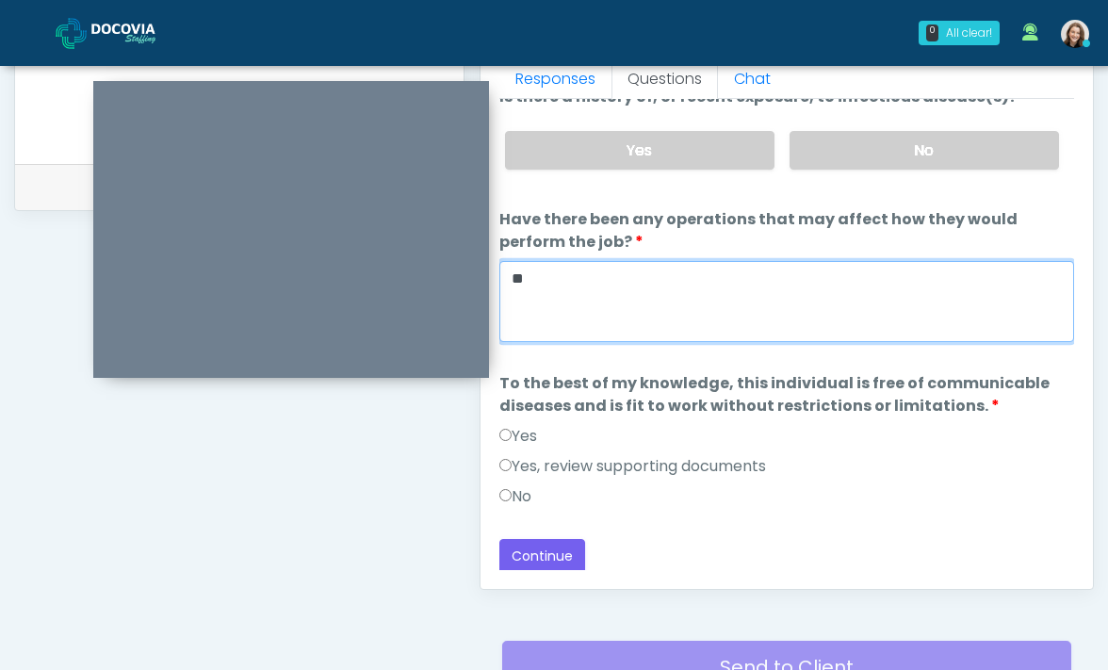
type textarea "**"
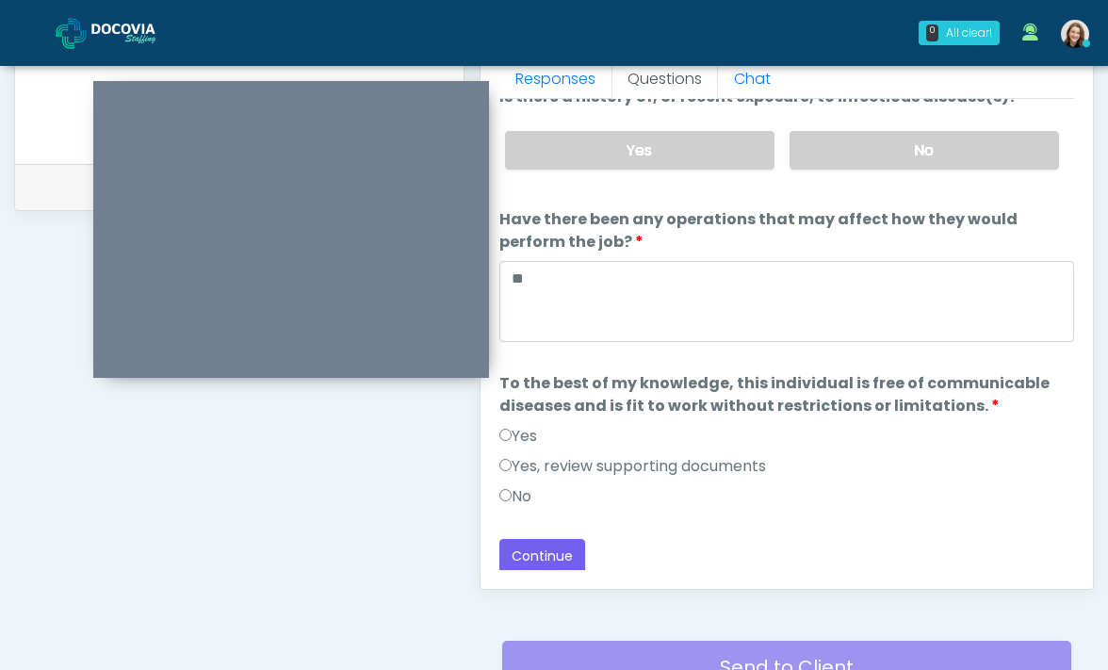
click at [522, 430] on label "Yes" at bounding box center [518, 436] width 38 height 23
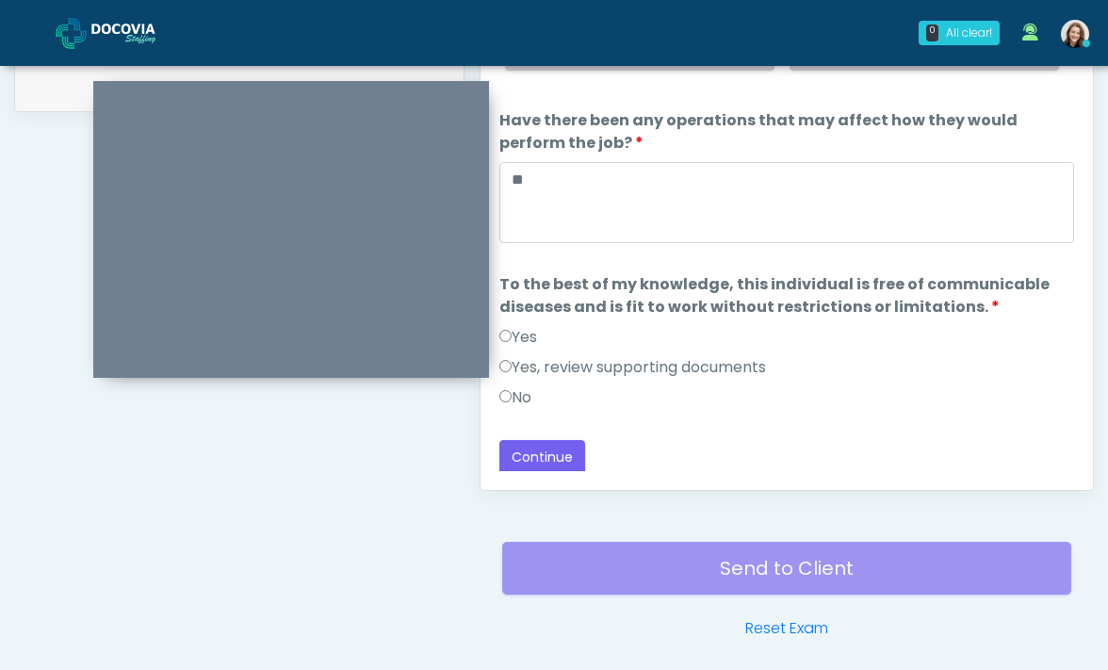
scroll to position [1021, 0]
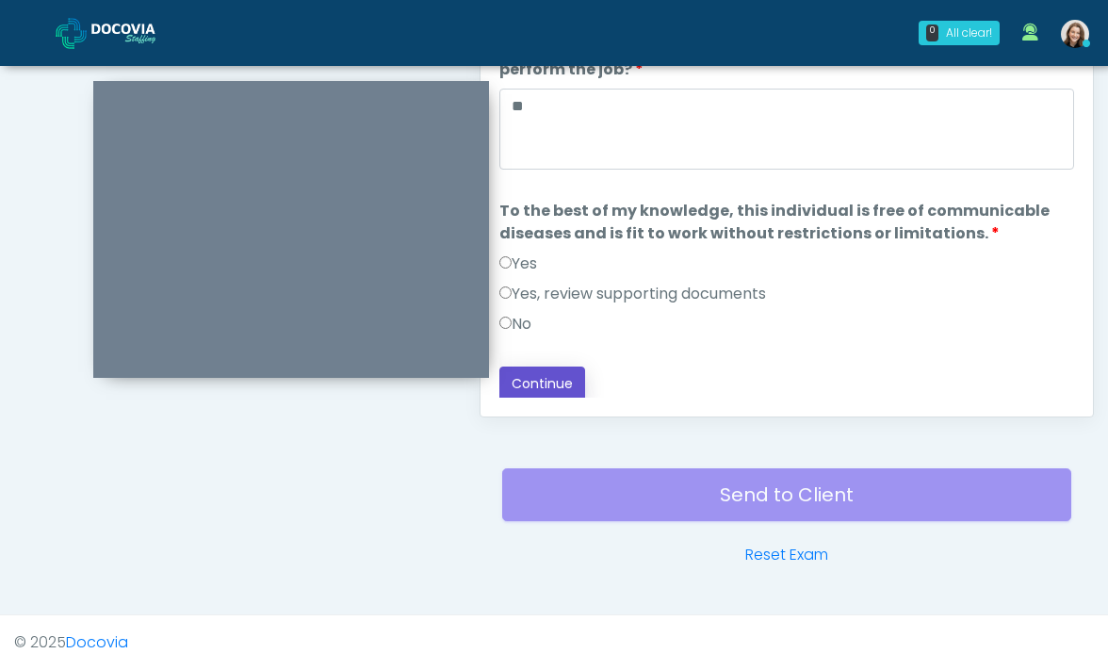
click at [545, 376] on button "Continue" at bounding box center [542, 383] width 86 height 35
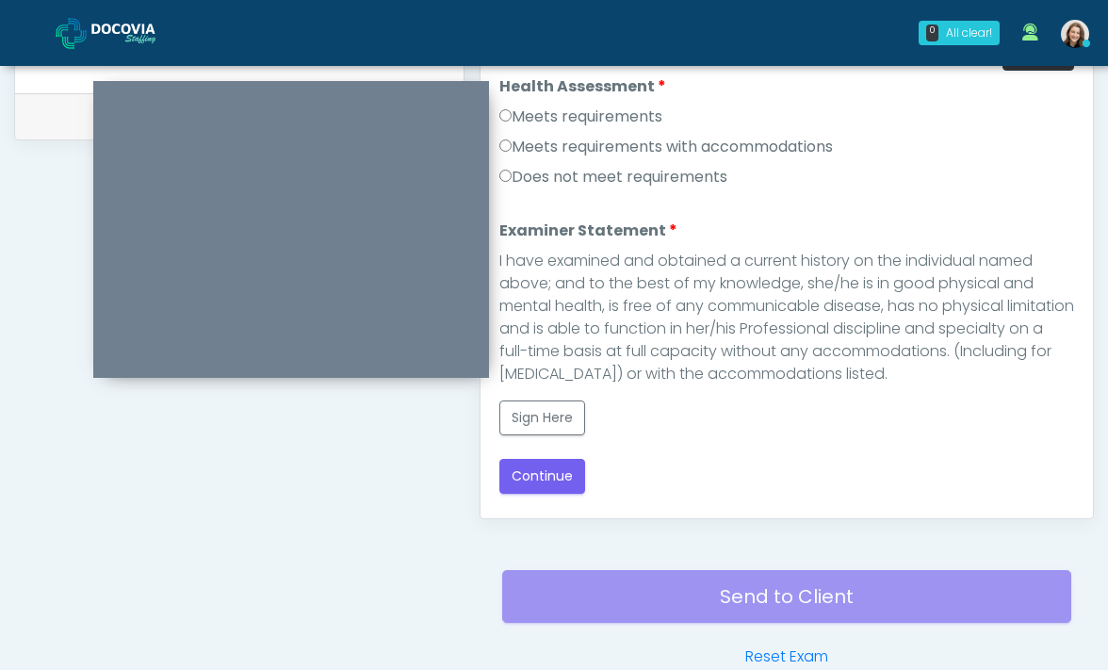
scroll to position [778, 0]
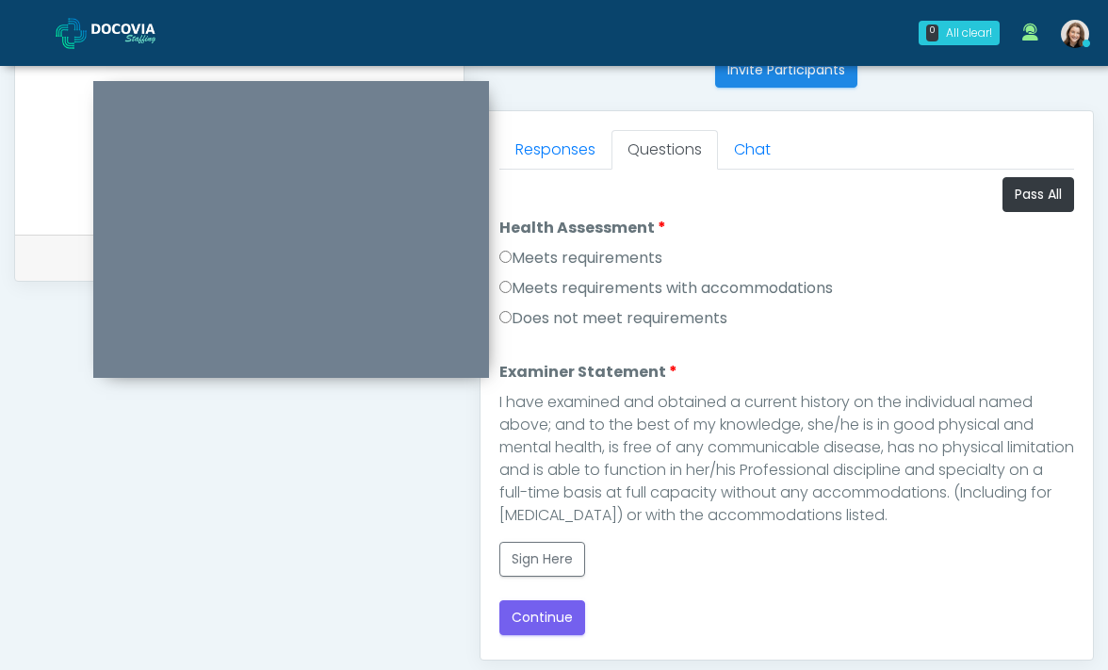
click at [628, 259] on label "Meets requirements" at bounding box center [580, 258] width 163 height 23
click at [543, 564] on button "Sign Here" at bounding box center [542, 559] width 86 height 35
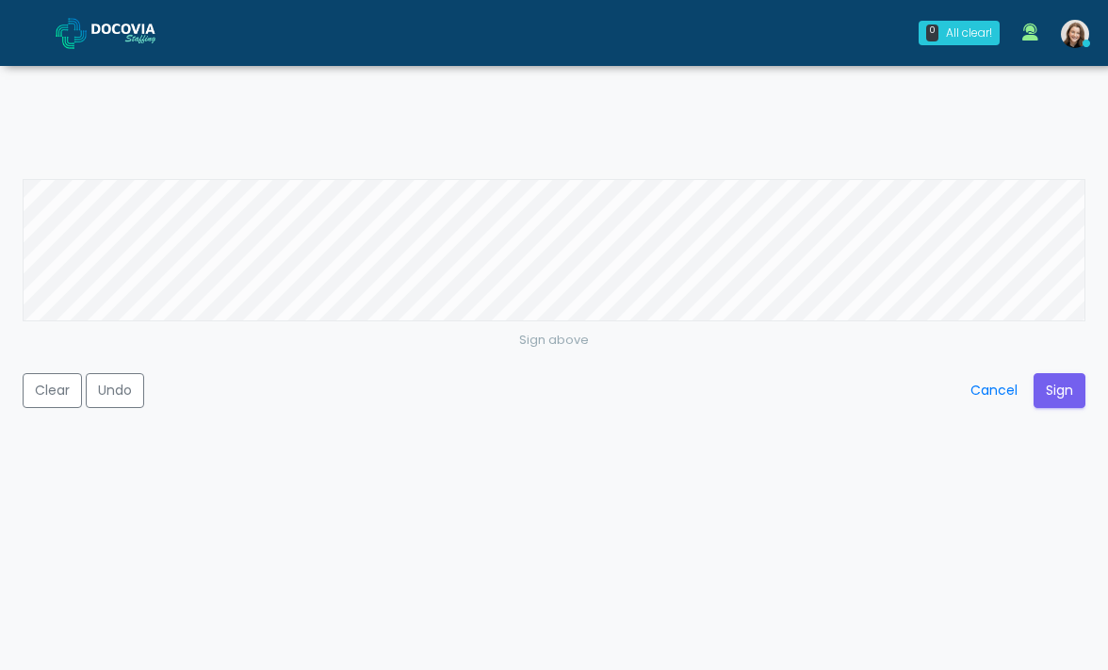
click at [662, 210] on div "Sign above Clear Undo Cancel Sign" at bounding box center [554, 335] width 1108 height 670
click at [1064, 388] on button "Sign" at bounding box center [1059, 390] width 52 height 35
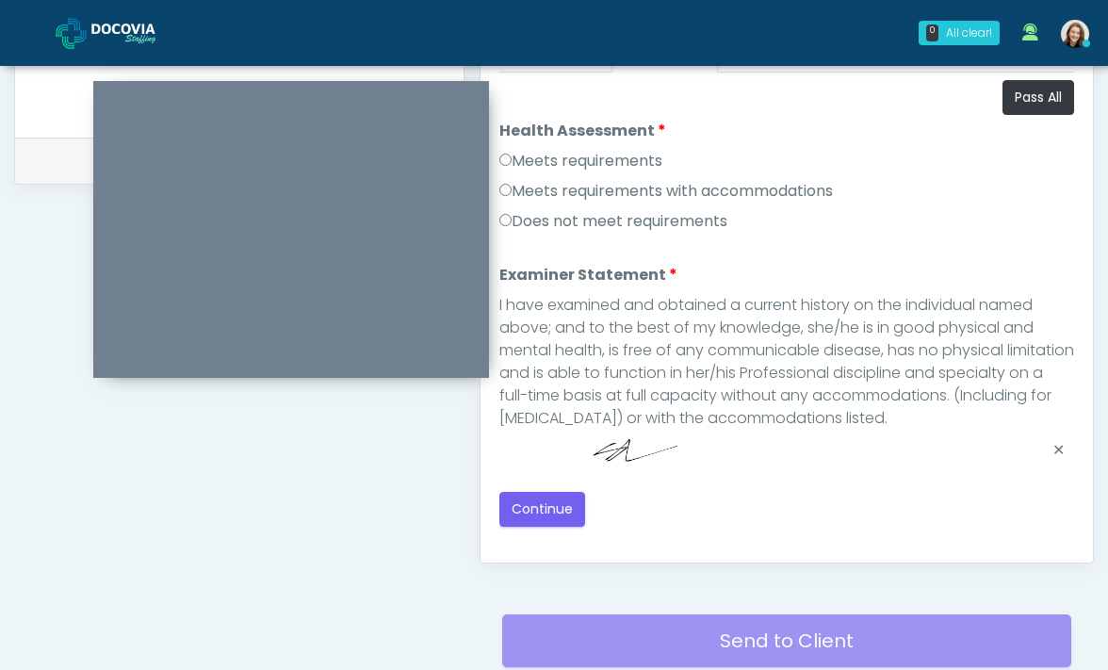
scroll to position [1008, 0]
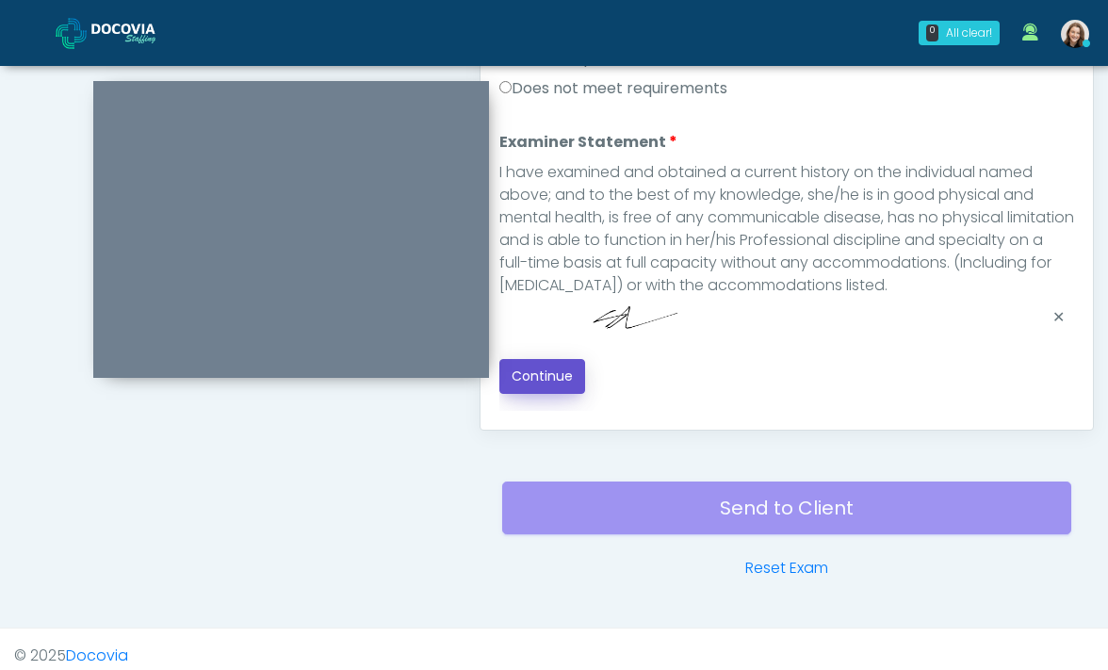
click at [537, 371] on button "Continue" at bounding box center [542, 376] width 86 height 35
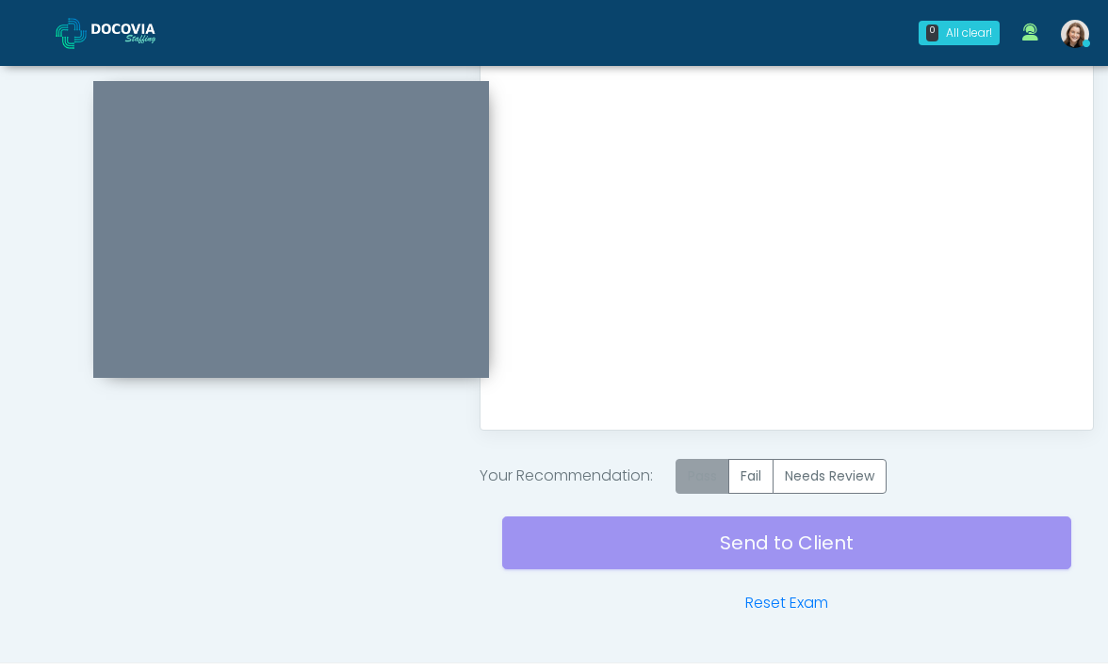
click at [705, 477] on label "Pass" at bounding box center [702, 476] width 54 height 35
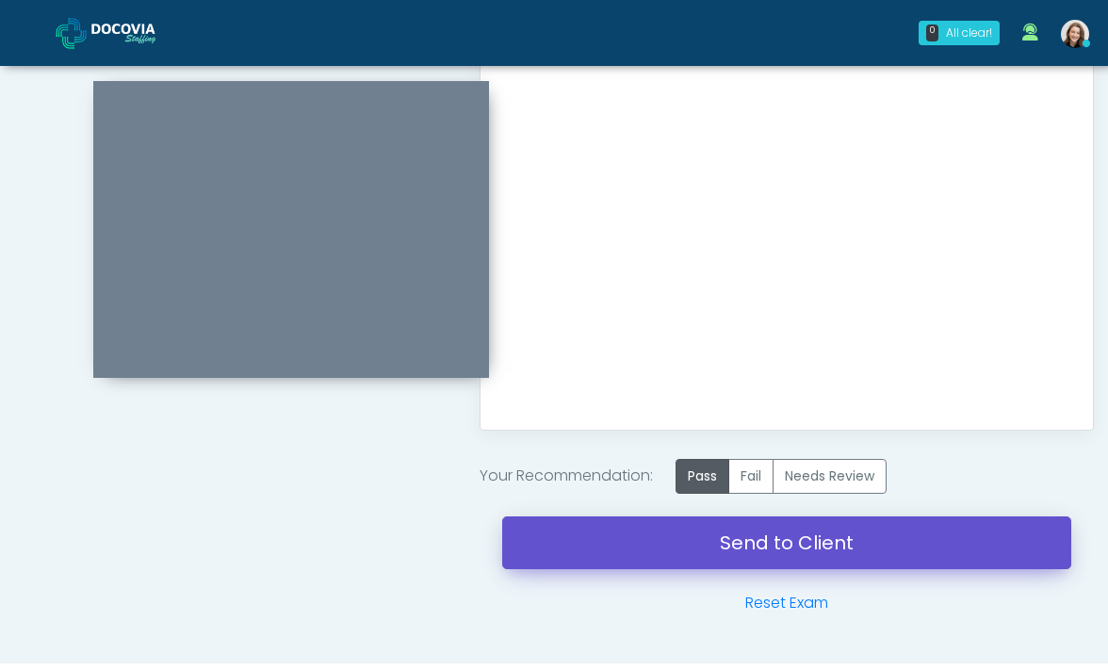
click at [694, 536] on link "Send to Client" at bounding box center [787, 542] width 570 height 53
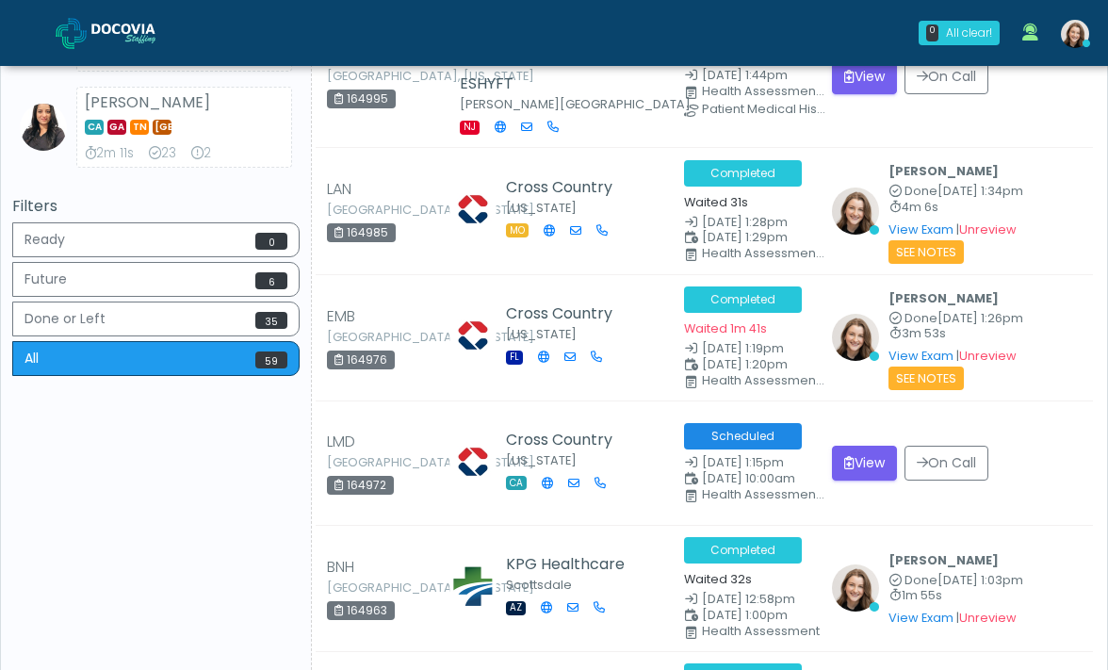
scroll to position [726, 0]
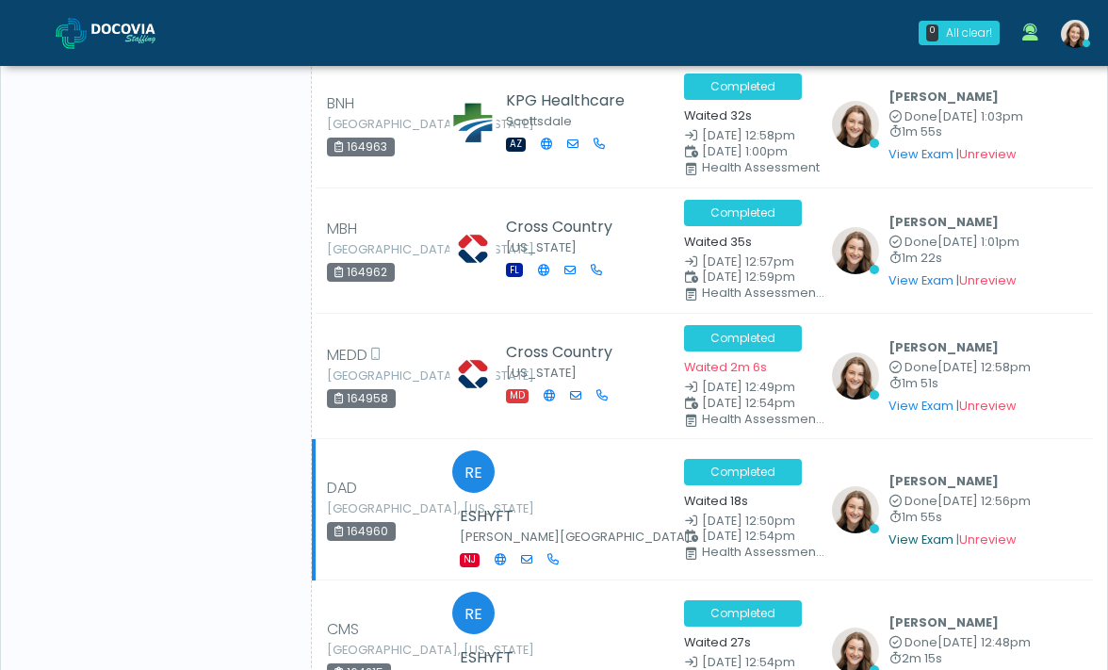
click at [899, 531] on link "View Exam" at bounding box center [920, 539] width 65 height 16
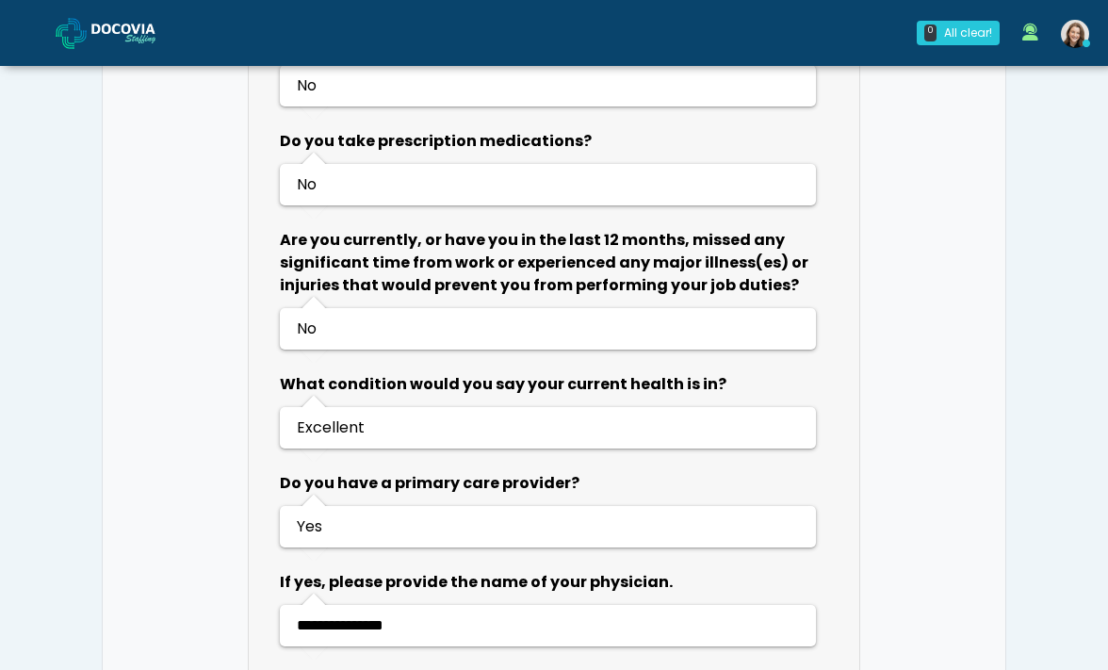
scroll to position [1697, 0]
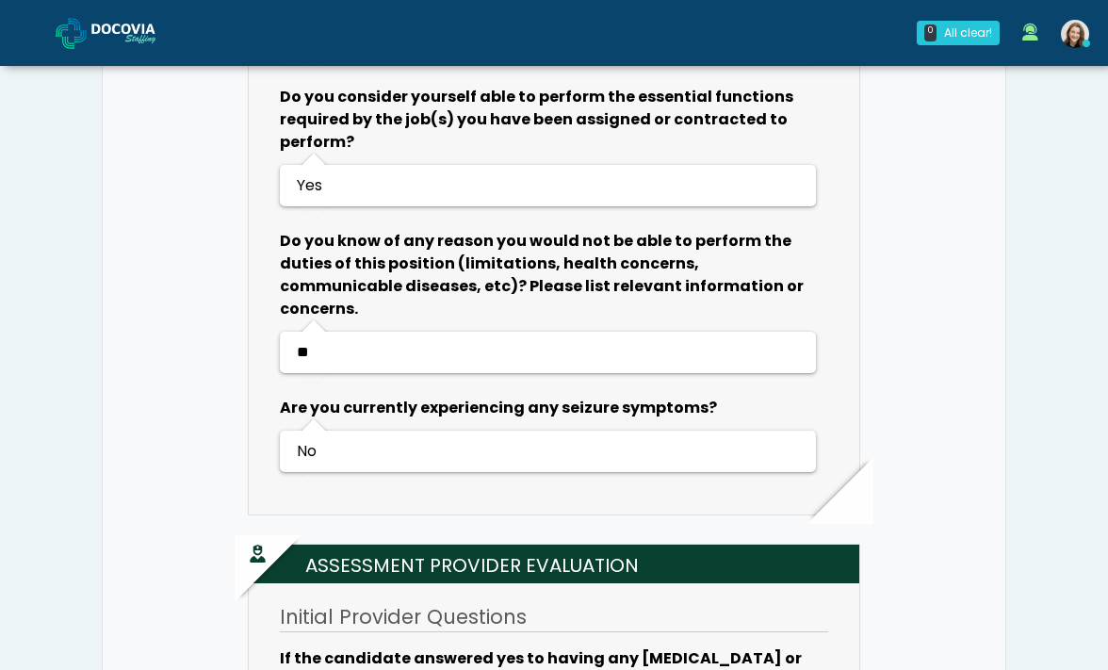
click at [145, 31] on img at bounding box center [138, 33] width 94 height 19
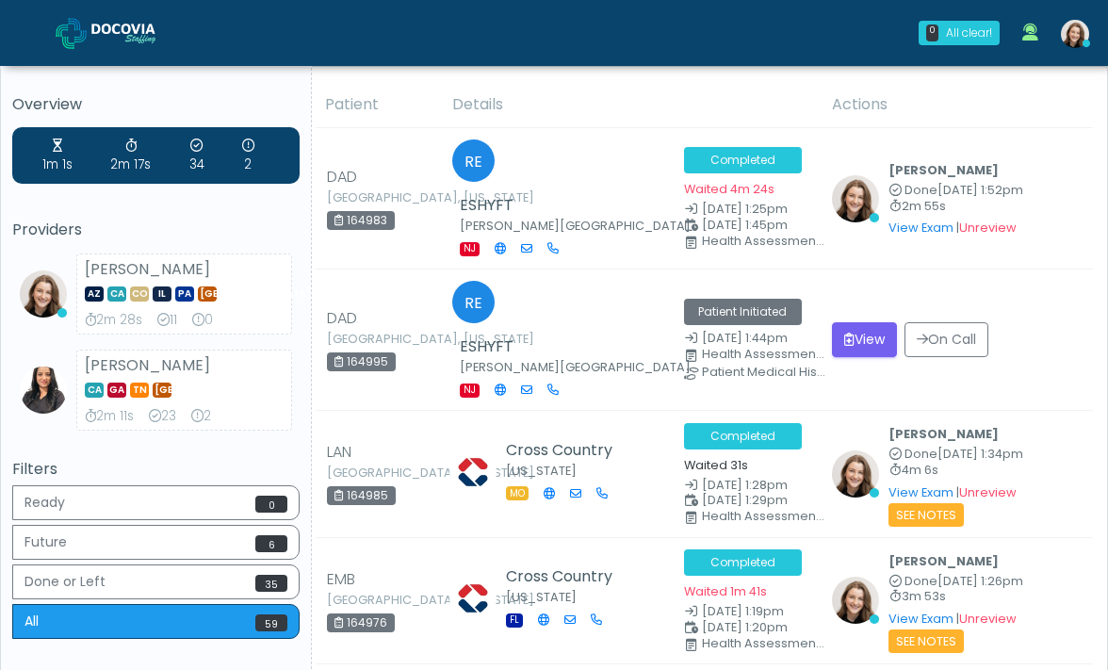
click at [118, 34] on img at bounding box center [138, 33] width 94 height 19
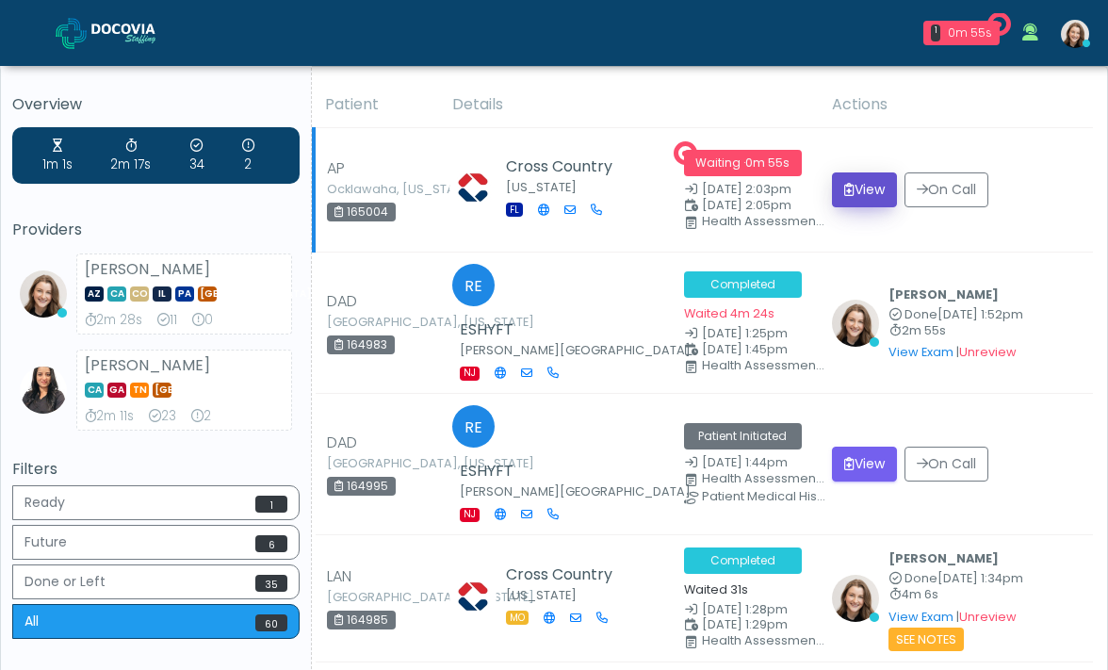
click at [877, 174] on button "View" at bounding box center [864, 189] width 65 height 35
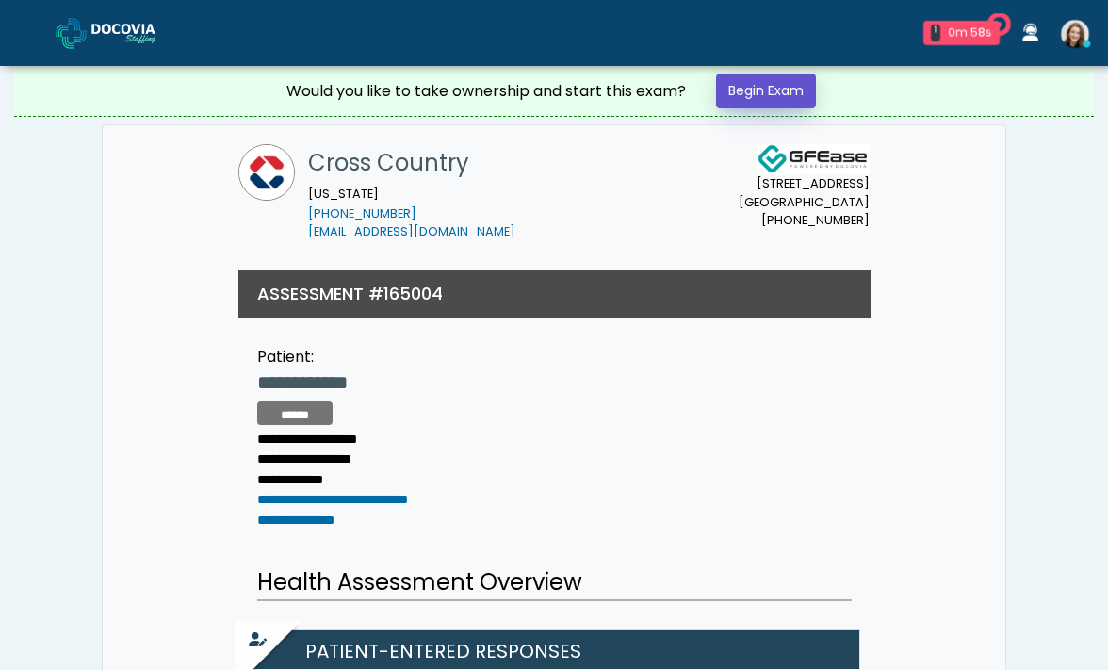
click at [757, 84] on link "Begin Exam" at bounding box center [766, 90] width 100 height 35
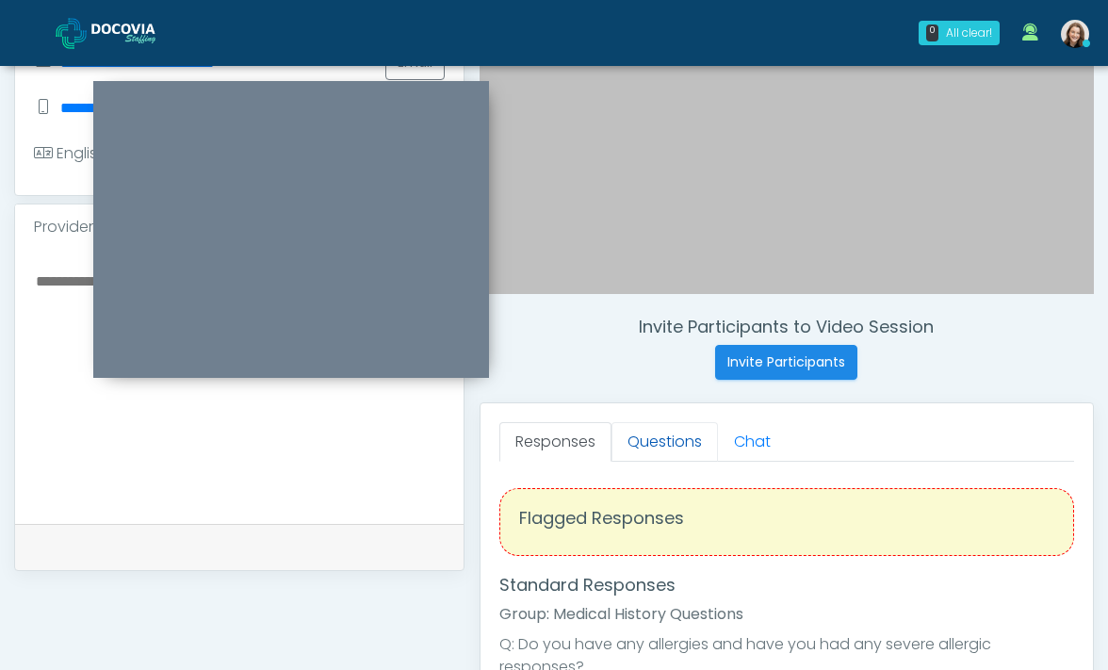
scroll to position [543, 0]
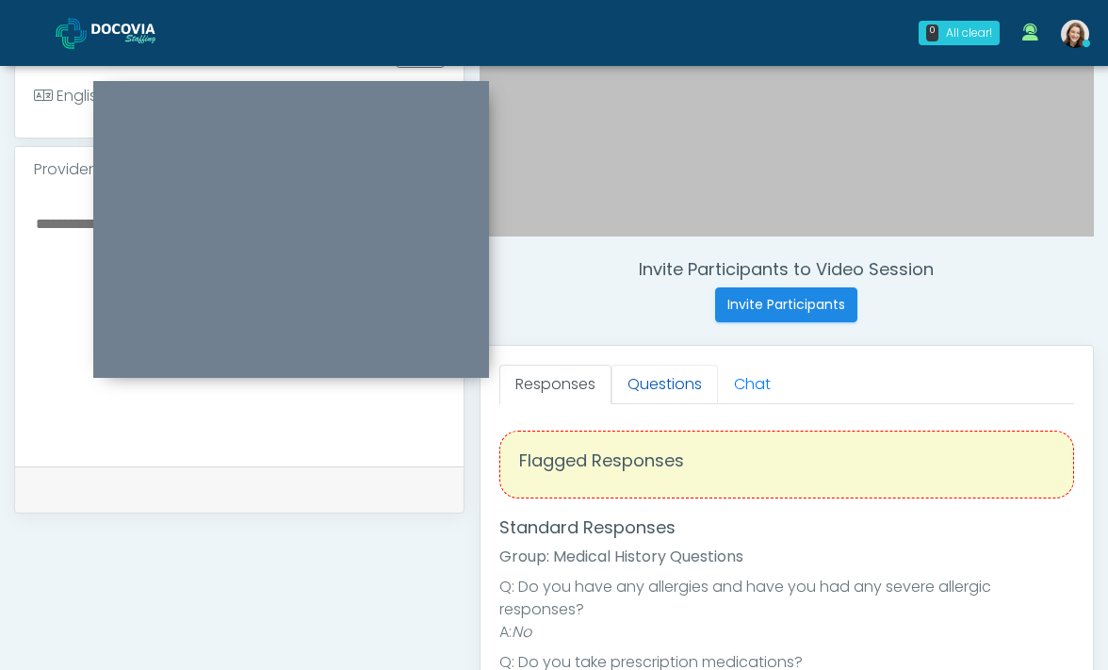
click at [640, 391] on link "Questions" at bounding box center [664, 385] width 106 height 40
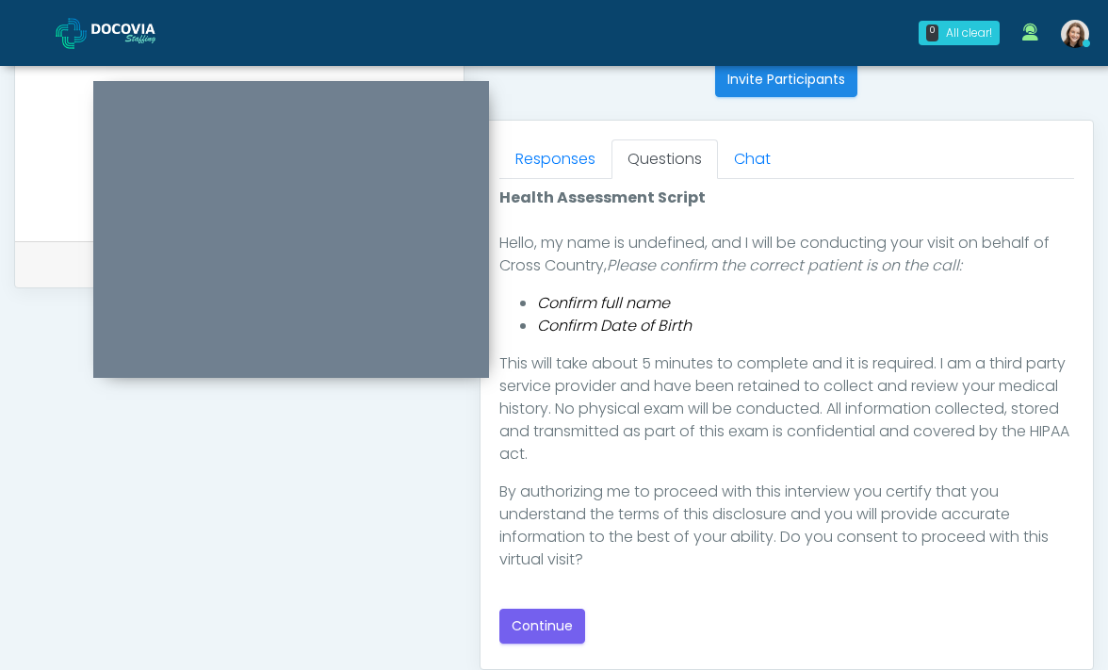
scroll to position [792, 0]
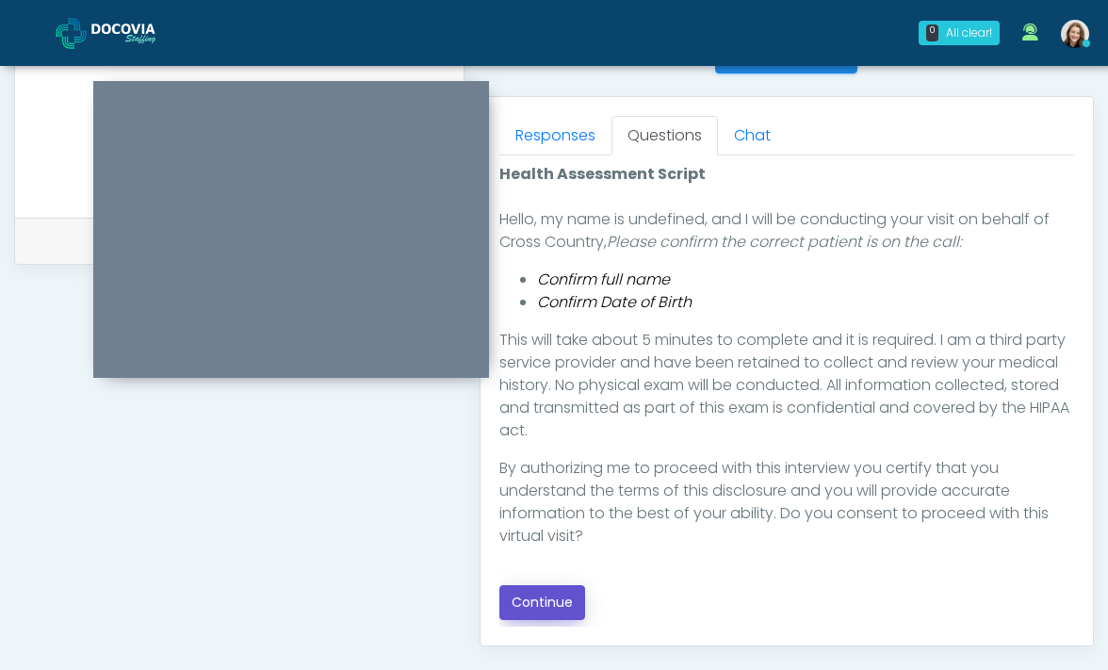
click at [558, 591] on button "Continue" at bounding box center [542, 602] width 86 height 35
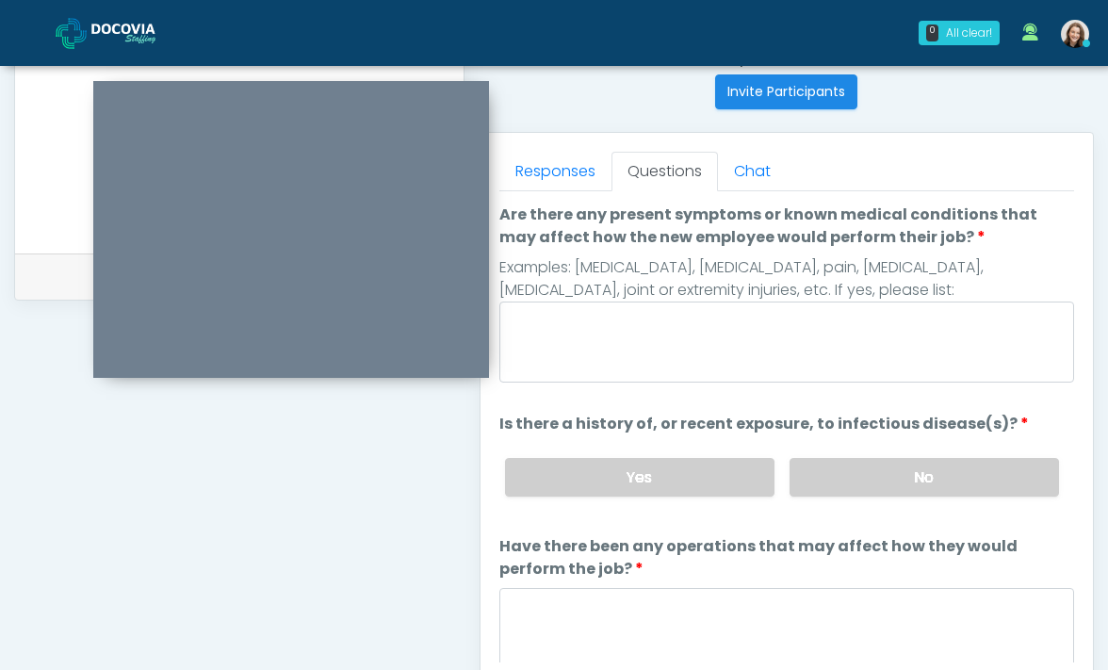
scroll to position [753, 0]
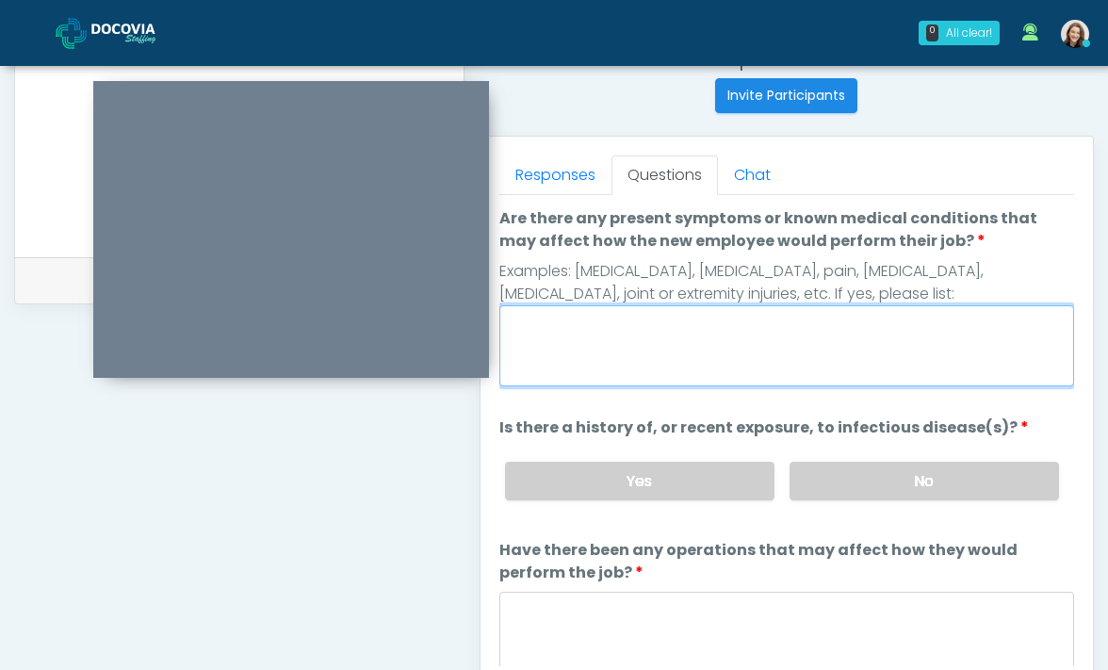
click at [605, 352] on textarea "Are there any present symptoms or known medical conditions that may affect how …" at bounding box center [786, 345] width 575 height 81
type textarea "**"
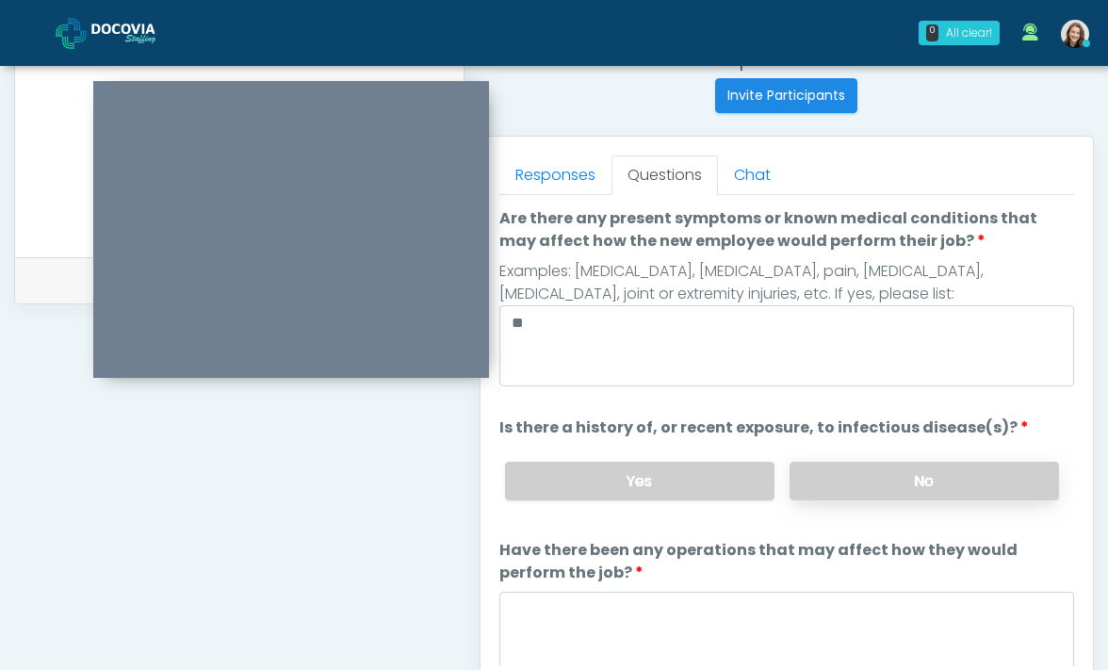
click at [882, 474] on label "No" at bounding box center [923, 481] width 269 height 39
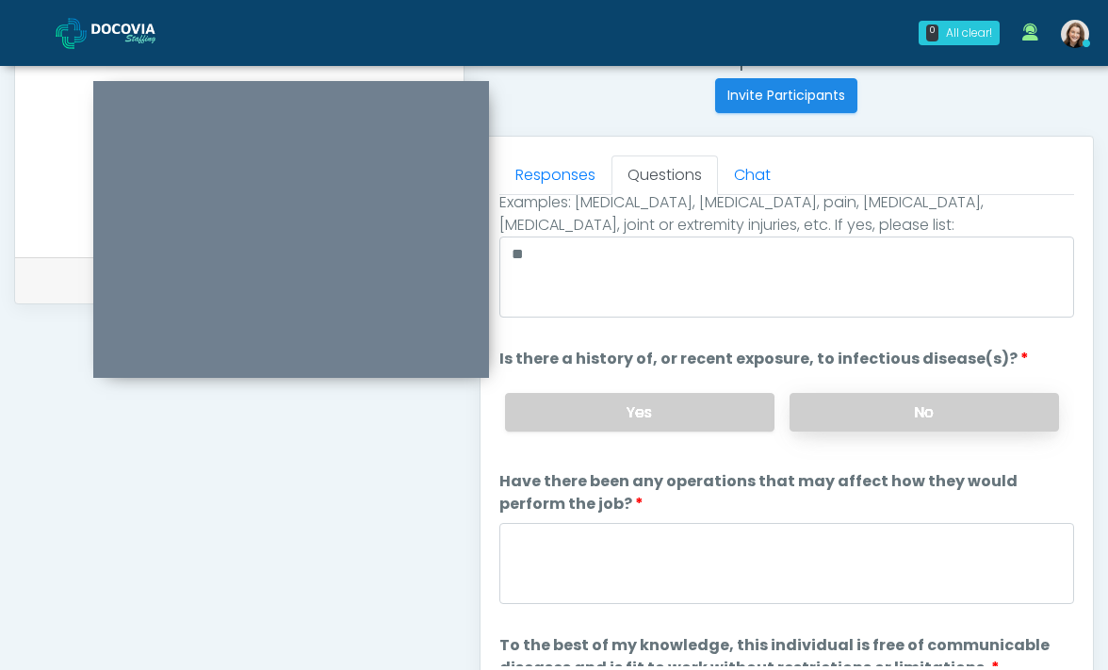
scroll to position [141, 0]
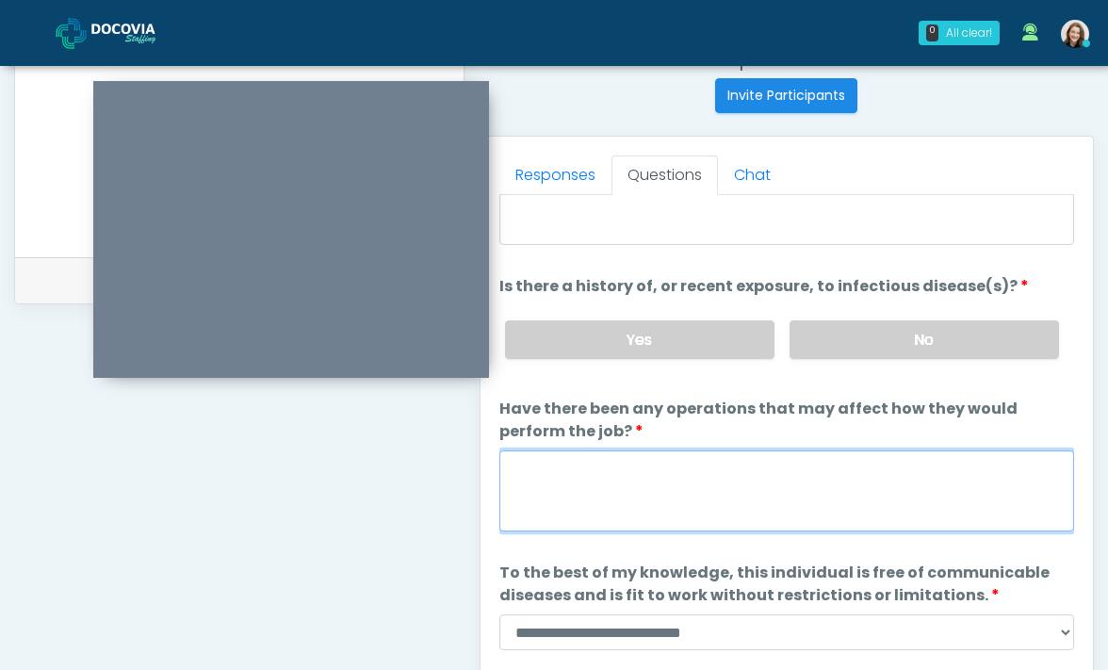
click at [868, 494] on textarea "Have there been any operations that may affect how they would perform the job?" at bounding box center [786, 490] width 575 height 81
type textarea "**"
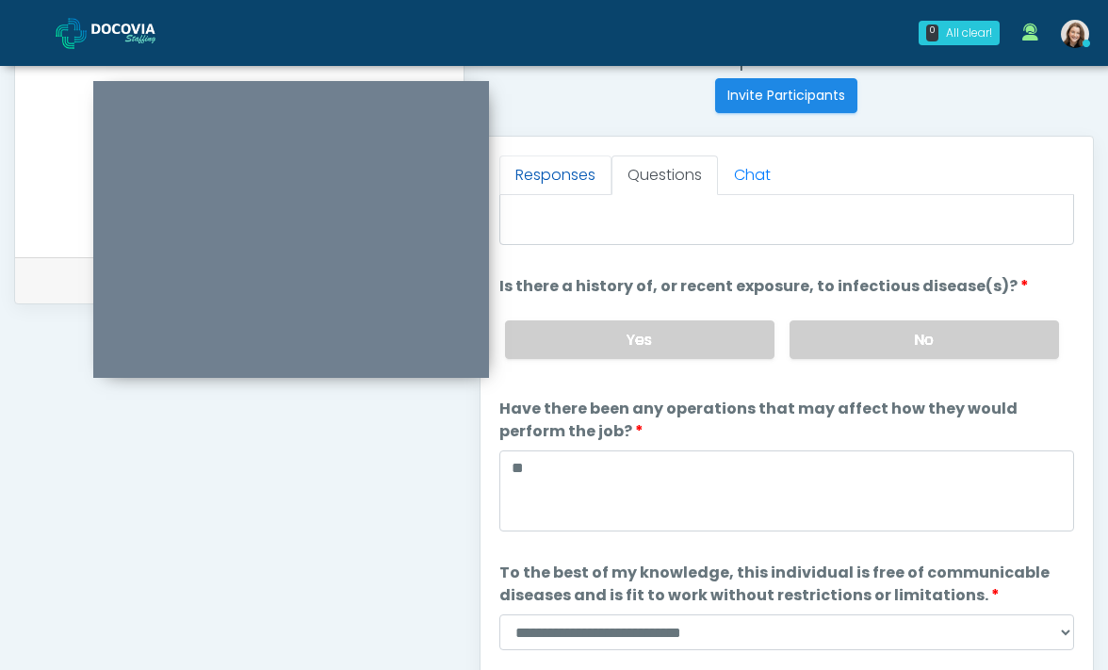
click at [543, 183] on link "Responses" at bounding box center [555, 175] width 112 height 40
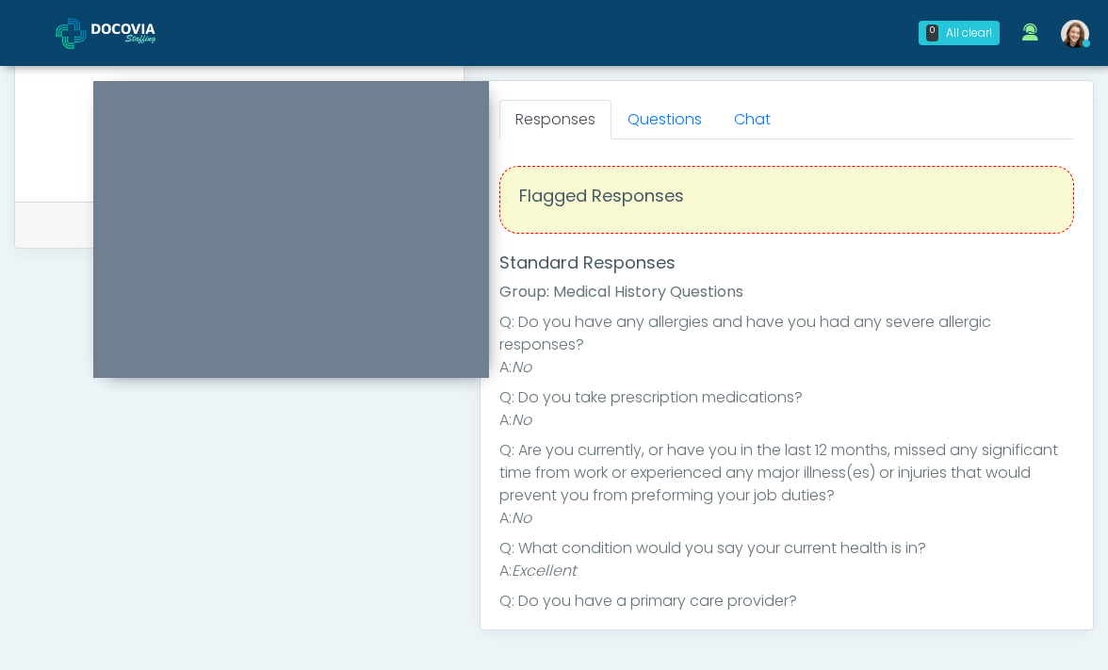
scroll to position [786, 0]
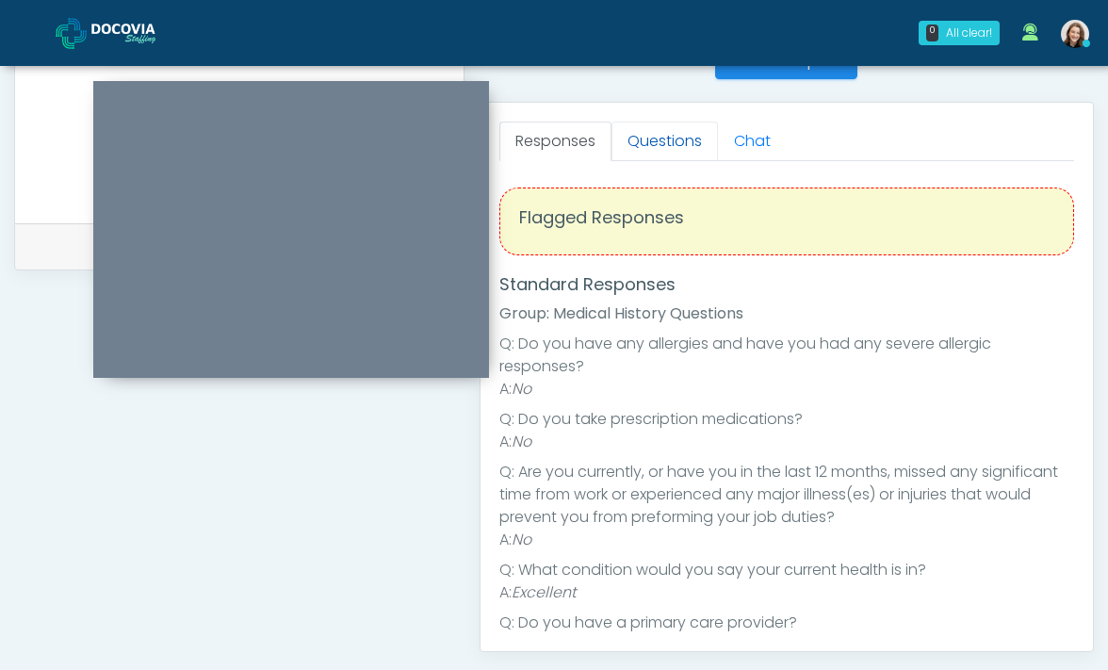
click at [646, 144] on link "Questions" at bounding box center [664, 142] width 106 height 40
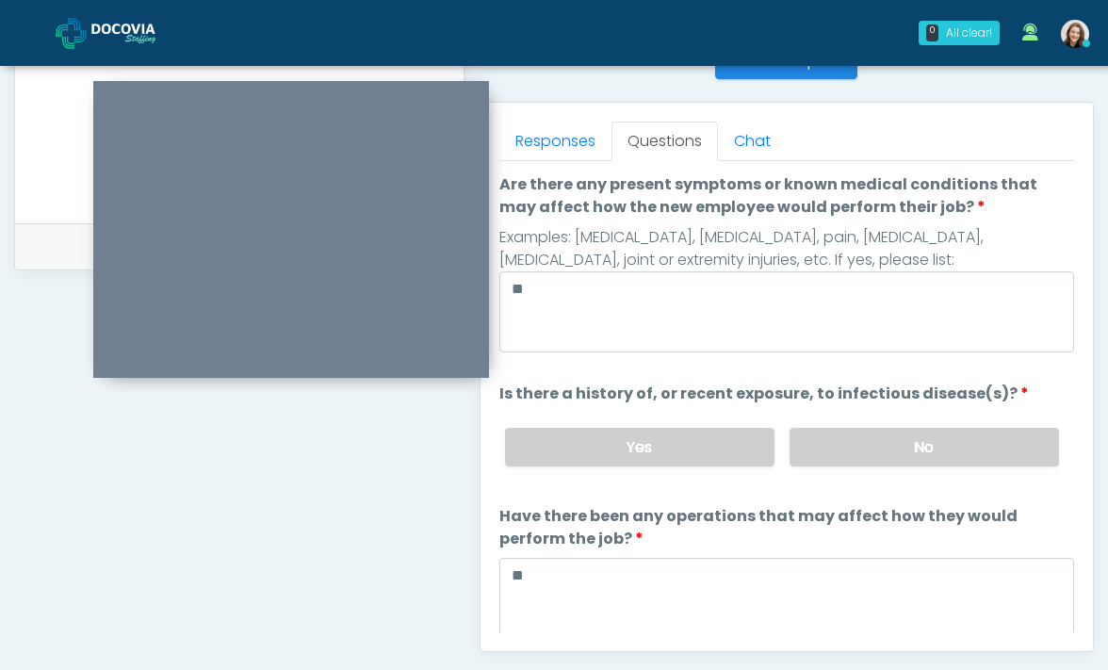
scroll to position [182, 0]
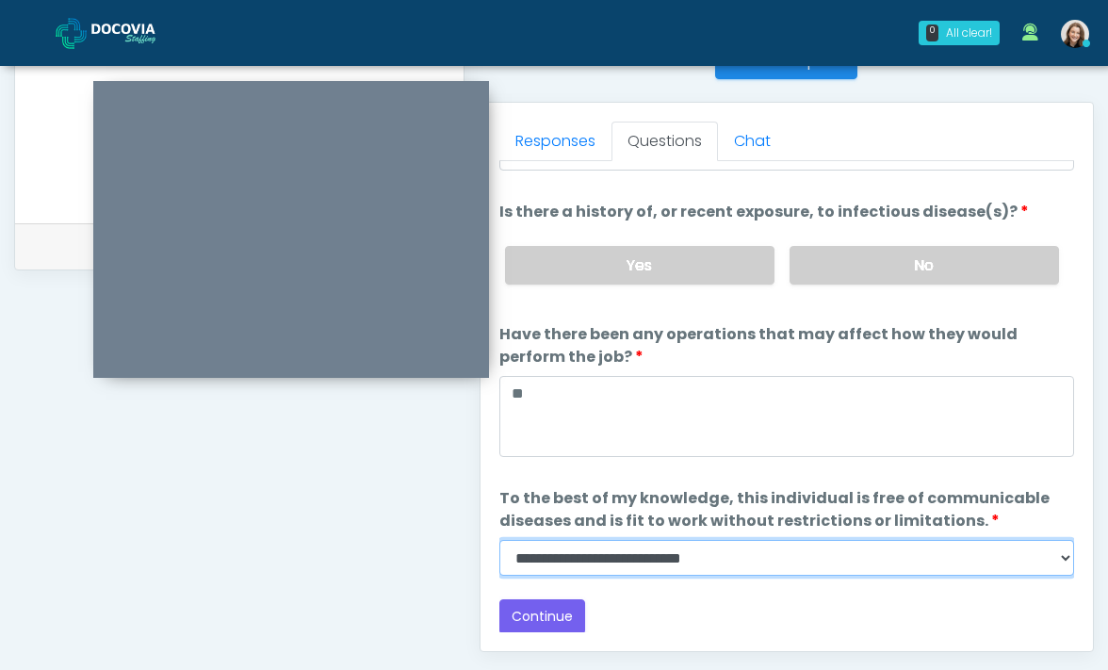
click at [521, 563] on select "**********" at bounding box center [786, 558] width 575 height 36
select select "******"
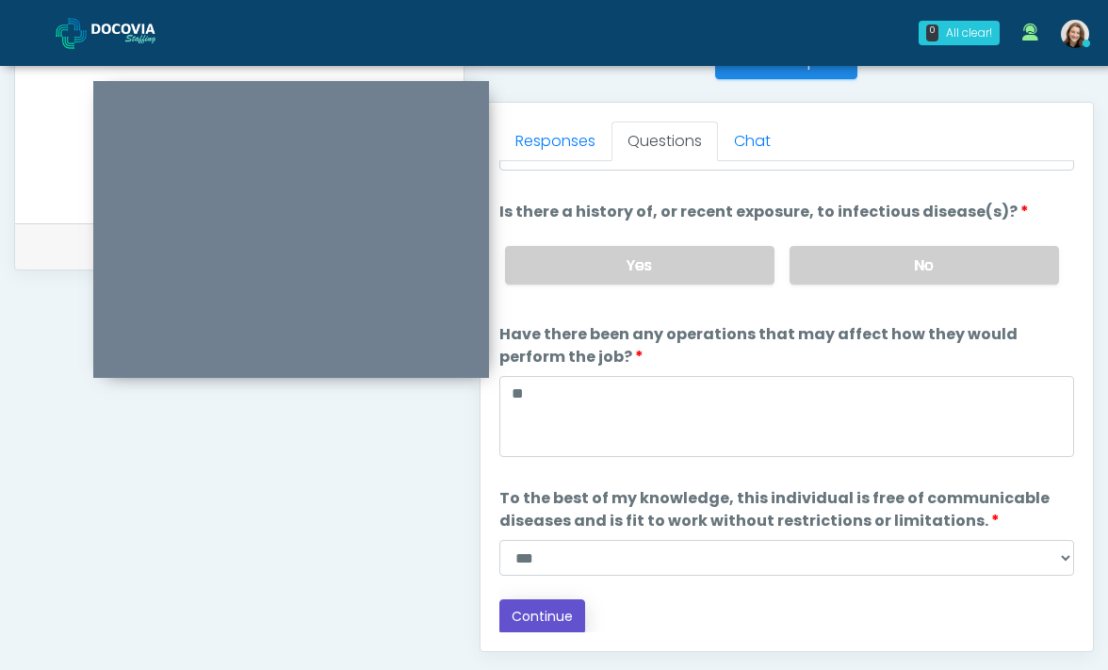
click at [536, 617] on button "Continue" at bounding box center [542, 616] width 86 height 35
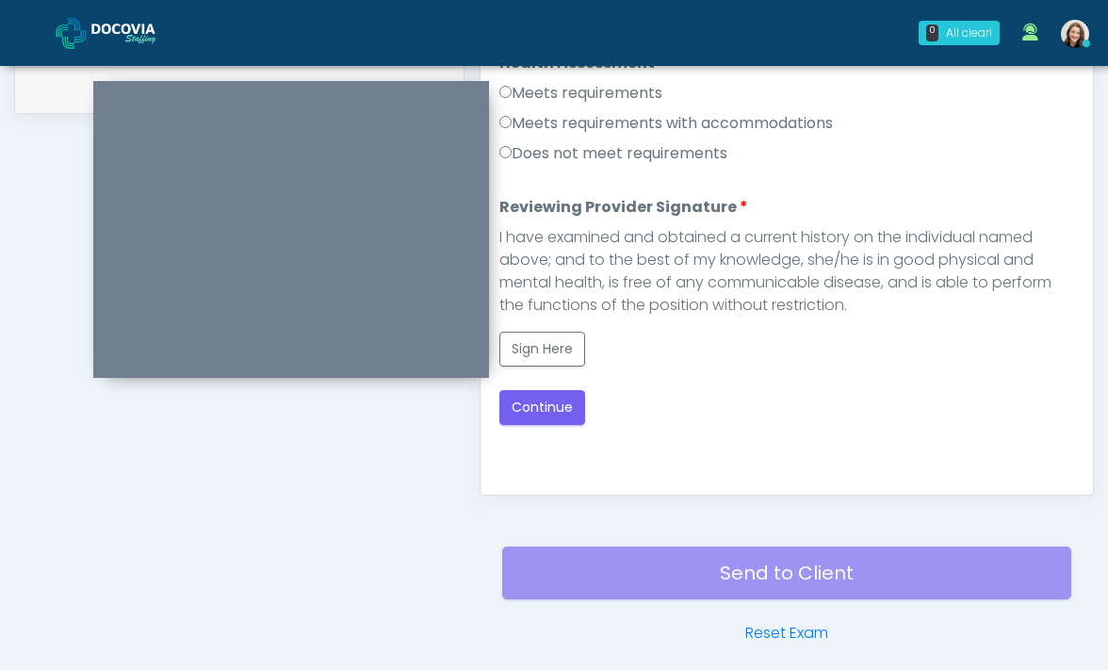
scroll to position [834, 0]
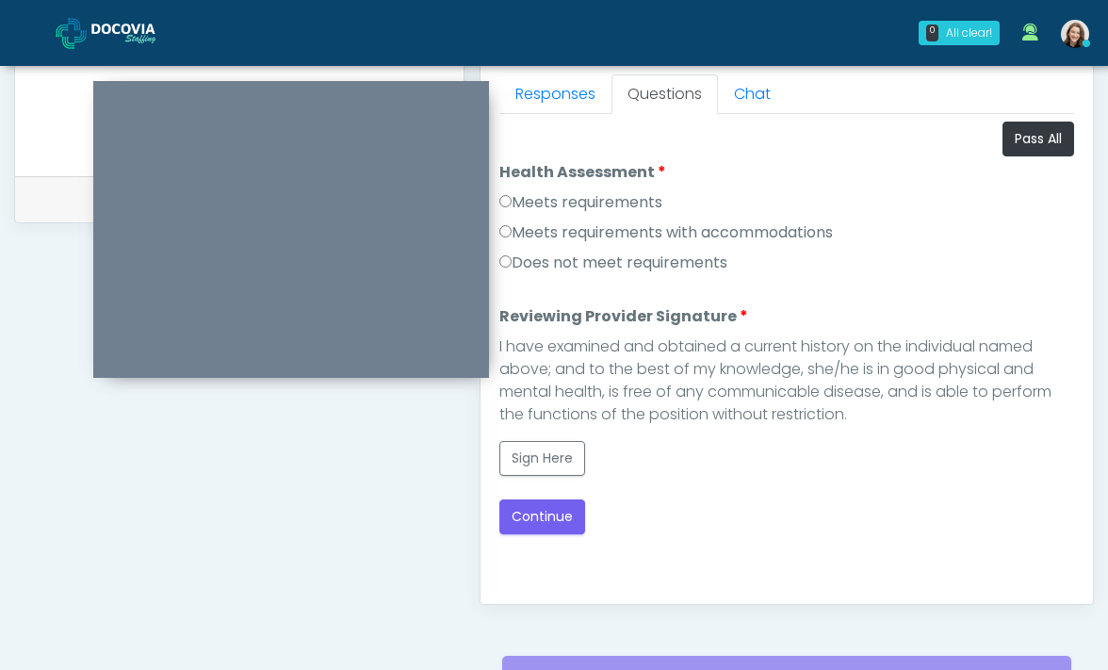
click at [588, 195] on label "Meets requirements" at bounding box center [580, 202] width 163 height 23
click at [520, 452] on button "Sign Here" at bounding box center [542, 458] width 86 height 35
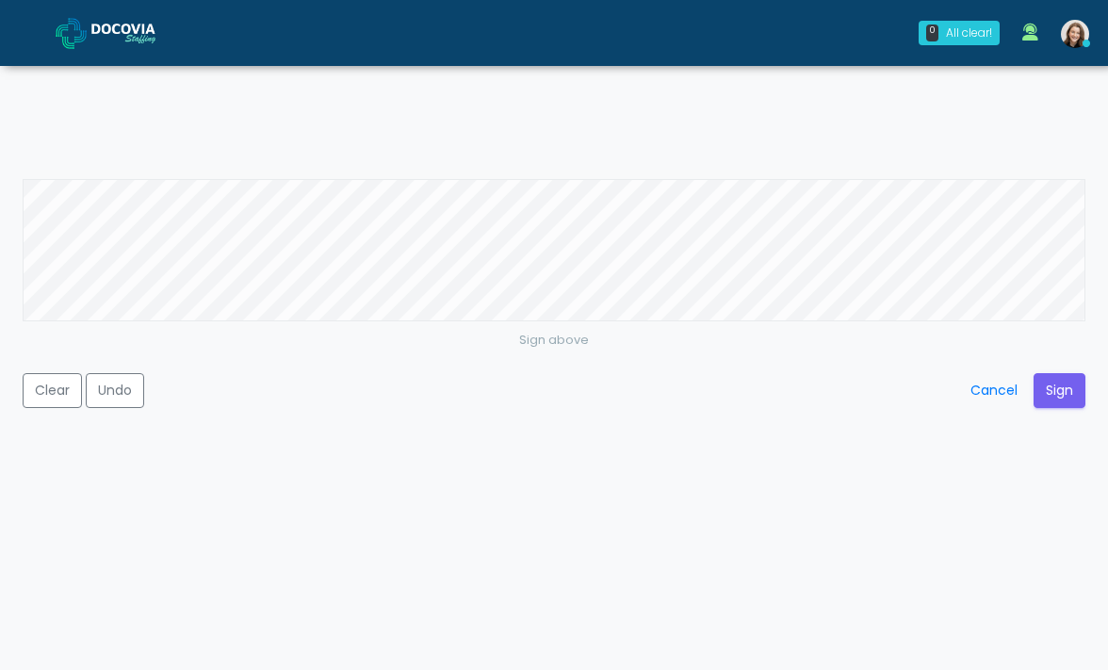
click at [801, 154] on div "Sign above Clear Undo Cancel Sign" at bounding box center [554, 335] width 1108 height 670
click at [1053, 397] on button "Sign" at bounding box center [1059, 390] width 52 height 35
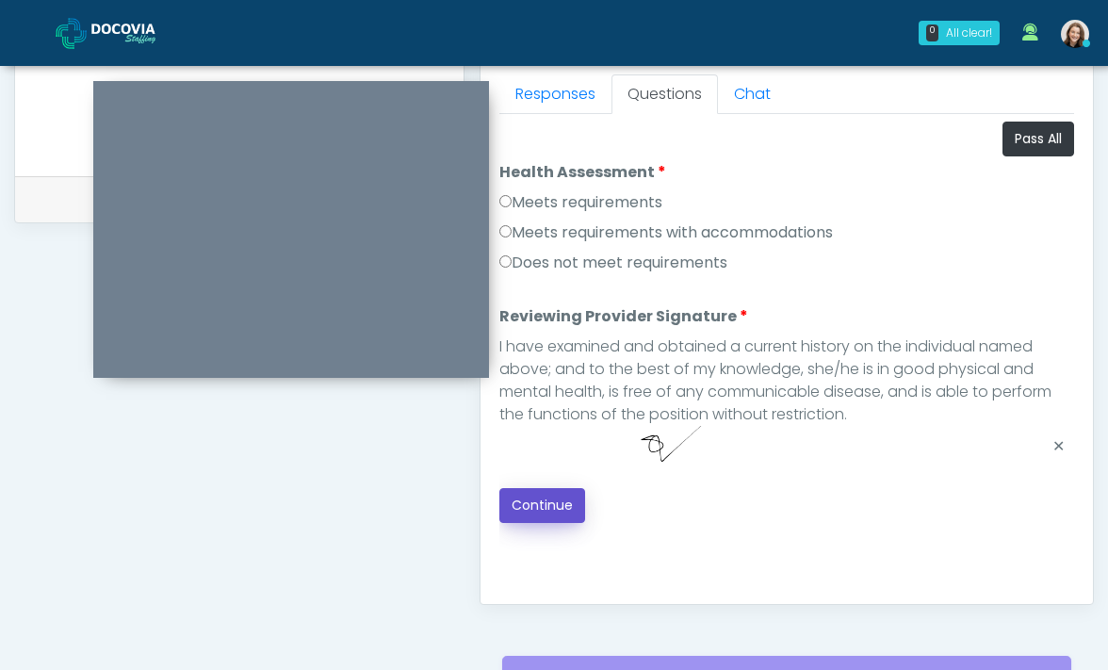
click at [526, 497] on button "Continue" at bounding box center [542, 505] width 86 height 35
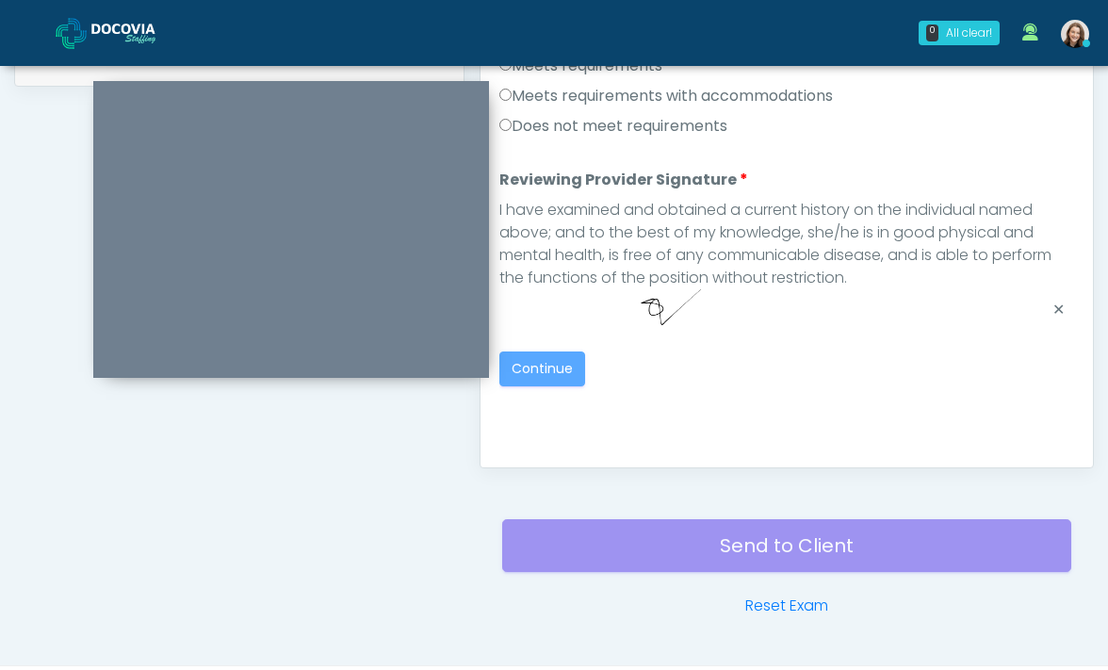
scroll to position [1002, 0]
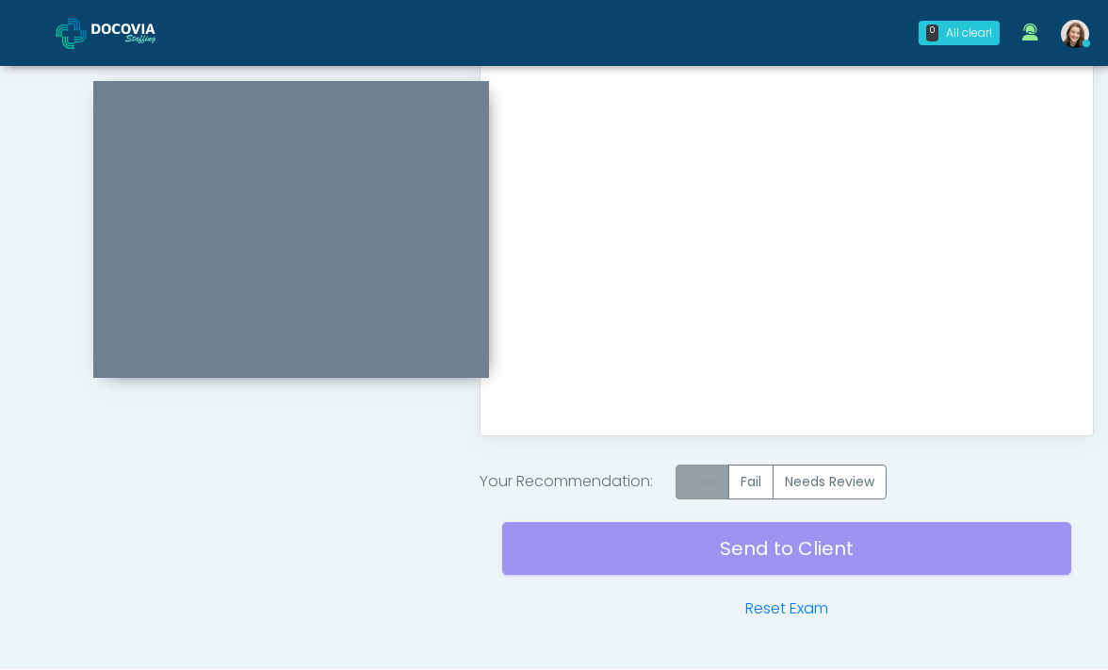
click at [705, 468] on label "Pass" at bounding box center [702, 481] width 54 height 35
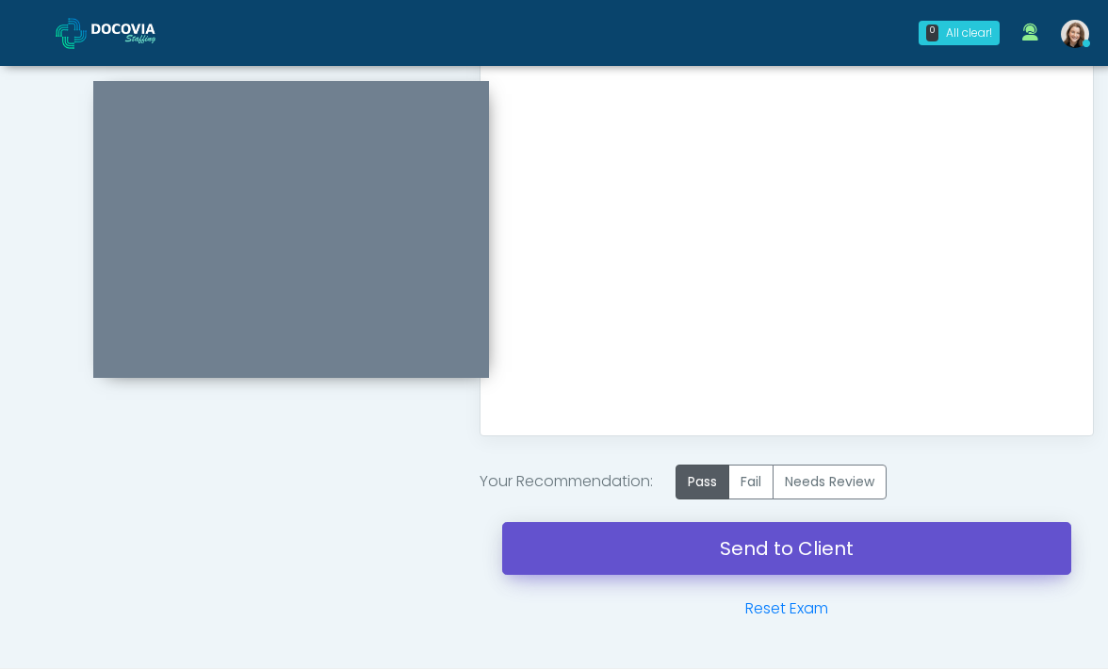
click at [705, 550] on link "Send to Client" at bounding box center [787, 548] width 570 height 53
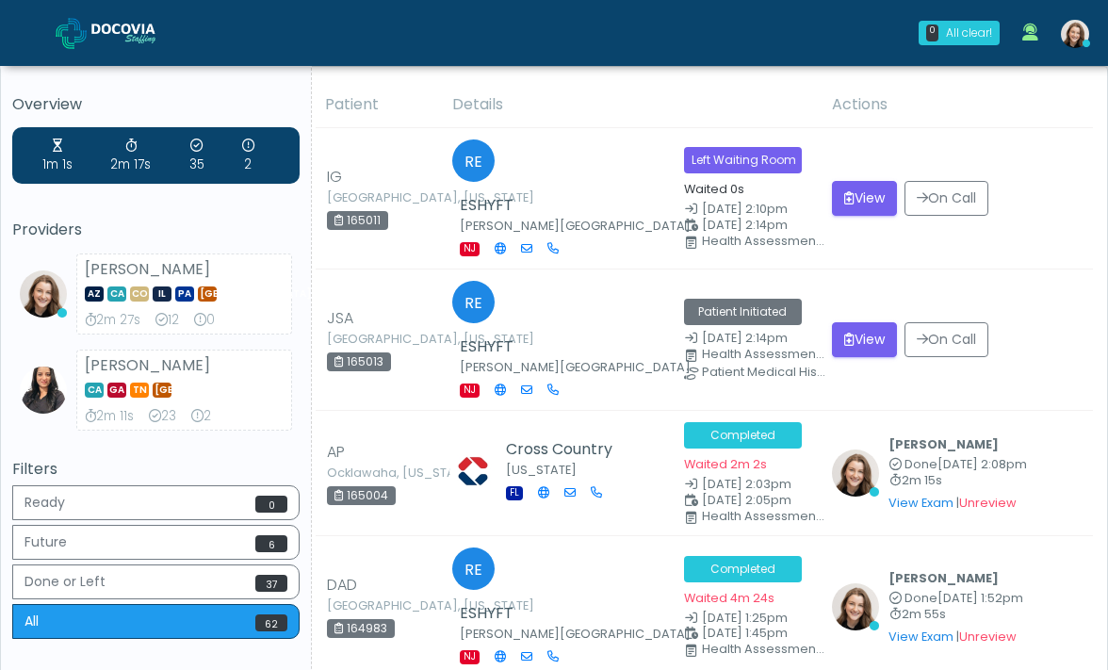
click at [105, 32] on img at bounding box center [138, 33] width 94 height 19
click at [867, 187] on button "View" at bounding box center [864, 198] width 65 height 35
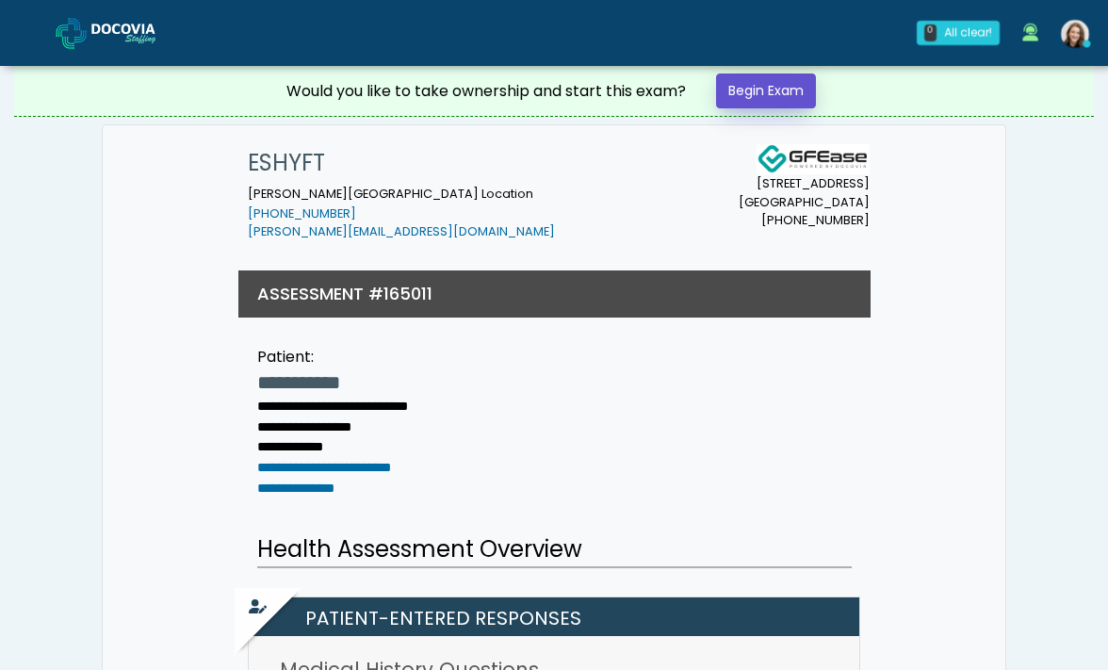
click at [781, 90] on link "Begin Exam" at bounding box center [766, 90] width 100 height 35
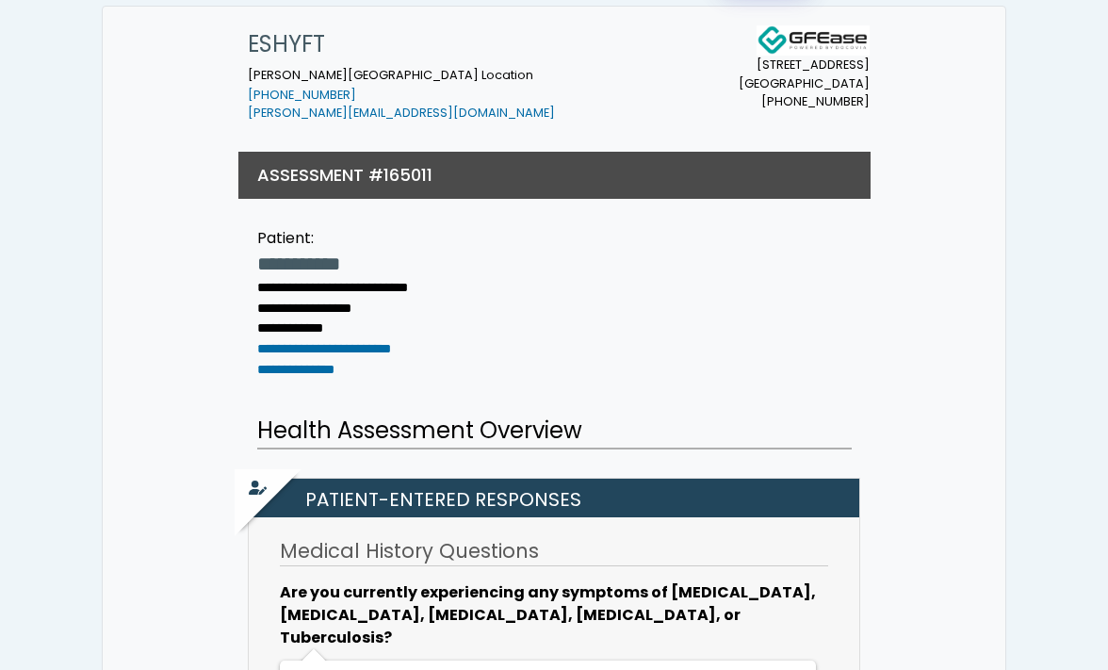
scroll to position [279, 0]
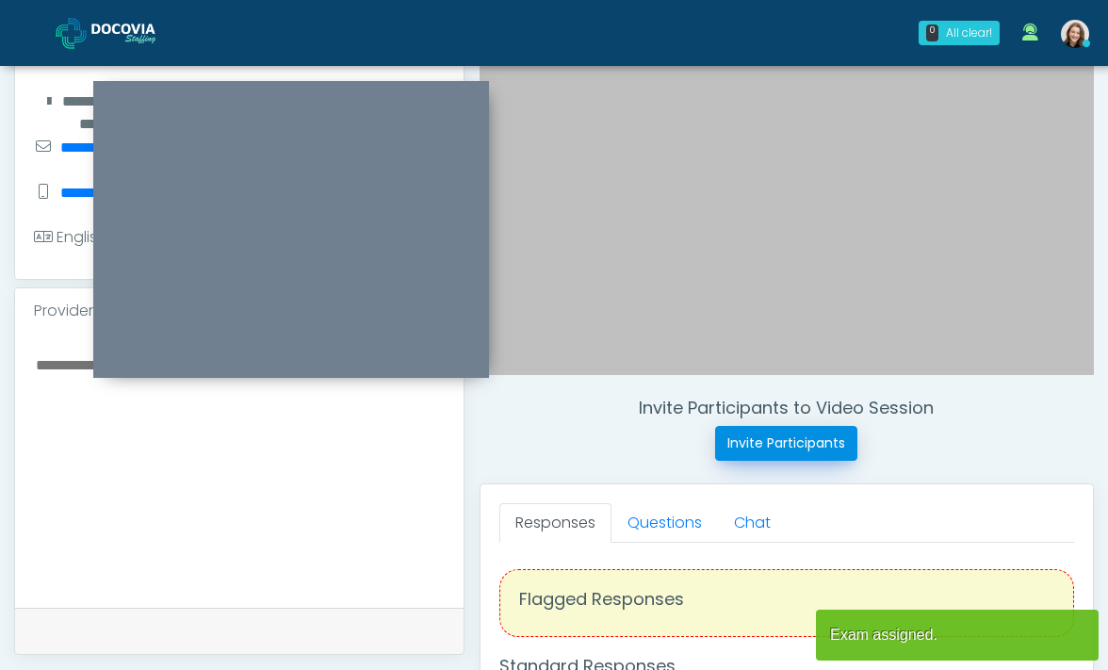
click at [824, 445] on button "Invite Participants" at bounding box center [786, 443] width 142 height 35
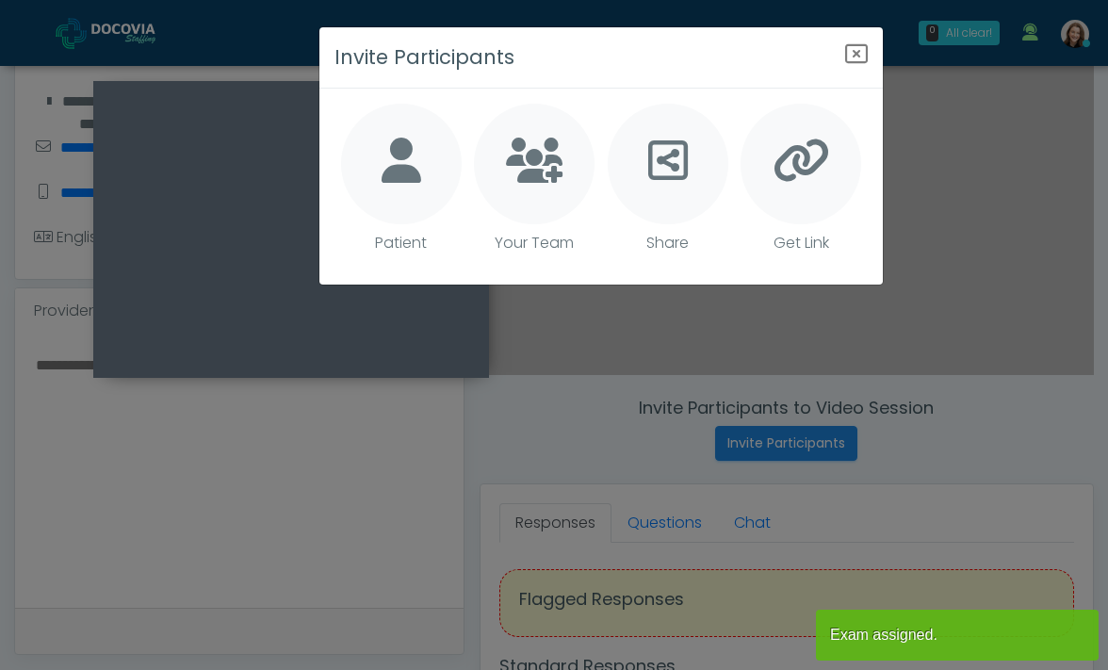
click at [390, 172] on icon at bounding box center [401, 160] width 40 height 45
type textarea "**********"
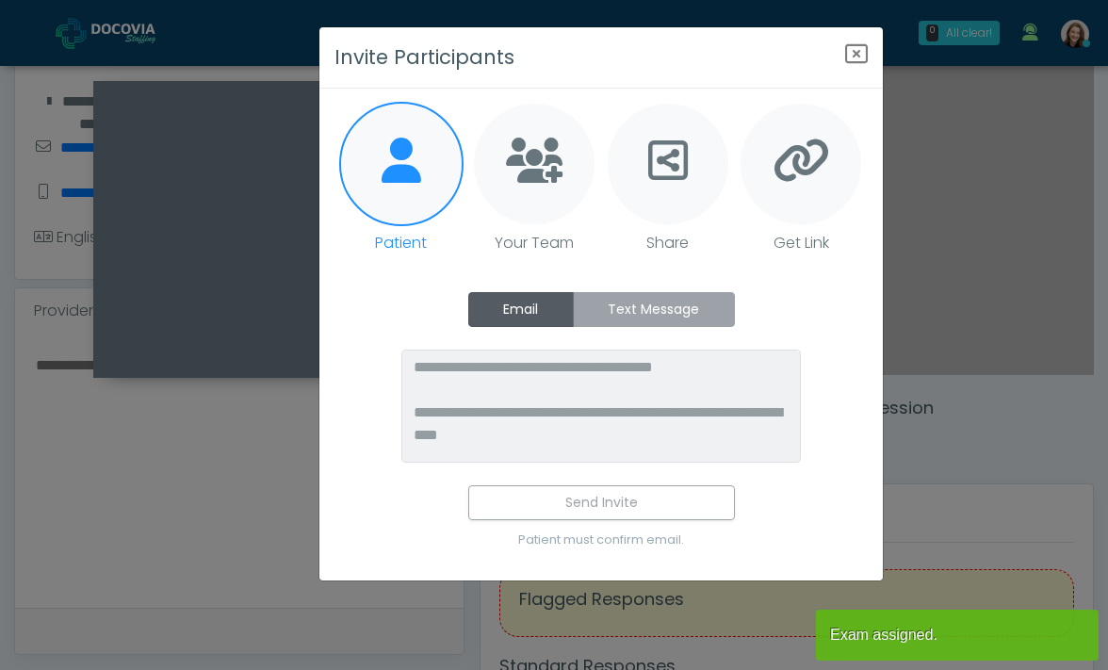
click at [654, 313] on label "Text Message" at bounding box center [654, 309] width 162 height 35
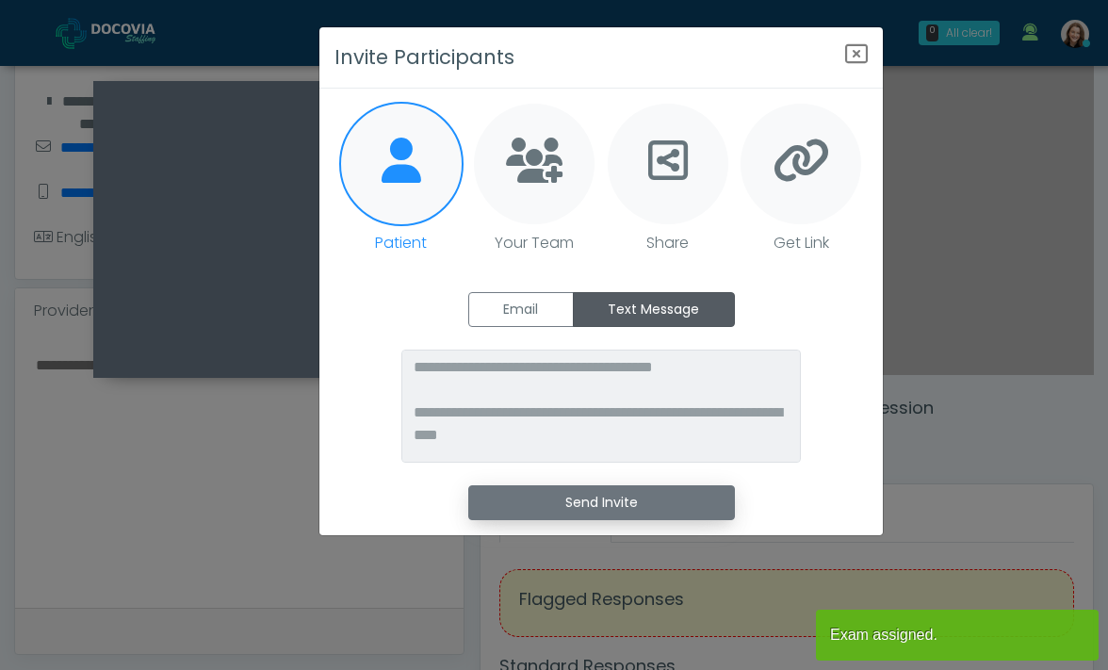
click at [624, 489] on button "Send Invite" at bounding box center [601, 502] width 267 height 35
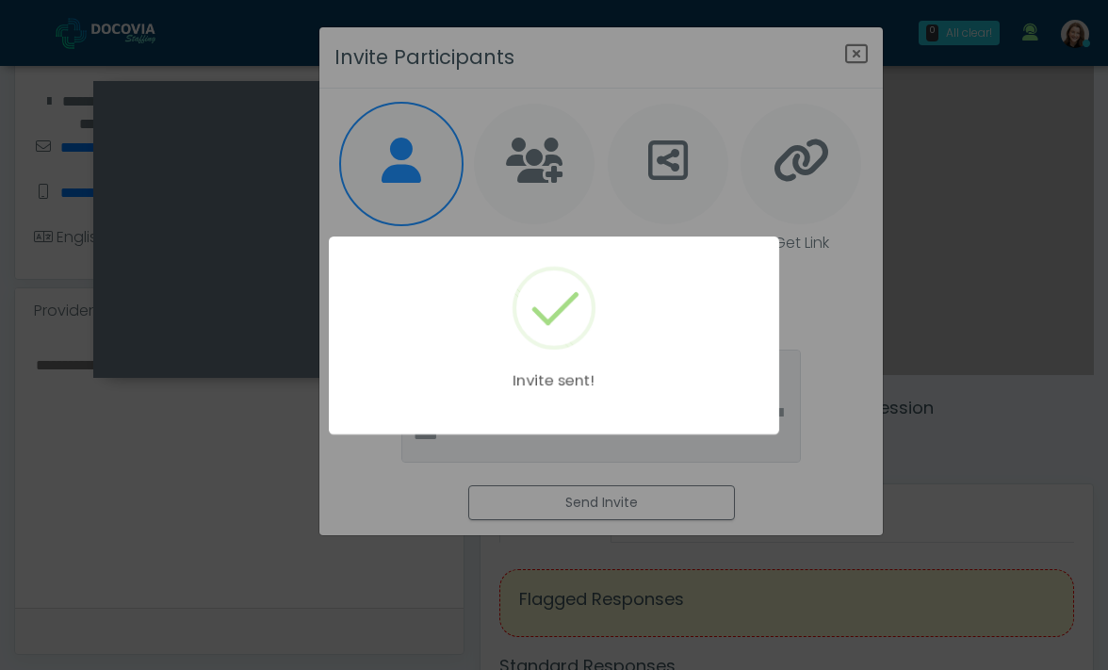
click at [851, 48] on div "Invite sent!" at bounding box center [554, 335] width 1108 height 670
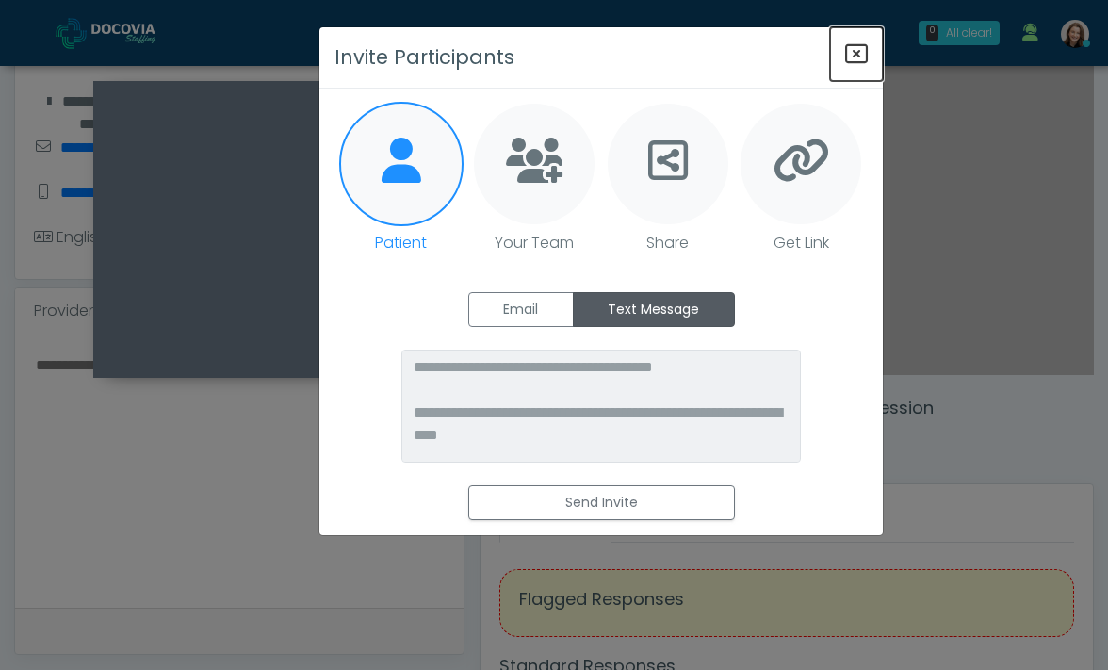
click at [861, 46] on icon "Close" at bounding box center [856, 53] width 23 height 23
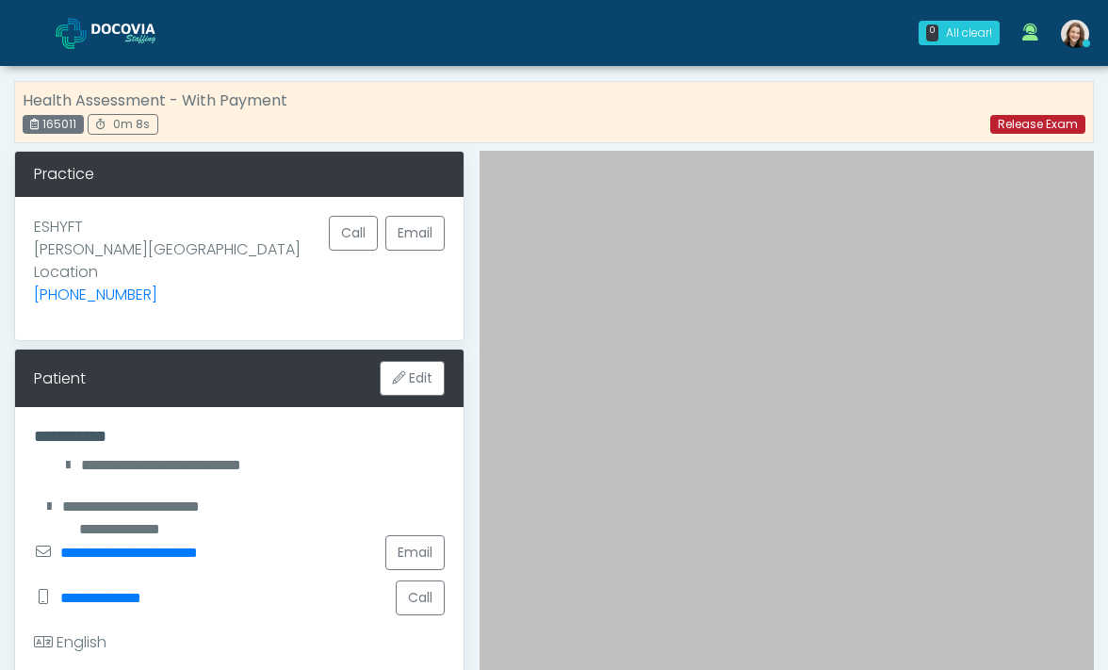
click at [1033, 129] on link "Release Exam" at bounding box center [1037, 124] width 95 height 19
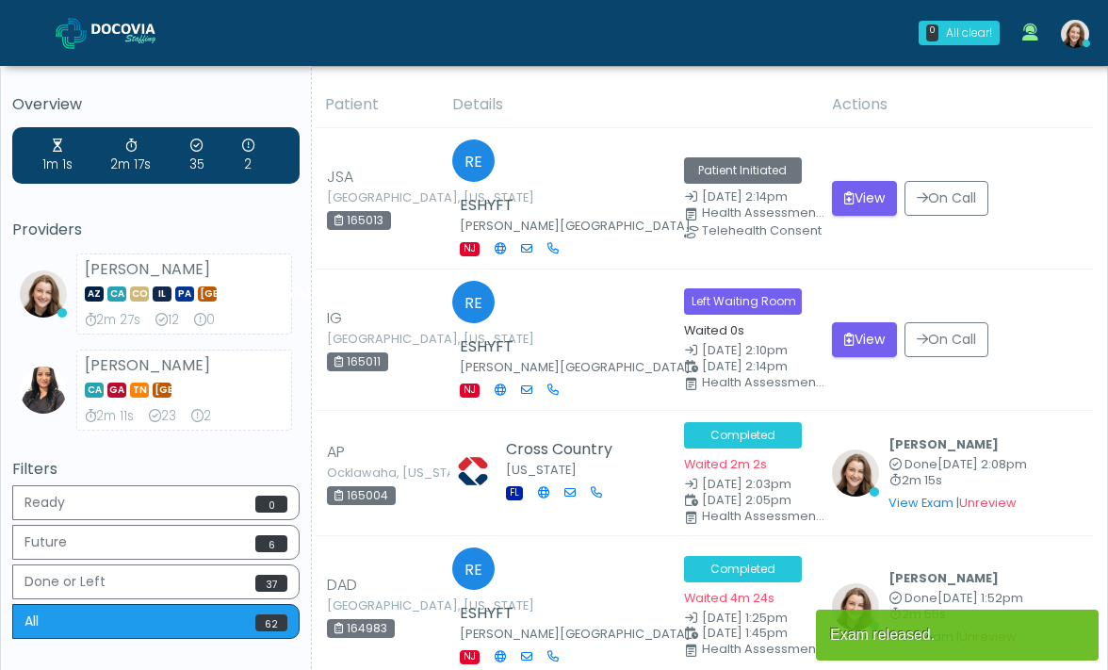
click at [121, 43] on span at bounding box center [138, 32] width 94 height 26
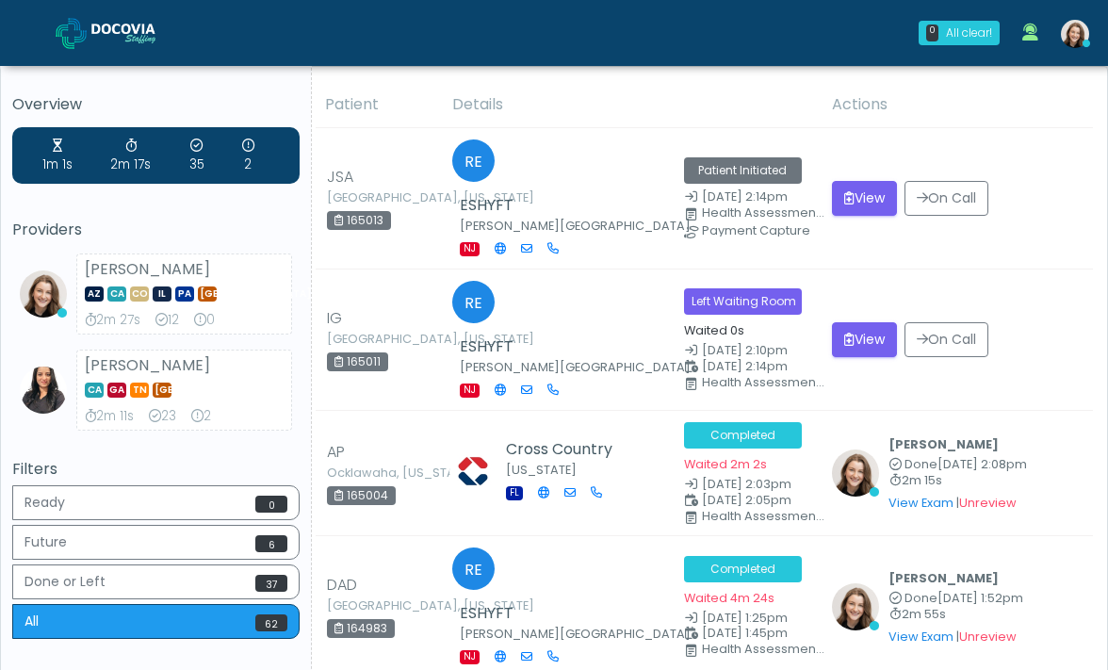
click at [138, 16] on link at bounding box center [121, 32] width 130 height 61
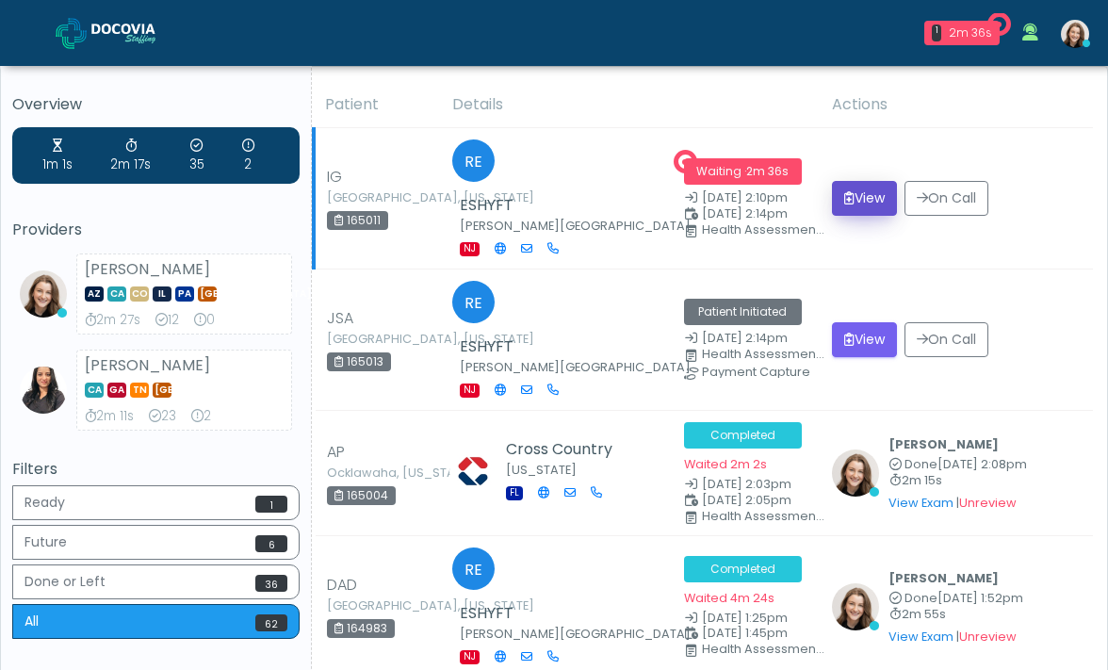
click at [869, 181] on button "View" at bounding box center [864, 198] width 65 height 35
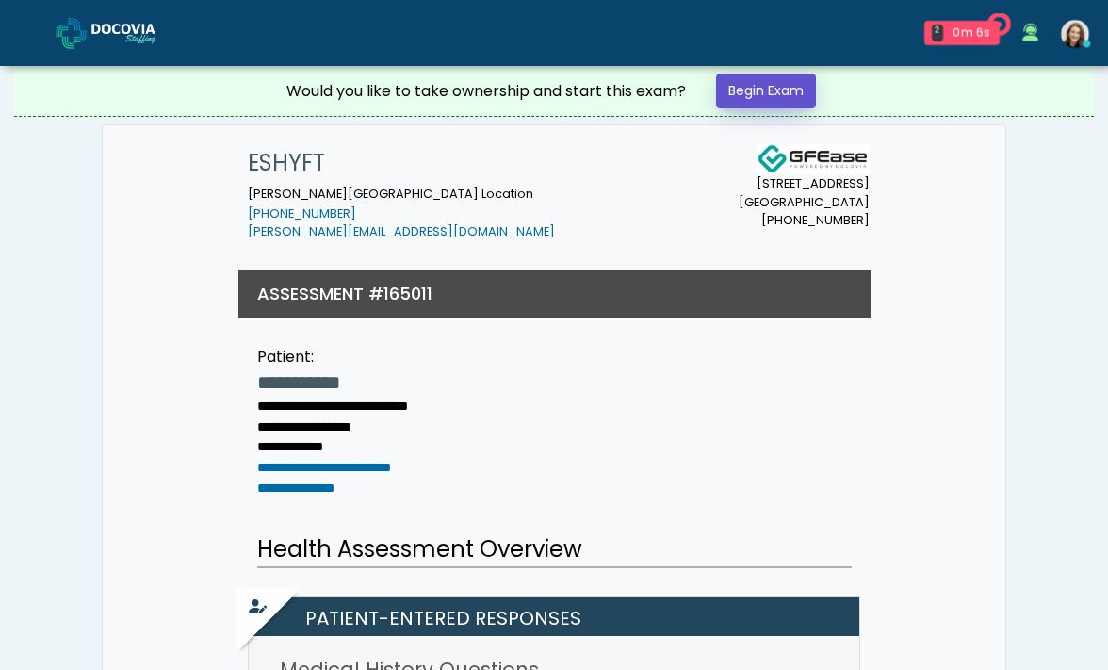
click at [765, 100] on link "Begin Exam" at bounding box center [766, 90] width 100 height 35
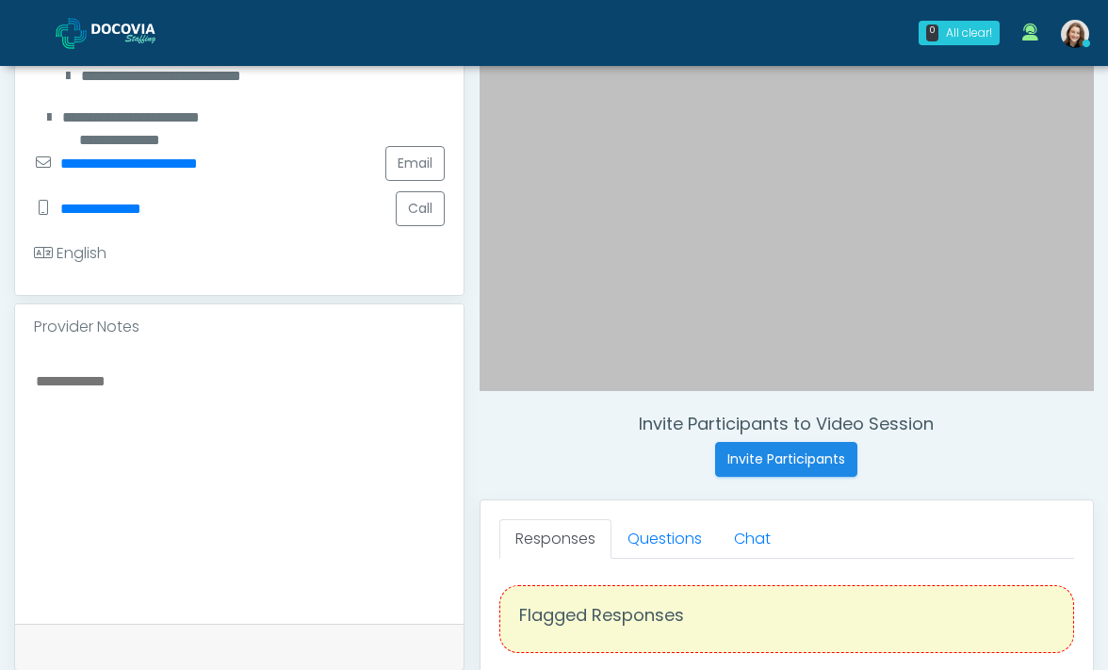
scroll to position [501, 0]
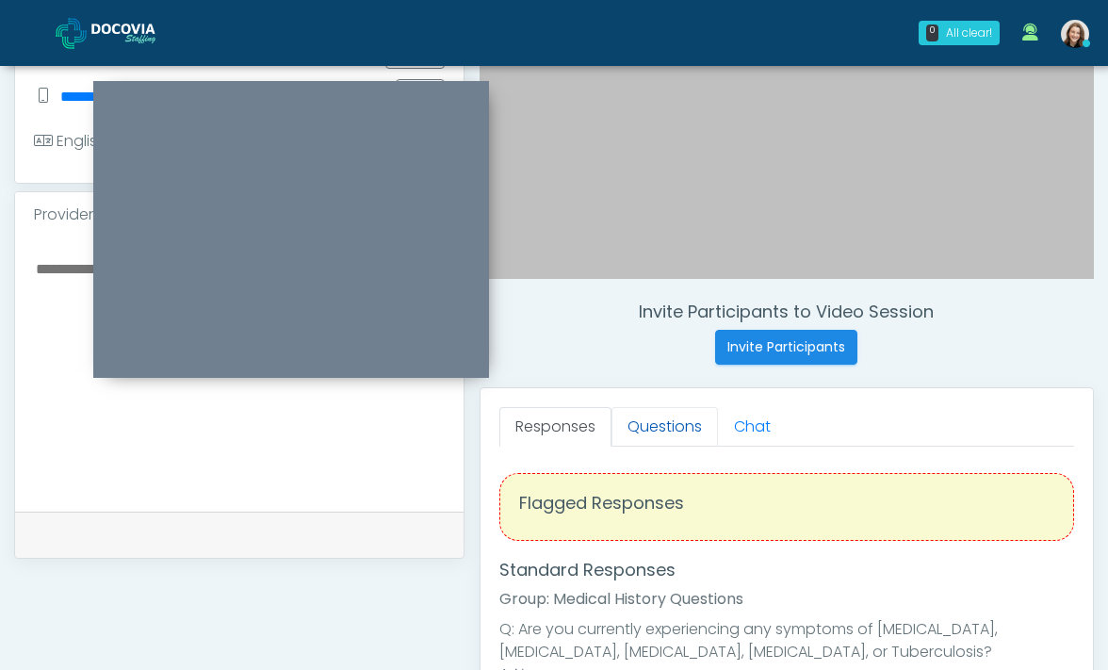
click at [680, 419] on link "Questions" at bounding box center [664, 427] width 106 height 40
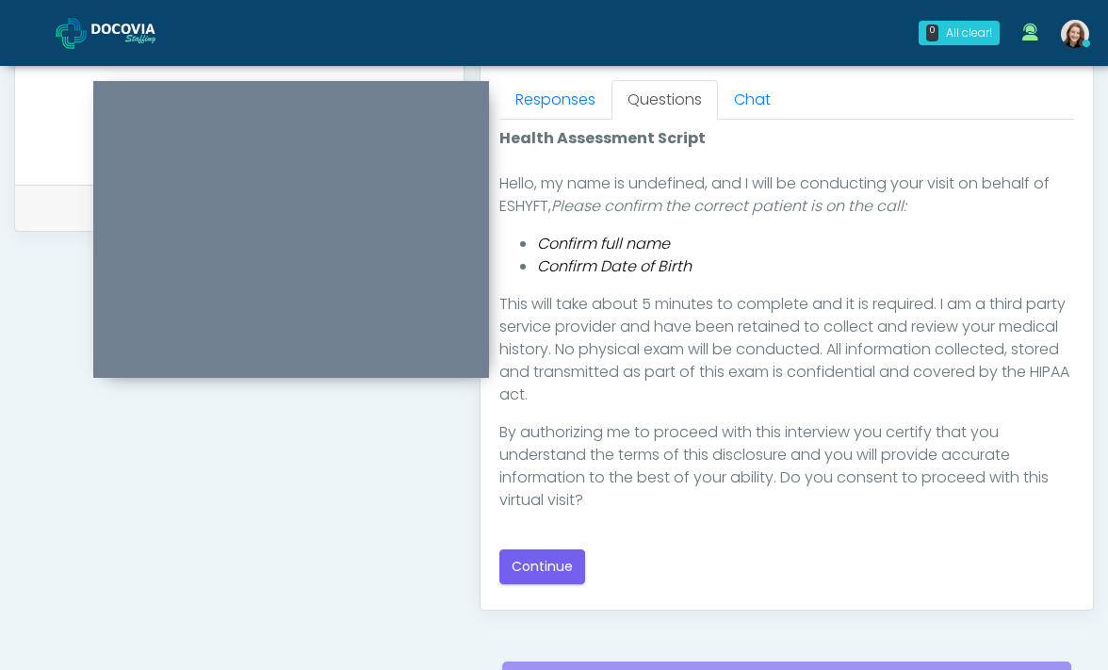
scroll to position [901, 0]
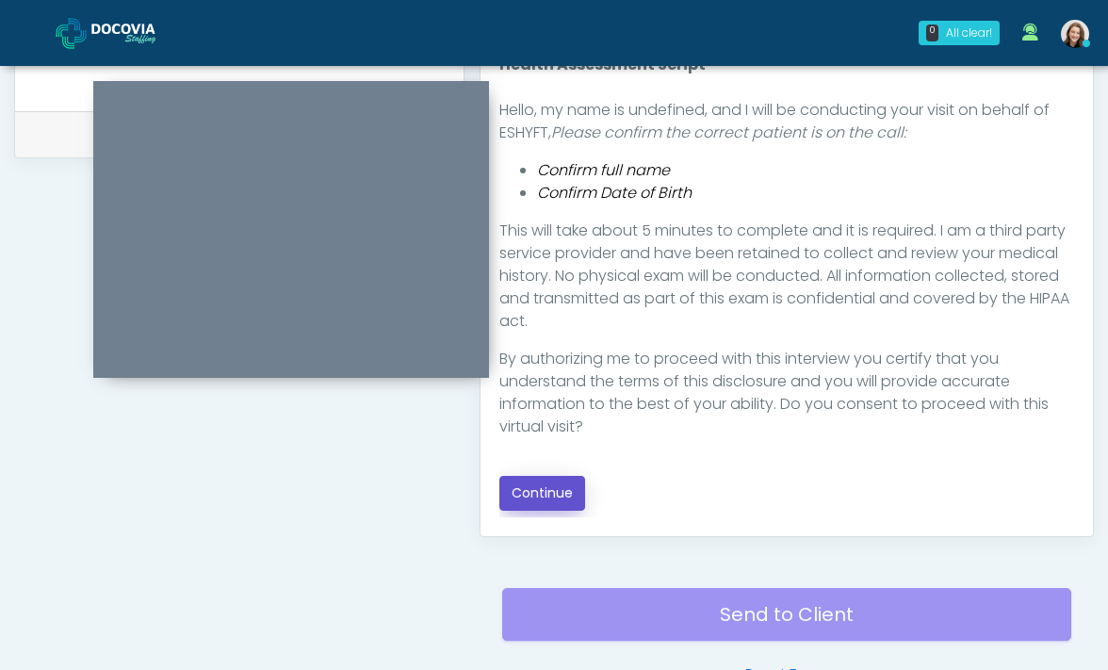
click at [554, 492] on button "Continue" at bounding box center [542, 493] width 86 height 35
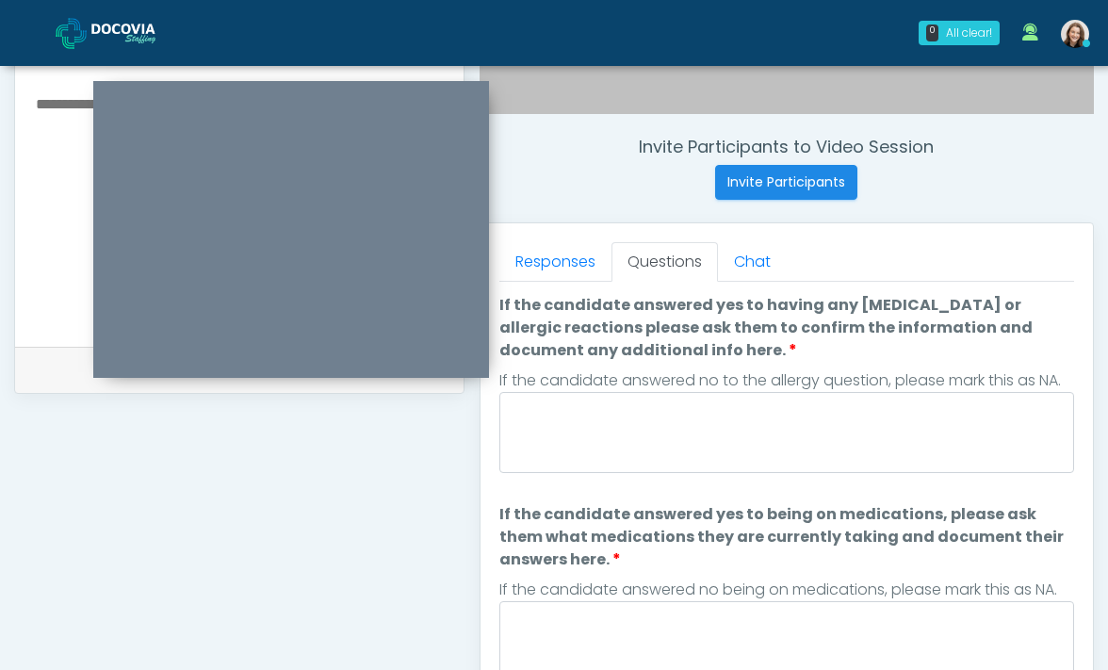
scroll to position [648, 0]
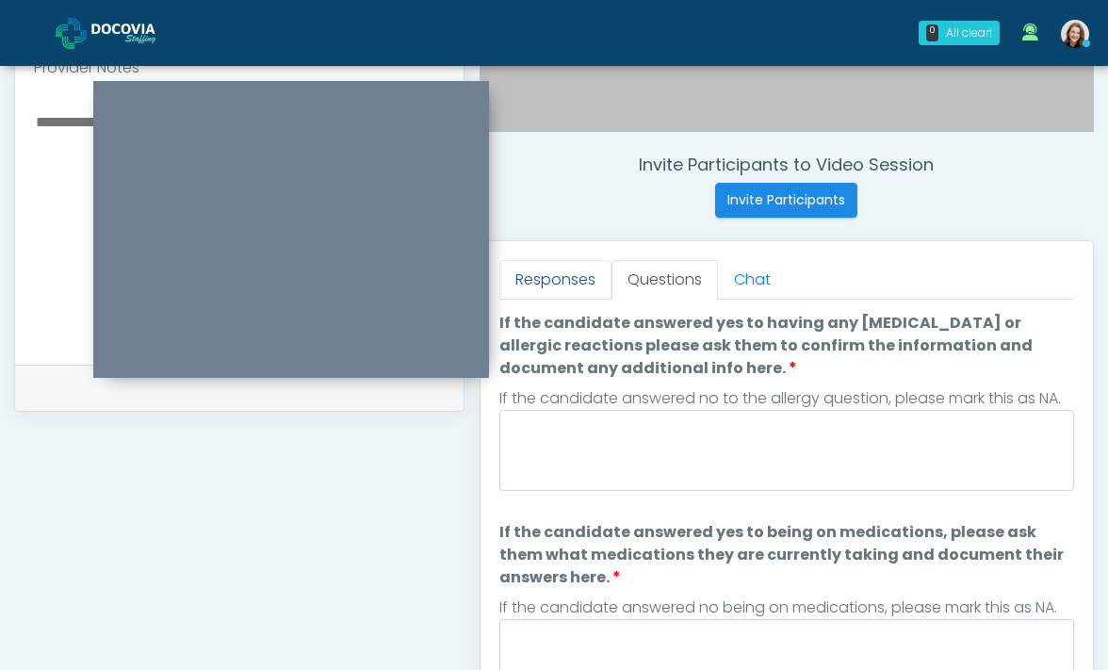
click at [583, 286] on link "Responses" at bounding box center [555, 280] width 112 height 40
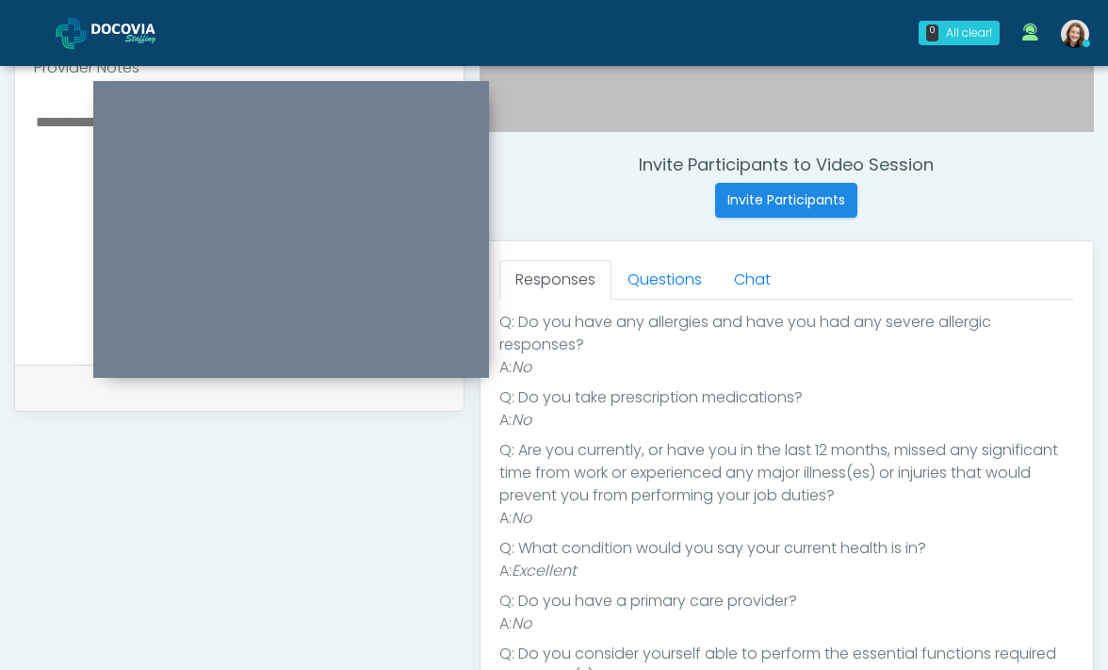
scroll to position [341, 0]
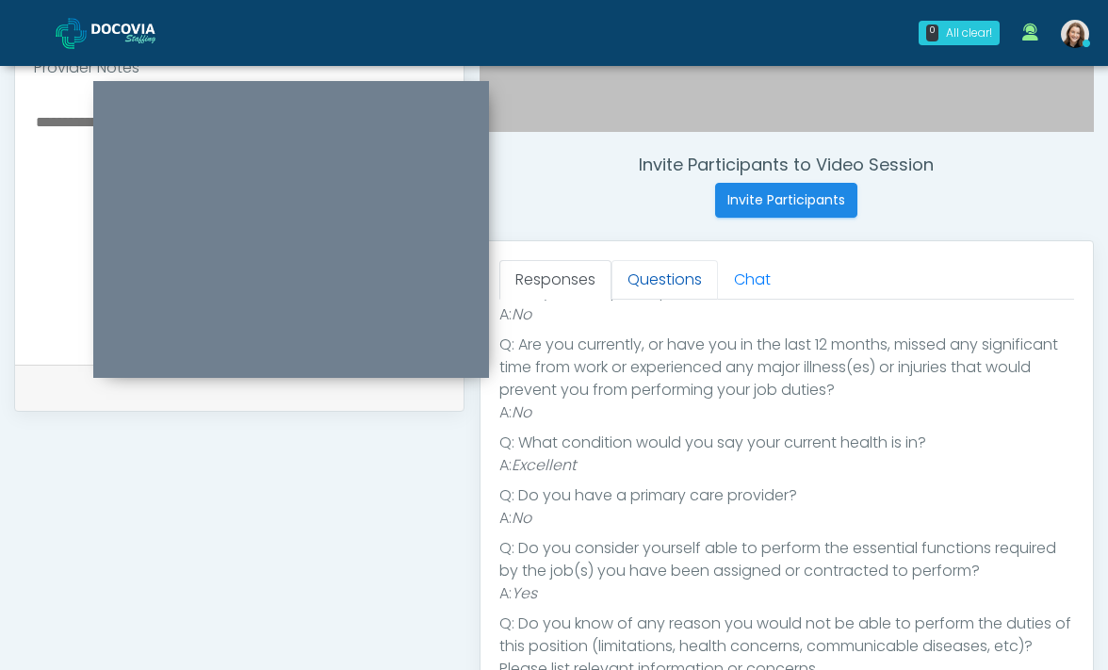
click at [639, 264] on link "Questions" at bounding box center [664, 280] width 106 height 40
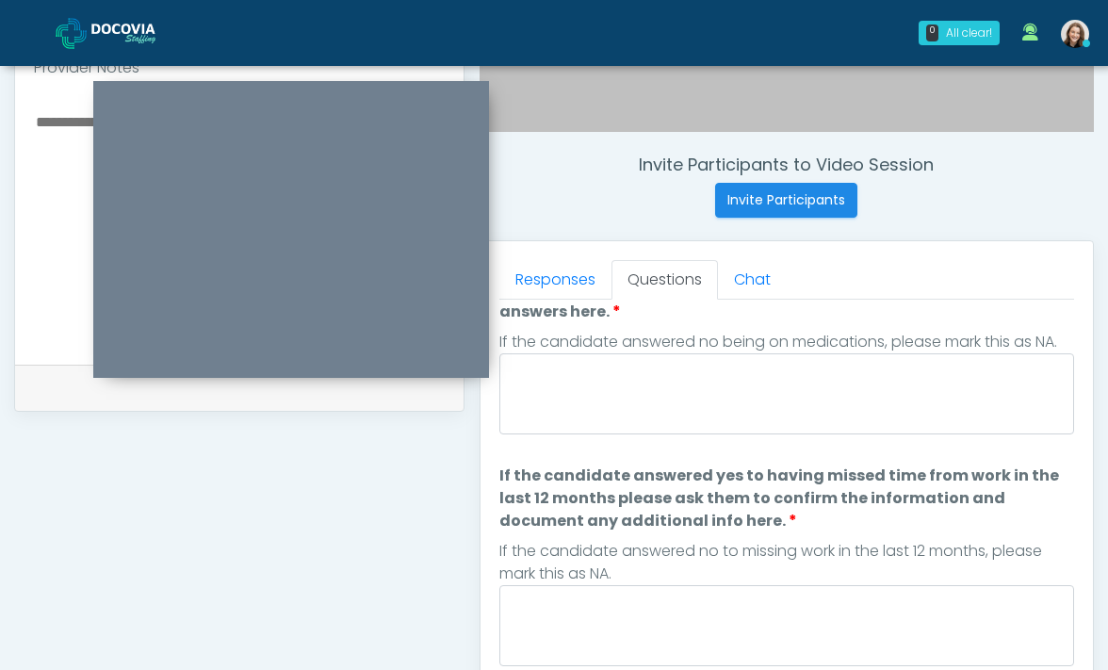
scroll to position [209, 0]
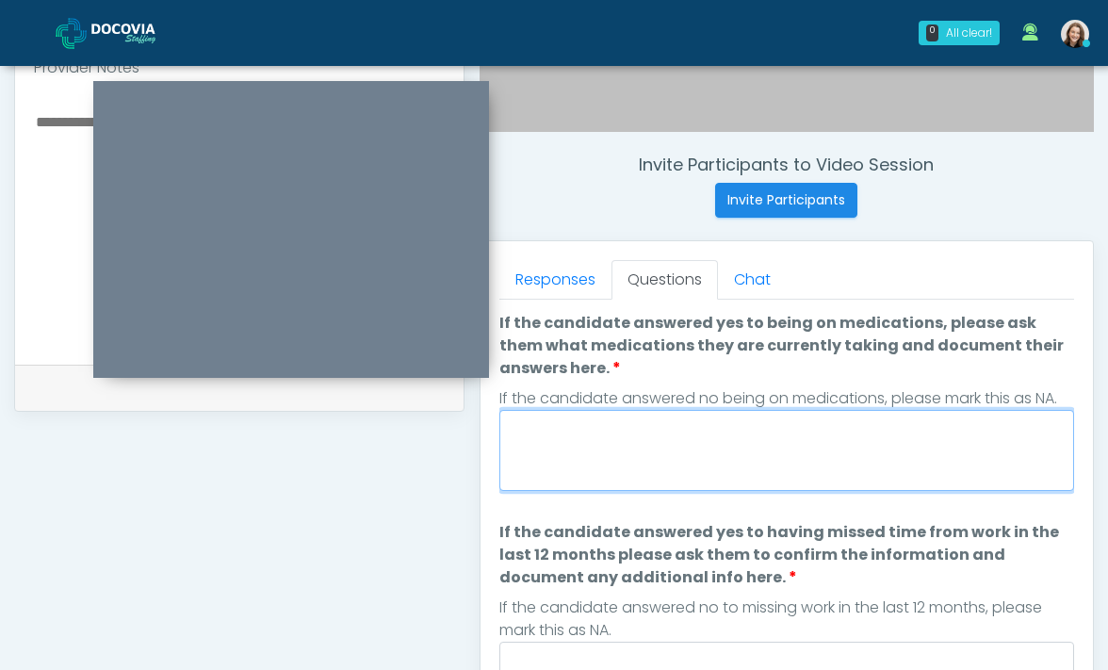
click at [609, 447] on textarea "If the candidate answered yes to being on medications, please ask them what med…" at bounding box center [786, 450] width 575 height 81
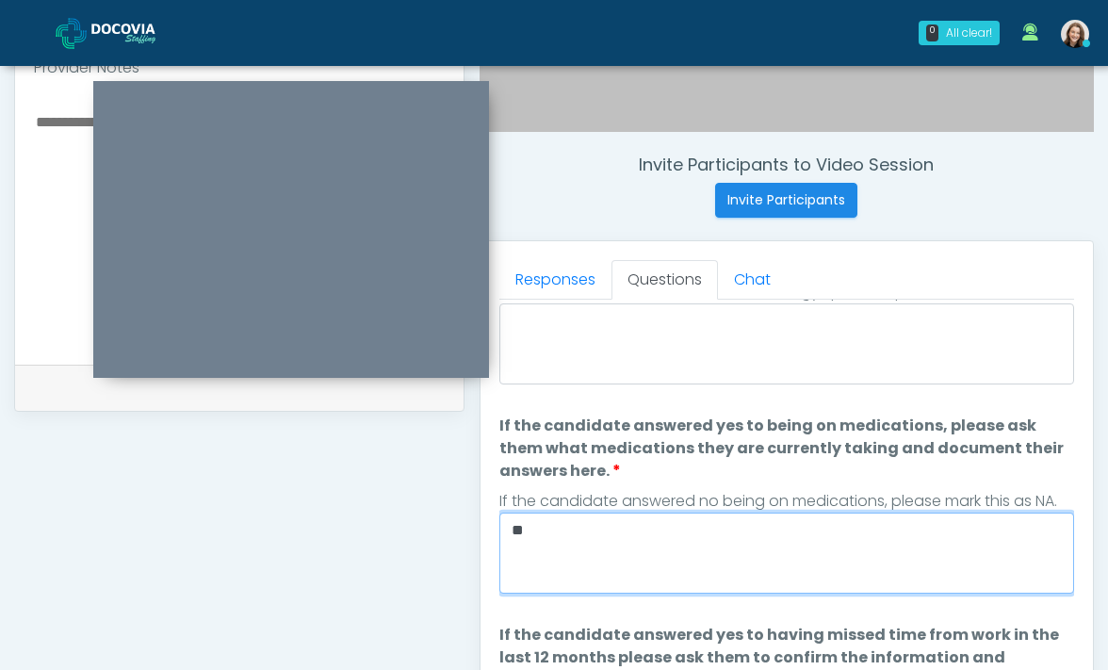
scroll to position [0, 0]
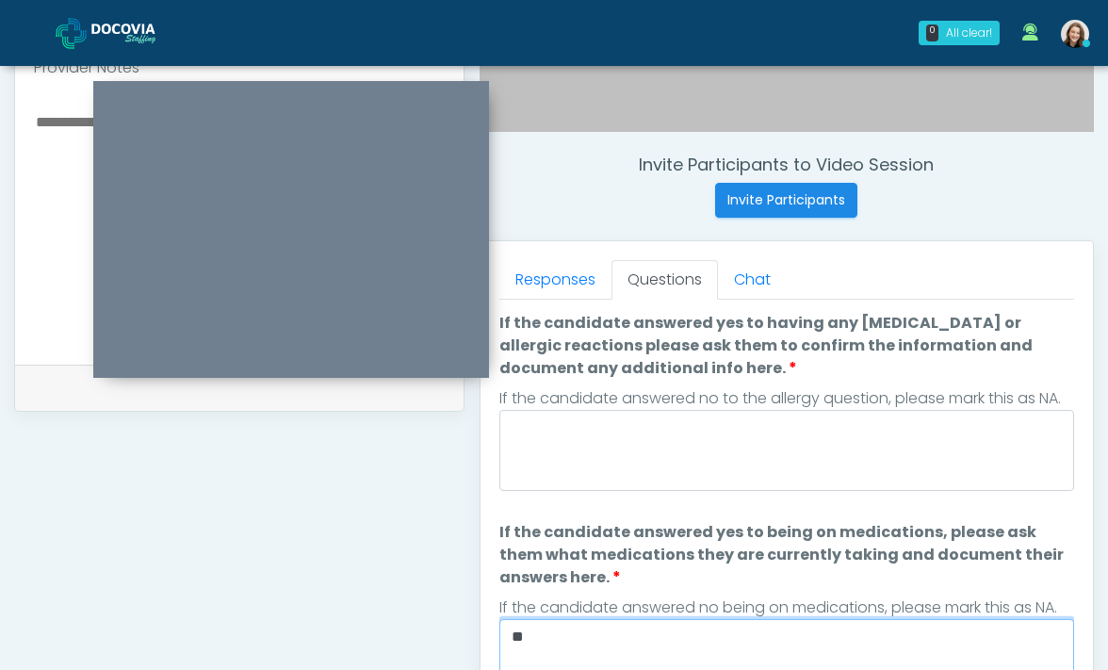
type textarea "**"
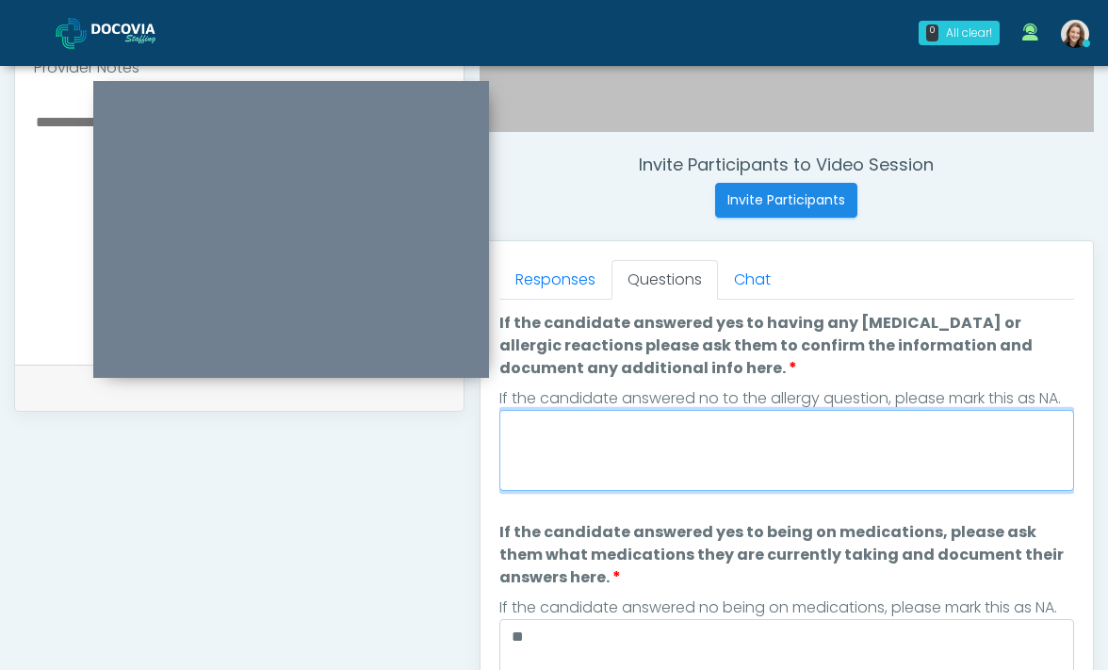
click at [666, 465] on textarea "If the candidate answered yes to having any allergies or allergic reactions ple…" at bounding box center [786, 450] width 575 height 81
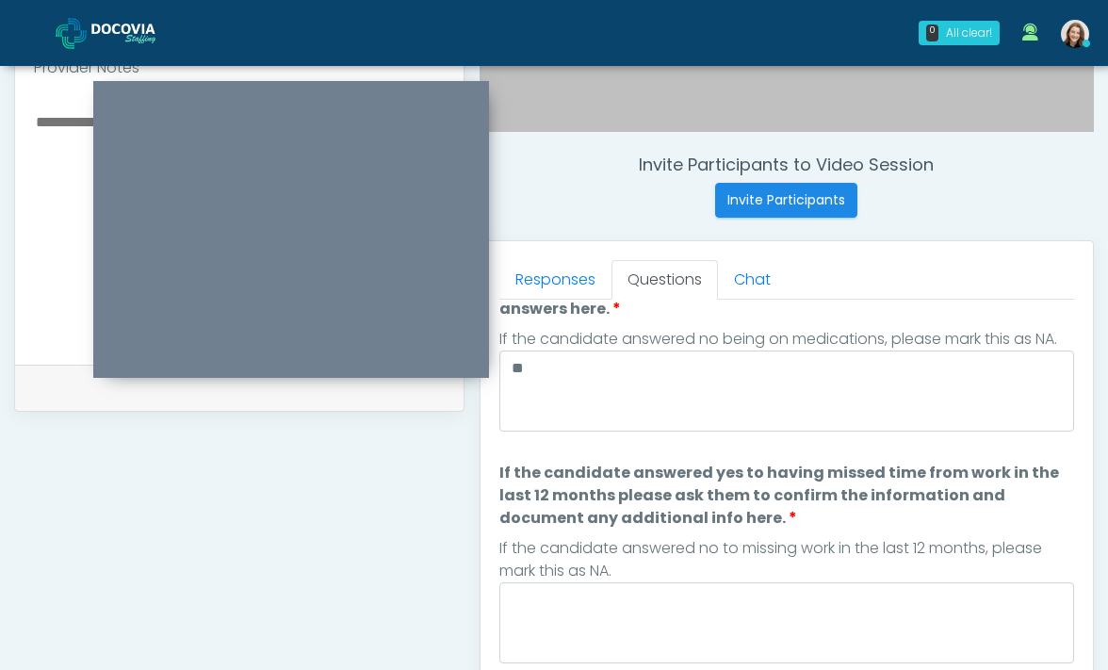
scroll to position [342, 0]
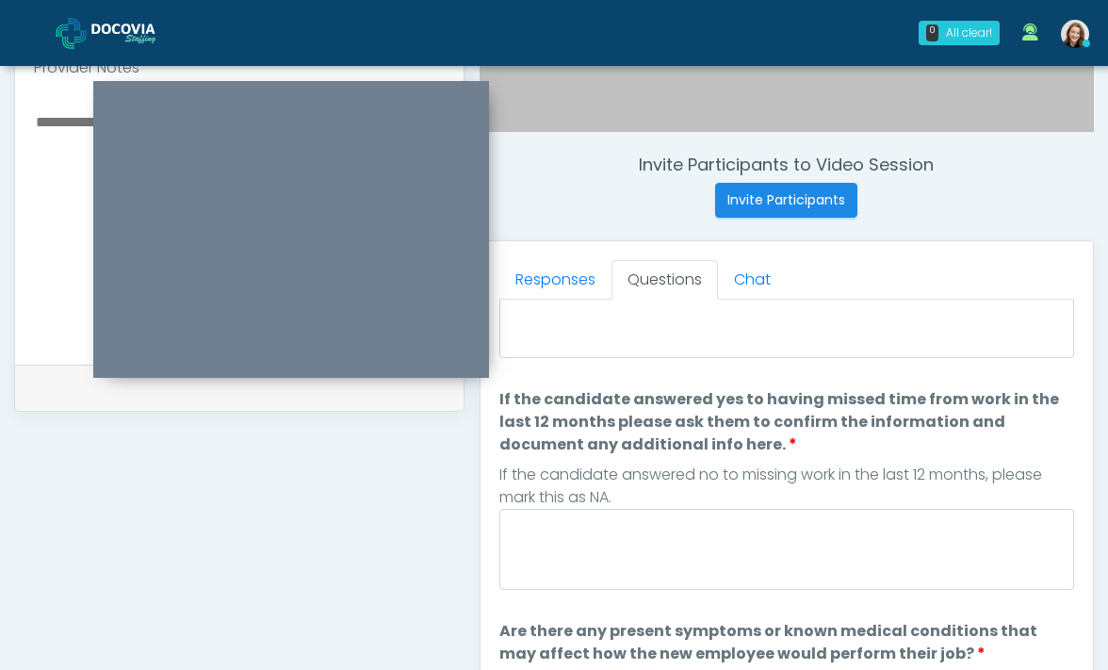
type textarea "**"
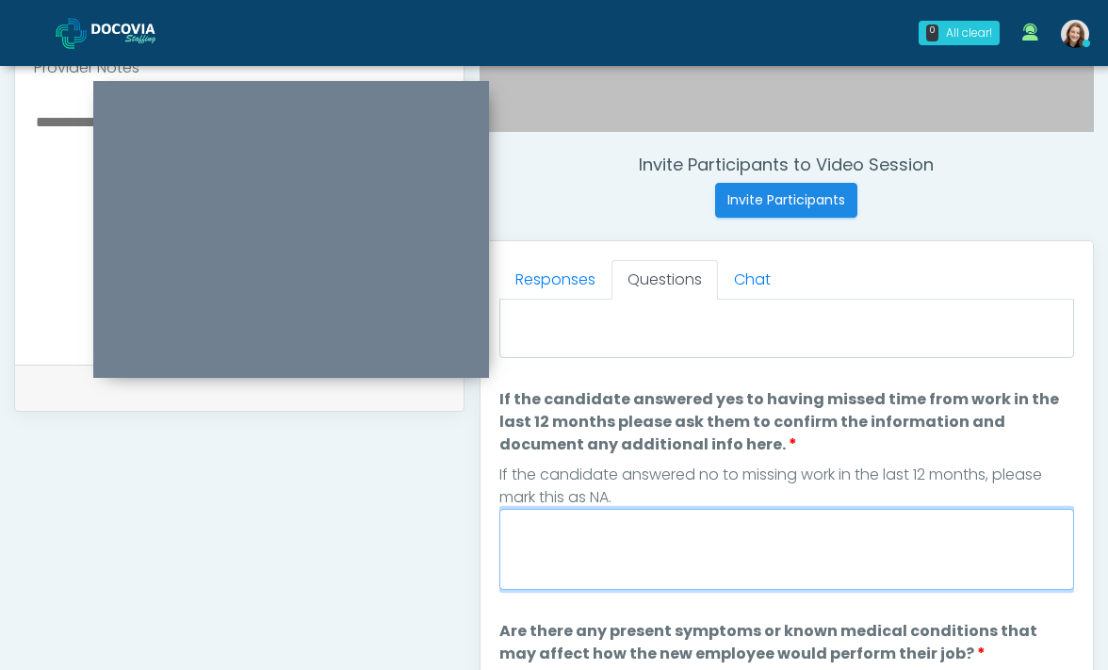
click at [713, 522] on textarea "If the candidate answered yes to having missed time from work in the last 12 mo…" at bounding box center [786, 549] width 575 height 81
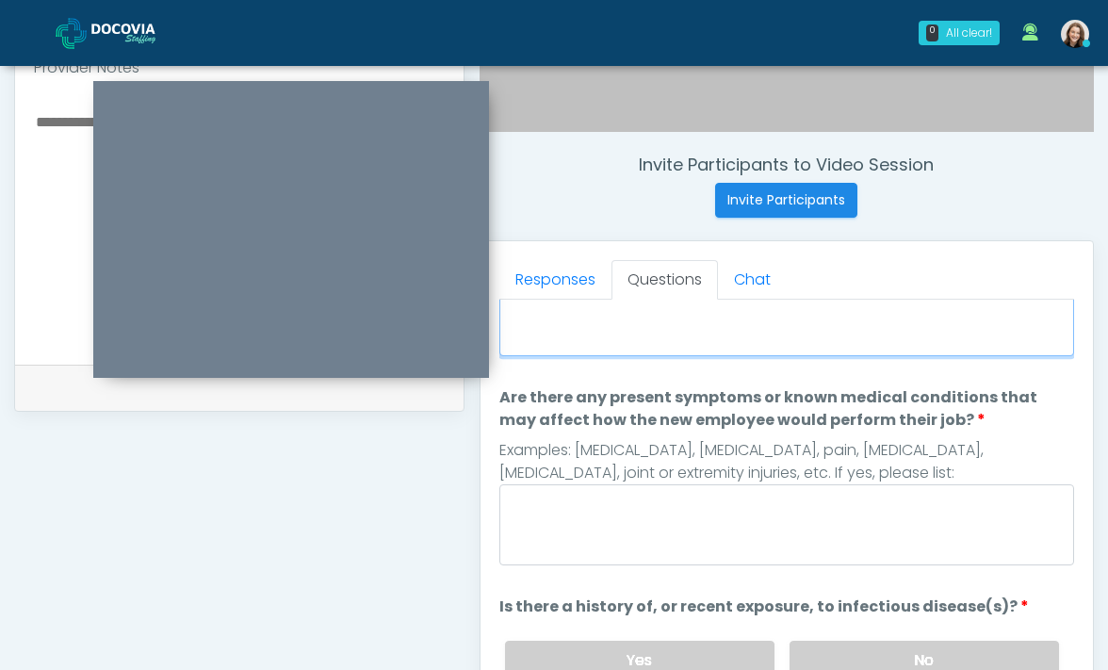
scroll to position [589, 0]
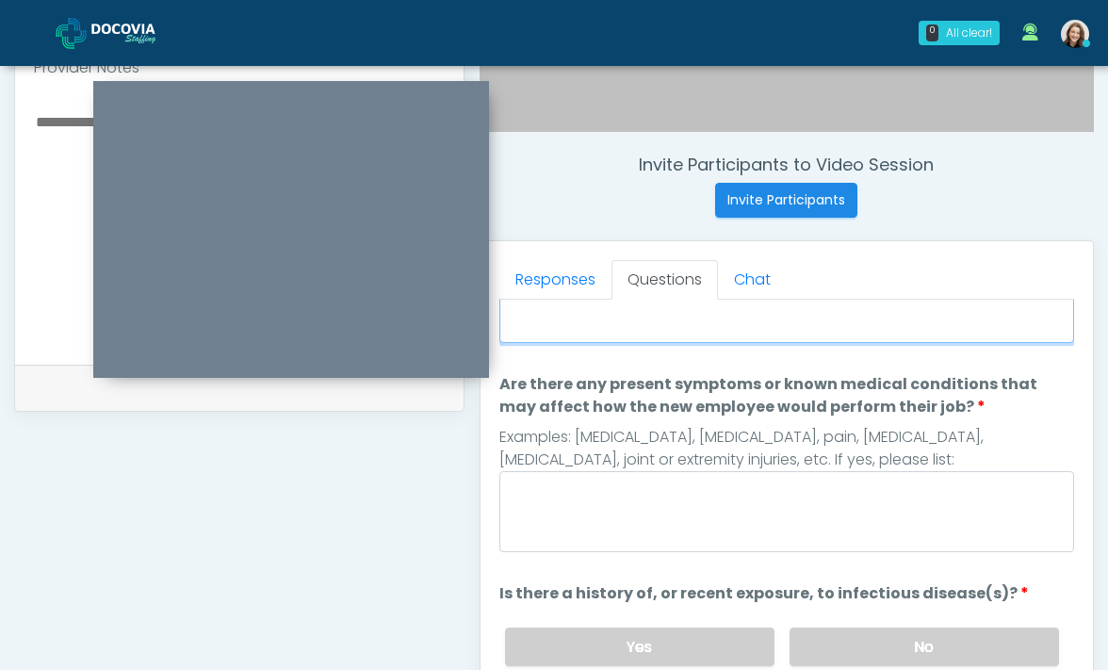
type textarea "**"
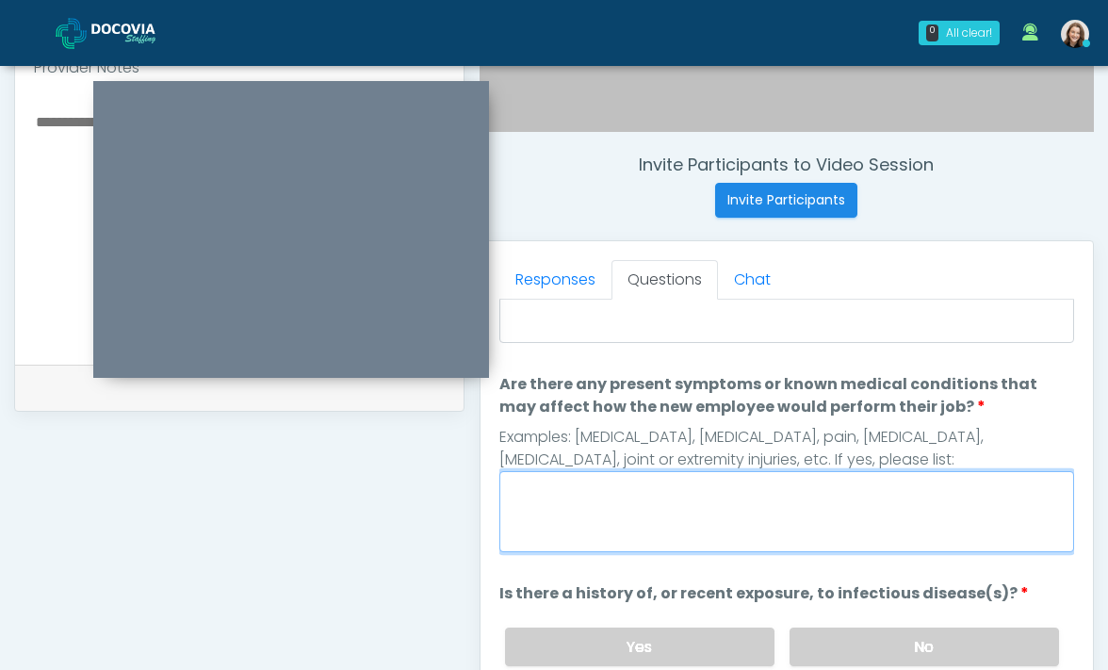
click at [705, 496] on textarea "Are there any present symptoms or known medical conditions that may affect how …" at bounding box center [786, 511] width 575 height 81
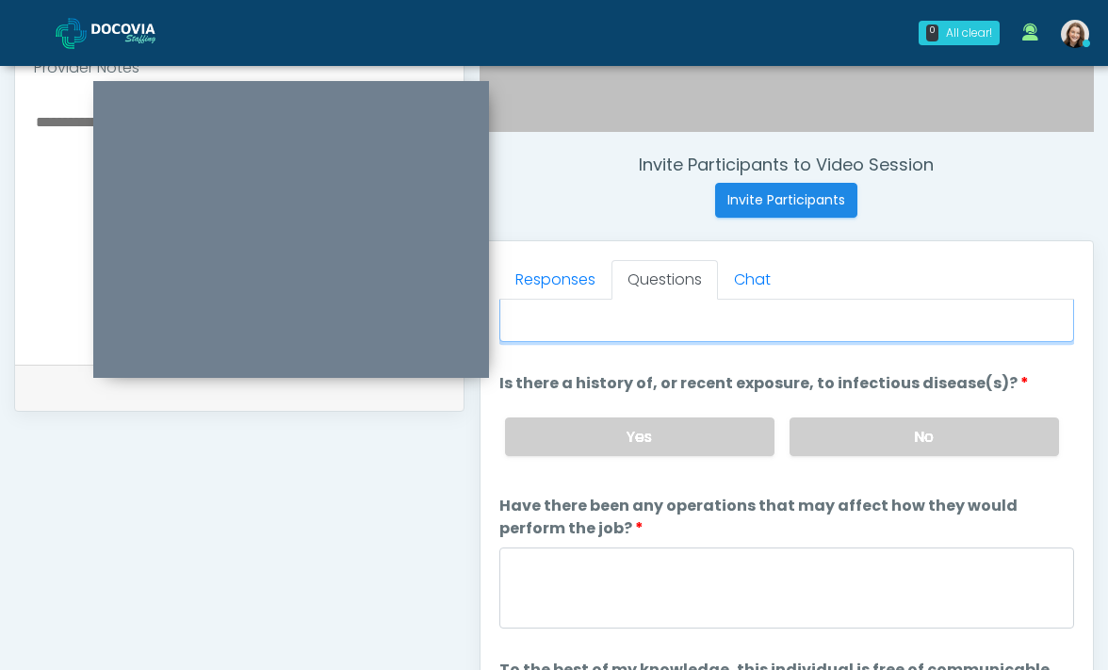
scroll to position [803, 0]
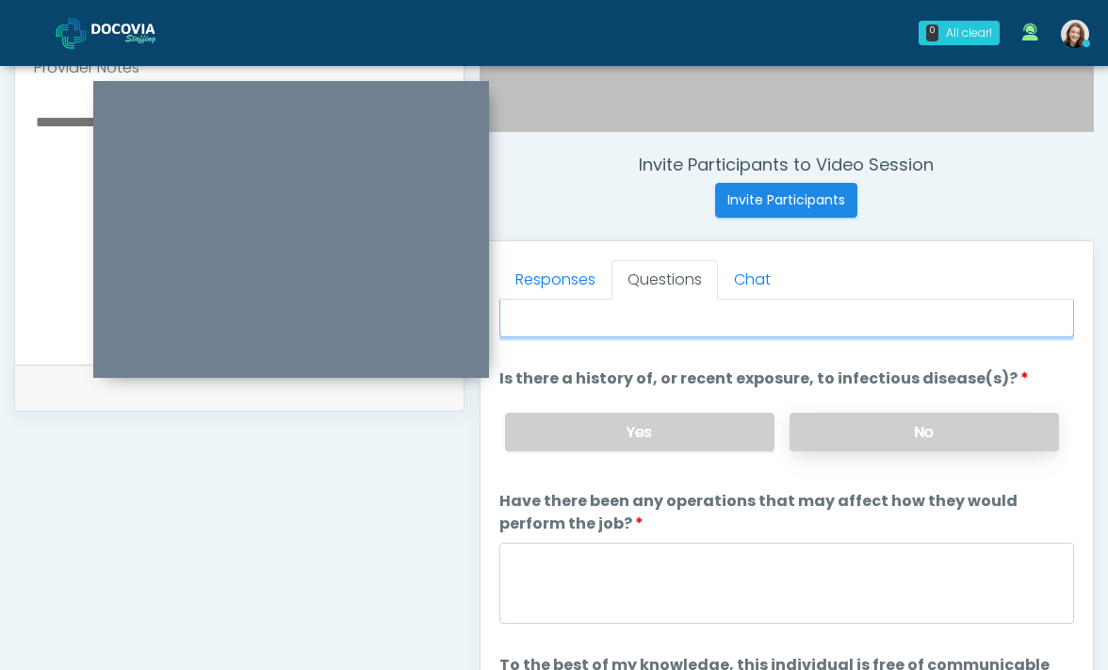
type textarea "**"
click at [894, 429] on label "No" at bounding box center [923, 432] width 269 height 39
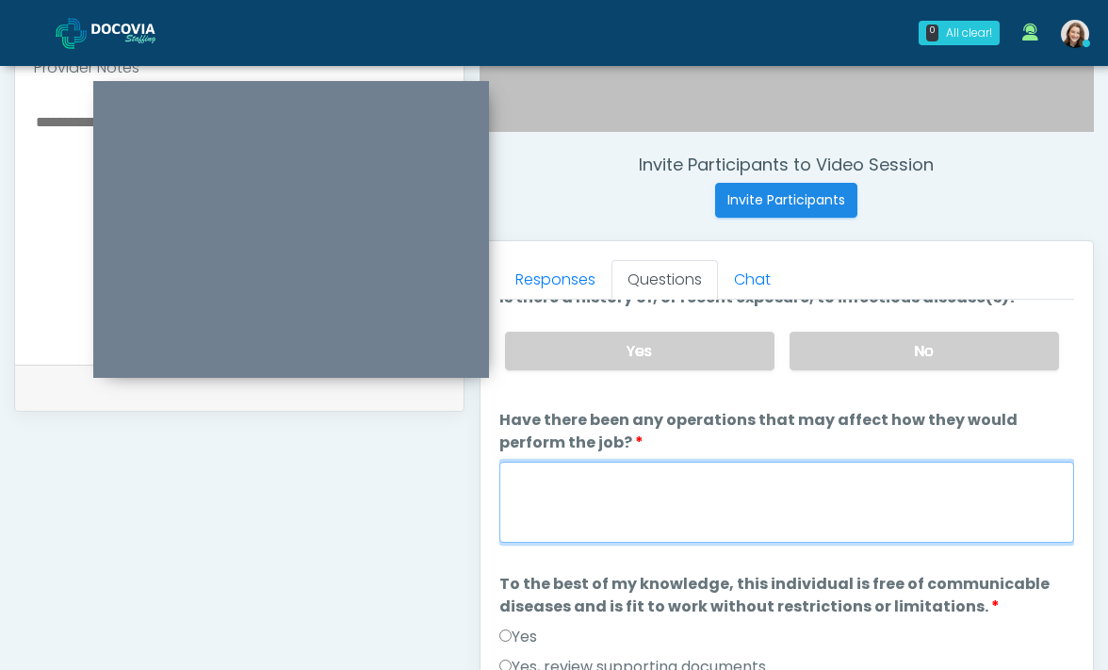
click at [845, 493] on textarea "Have there been any operations that may affect how they would perform the job?" at bounding box center [786, 502] width 575 height 81
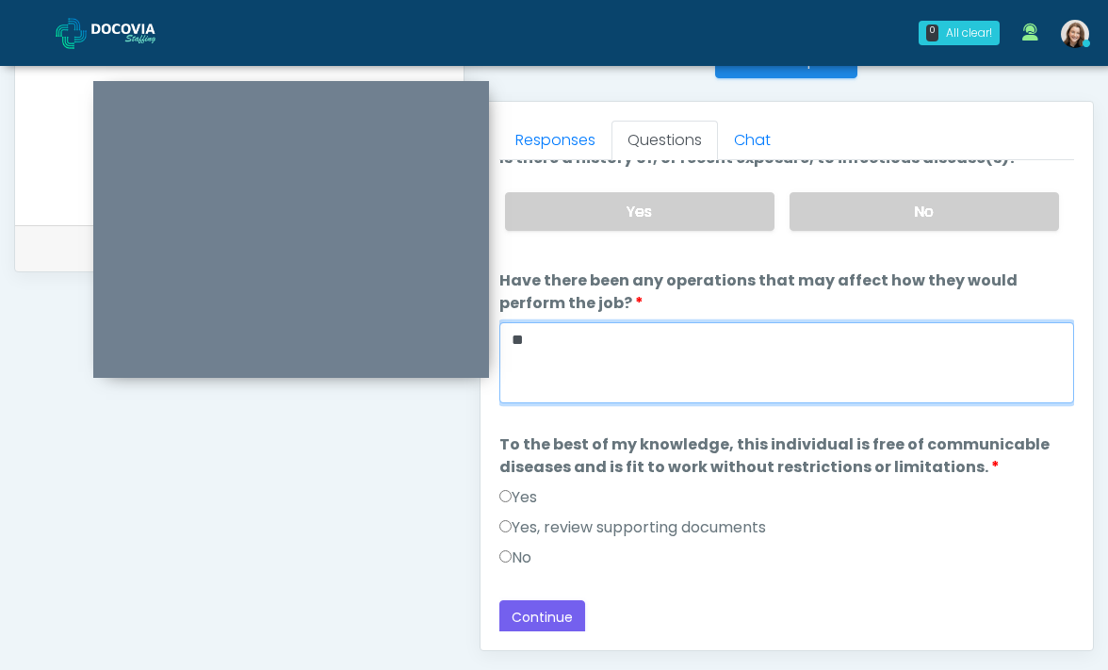
scroll to position [820, 0]
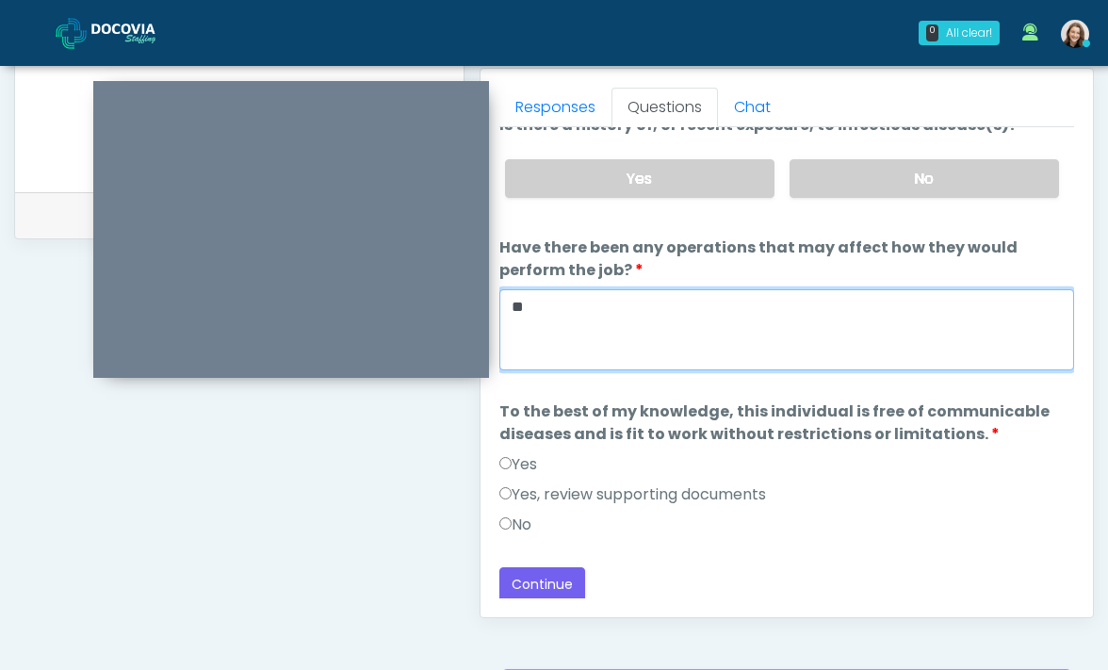
type textarea "**"
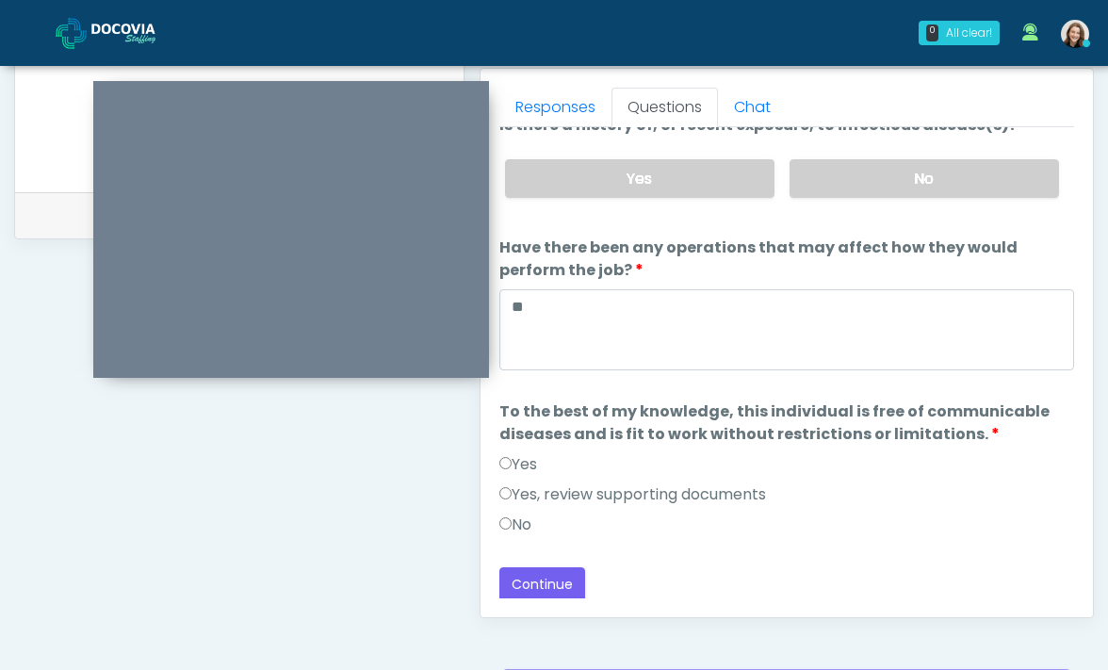
click at [537, 468] on label "Yes" at bounding box center [518, 464] width 38 height 23
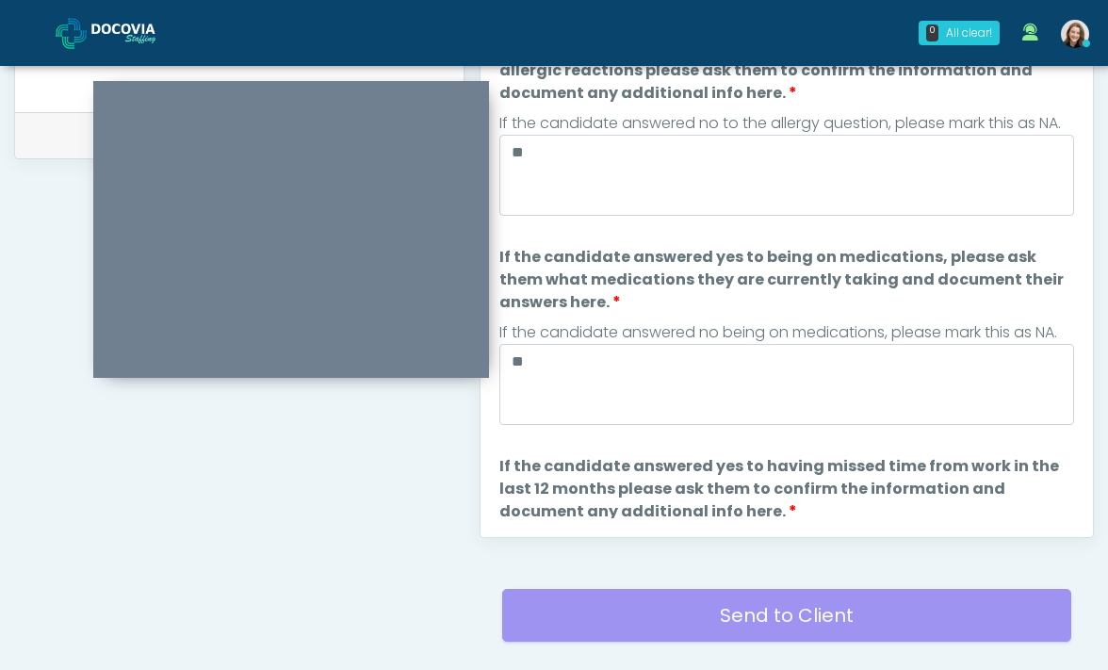
scroll to position [0, 0]
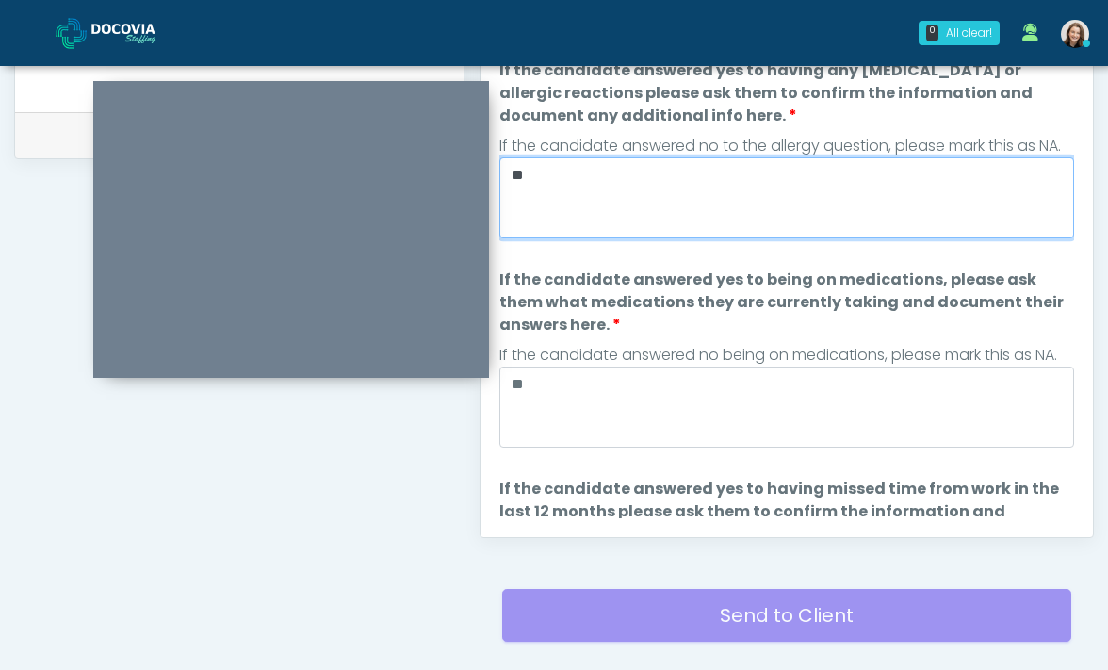
click at [521, 176] on textarea "**" at bounding box center [786, 197] width 575 height 81
type textarea "***"
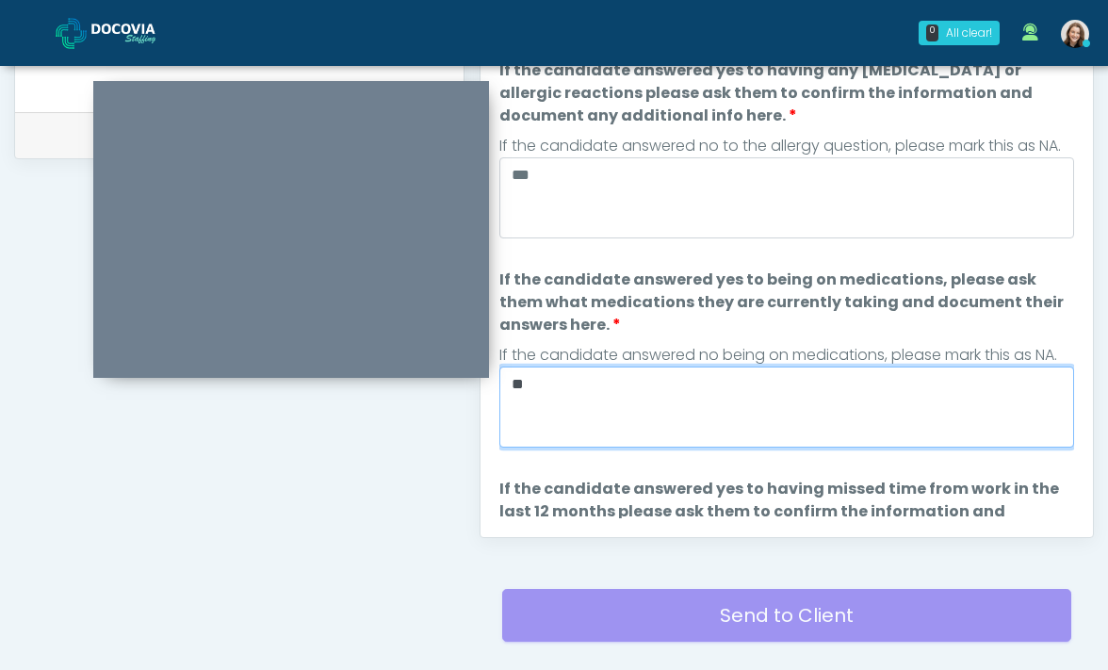
click at [520, 380] on textarea "**" at bounding box center [786, 406] width 575 height 81
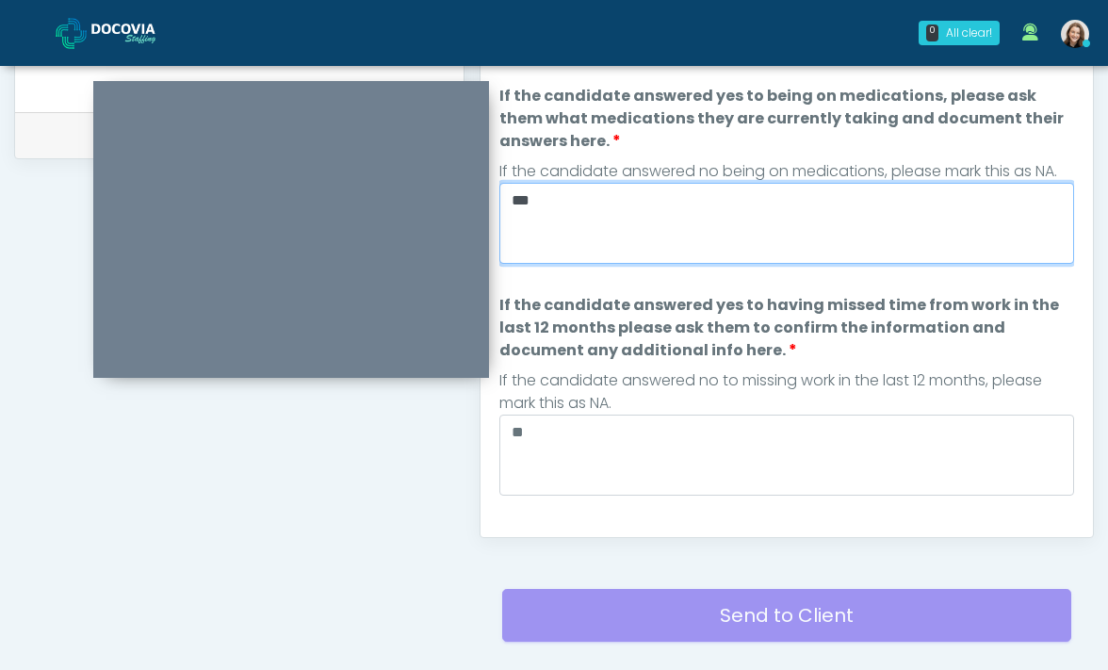
scroll to position [204, 0]
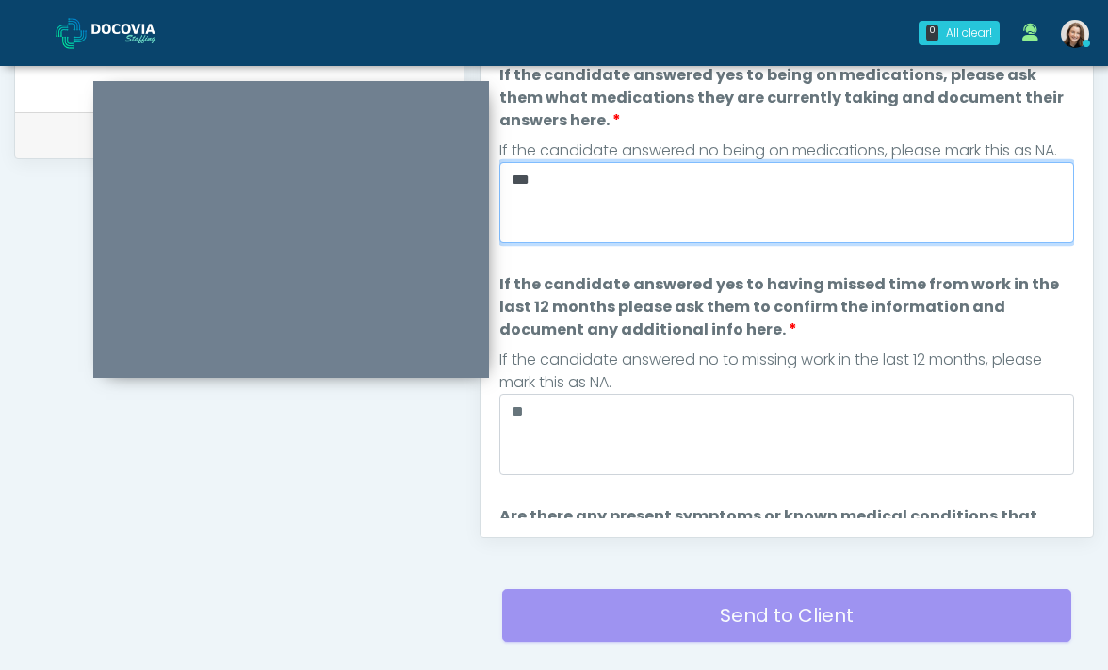
type textarea "***"
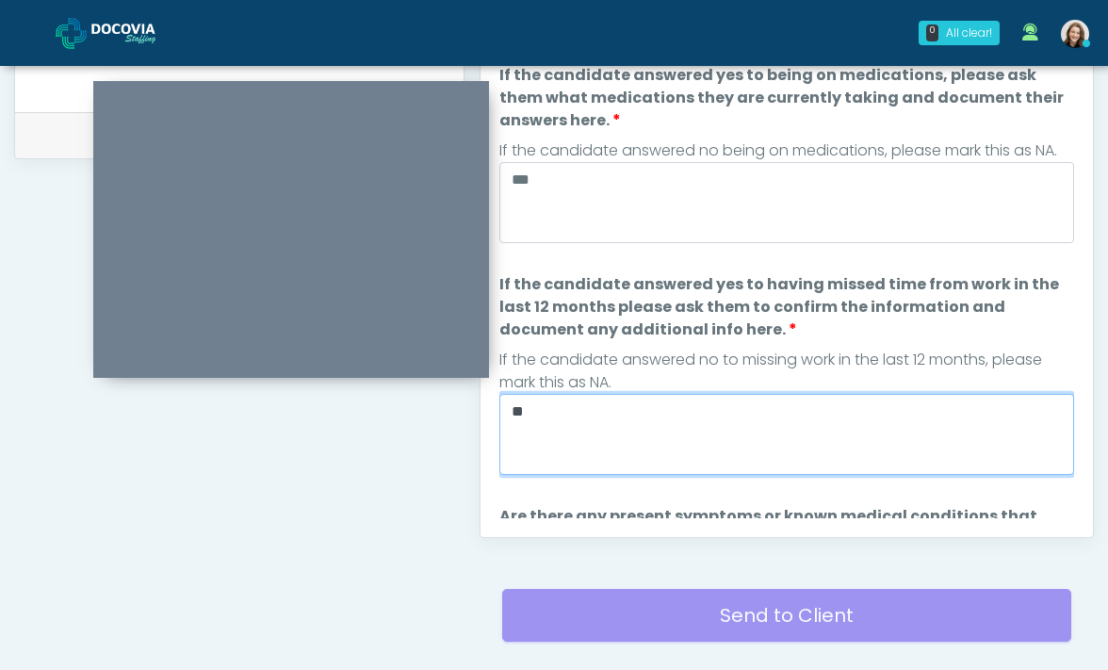
click at [519, 416] on textarea "**" at bounding box center [786, 434] width 575 height 81
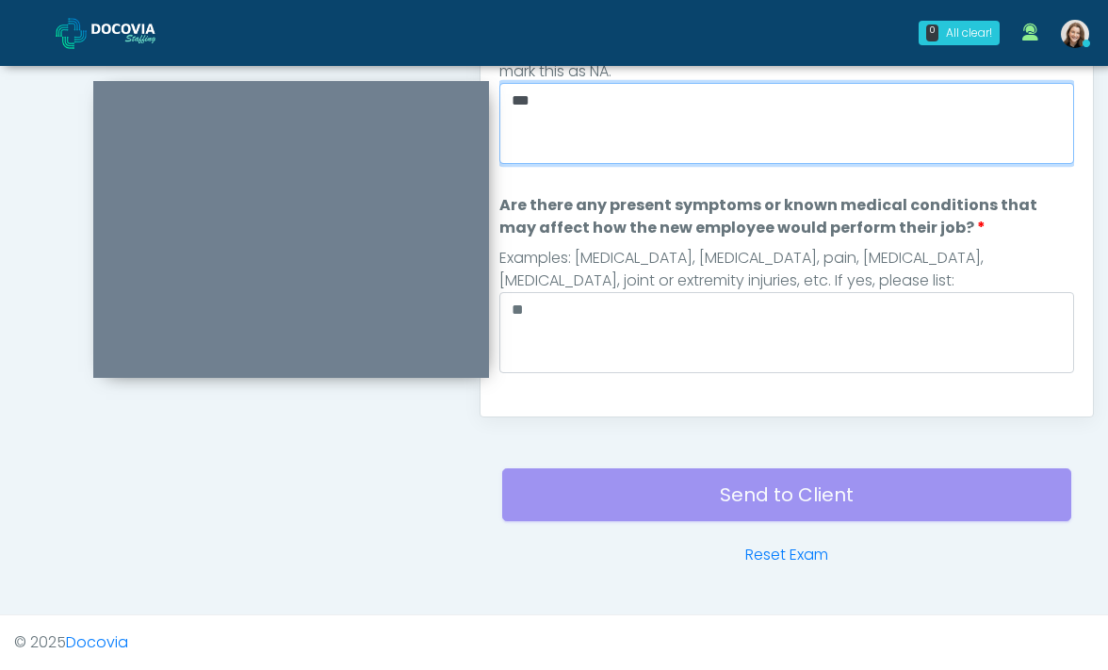
scroll to position [884, 0]
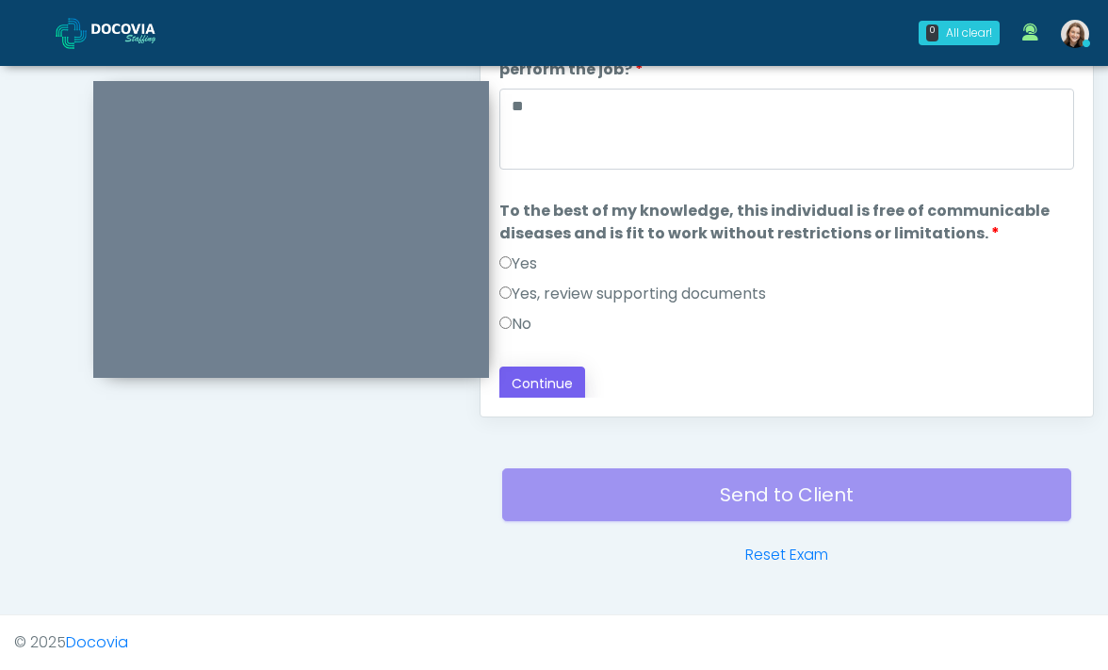
type textarea "***"
click at [535, 375] on button "Continue" at bounding box center [542, 383] width 86 height 35
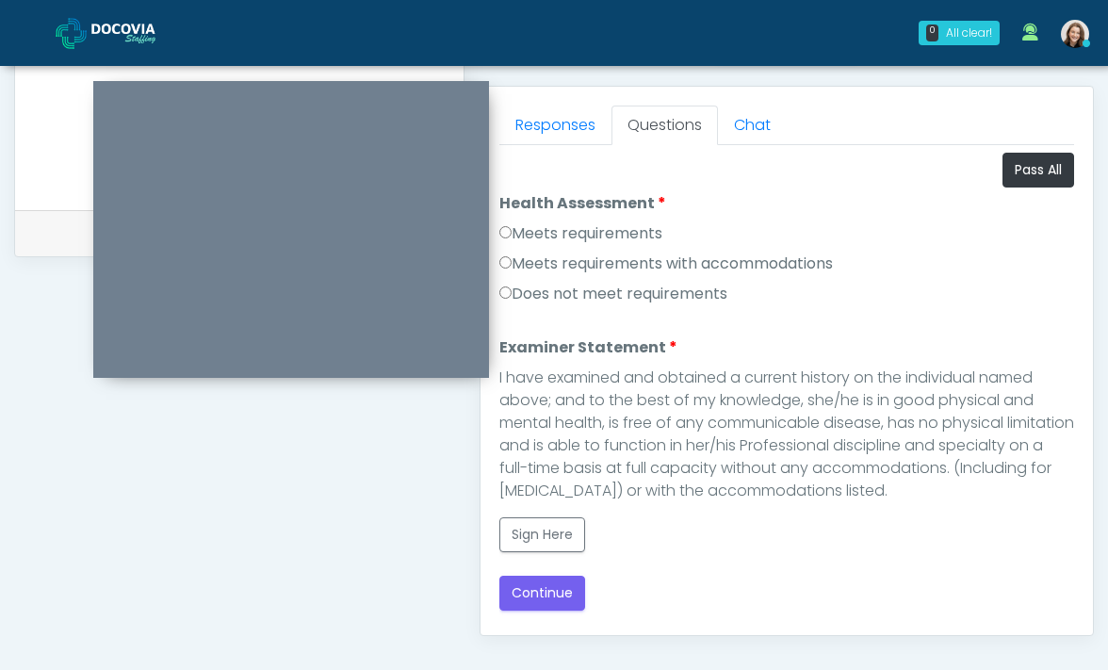
scroll to position [695, 0]
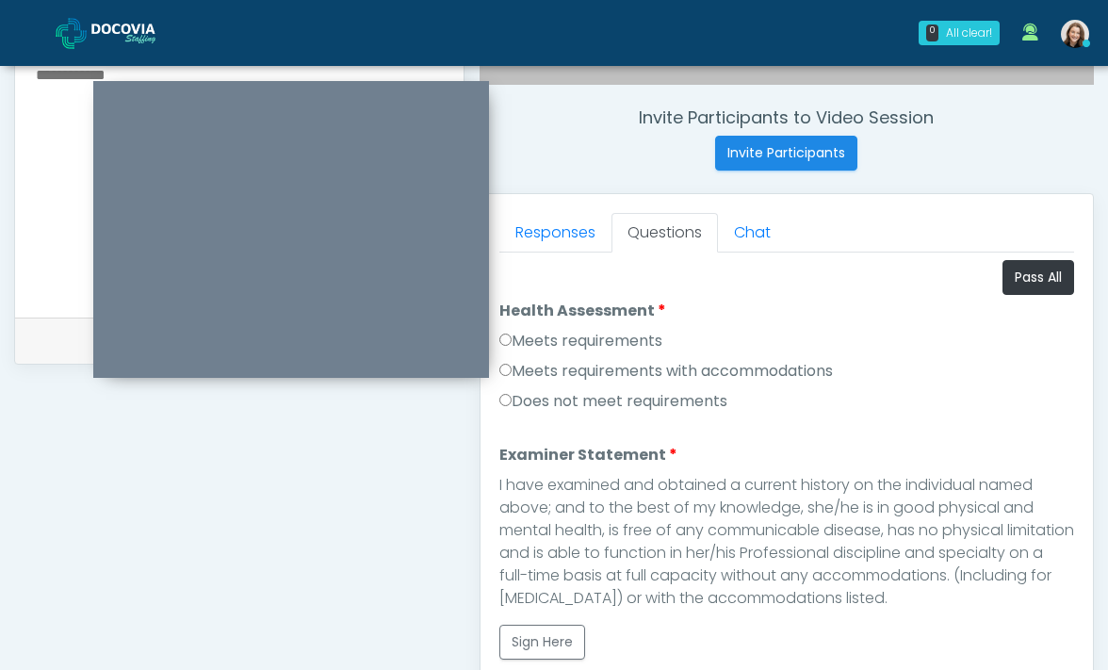
click at [574, 336] on label "Meets requirements" at bounding box center [580, 341] width 163 height 23
click at [554, 633] on button "Sign Here" at bounding box center [542, 641] width 86 height 35
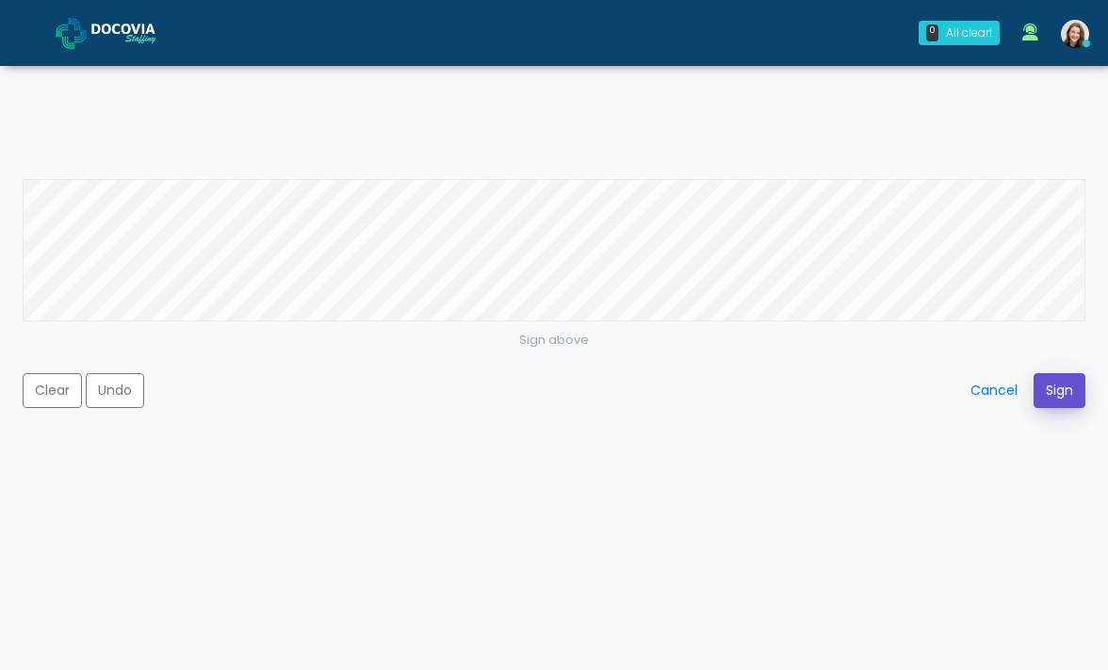
click at [1045, 385] on button "Sign" at bounding box center [1059, 390] width 52 height 35
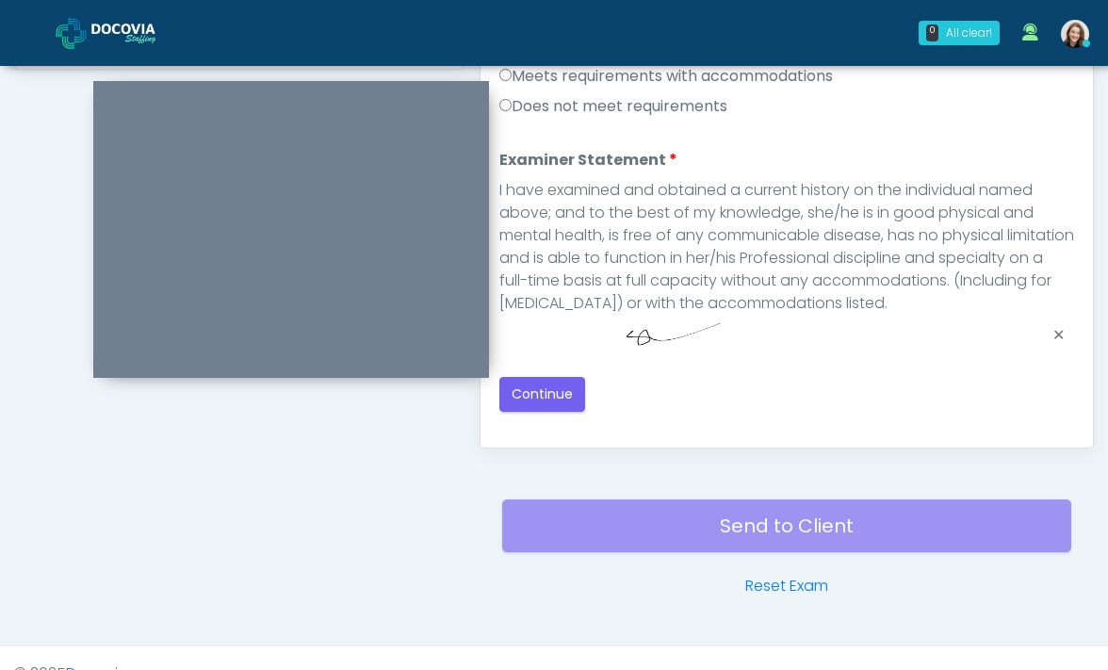
scroll to position [1021, 0]
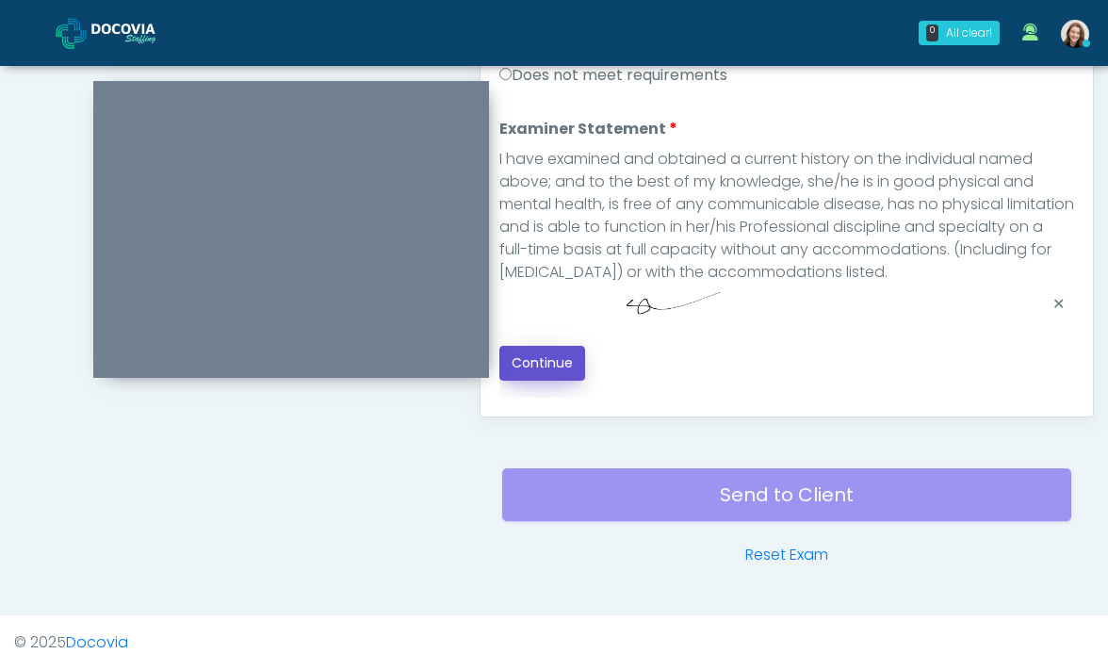
click at [547, 365] on button "Continue" at bounding box center [542, 363] width 86 height 35
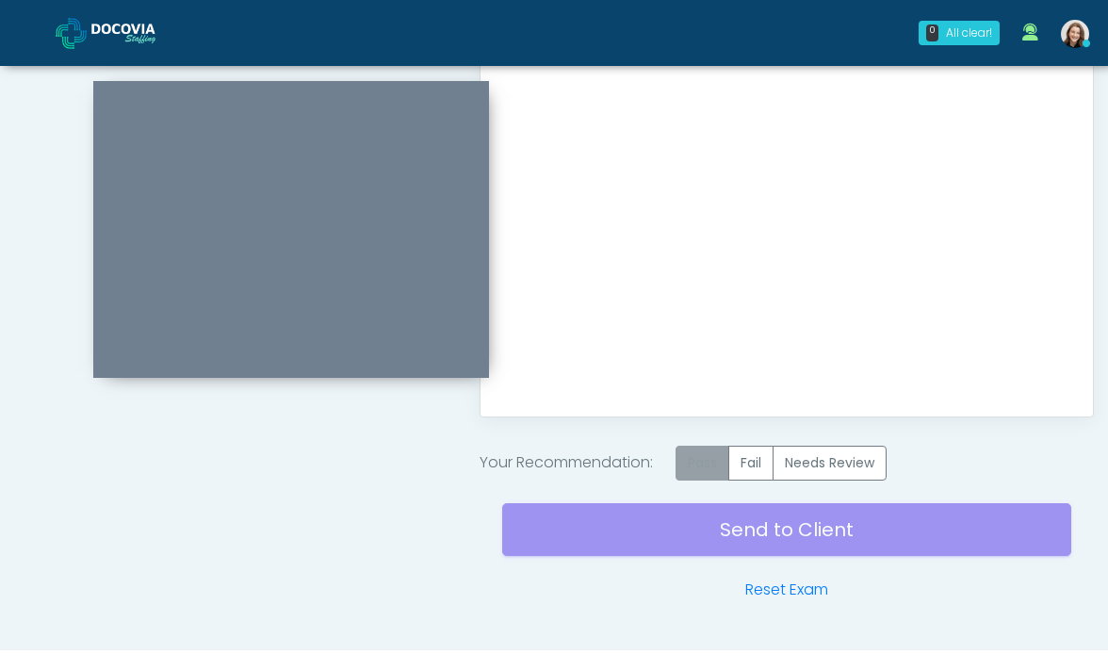
click at [691, 459] on label "Pass" at bounding box center [702, 463] width 54 height 35
click at [691, 544] on div "Send to Client Reset Exam" at bounding box center [787, 540] width 570 height 121
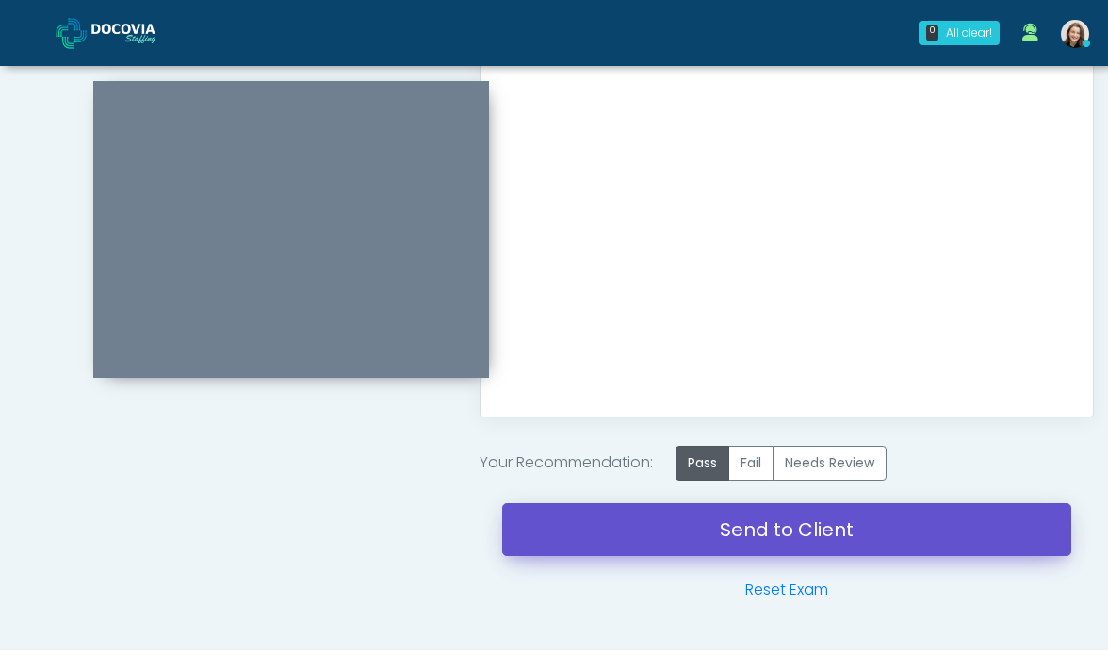
click at [721, 529] on link "Send to Client" at bounding box center [787, 529] width 570 height 53
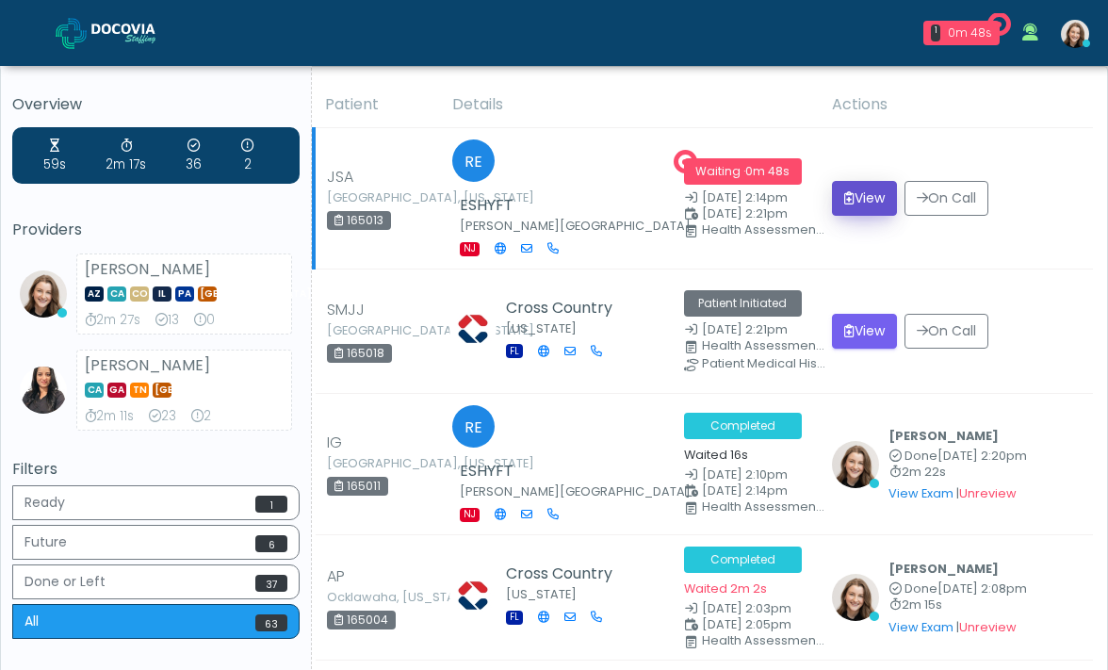
click at [889, 187] on button "View" at bounding box center [864, 198] width 65 height 35
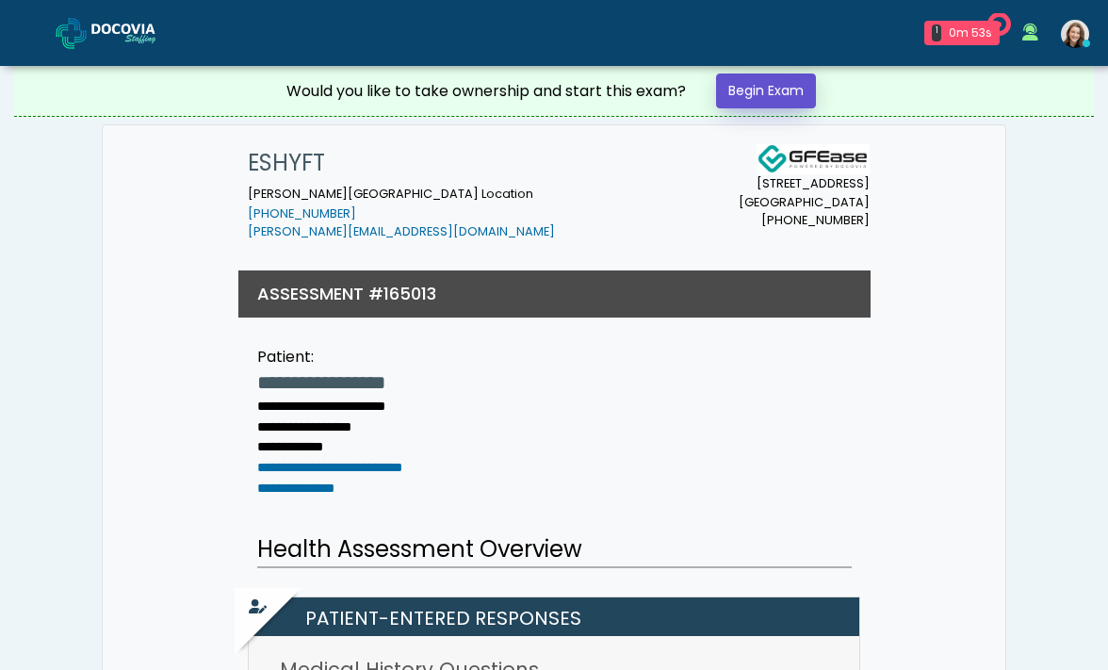
click at [762, 91] on link "Begin Exam" at bounding box center [766, 90] width 100 height 35
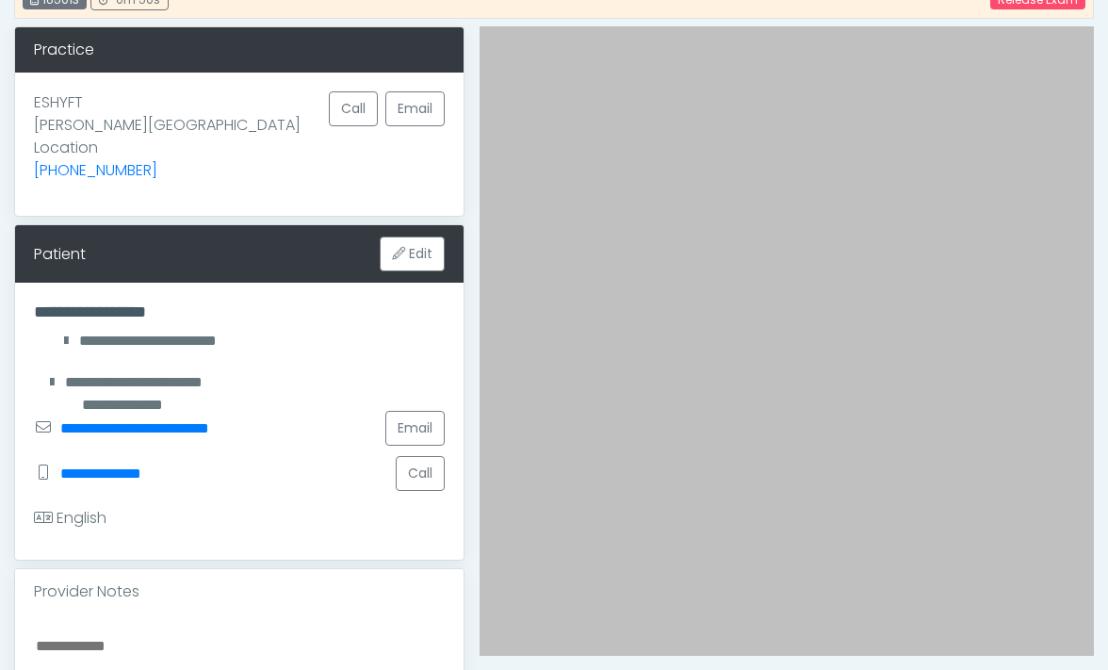
scroll to position [351, 0]
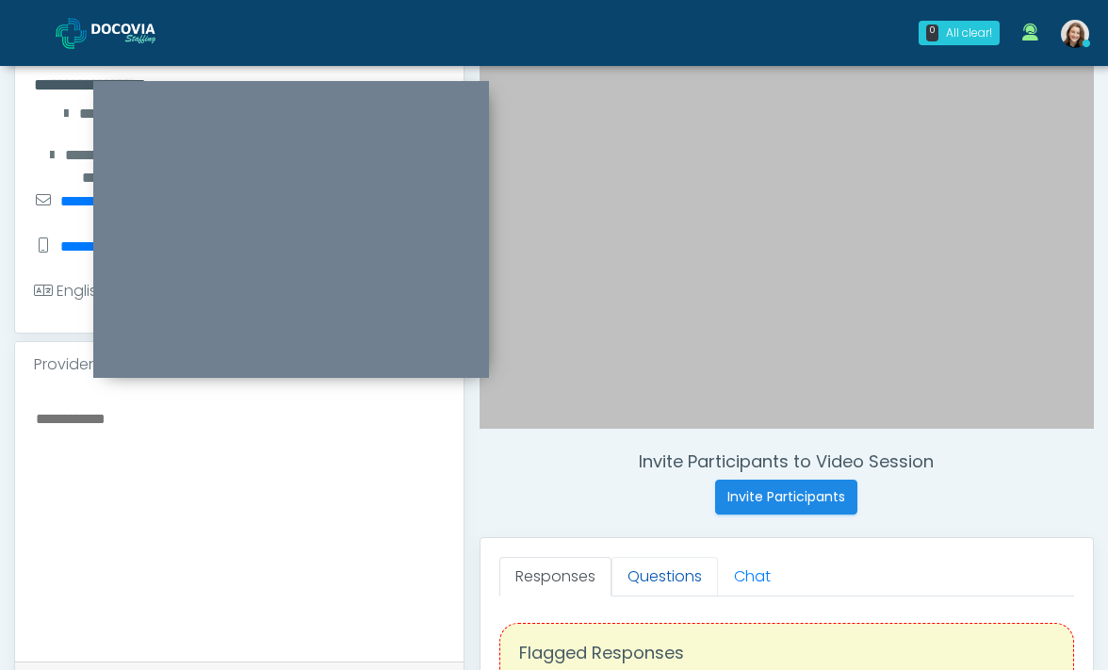
click at [656, 575] on link "Questions" at bounding box center [664, 577] width 106 height 40
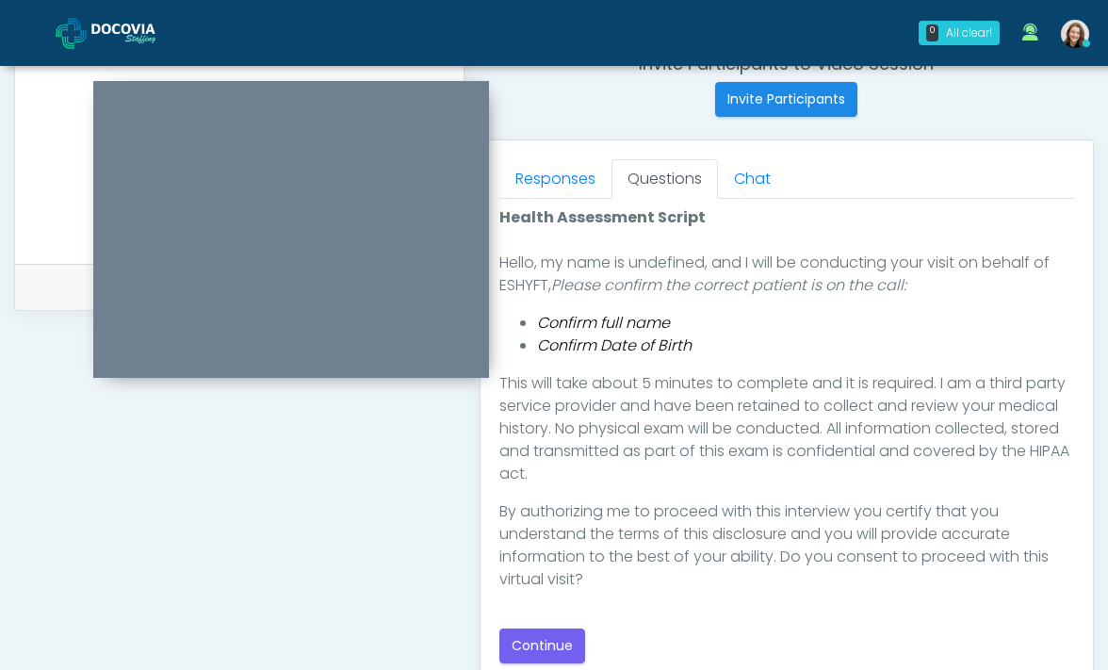
scroll to position [750, 0]
click at [548, 631] on button "Continue" at bounding box center [542, 644] width 86 height 35
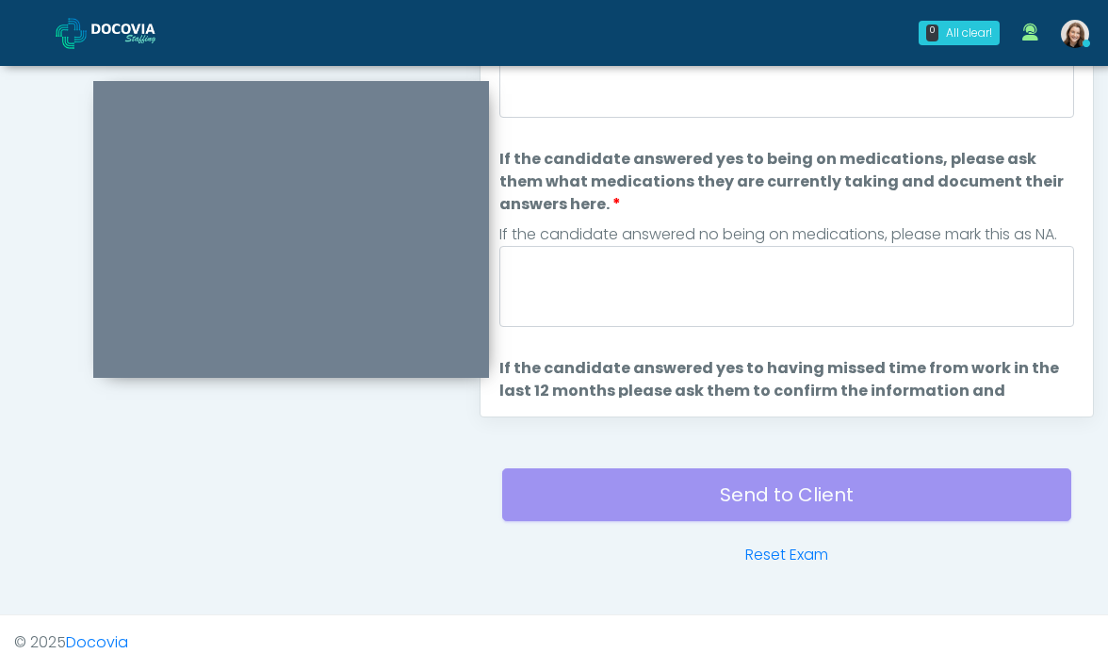
scroll to position [758, 0]
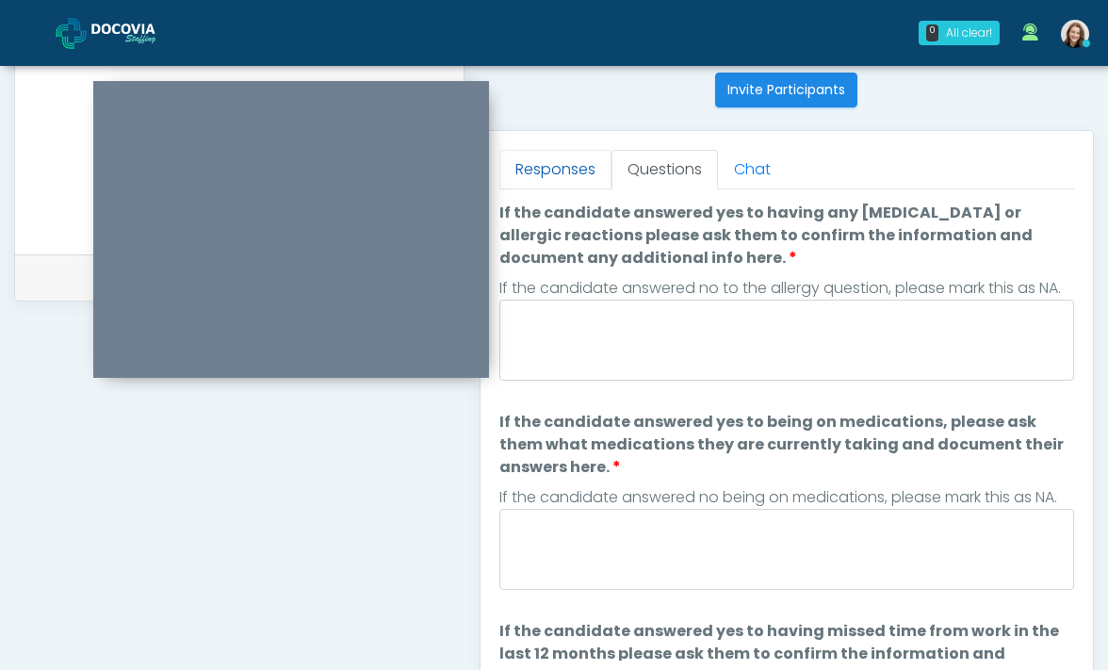
click at [549, 174] on link "Responses" at bounding box center [555, 170] width 112 height 40
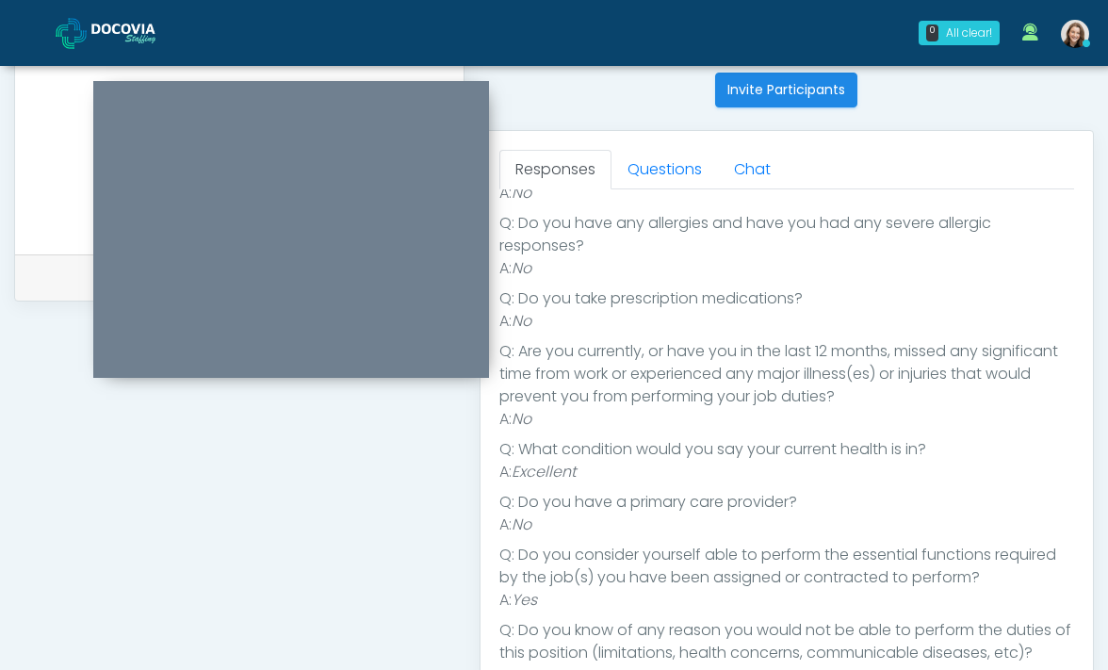
scroll to position [233, 0]
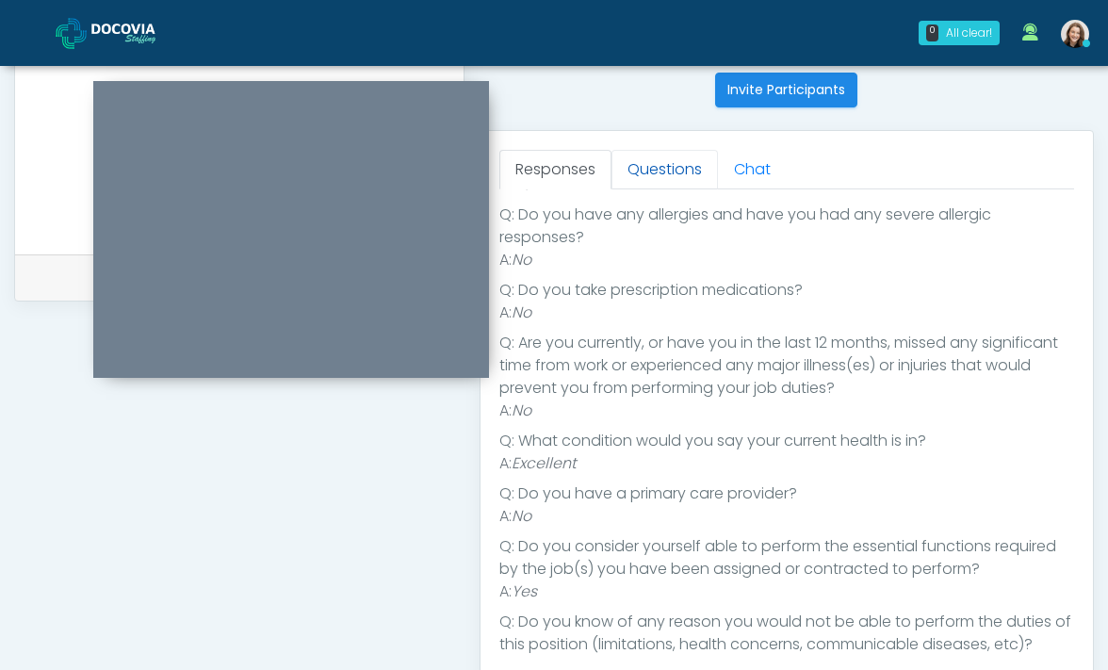
click at [648, 170] on link "Questions" at bounding box center [664, 170] width 106 height 40
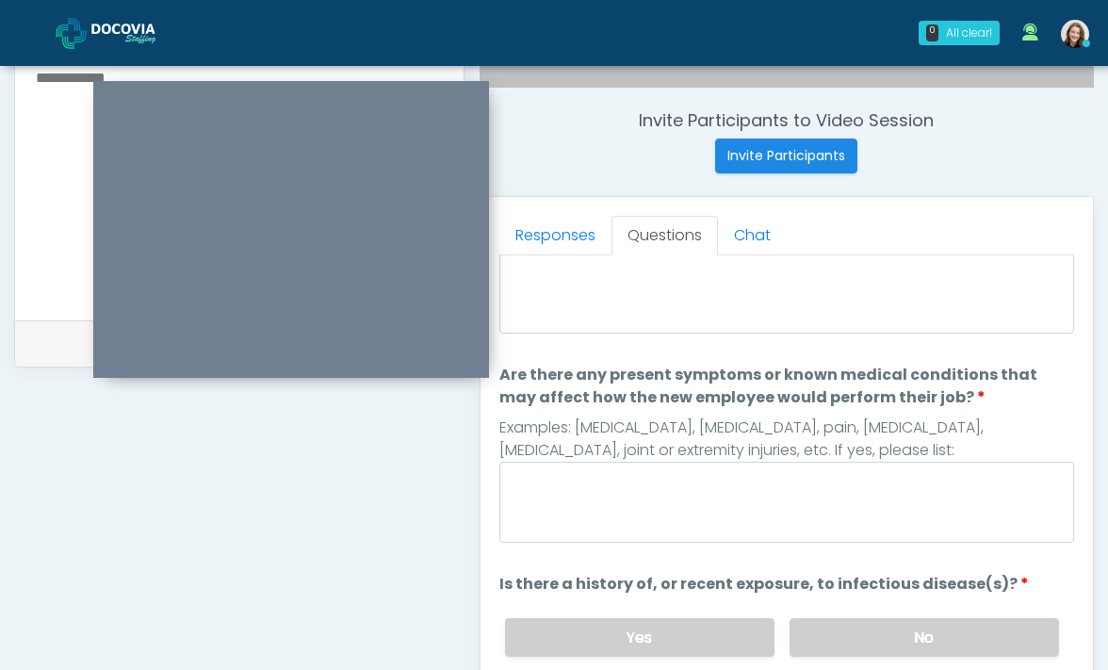
scroll to position [555, 0]
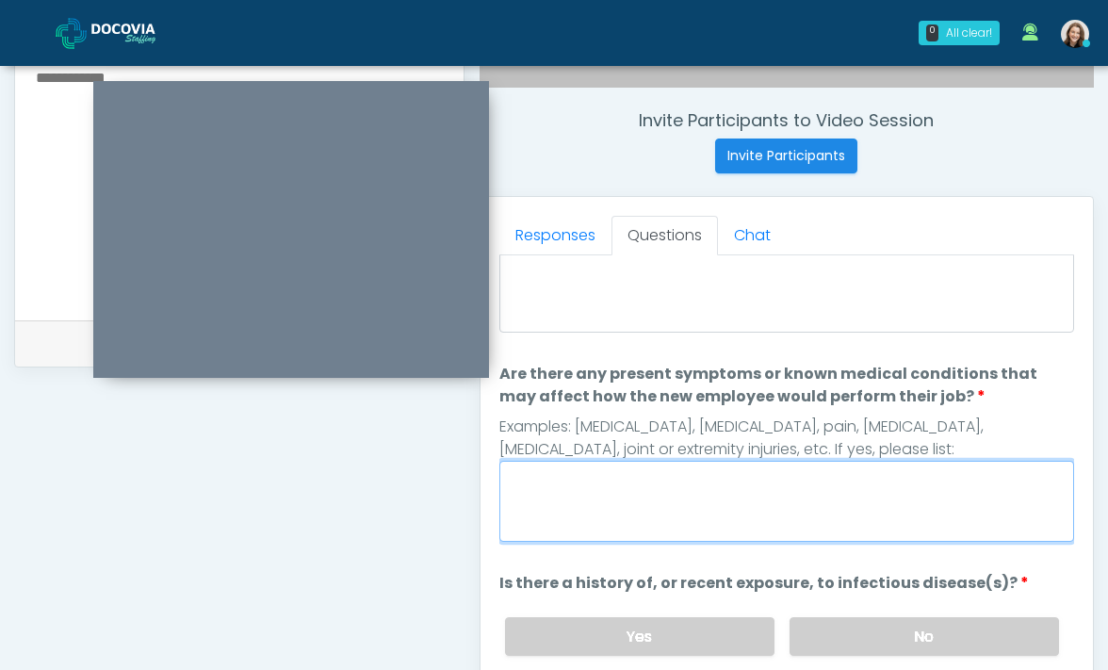
click at [574, 499] on textarea "Are there any present symptoms or known medical conditions that may affect how …" at bounding box center [786, 501] width 575 height 81
type textarea "**"
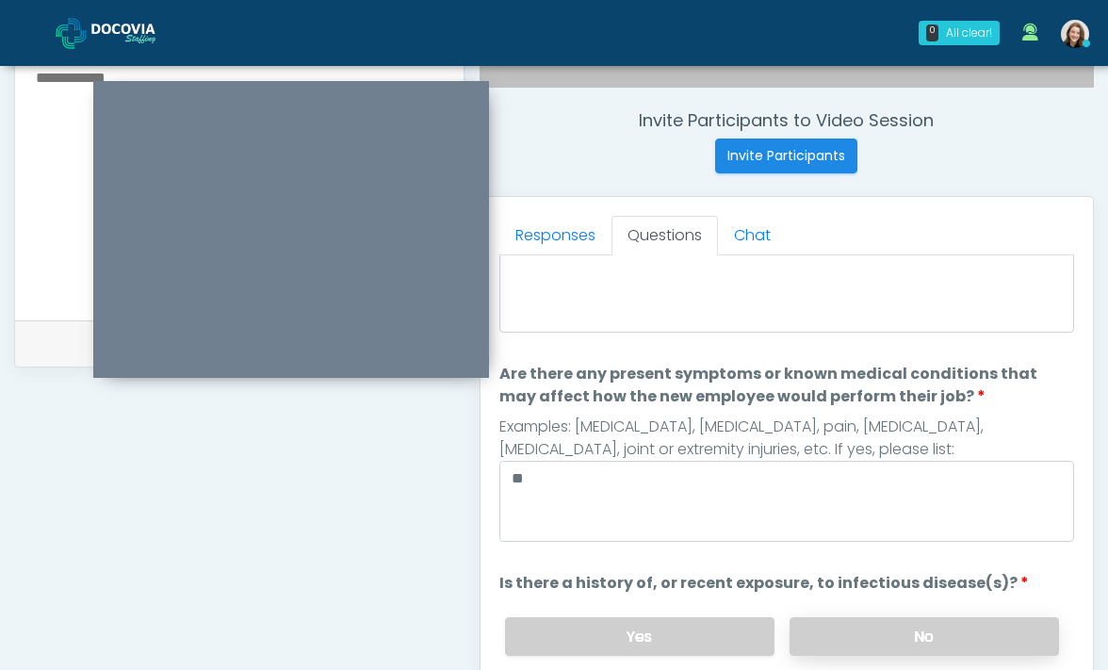
click at [857, 636] on label "No" at bounding box center [923, 636] width 269 height 39
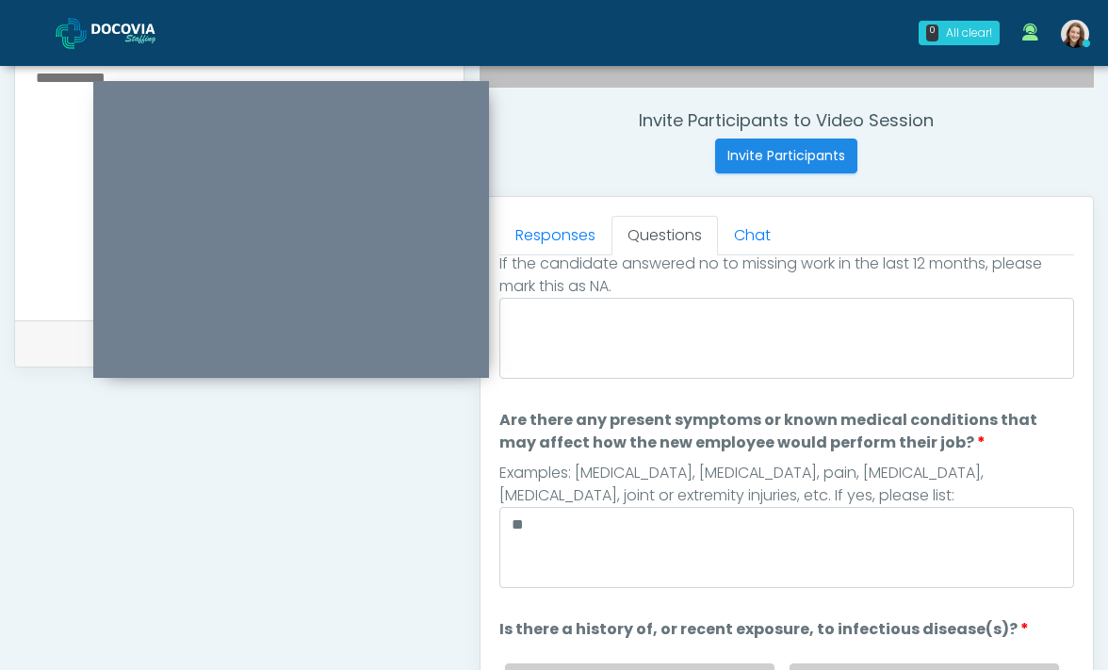
scroll to position [485, 0]
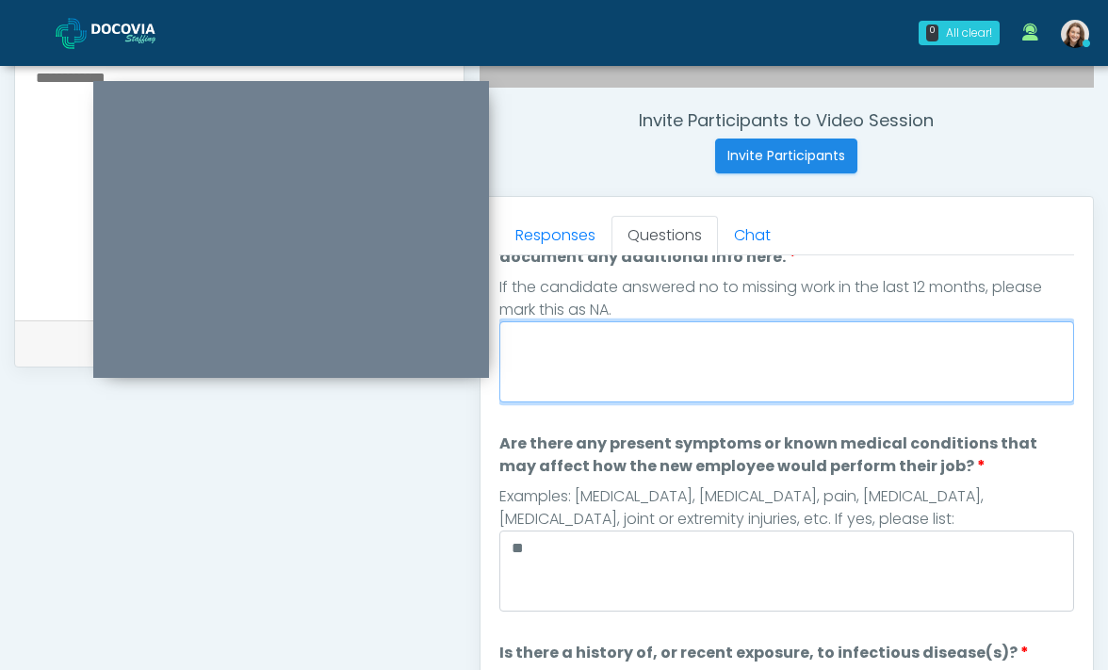
click at [769, 379] on textarea "If the candidate answered yes to having missed time from work in the last 12 mo…" at bounding box center [786, 361] width 575 height 81
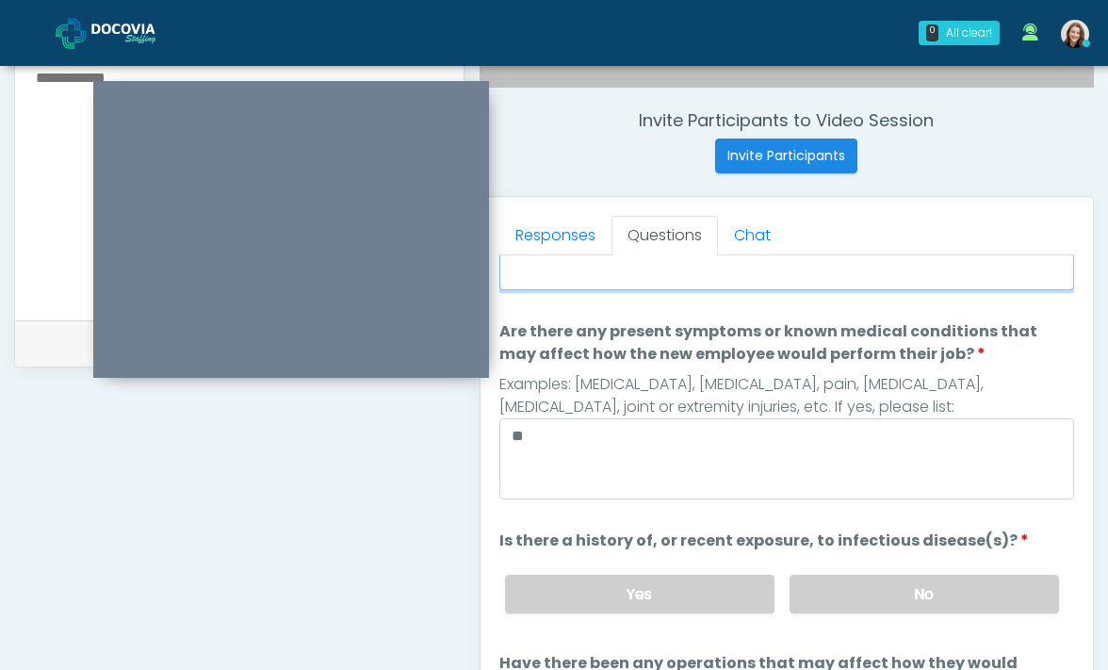
scroll to position [713, 0]
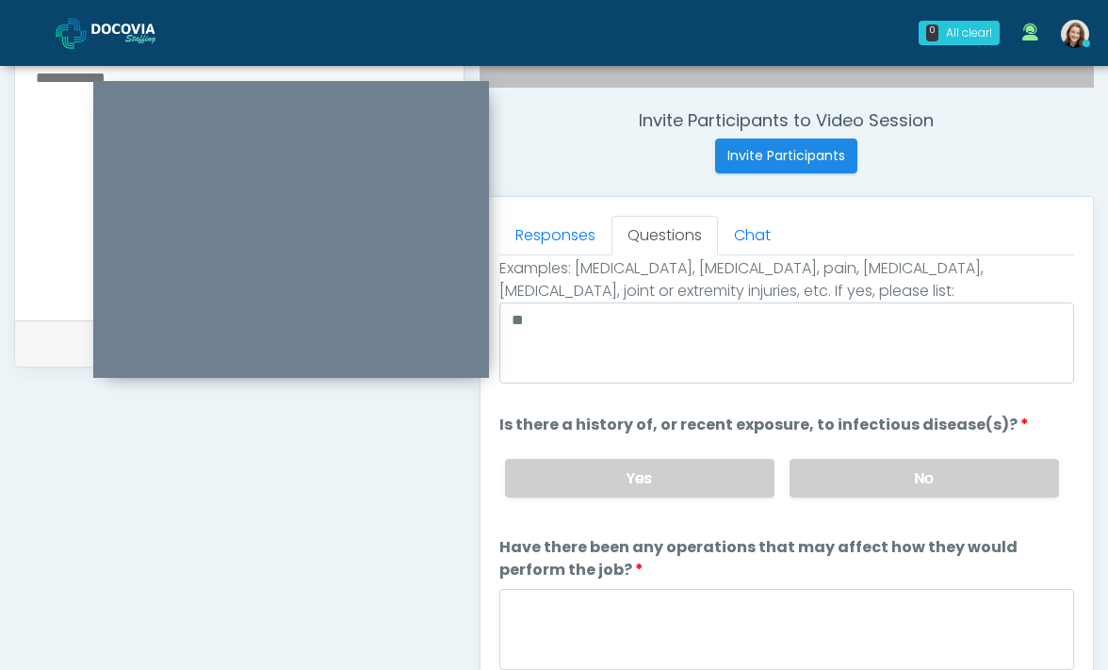
type textarea "**"
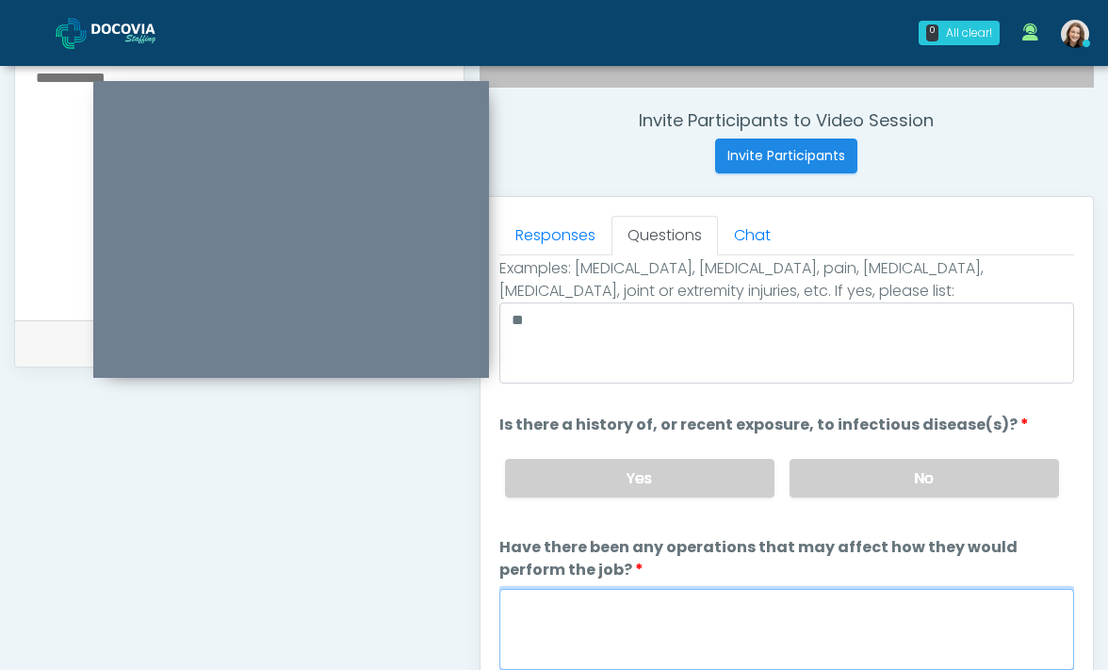
click at [745, 606] on textarea "Have there been any operations that may affect how they would perform the job?" at bounding box center [786, 629] width 575 height 81
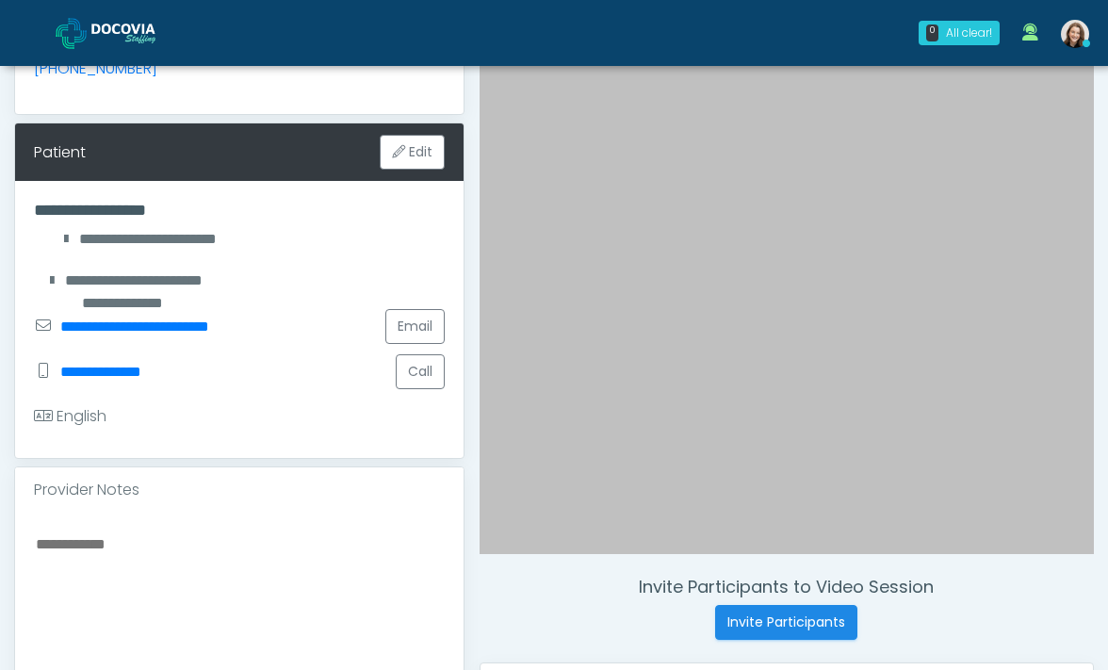
scroll to position [240, 0]
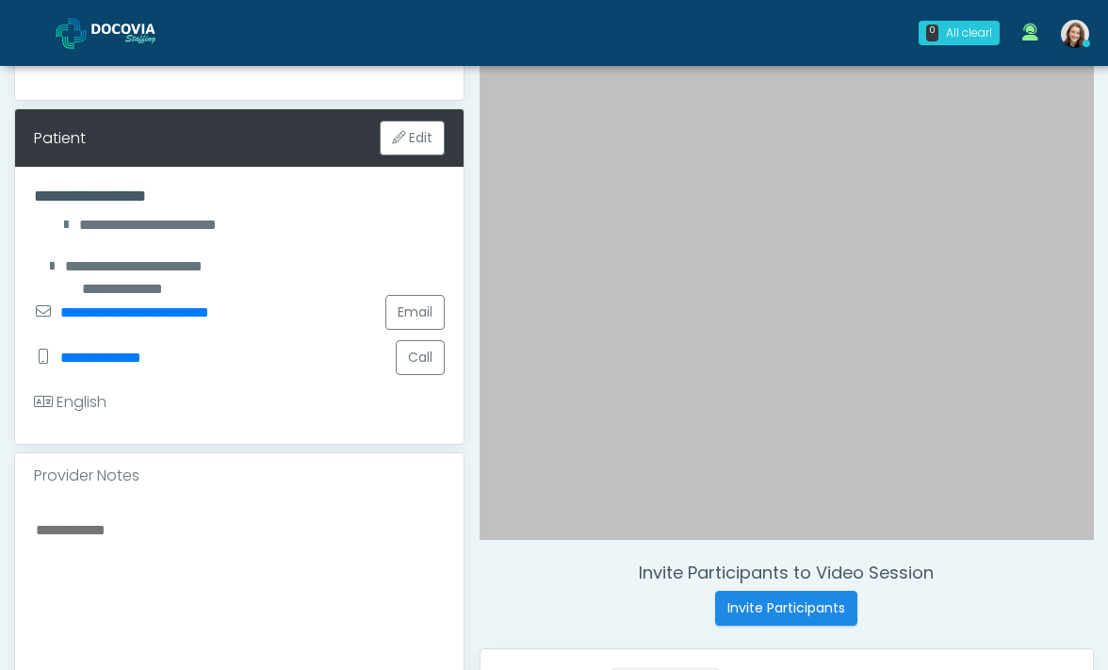
type textarea "**"
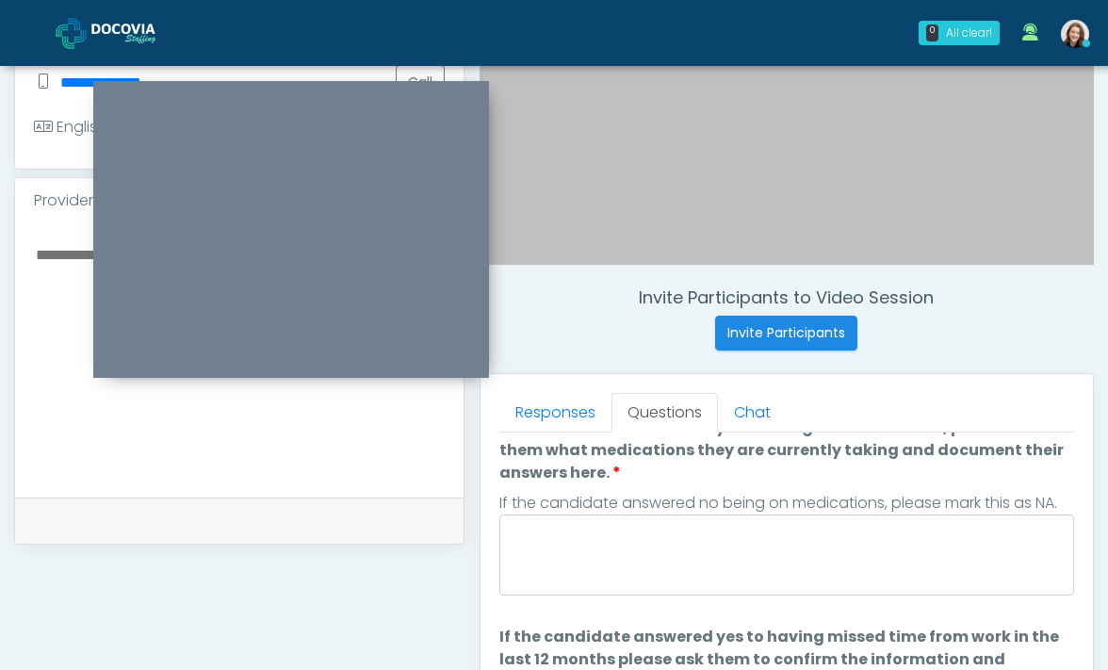
scroll to position [0, 0]
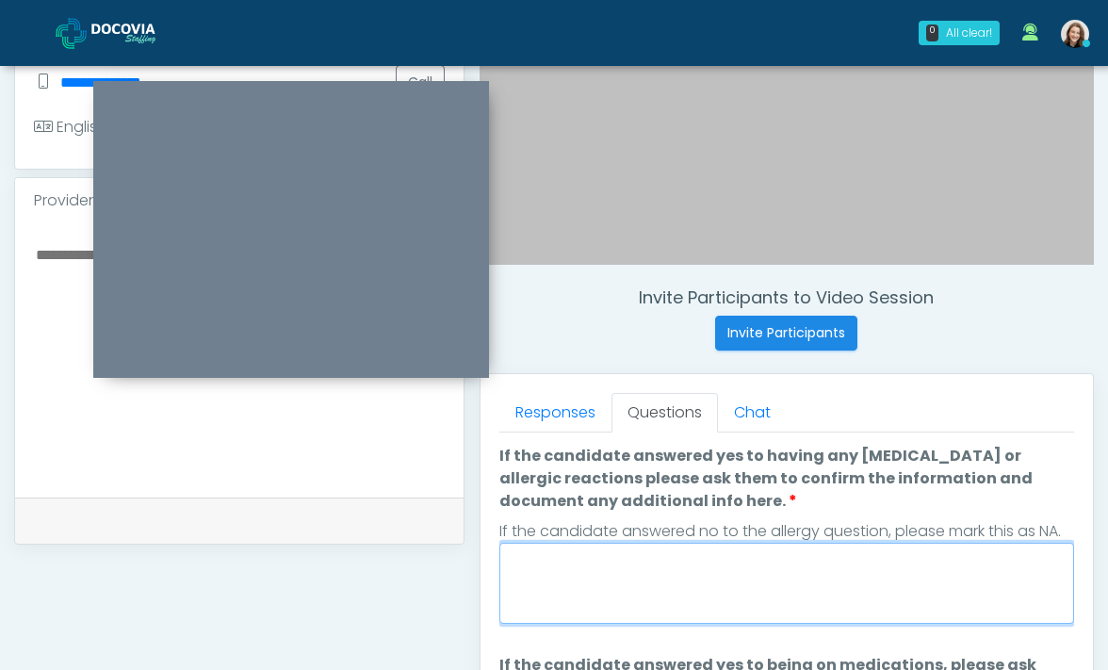
click at [802, 575] on textarea "If the candidate answered yes to having any allergies or allergic reactions ple…" at bounding box center [786, 583] width 575 height 81
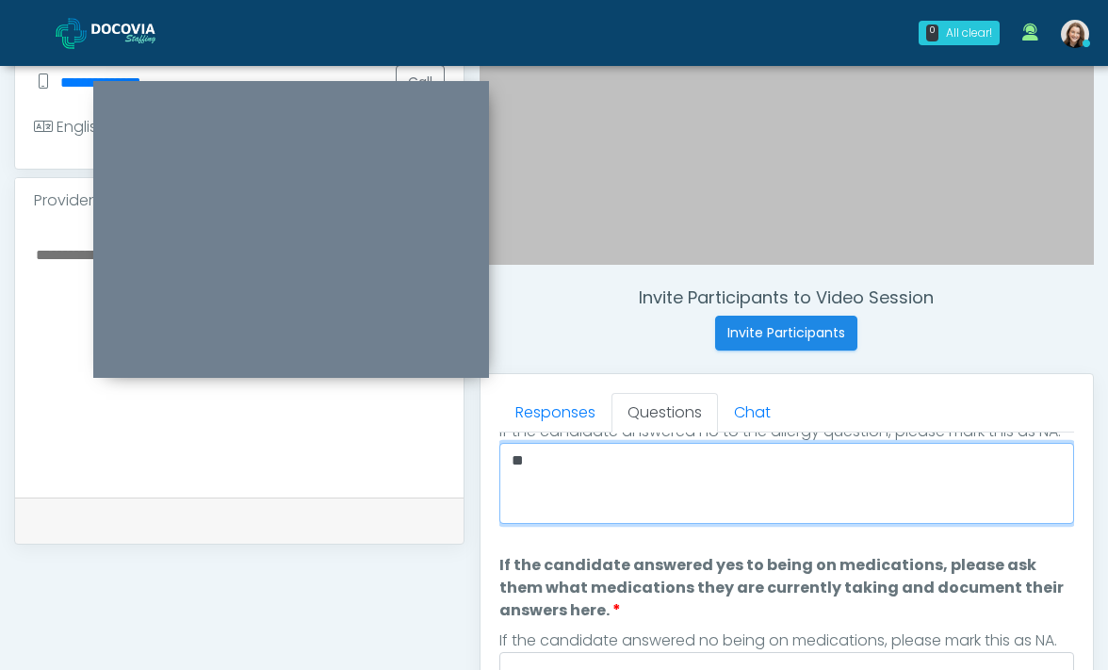
scroll to position [232, 0]
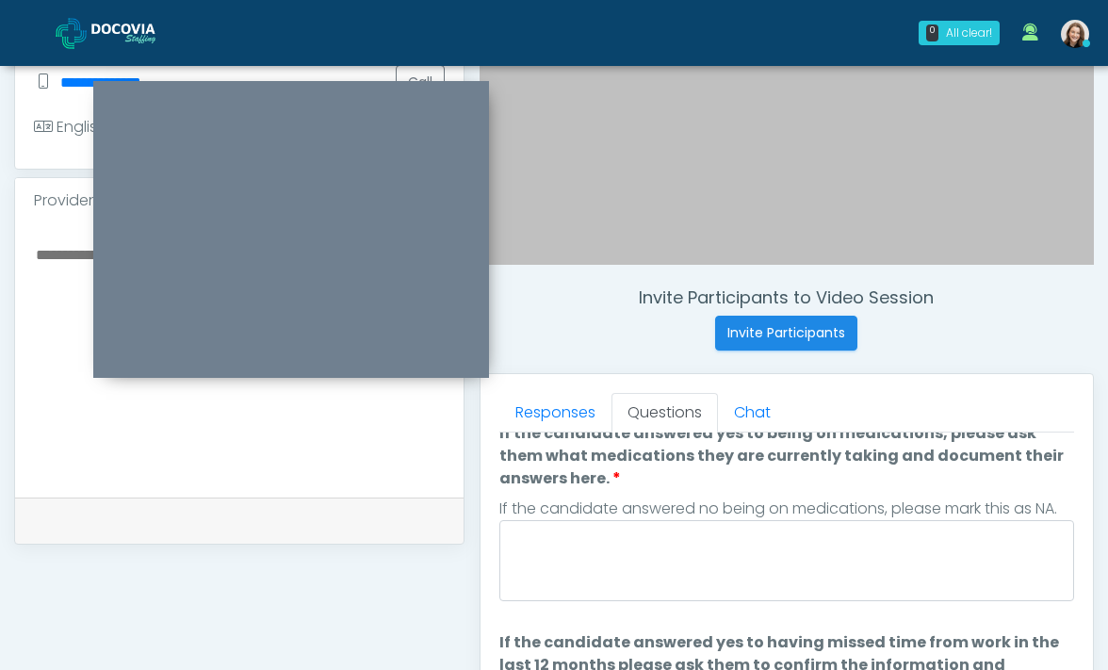
type textarea "**"
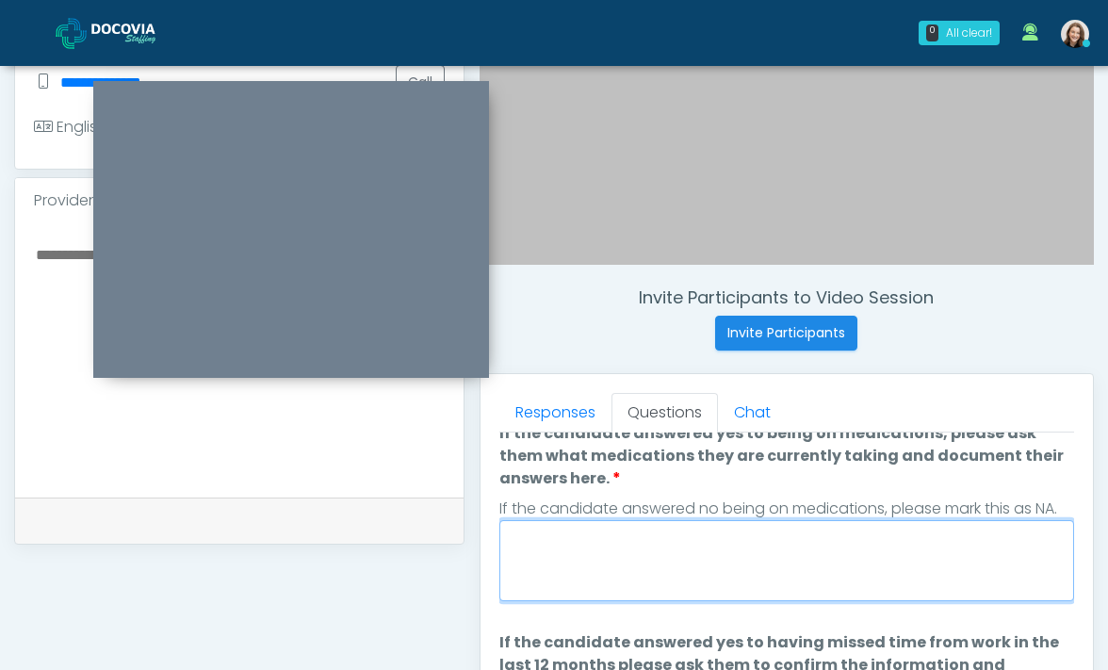
click at [807, 580] on textarea "If the candidate answered yes to being on medications, please ask them what med…" at bounding box center [786, 560] width 575 height 81
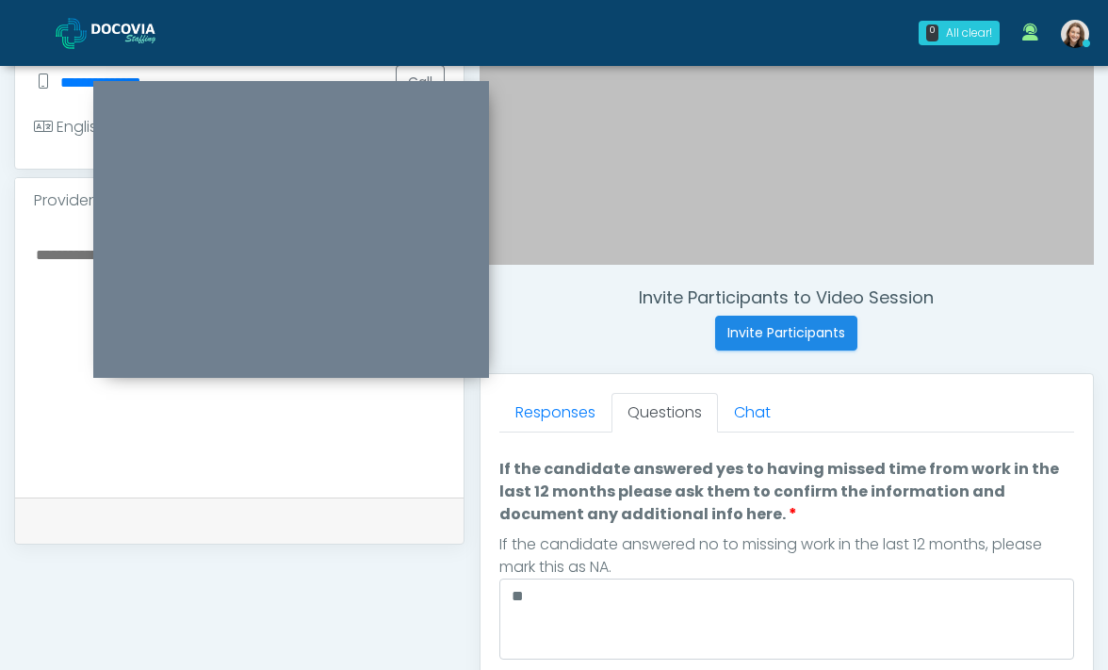
scroll to position [437, 0]
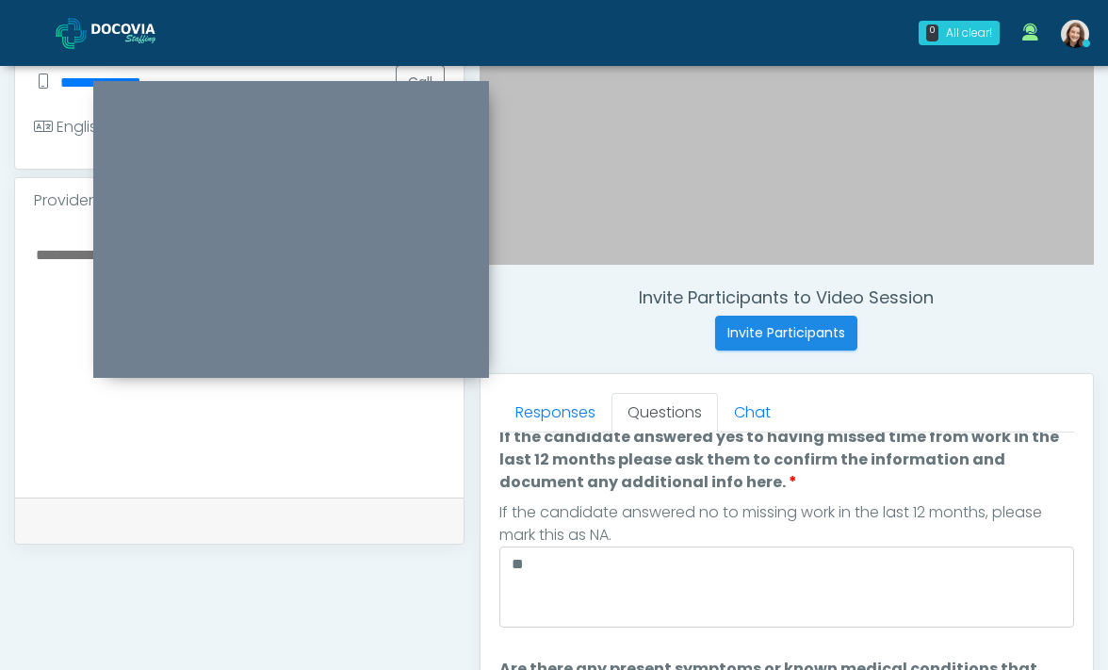
type textarea "**"
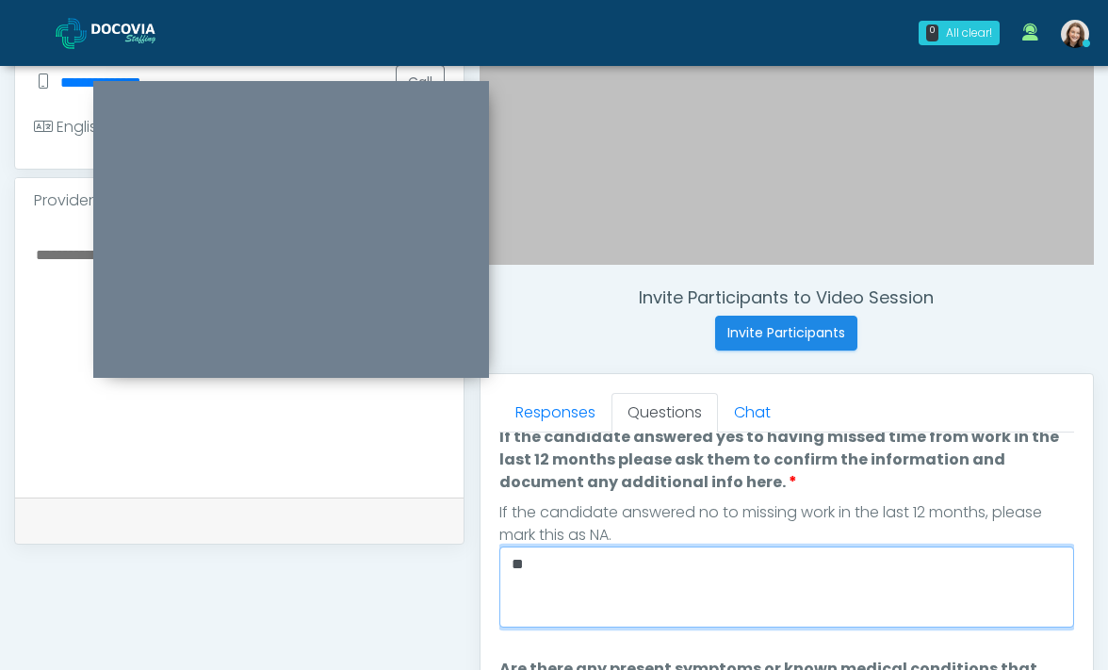
drag, startPoint x: 707, startPoint y: 563, endPoint x: 441, endPoint y: 562, distance: 266.6
click at [441, 562] on div "**********" at bounding box center [553, 353] width 1079 height 1436
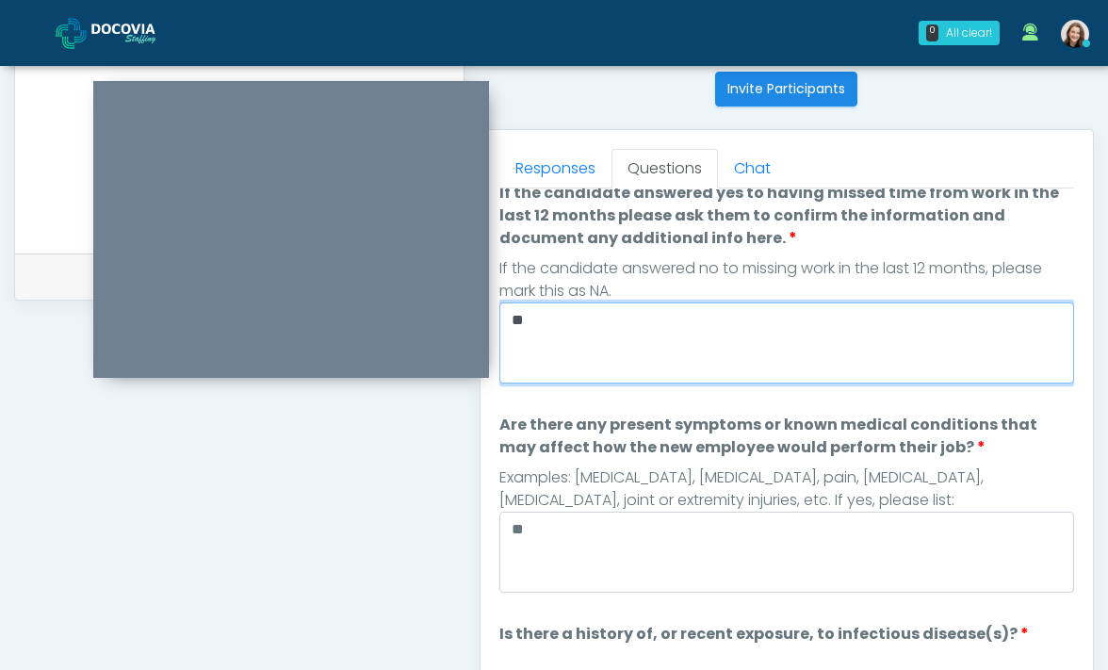
scroll to position [786, 0]
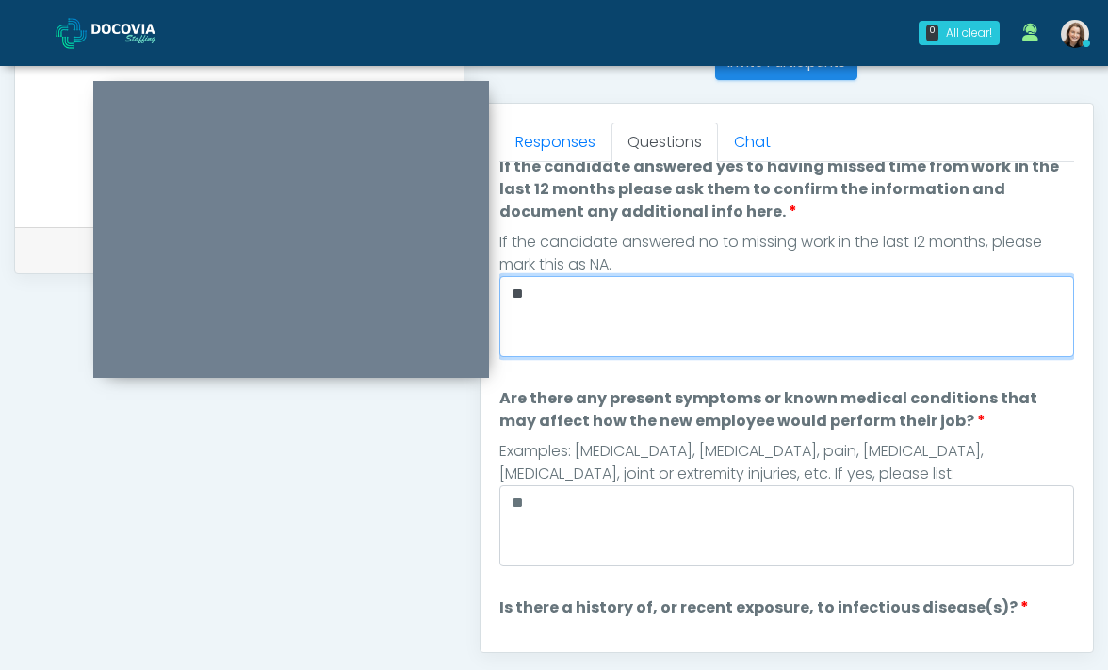
type textarea "**"
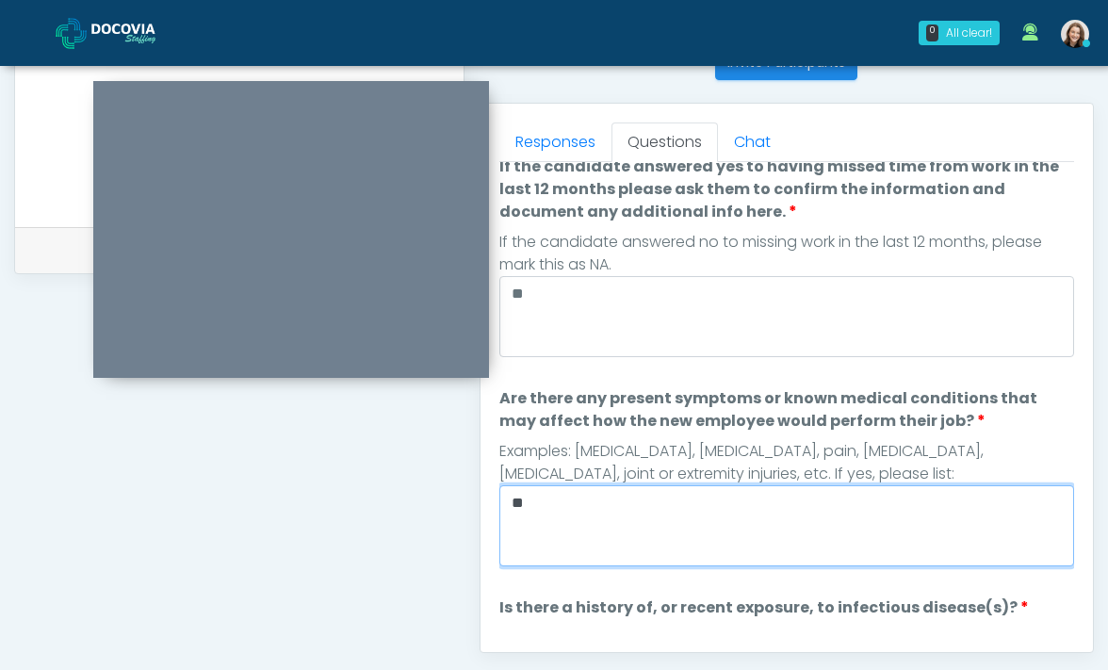
click at [538, 504] on textarea "**" at bounding box center [786, 525] width 575 height 81
type textarea "*"
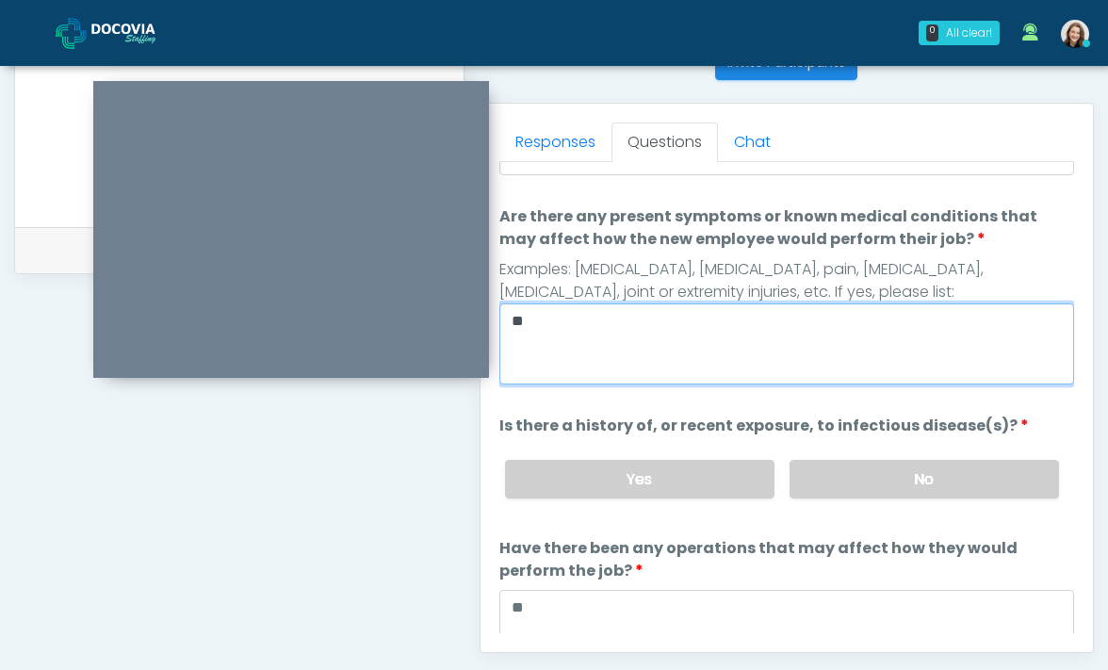
scroll to position [760, 0]
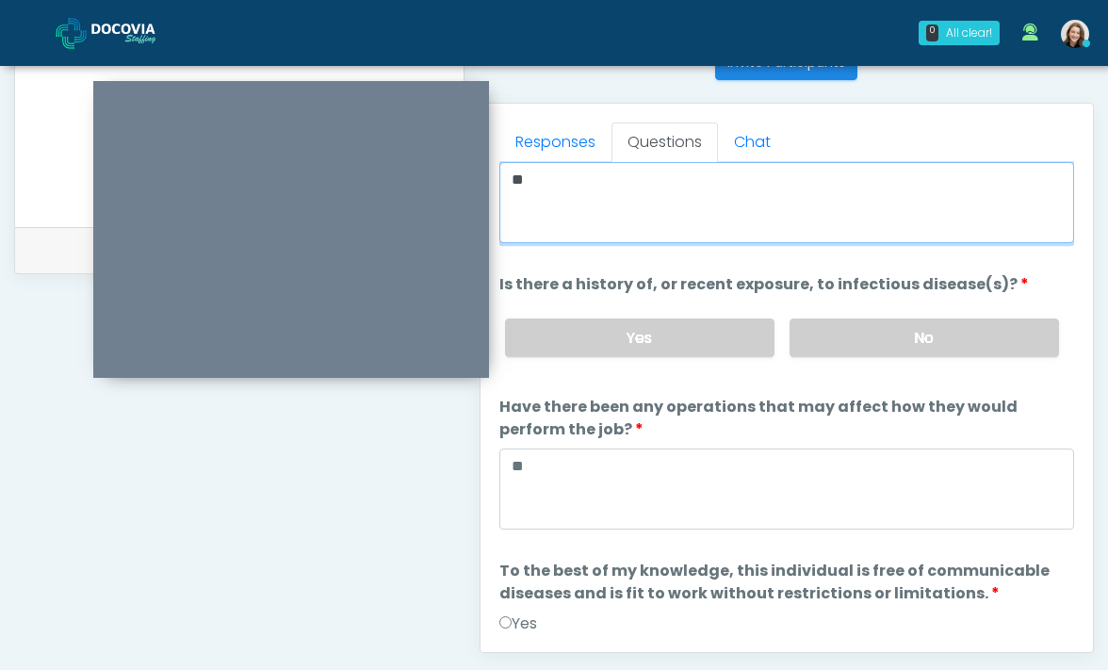
type textarea "**"
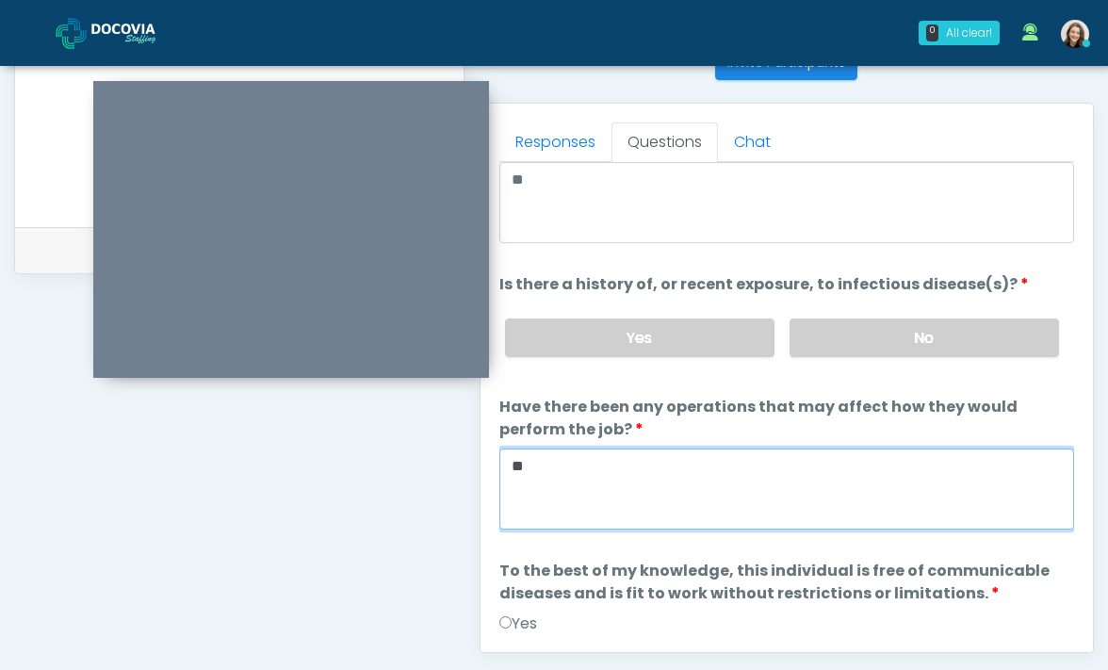
click at [557, 467] on textarea "**" at bounding box center [786, 488] width 575 height 81
type textarea "*"
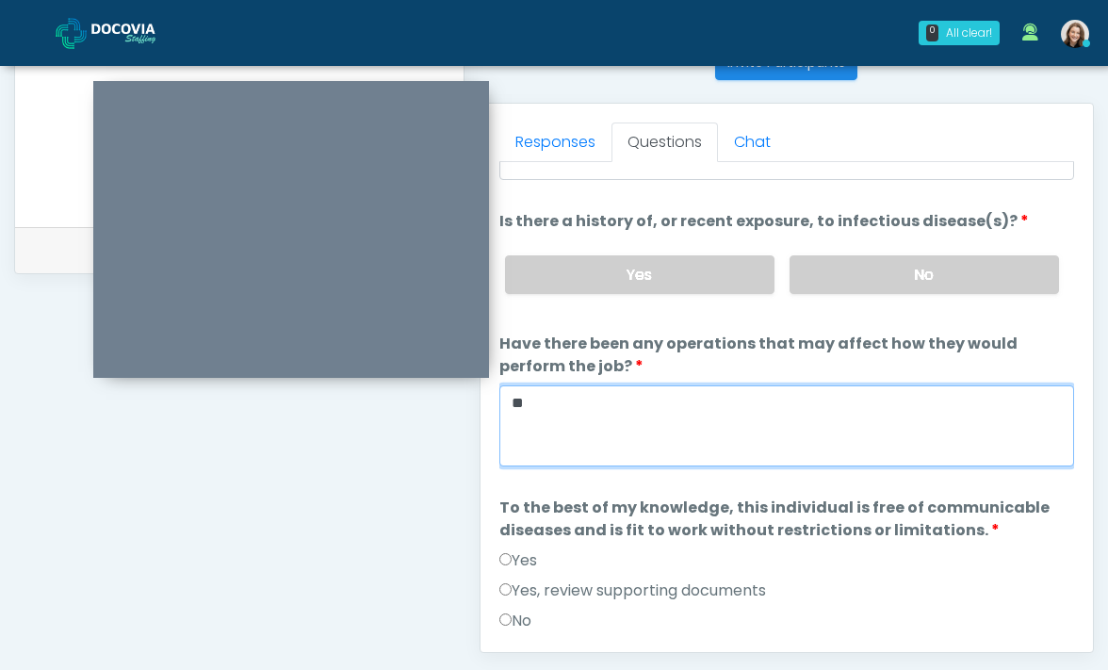
scroll to position [825, 0]
type textarea "**"
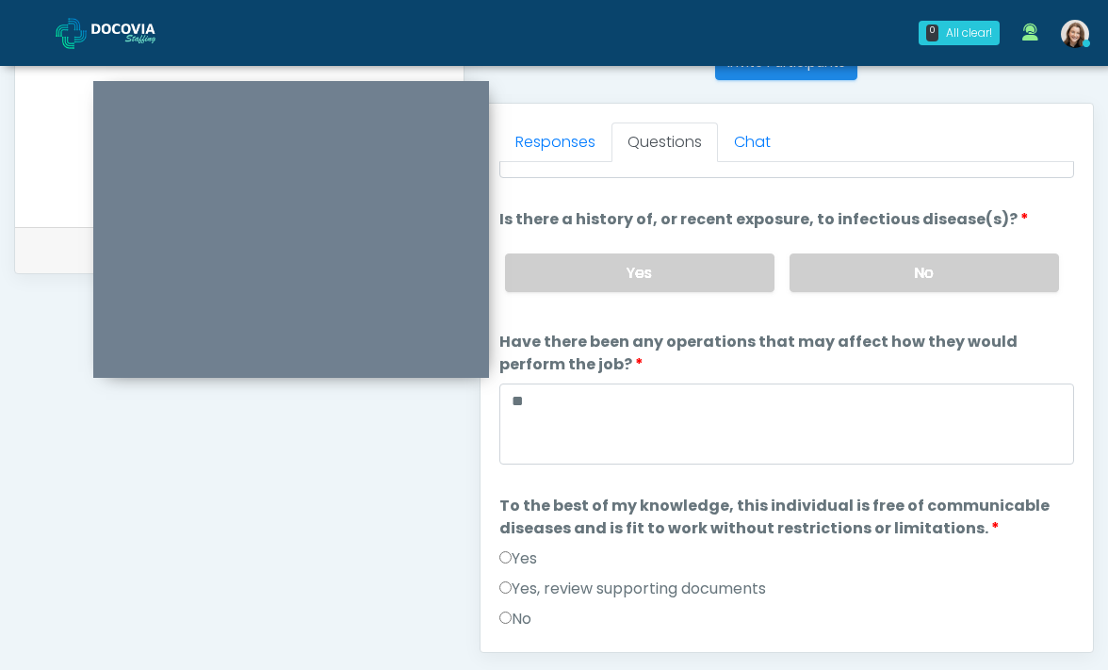
click at [513, 553] on label "Yes" at bounding box center [518, 558] width 38 height 23
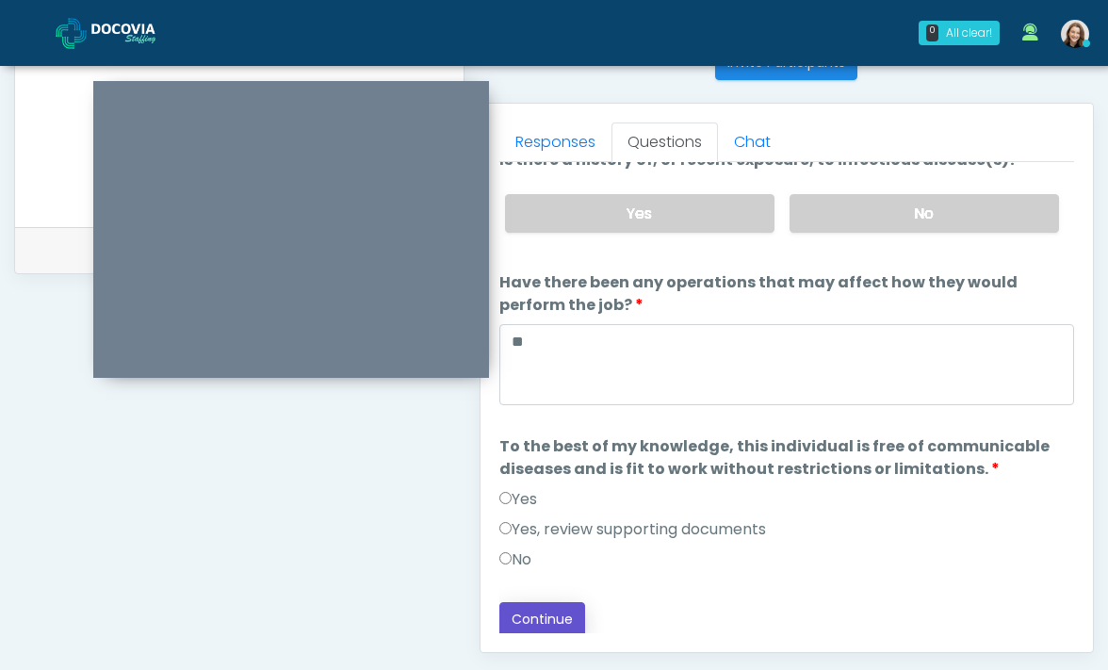
click at [514, 625] on button "Continue" at bounding box center [542, 619] width 86 height 35
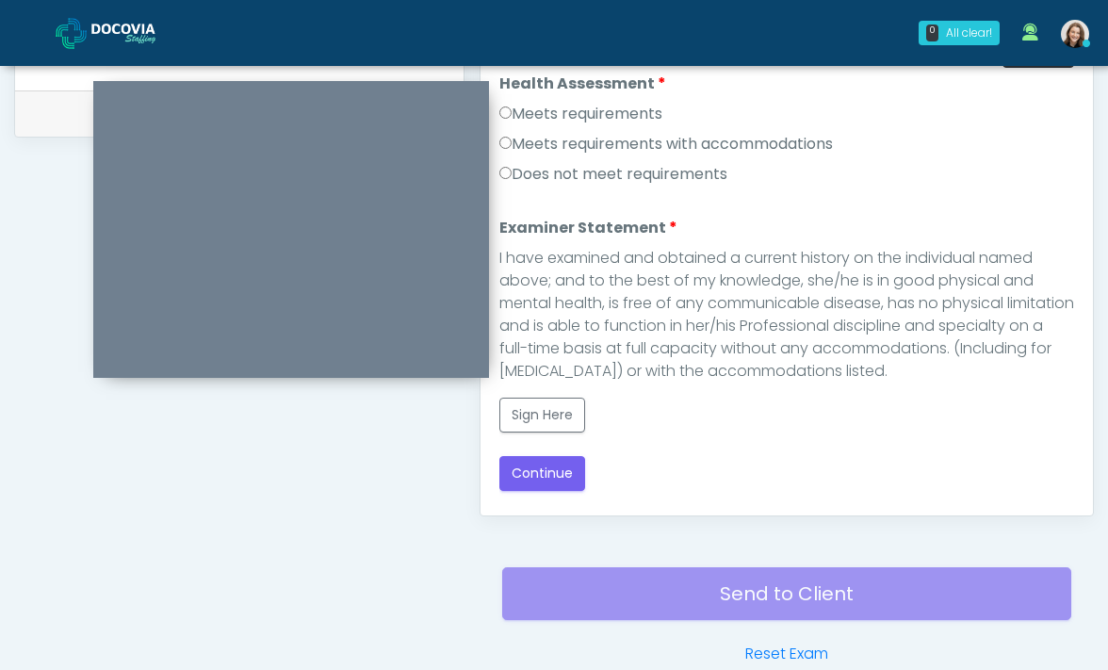
scroll to position [714, 0]
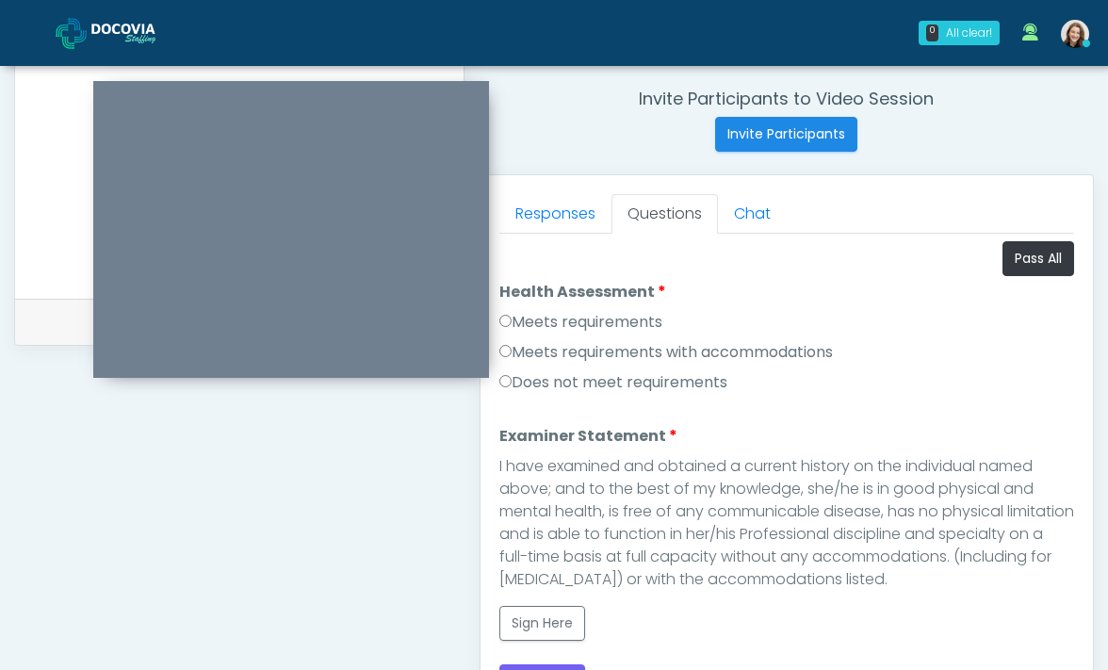
click at [576, 333] on div "Meets requirements" at bounding box center [786, 326] width 575 height 30
click at [576, 325] on label "Meets requirements" at bounding box center [580, 322] width 163 height 23
click at [556, 629] on button "Sign Here" at bounding box center [542, 623] width 86 height 35
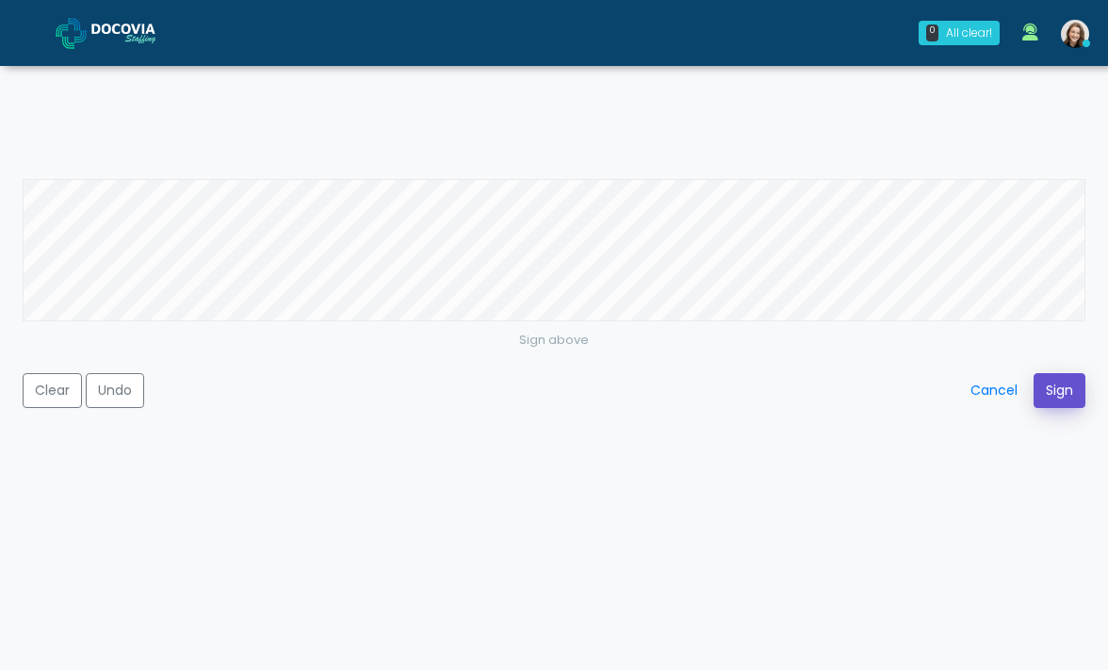
click at [1055, 382] on button "Sign" at bounding box center [1059, 390] width 52 height 35
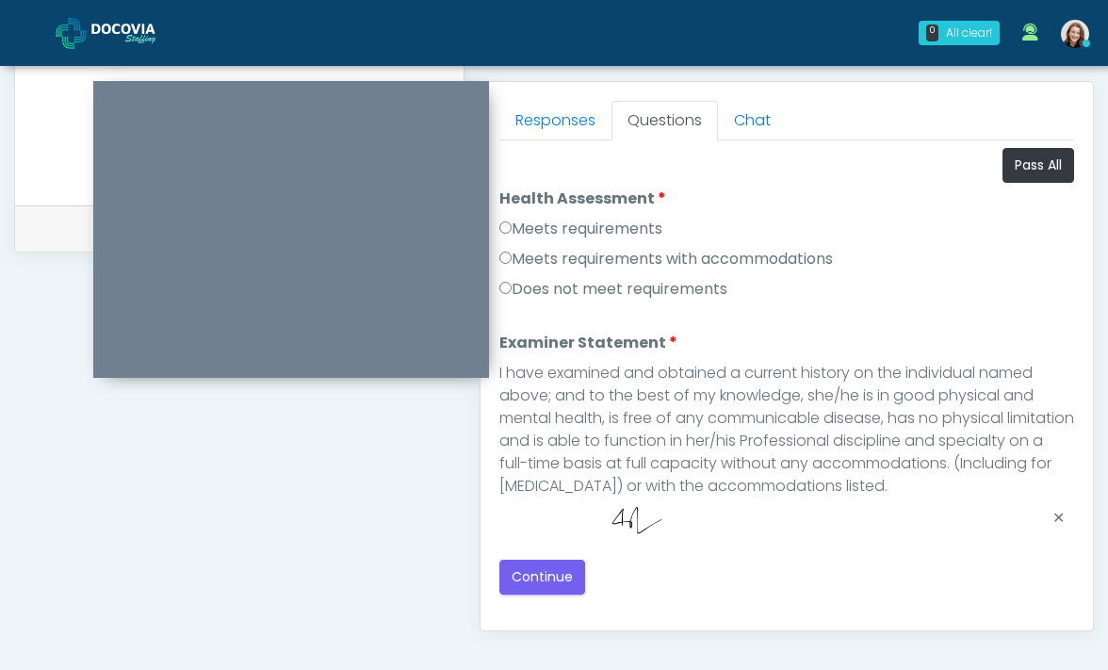
scroll to position [927, 0]
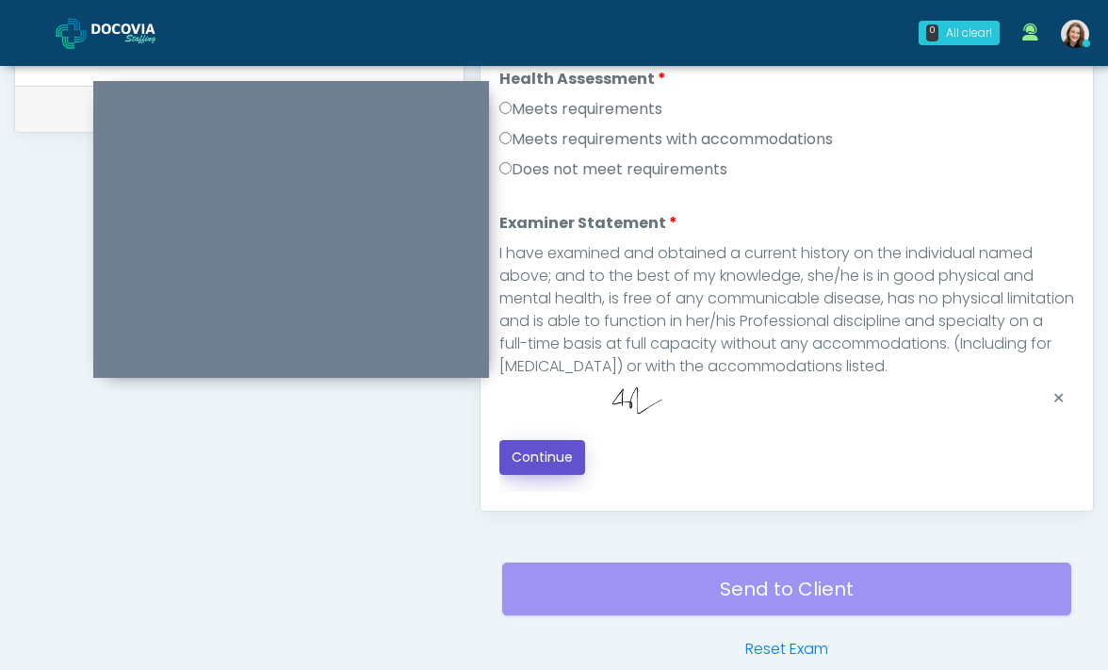
click at [563, 469] on button "Continue" at bounding box center [542, 457] width 86 height 35
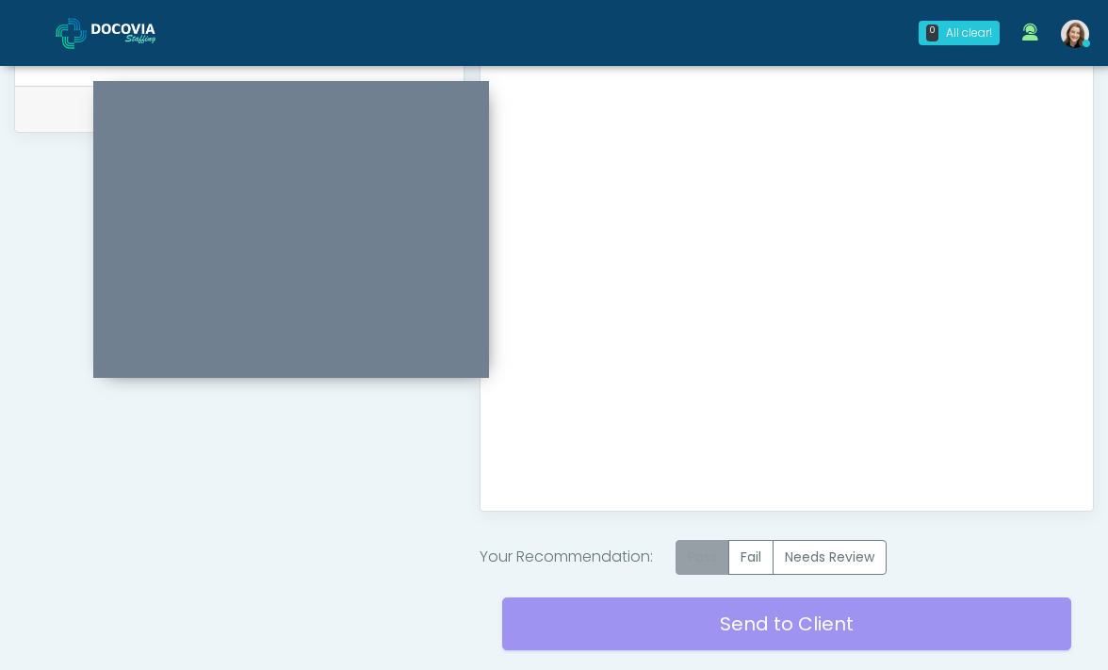
click at [690, 564] on label "Pass" at bounding box center [702, 557] width 54 height 35
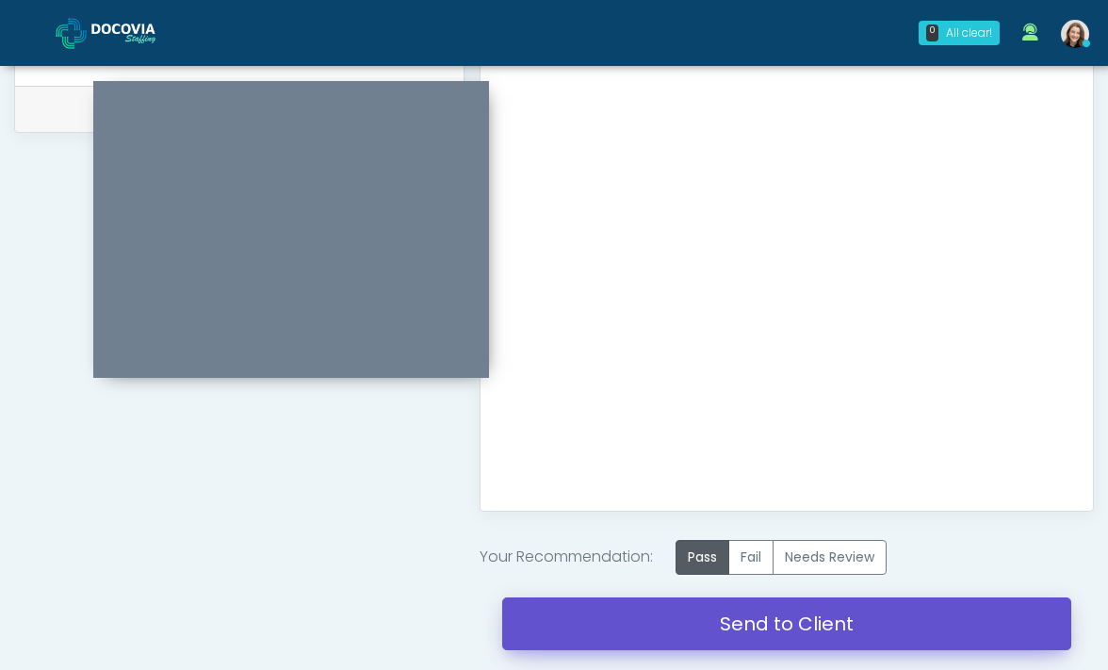
click at [695, 626] on link "Send to Client" at bounding box center [787, 623] width 570 height 53
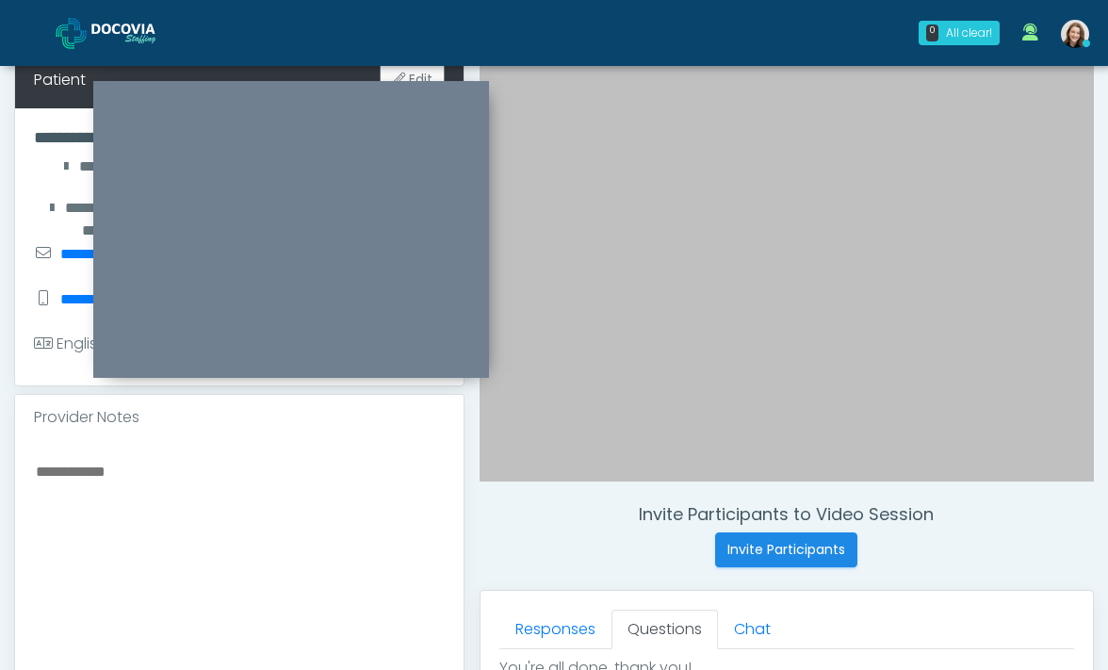
scroll to position [253, 0]
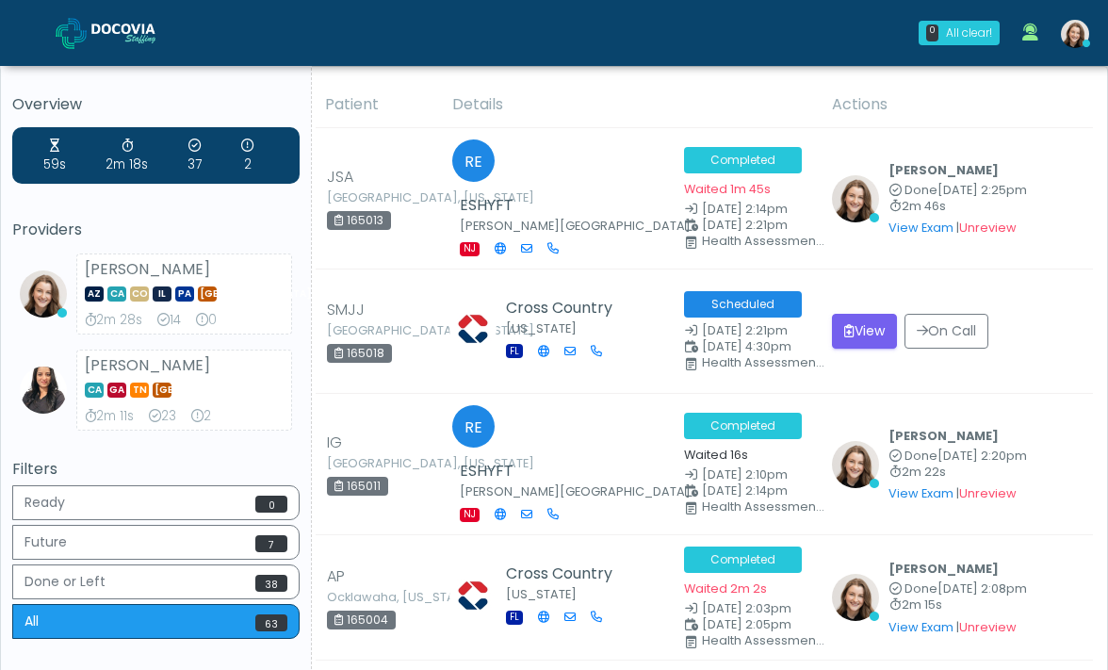
click at [142, 58] on link at bounding box center [121, 32] width 130 height 61
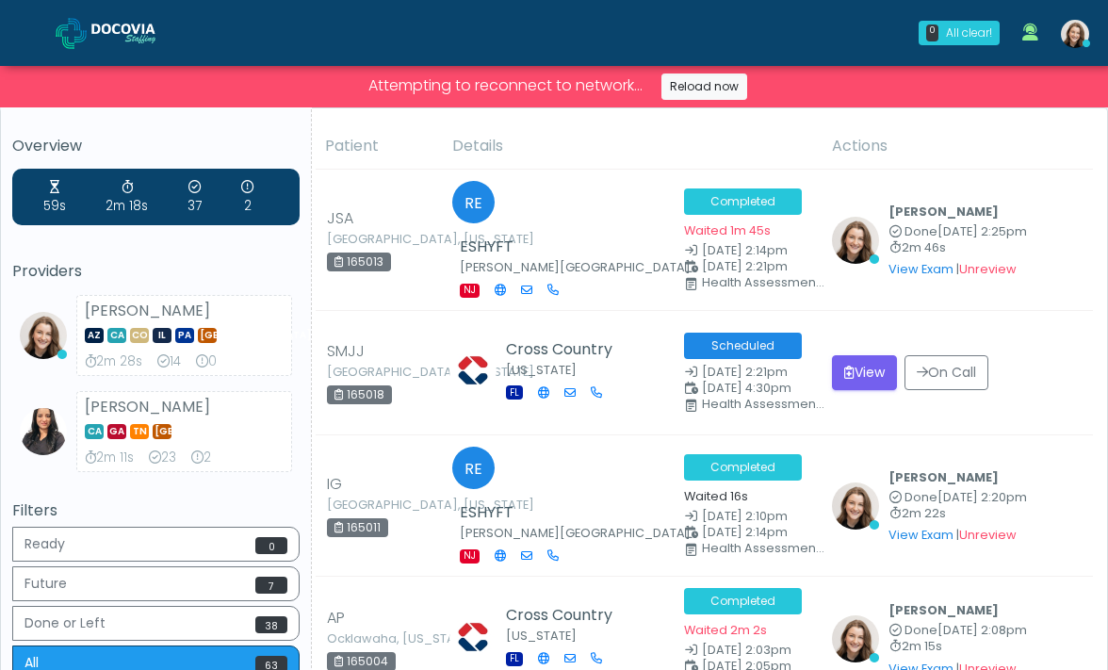
click at [59, 35] on img at bounding box center [71, 33] width 31 height 31
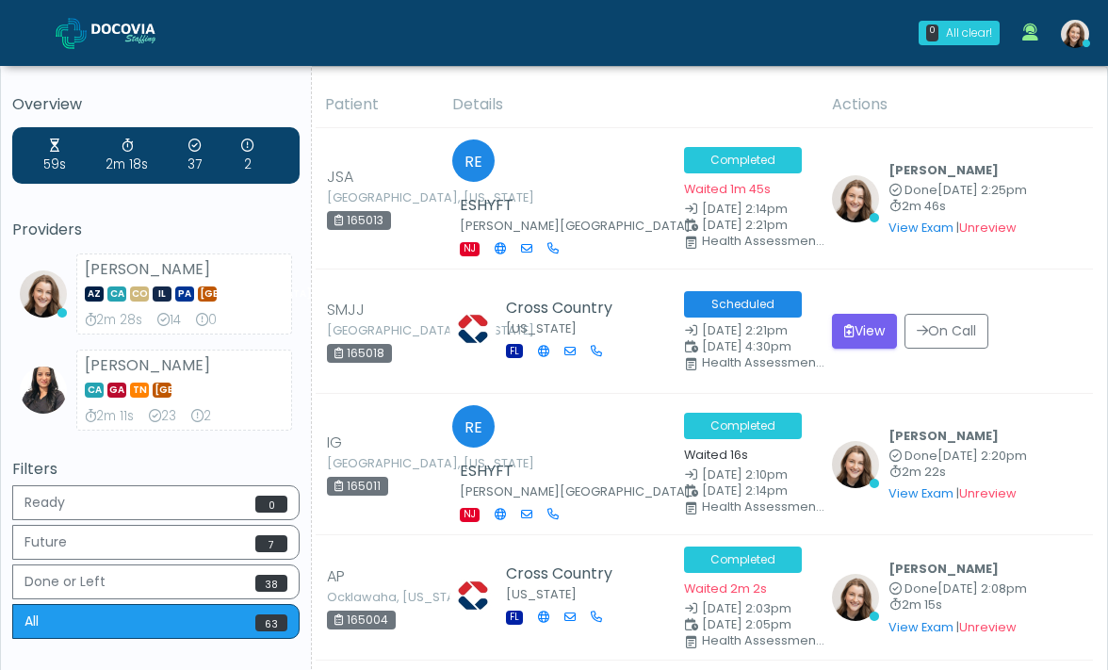
click at [141, 41] on img at bounding box center [138, 33] width 94 height 19
click at [138, 16] on link at bounding box center [121, 32] width 130 height 61
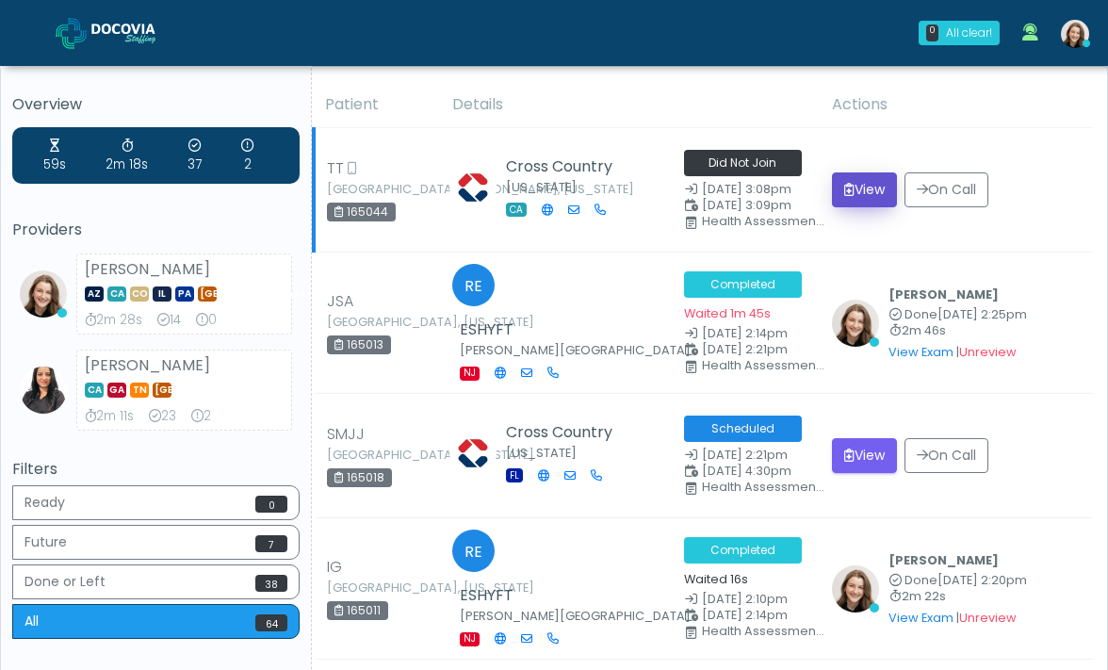
click at [872, 198] on button "View" at bounding box center [864, 189] width 65 height 35
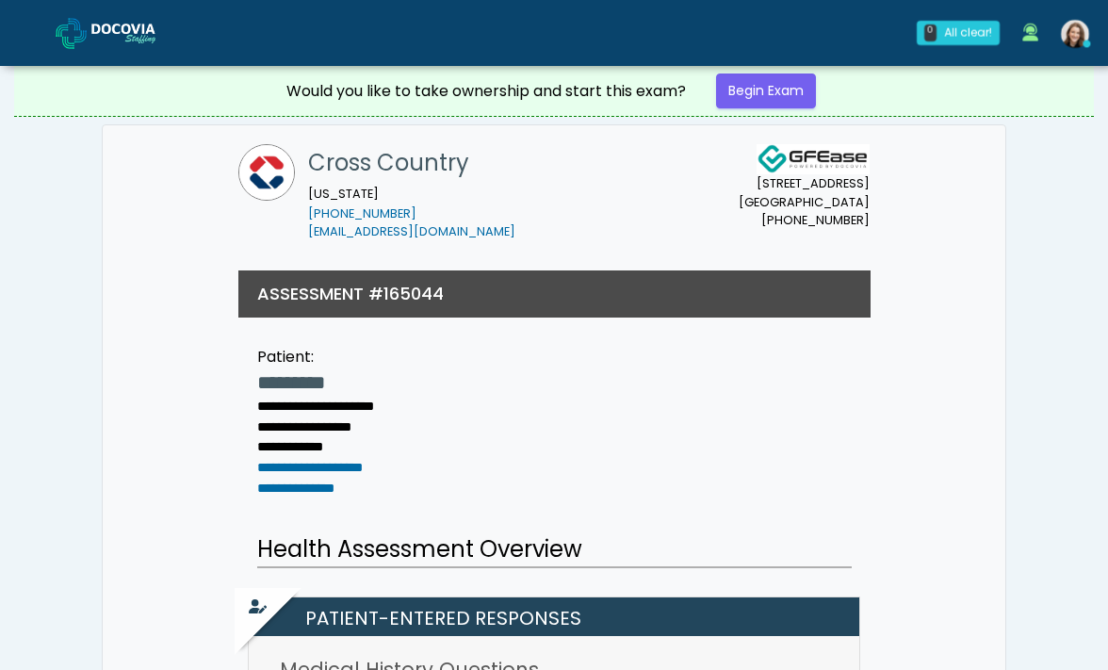
click at [73, 15] on link at bounding box center [121, 32] width 130 height 61
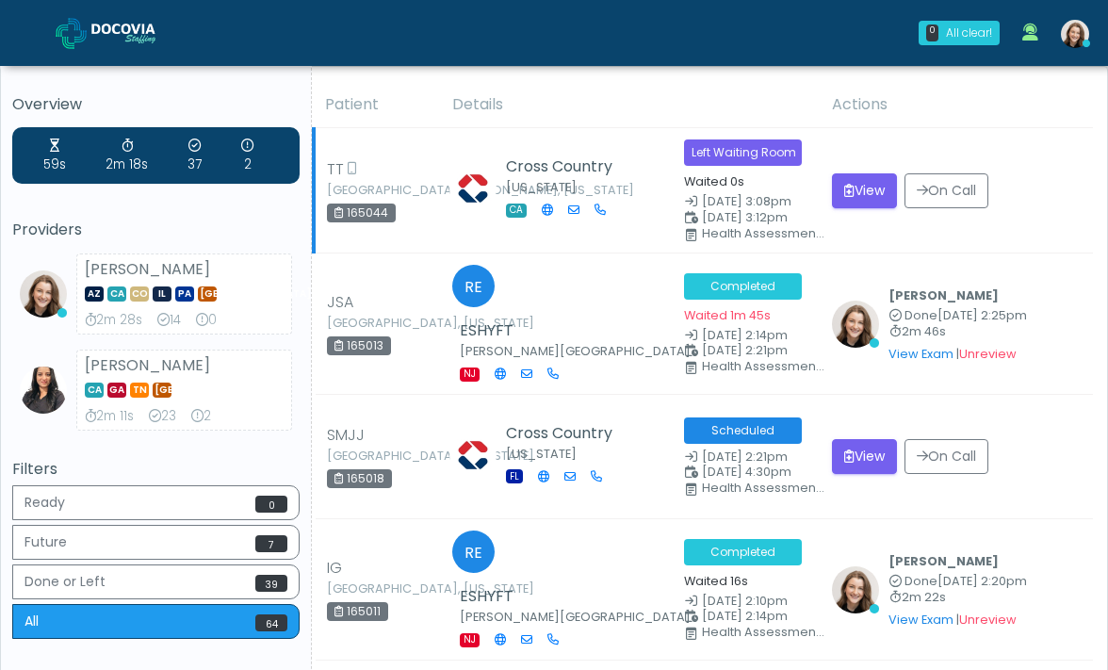
click at [841, 213] on td "View On Call" at bounding box center [956, 190] width 272 height 125
click at [852, 195] on icon "submit" at bounding box center [849, 190] width 10 height 13
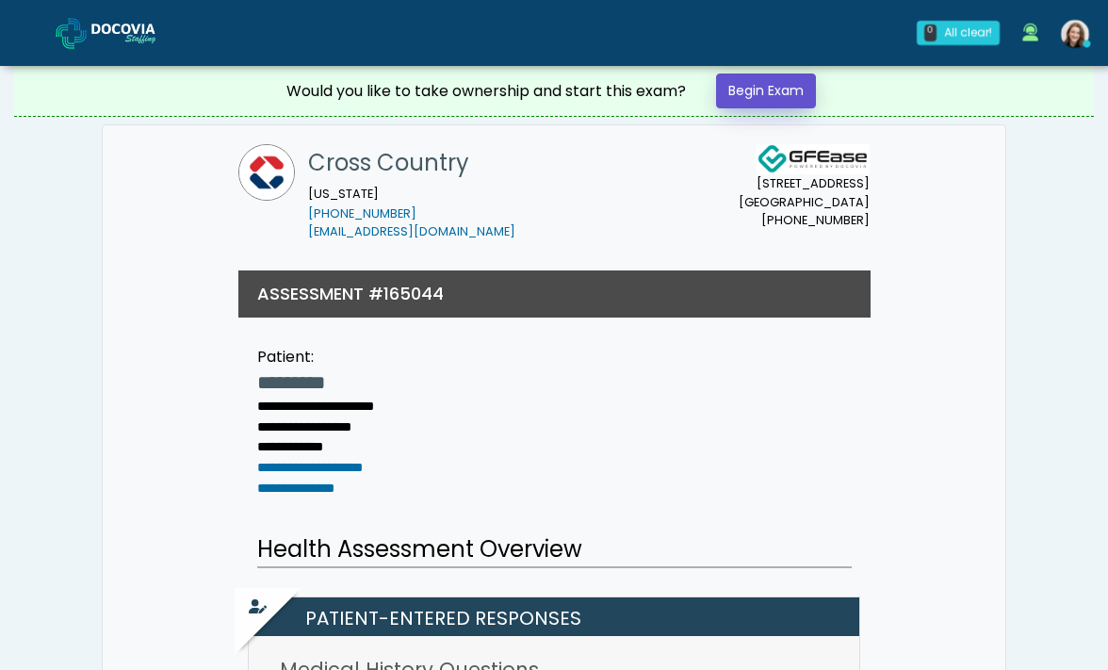
click at [772, 93] on link "Begin Exam" at bounding box center [766, 90] width 100 height 35
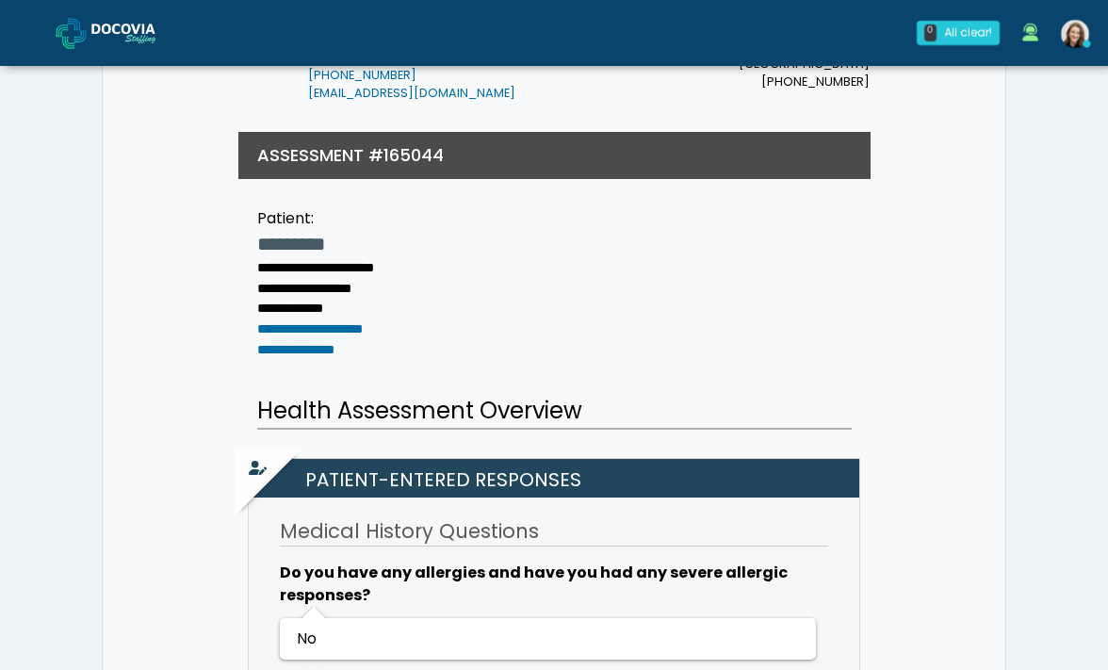
scroll to position [435, 0]
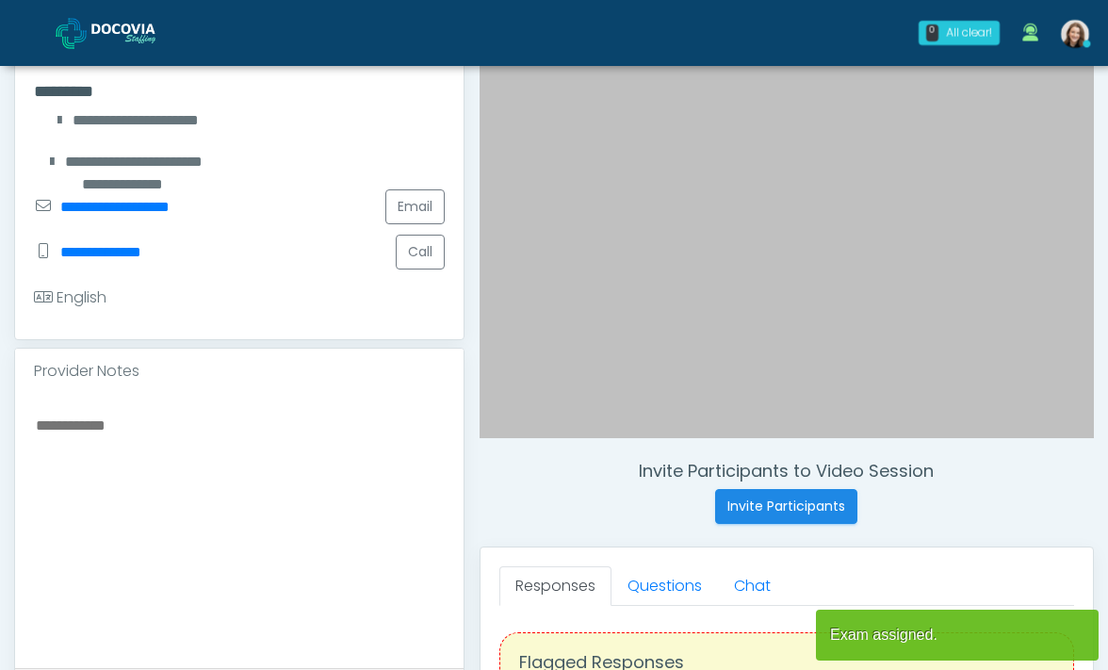
scroll to position [578, 0]
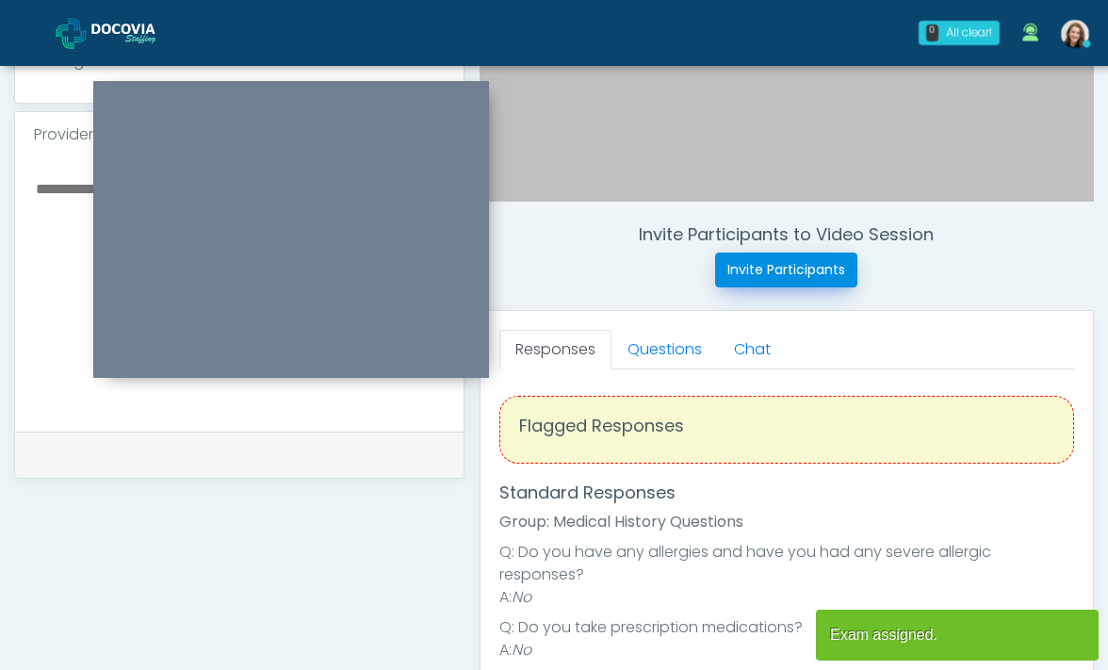
click at [764, 272] on button "Invite Participants" at bounding box center [786, 269] width 142 height 35
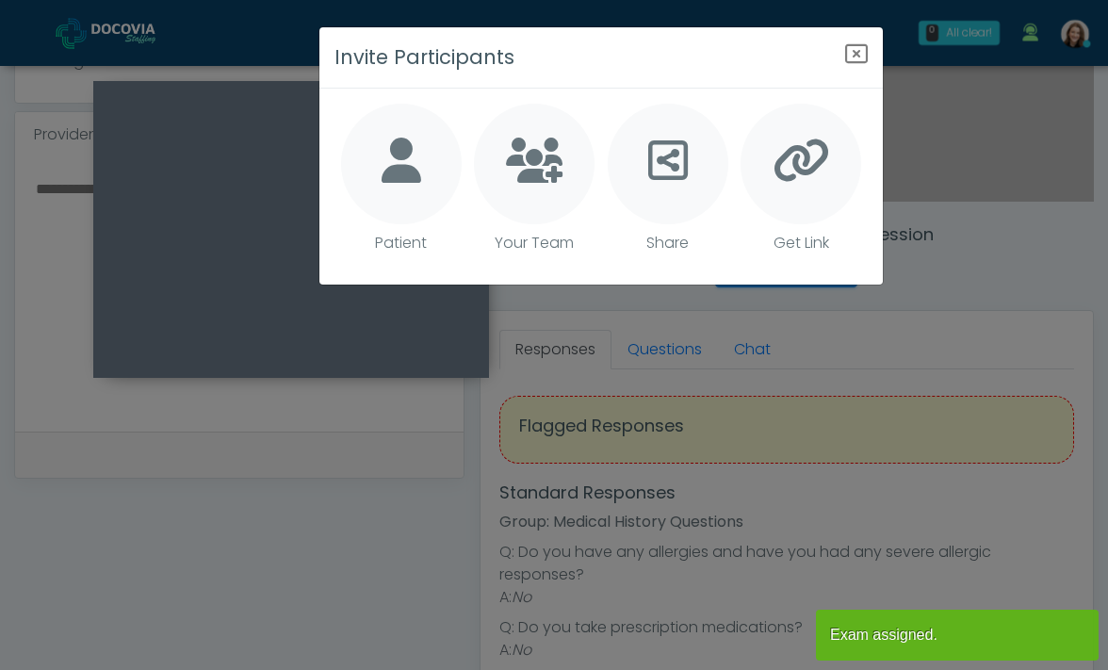
click at [421, 170] on div at bounding box center [401, 164] width 121 height 121
type textarea "**********"
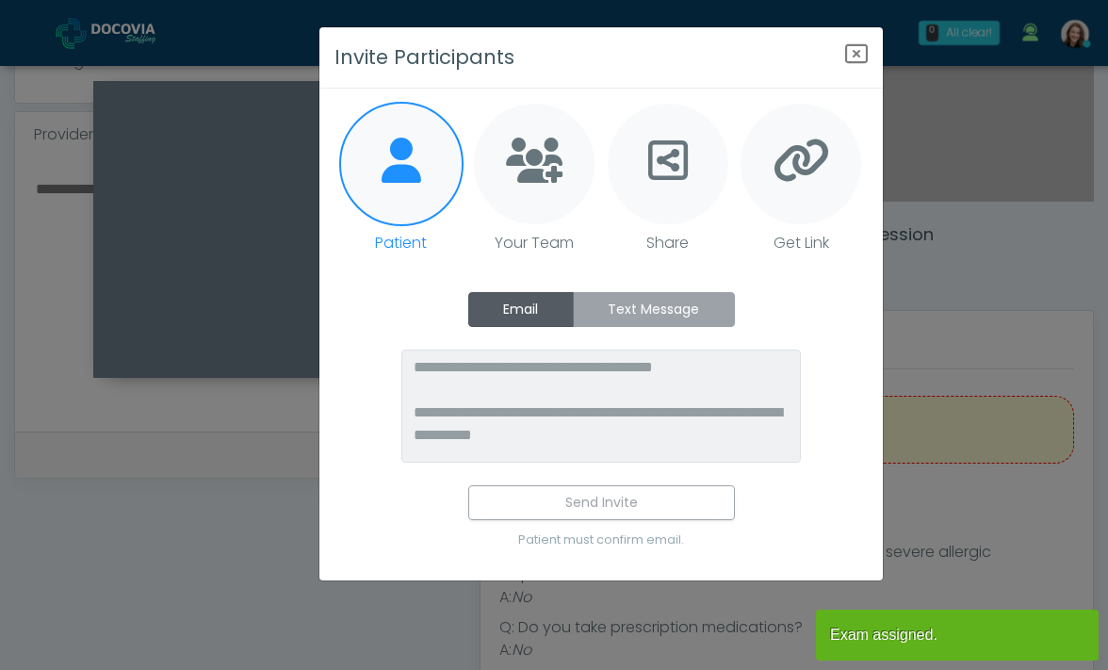
click at [644, 304] on label "Text Message" at bounding box center [654, 309] width 162 height 35
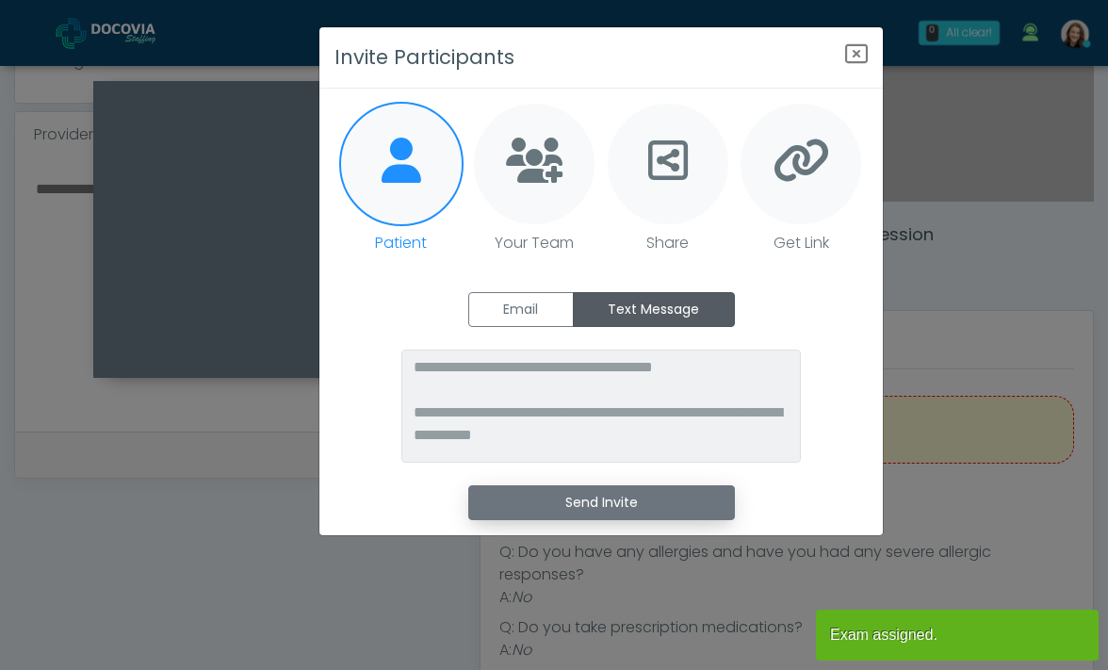
click at [547, 492] on button "Send Invite" at bounding box center [601, 502] width 267 height 35
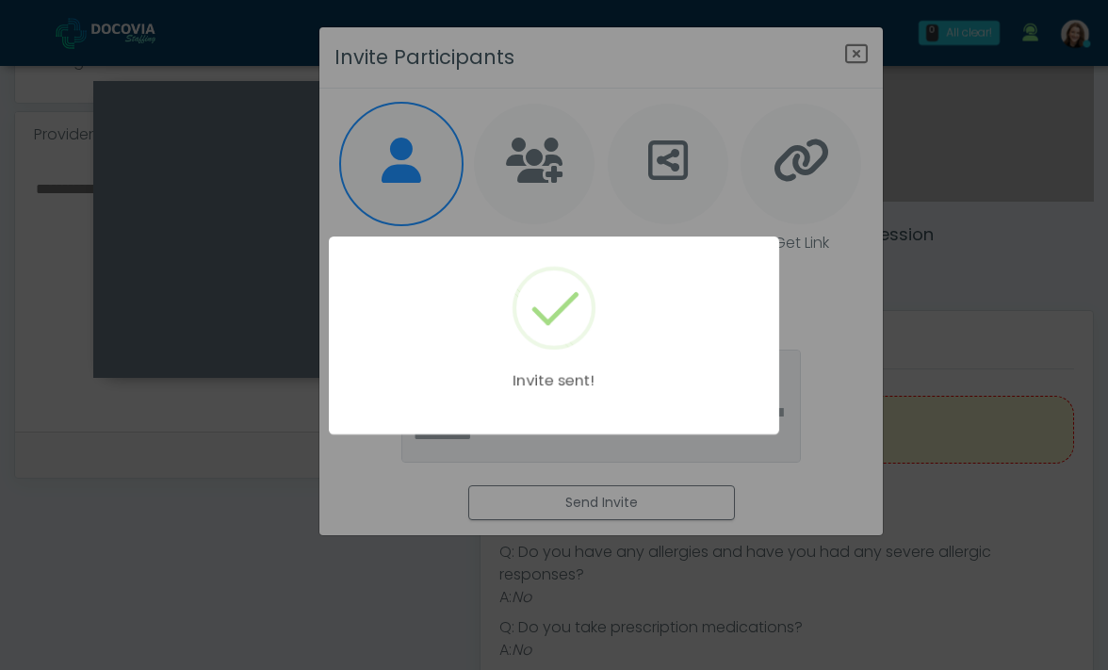
click at [232, 453] on div "Invite sent!" at bounding box center [554, 335] width 1108 height 670
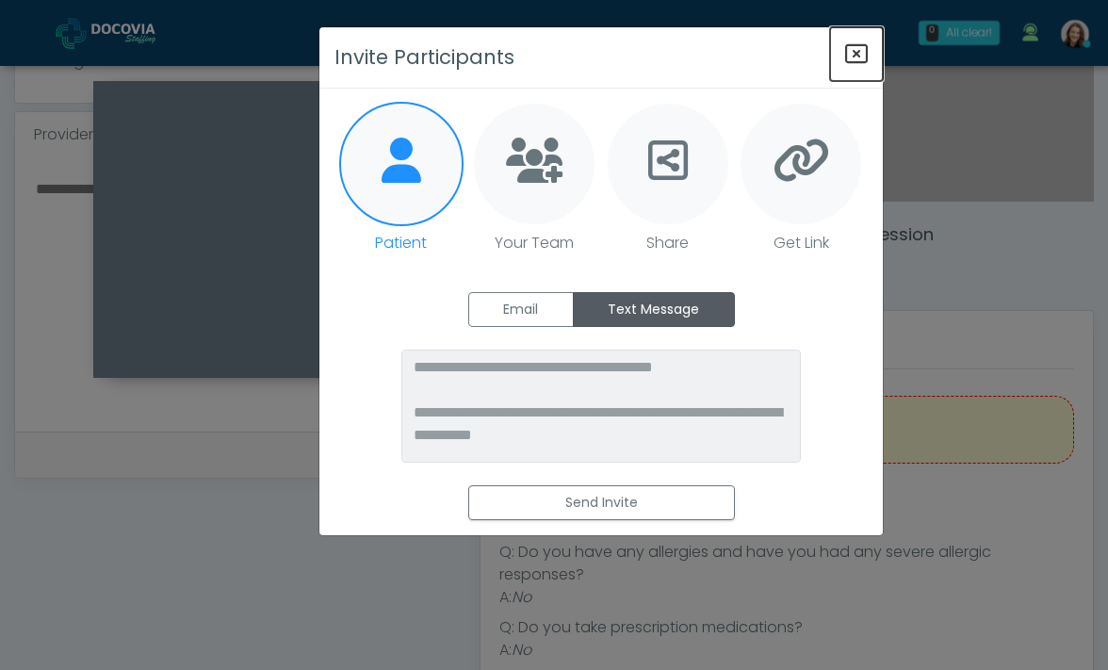
click at [857, 58] on icon "Close" at bounding box center [856, 53] width 23 height 23
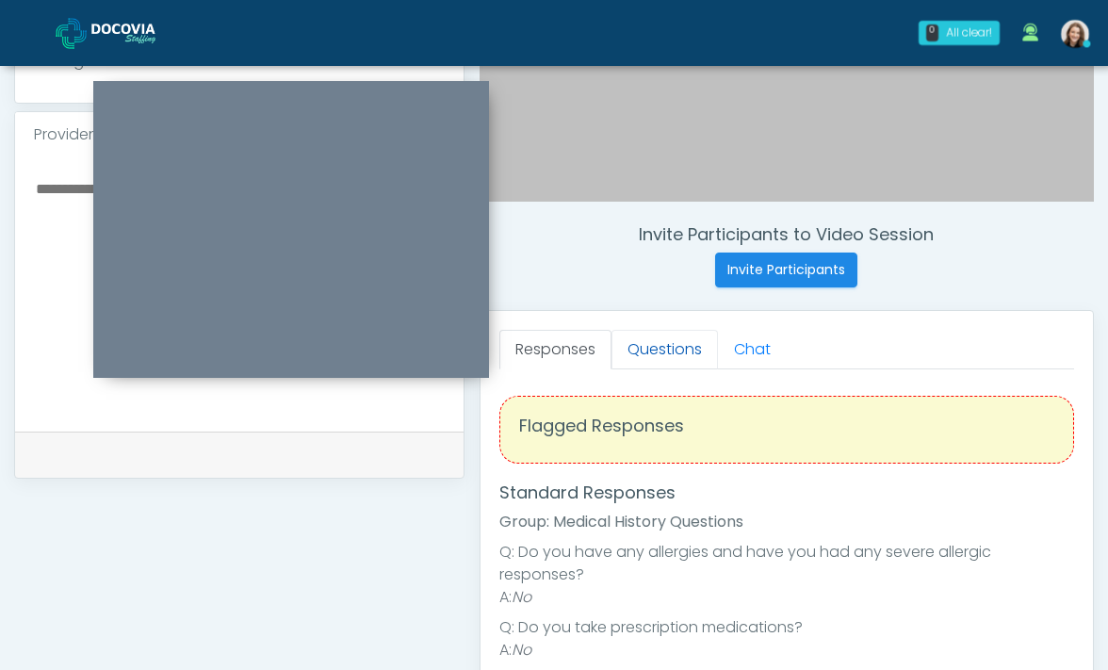
click at [698, 354] on link "Questions" at bounding box center [664, 350] width 106 height 40
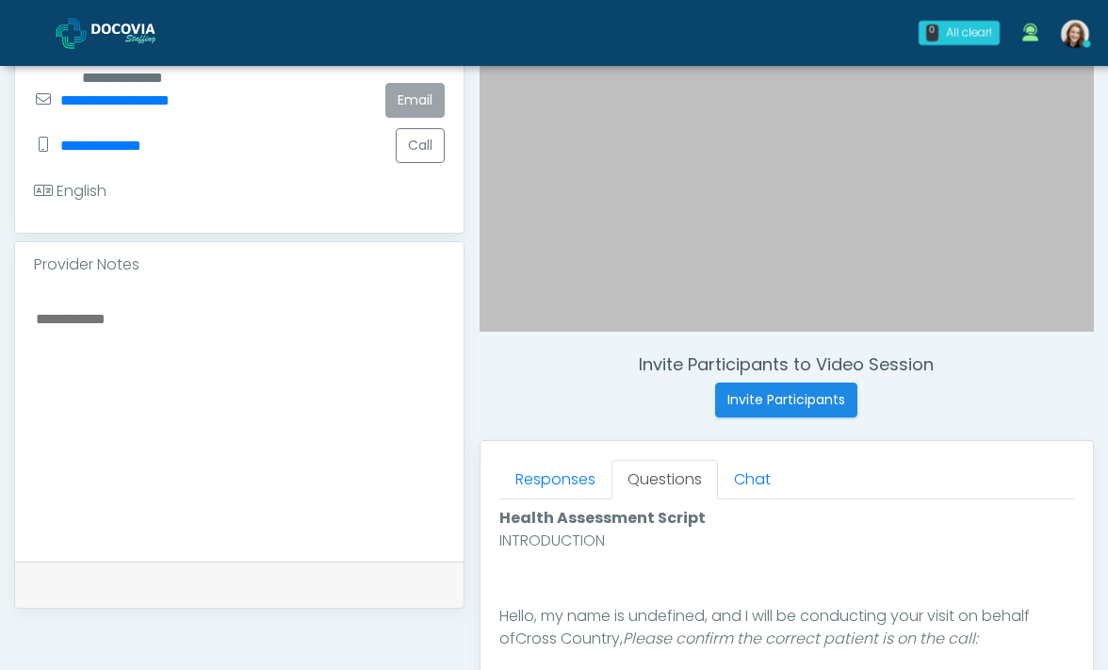
scroll to position [563, 0]
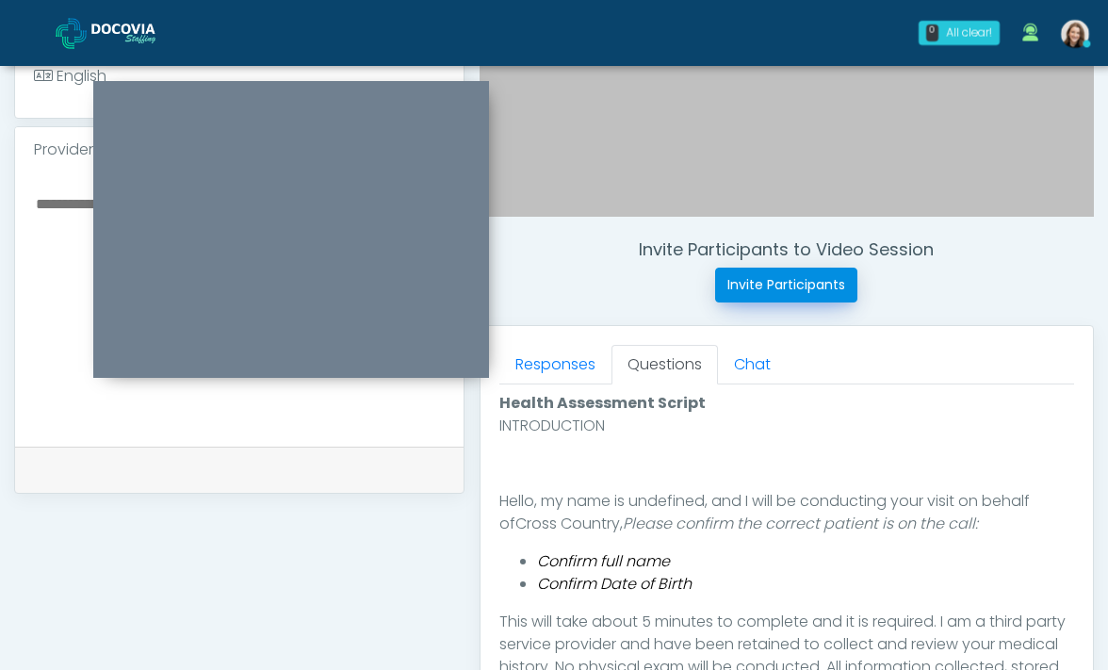
click at [772, 292] on button "Invite Participants" at bounding box center [786, 284] width 142 height 35
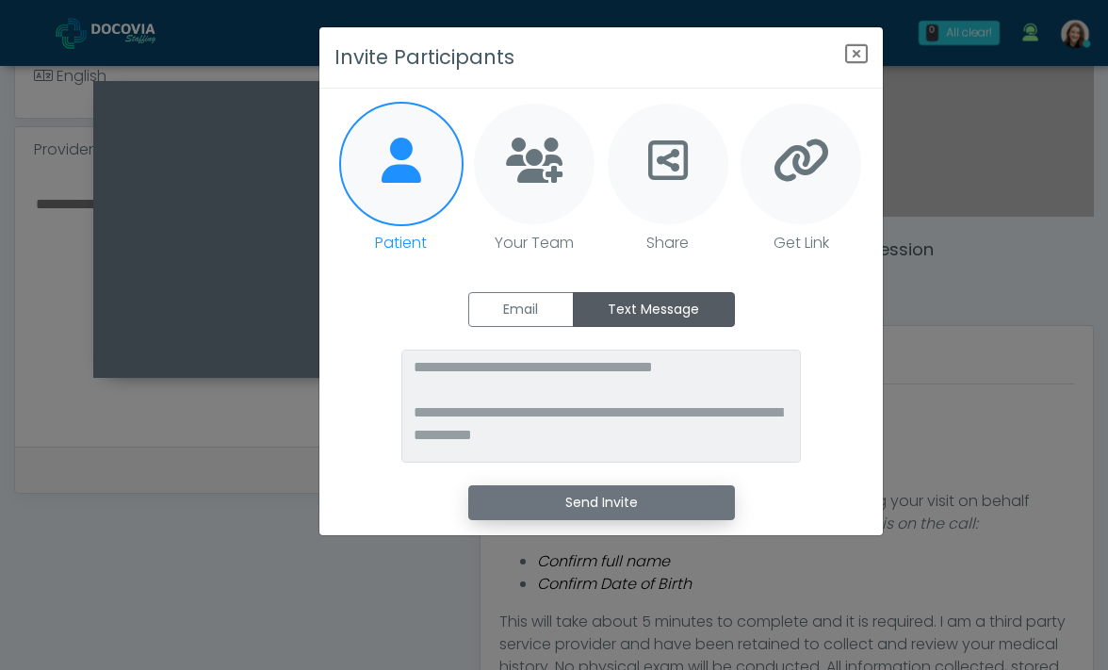
click at [587, 498] on button "Send Invite" at bounding box center [601, 502] width 267 height 35
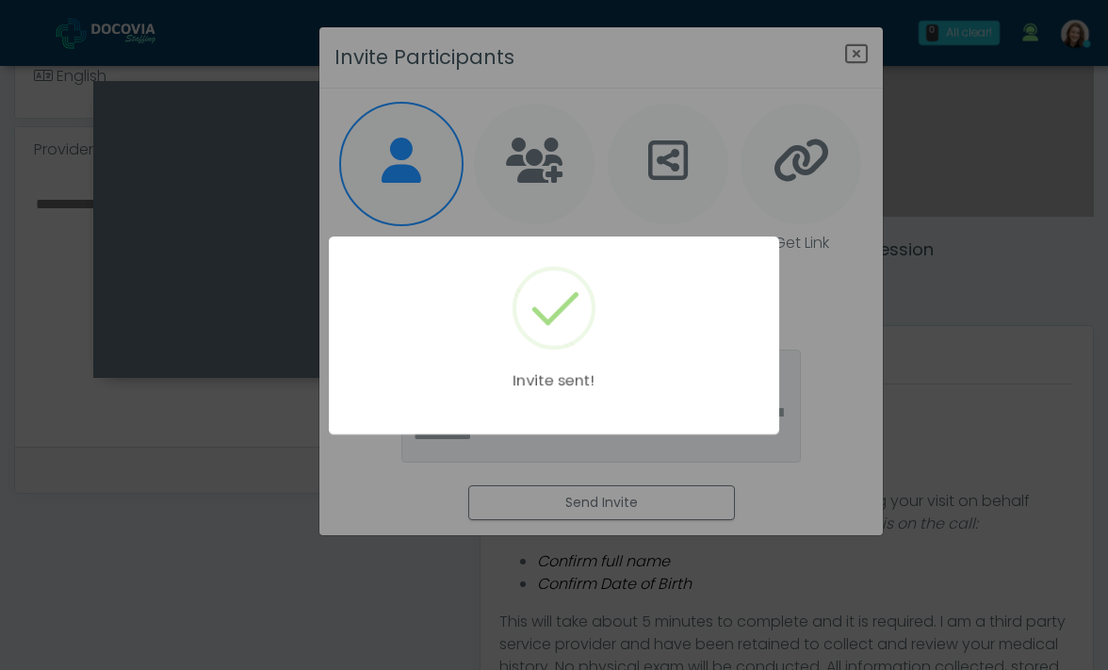
click at [755, 272] on div "Invite sent!" at bounding box center [554, 335] width 450 height 198
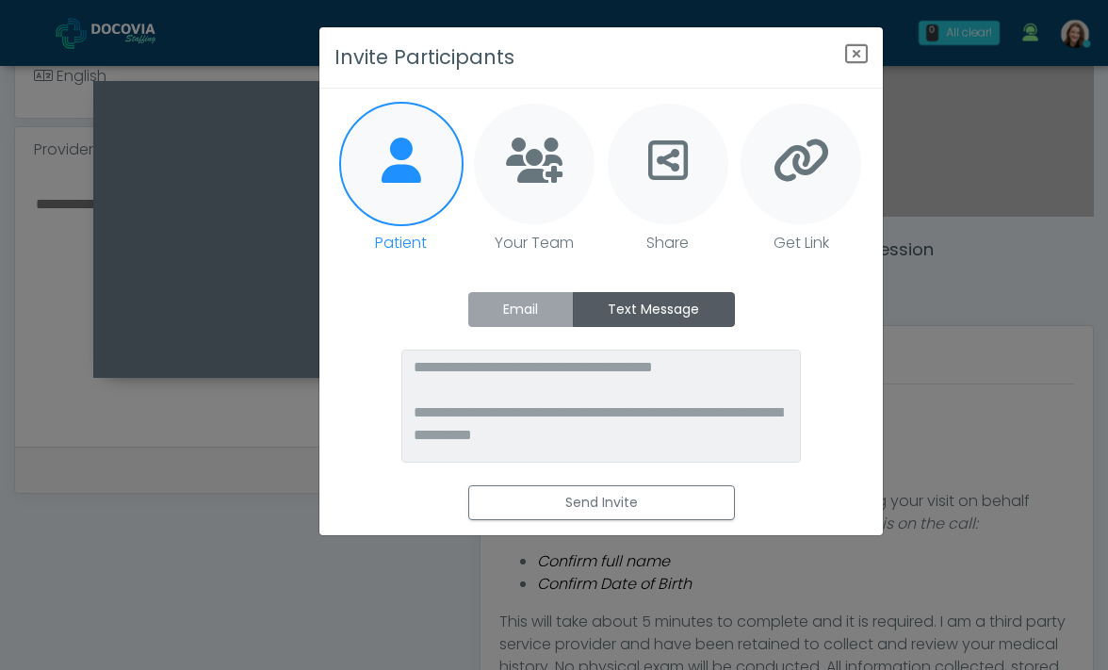
click at [522, 316] on label "Email" at bounding box center [520, 309] width 105 height 35
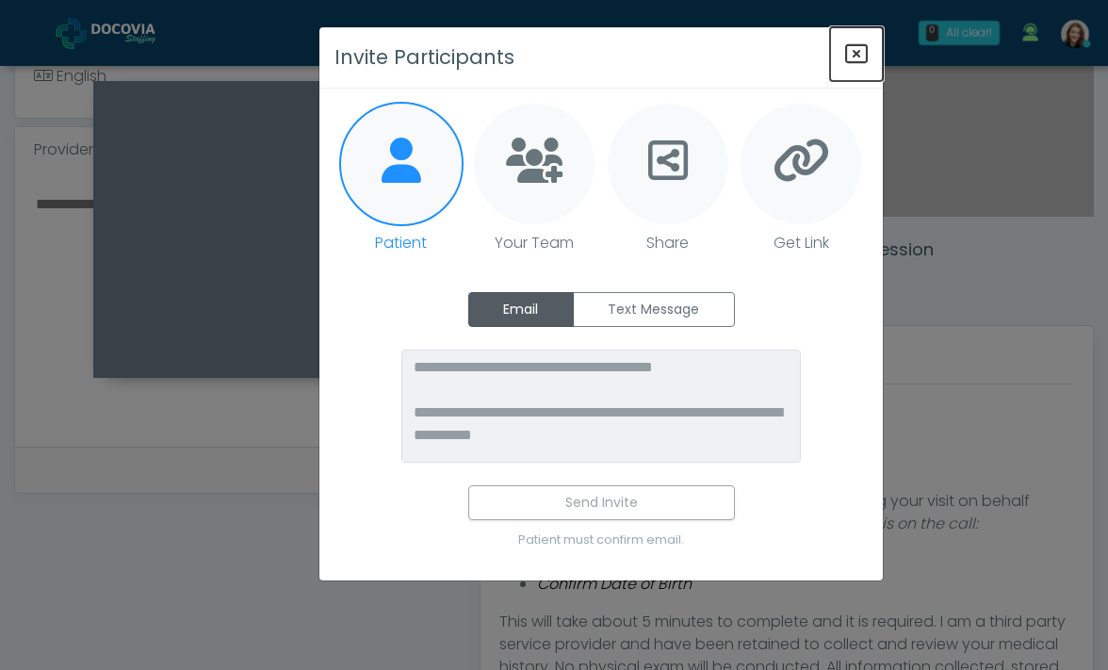
click at [859, 59] on icon "Close" at bounding box center [856, 53] width 23 height 23
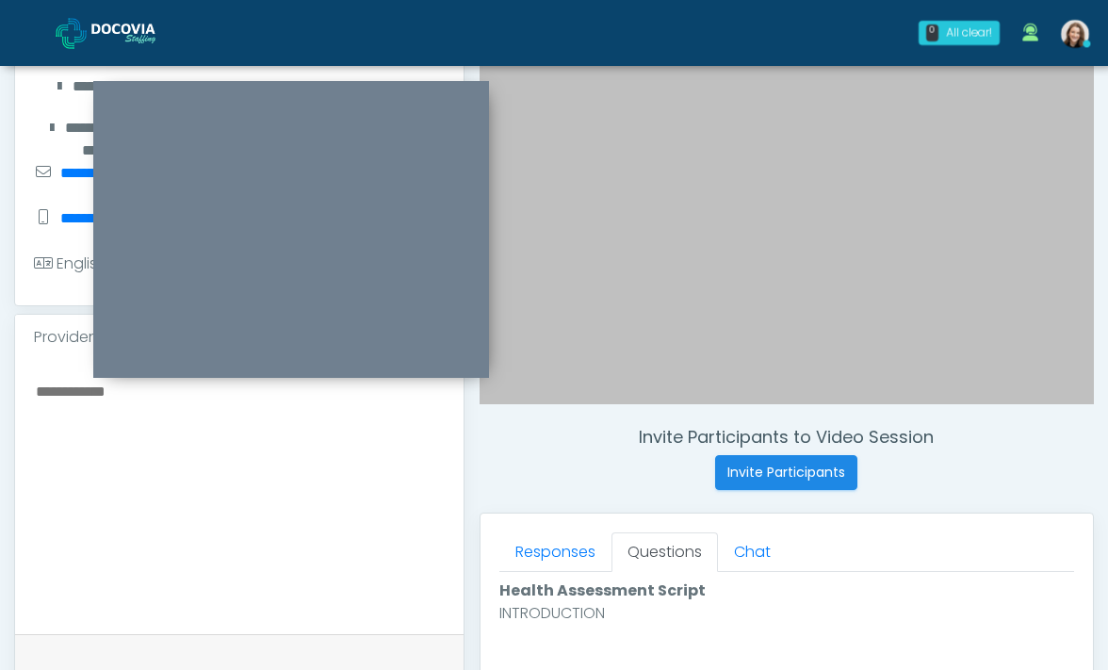
scroll to position [0, 0]
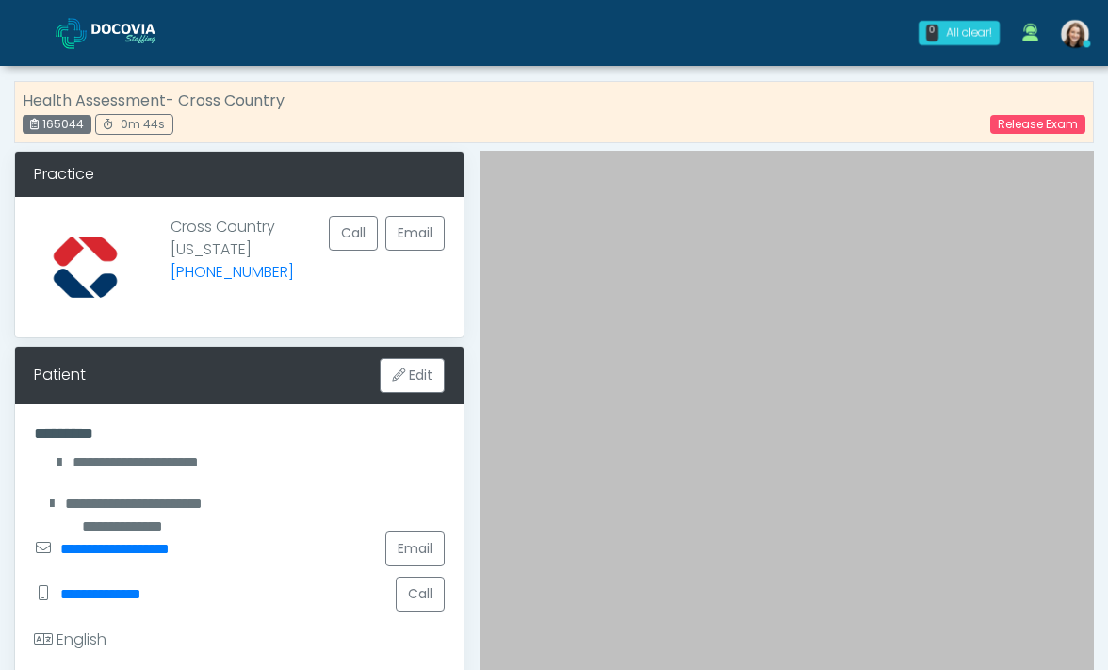
click at [1045, 112] on div "Release Exam" at bounding box center [1026, 123] width 118 height 23
click at [1045, 117] on link "Release Exam" at bounding box center [1037, 124] width 95 height 19
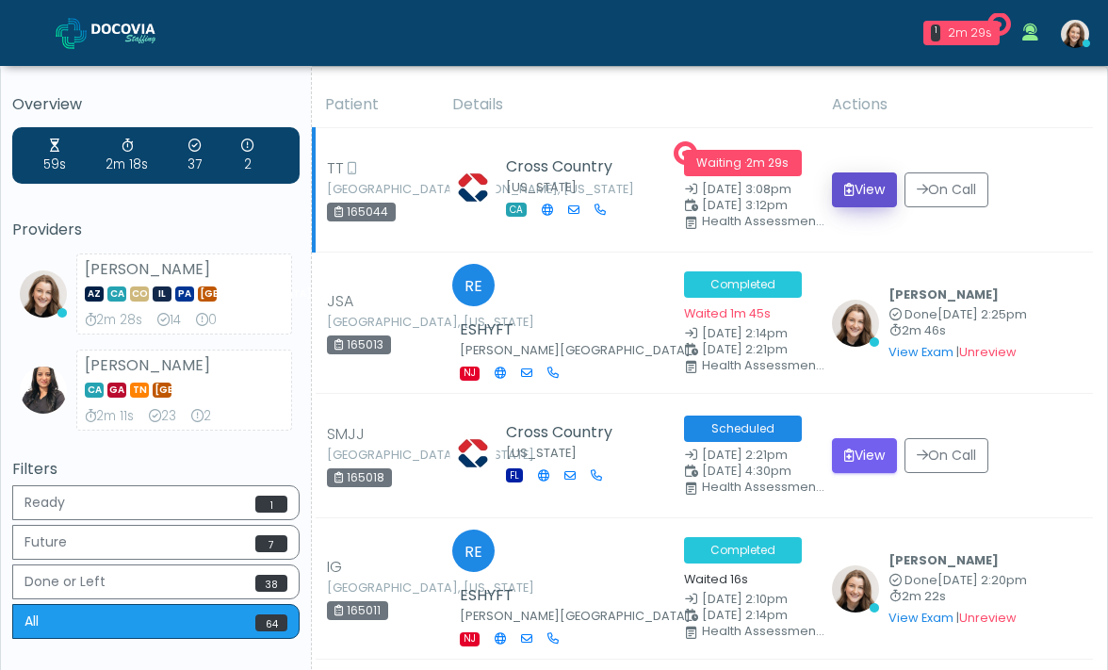
click at [846, 185] on button "View" at bounding box center [864, 189] width 65 height 35
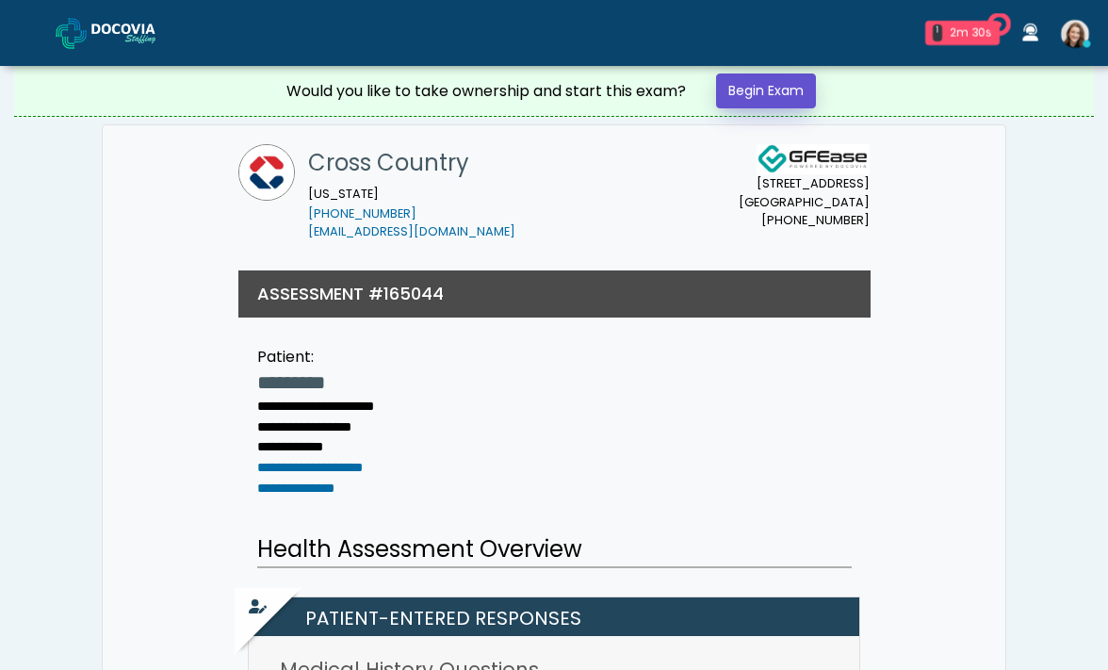
click at [777, 99] on link "Begin Exam" at bounding box center [766, 90] width 100 height 35
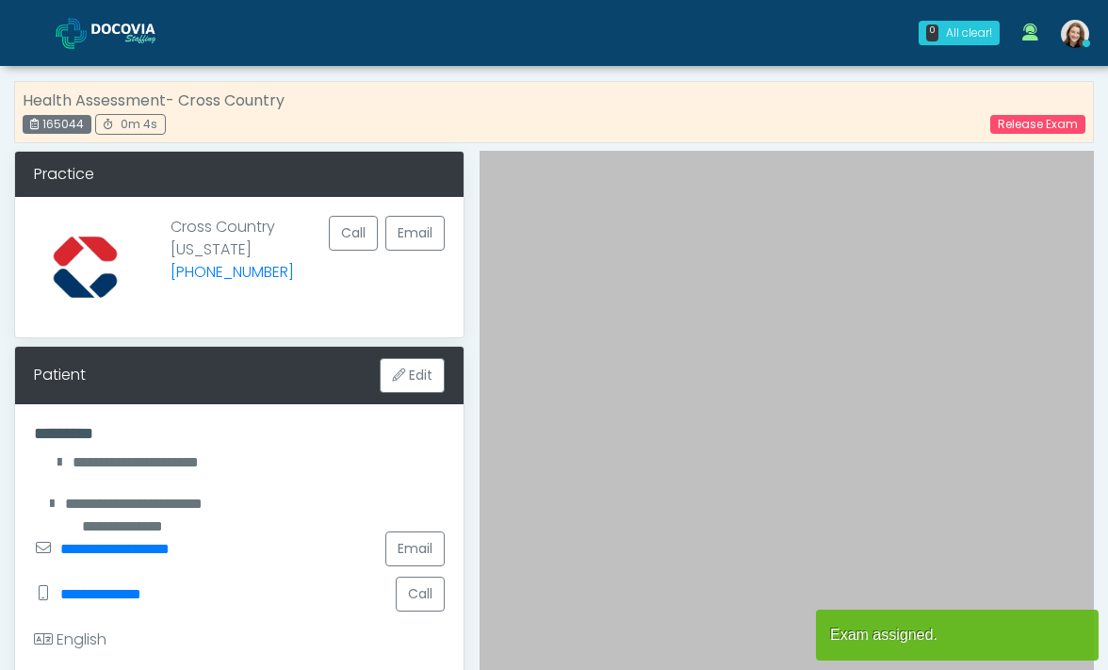
scroll to position [325, 0]
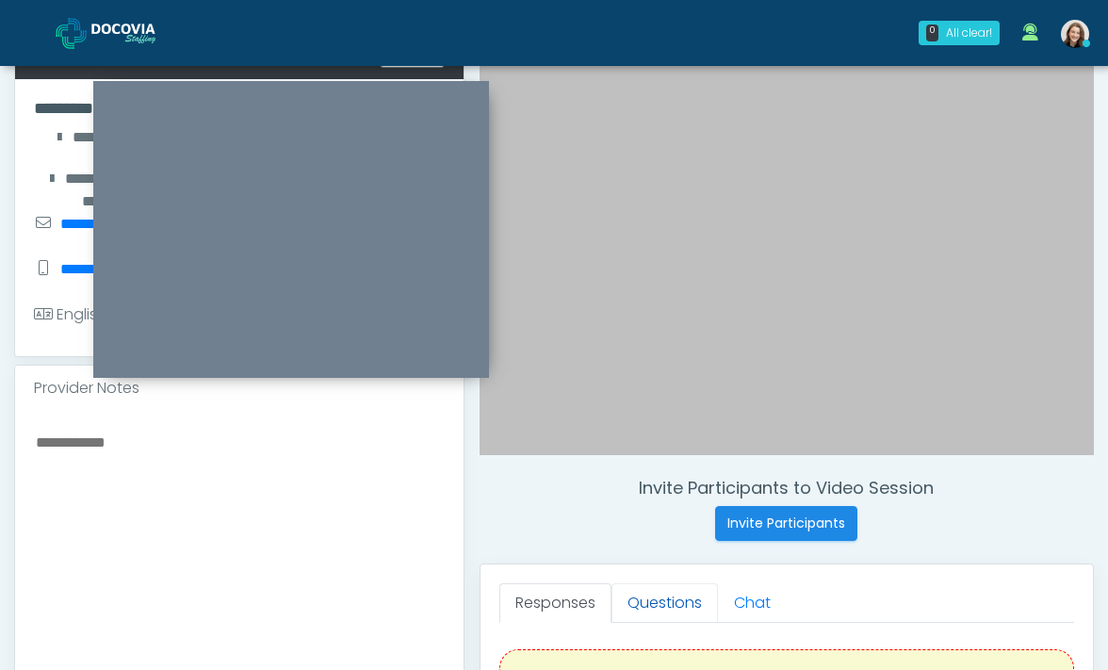
click at [660, 605] on link "Questions" at bounding box center [664, 603] width 106 height 40
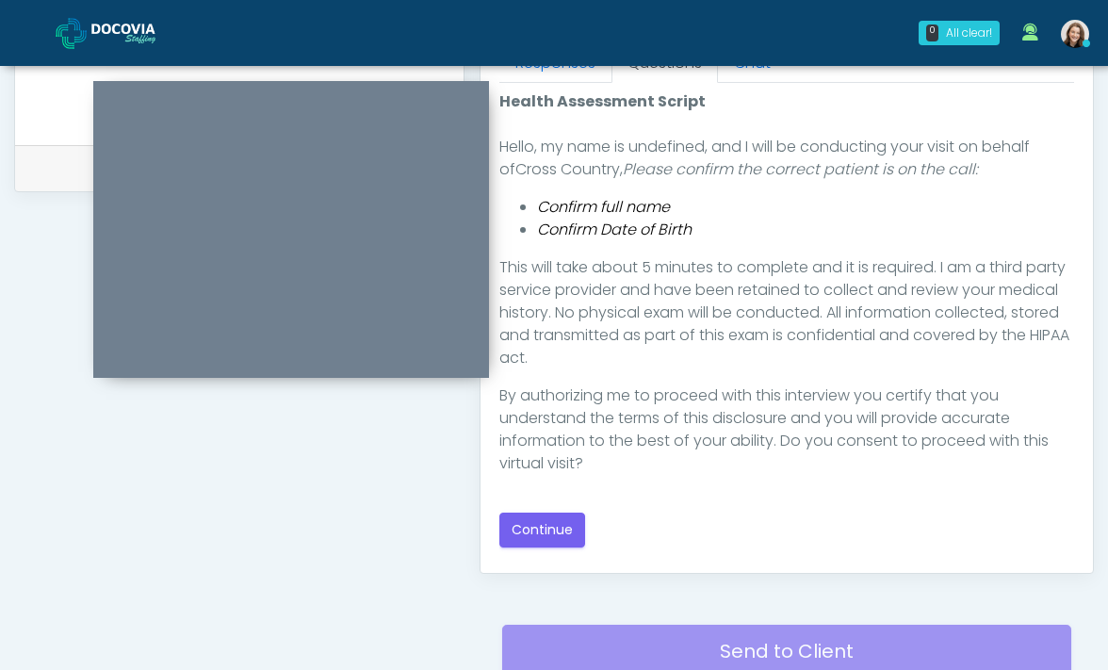
scroll to position [874, 0]
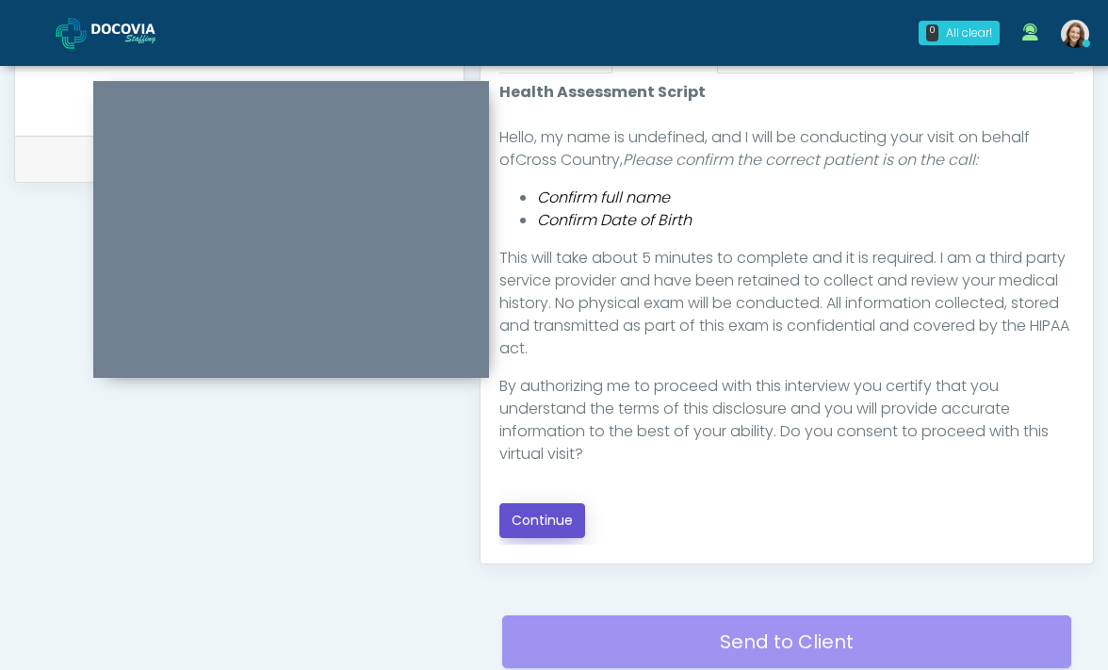
click at [538, 514] on button "Continue" at bounding box center [542, 520] width 86 height 35
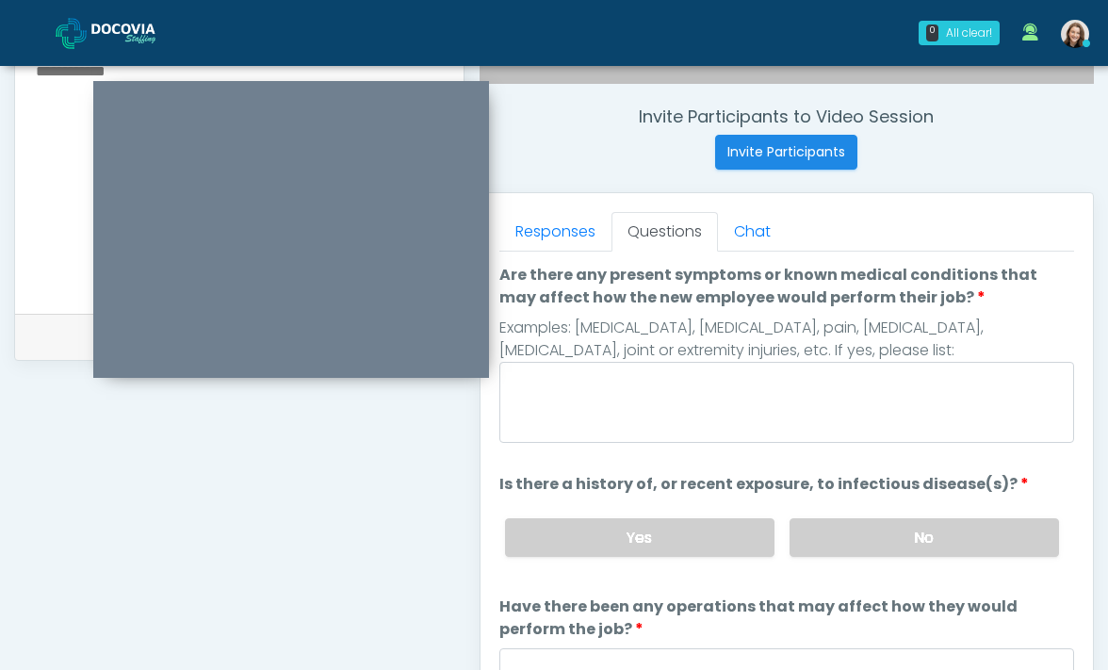
scroll to position [661, 0]
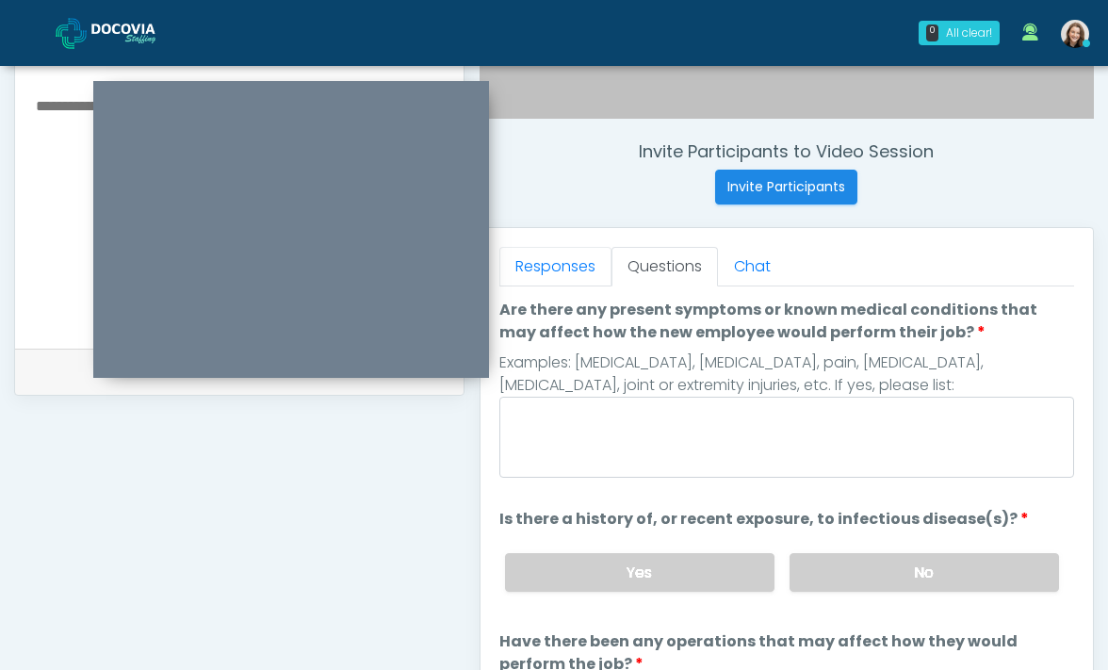
click at [571, 279] on link "Responses" at bounding box center [555, 267] width 112 height 40
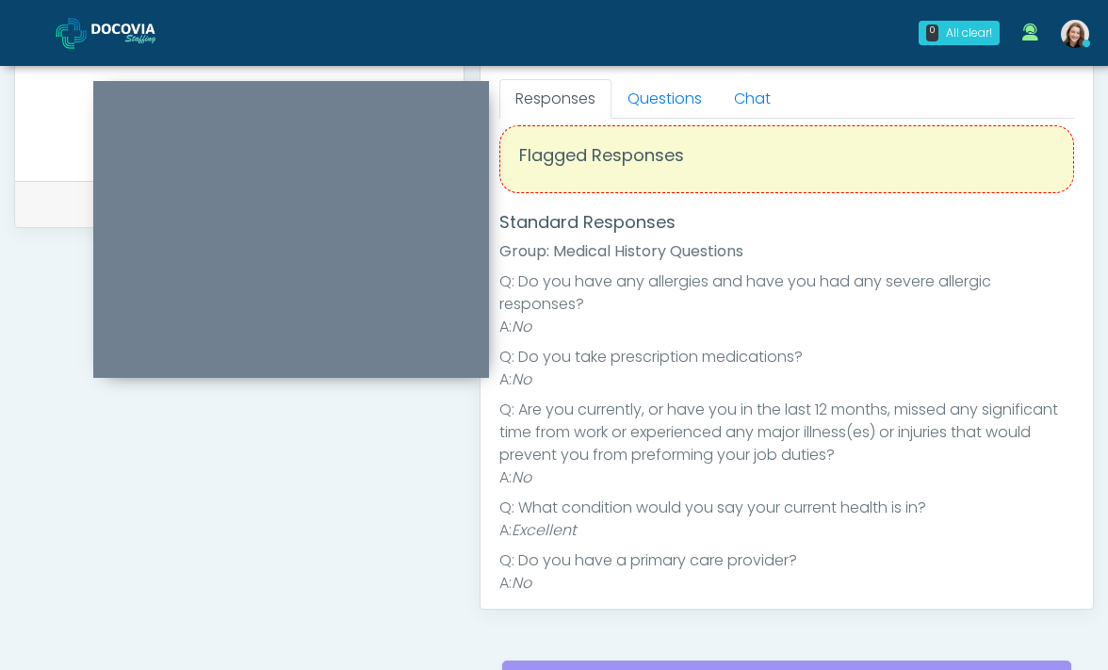
scroll to position [0, 0]
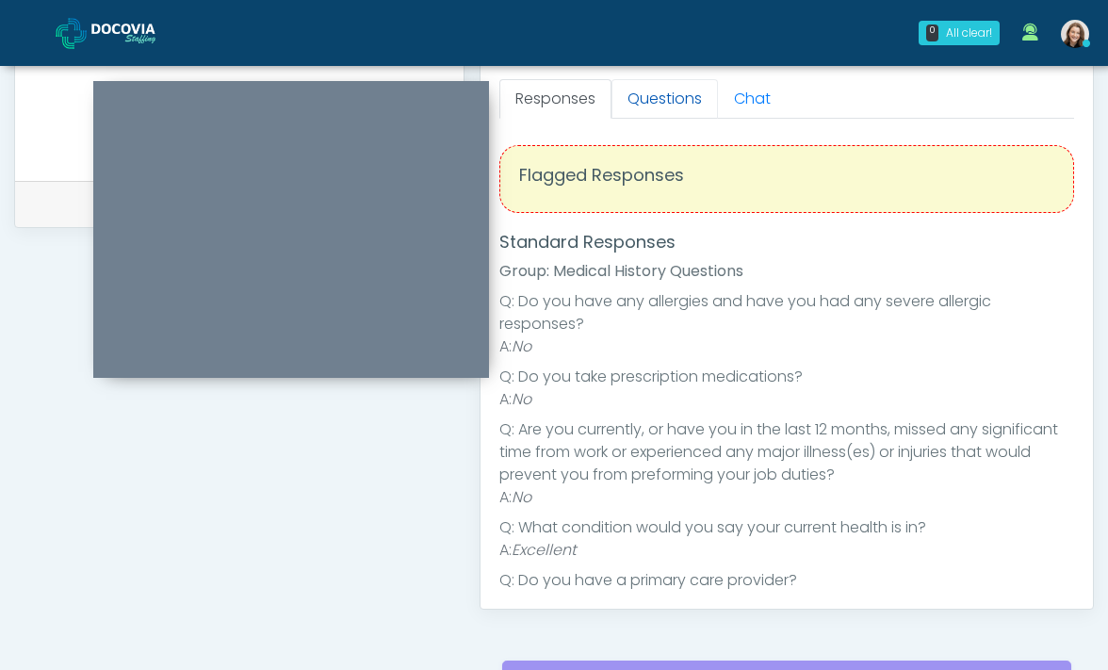
click at [661, 100] on link "Questions" at bounding box center [664, 99] width 106 height 40
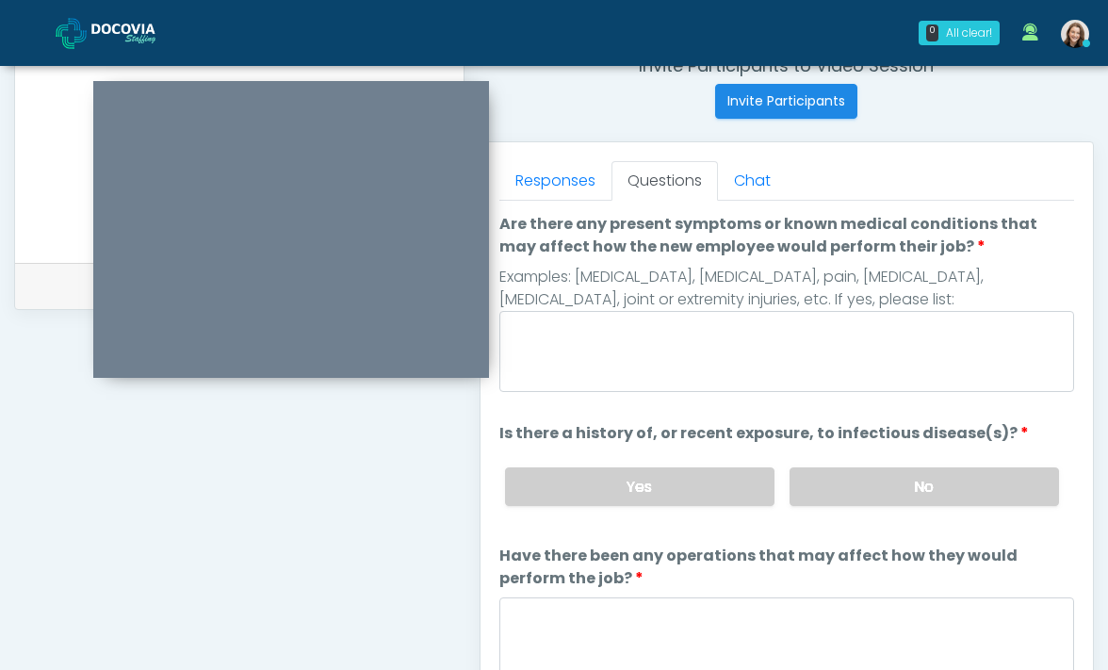
scroll to position [633, 0]
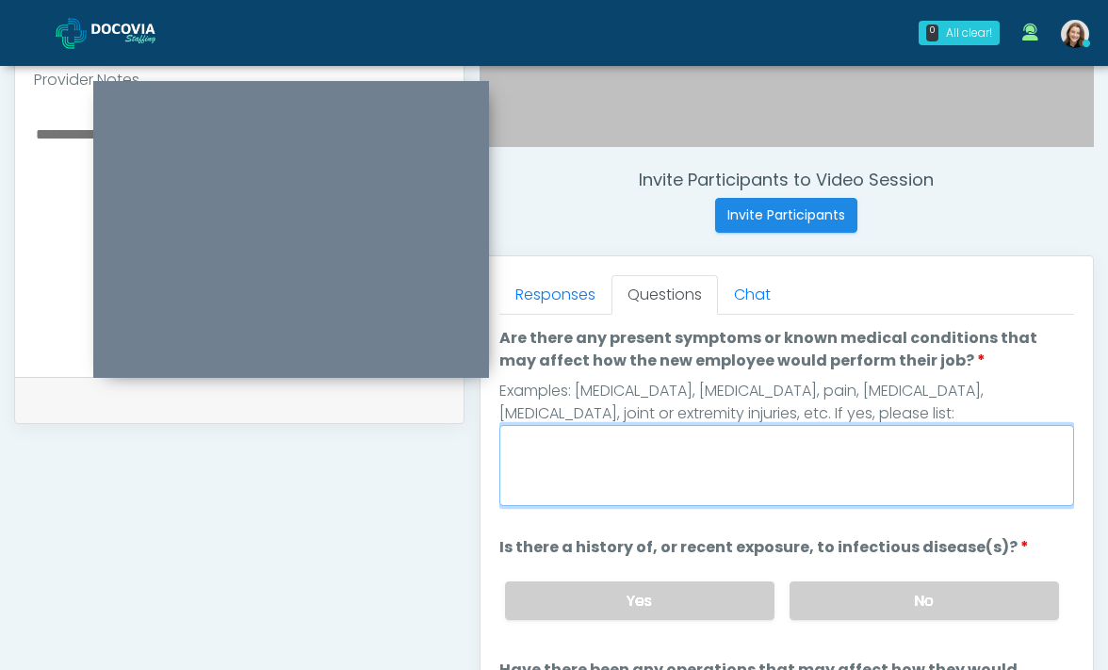
click at [581, 463] on textarea "Are there any present symptoms or known medical conditions that may affect how …" at bounding box center [786, 465] width 575 height 81
type textarea "**"
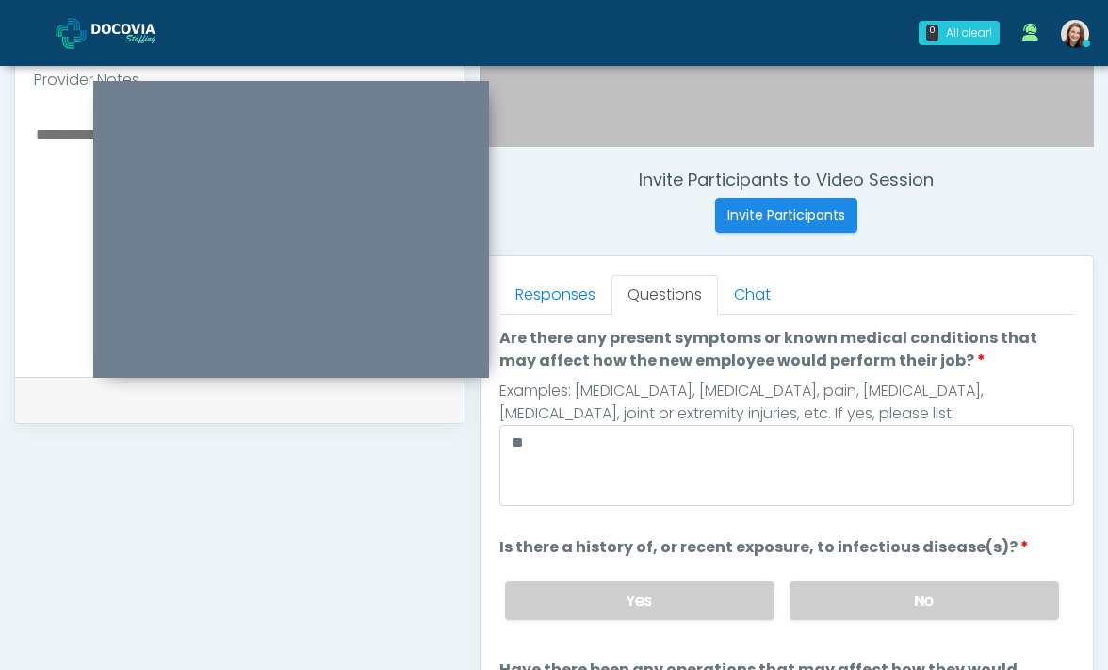
click at [985, 576] on div "Yes No" at bounding box center [782, 600] width 585 height 69
click at [969, 607] on label "No" at bounding box center [923, 600] width 269 height 39
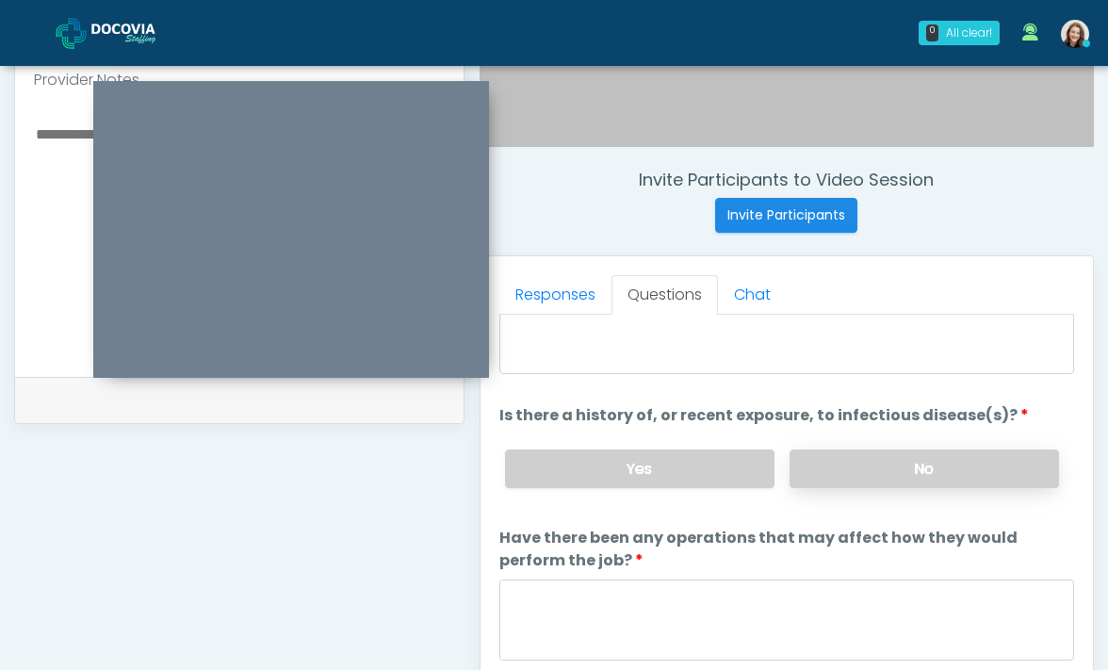
scroll to position [182, 0]
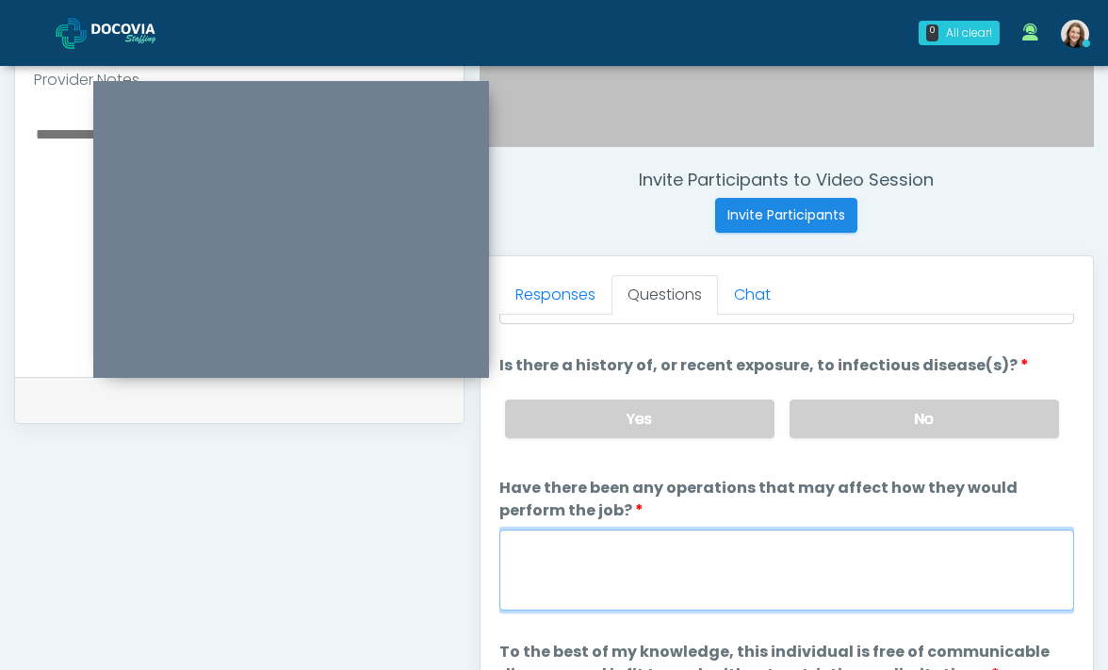
click at [878, 566] on textarea "Have there been any operations that may affect how they would perform the job?" at bounding box center [786, 569] width 575 height 81
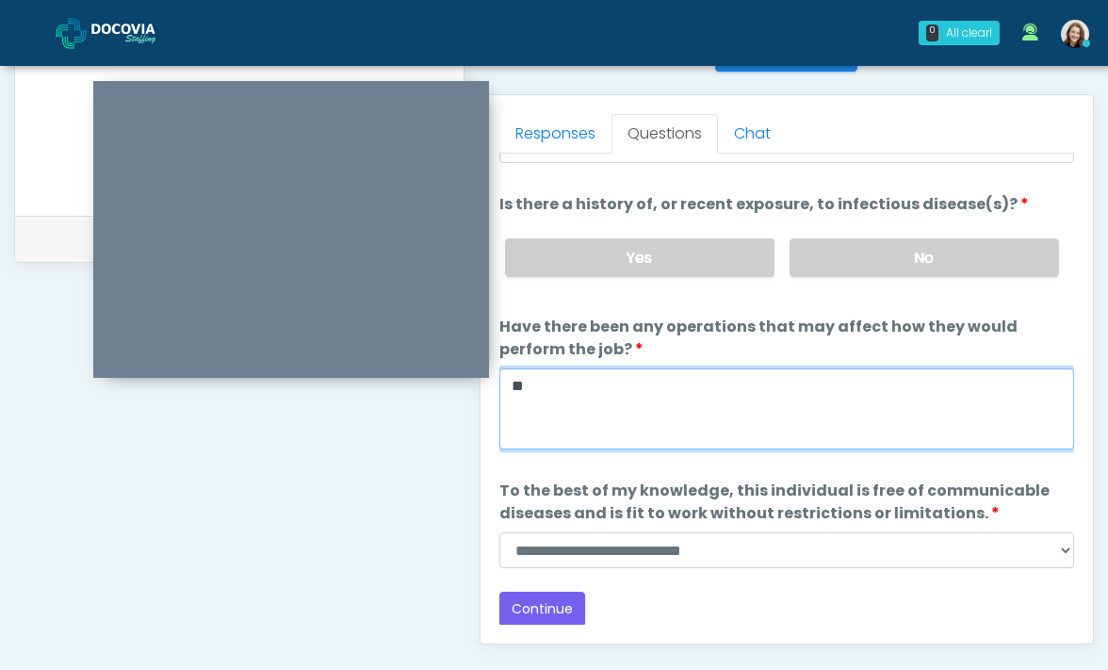
scroll to position [842, 0]
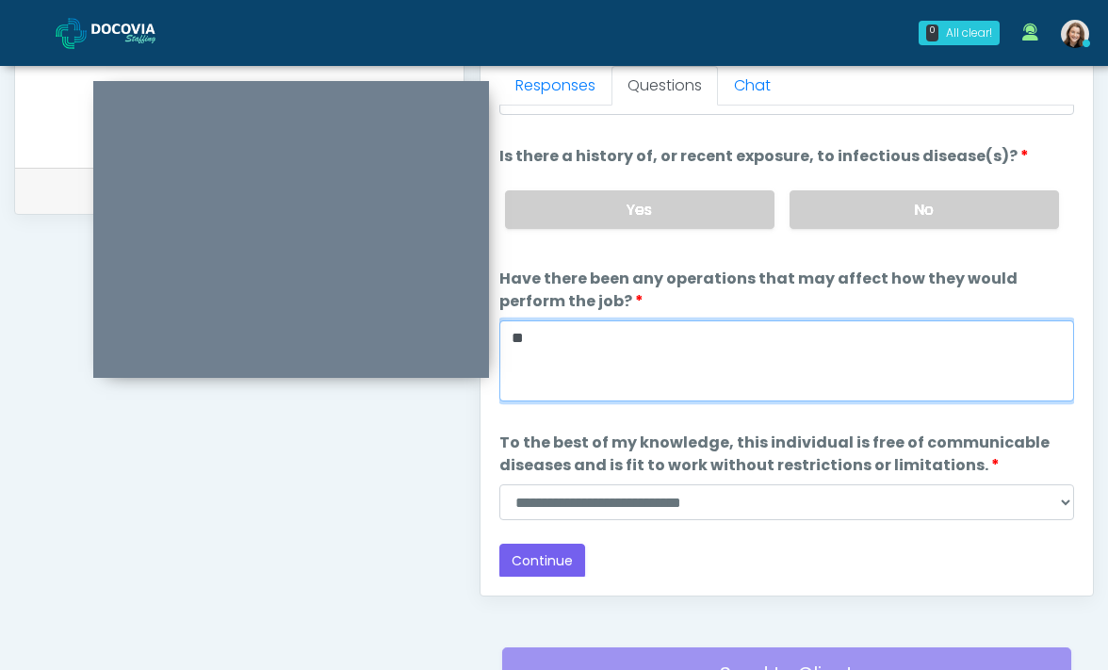
type textarea "**"
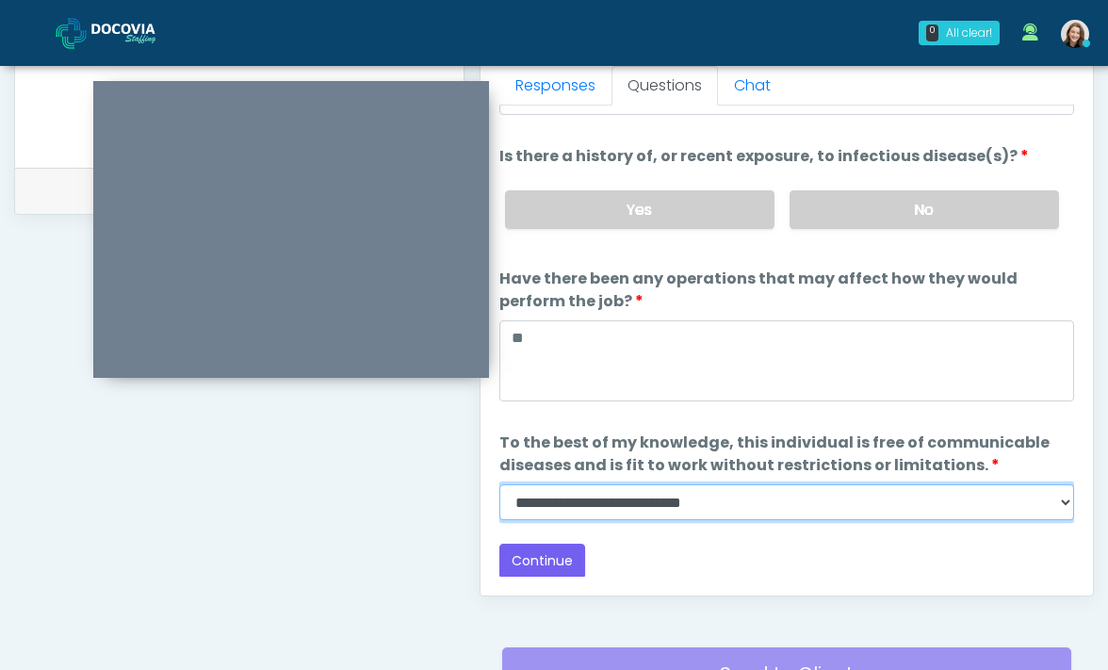
click at [624, 516] on select "**********" at bounding box center [786, 502] width 575 height 36
select select "******"
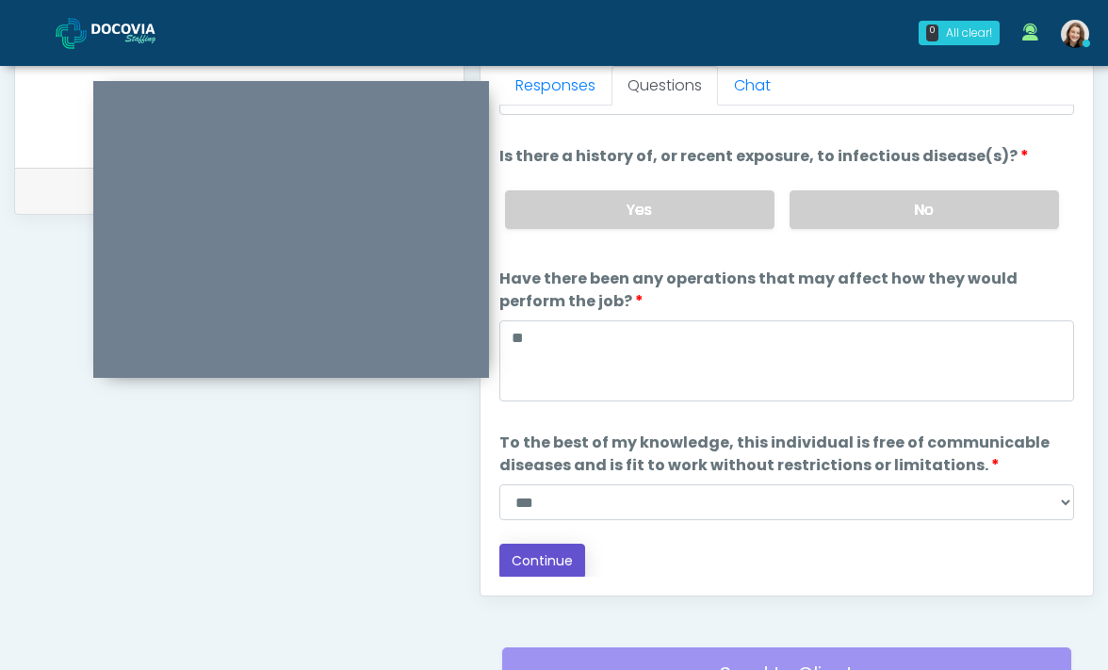
click at [561, 547] on button "Continue" at bounding box center [542, 560] width 86 height 35
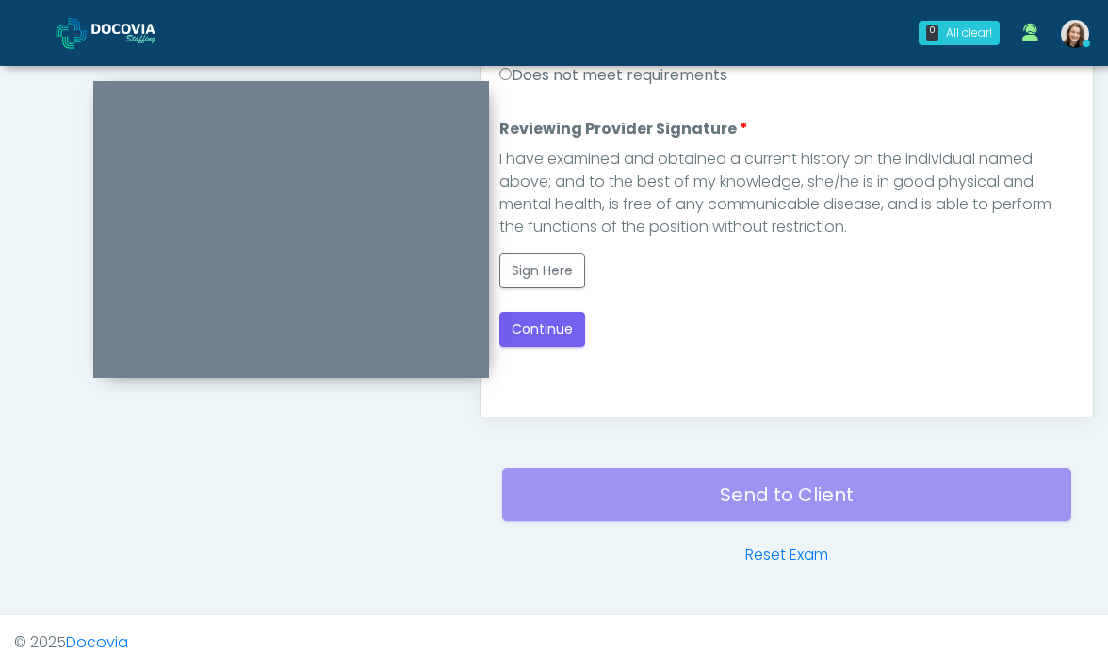
scroll to position [867, 0]
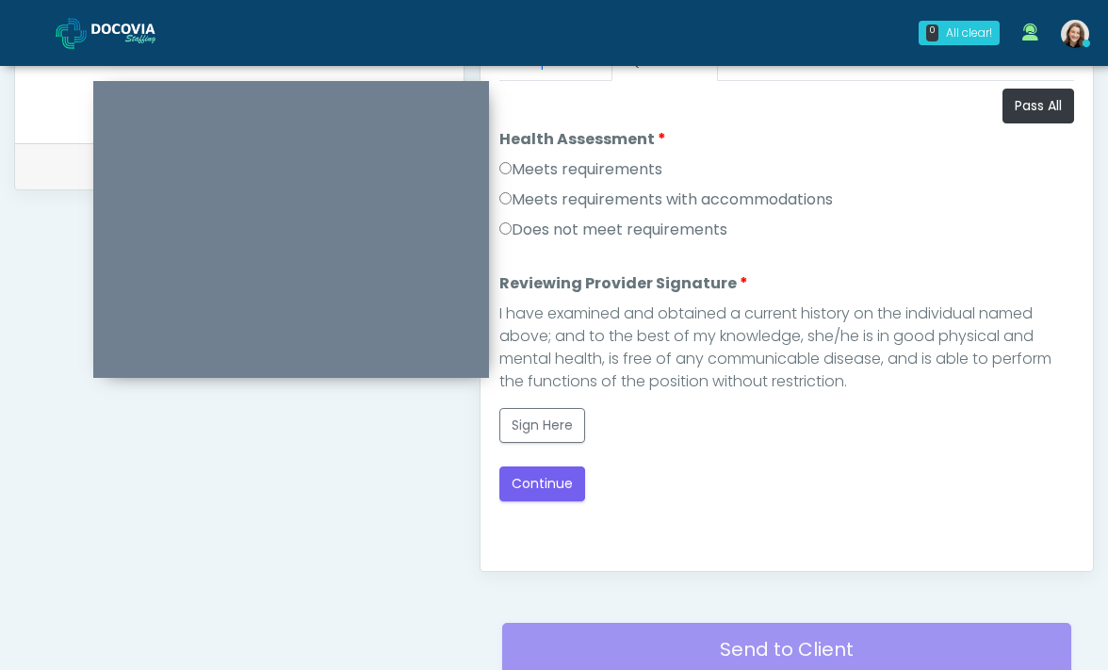
click at [574, 169] on label "Meets requirements" at bounding box center [580, 169] width 163 height 23
click at [515, 433] on button "Sign Here" at bounding box center [542, 425] width 86 height 35
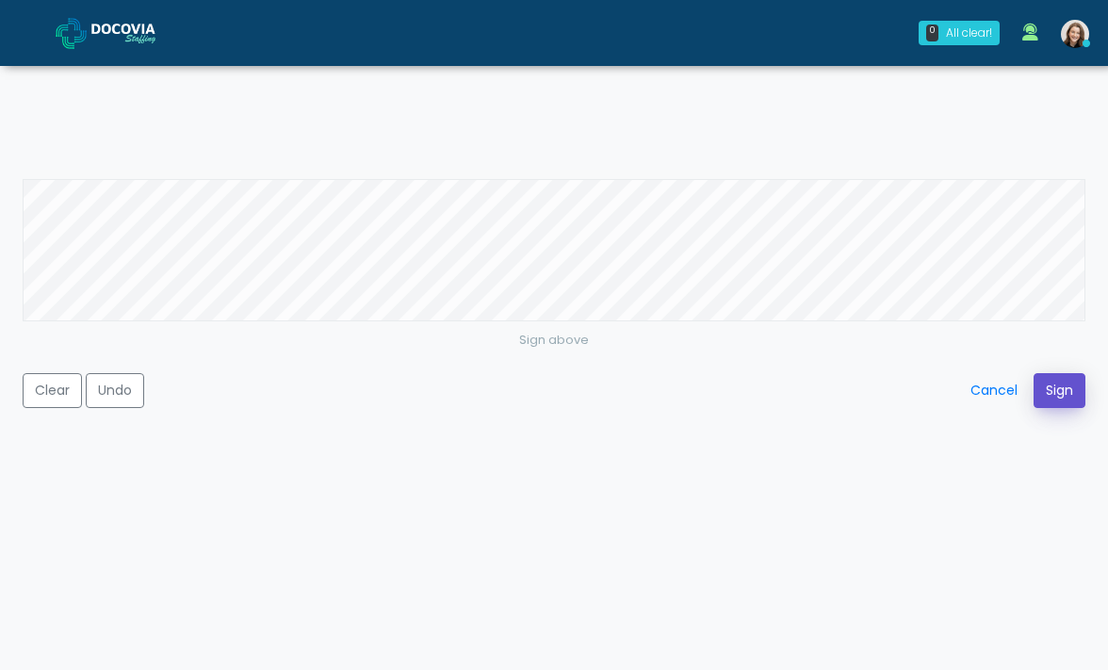
click at [1062, 373] on button "Sign" at bounding box center [1059, 390] width 52 height 35
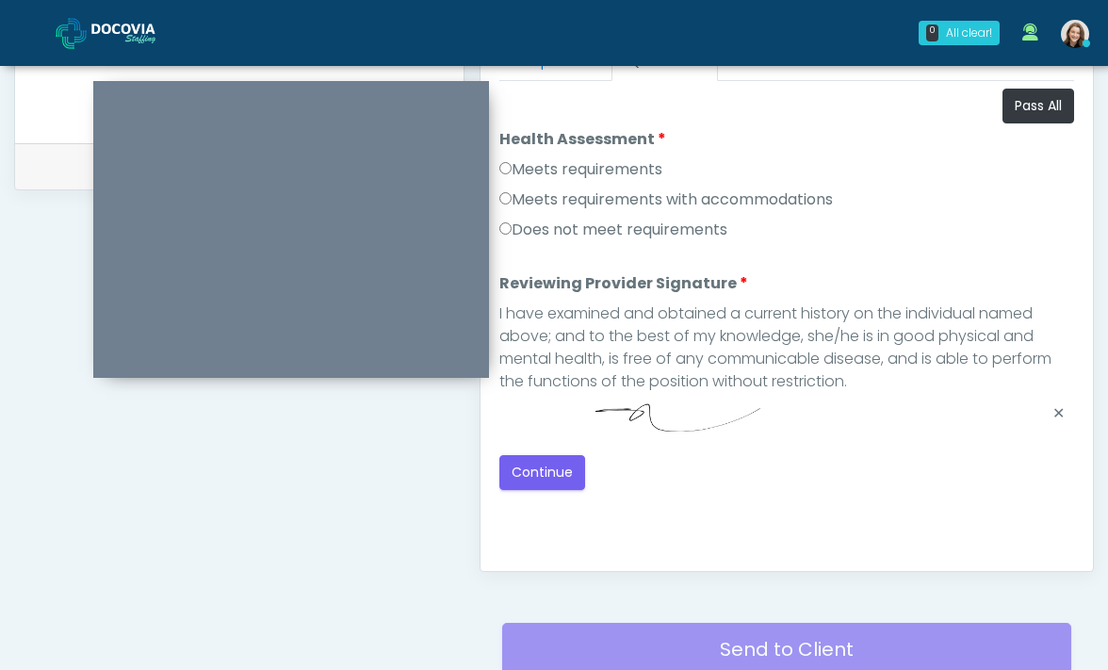
click at [549, 492] on div "Health Assessment Script INTRODUCTION Hello, my name is undefined, and I will b…" at bounding box center [786, 316] width 575 height 471
click at [548, 475] on button "Continue" at bounding box center [542, 472] width 86 height 35
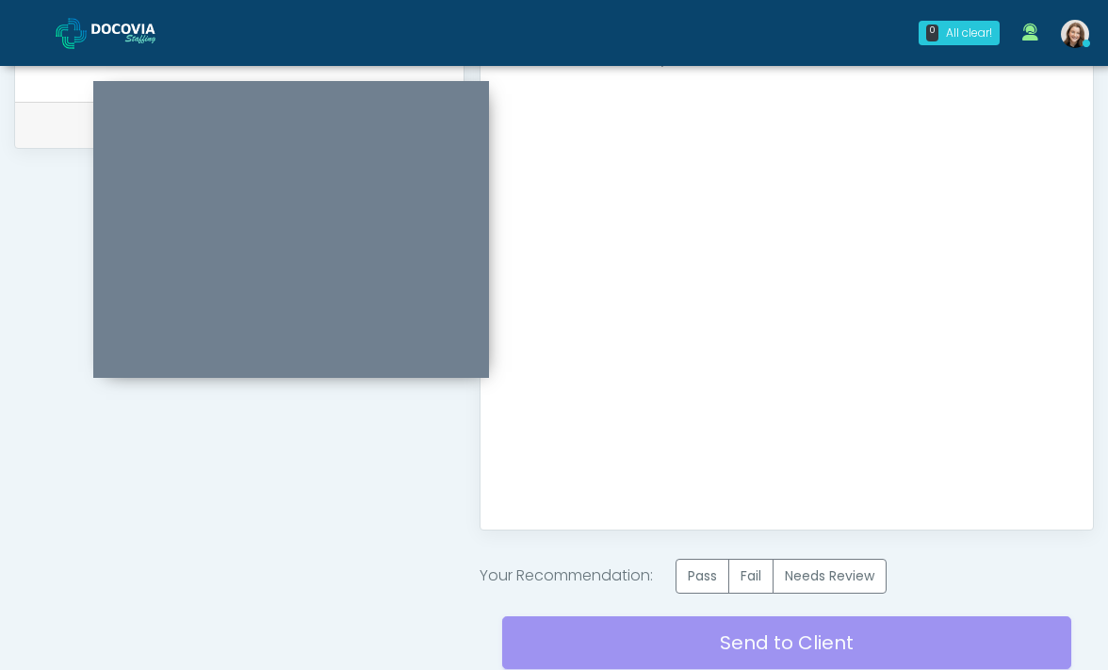
scroll to position [972, 0]
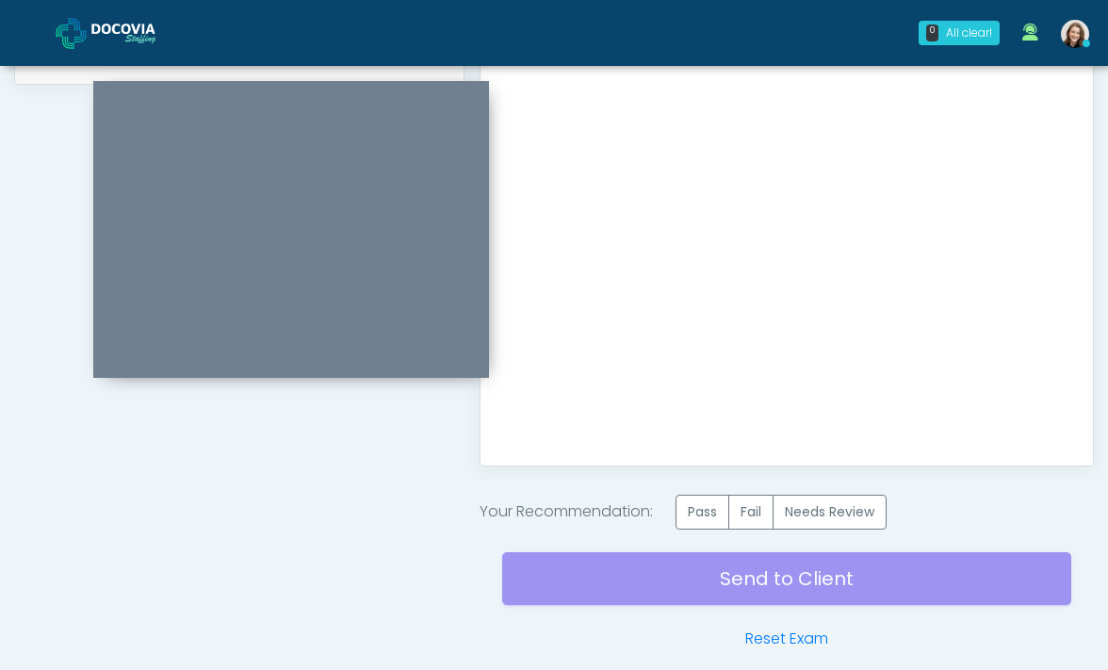
click at [701, 529] on div "Send to Client Reset Exam" at bounding box center [787, 589] width 570 height 121
click at [703, 505] on label "Pass" at bounding box center [702, 511] width 54 height 35
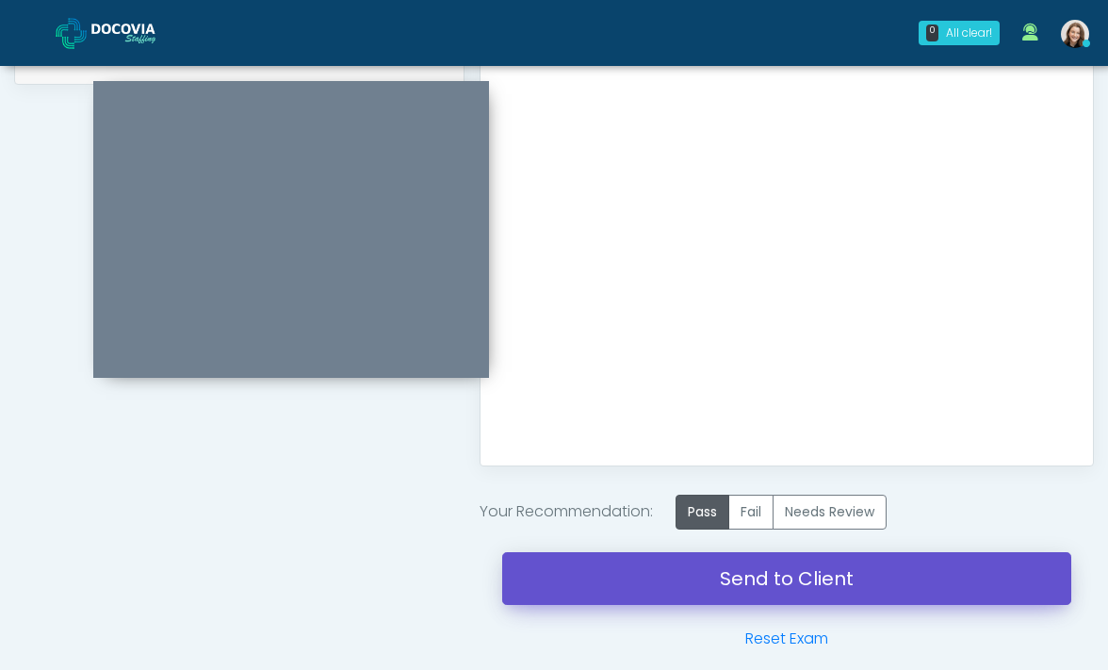
click at [689, 586] on link "Send to Client" at bounding box center [787, 578] width 570 height 53
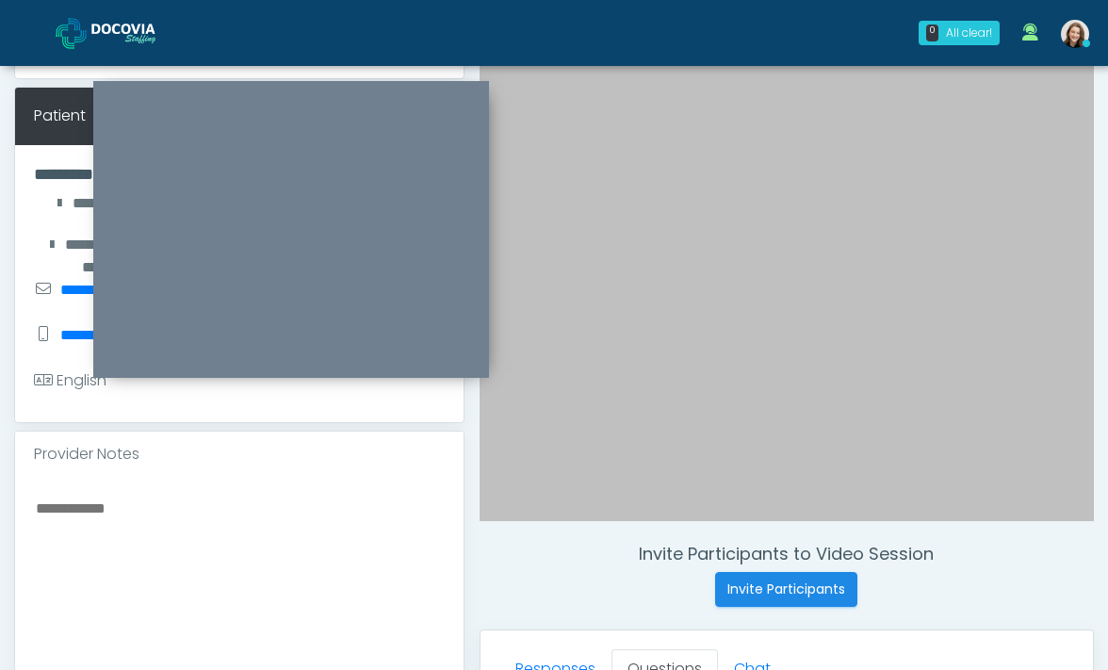
scroll to position [51, 0]
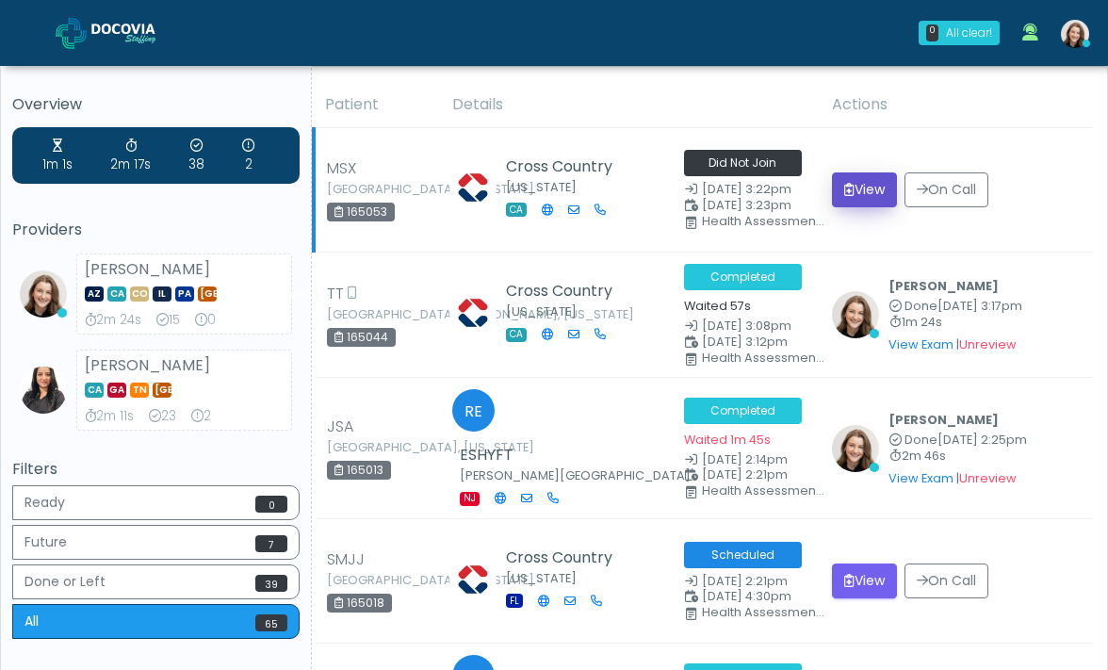
click at [854, 184] on icon "submit" at bounding box center [849, 189] width 10 height 13
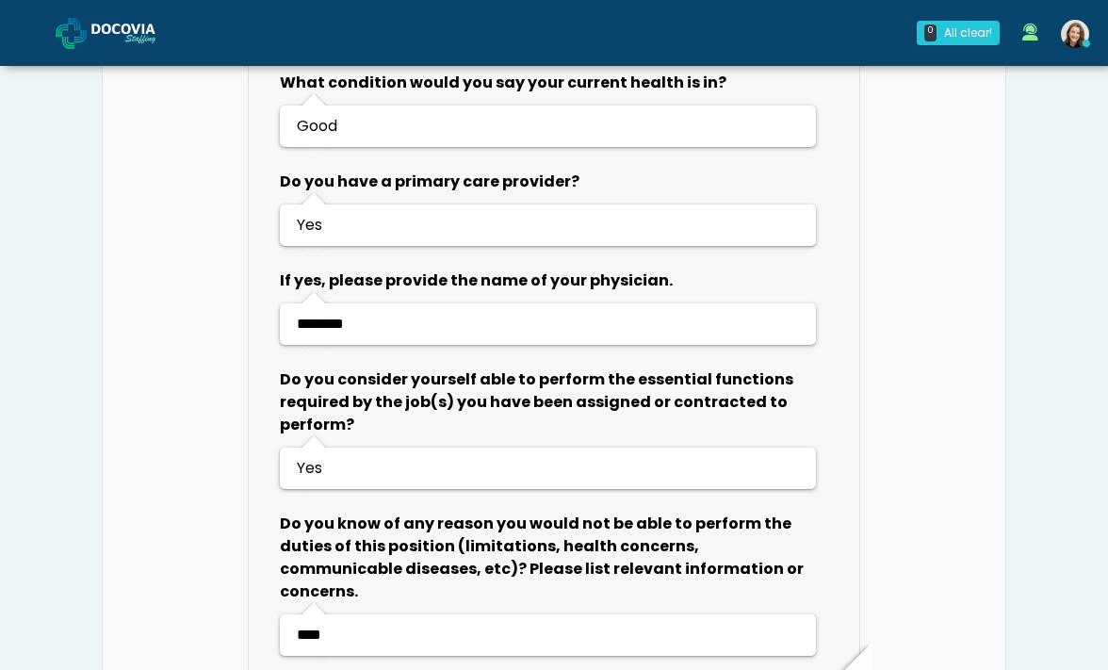
scroll to position [1152, 0]
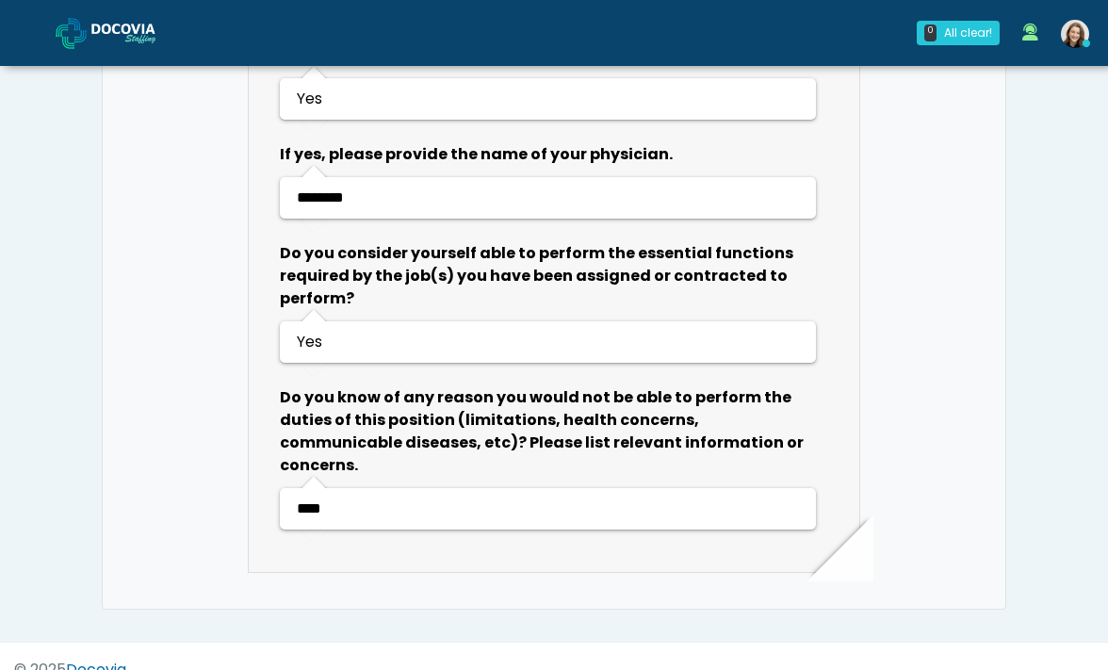
click at [127, 50] on link at bounding box center [121, 32] width 130 height 61
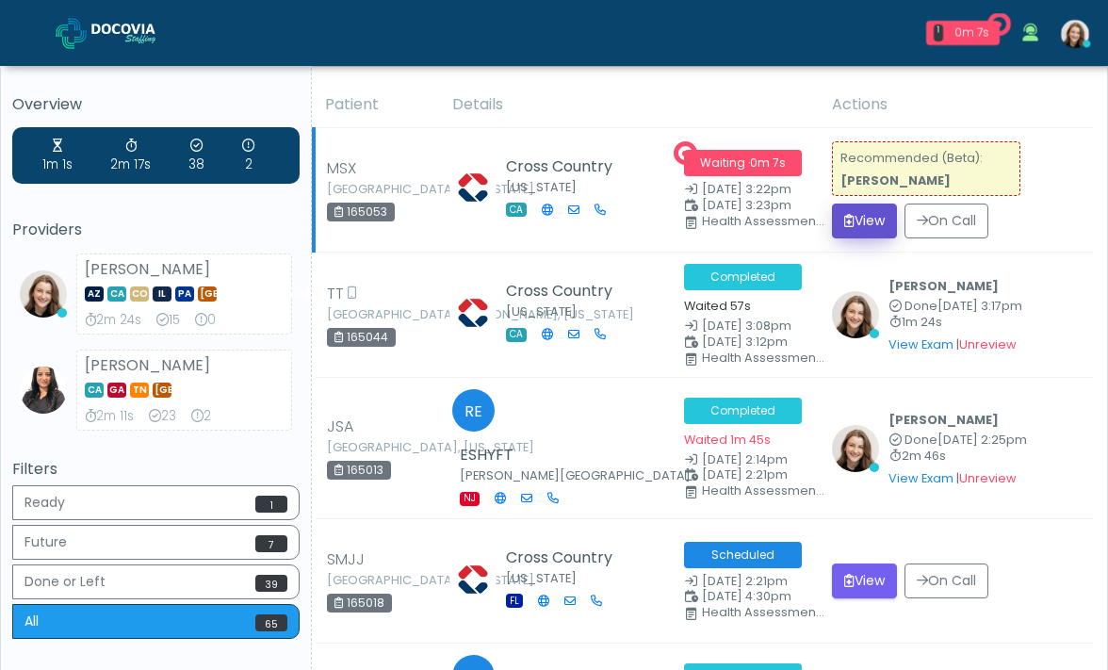
click at [867, 227] on button "View" at bounding box center [864, 220] width 65 height 35
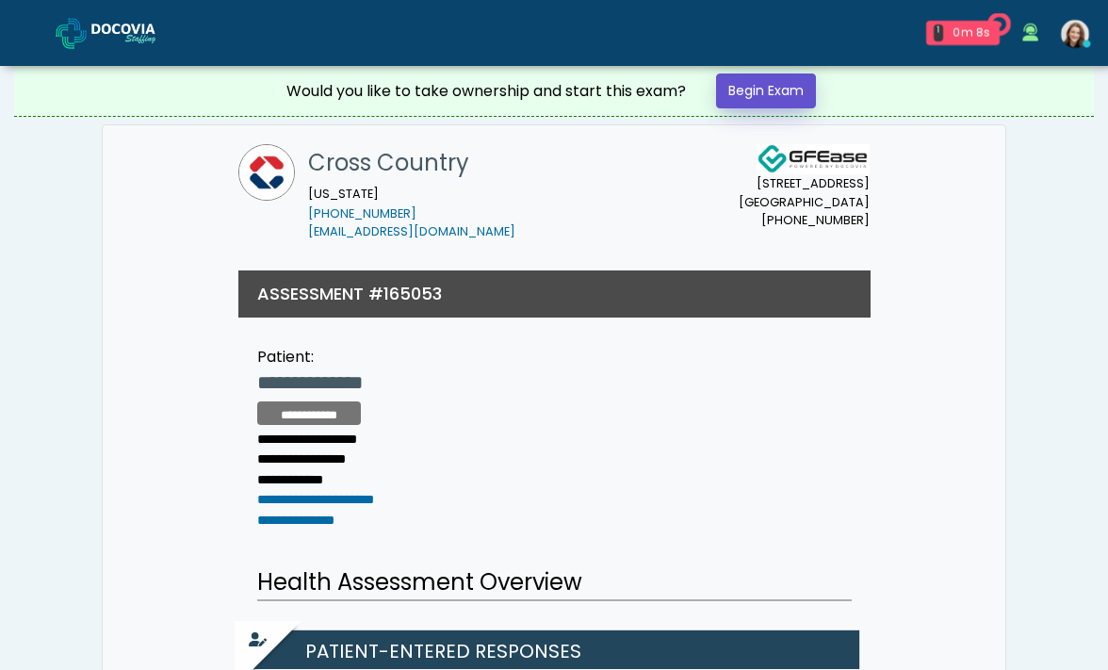
click at [803, 79] on link "Begin Exam" at bounding box center [766, 90] width 100 height 35
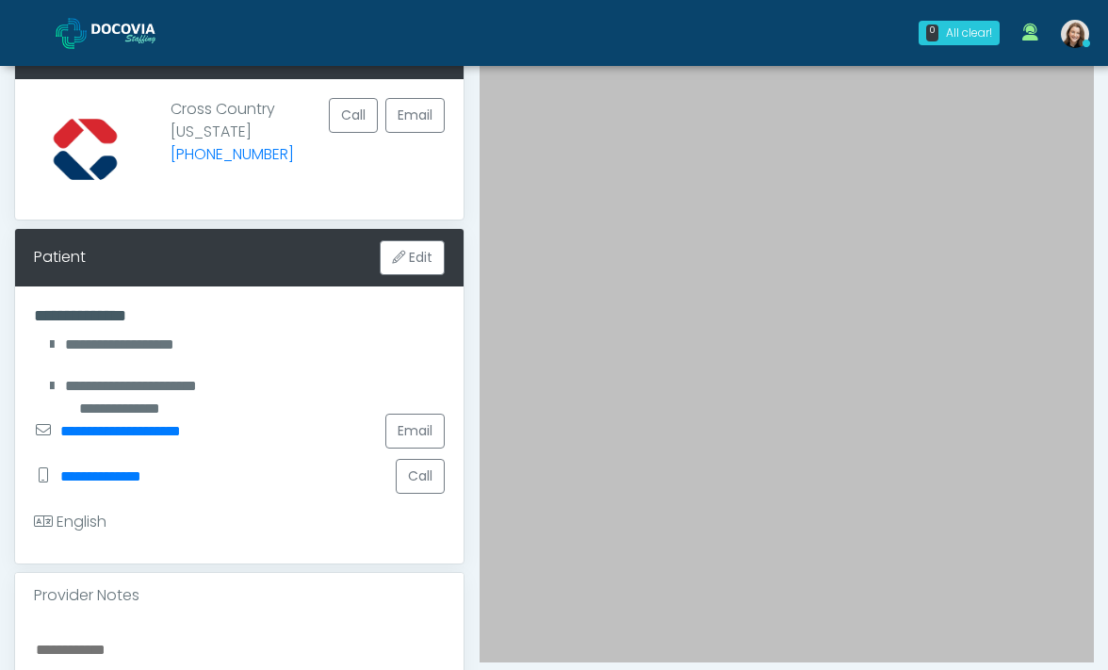
scroll to position [393, 0]
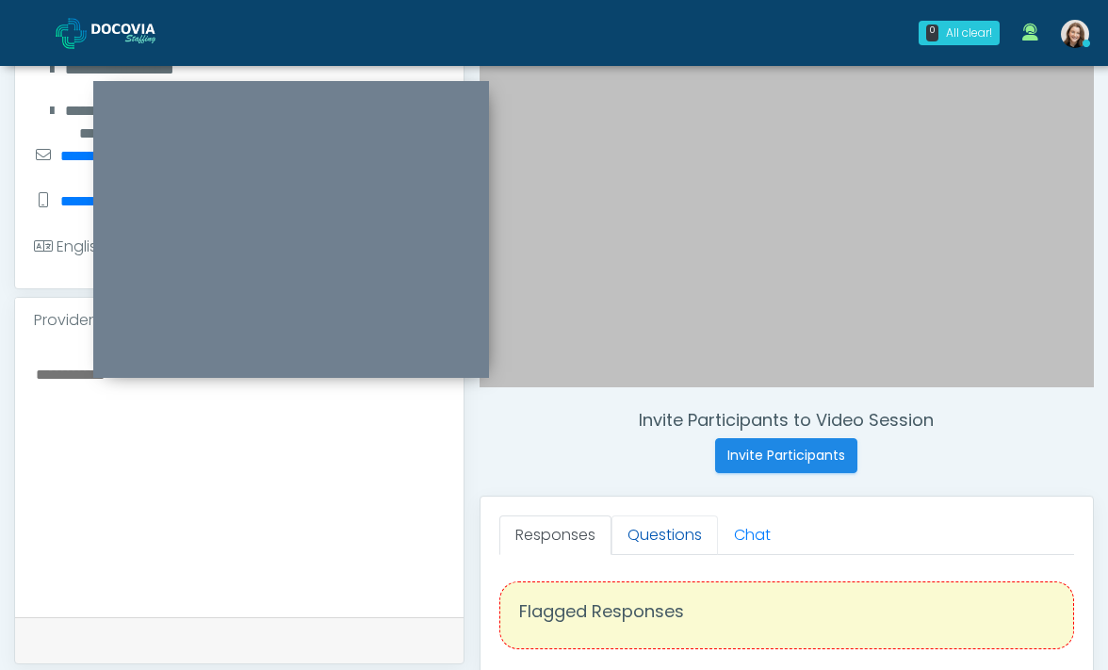
click at [690, 538] on link "Questions" at bounding box center [664, 535] width 106 height 40
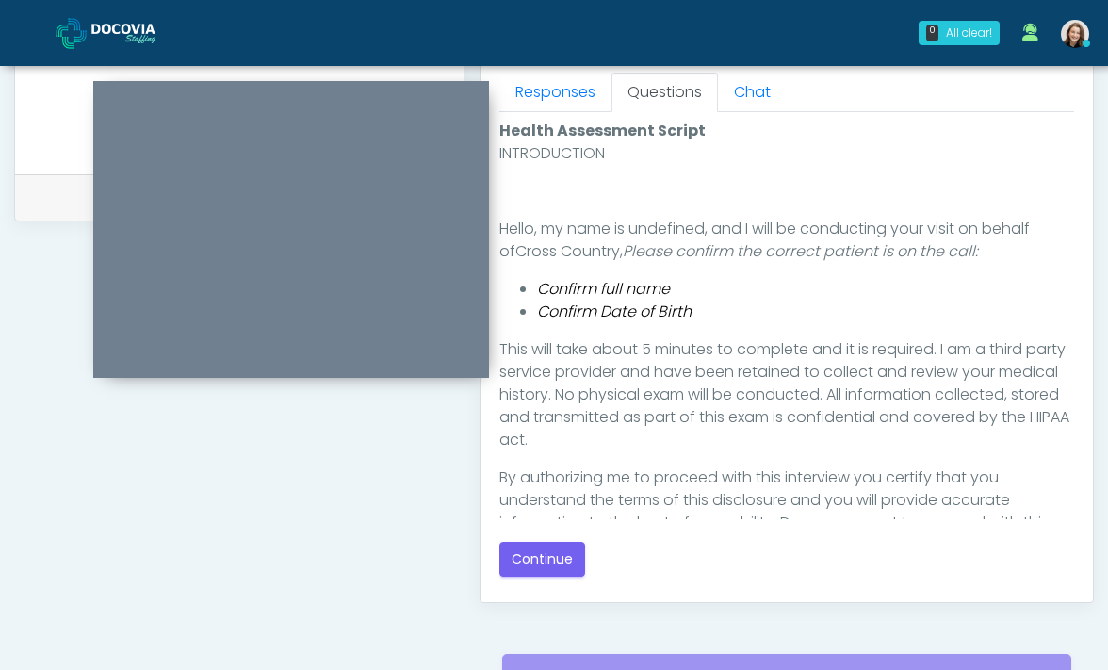
scroll to position [53, 0]
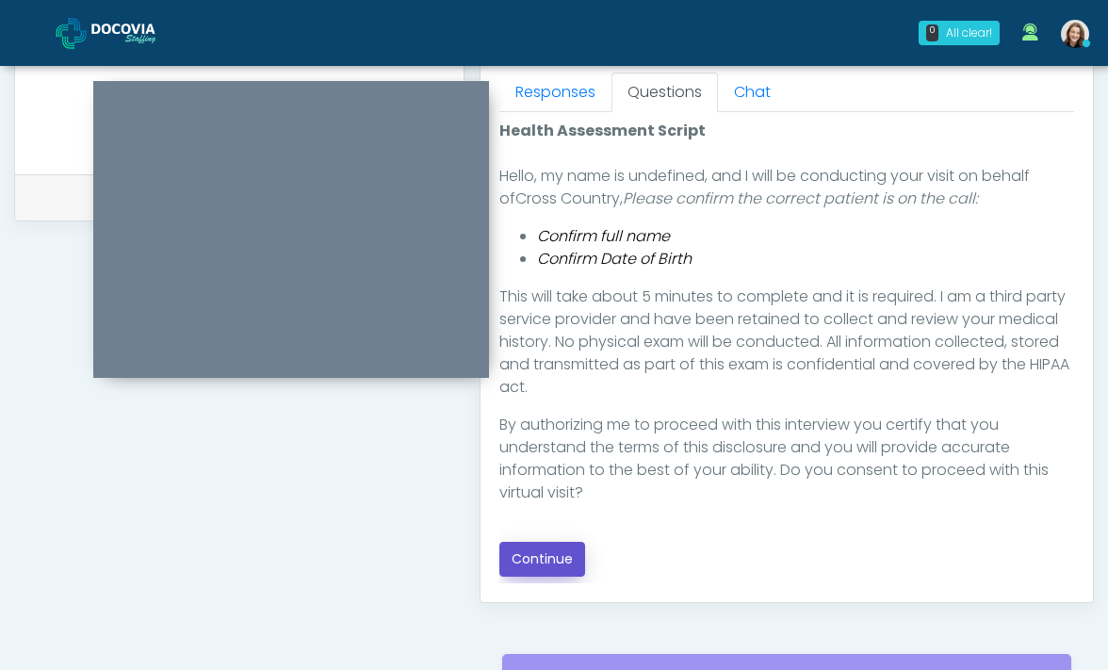
click at [547, 560] on button "Continue" at bounding box center [542, 559] width 86 height 35
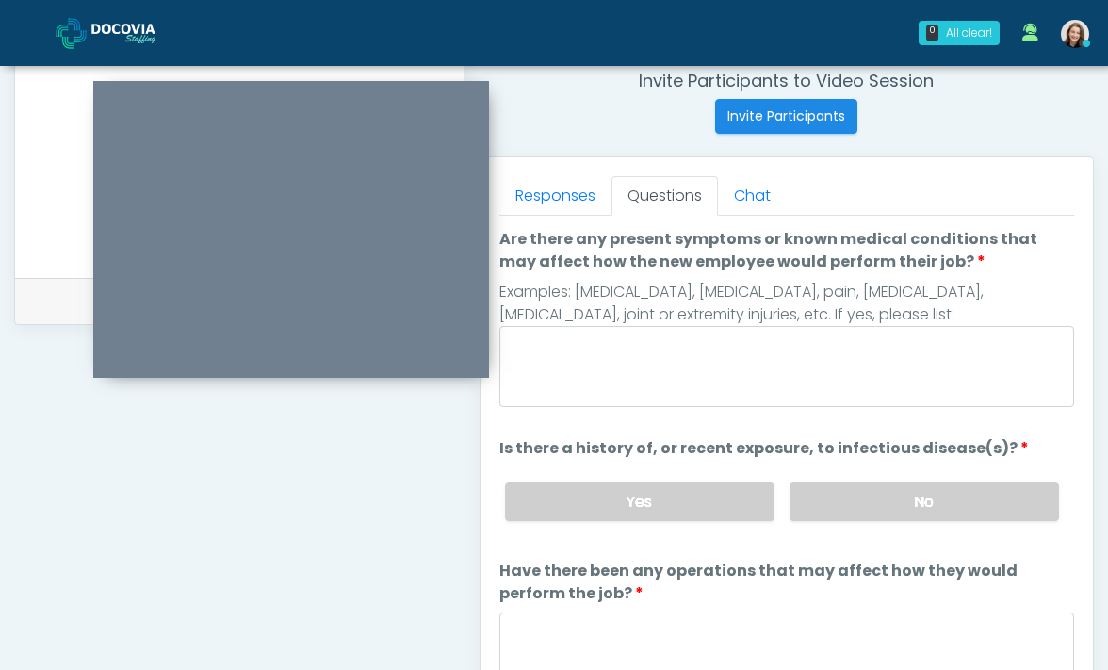
scroll to position [730, 0]
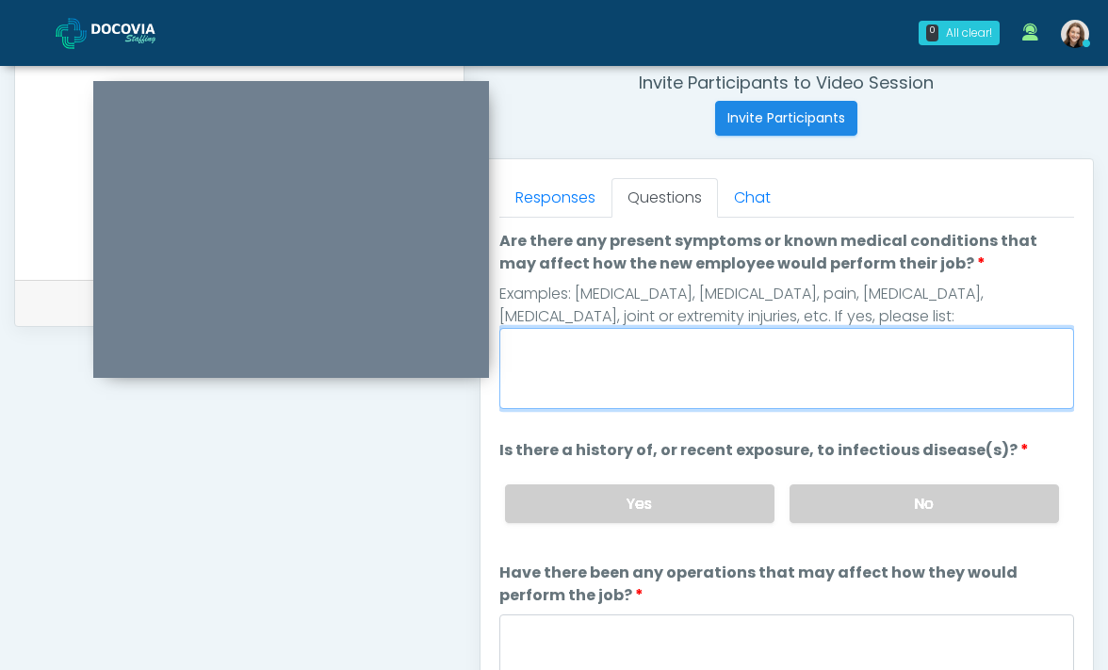
click at [608, 351] on textarea "Are there any present symptoms or known medical conditions that may affect how …" at bounding box center [786, 368] width 575 height 81
type textarea "**"
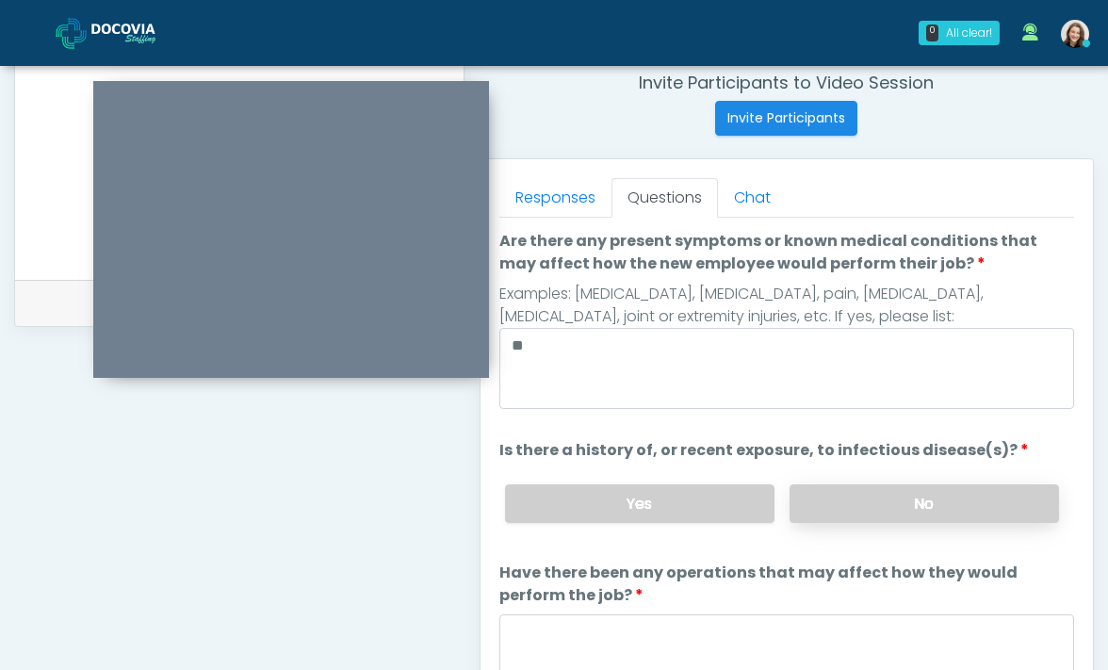
click at [802, 493] on label "No" at bounding box center [923, 503] width 269 height 39
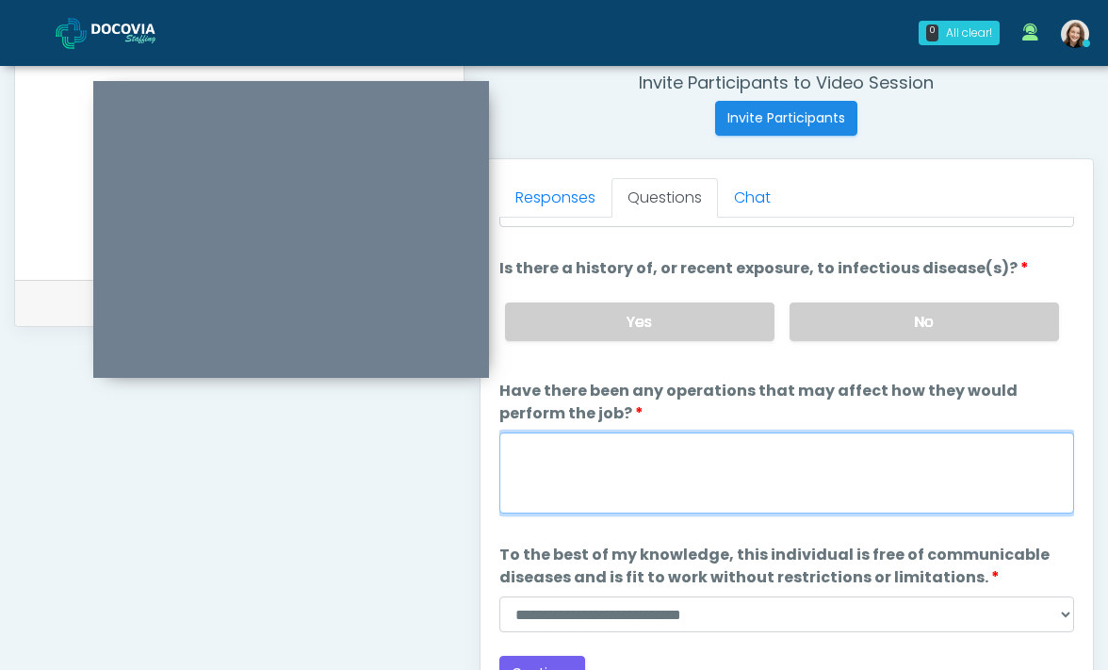
click at [797, 490] on textarea "Have there been any operations that may affect how they would perform the job?" at bounding box center [786, 472] width 575 height 81
type textarea "**"
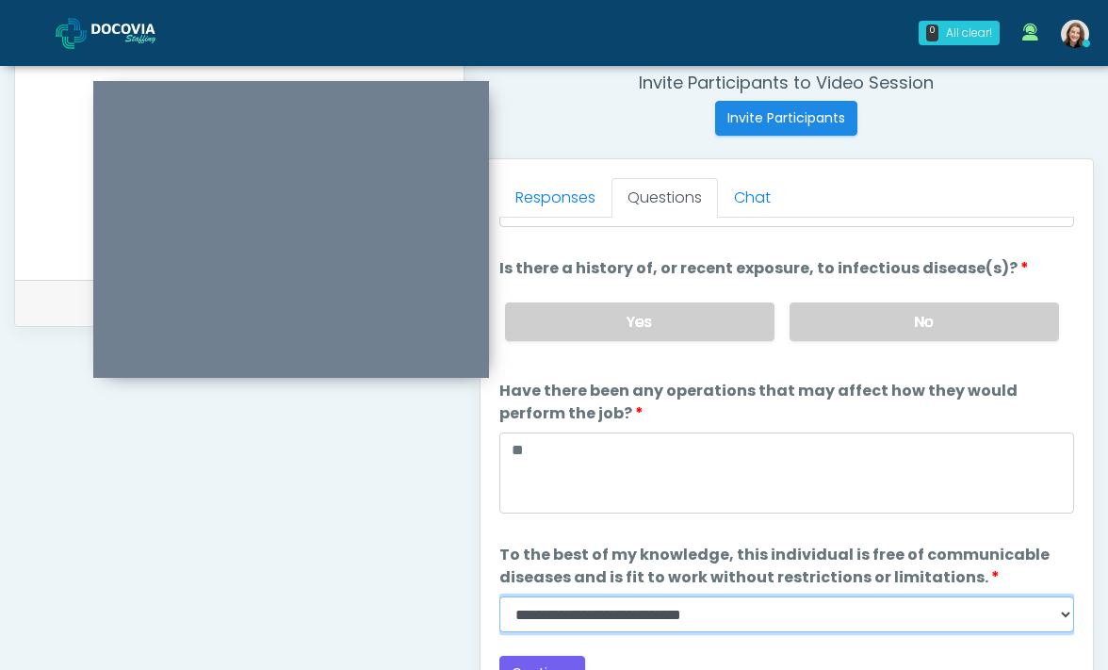
click at [767, 613] on select "**********" at bounding box center [786, 614] width 575 height 36
select select "******"
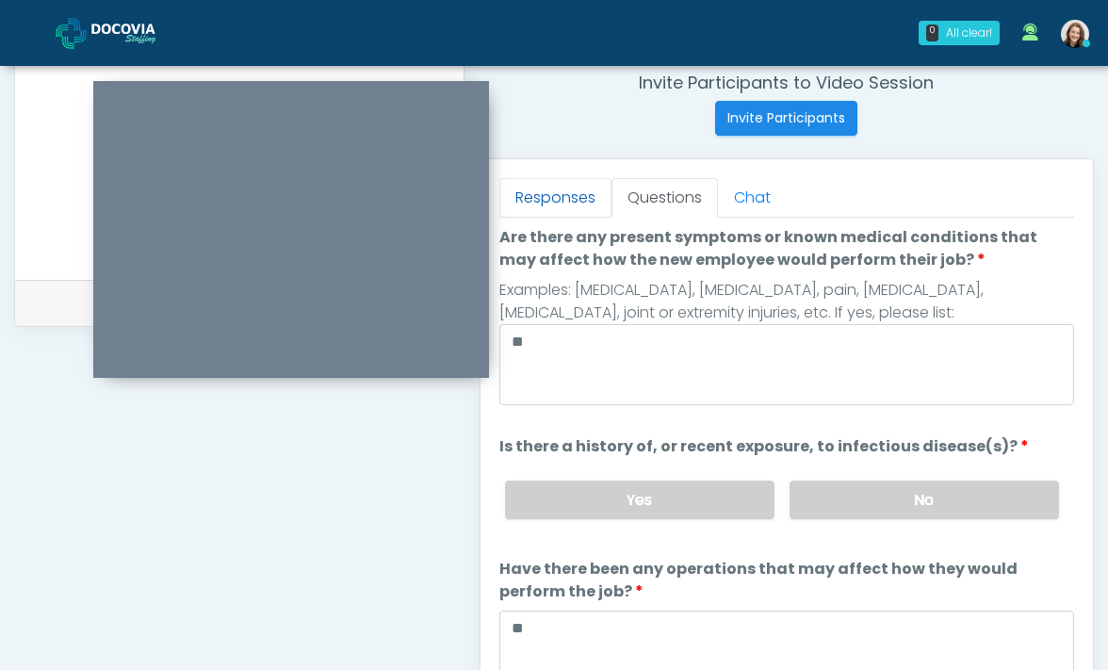
click at [566, 206] on link "Responses" at bounding box center [555, 198] width 112 height 40
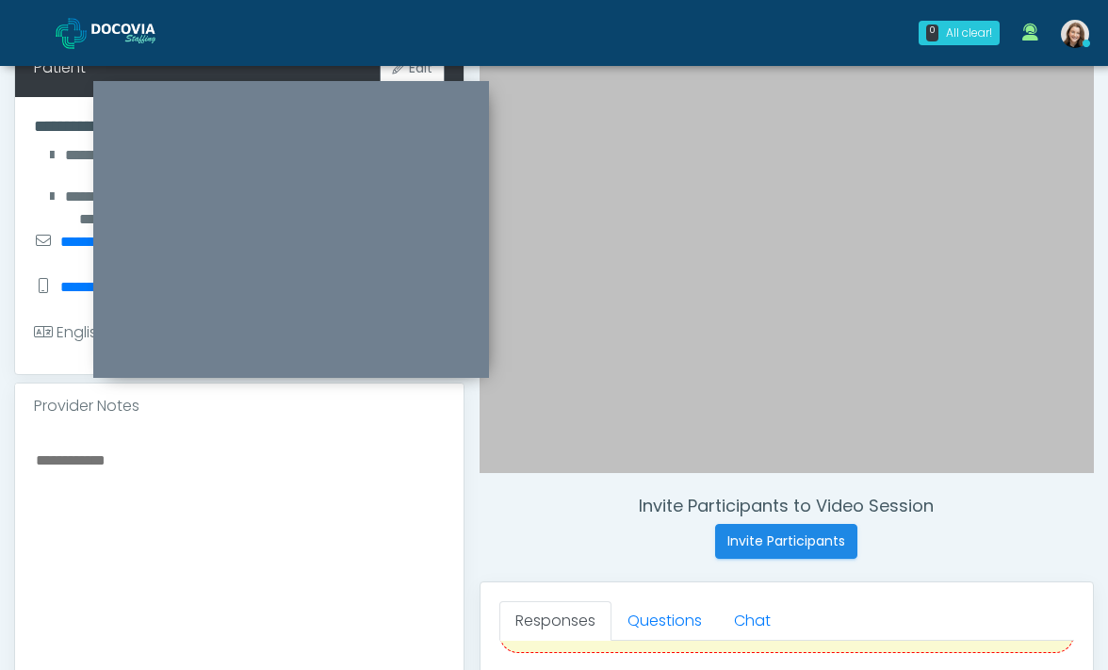
scroll to position [284, 0]
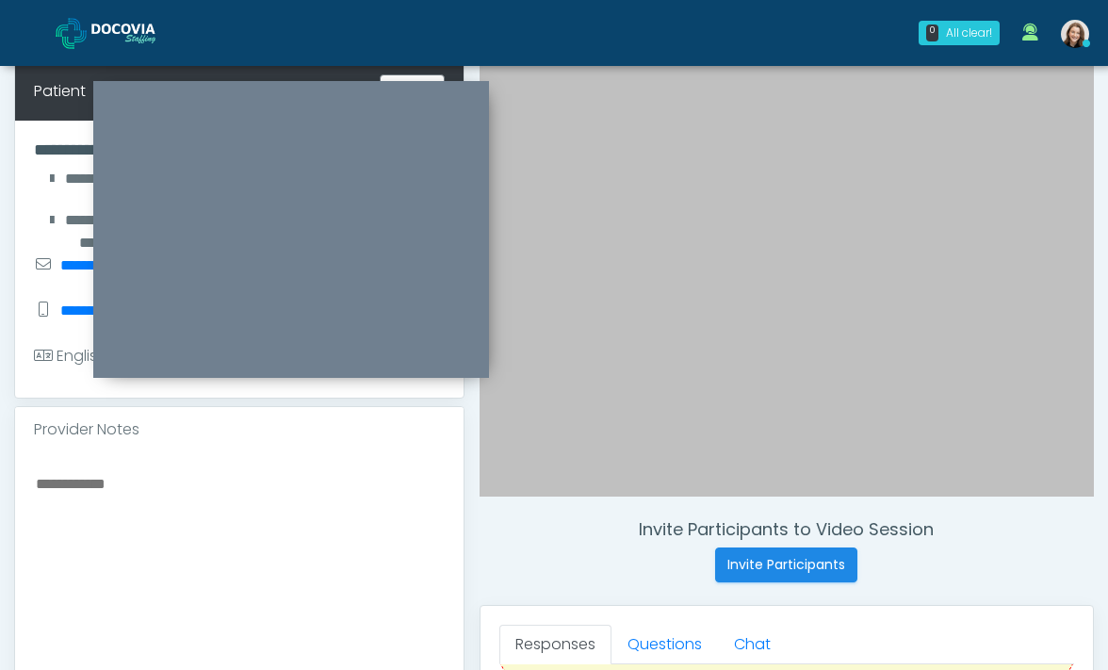
click at [383, 535] on textarea at bounding box center [239, 586] width 411 height 230
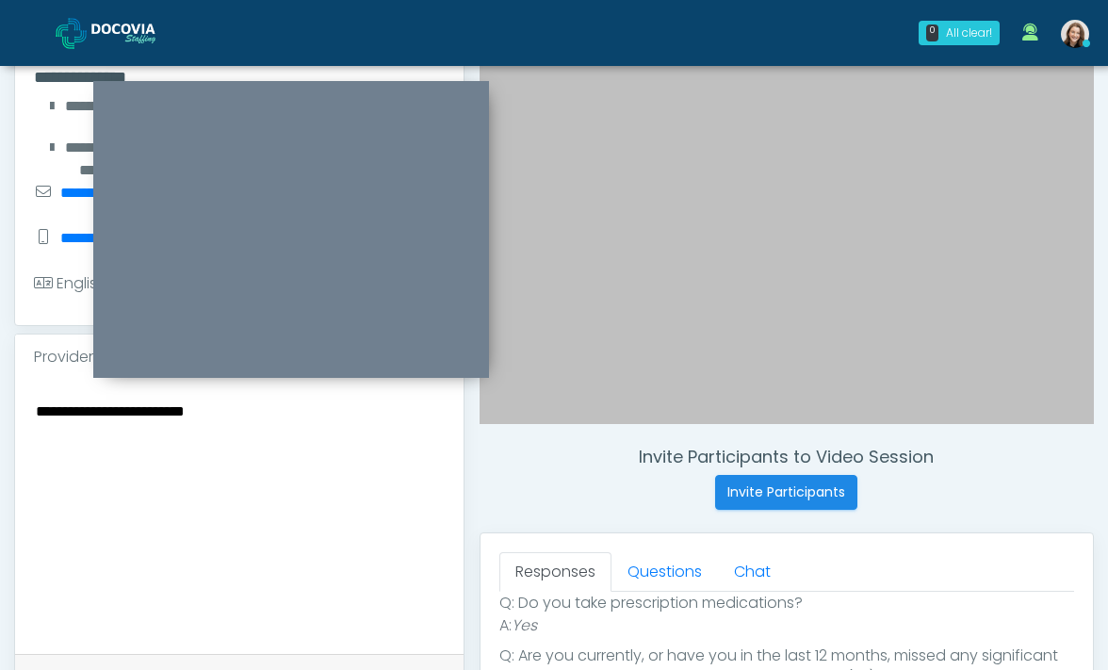
scroll to position [295, 0]
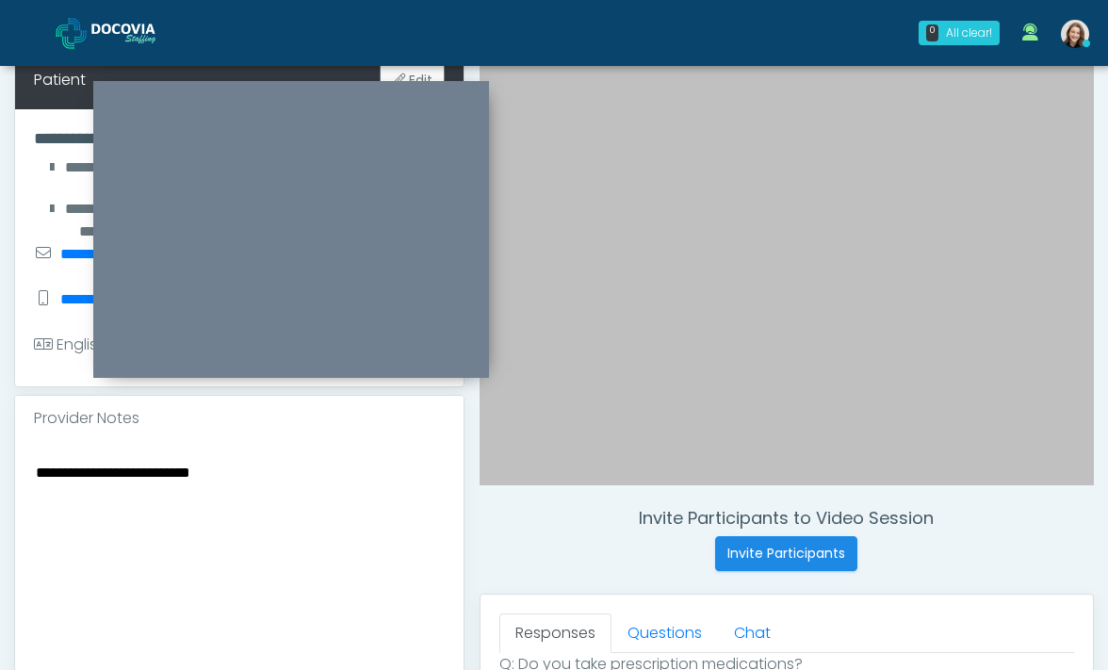
click at [224, 470] on textarea "**********" at bounding box center [239, 575] width 411 height 230
click at [160, 512] on textarea "**********" at bounding box center [239, 575] width 411 height 230
click at [34, 473] on textarea "**********" at bounding box center [239, 575] width 411 height 230
click at [97, 470] on textarea "**********" at bounding box center [239, 575] width 411 height 230
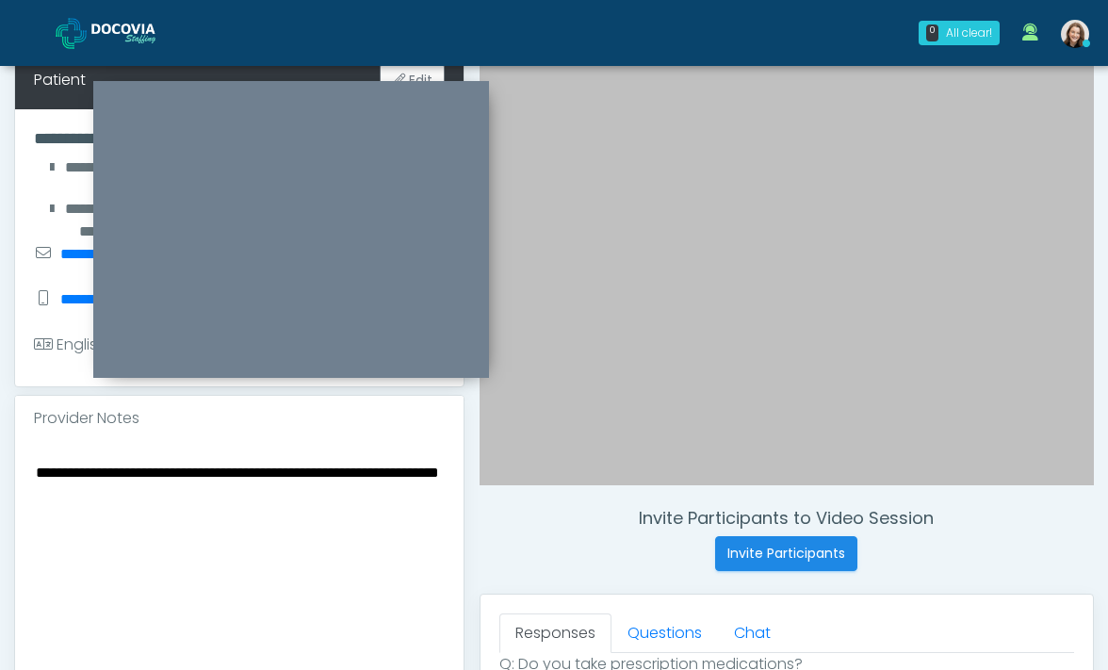
click at [209, 471] on textarea "**********" at bounding box center [239, 575] width 411 height 230
click at [295, 488] on textarea "**********" at bounding box center [239, 575] width 411 height 230
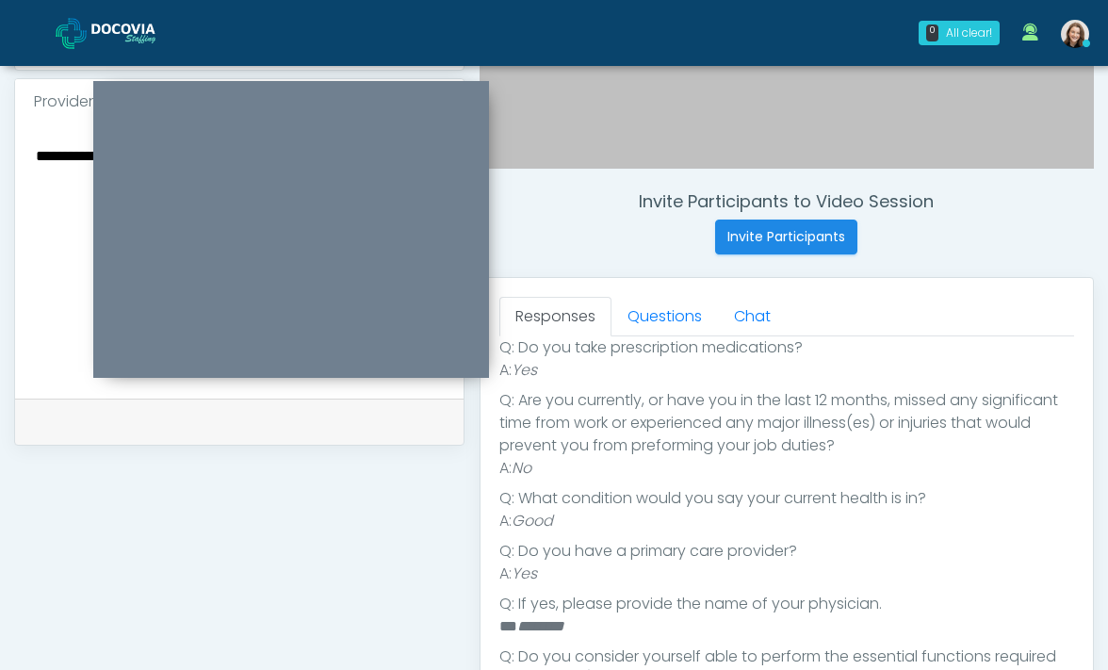
scroll to position [626, 0]
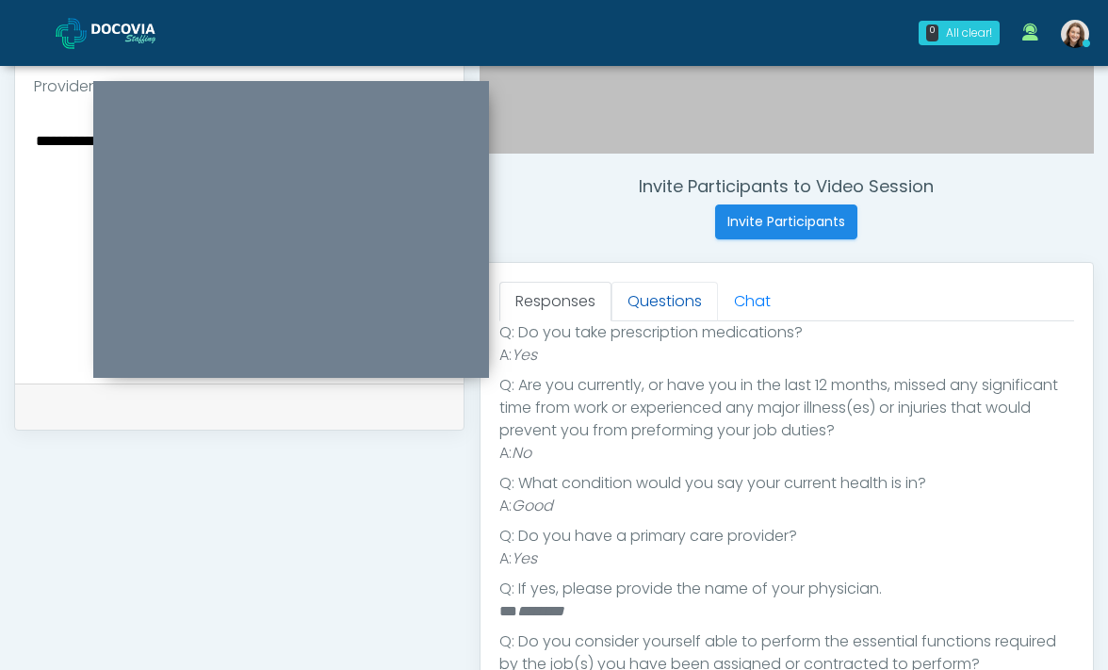
type textarea "**********"
click at [646, 292] on link "Questions" at bounding box center [664, 302] width 106 height 40
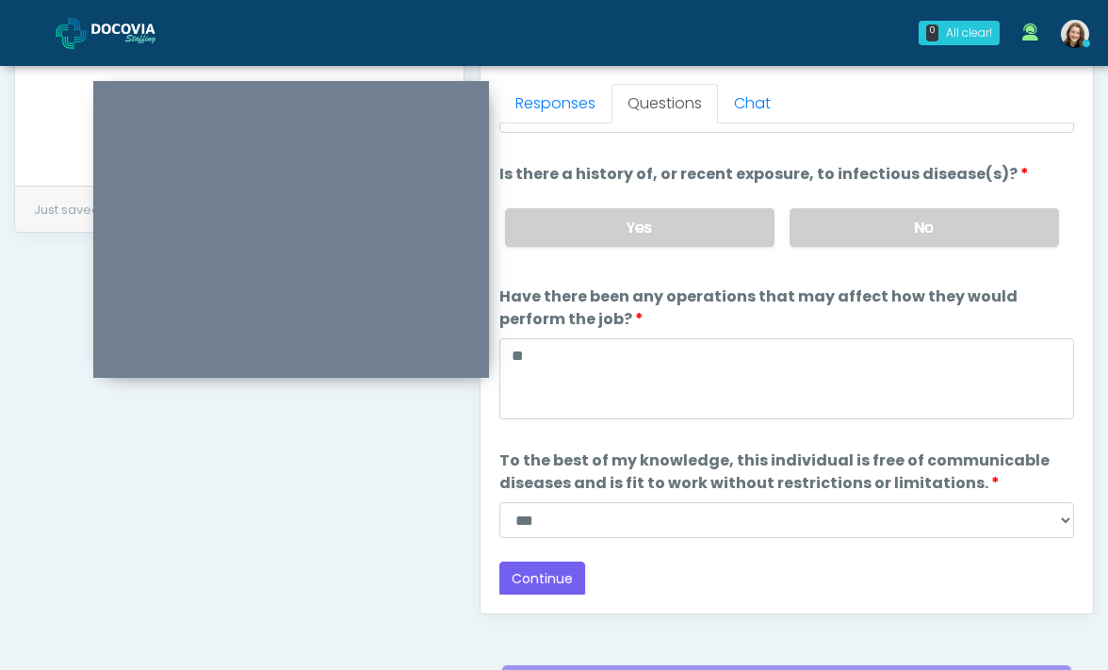
scroll to position [1021, 0]
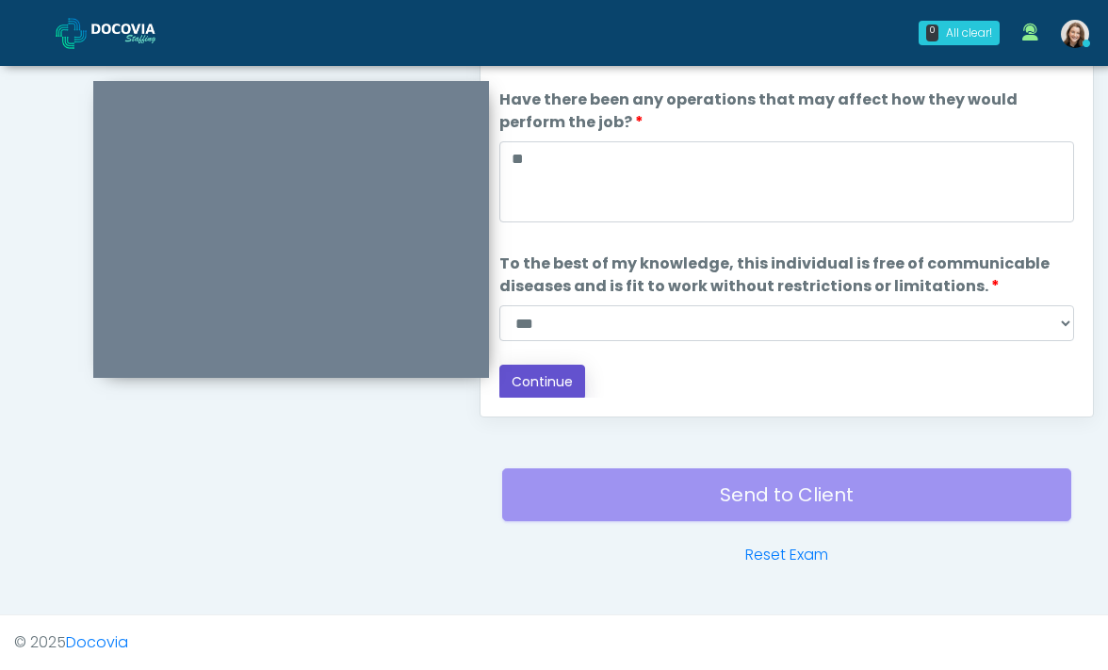
click at [559, 385] on button "Continue" at bounding box center [542, 382] width 86 height 35
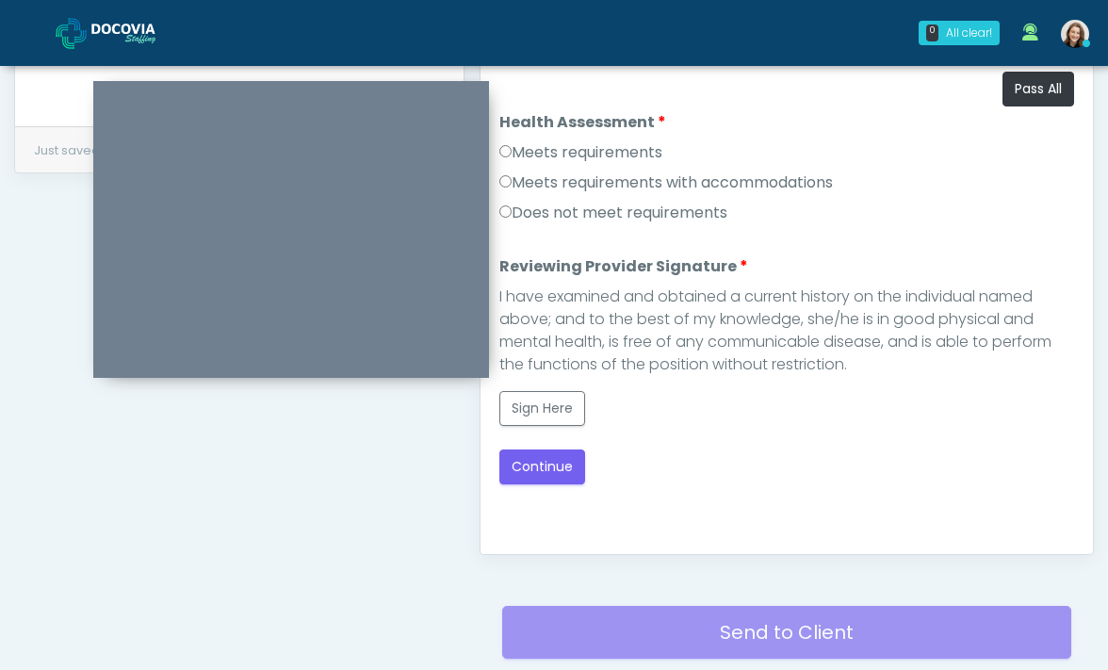
scroll to position [839, 0]
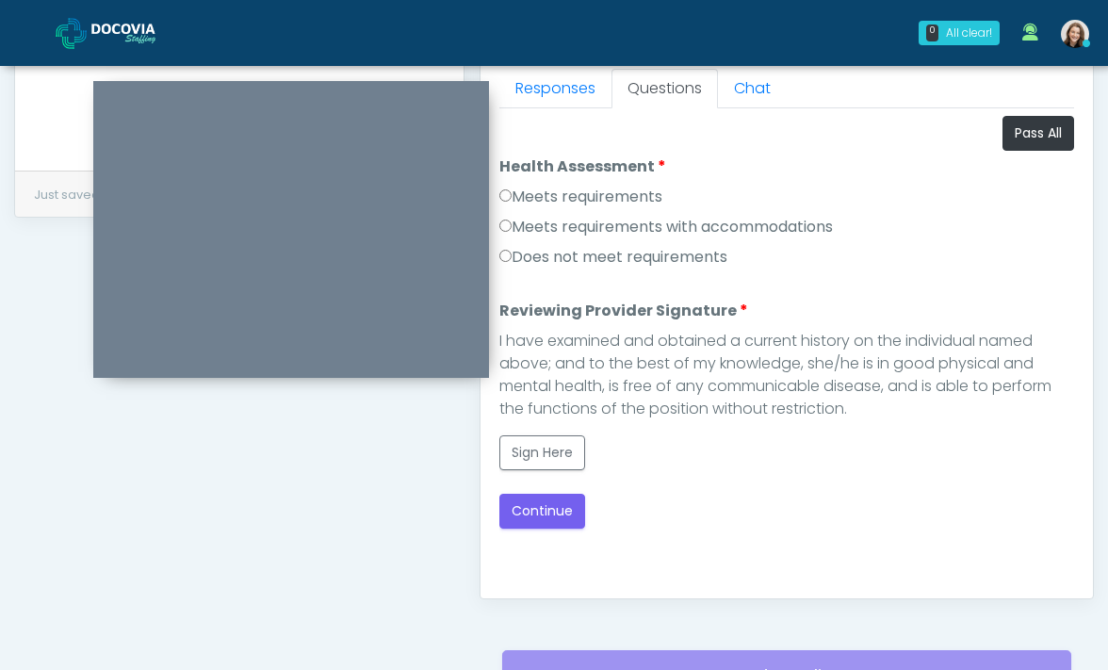
click at [634, 203] on label "Meets requirements" at bounding box center [580, 197] width 163 height 23
click at [567, 449] on button "Sign Here" at bounding box center [542, 452] width 86 height 35
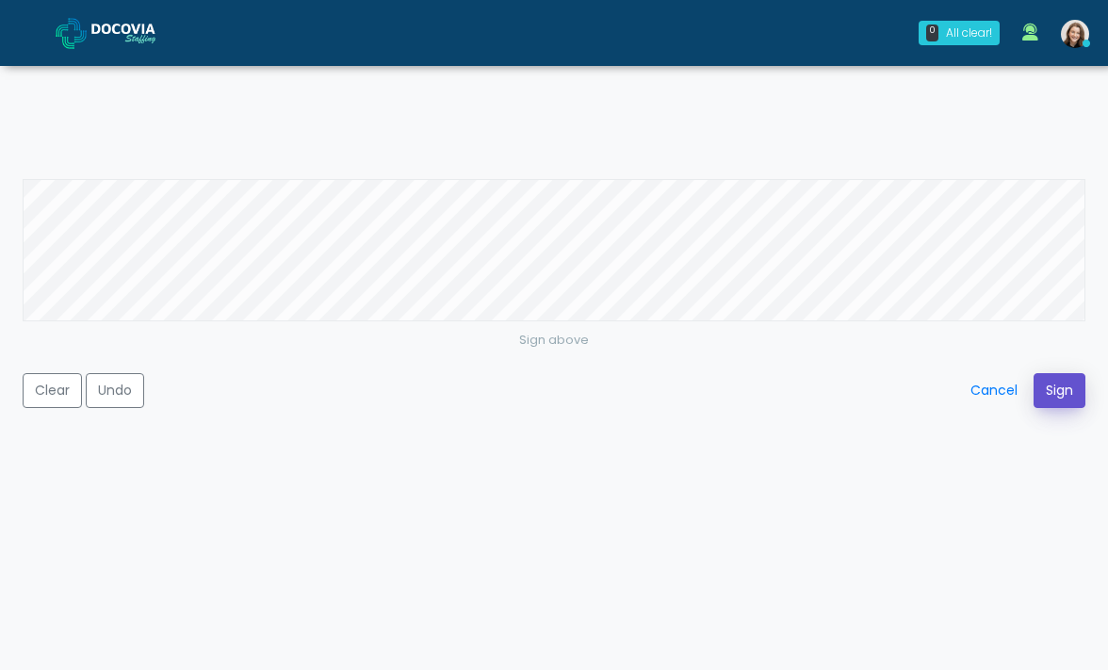
click at [1057, 397] on button "Sign" at bounding box center [1059, 390] width 52 height 35
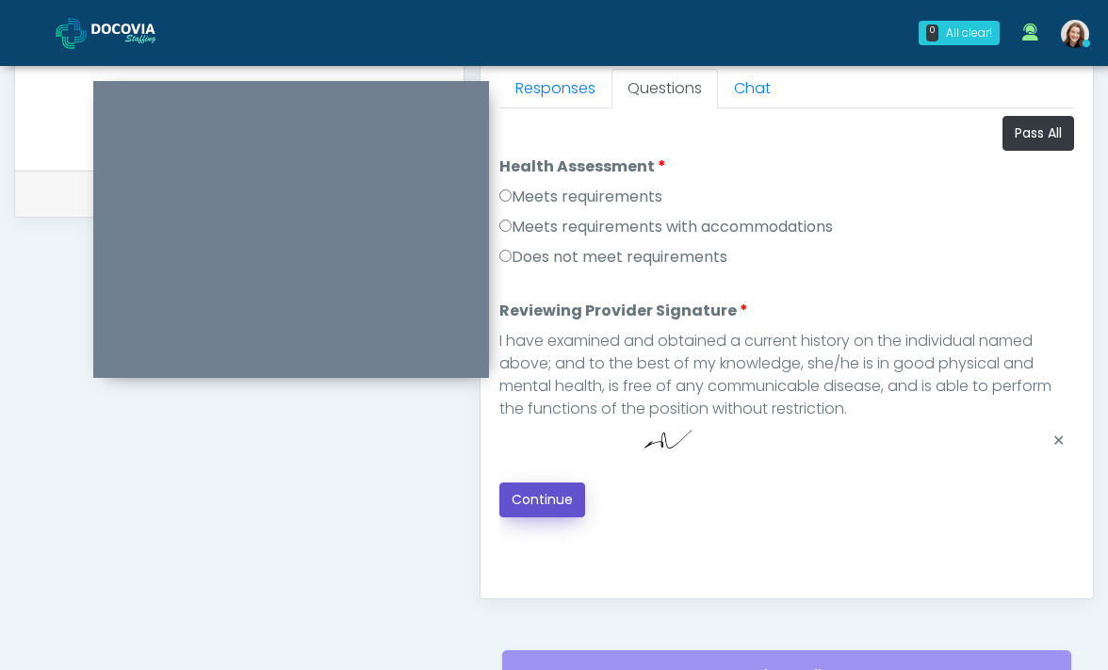
click at [553, 498] on button "Continue" at bounding box center [542, 499] width 86 height 35
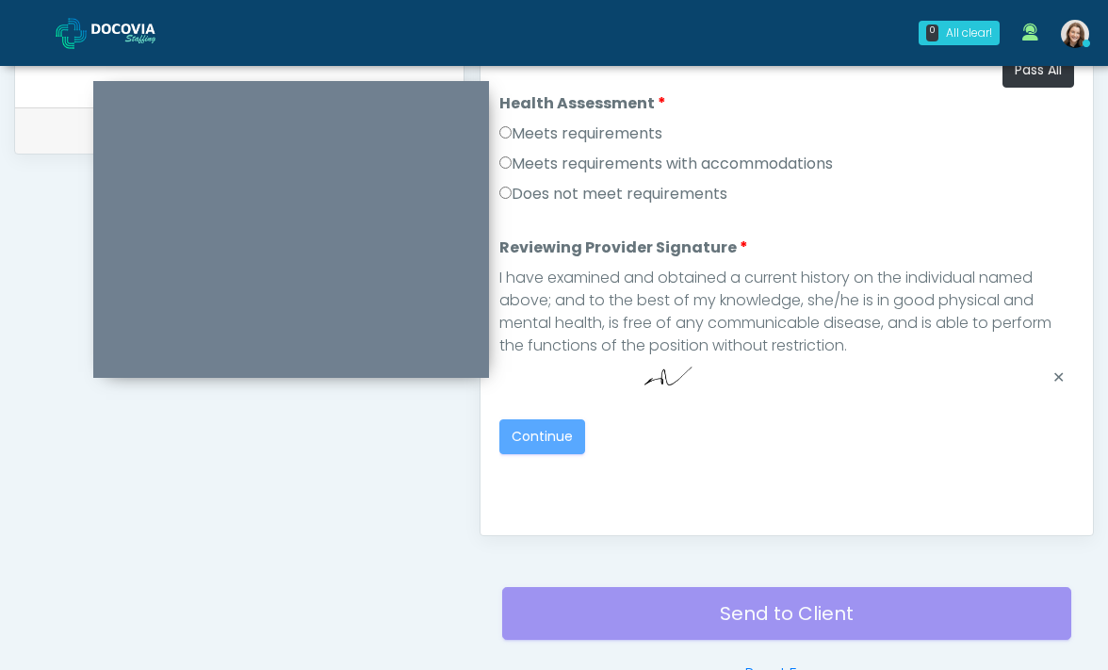
scroll to position [920, 0]
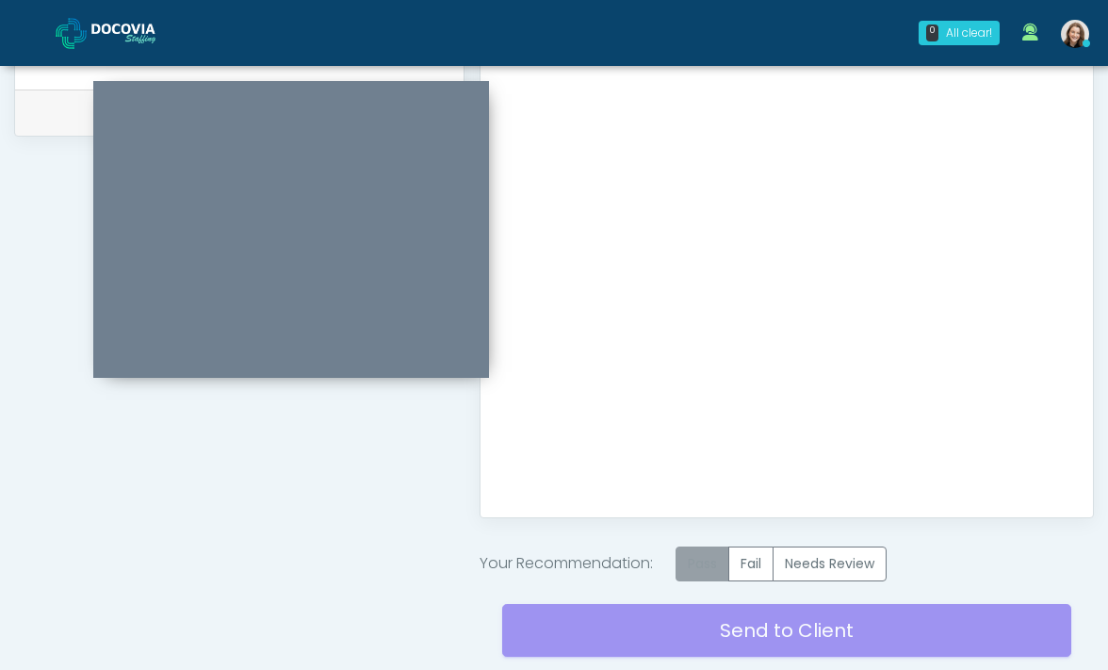
click at [727, 560] on label "Pass" at bounding box center [702, 563] width 54 height 35
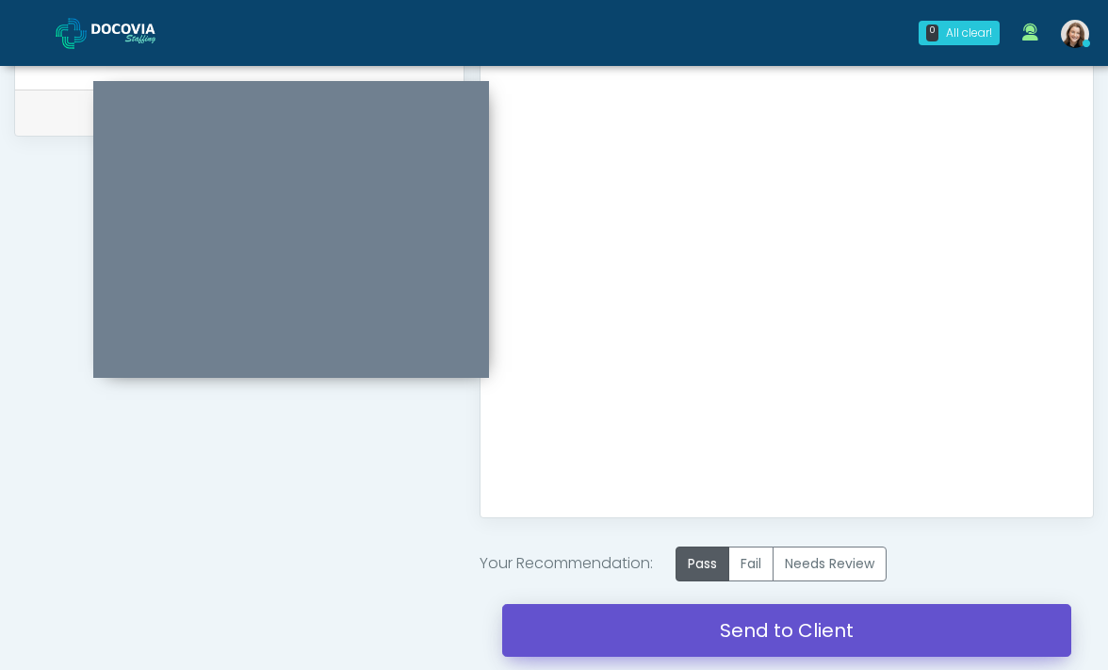
click at [728, 614] on link "Send to Client" at bounding box center [787, 630] width 570 height 53
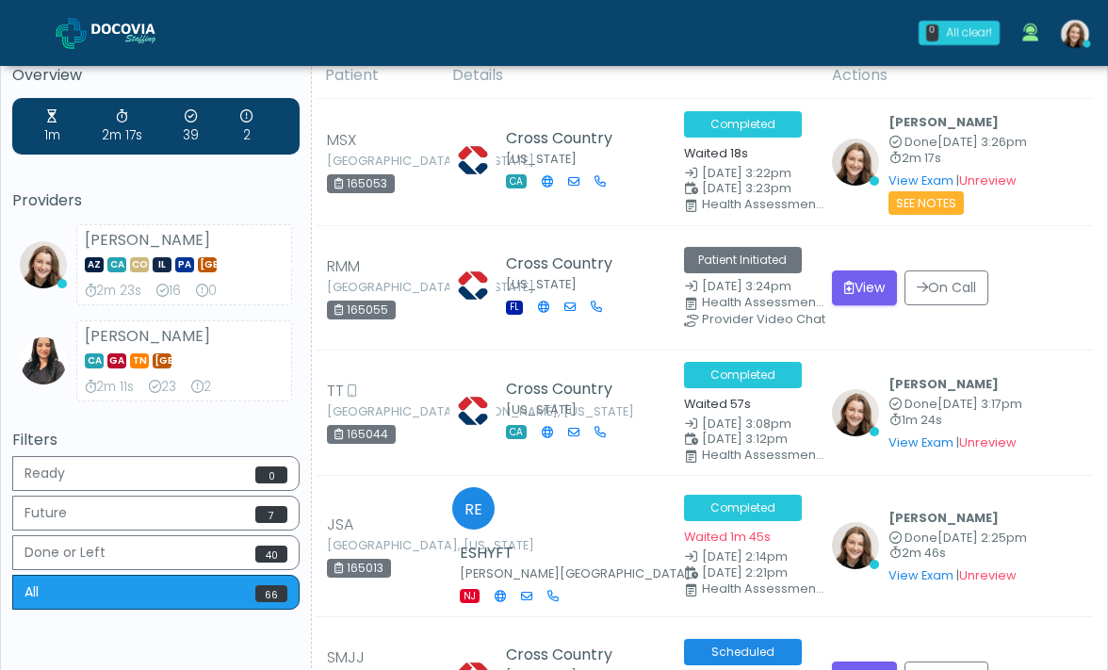
scroll to position [30, 0]
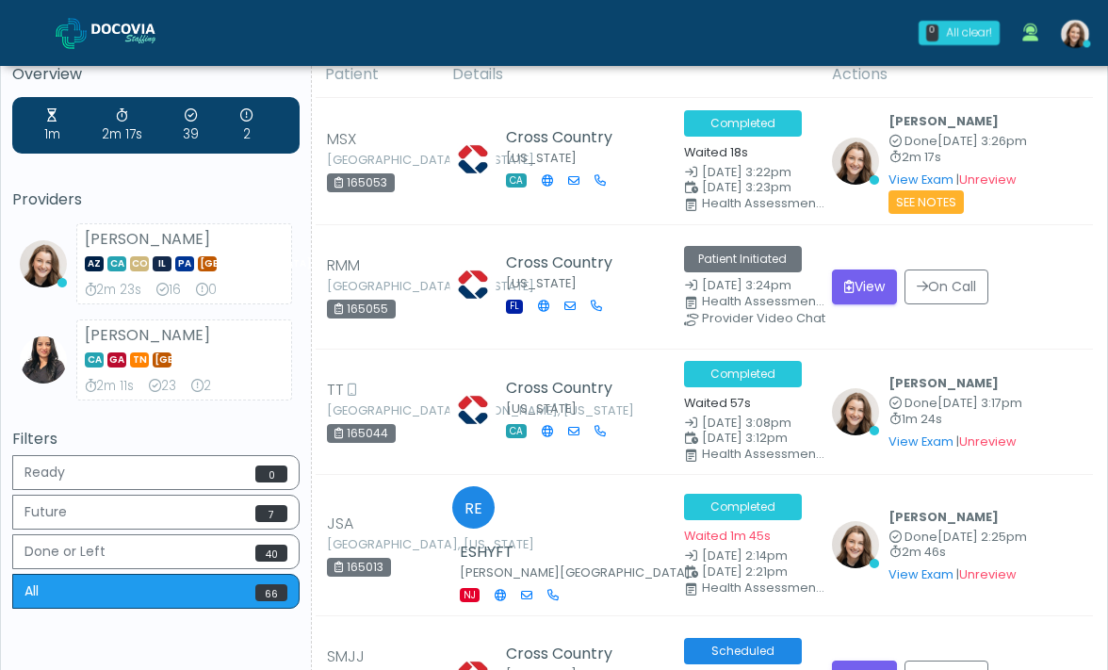
click at [145, 24] on img at bounding box center [138, 33] width 94 height 19
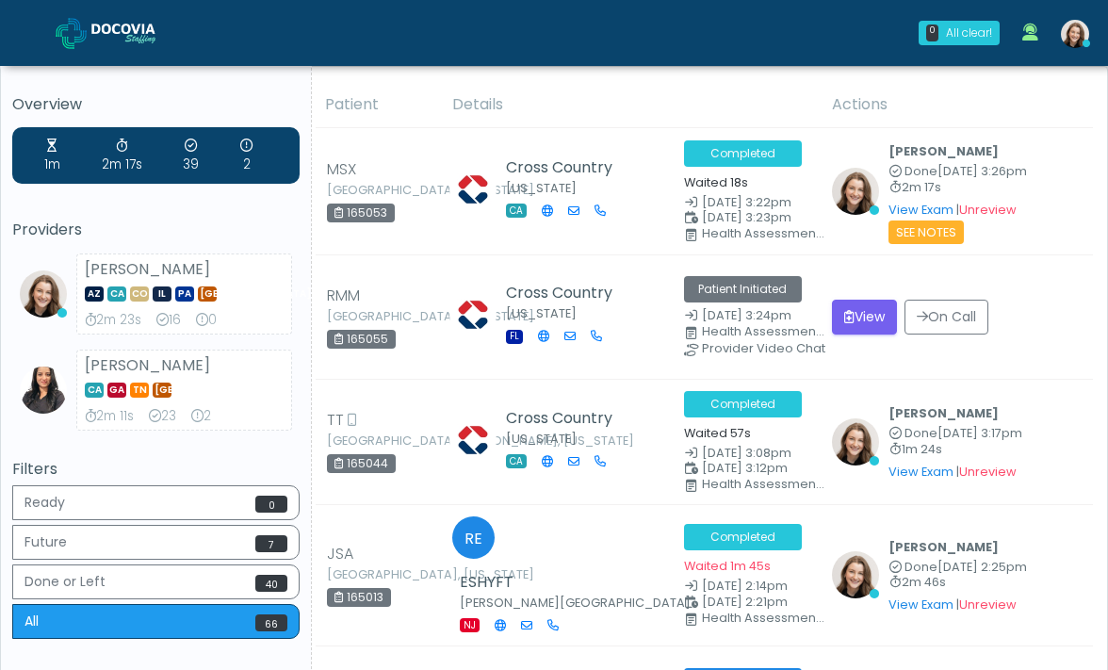
click at [109, 16] on link at bounding box center [121, 32] width 130 height 61
click at [117, 41] on img at bounding box center [138, 33] width 94 height 19
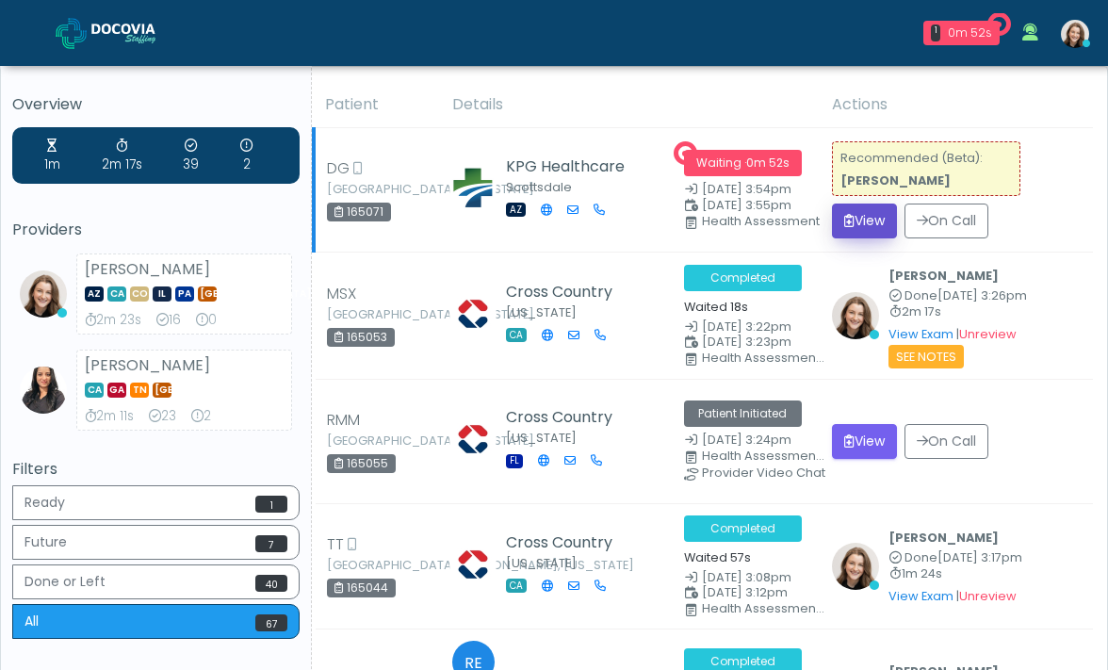
click at [869, 216] on button "View" at bounding box center [864, 220] width 65 height 35
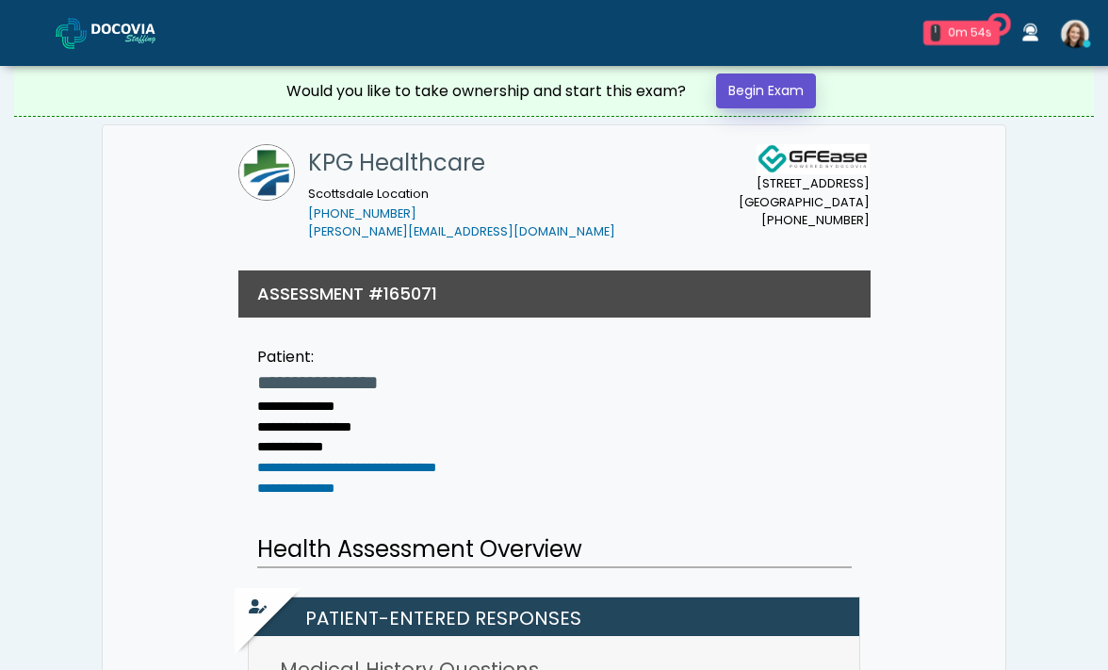
click at [765, 88] on link "Begin Exam" at bounding box center [766, 90] width 100 height 35
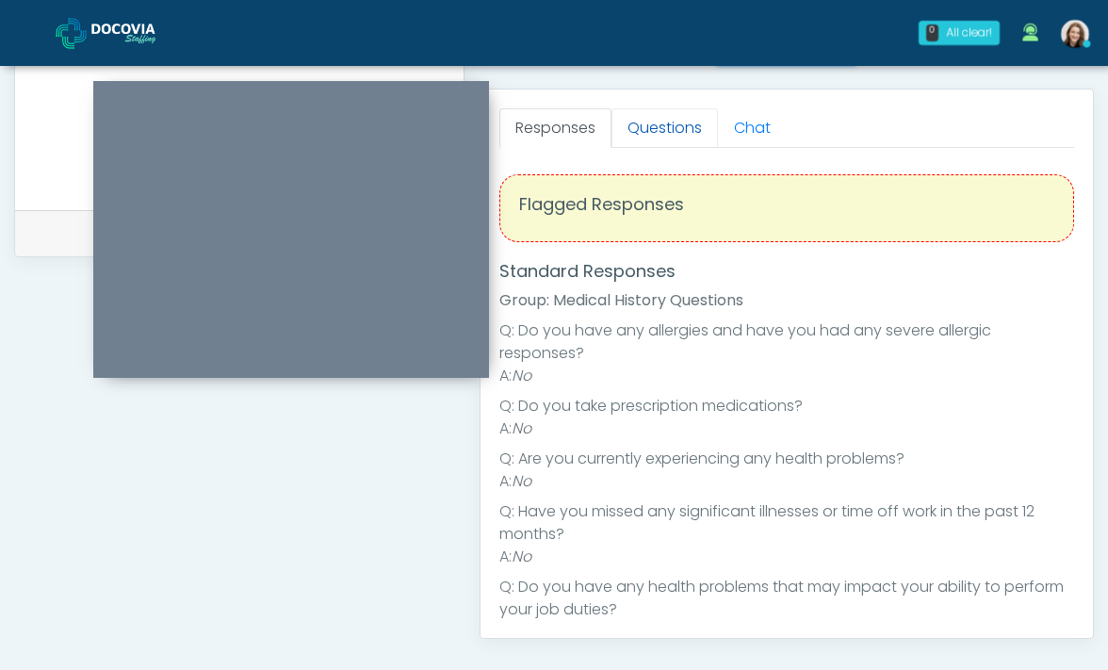
click at [639, 134] on link "Questions" at bounding box center [664, 128] width 106 height 40
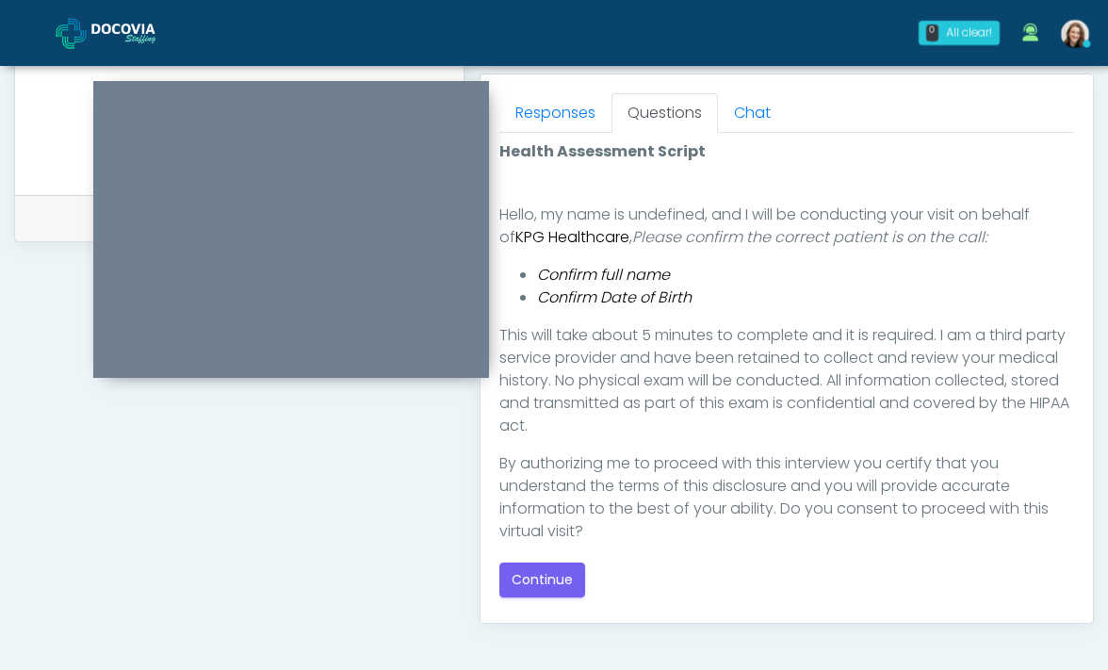
scroll to position [53, 0]
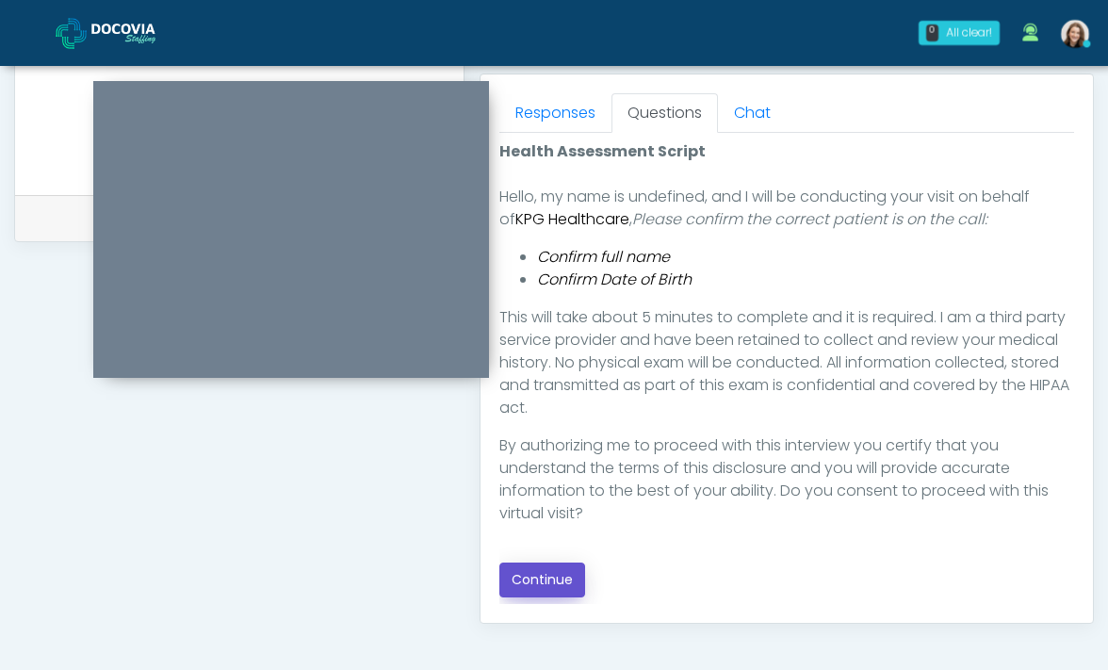
click at [545, 577] on button "Continue" at bounding box center [542, 579] width 86 height 35
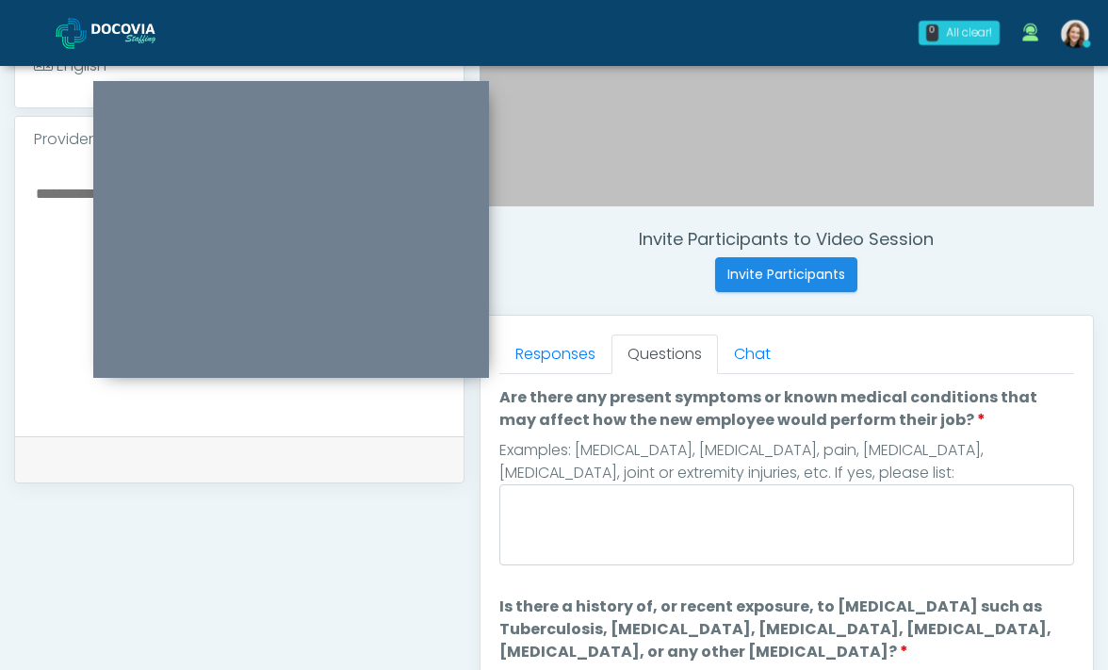
scroll to position [535, 0]
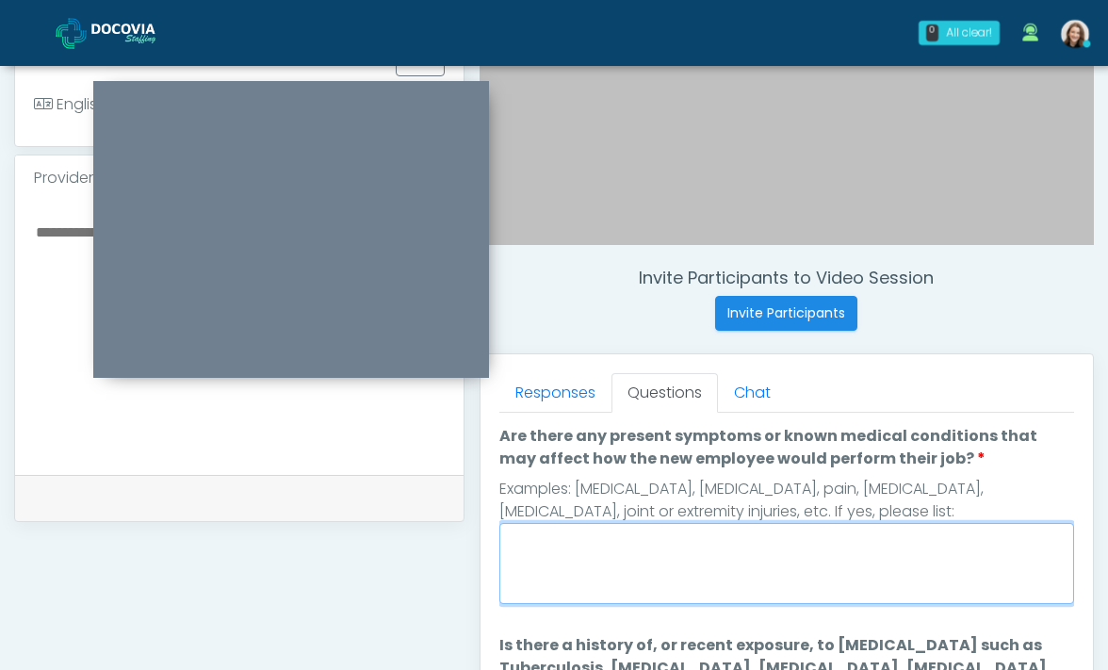
click at [616, 597] on textarea "Are there any present symptoms or known medical conditions that may affect how …" at bounding box center [786, 563] width 575 height 81
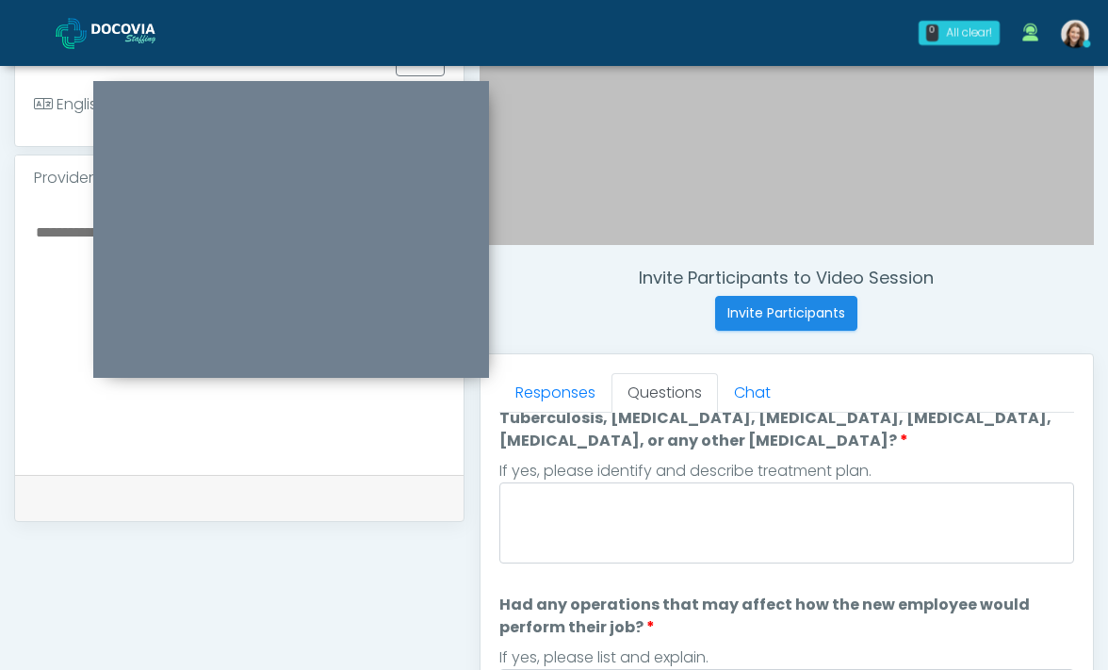
scroll to position [276, 0]
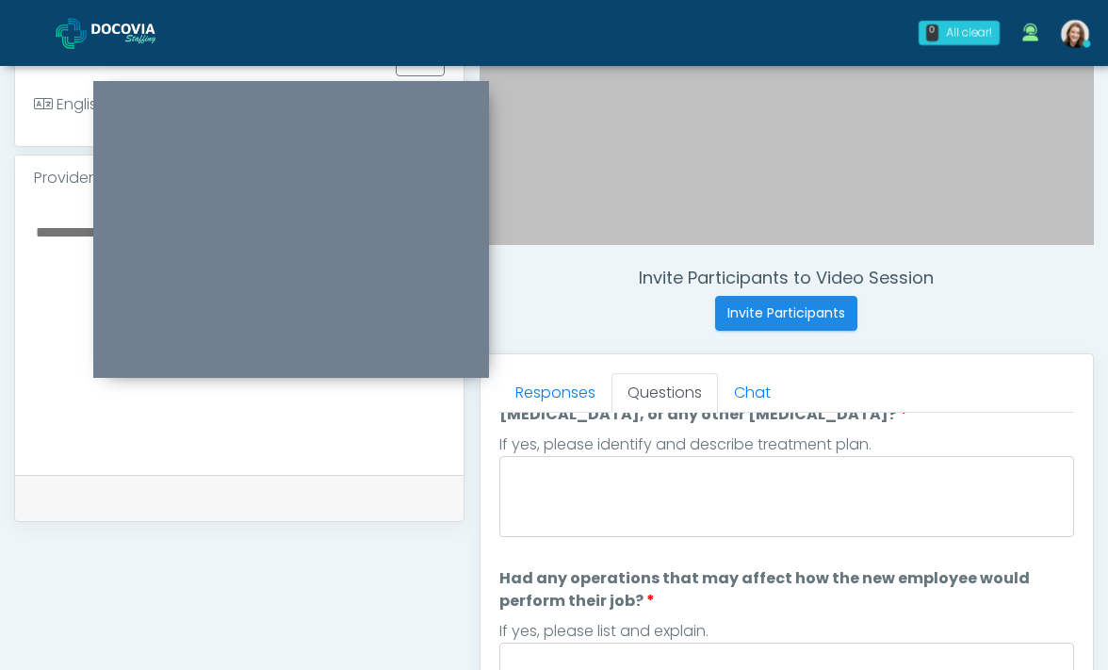
type textarea "**"
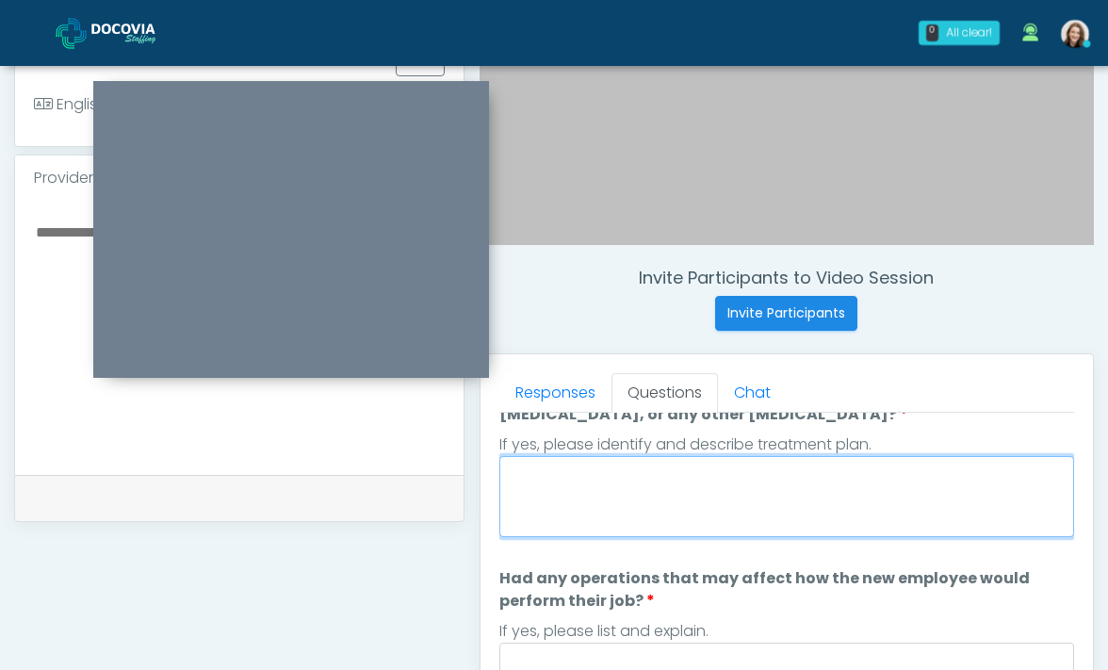
click at [605, 523] on textarea "Is there a history of, or recent exposure, to infectious diseases such as Tuber…" at bounding box center [786, 496] width 575 height 81
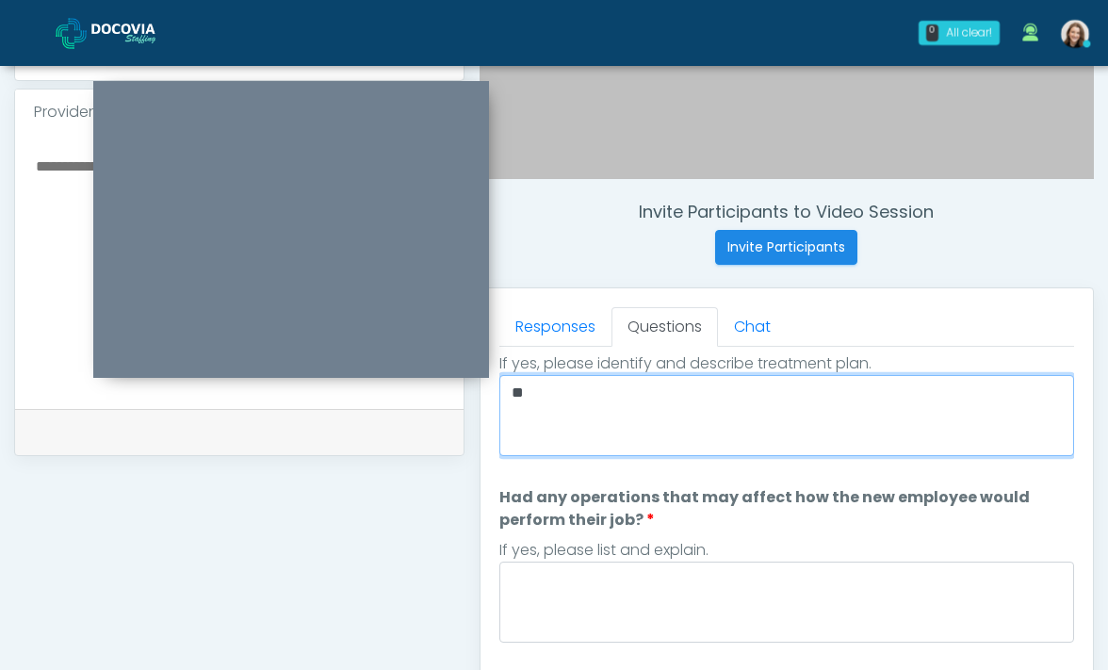
scroll to position [626, 0]
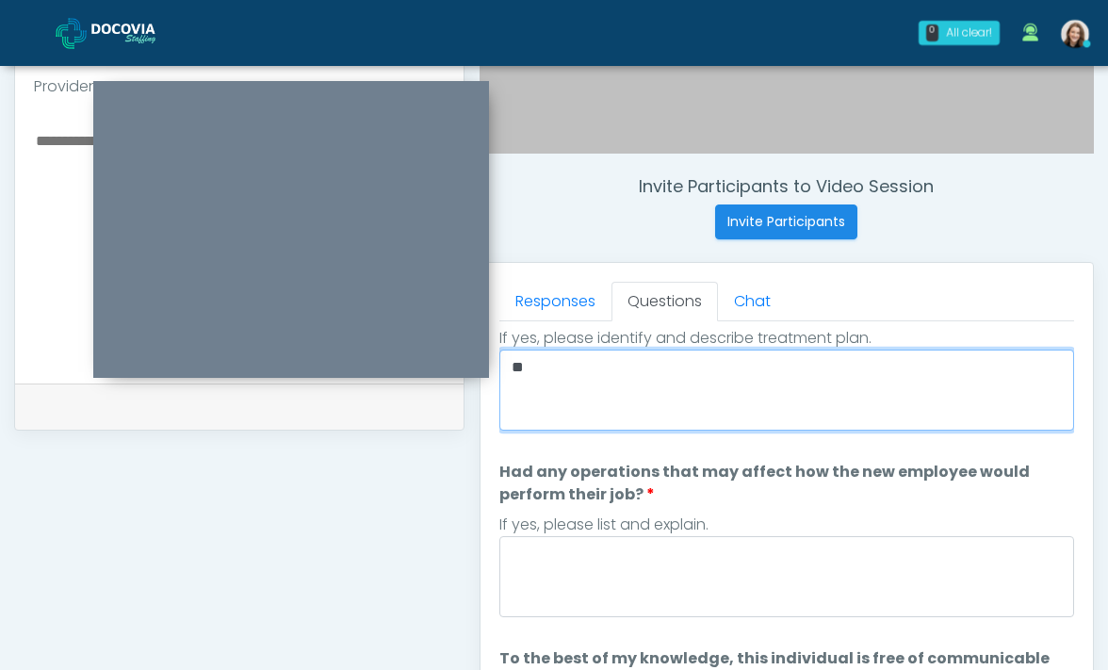
type textarea "**"
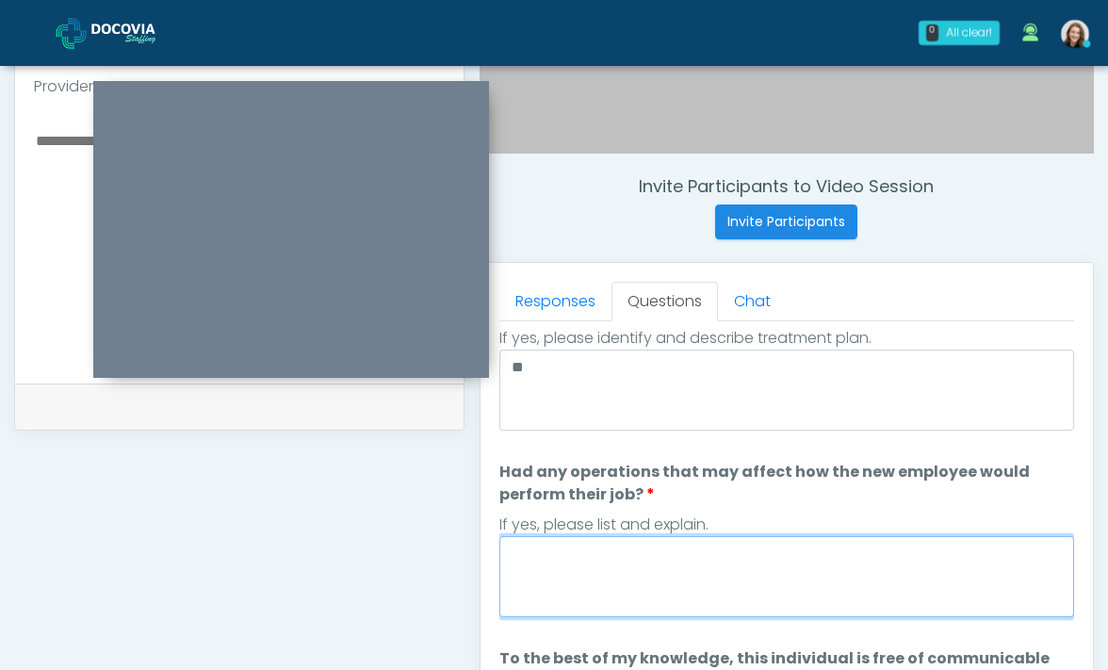
click at [590, 576] on textarea "Had any operations that may affect how the new employee would perform their job?" at bounding box center [786, 576] width 575 height 81
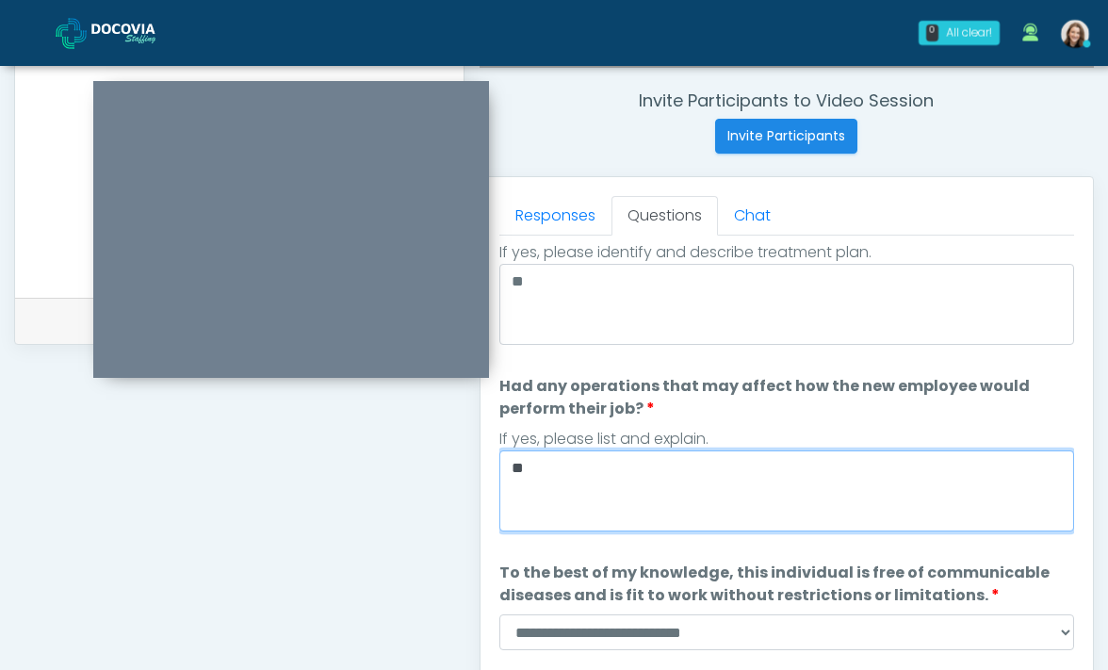
scroll to position [734, 0]
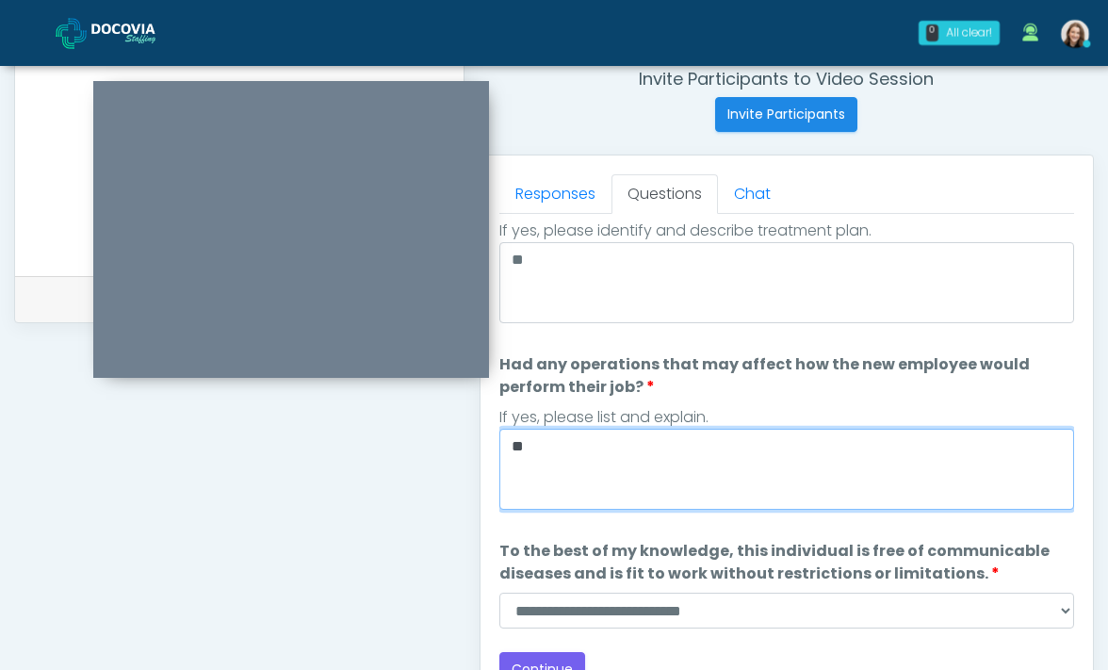
type textarea "**"
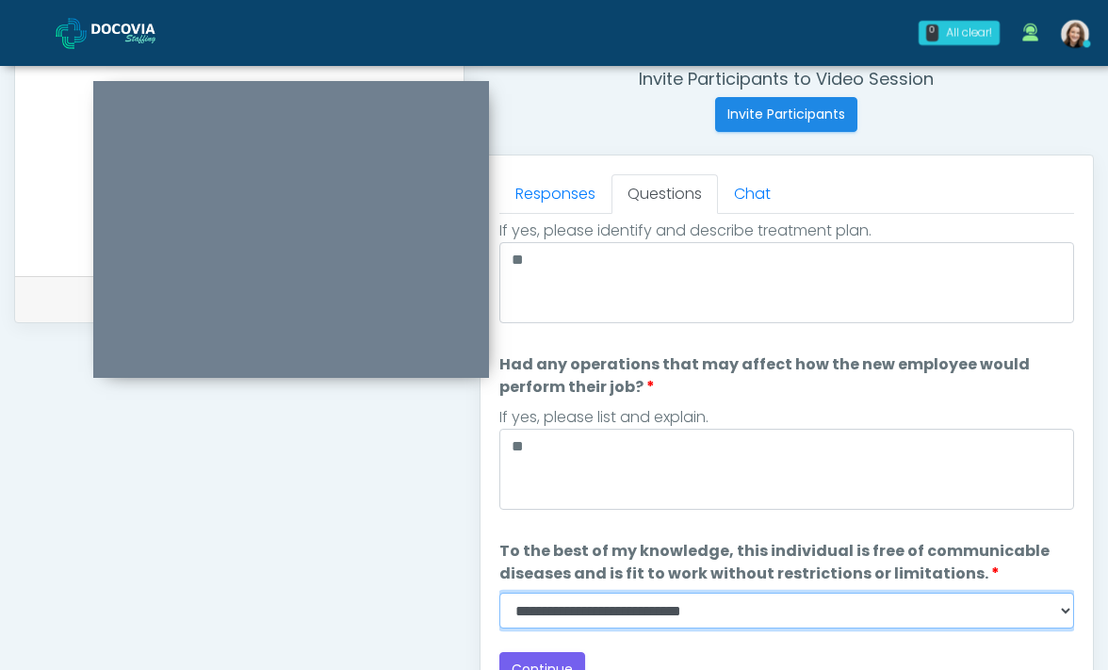
click at [567, 596] on select "**********" at bounding box center [786, 610] width 575 height 36
select select "******"
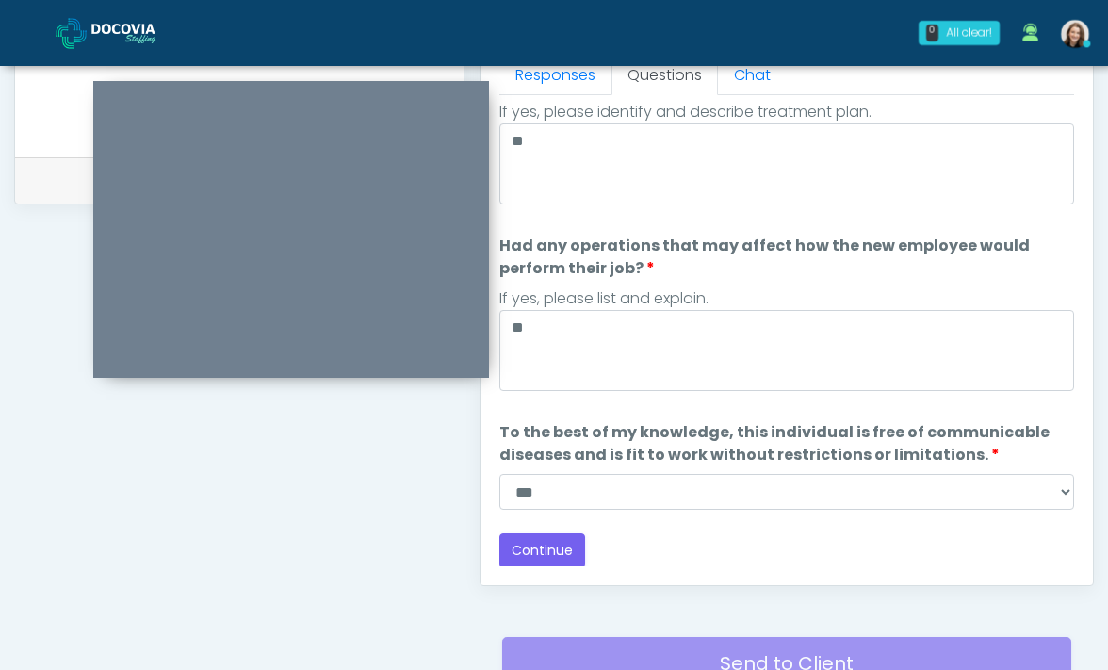
scroll to position [883, 0]
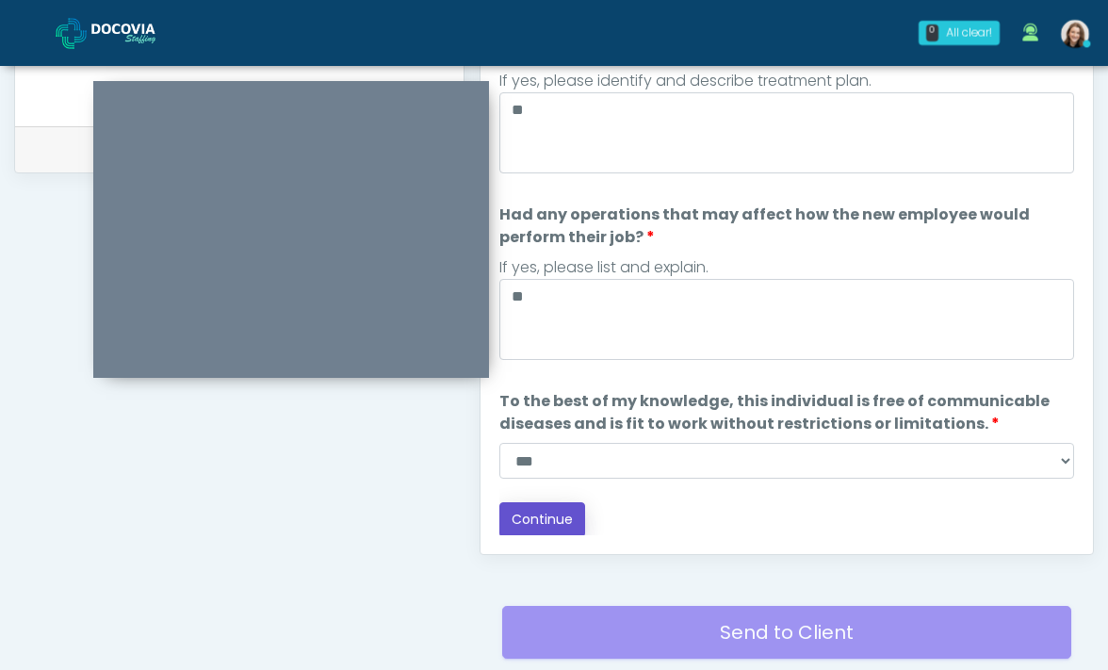
click at [539, 517] on button "Continue" at bounding box center [542, 519] width 86 height 35
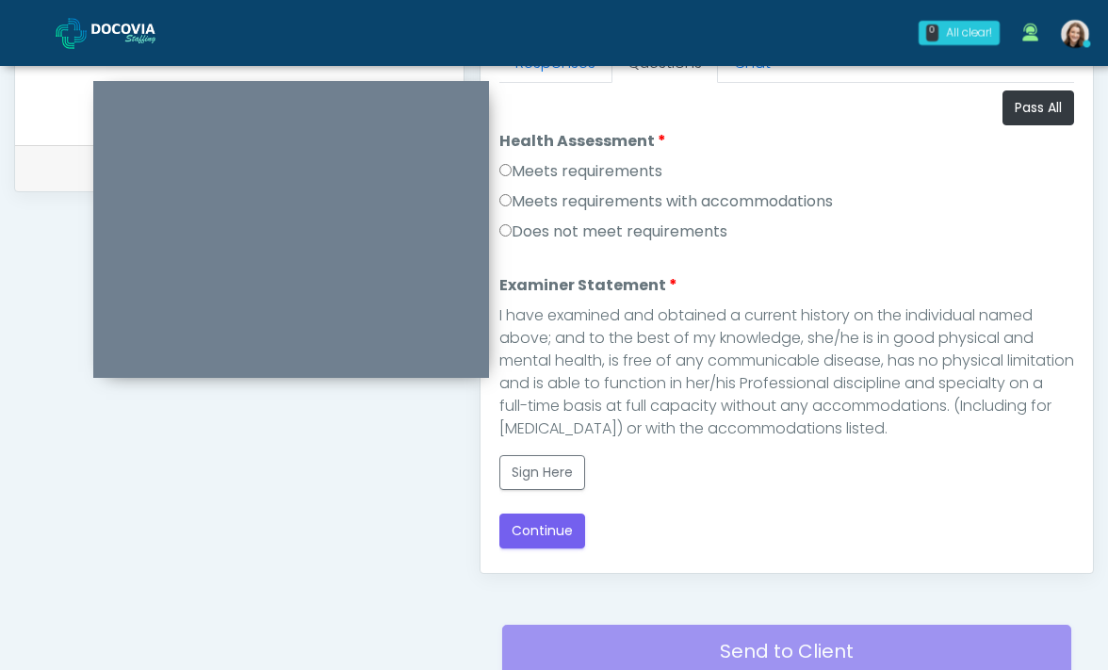
scroll to position [765, 0]
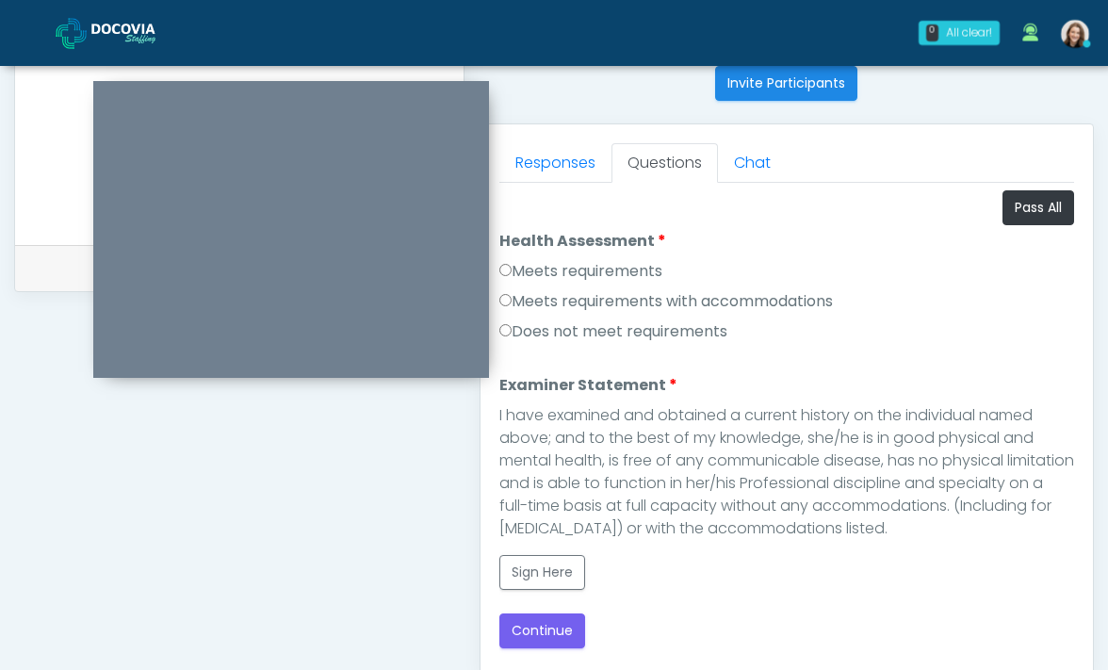
click at [613, 278] on label "Meets requirements" at bounding box center [580, 271] width 163 height 23
click at [544, 559] on button "Sign Here" at bounding box center [542, 572] width 86 height 35
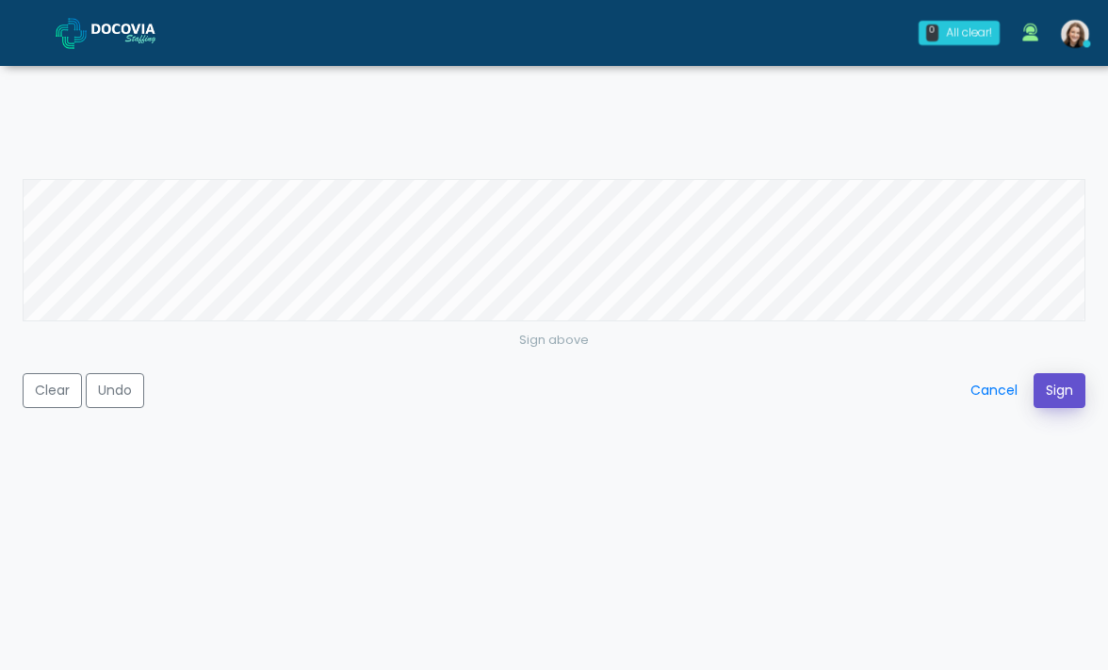
click at [1045, 397] on button "Sign" at bounding box center [1059, 390] width 52 height 35
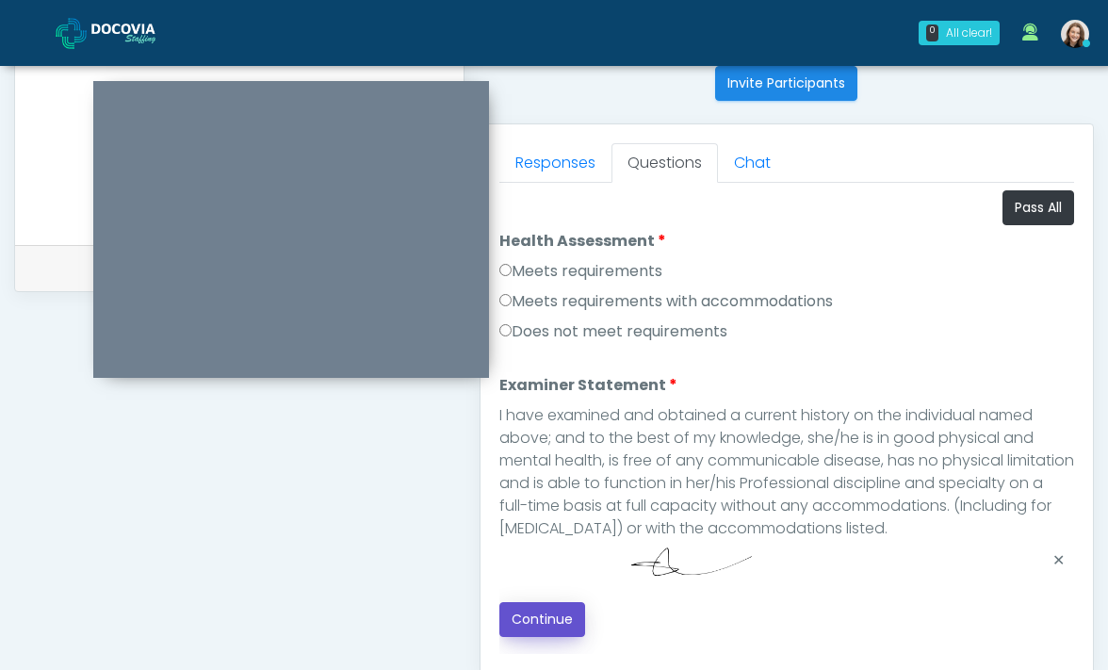
click at [549, 624] on button "Continue" at bounding box center [542, 619] width 86 height 35
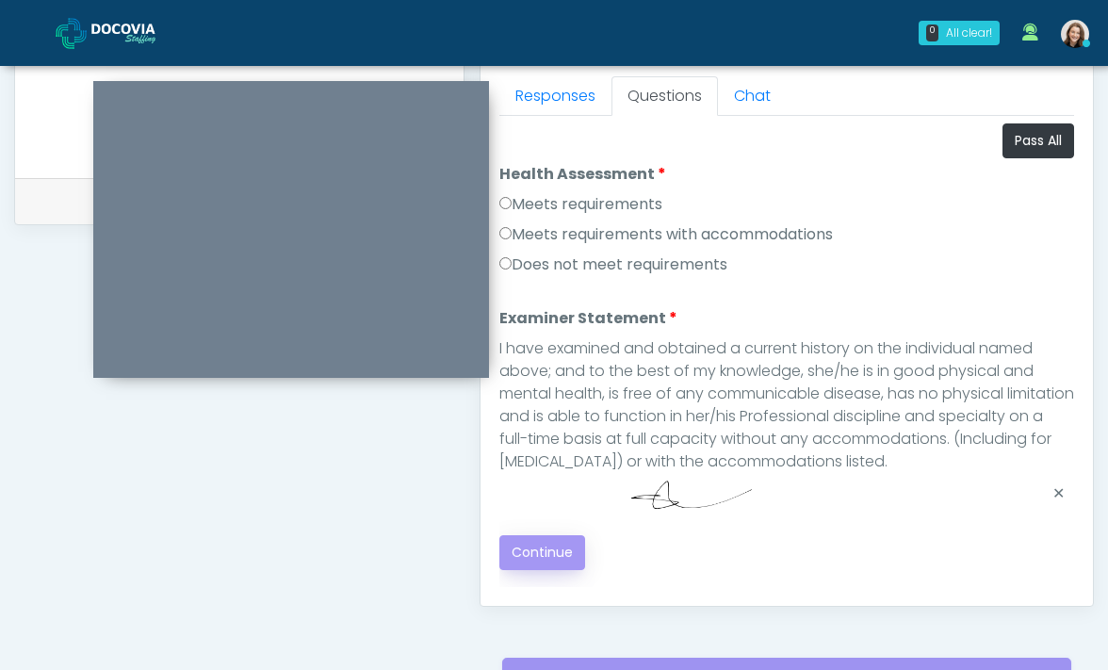
scroll to position [986, 0]
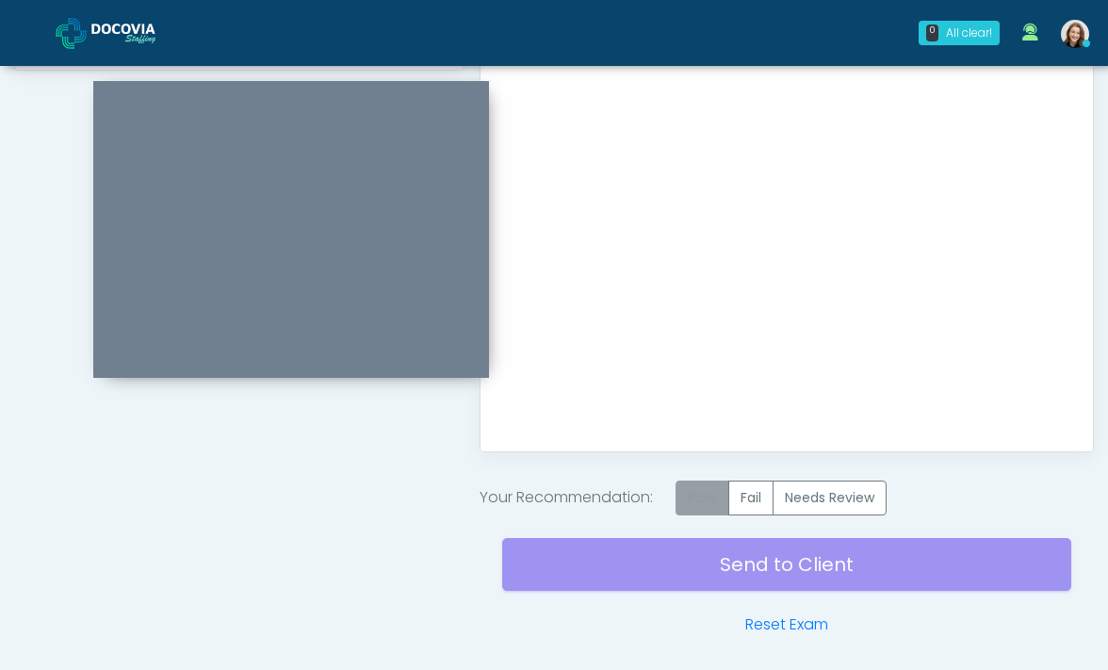
click at [704, 488] on label "Pass" at bounding box center [702, 497] width 54 height 35
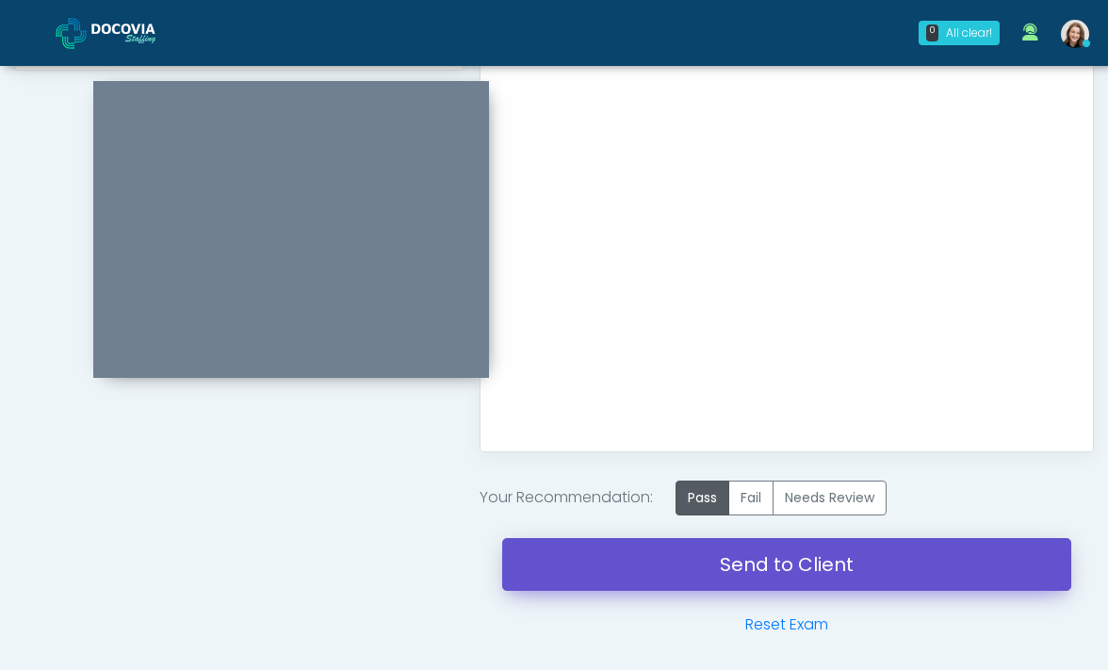
click at [722, 554] on link "Send to Client" at bounding box center [787, 564] width 570 height 53
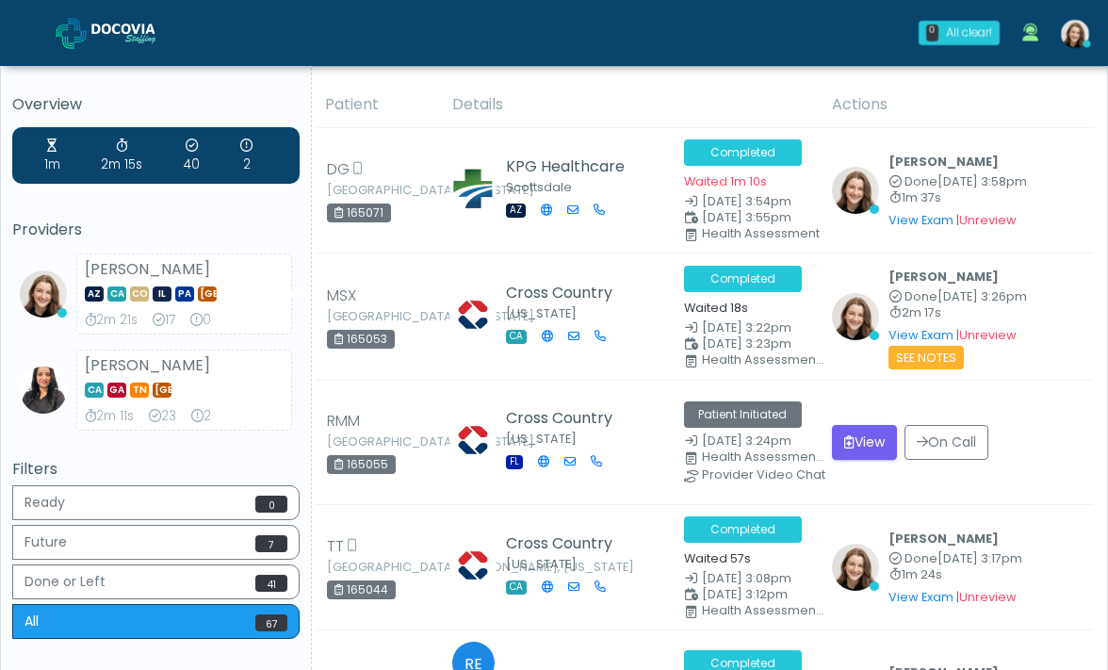
click at [1077, 35] on img at bounding box center [1075, 34] width 28 height 28
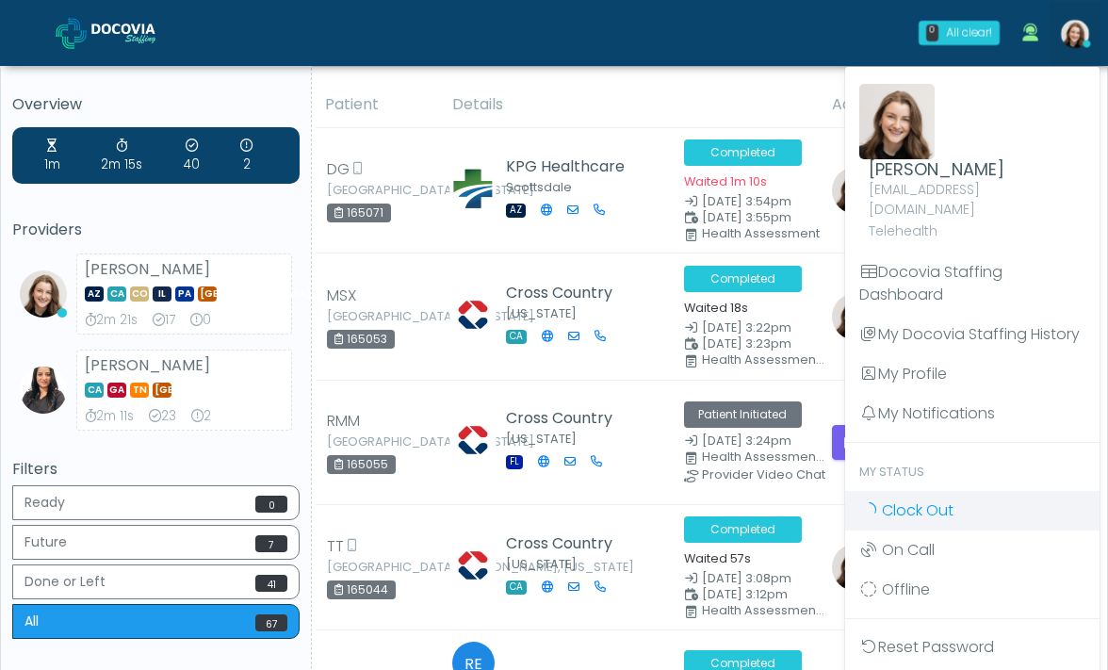
click at [994, 491] on link "Clock Out" at bounding box center [972, 511] width 254 height 40
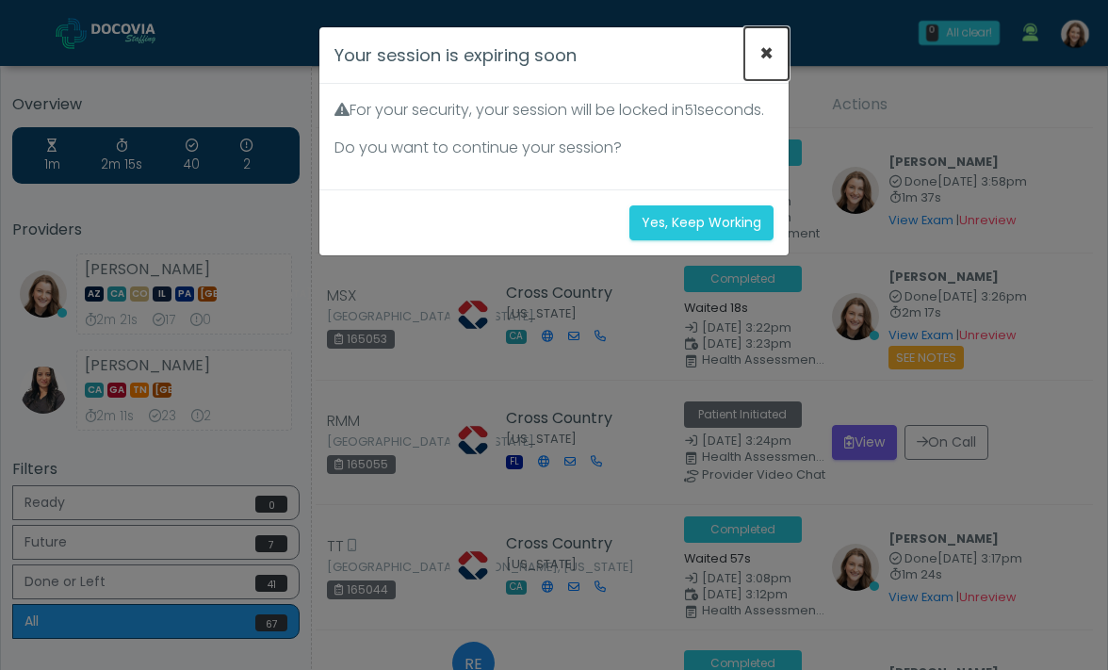
click at [764, 53] on button "×" at bounding box center [766, 53] width 44 height 53
